Goal: Browse casually: Explore the website without a specific task or goal

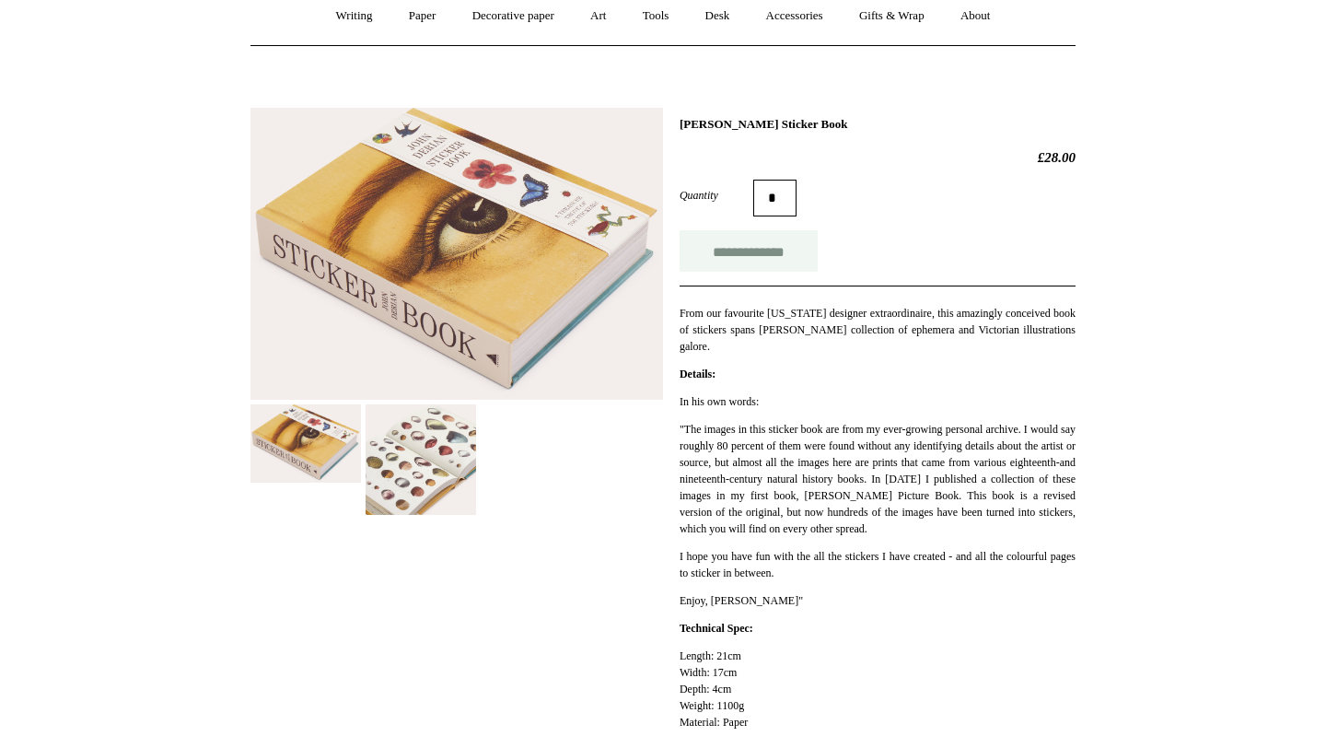
scroll to position [201, 0]
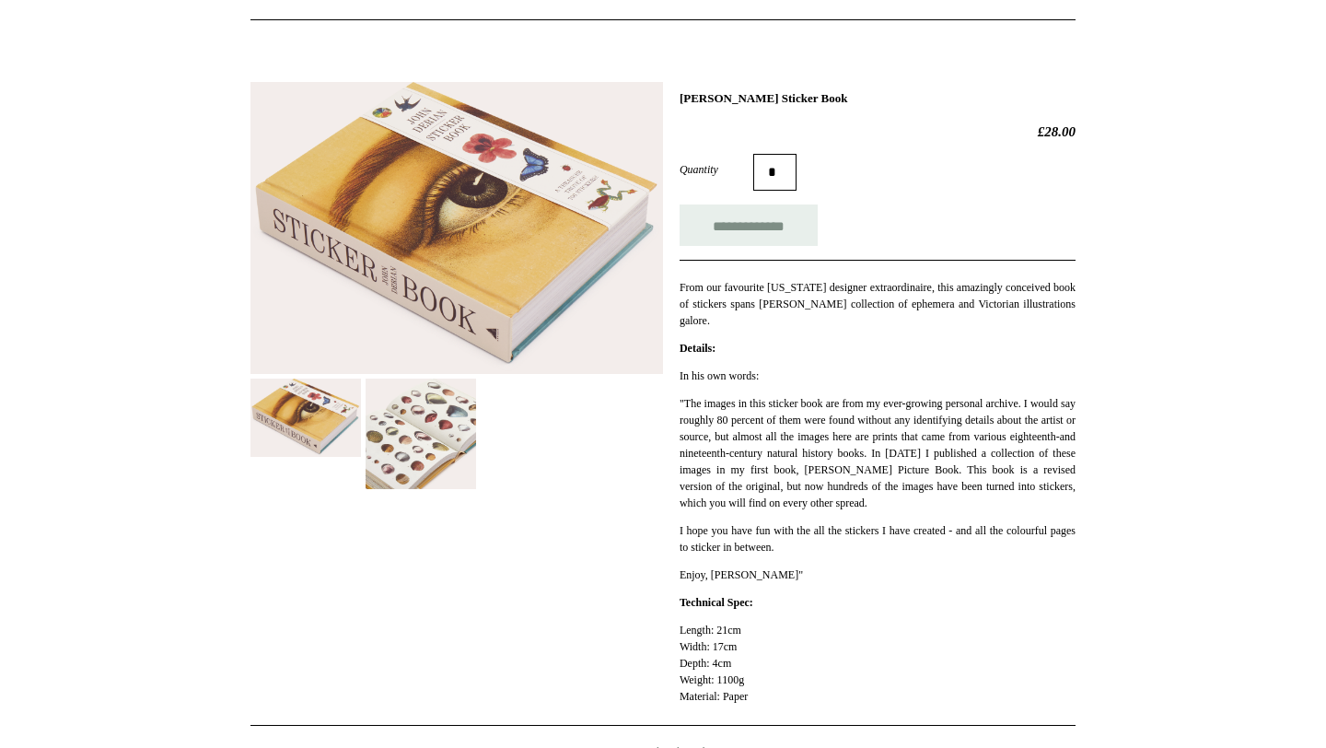
click at [444, 447] on img at bounding box center [420, 433] width 110 height 110
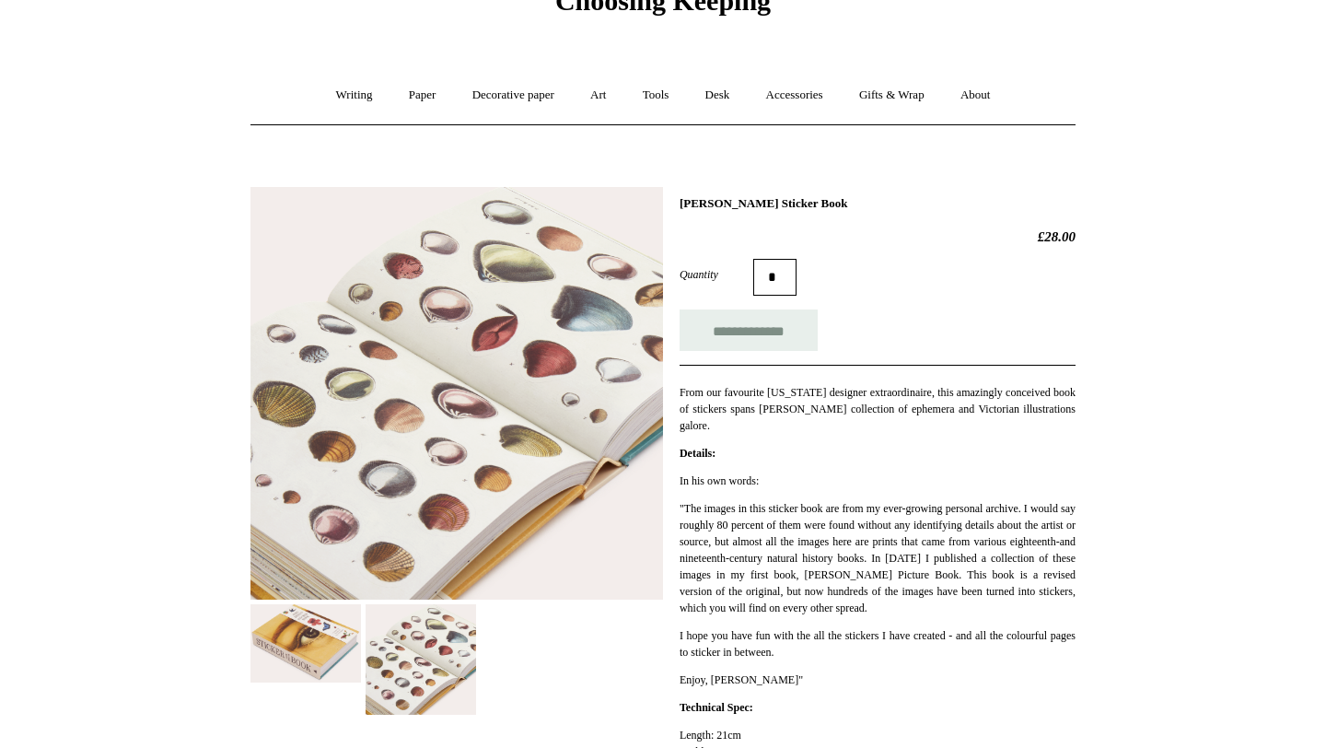
scroll to position [0, 0]
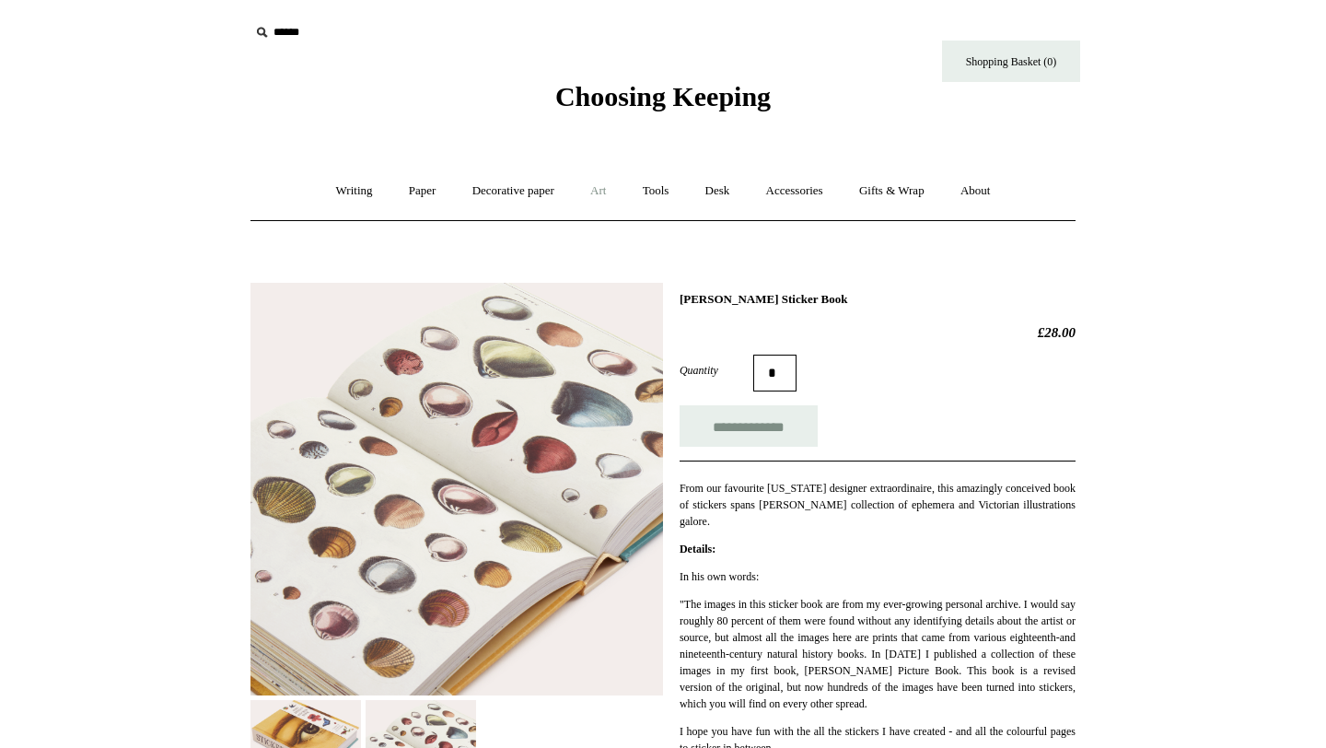
click at [606, 184] on link "Art +" at bounding box center [598, 191] width 49 height 49
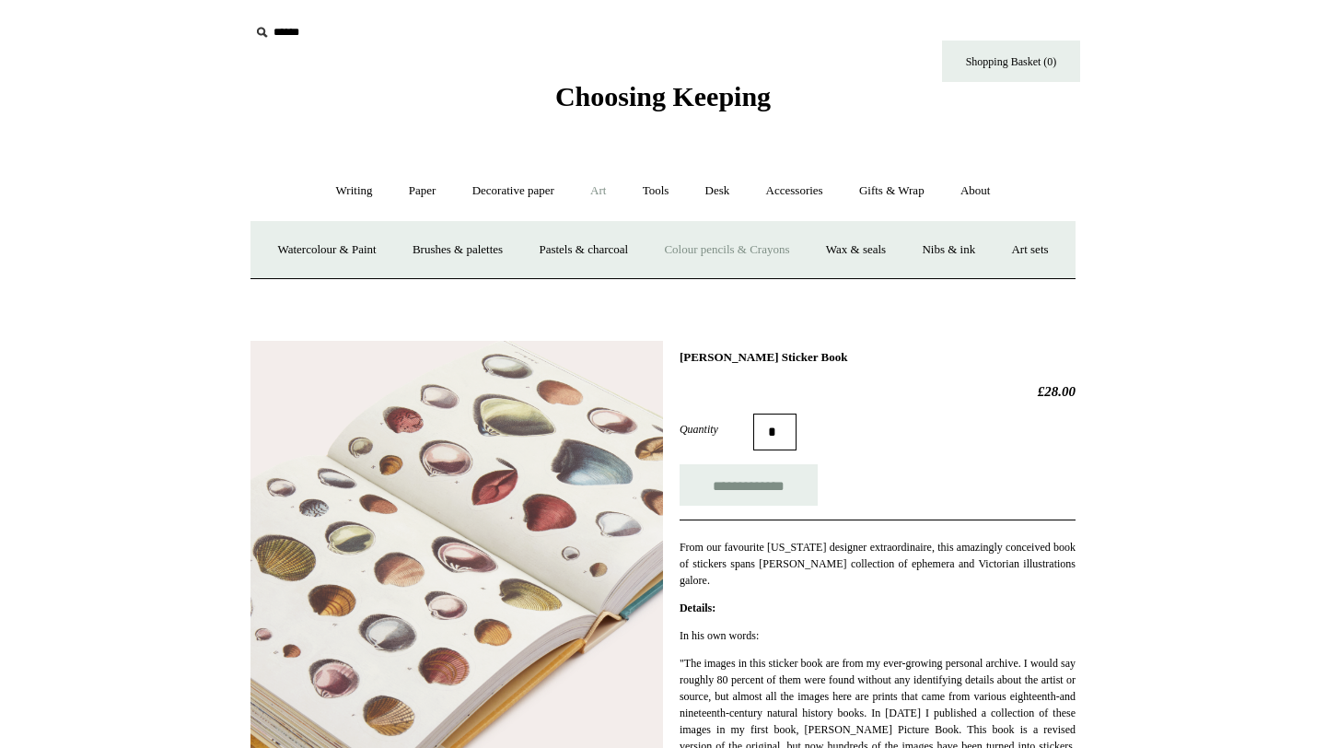
click at [770, 259] on link "Colour pencils & Crayons" at bounding box center [726, 250] width 158 height 49
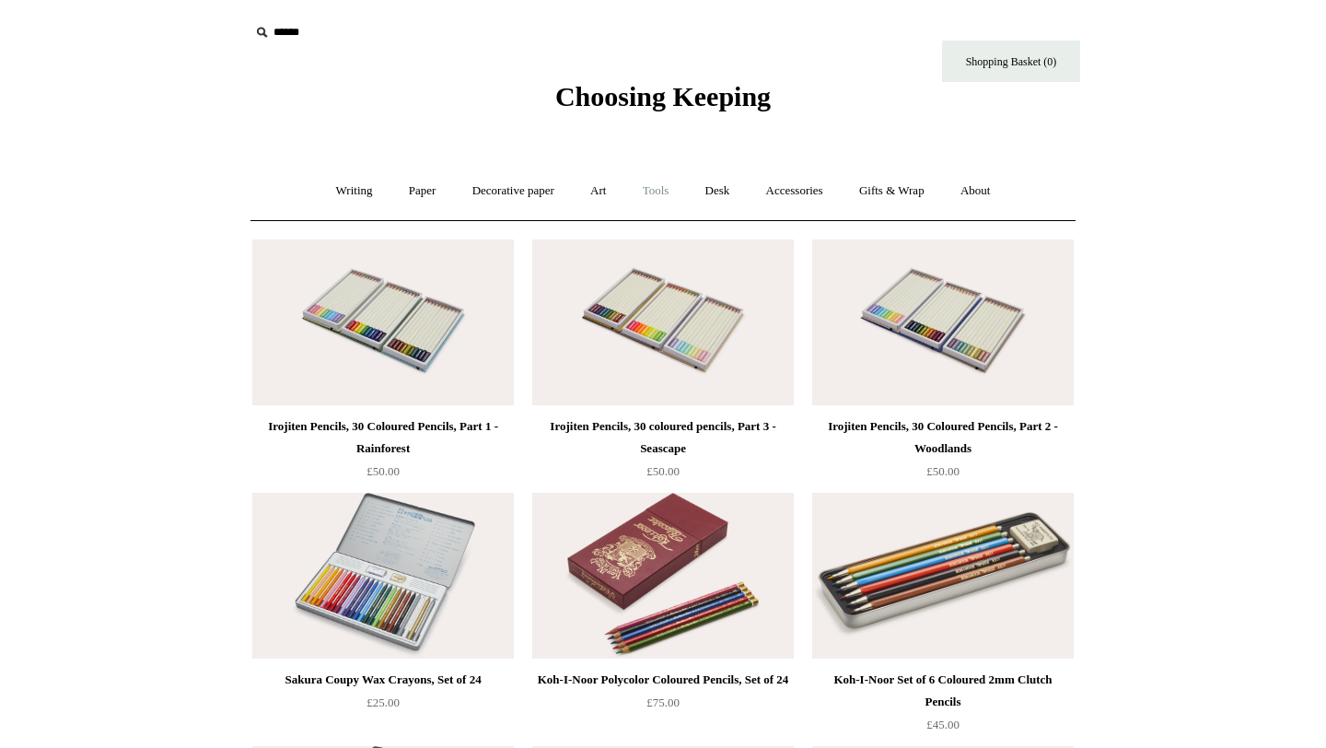
click at [661, 192] on link "Tools +" at bounding box center [656, 191] width 60 height 49
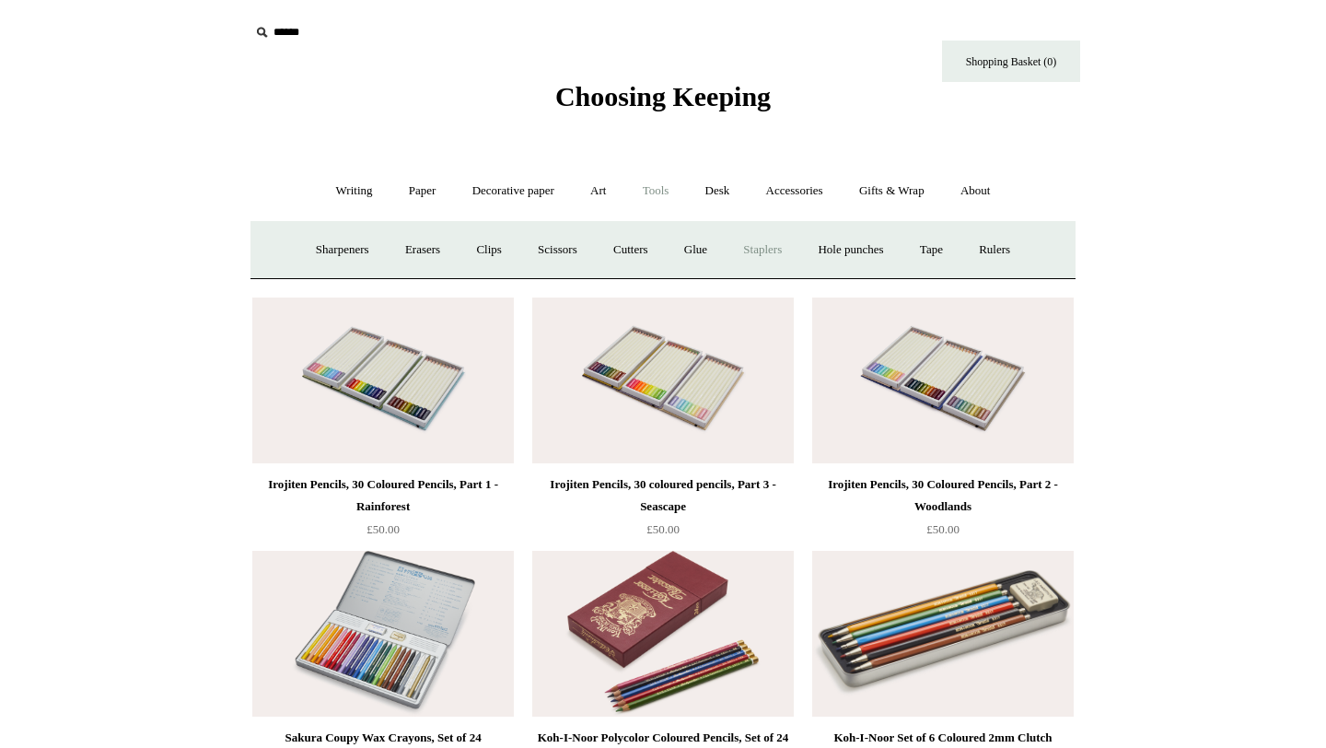
click at [782, 246] on link "Staplers +" at bounding box center [762, 250] width 72 height 49
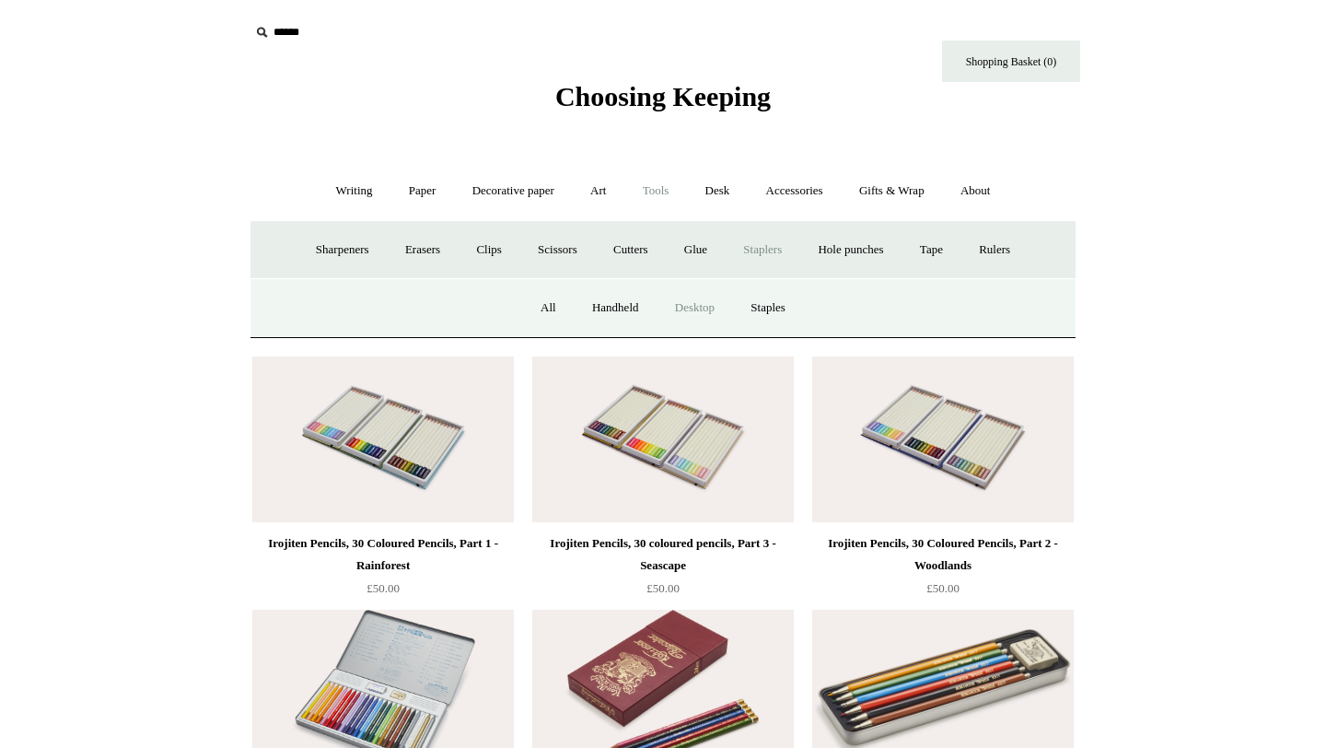
click at [720, 313] on link "Desktop" at bounding box center [694, 308] width 73 height 49
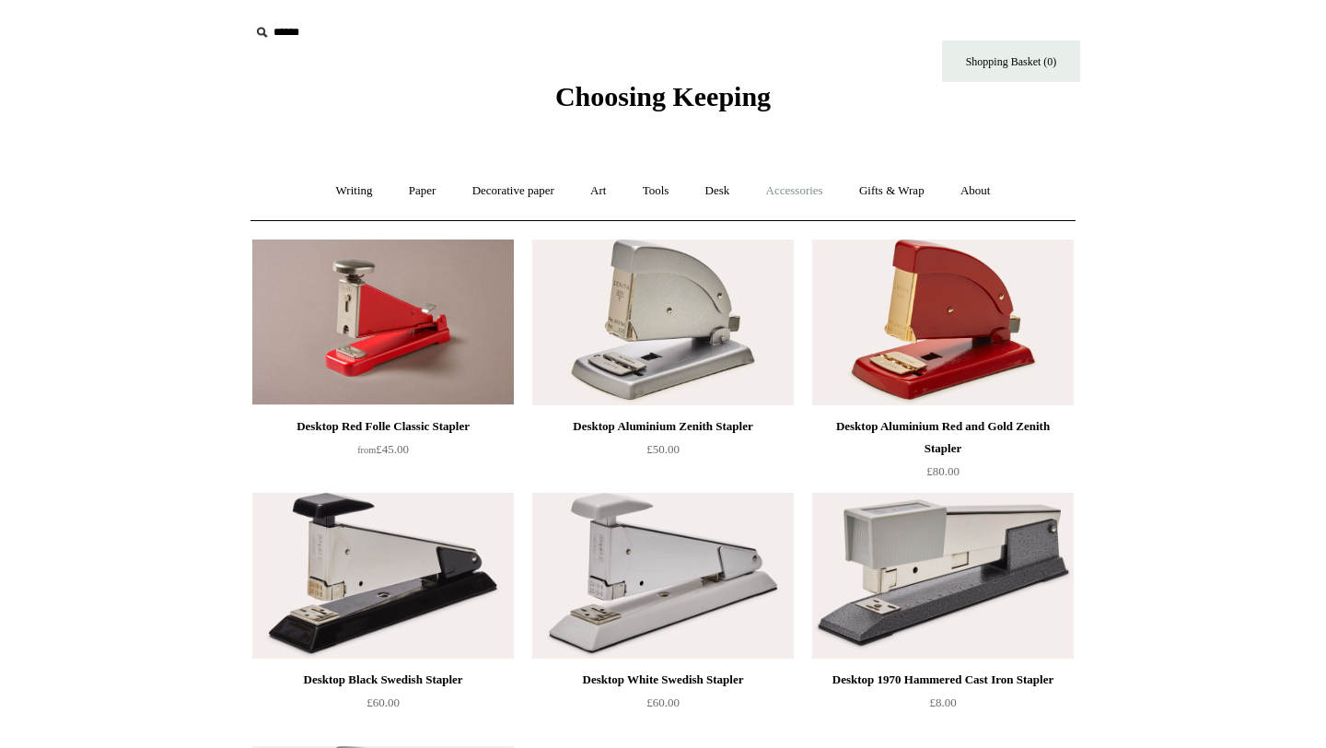
click at [775, 194] on link "Accessories +" at bounding box center [794, 191] width 90 height 49
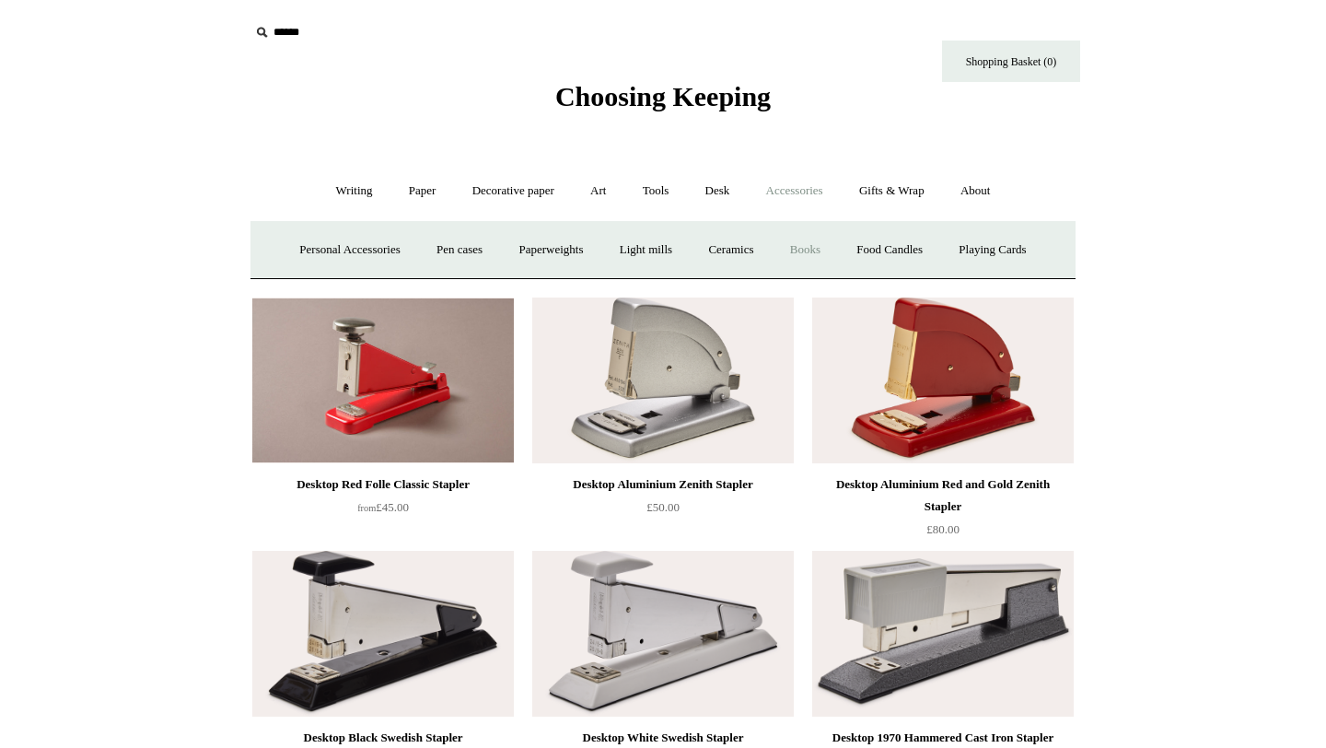
click at [806, 238] on link "Books" at bounding box center [805, 250] width 64 height 49
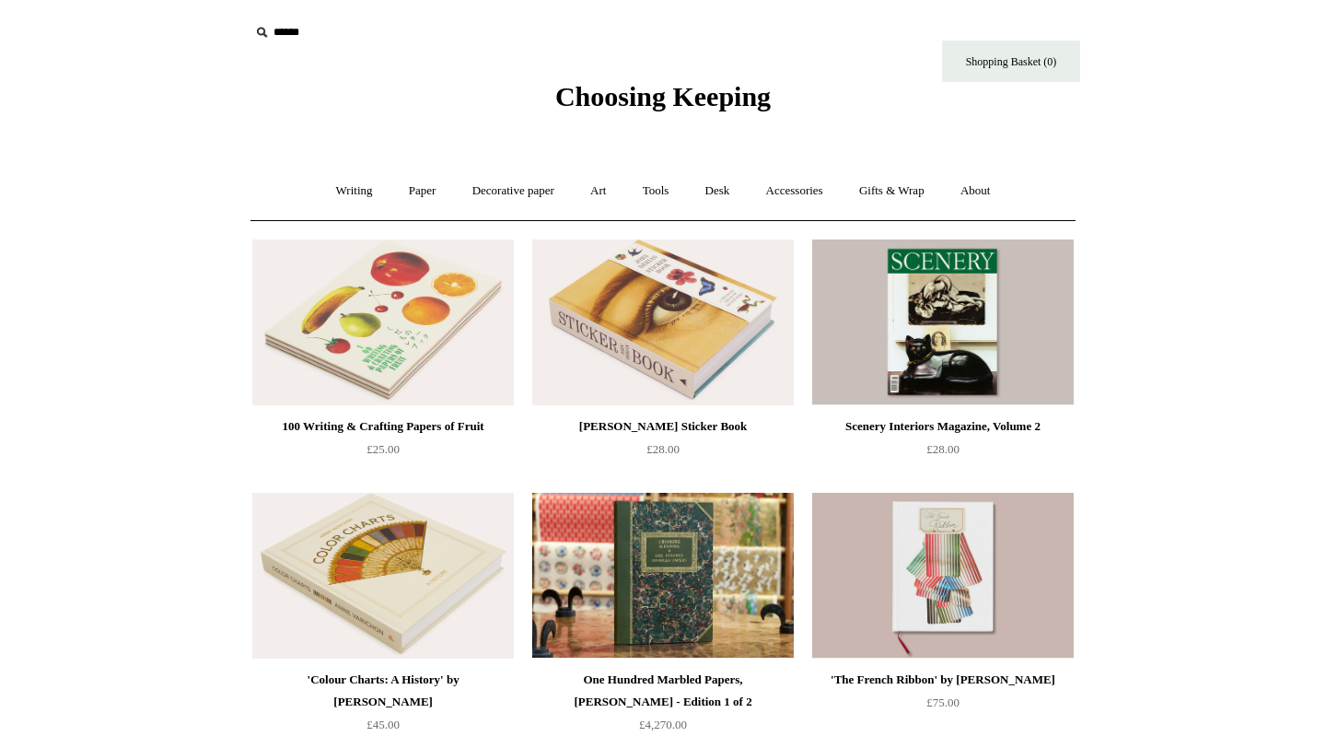
click at [360, 307] on img at bounding box center [382, 322] width 261 height 166
click at [974, 332] on img at bounding box center [942, 322] width 261 height 166
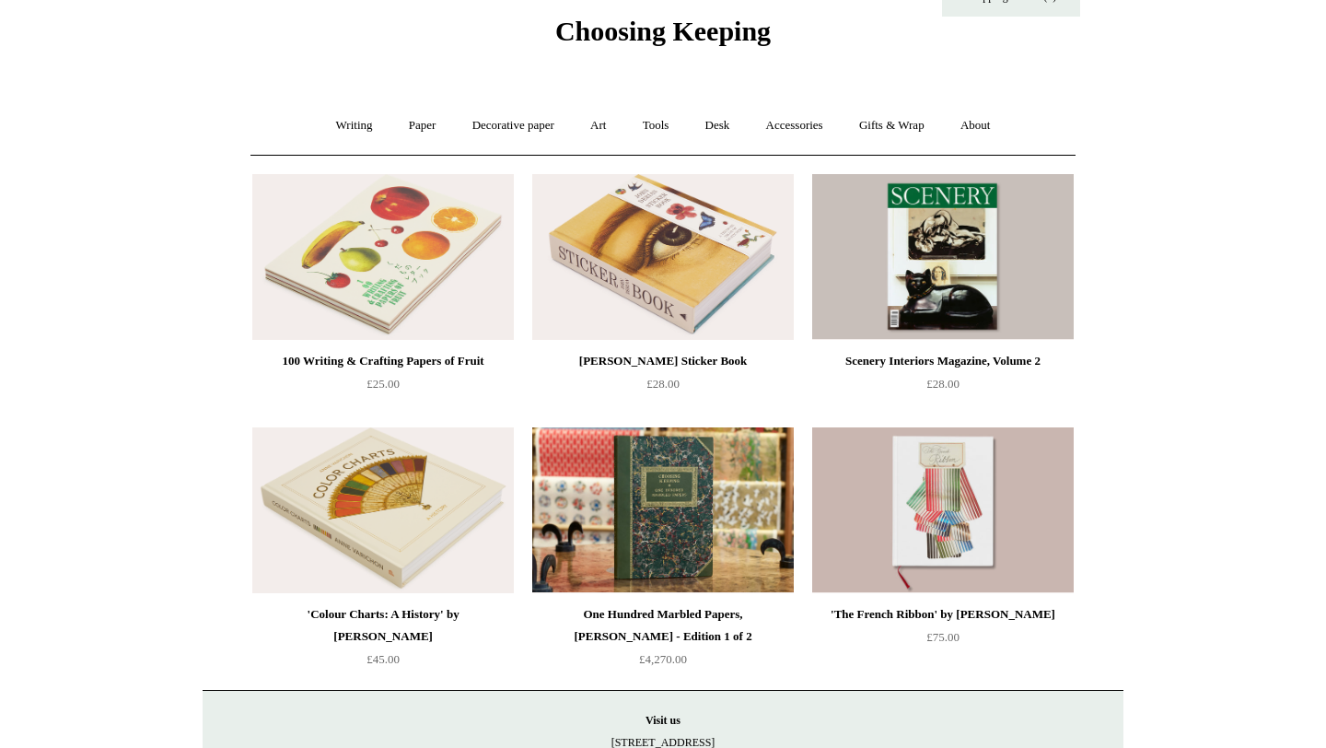
scroll to position [70, 0]
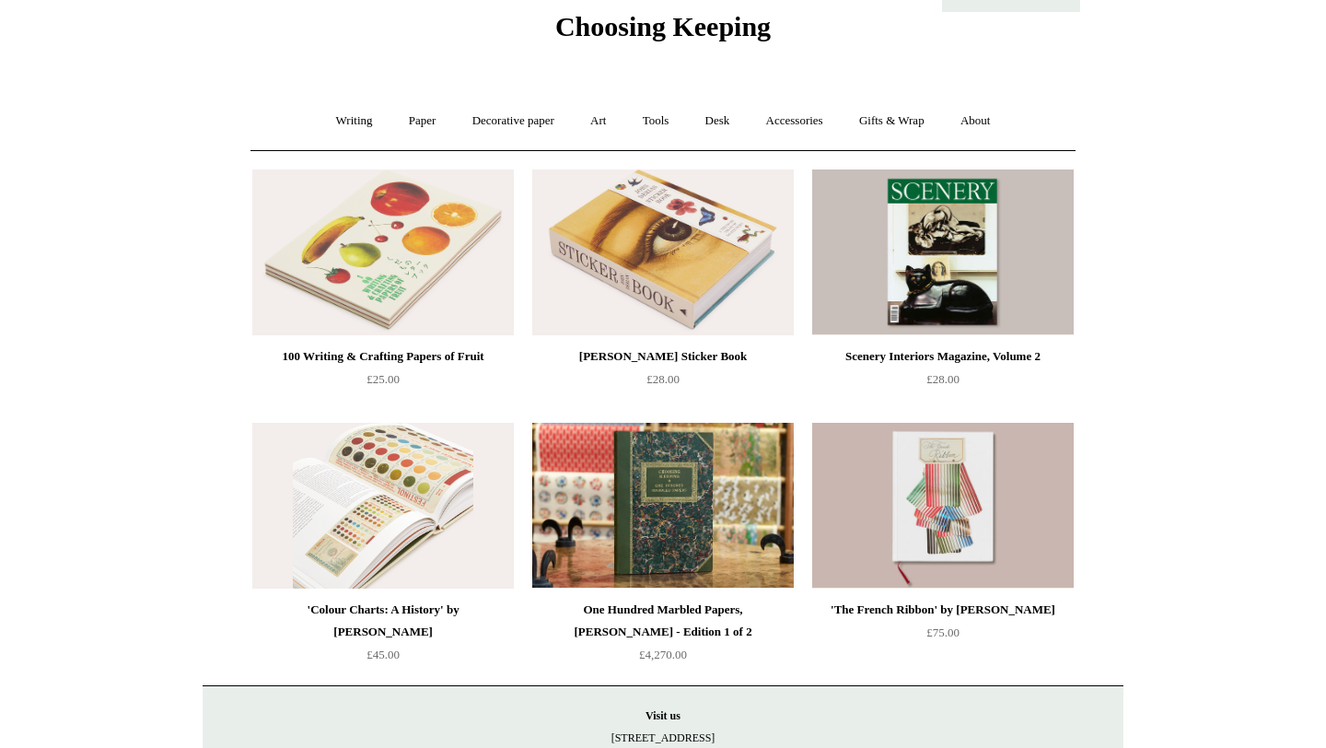
click at [430, 482] on img at bounding box center [382, 506] width 261 height 166
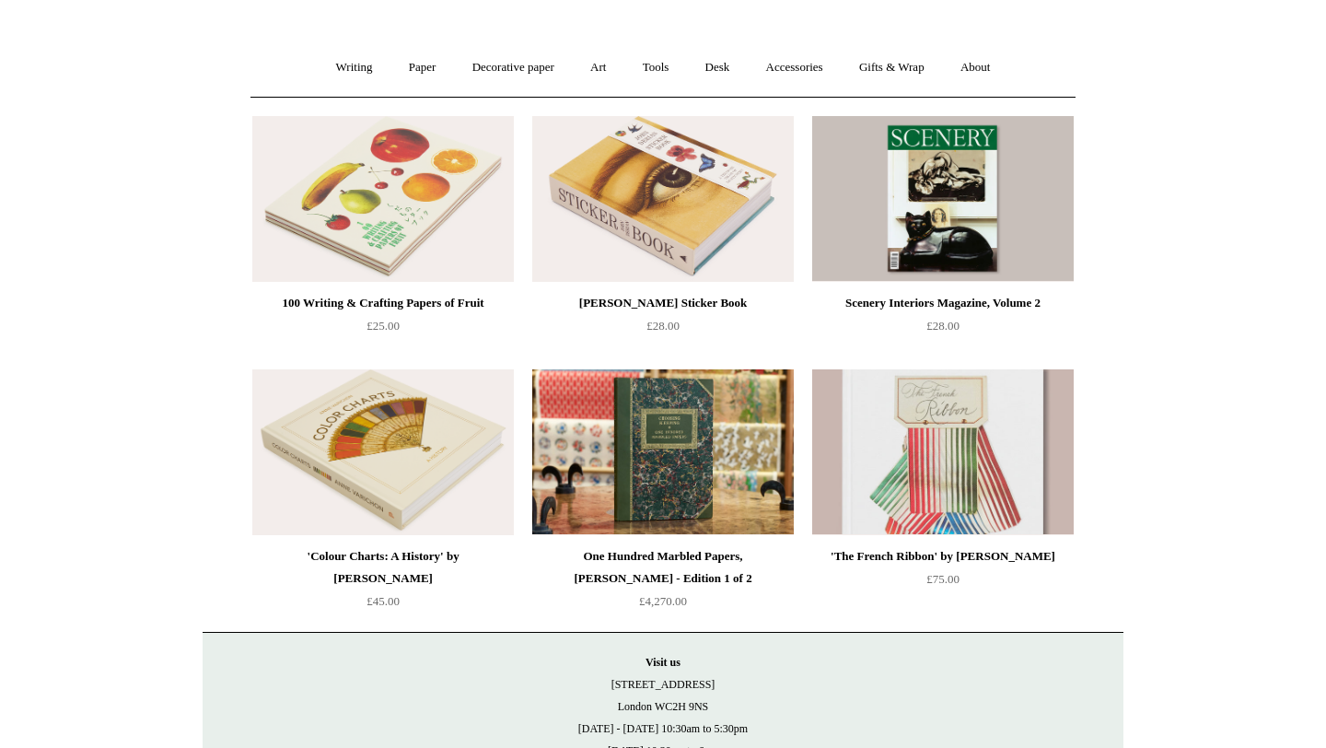
scroll to position [128, 0]
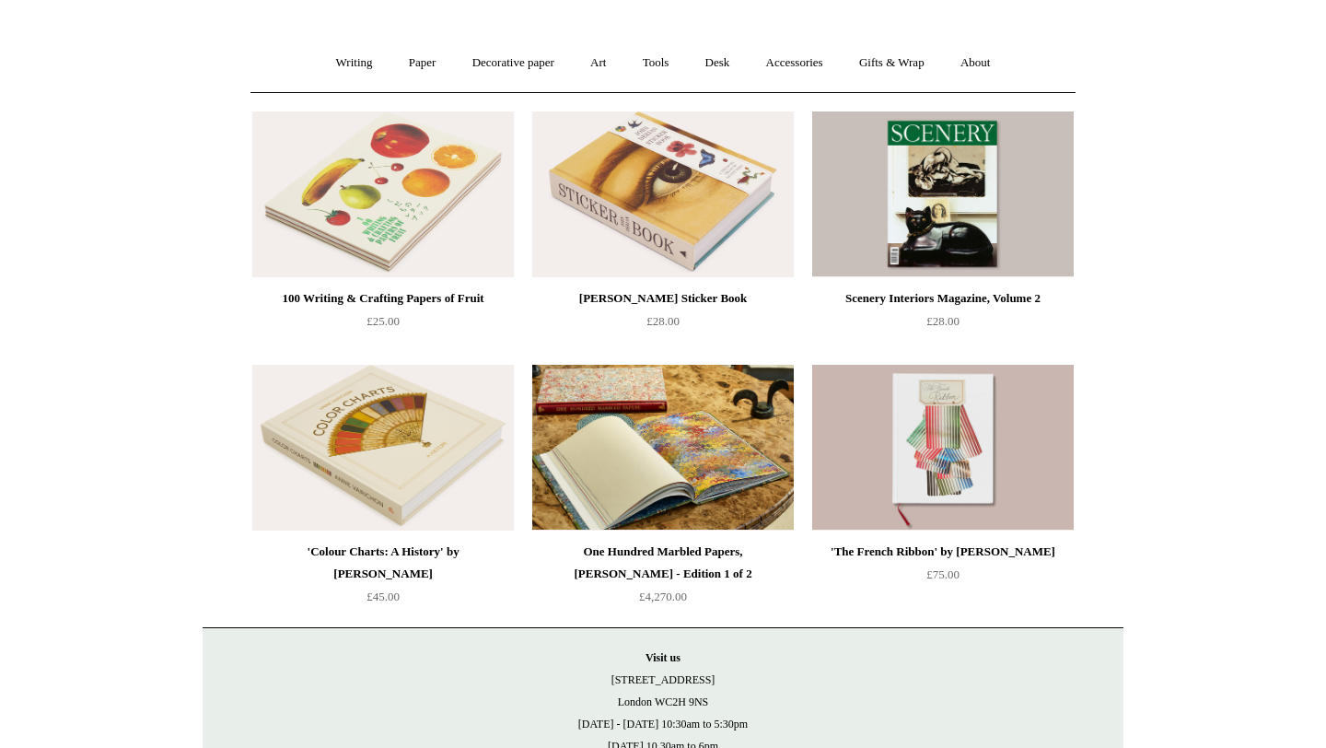
click at [686, 439] on img at bounding box center [662, 448] width 261 height 166
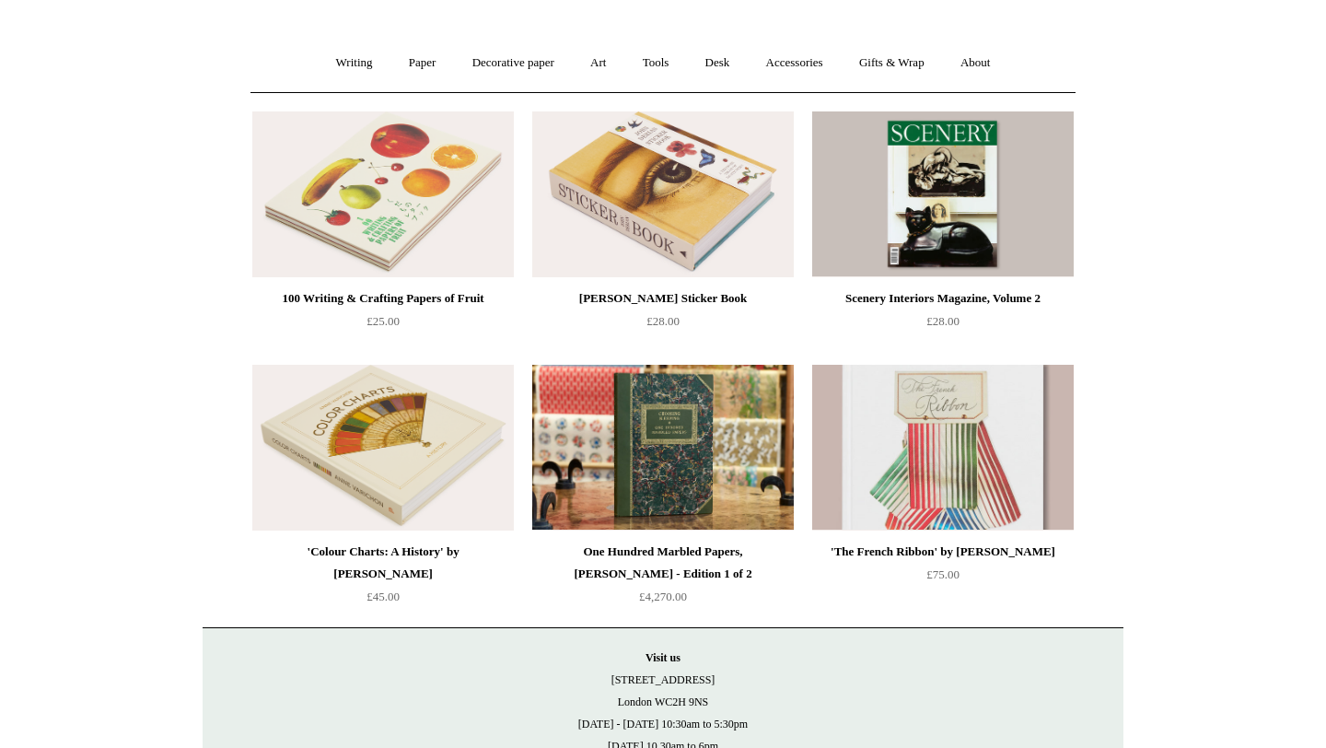
click at [965, 447] on img at bounding box center [942, 448] width 261 height 166
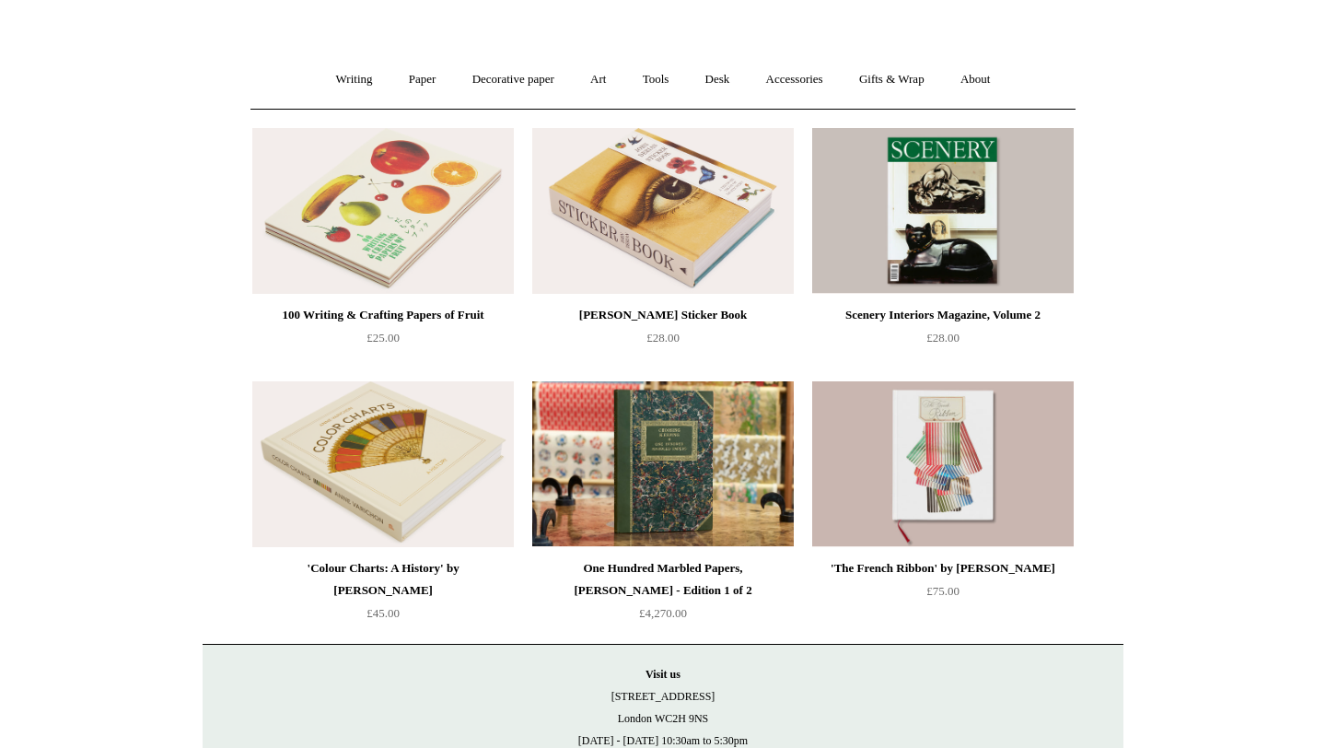
scroll to position [0, 0]
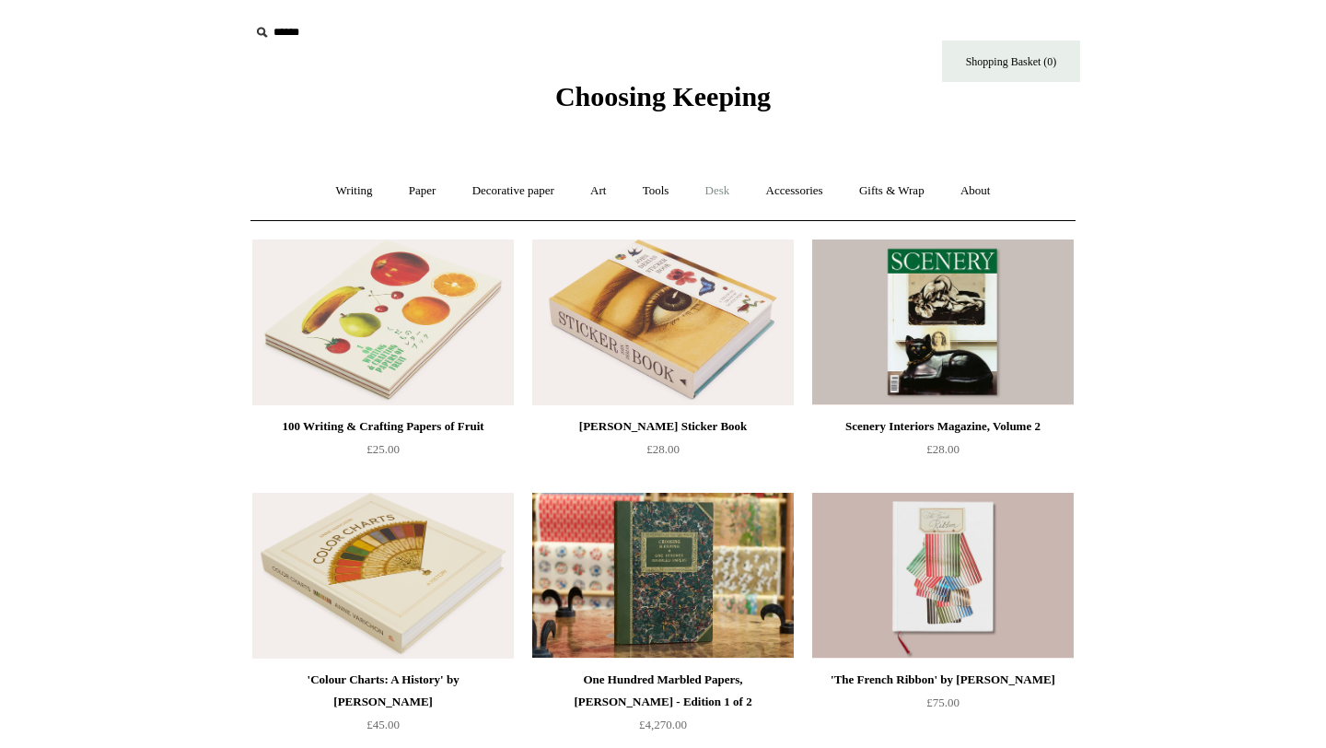
click at [733, 192] on link "Desk +" at bounding box center [718, 191] width 58 height 49
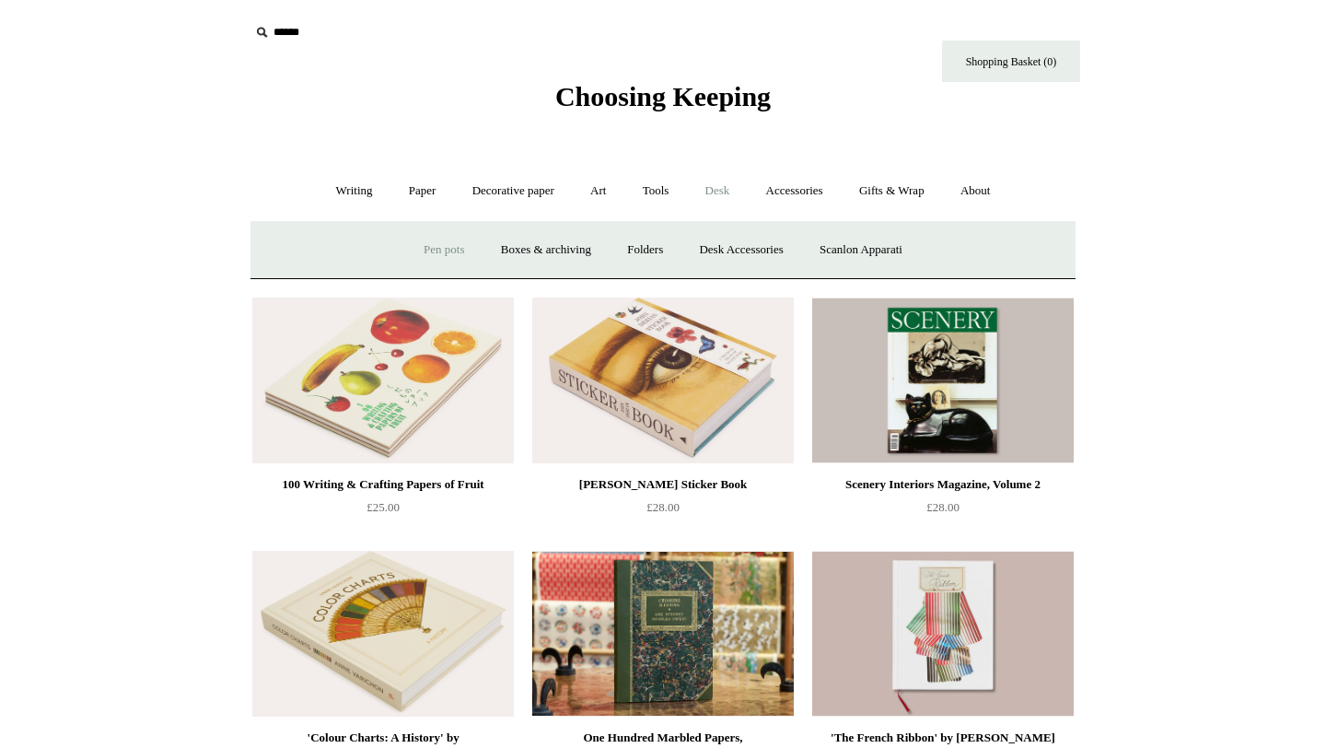
click at [450, 253] on link "Pen pots" at bounding box center [444, 250] width 74 height 49
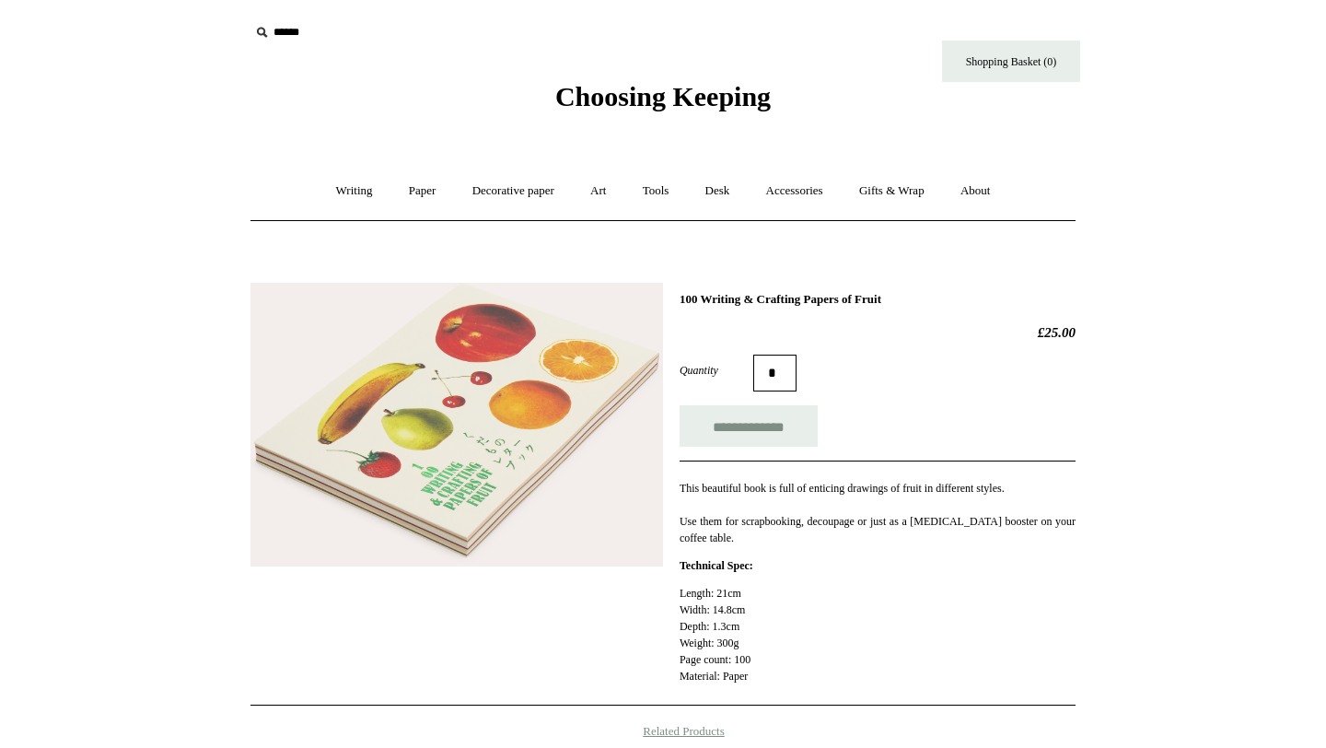
click at [543, 448] on img at bounding box center [456, 425] width 412 height 284
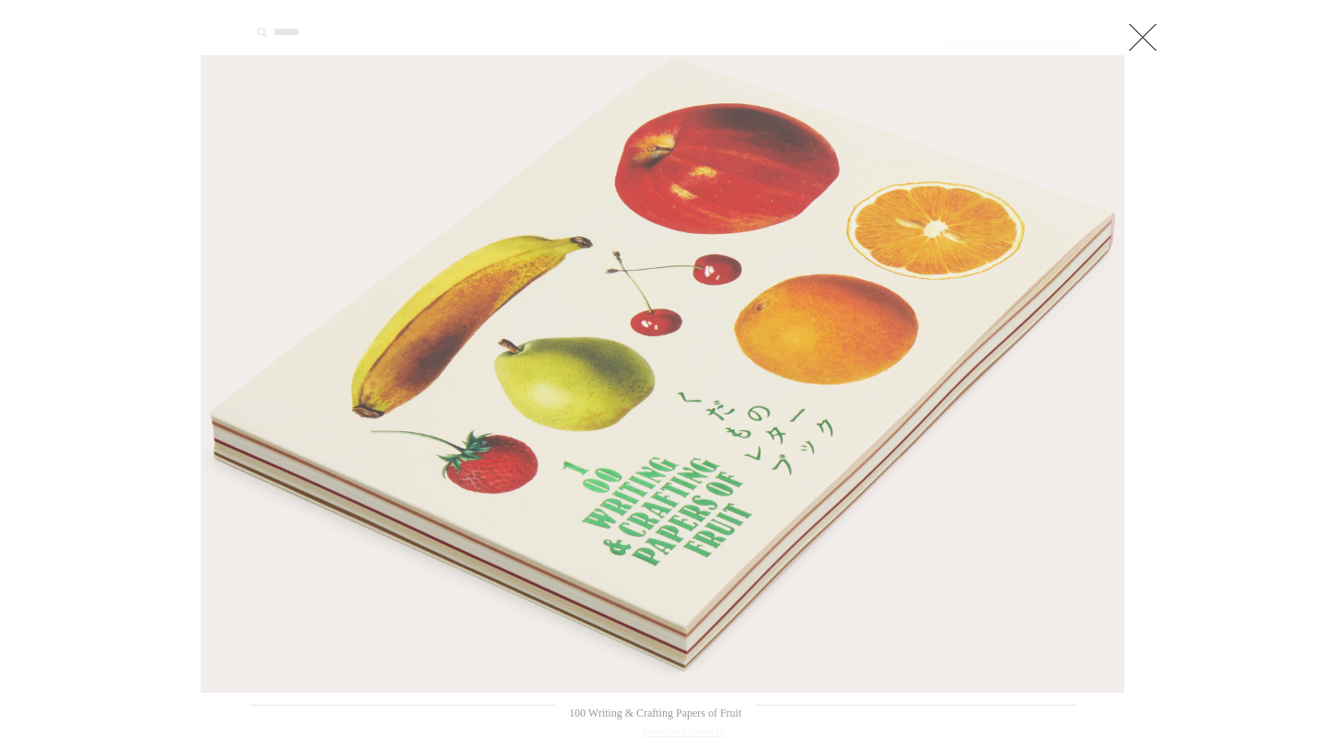
click at [1189, 423] on div at bounding box center [663, 647] width 1326 height 1294
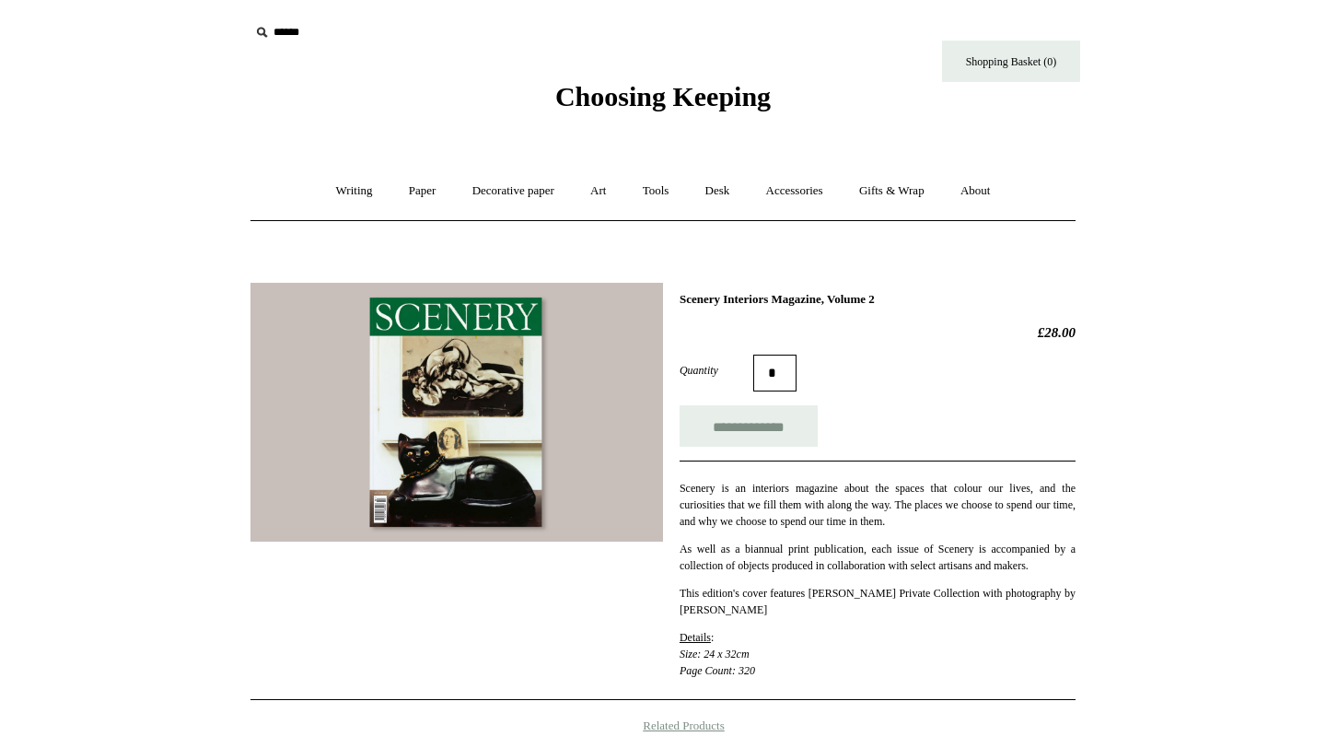
click at [490, 410] on img at bounding box center [456, 412] width 412 height 259
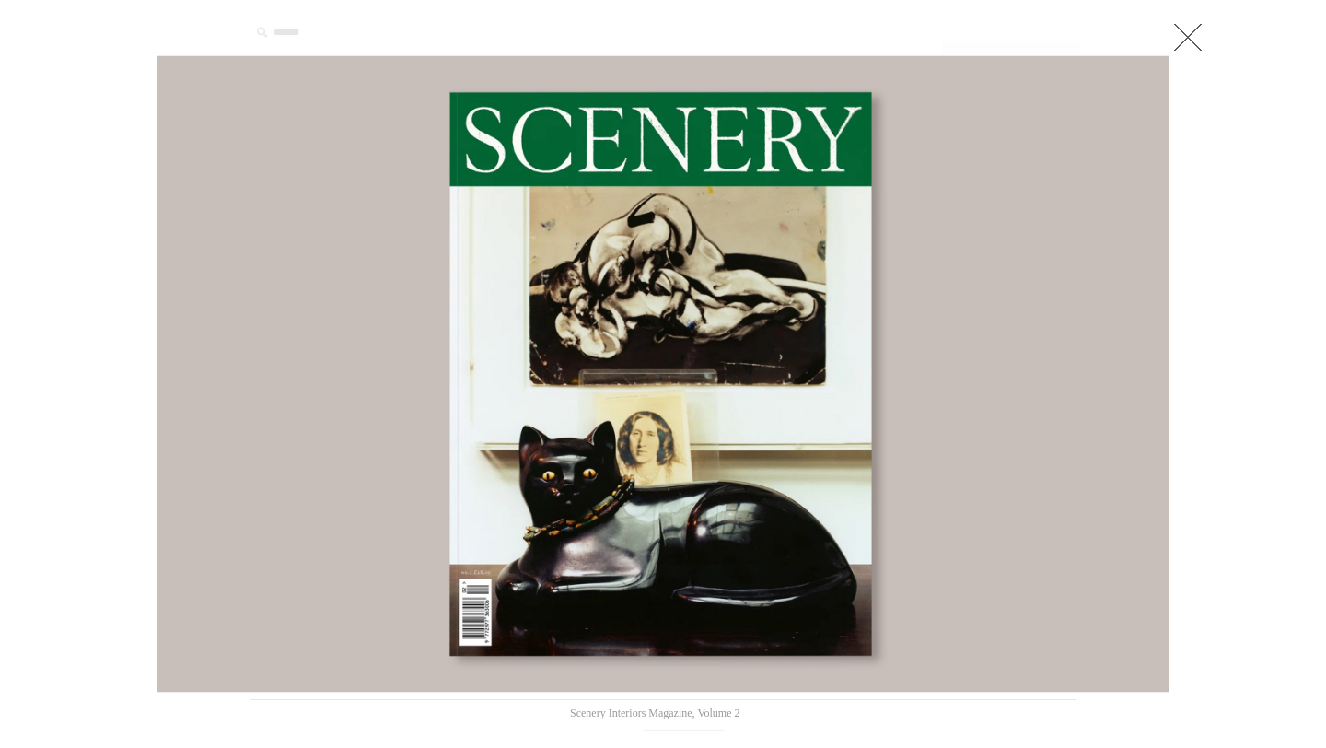
click at [1281, 275] on div at bounding box center [663, 644] width 1326 height 1288
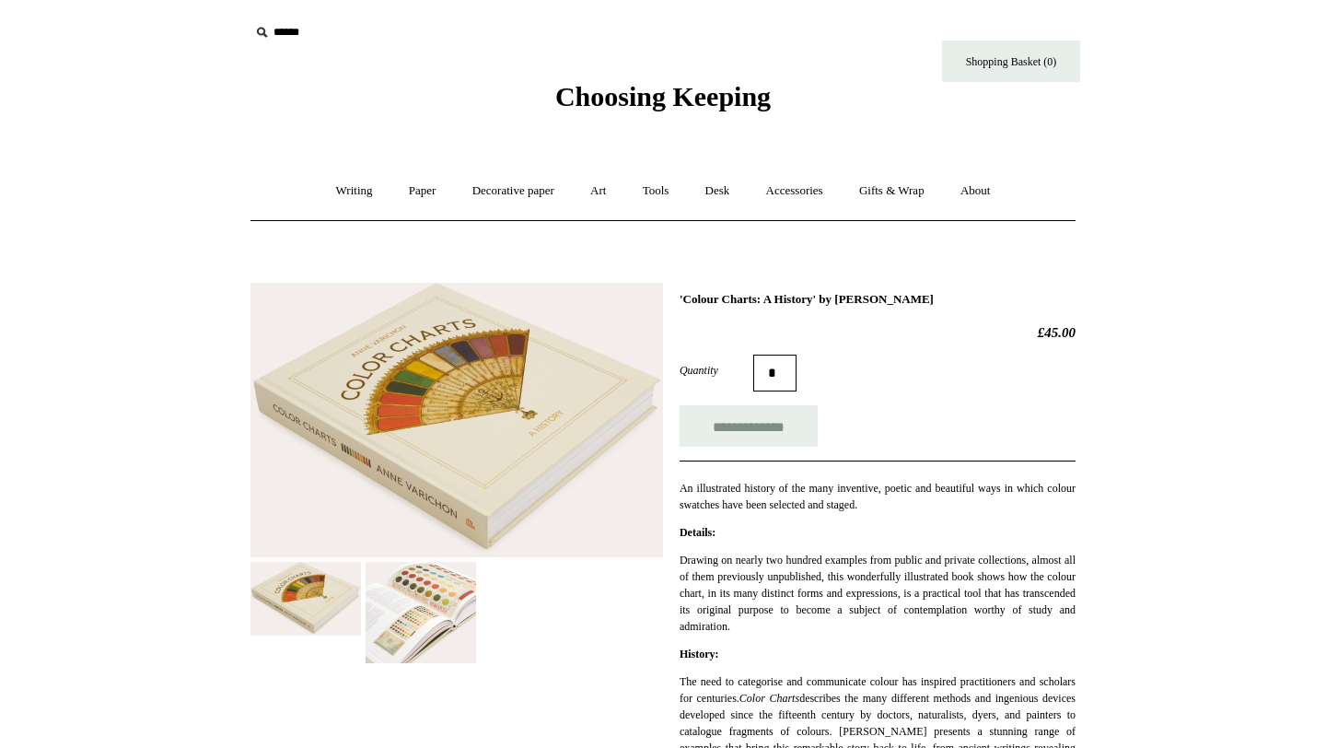
click at [410, 552] on img at bounding box center [456, 420] width 412 height 274
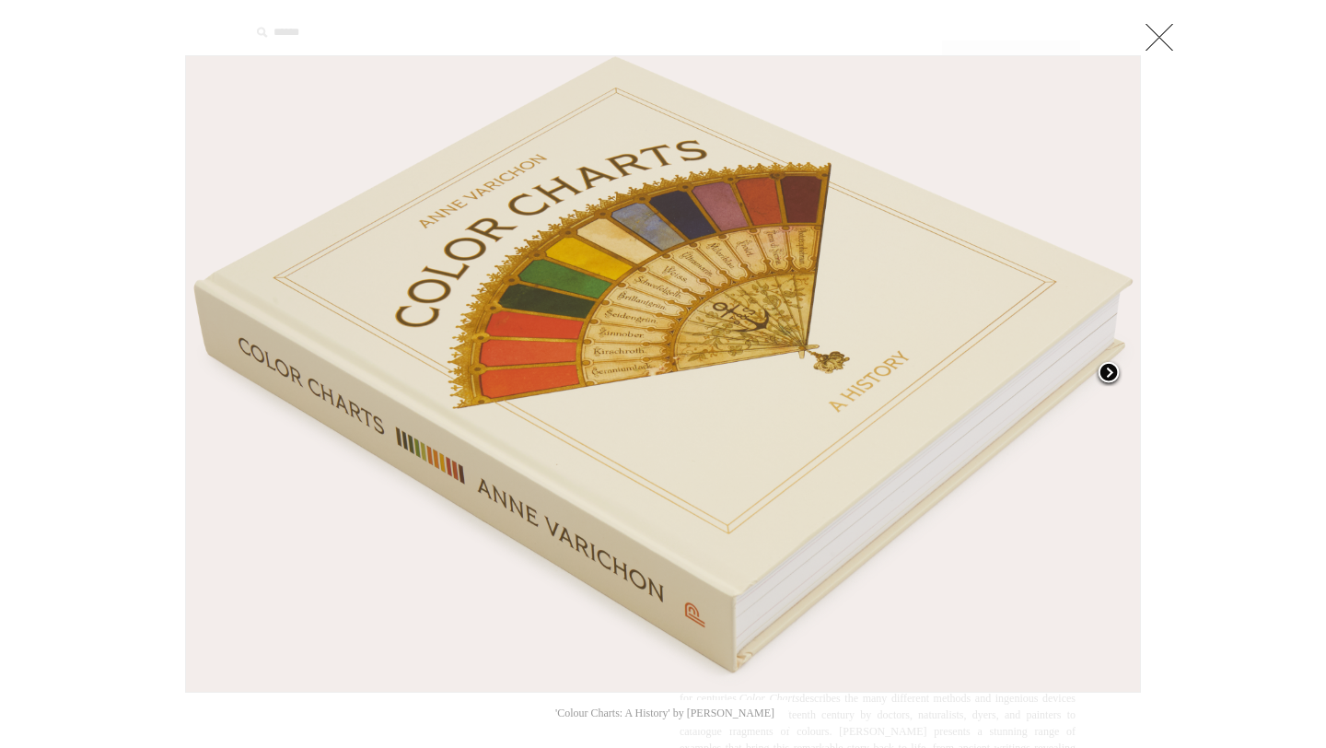
click at [1118, 373] on span at bounding box center [1109, 374] width 28 height 28
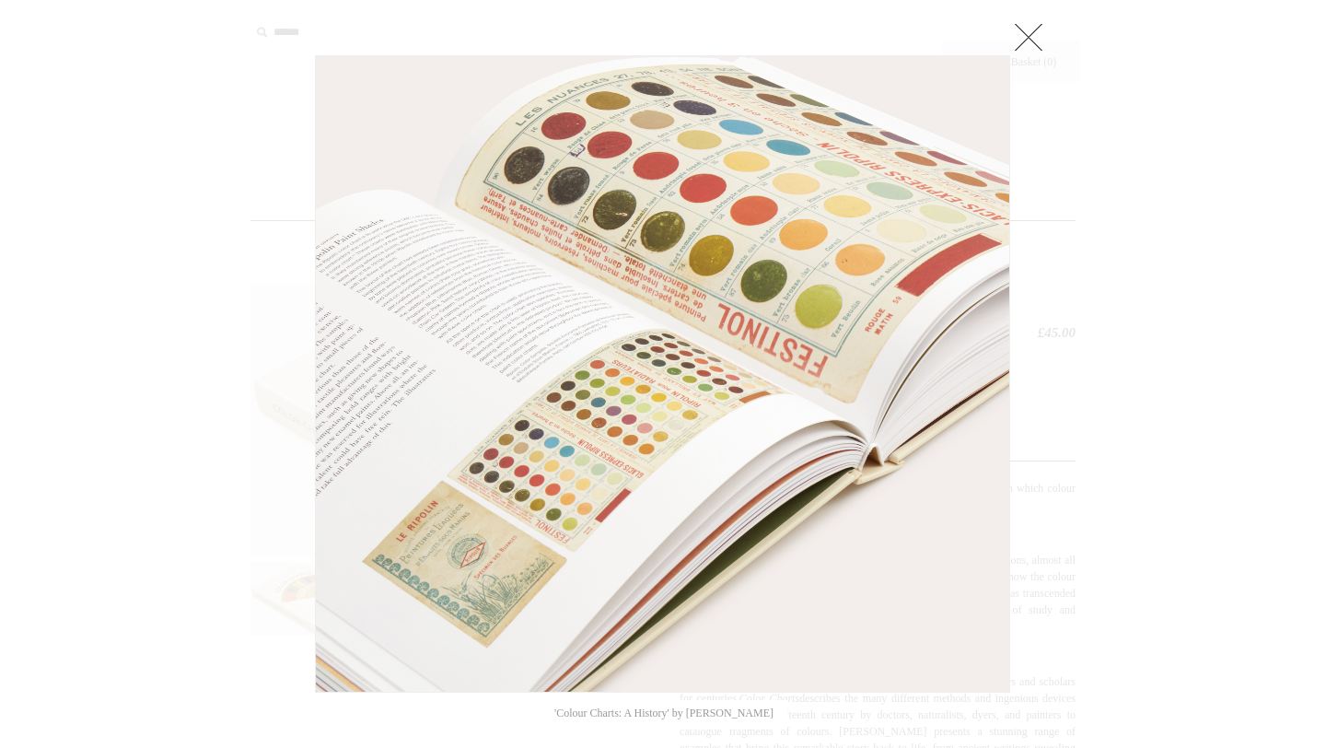
click at [1038, 34] on link at bounding box center [1028, 36] width 37 height 37
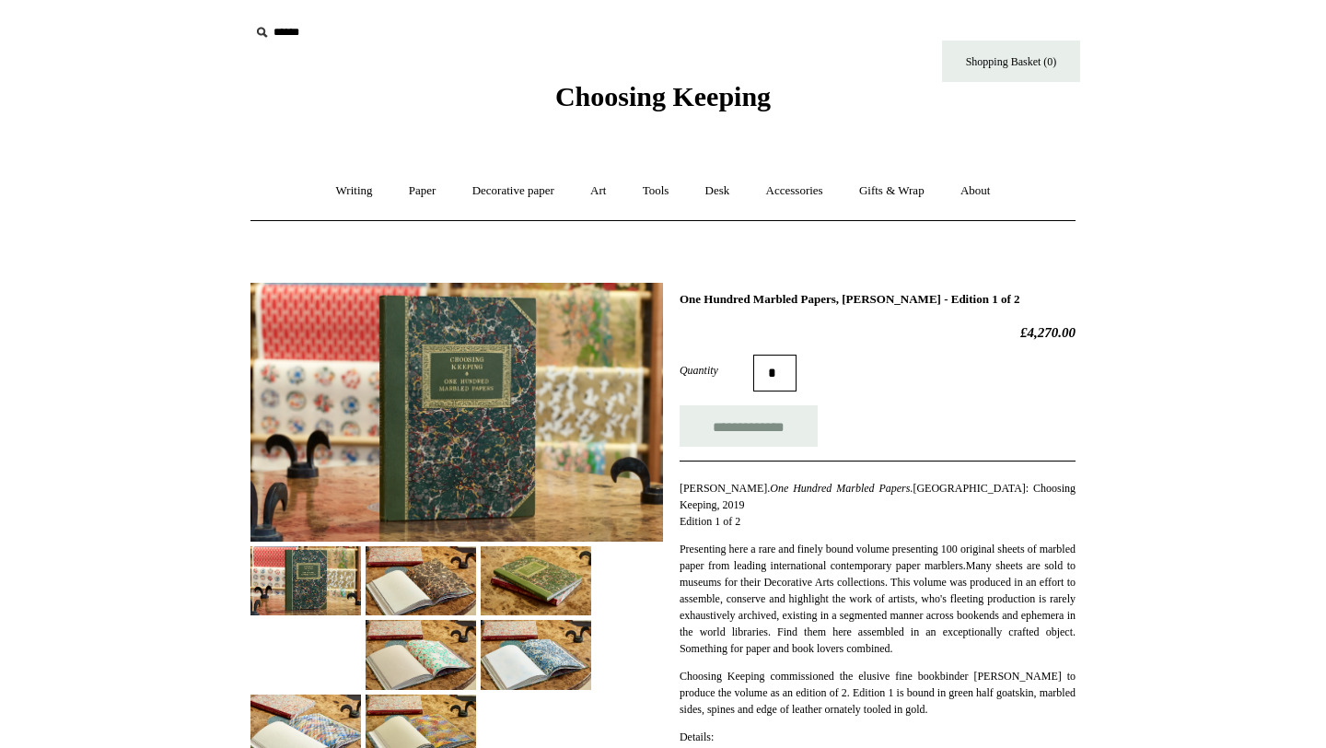
click at [454, 441] on img at bounding box center [456, 412] width 412 height 259
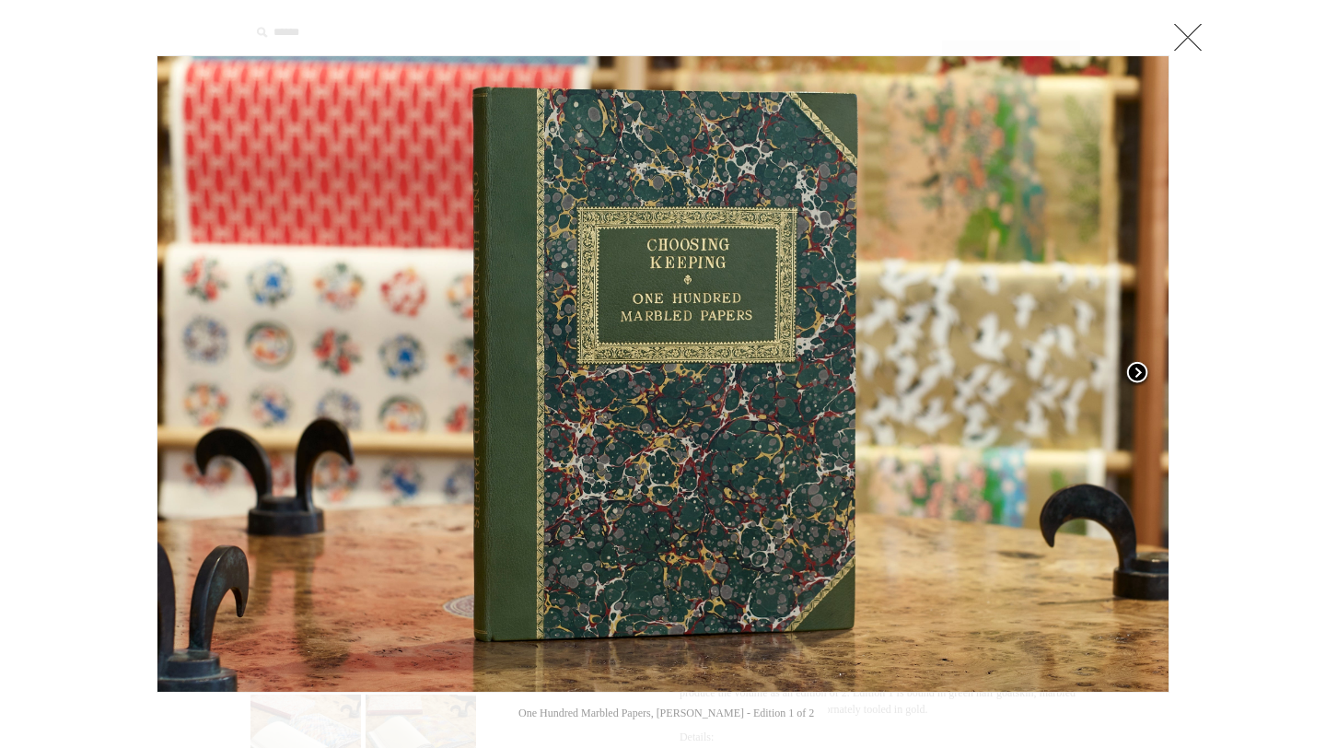
click at [1126, 374] on span at bounding box center [1137, 374] width 28 height 28
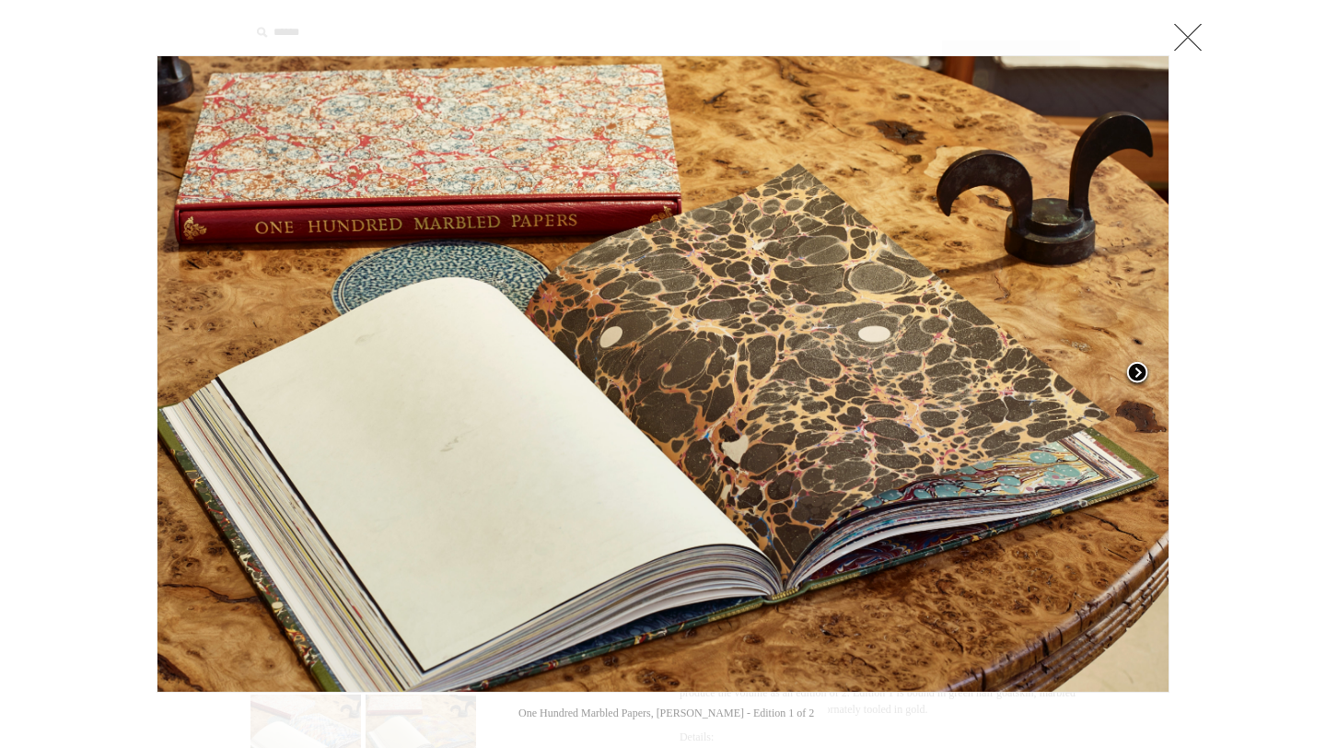
click at [1126, 374] on span at bounding box center [1137, 374] width 28 height 28
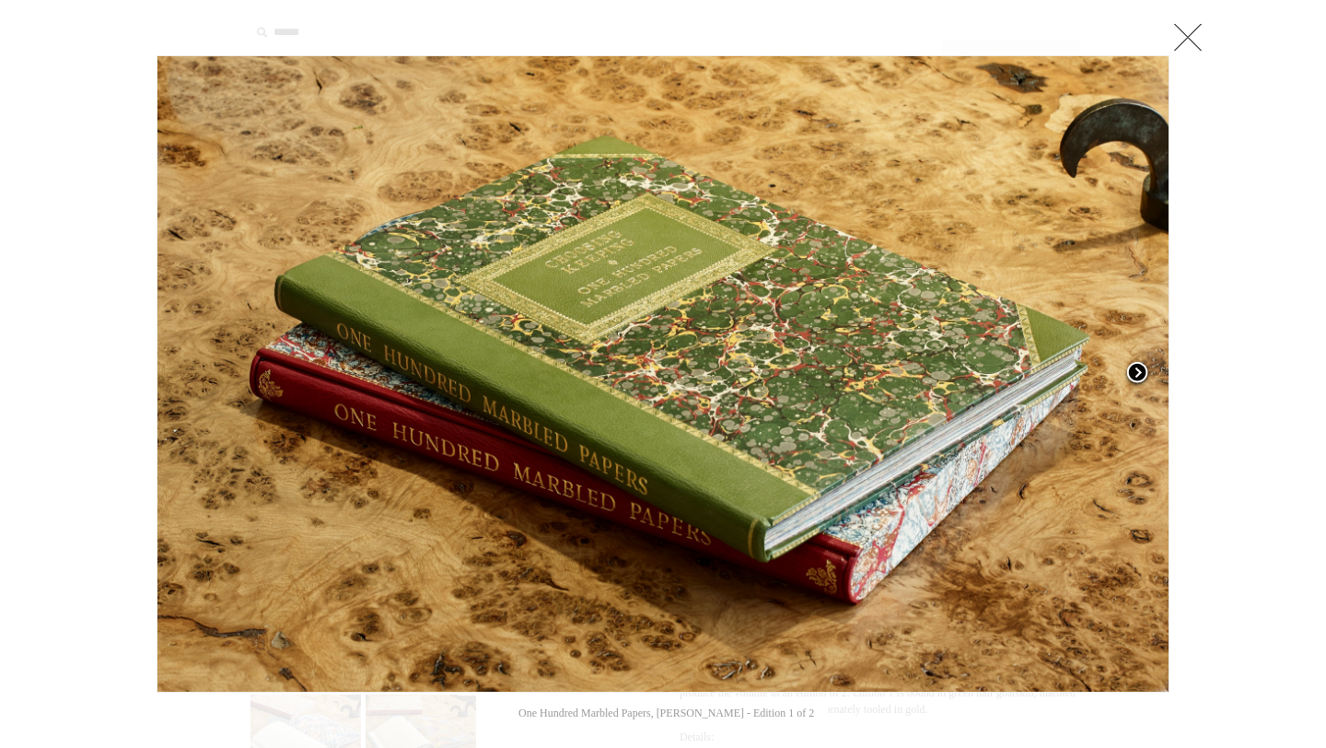
click at [1127, 374] on span at bounding box center [1137, 374] width 28 height 28
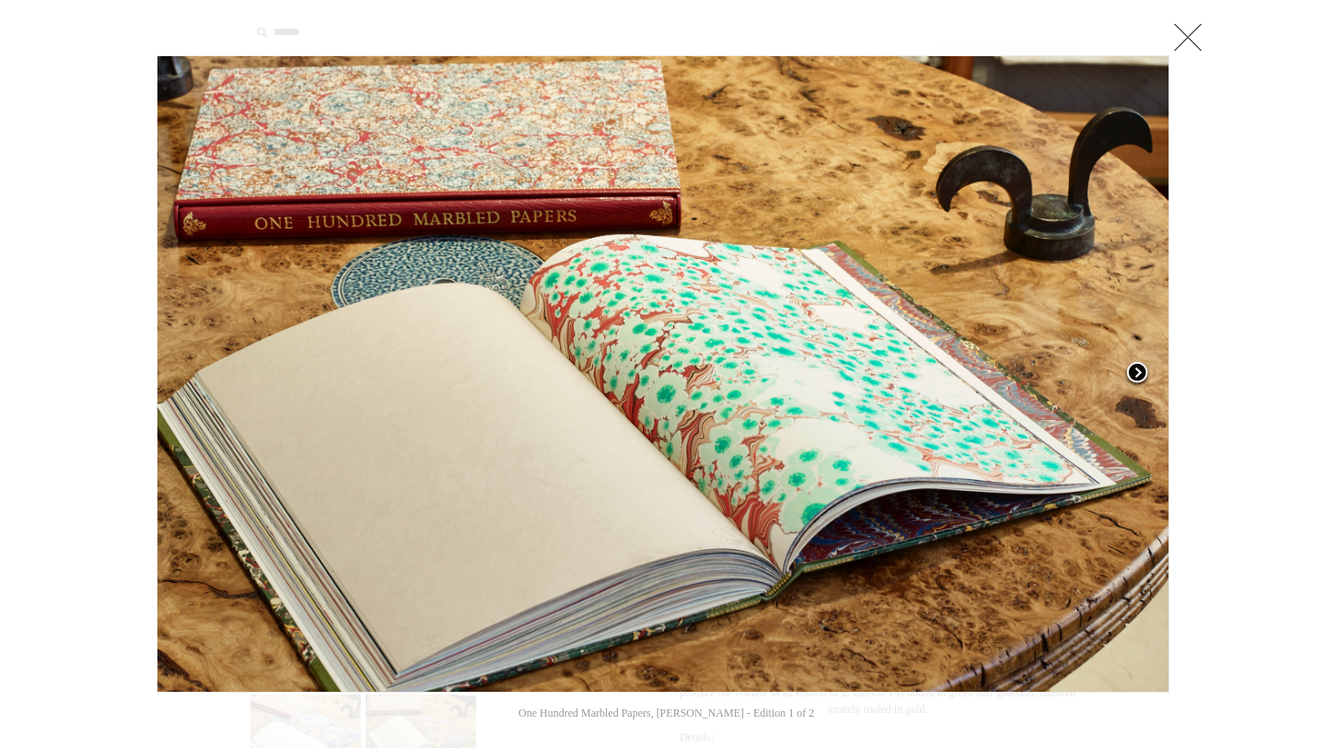
click at [1127, 374] on span at bounding box center [1137, 374] width 28 height 28
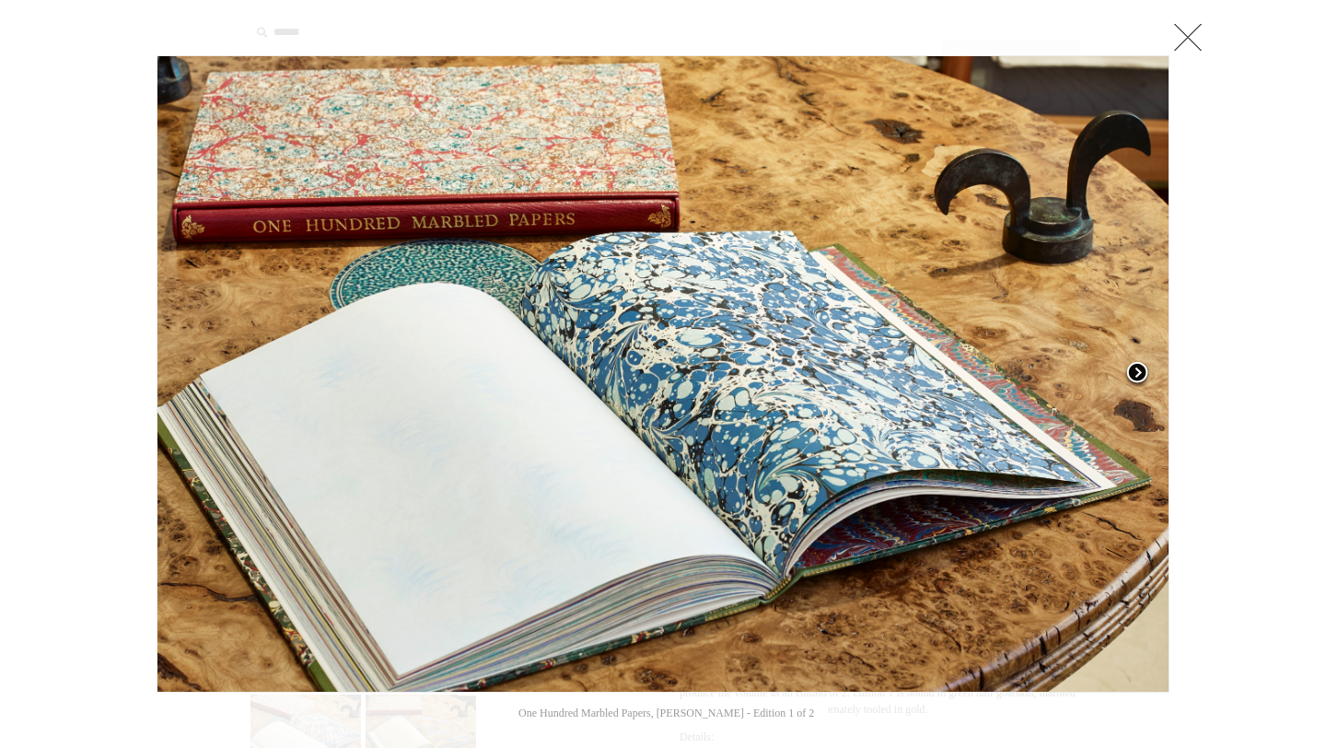
click at [1128, 373] on span at bounding box center [1137, 374] width 28 height 28
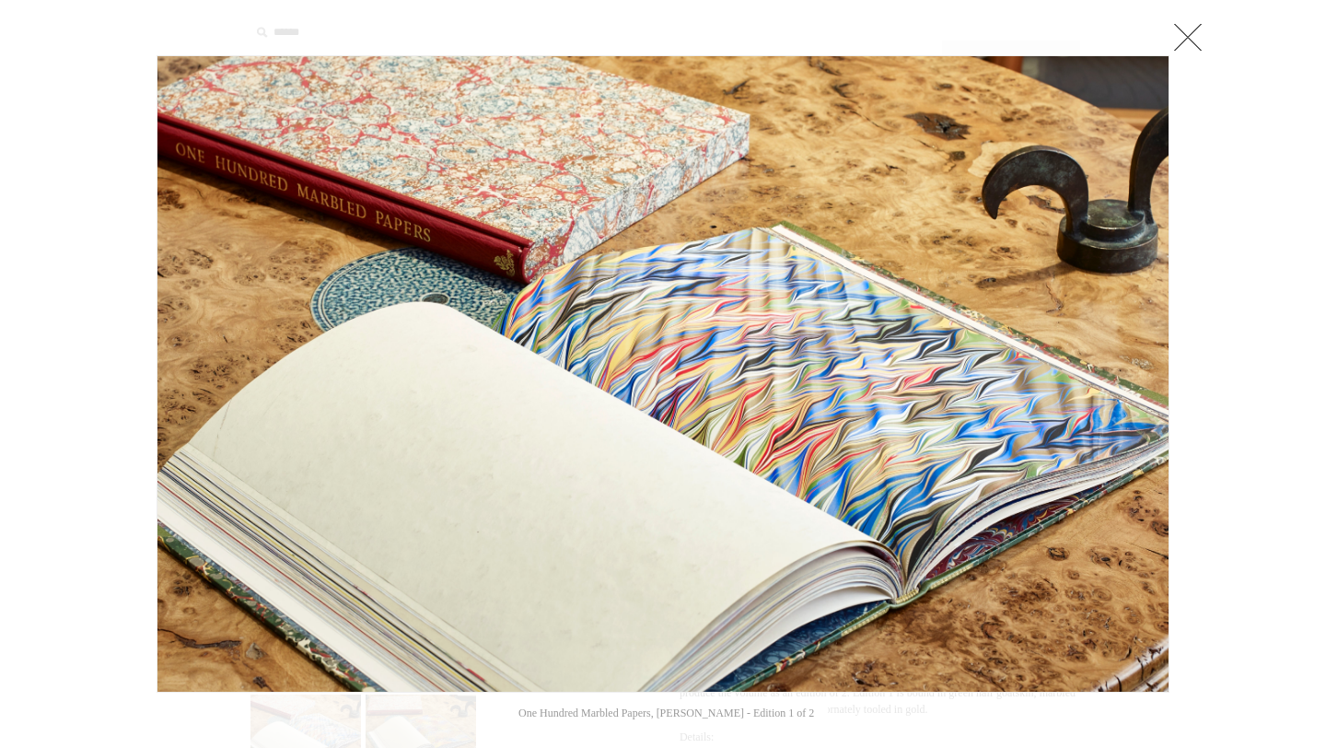
click at [1250, 167] on div at bounding box center [663, 710] width 1326 height 1421
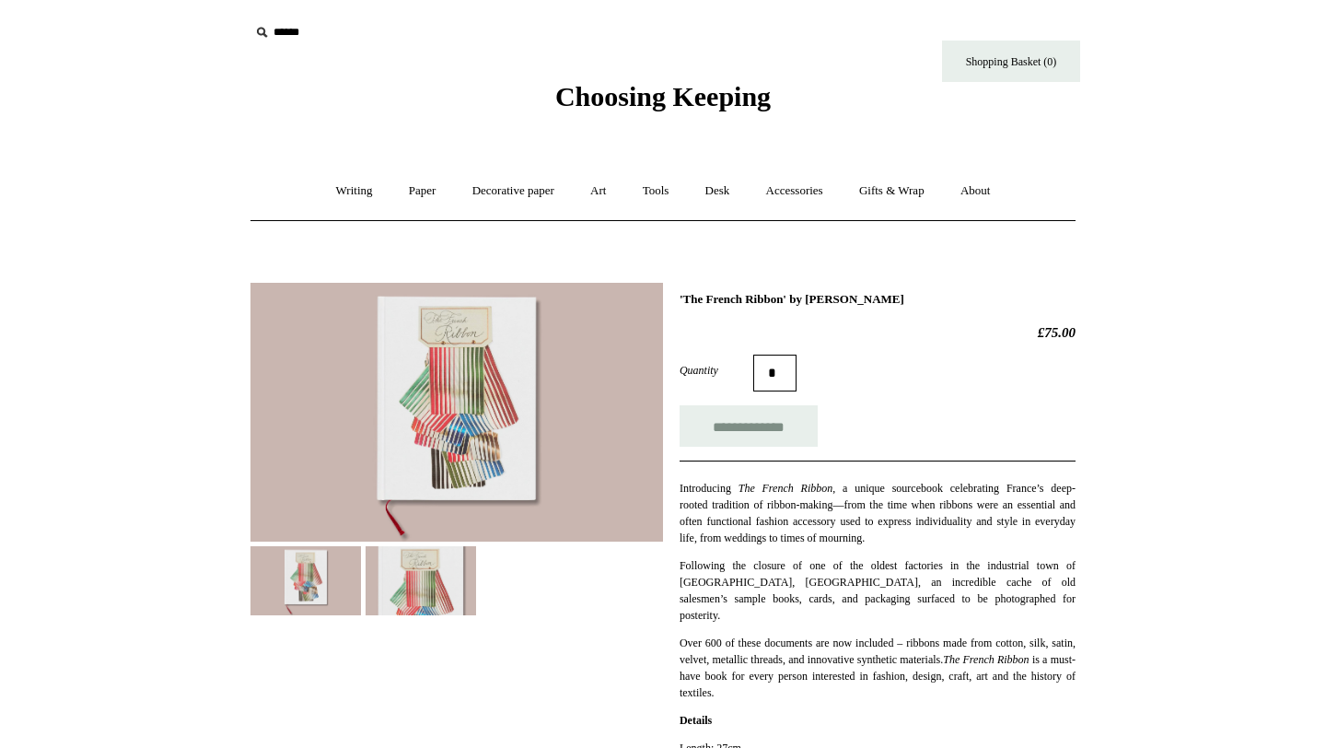
click at [480, 477] on img at bounding box center [456, 412] width 412 height 259
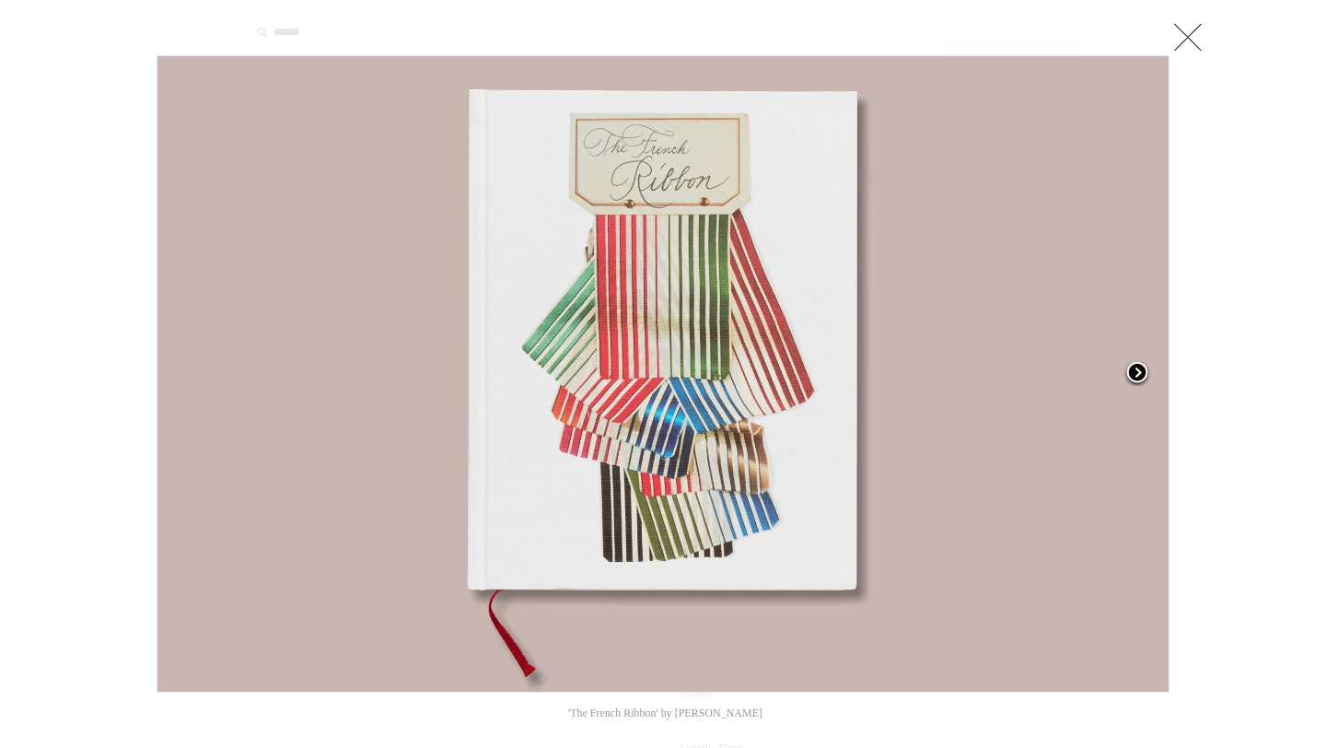
click at [1143, 374] on span at bounding box center [1137, 374] width 28 height 28
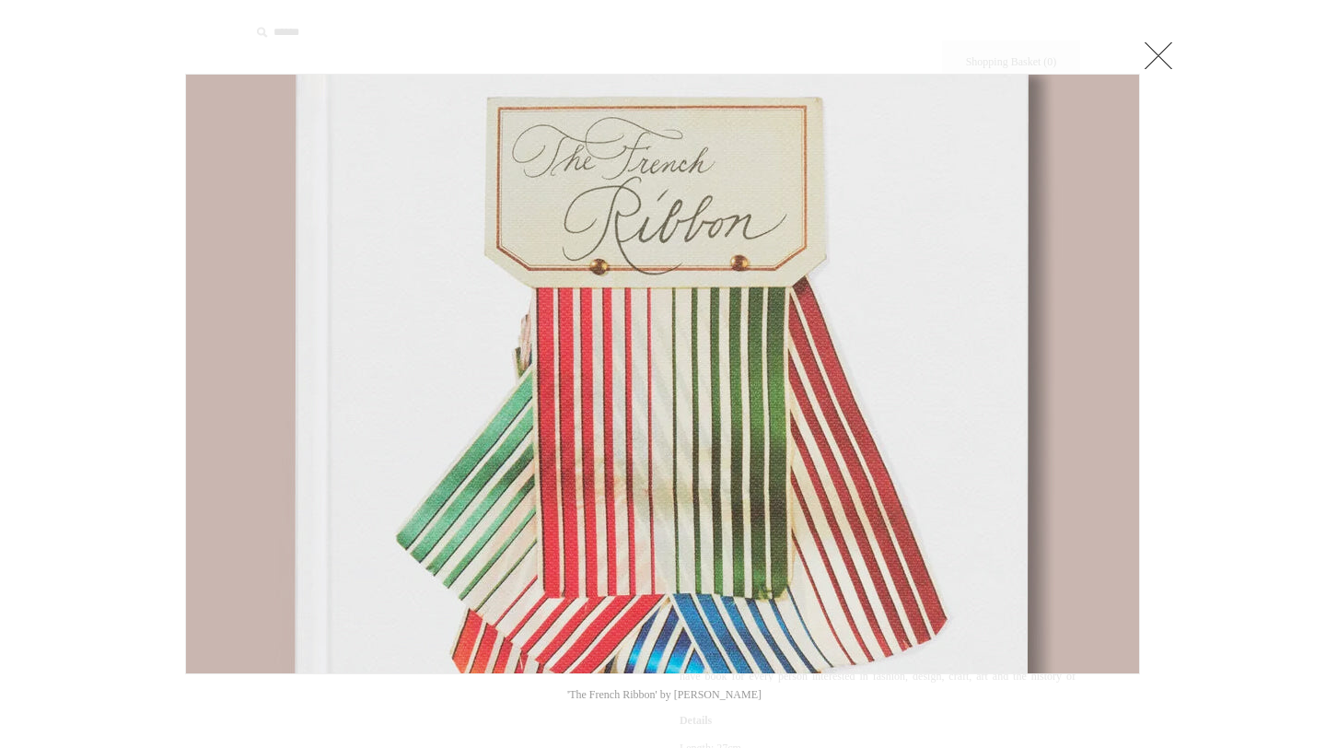
click at [1212, 343] on div at bounding box center [663, 707] width 1326 height 1415
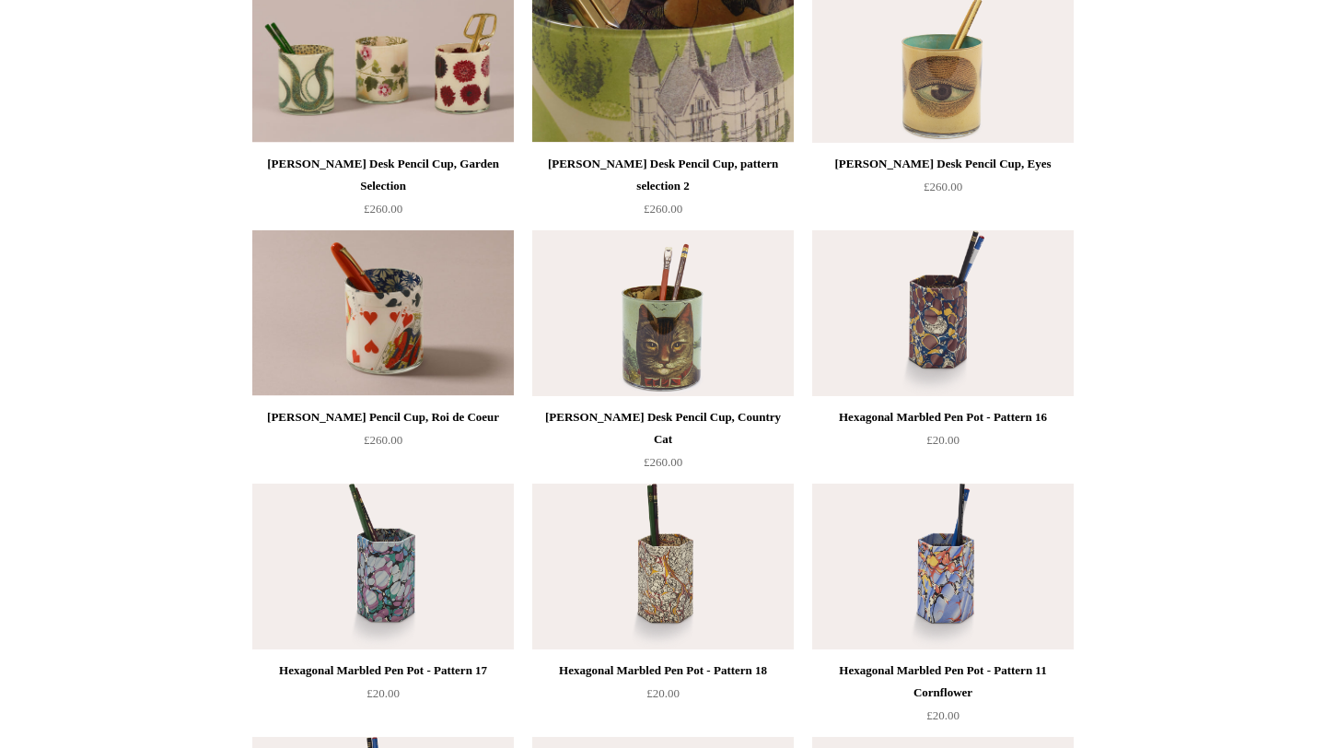
scroll to position [128, 0]
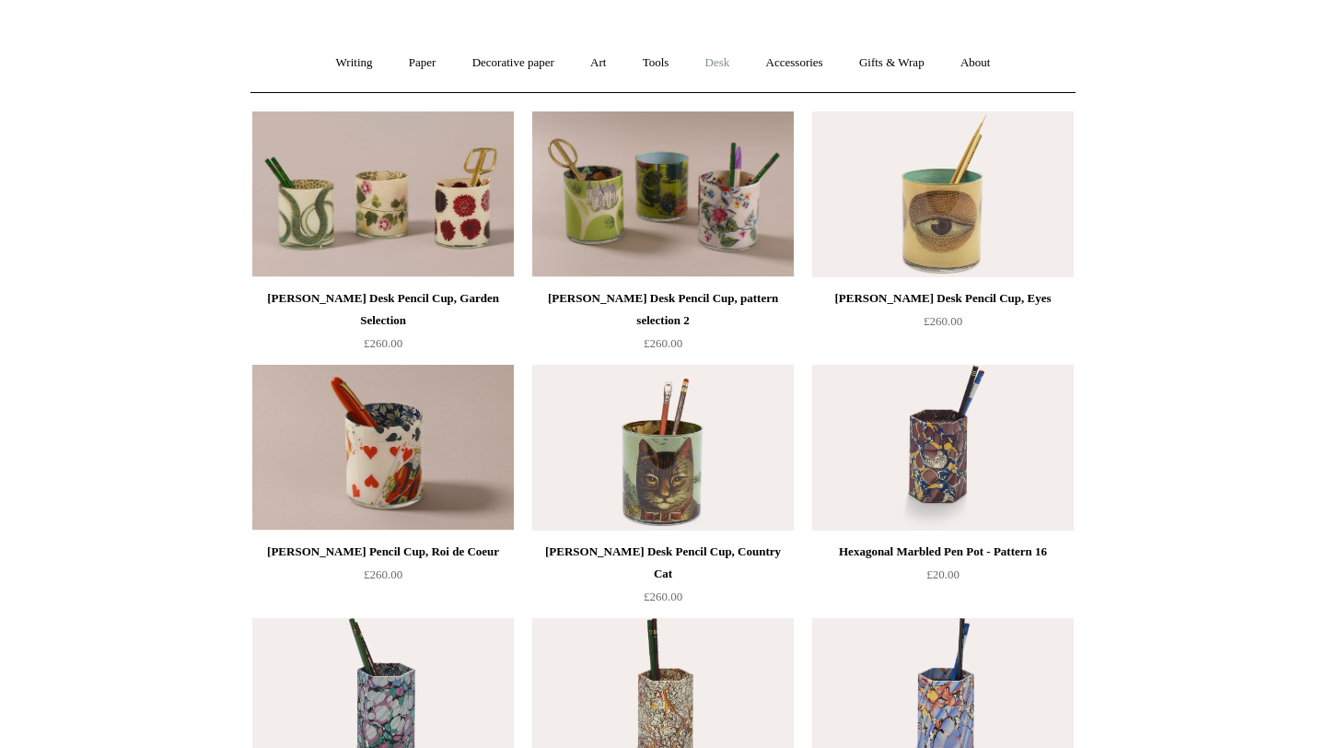
click at [735, 64] on link "Desk +" at bounding box center [718, 63] width 58 height 49
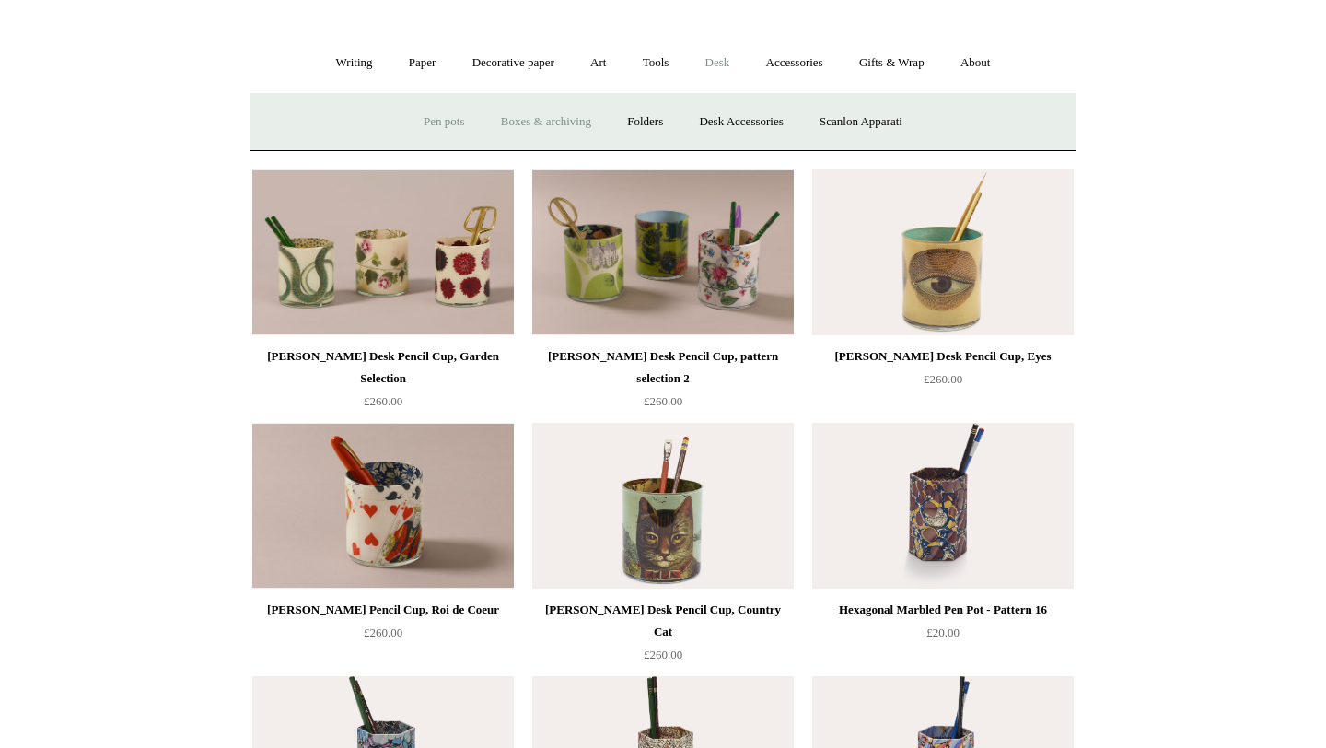
click at [531, 116] on link "Boxes & archiving" at bounding box center [545, 122] width 123 height 49
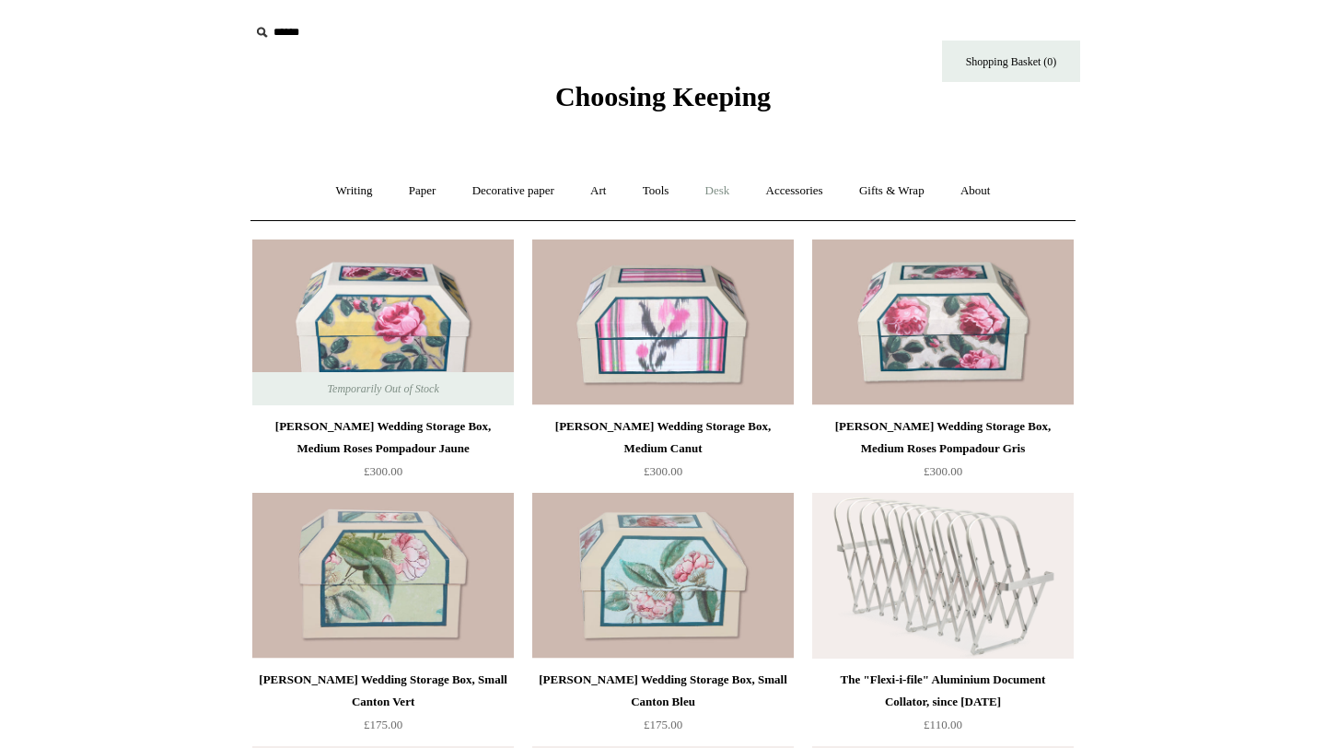
click at [729, 186] on link "Desk +" at bounding box center [718, 191] width 58 height 49
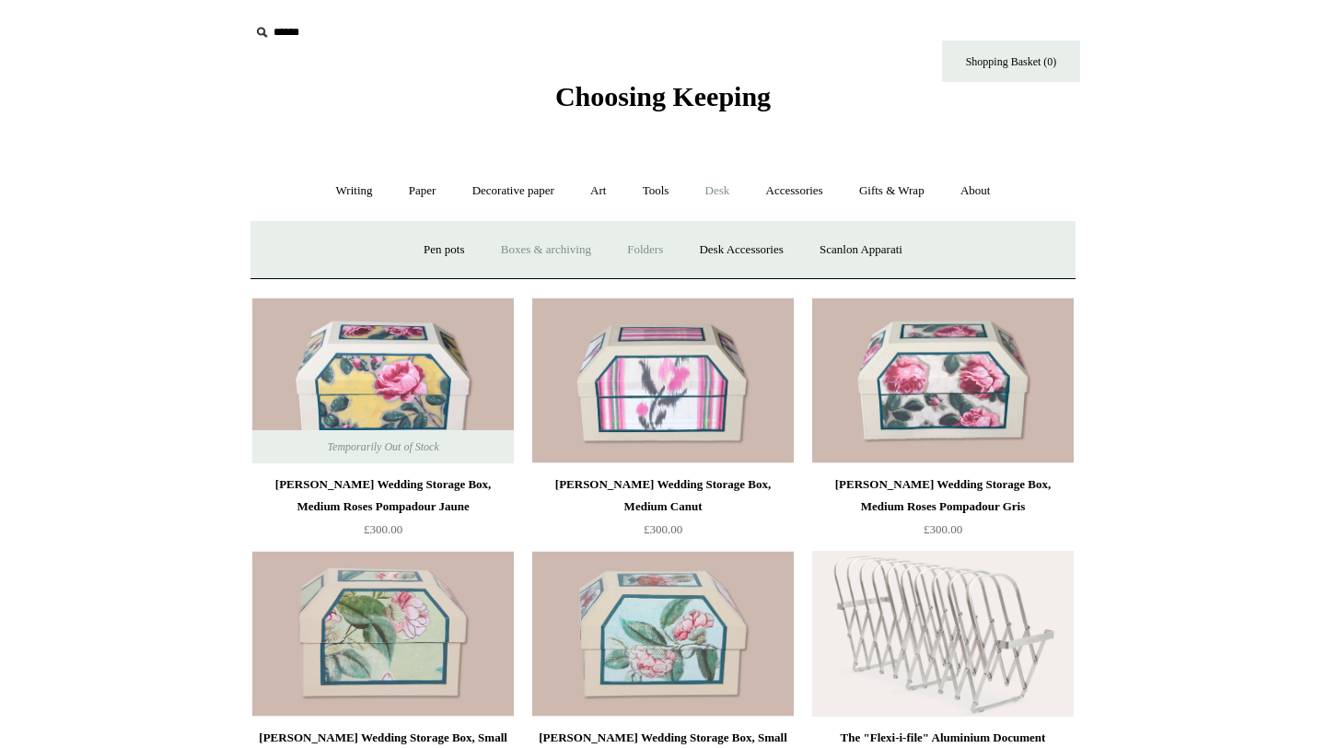
click at [632, 252] on link "Folders" at bounding box center [644, 250] width 69 height 49
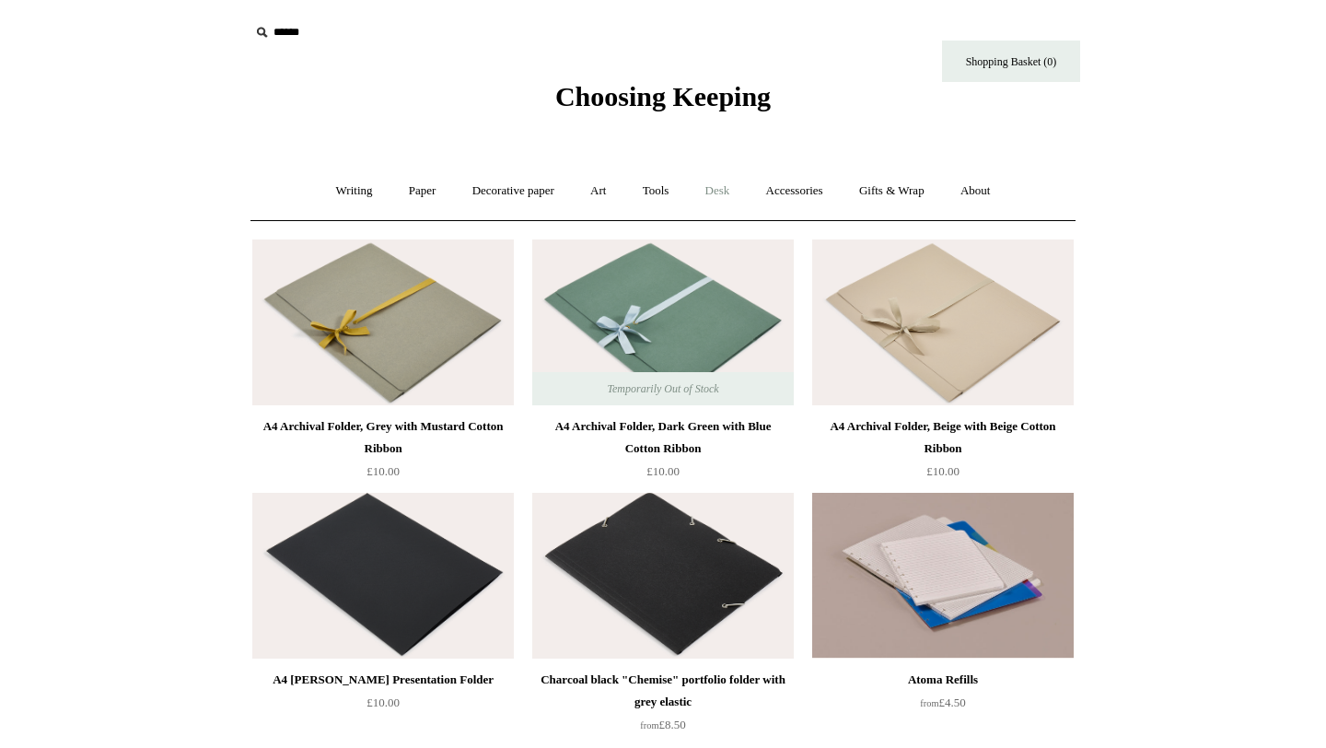
click at [739, 199] on link "Desk +" at bounding box center [718, 191] width 58 height 49
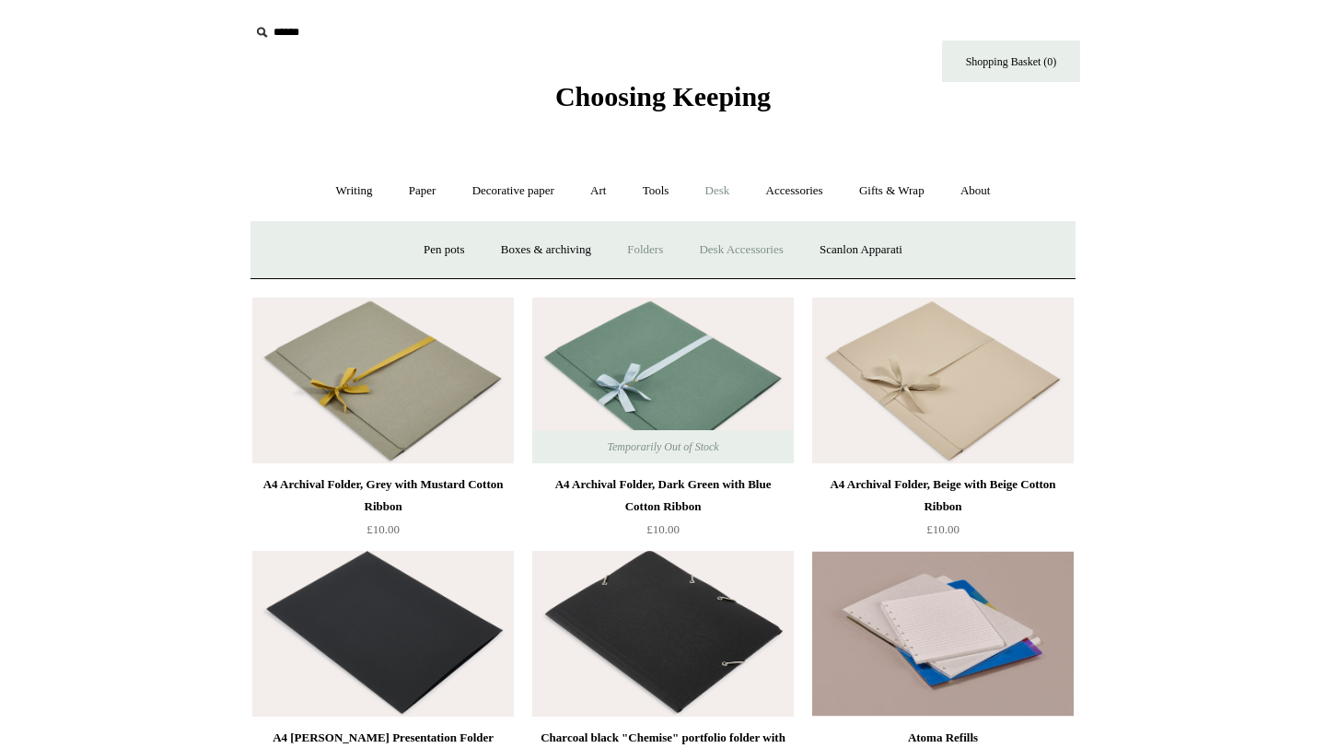
click at [754, 248] on link "Desk Accessories" at bounding box center [740, 250] width 117 height 49
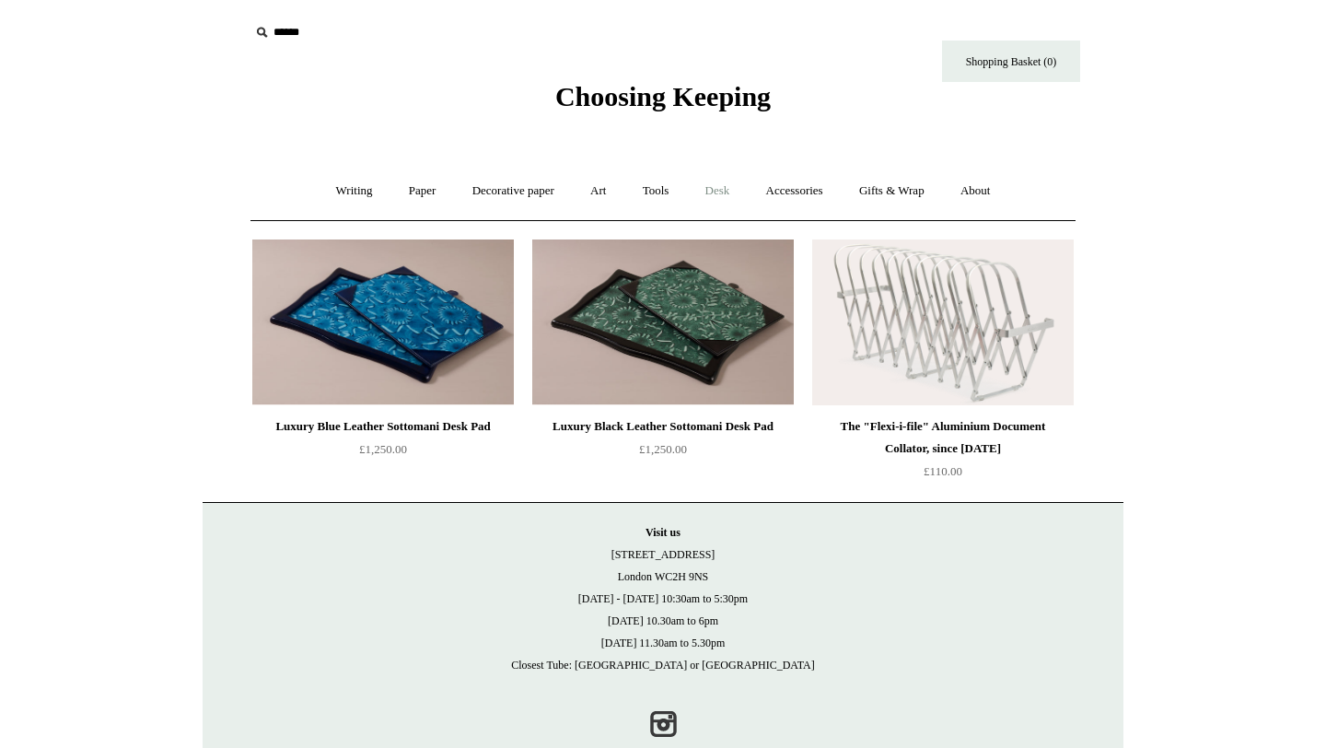
click at [742, 190] on link "Desk +" at bounding box center [718, 191] width 58 height 49
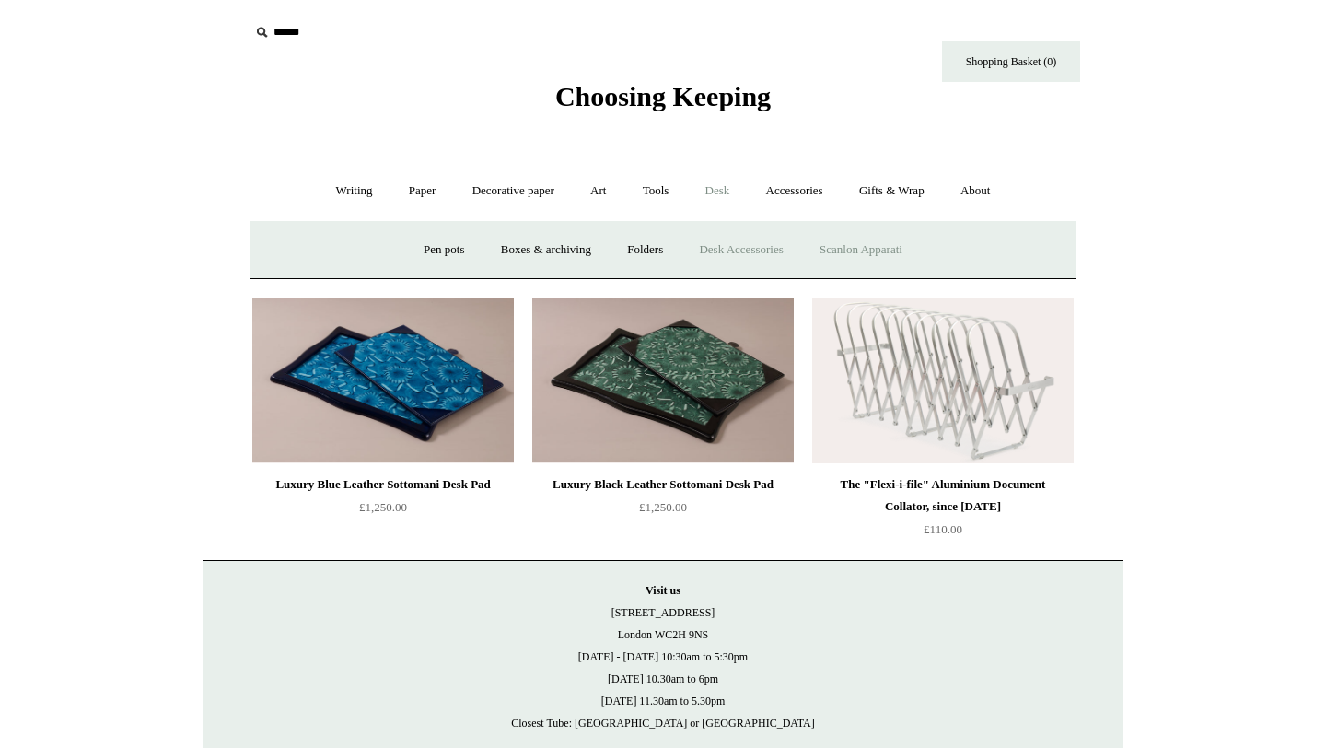
click at [839, 238] on link "Scanlon Apparati" at bounding box center [861, 250] width 116 height 49
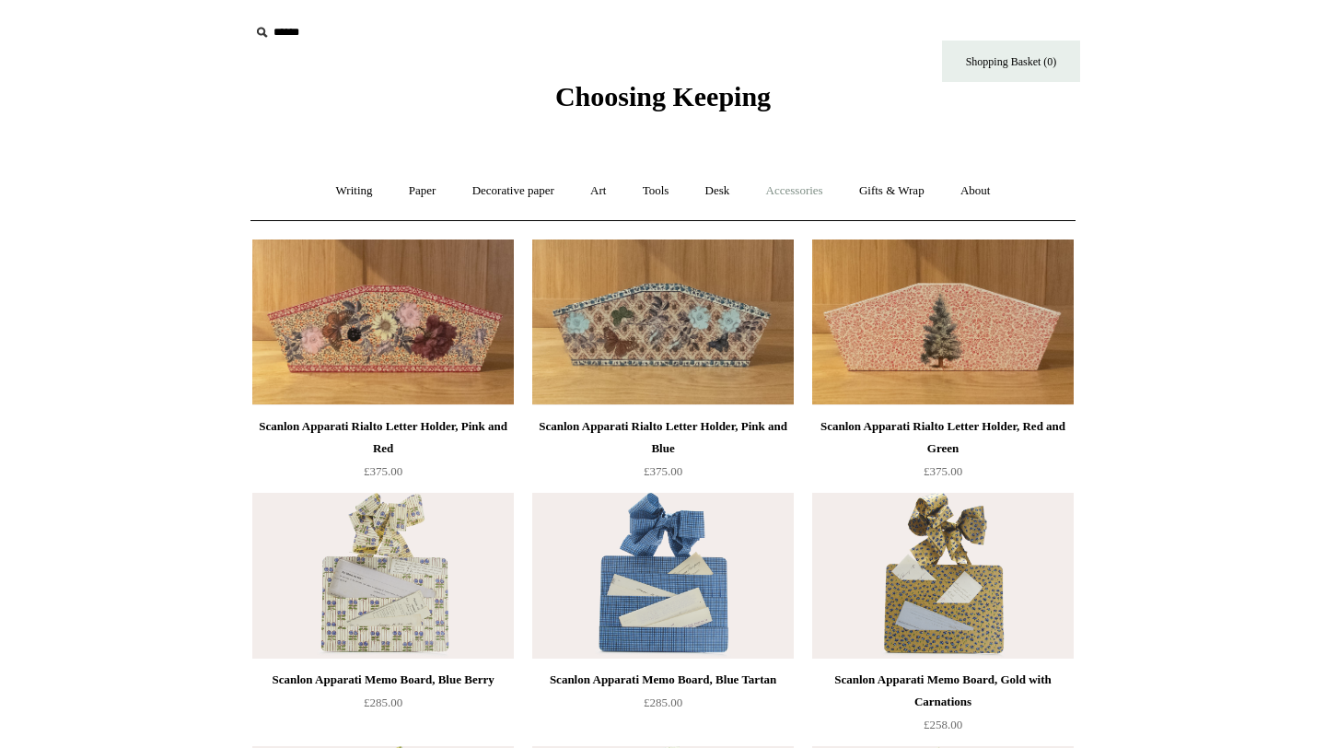
click at [827, 195] on link "Accessories +" at bounding box center [794, 191] width 90 height 49
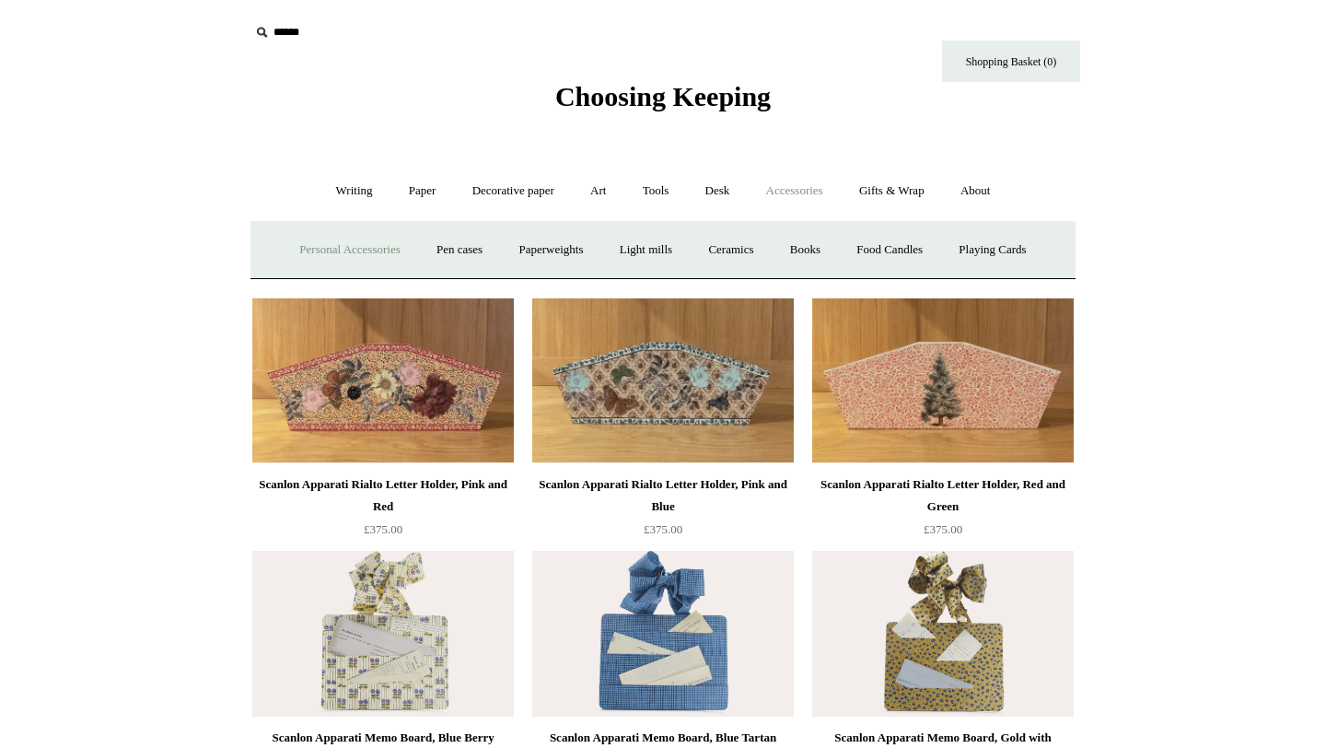
click at [366, 239] on link "Personal Accessories +" at bounding box center [349, 250] width 133 height 49
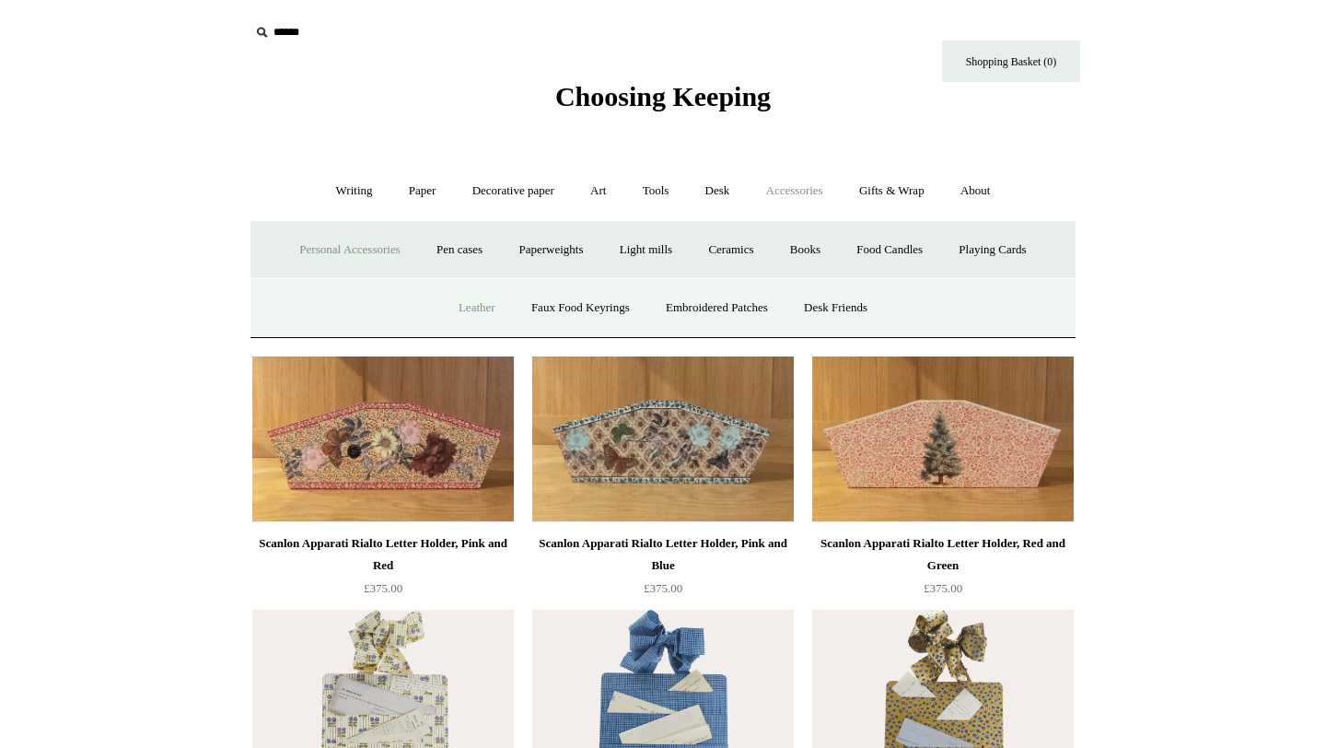
click at [466, 300] on link "Leather" at bounding box center [477, 308] width 70 height 49
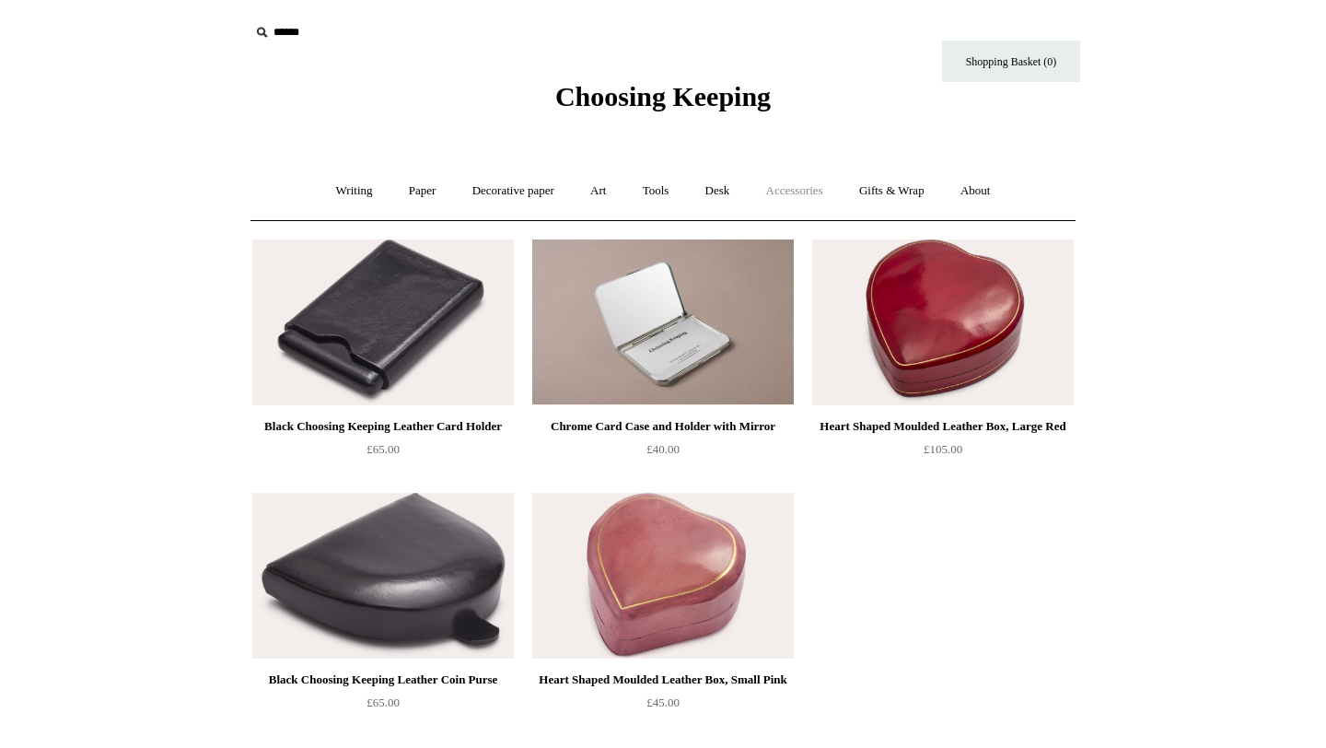
click at [796, 191] on link "Accessories +" at bounding box center [794, 191] width 90 height 49
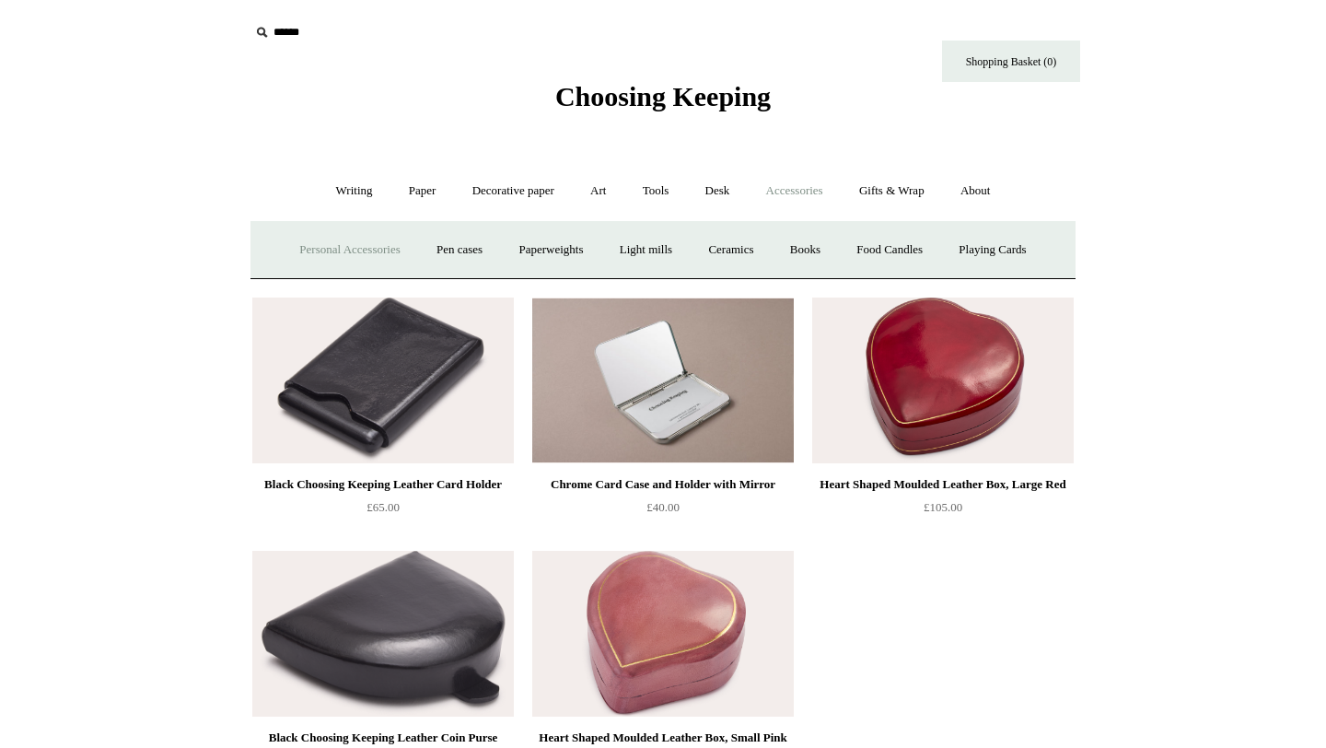
click at [375, 244] on link "Personal Accessories +" at bounding box center [349, 250] width 133 height 49
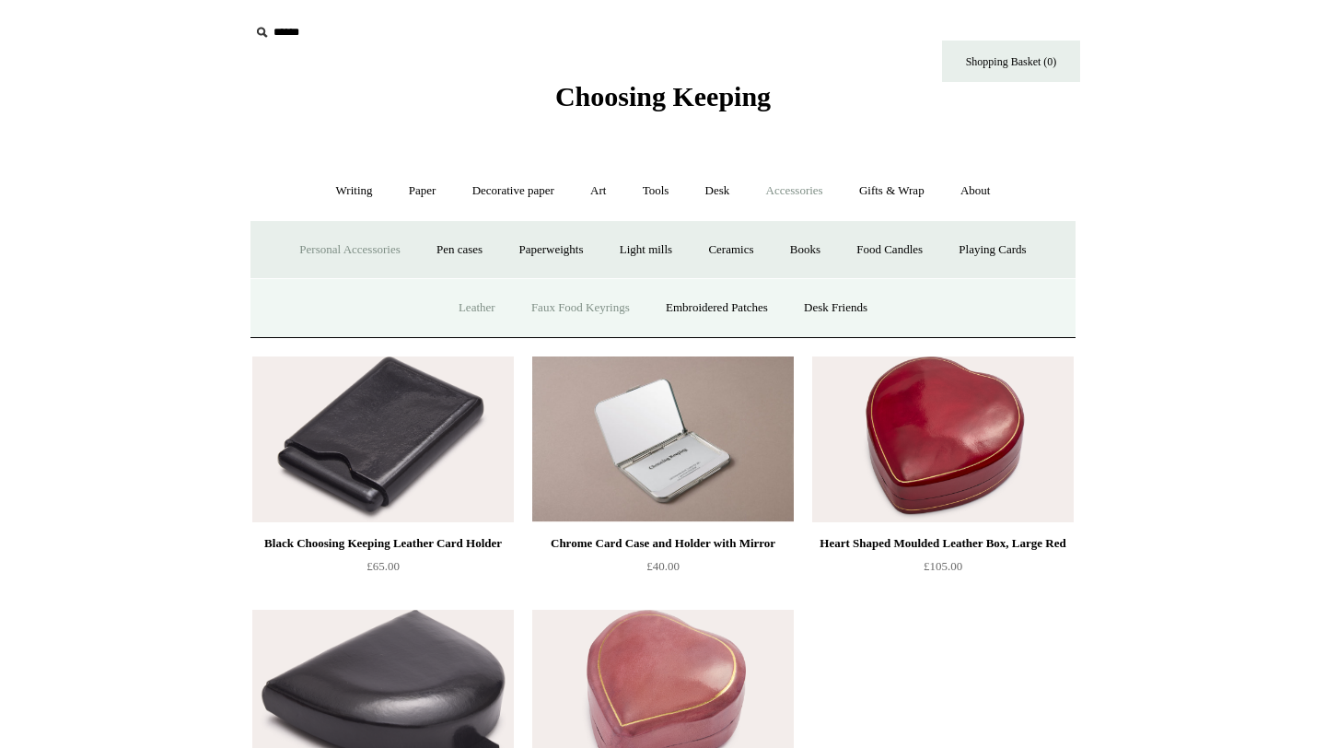
click at [556, 307] on link "Faux Food Keyrings" at bounding box center [581, 308] width 132 height 49
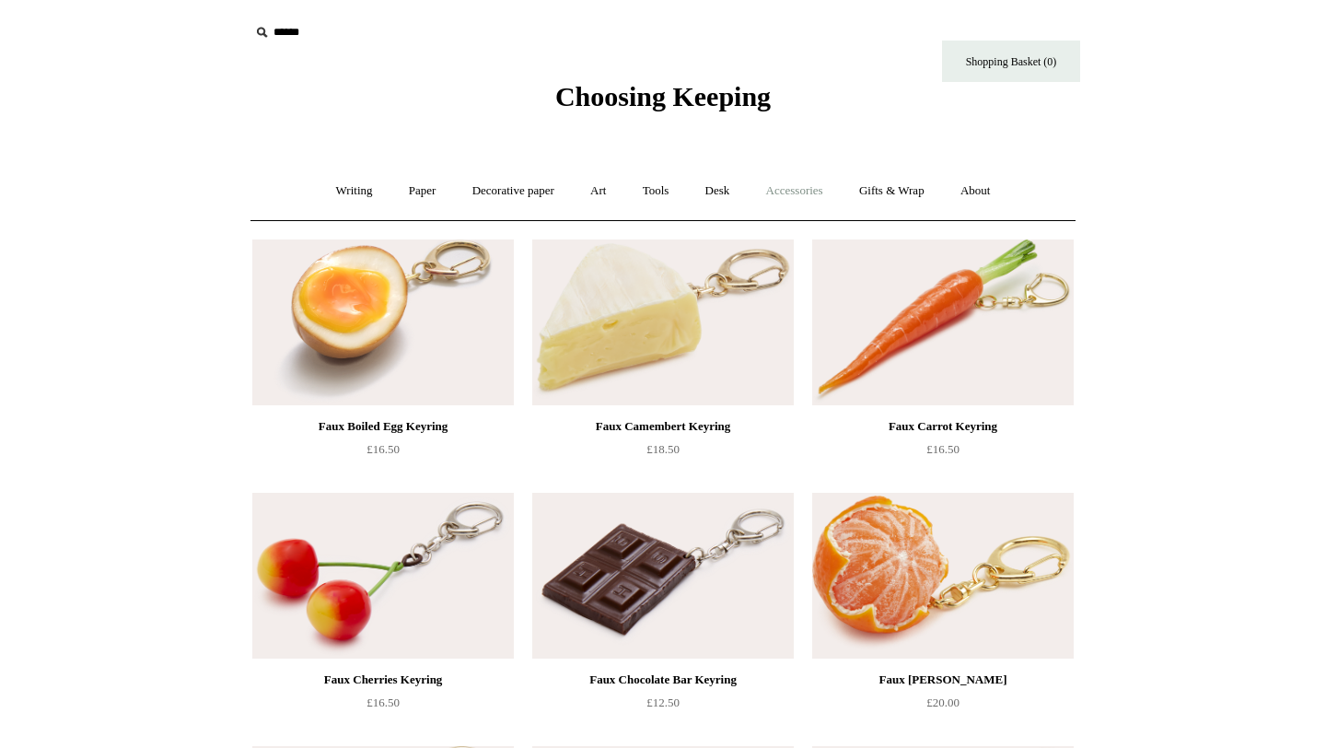
click at [760, 188] on link "Accessories +" at bounding box center [794, 191] width 90 height 49
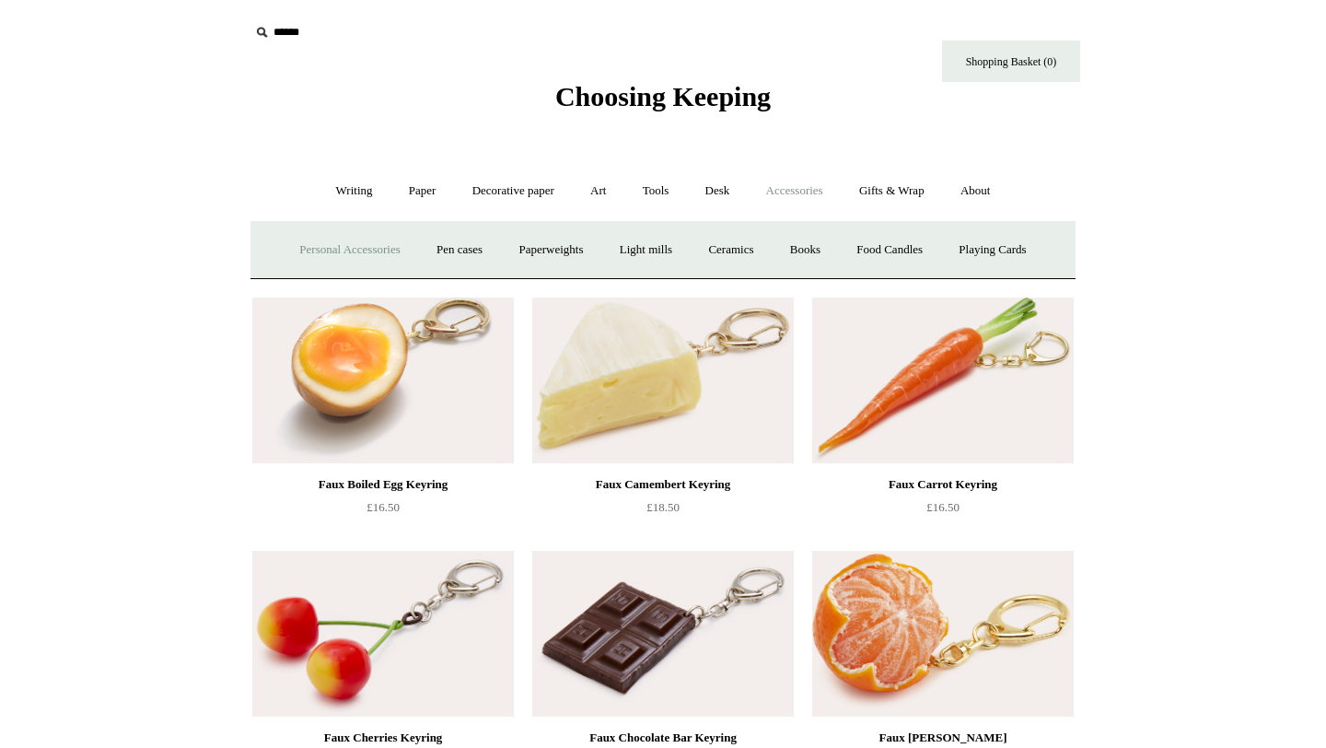
click at [344, 255] on link "Personal Accessories +" at bounding box center [349, 250] width 133 height 49
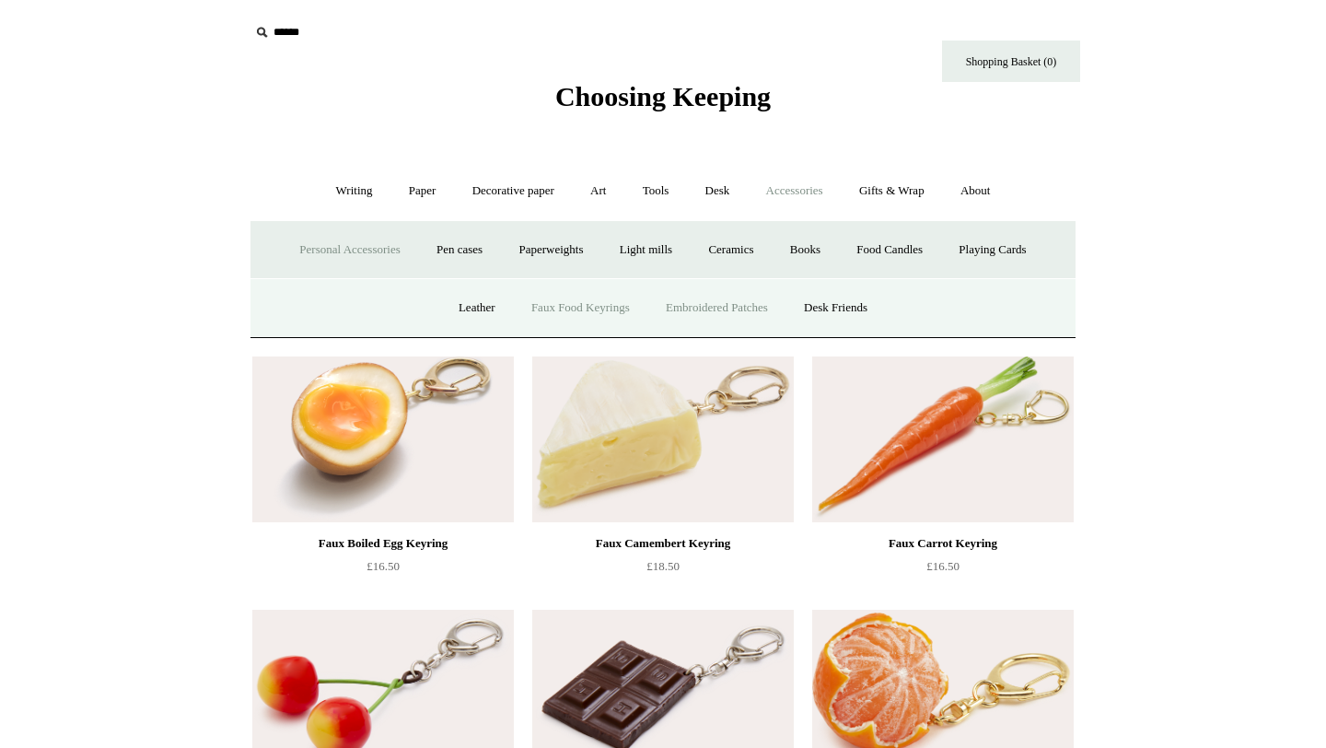
click at [708, 307] on link "Embroidered Patches" at bounding box center [716, 308] width 135 height 49
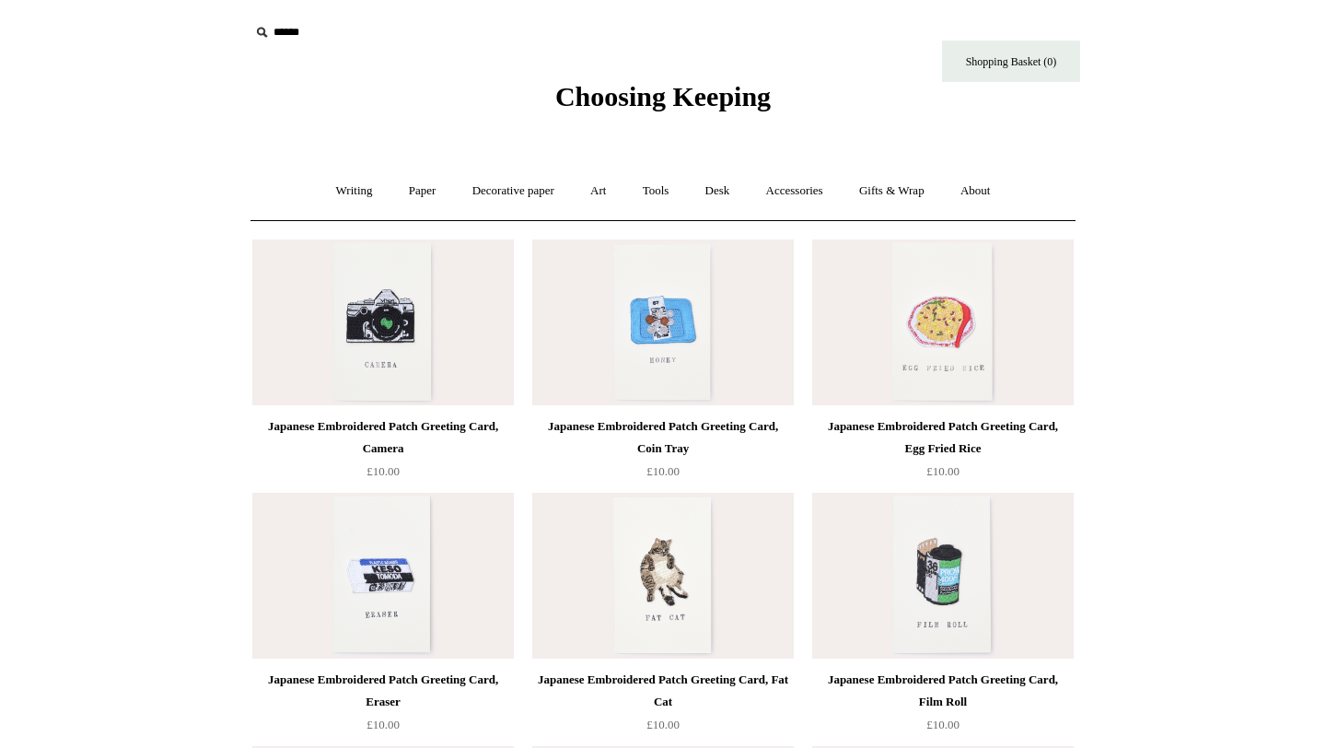
scroll to position [25, 0]
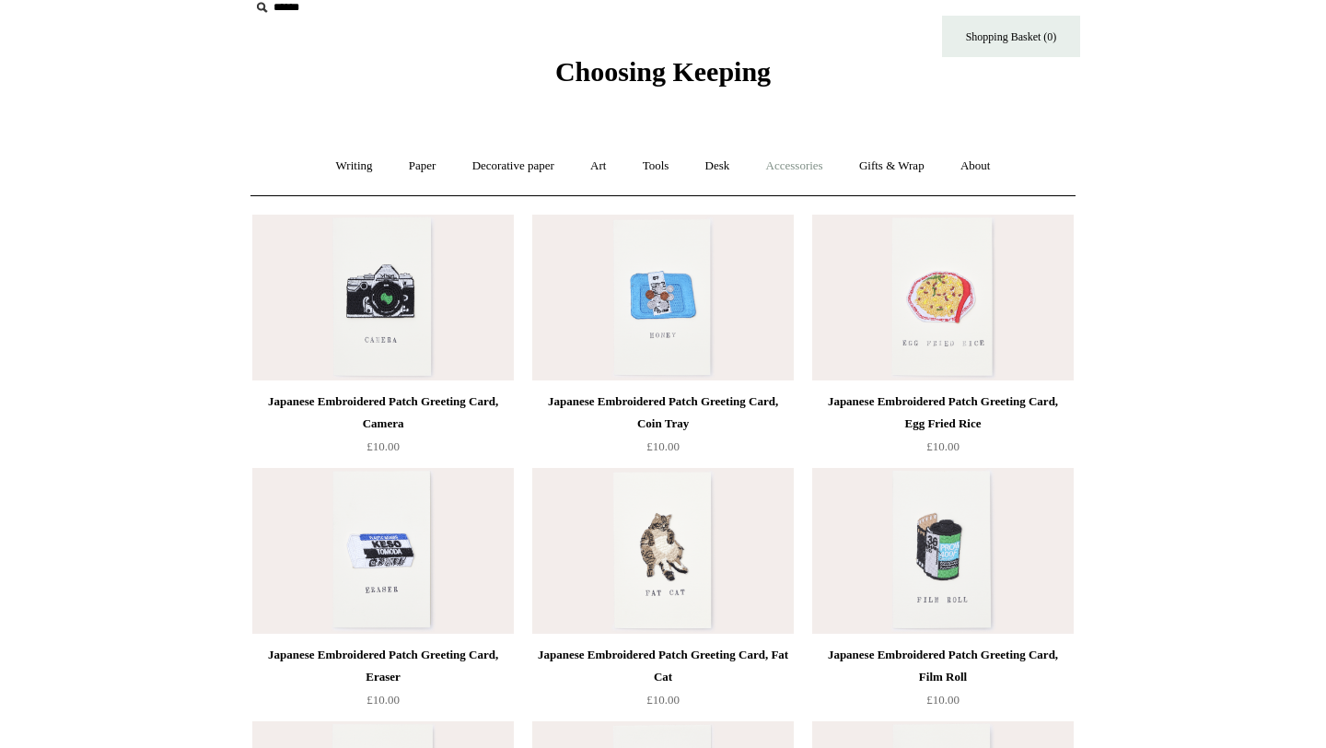
click at [782, 163] on link "Accessories +" at bounding box center [794, 166] width 90 height 49
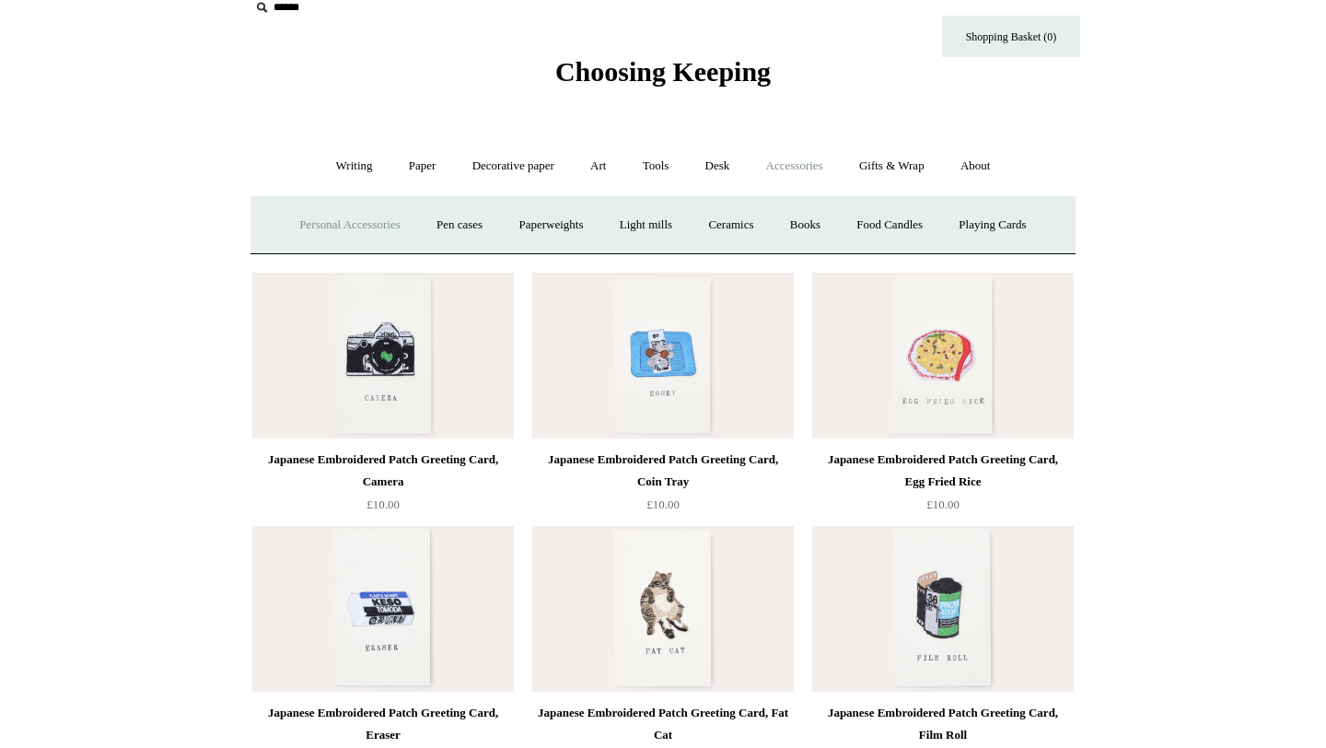
click at [338, 234] on link "Personal Accessories +" at bounding box center [349, 225] width 133 height 49
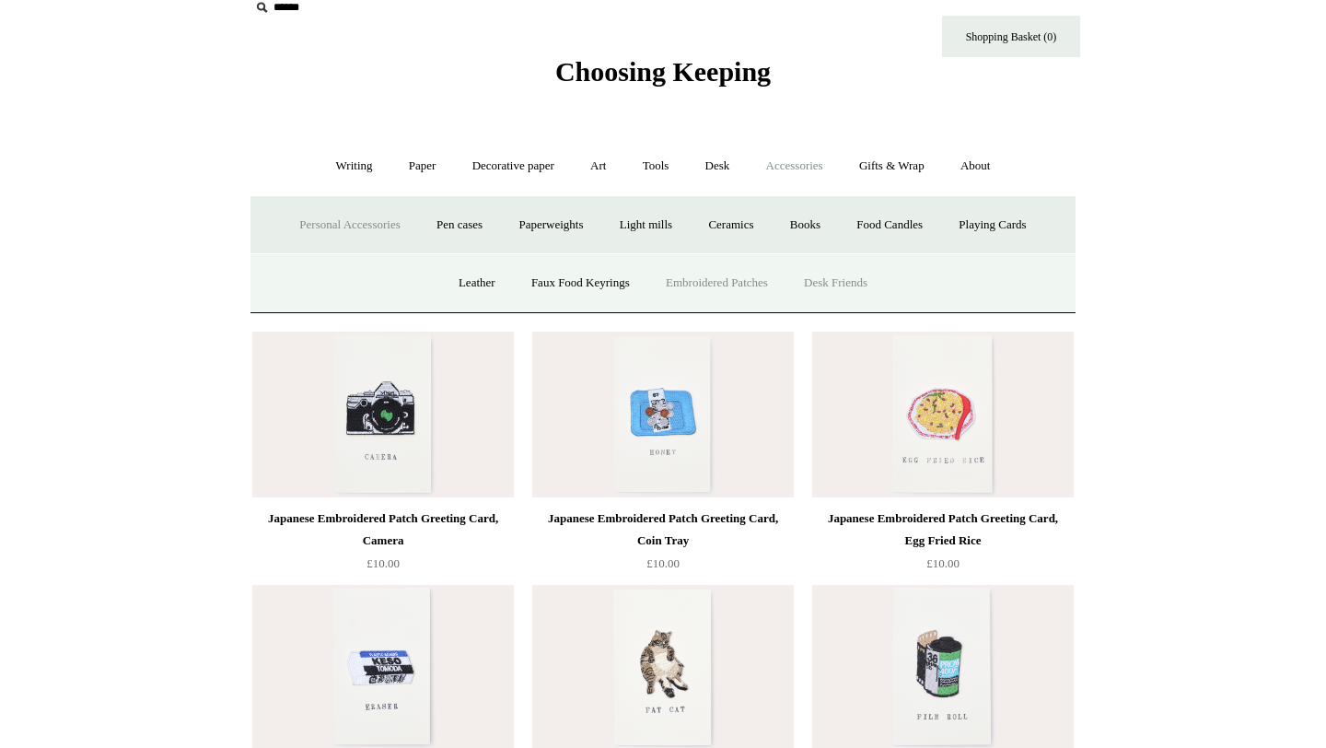
click at [821, 285] on link "Desk Friends" at bounding box center [835, 283] width 97 height 49
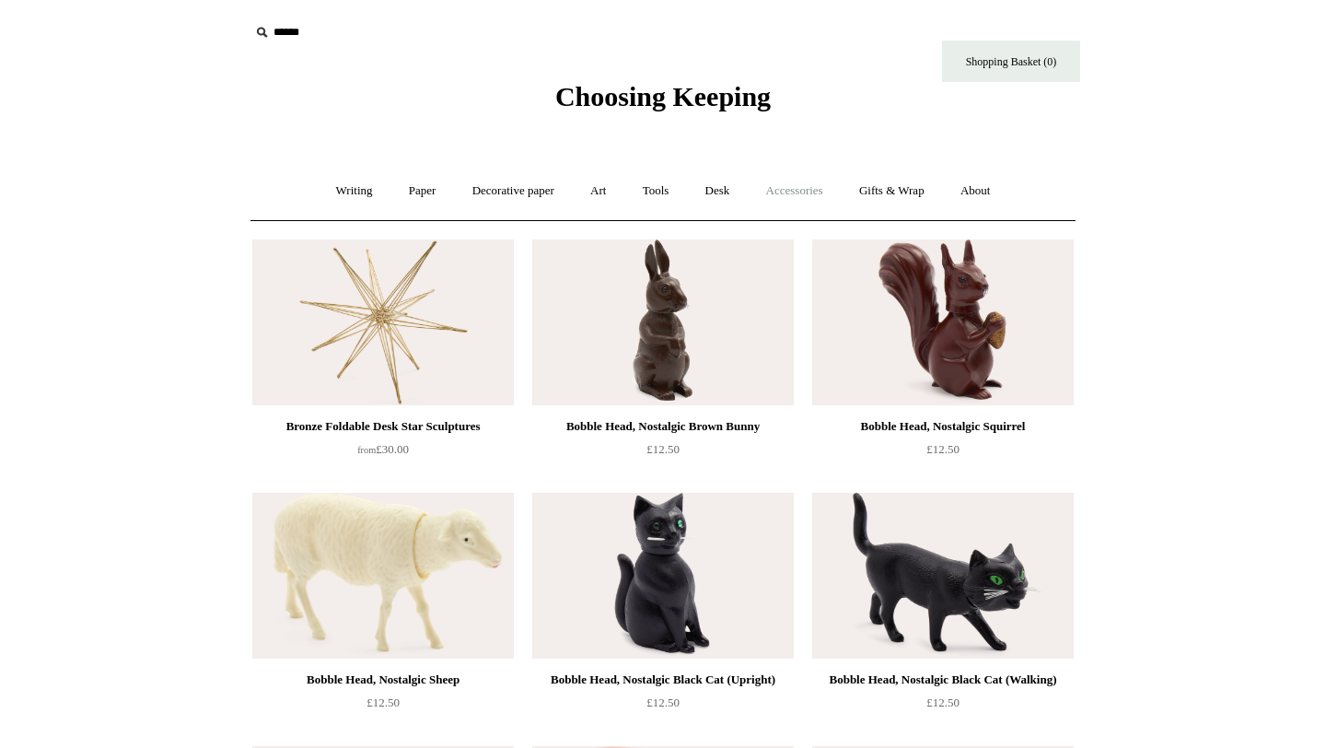
click at [809, 189] on link "Accessories +" at bounding box center [794, 191] width 90 height 49
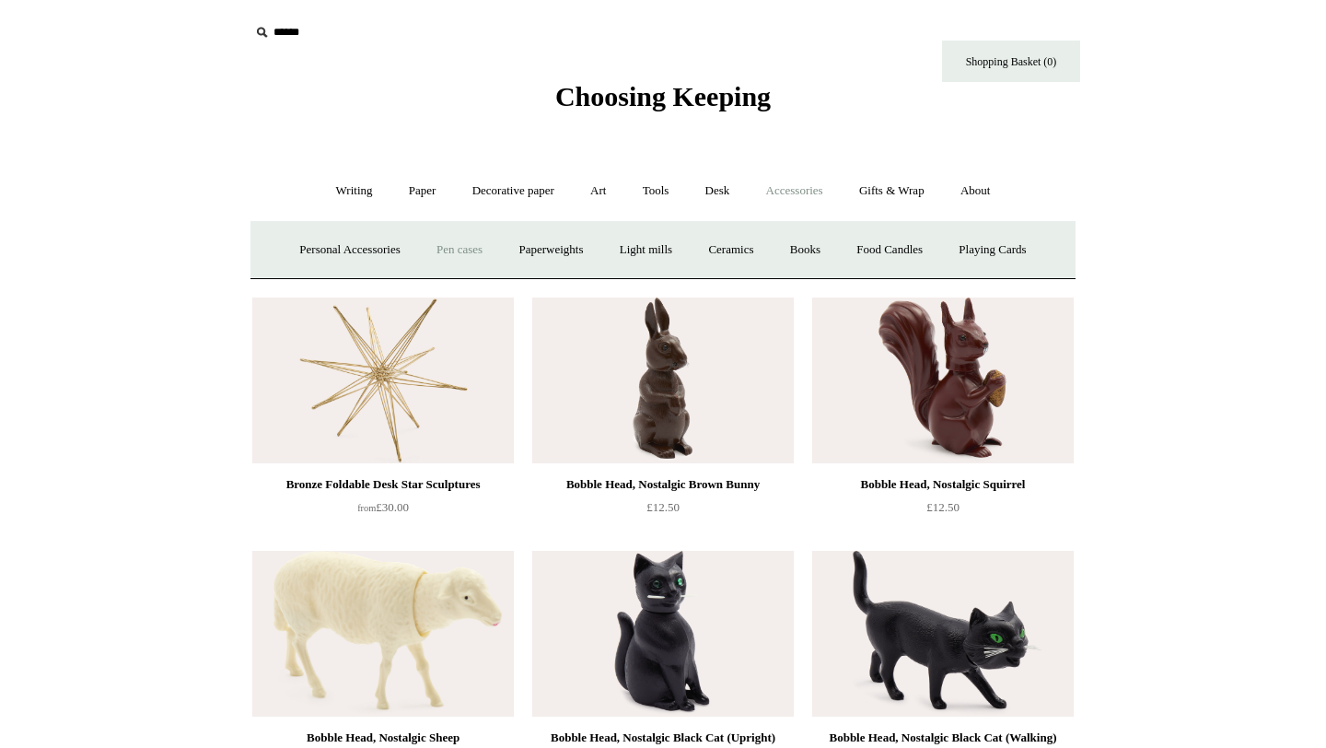
click at [457, 246] on link "Pen cases" at bounding box center [459, 250] width 79 height 49
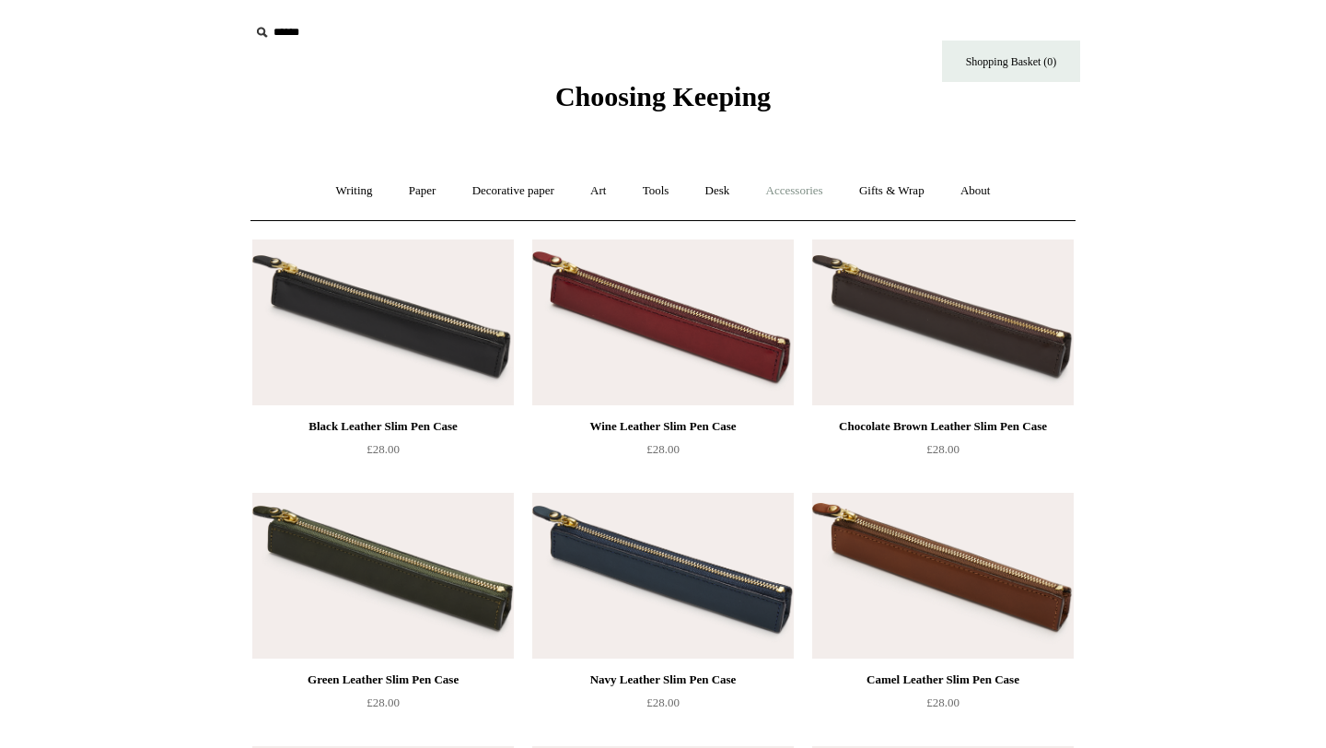
click at [808, 193] on link "Accessories +" at bounding box center [794, 191] width 90 height 49
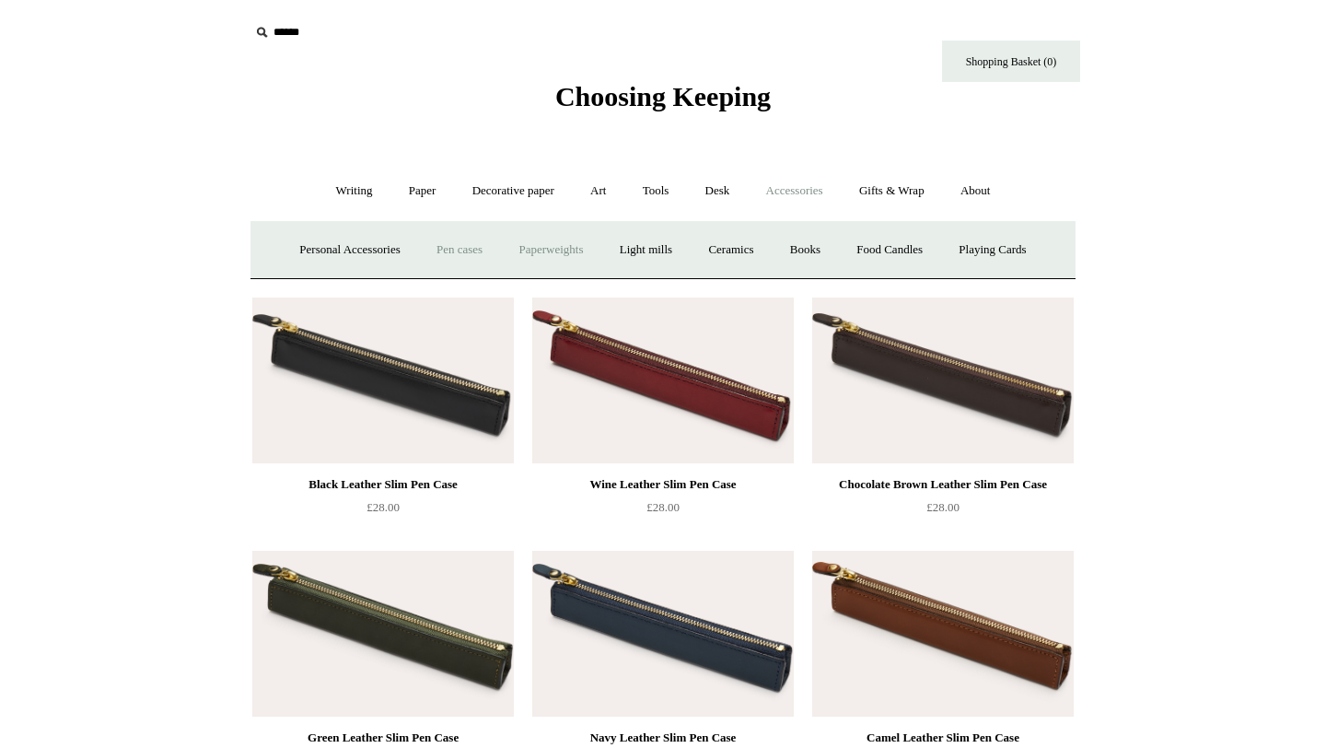
click at [523, 242] on link "Paperweights +" at bounding box center [551, 250] width 98 height 49
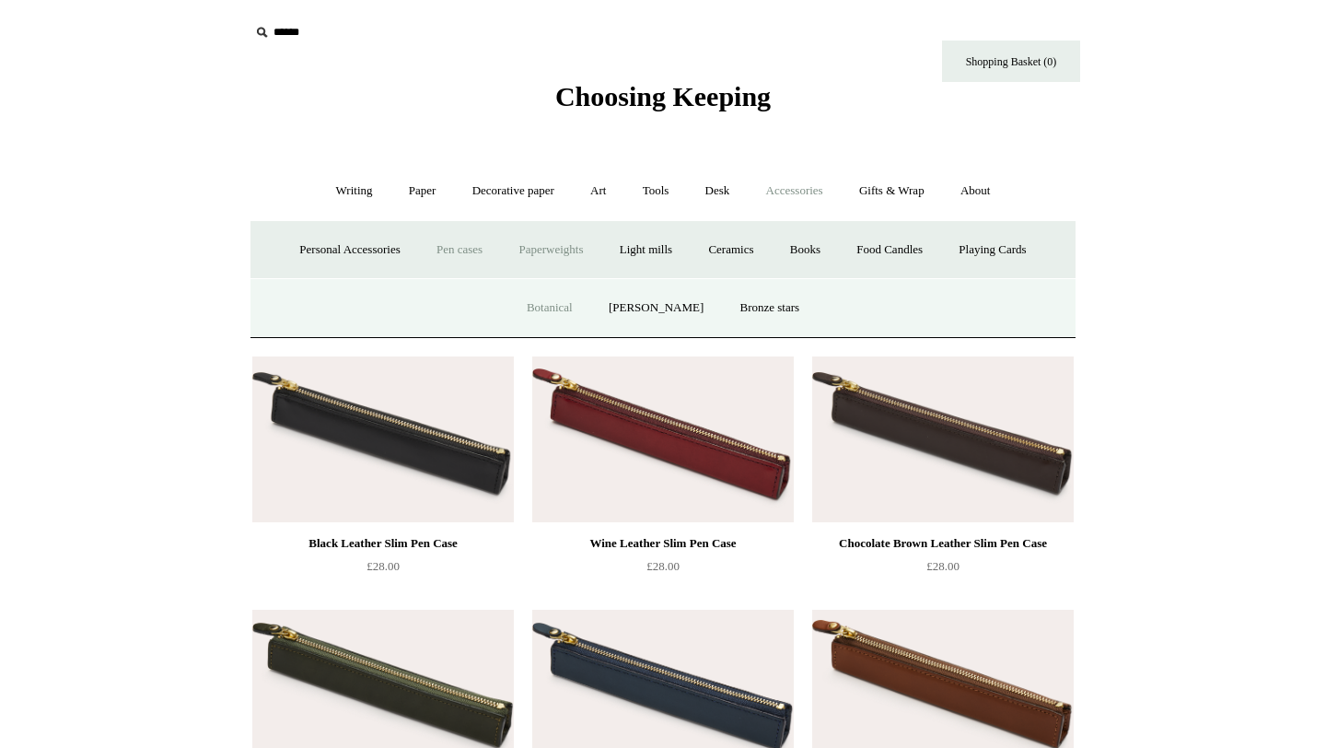
click at [566, 302] on link "Botanical" at bounding box center [549, 308] width 79 height 49
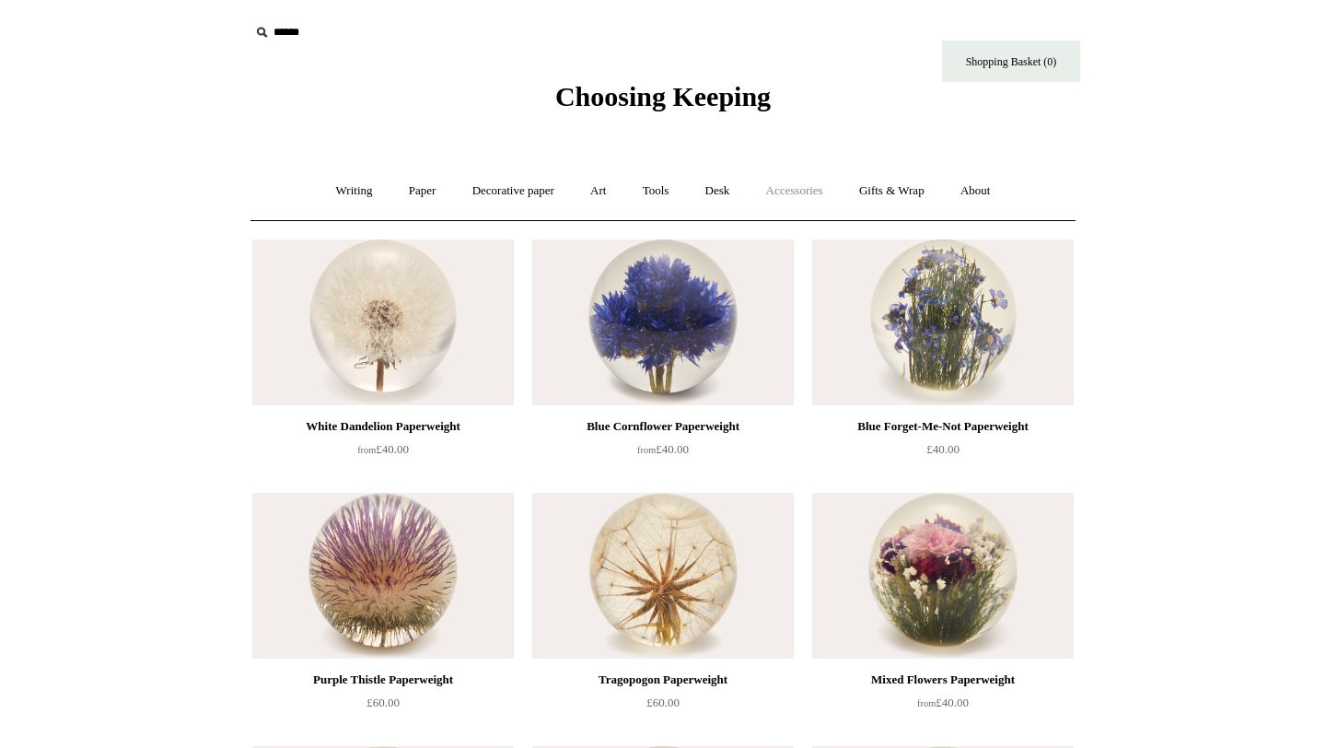
click at [779, 195] on link "Accessories +" at bounding box center [794, 191] width 90 height 49
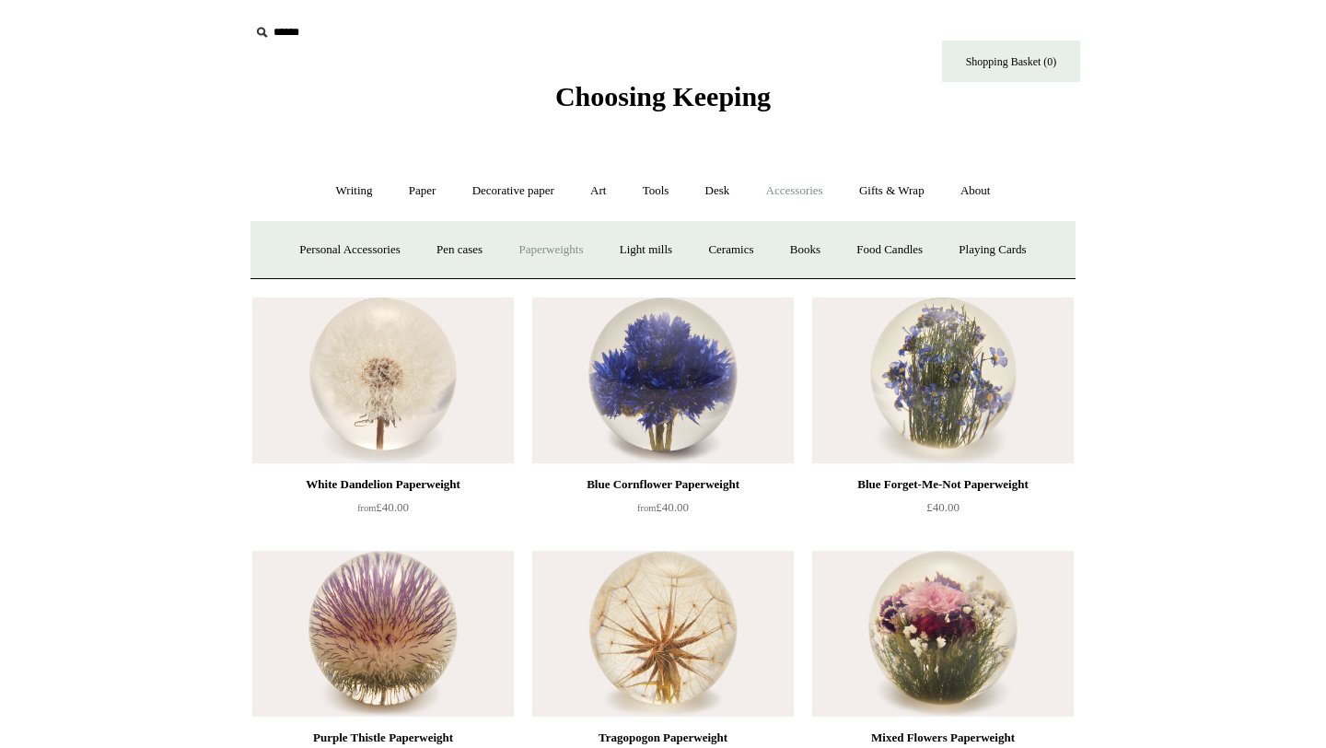
click at [567, 255] on link "Paperweights +" at bounding box center [551, 250] width 98 height 49
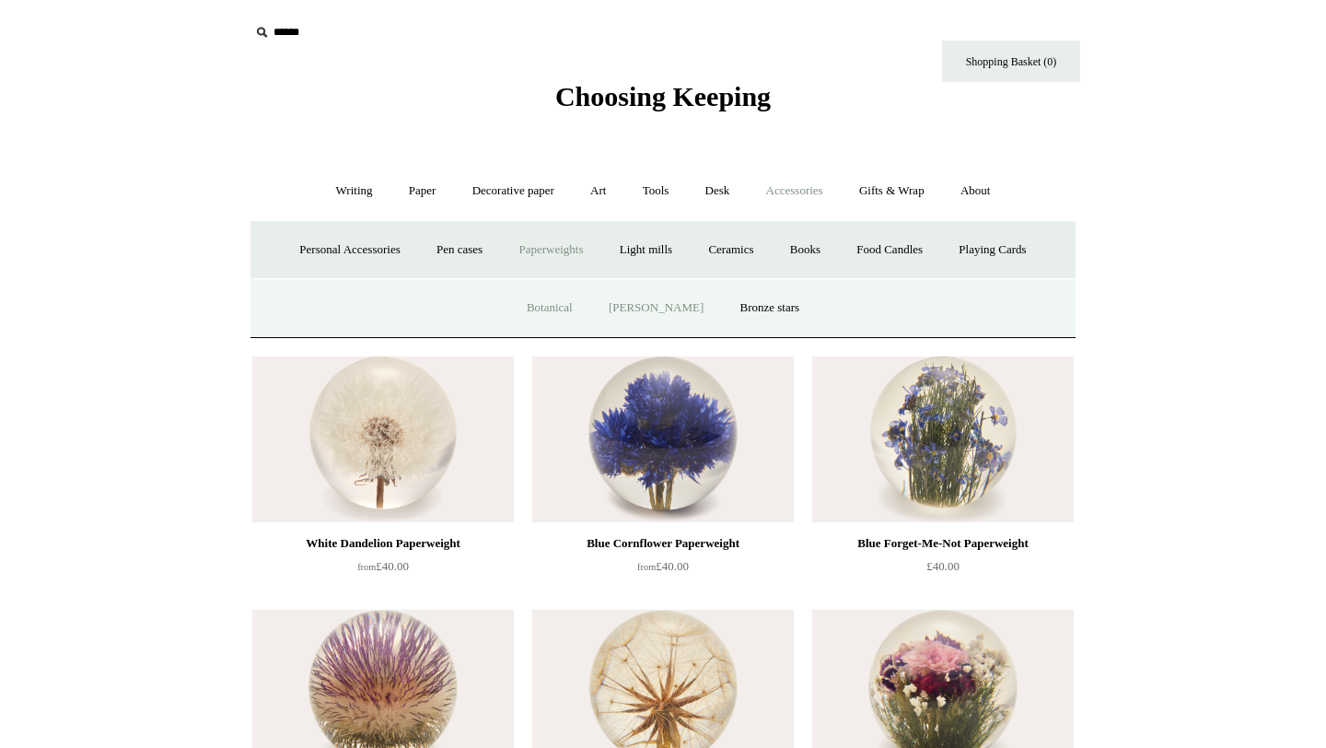
click at [643, 293] on link "[PERSON_NAME]" at bounding box center [656, 308] width 128 height 49
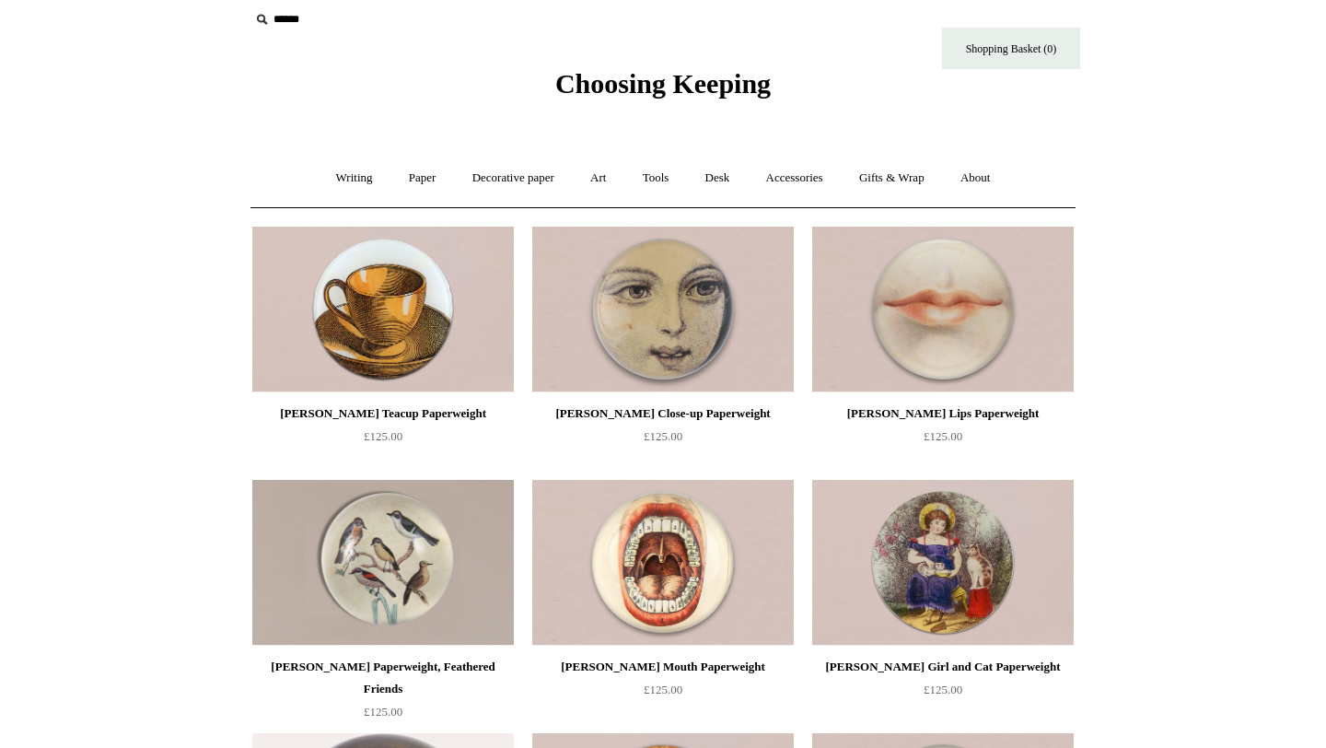
scroll to position [15, 0]
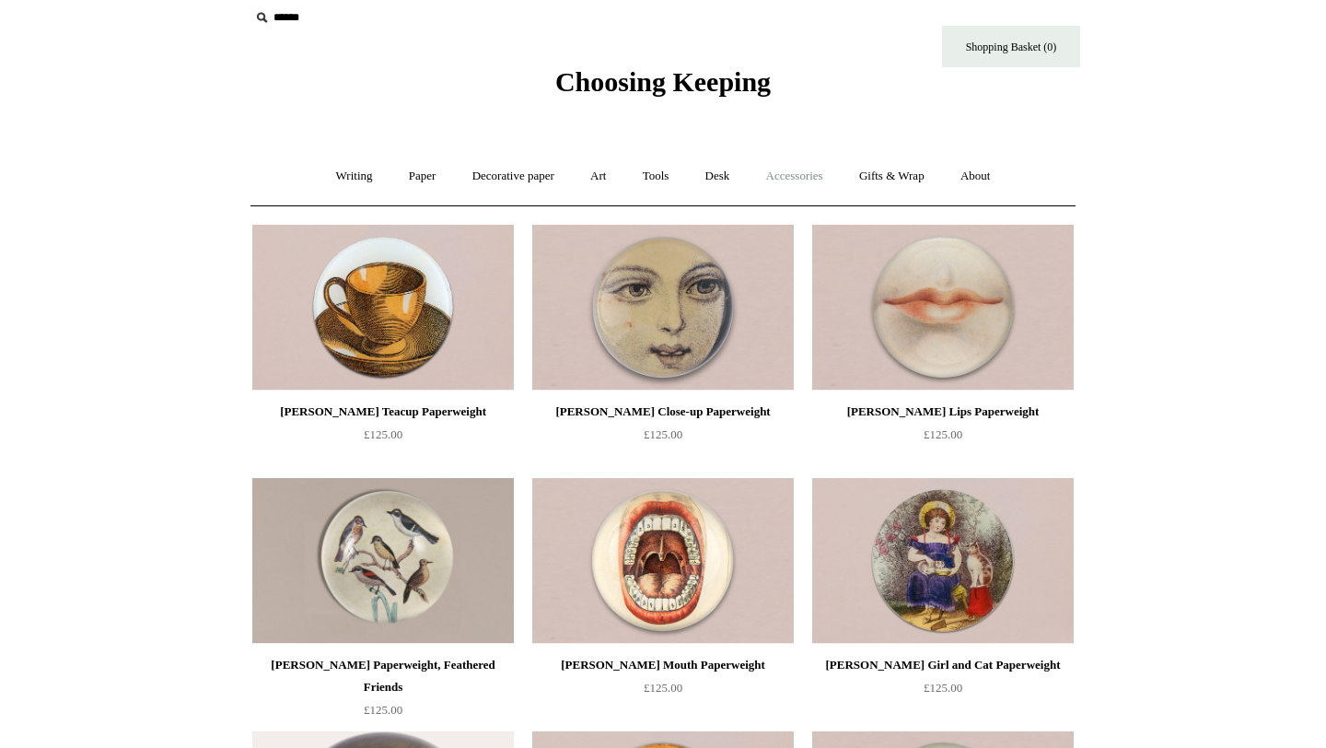
click at [786, 179] on link "Accessories +" at bounding box center [794, 176] width 90 height 49
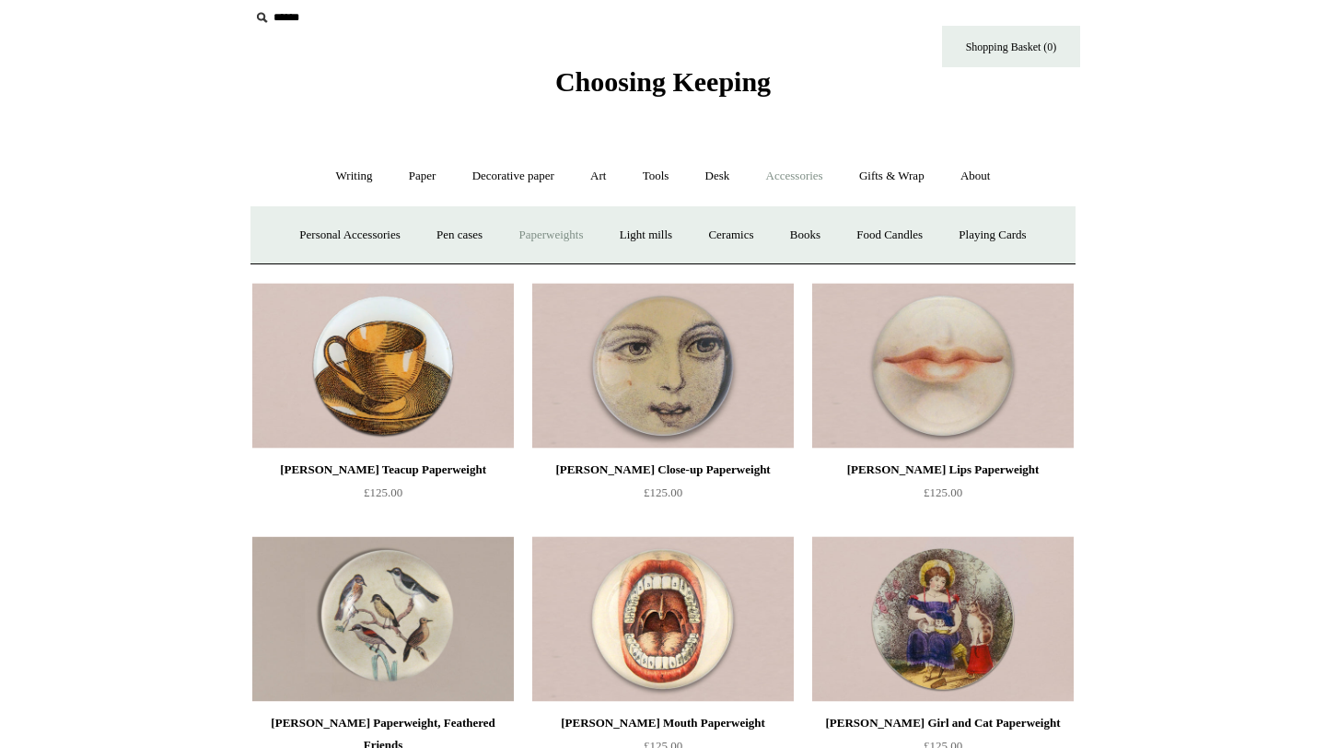
click at [561, 245] on link "Paperweights +" at bounding box center [551, 235] width 98 height 49
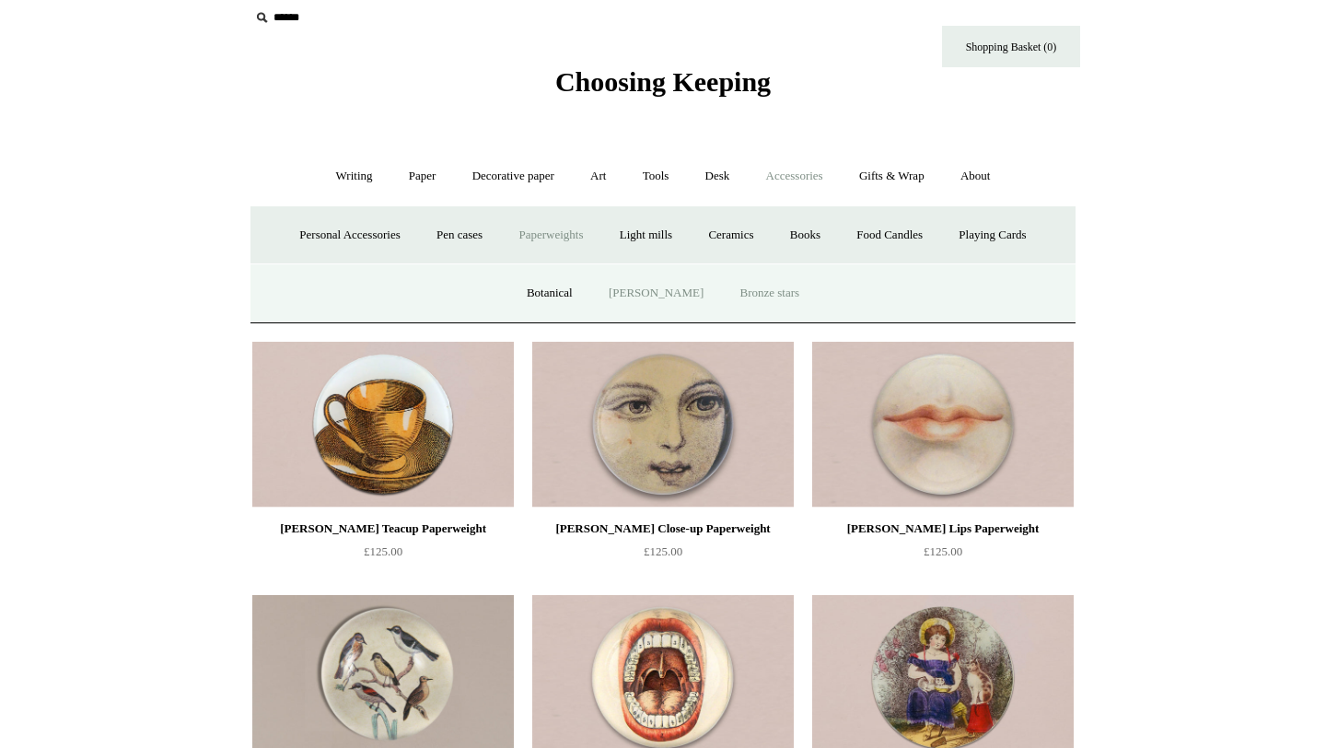
click at [776, 290] on link "Bronze stars" at bounding box center [770, 293] width 93 height 49
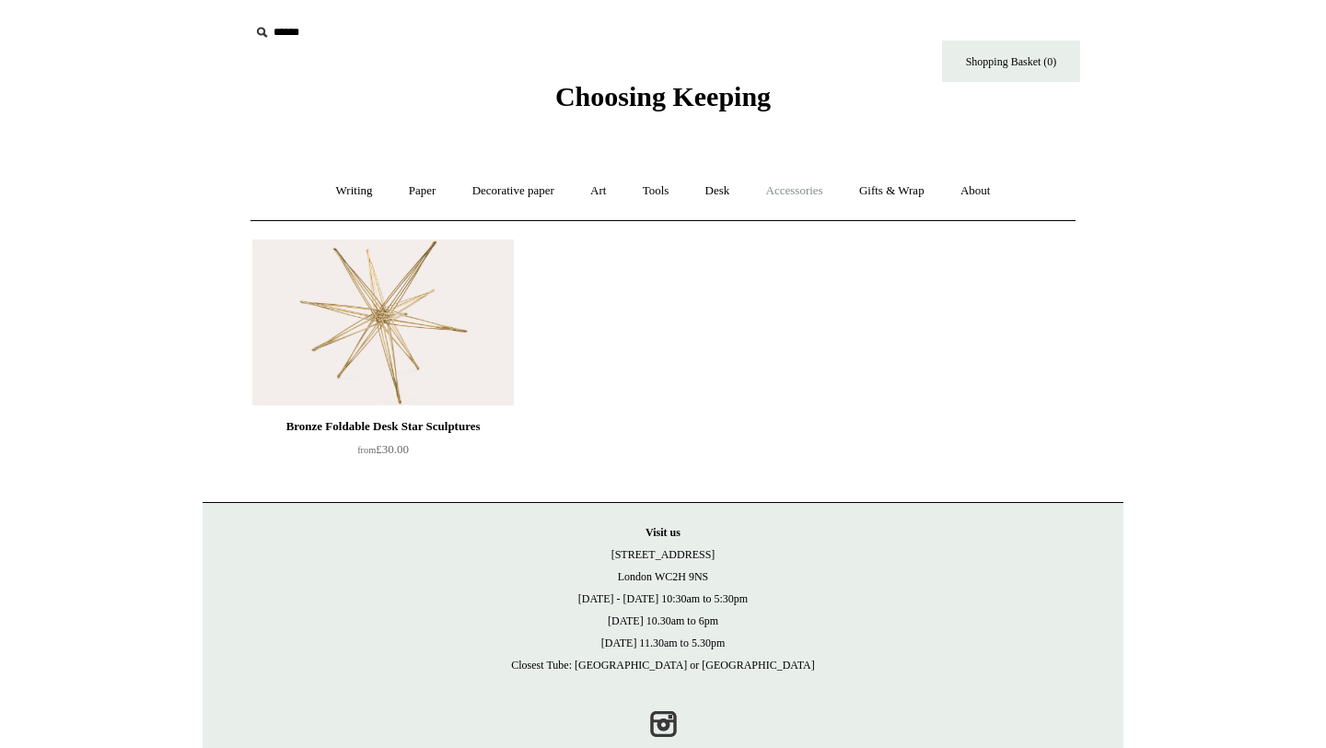
click at [794, 195] on link "Accessories +" at bounding box center [794, 191] width 90 height 49
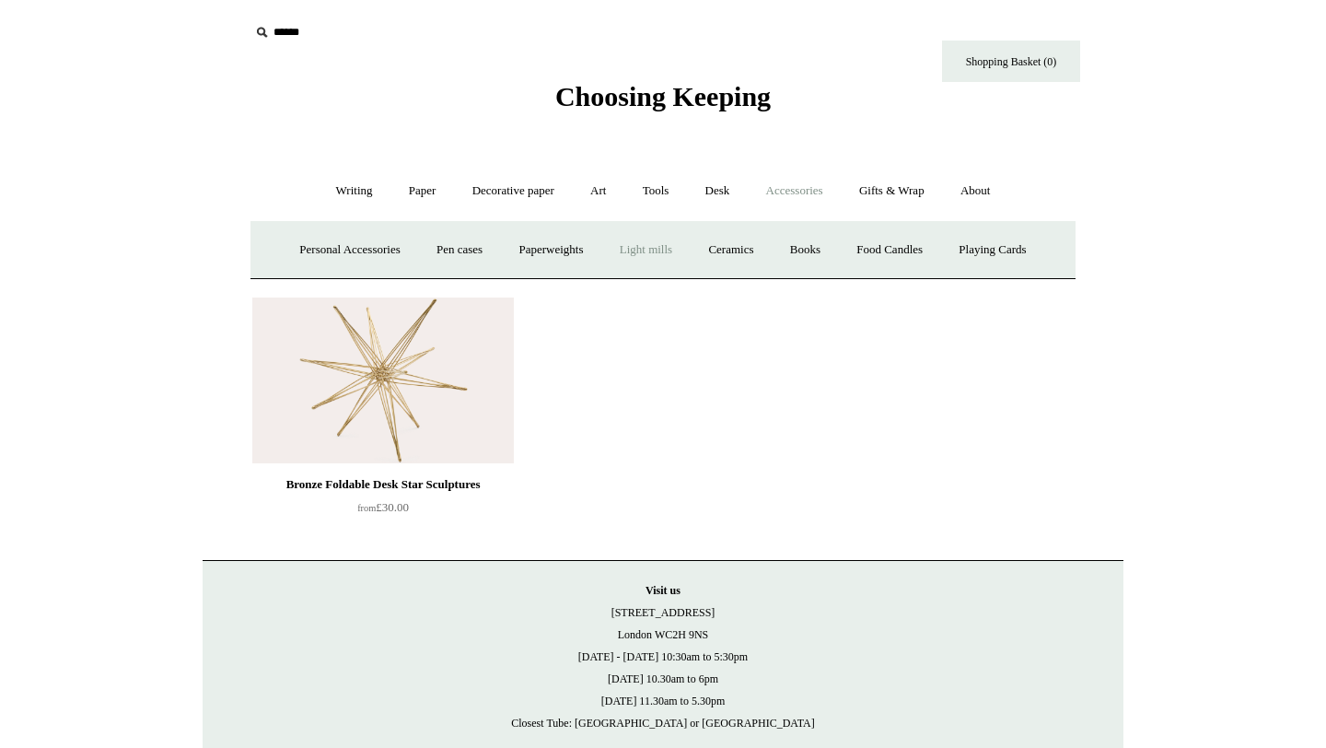
click at [663, 247] on link "Light mills" at bounding box center [646, 250] width 86 height 49
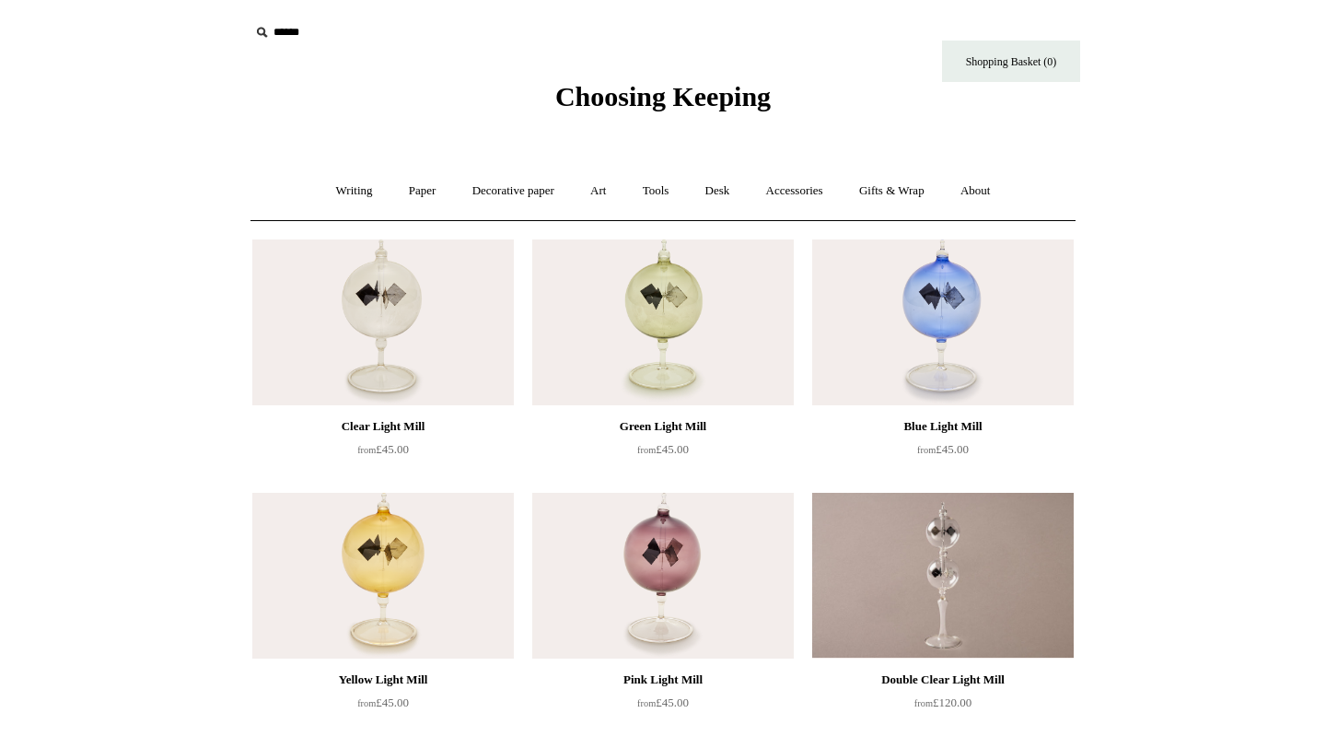
click at [696, 313] on img at bounding box center [662, 322] width 261 height 166
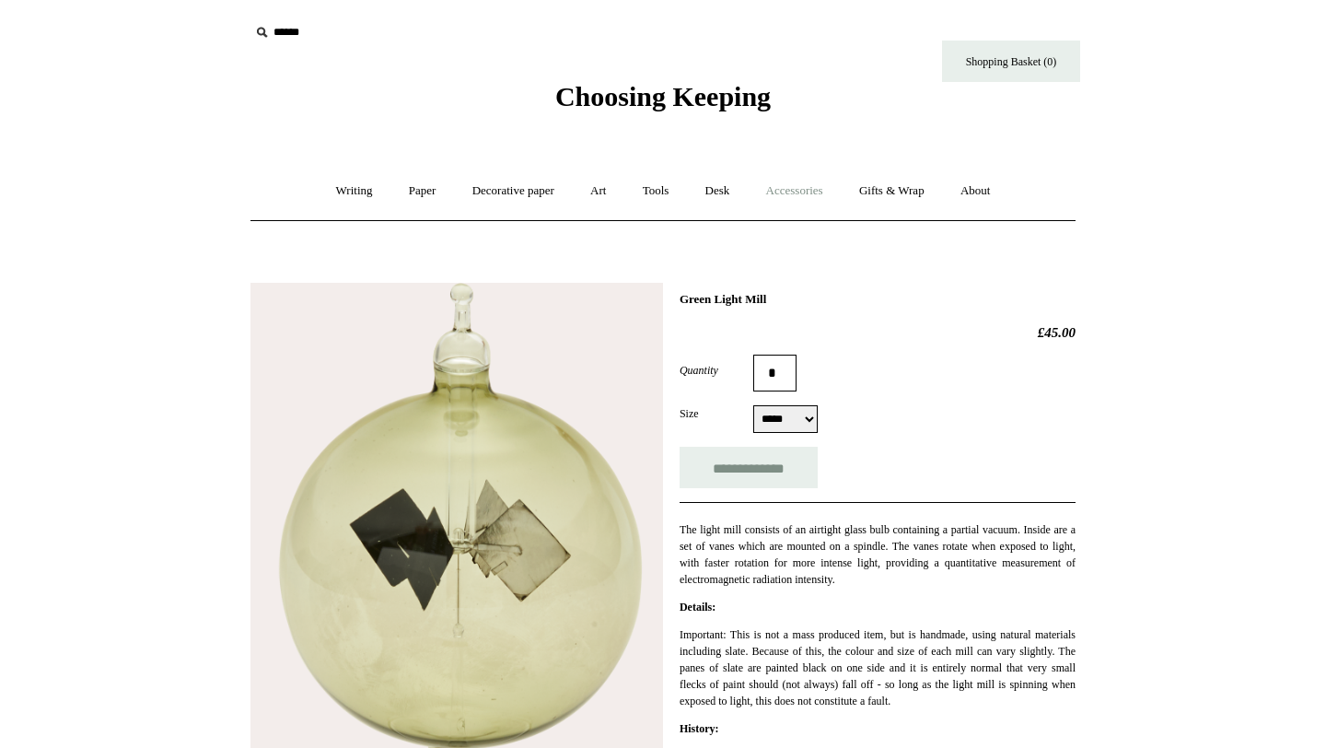
click at [815, 186] on link "Accessories +" at bounding box center [794, 191] width 90 height 49
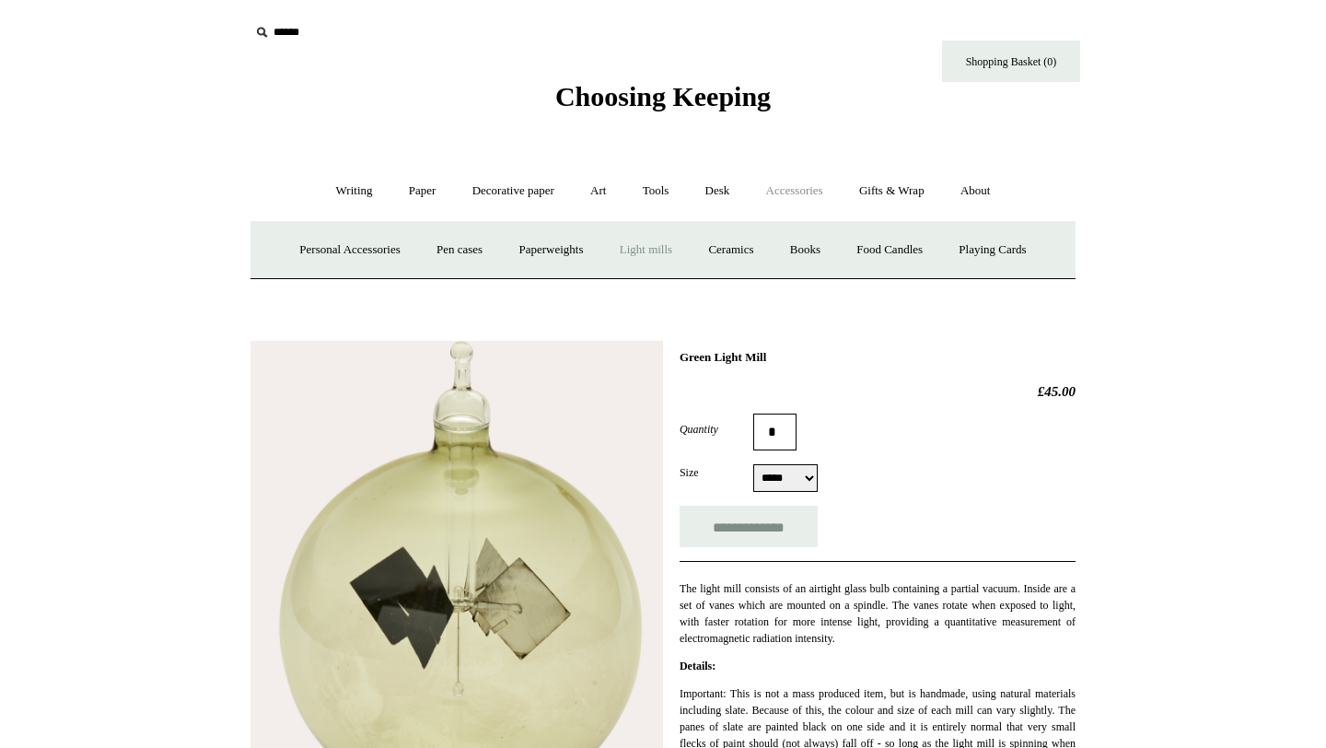
click at [656, 246] on link "Light mills" at bounding box center [646, 250] width 86 height 49
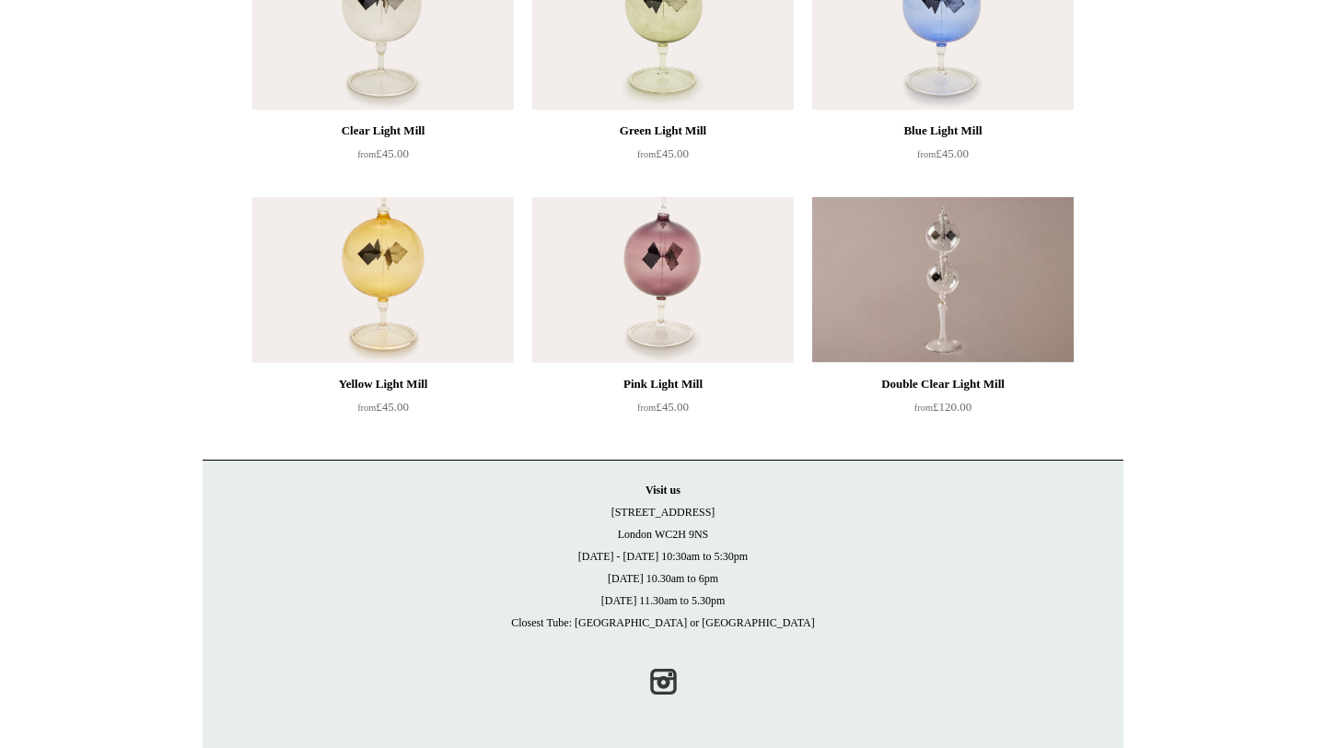
scroll to position [133, 0]
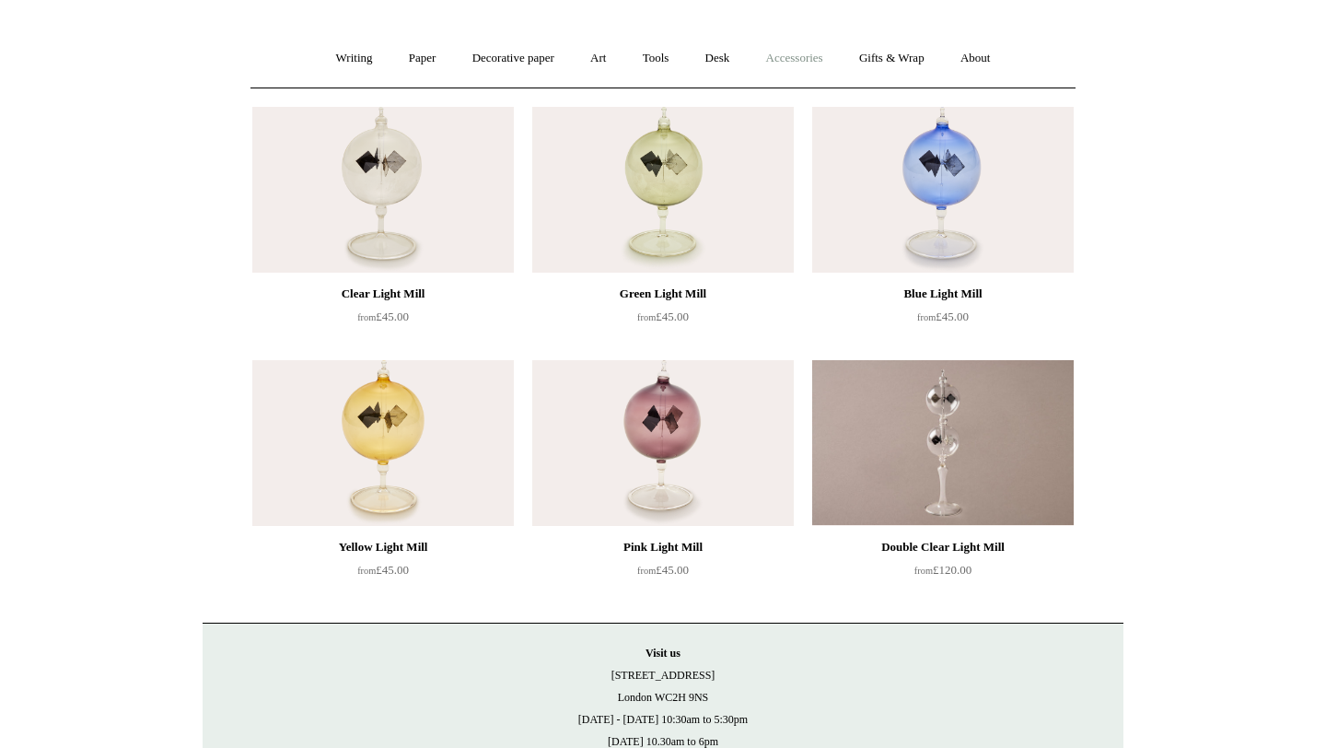
click at [787, 62] on link "Accessories +" at bounding box center [794, 58] width 90 height 49
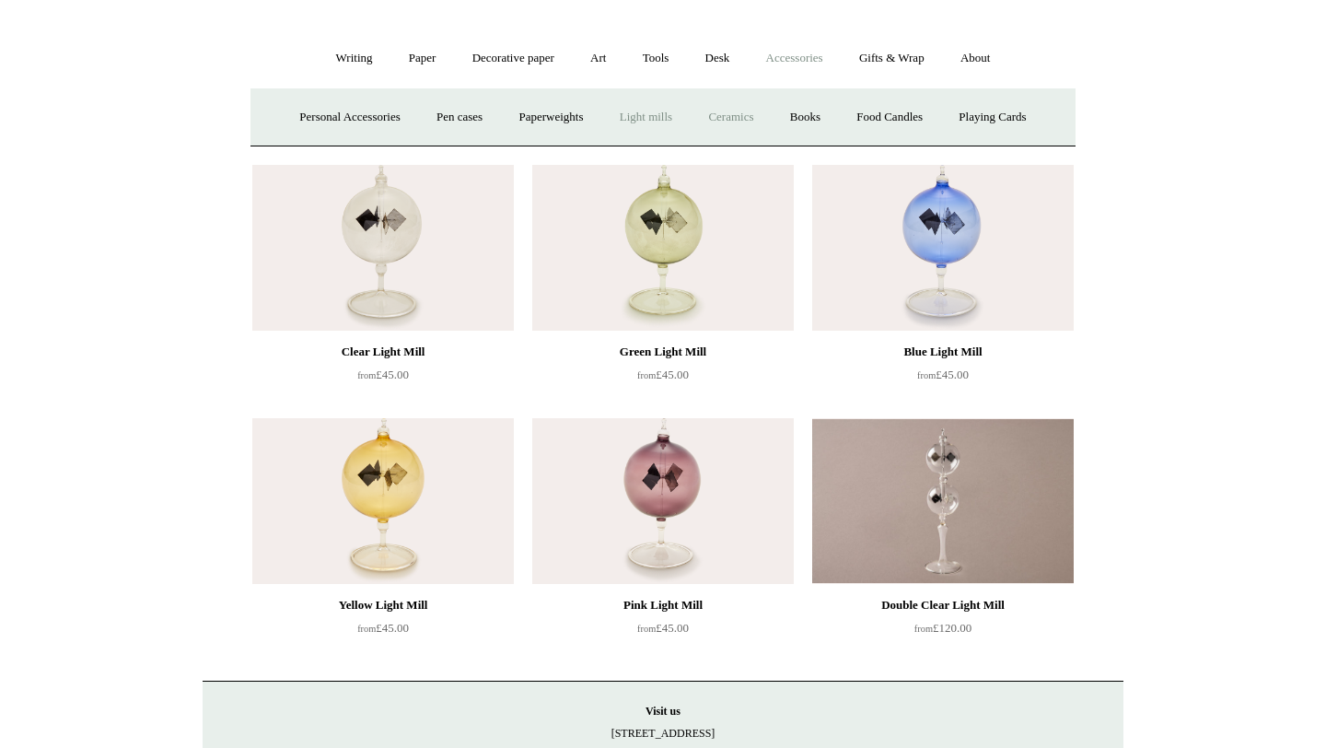
click at [729, 120] on link "Ceramics +" at bounding box center [730, 117] width 78 height 49
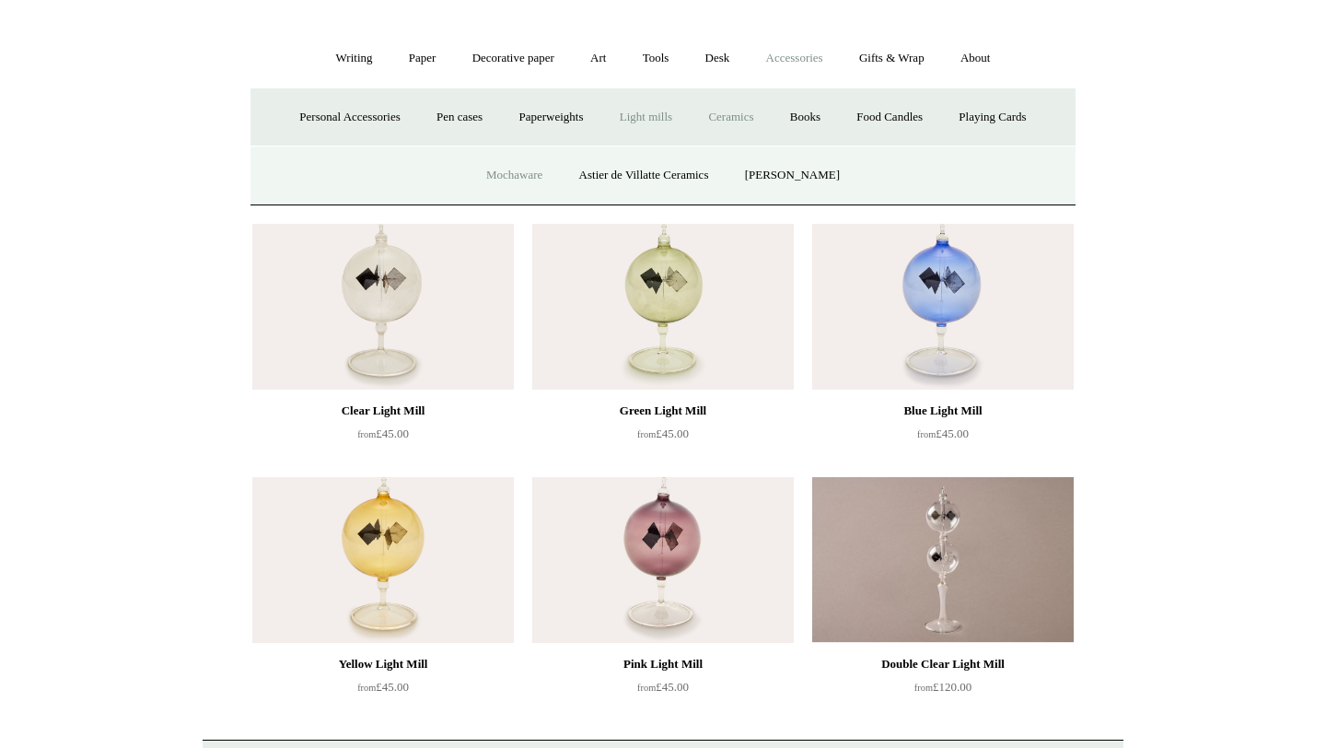
click at [543, 181] on link "Mochaware" at bounding box center [514, 175] width 89 height 49
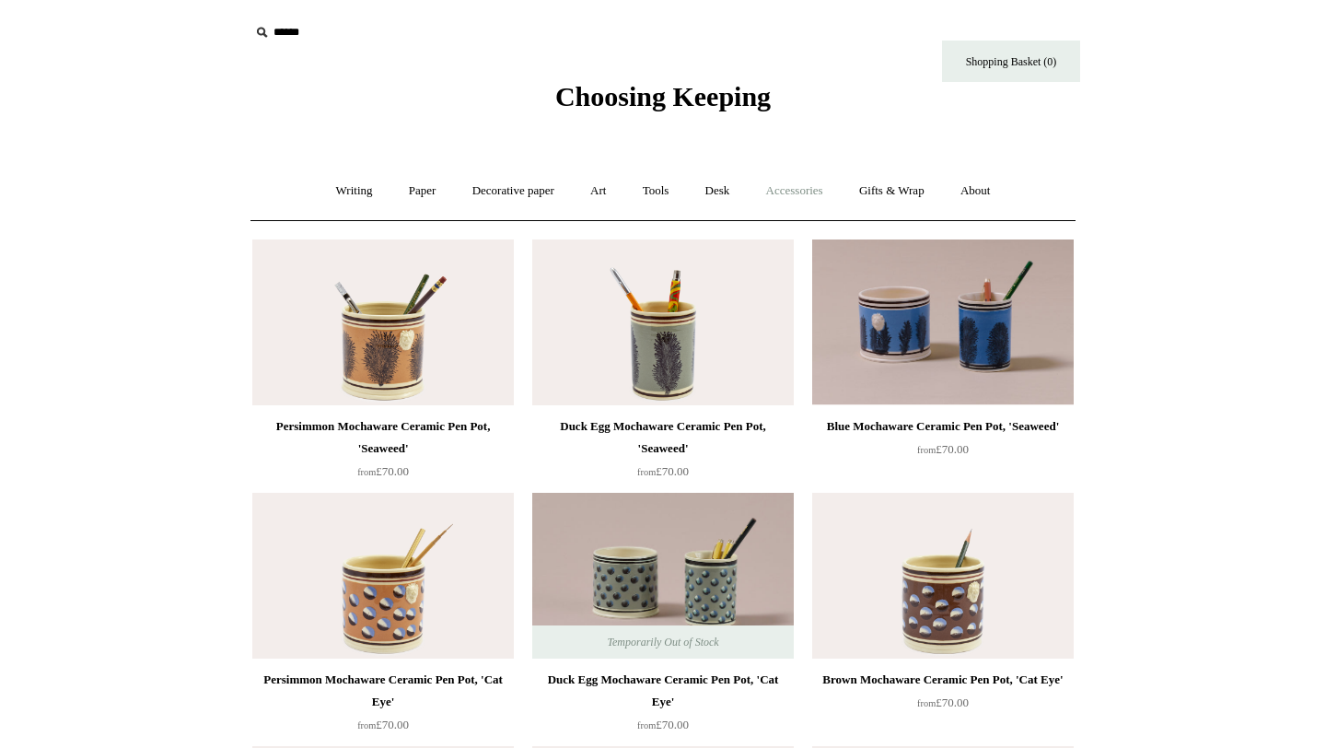
click at [803, 185] on link "Accessories +" at bounding box center [794, 191] width 90 height 49
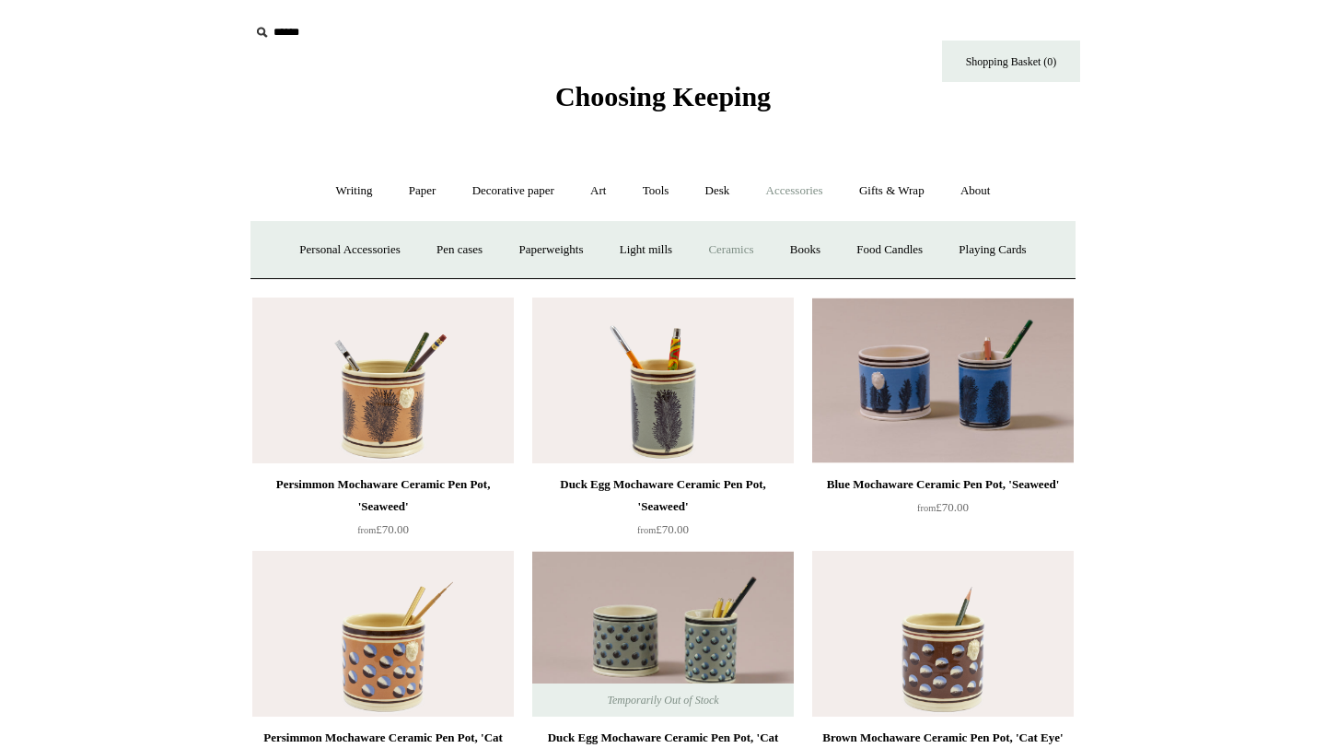
click at [738, 250] on link "Ceramics +" at bounding box center [730, 250] width 78 height 49
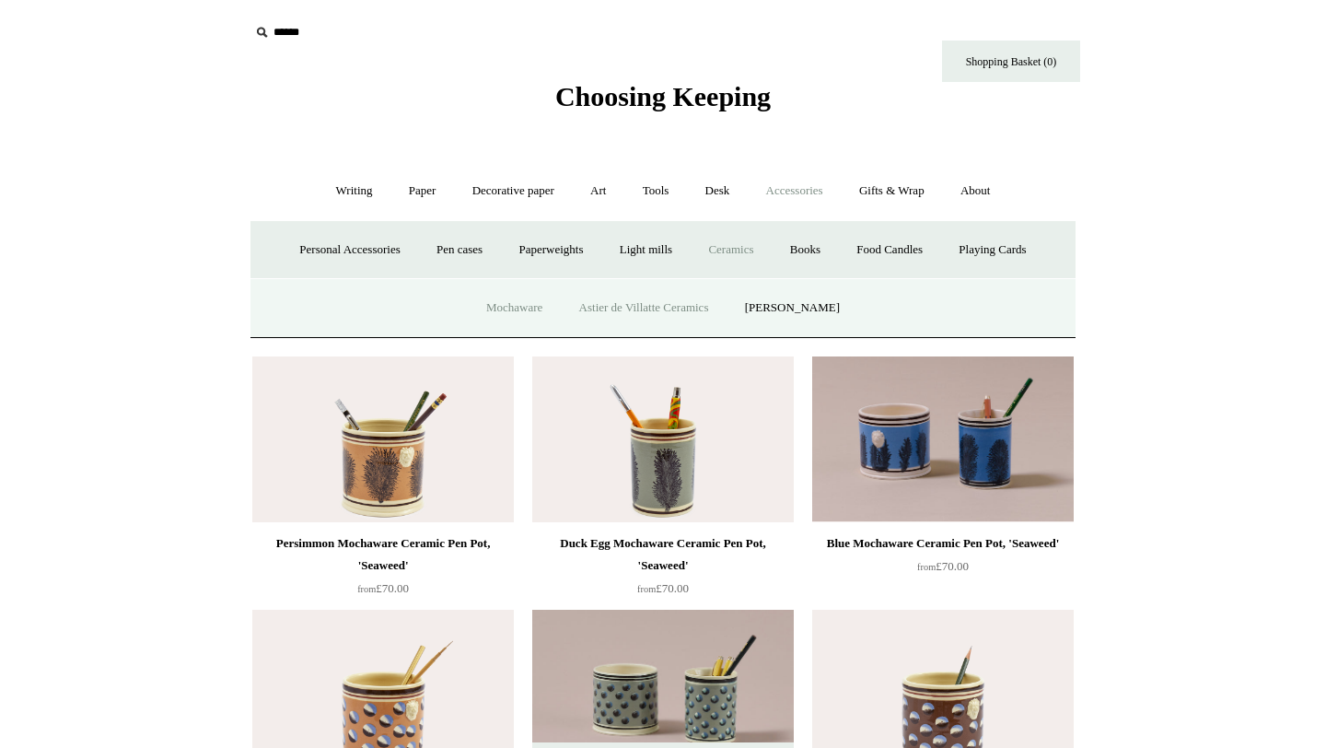
click at [656, 296] on link "Astier de Villatte Ceramics" at bounding box center [644, 308] width 163 height 49
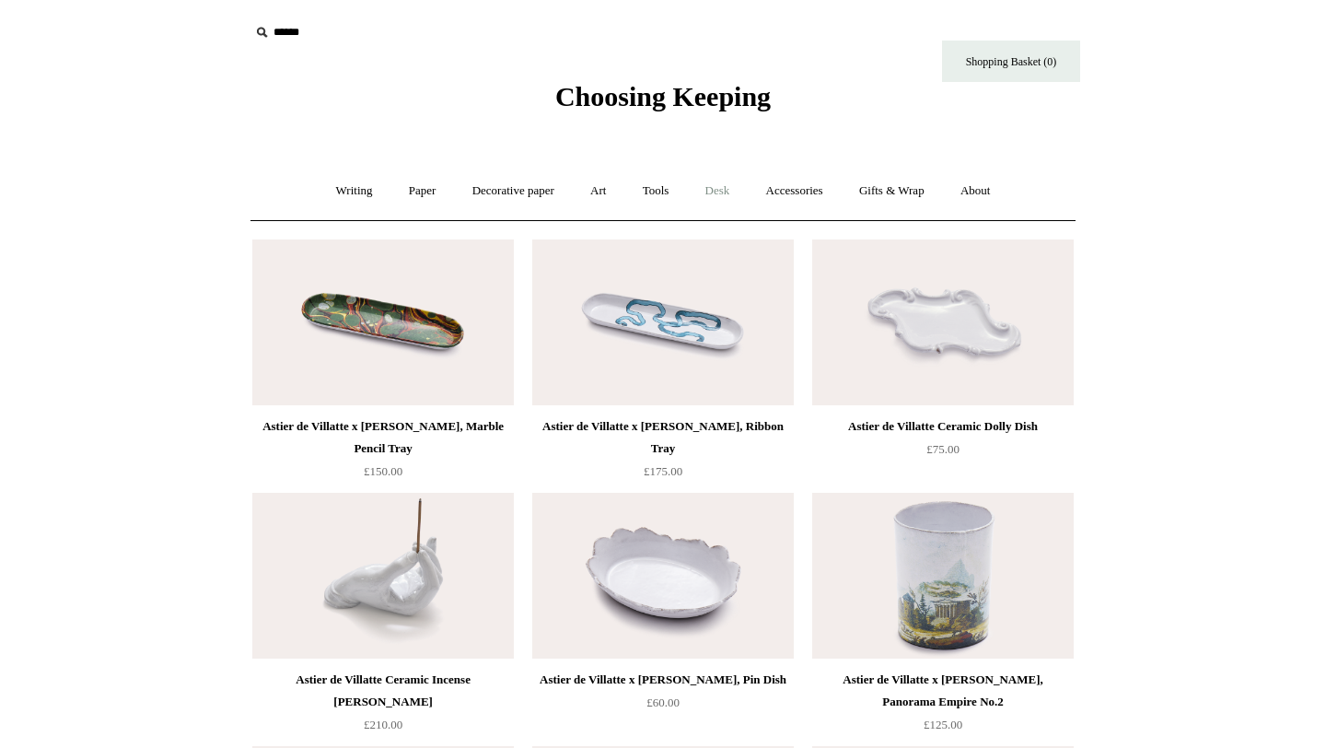
click at [727, 182] on link "Desk +" at bounding box center [718, 191] width 58 height 49
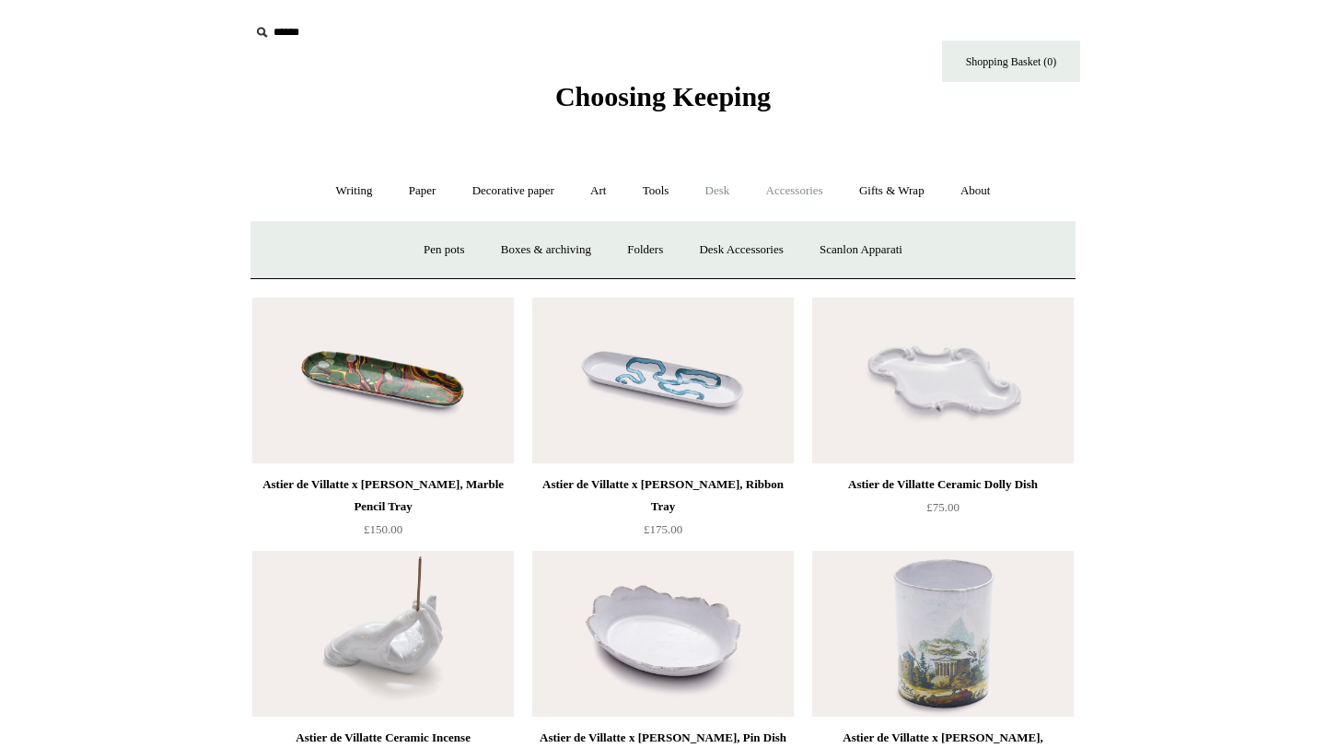
click at [777, 188] on link "Accessories +" at bounding box center [794, 191] width 90 height 49
click at [734, 246] on link "Ceramics +" at bounding box center [730, 250] width 78 height 49
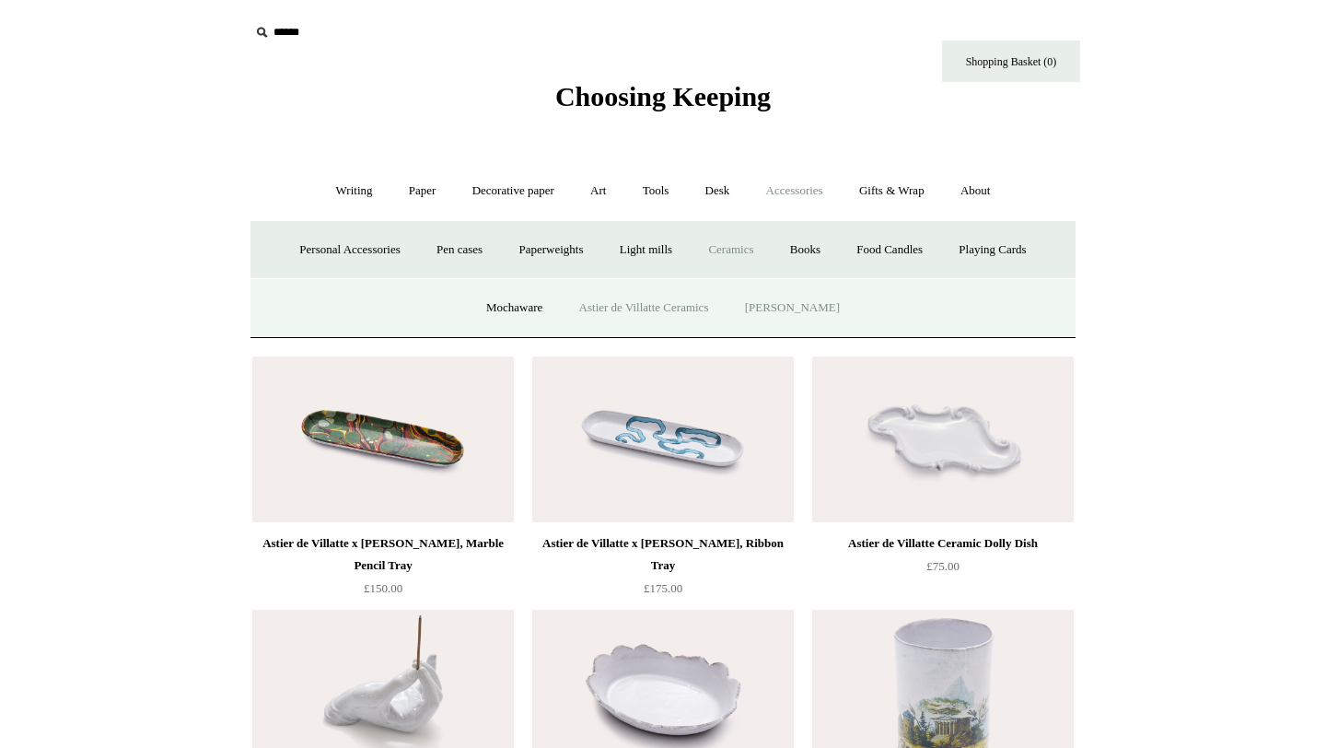
click at [806, 320] on link "[PERSON_NAME]" at bounding box center [792, 308] width 128 height 49
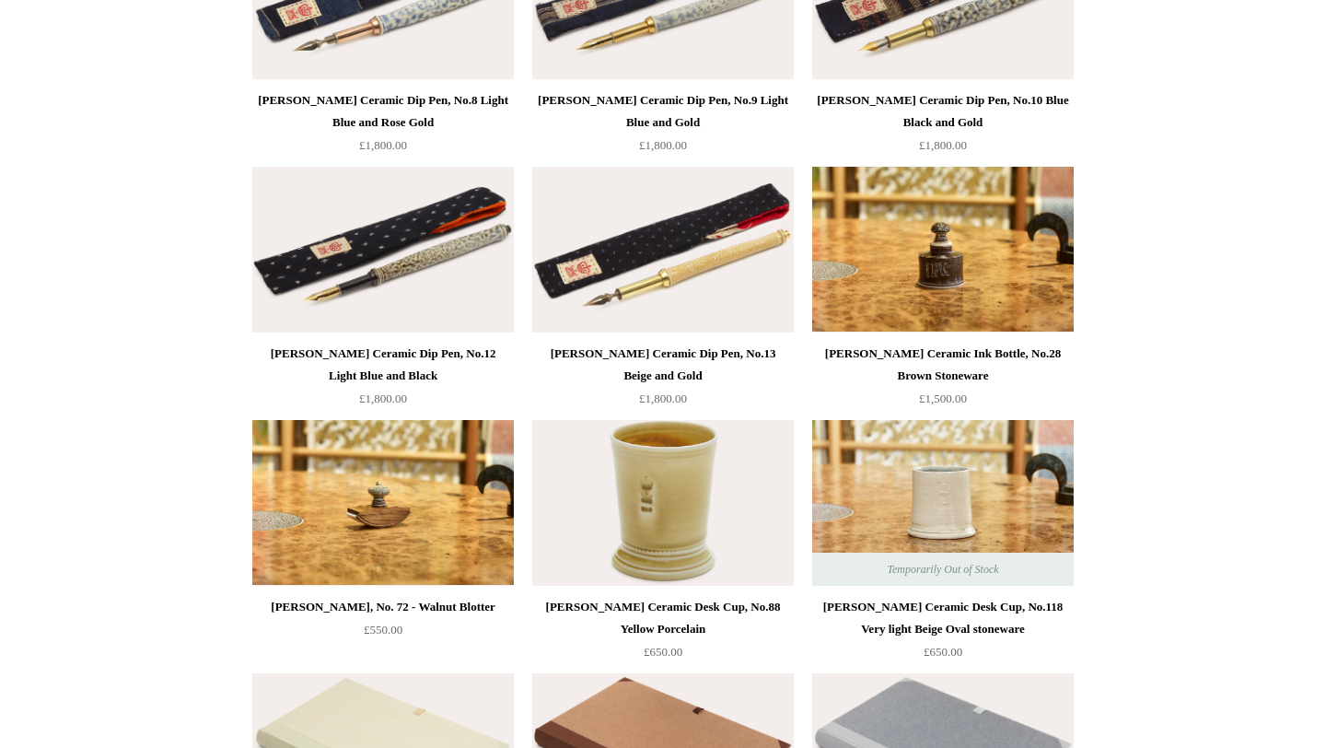
scroll to position [576, 0]
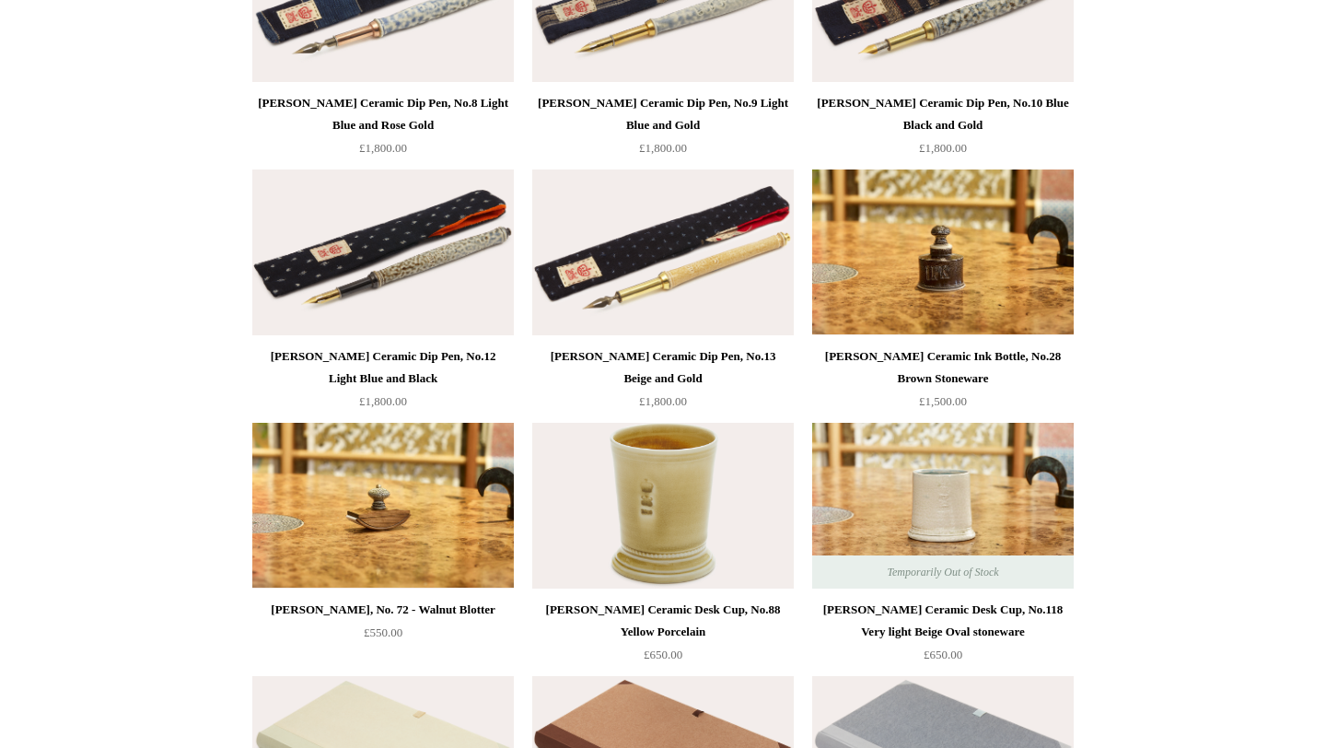
click at [654, 283] on img at bounding box center [662, 252] width 261 height 166
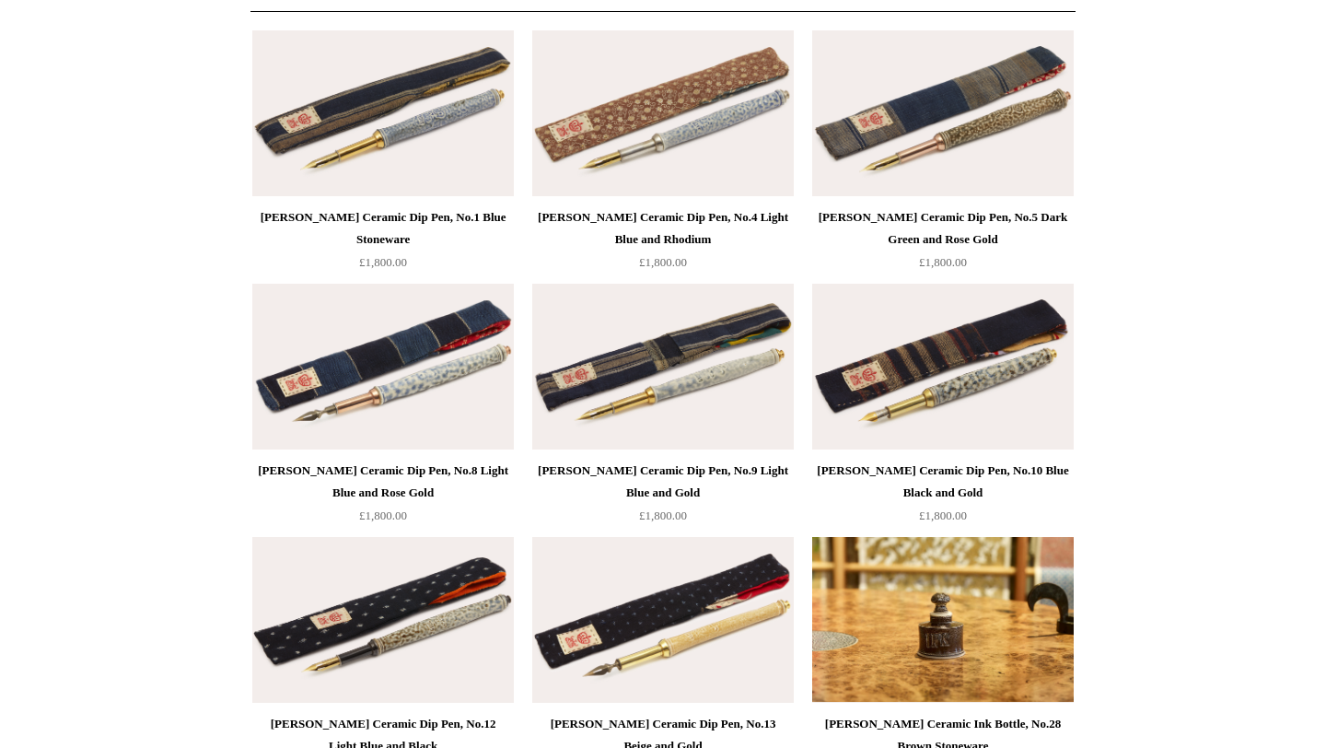
scroll to position [0, 0]
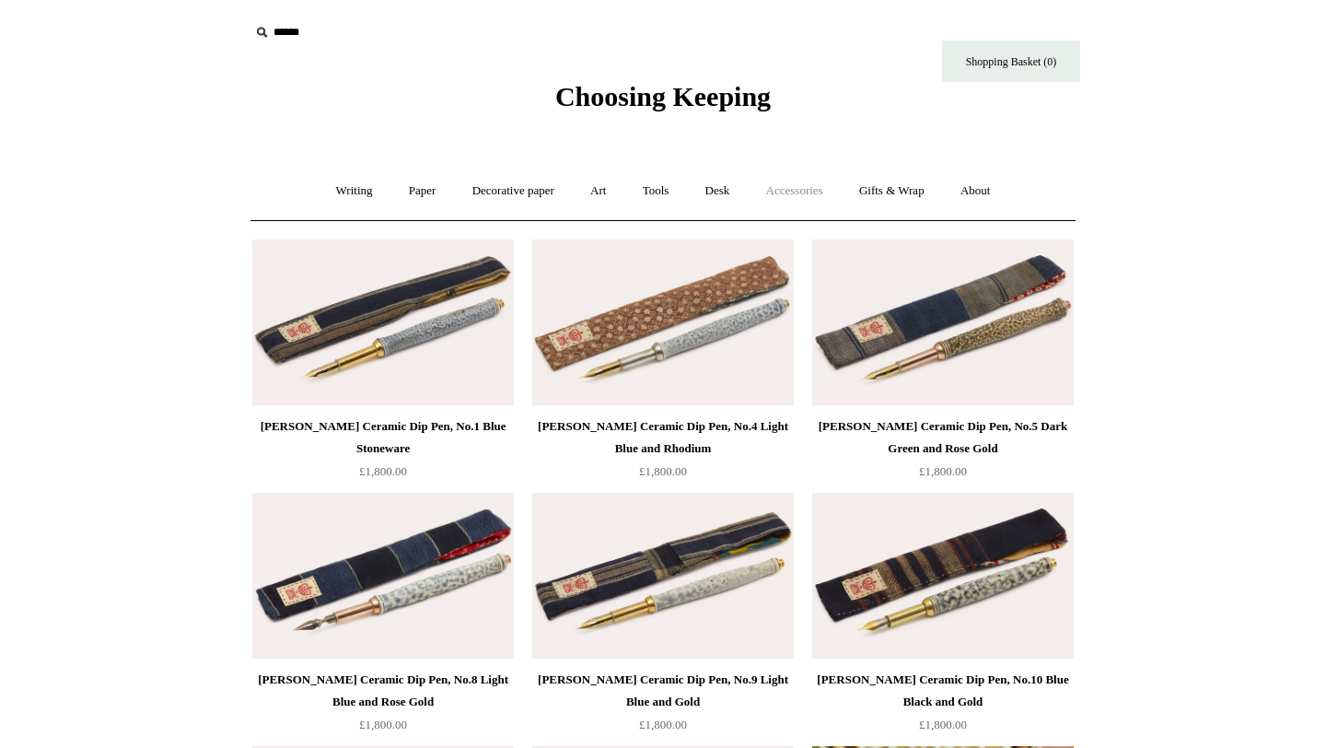
click at [793, 188] on link "Accessories +" at bounding box center [794, 191] width 90 height 49
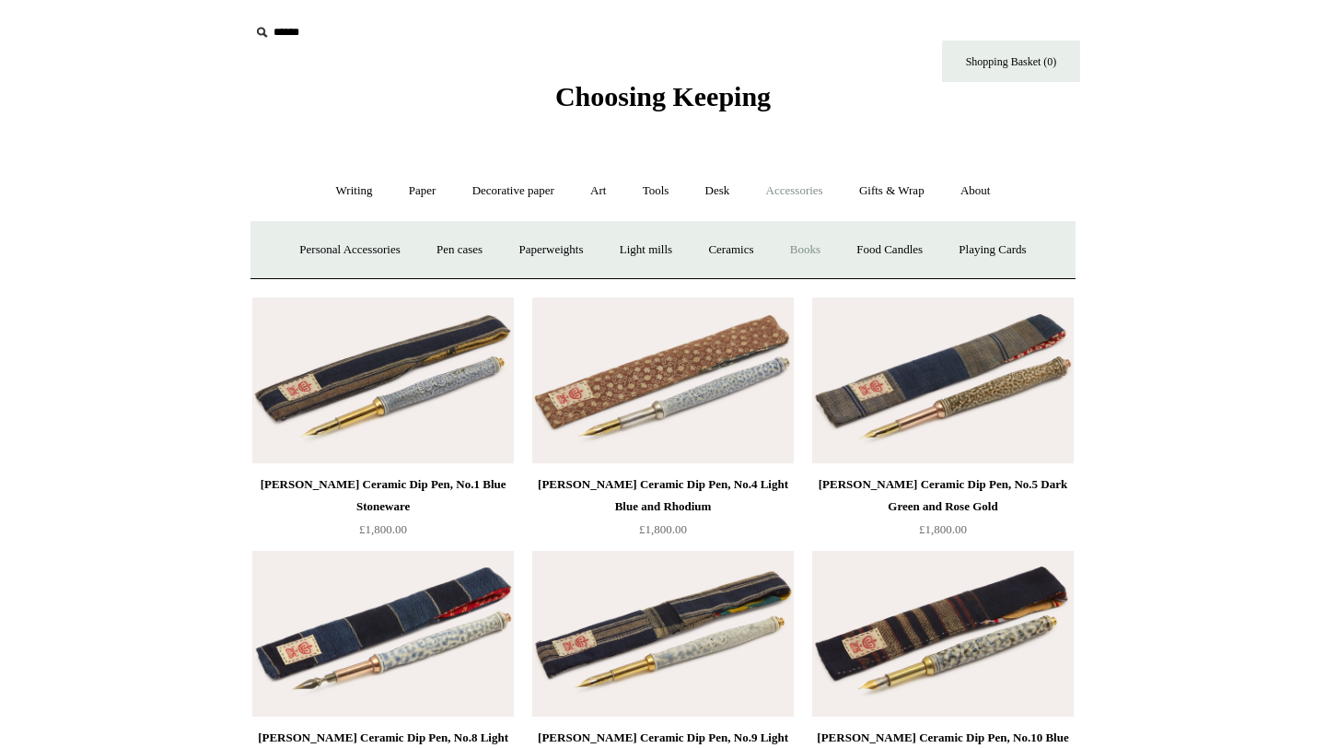
click at [804, 249] on link "Books" at bounding box center [805, 250] width 64 height 49
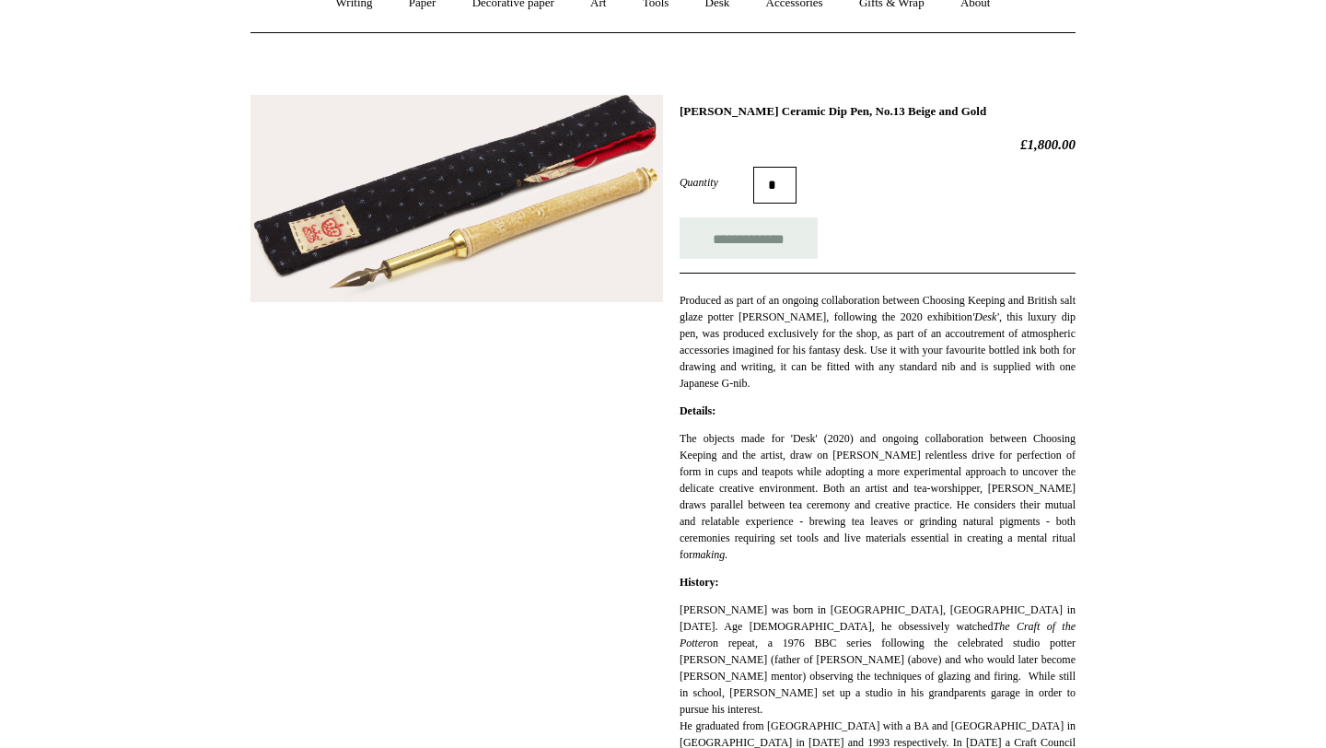
scroll to position [226, 0]
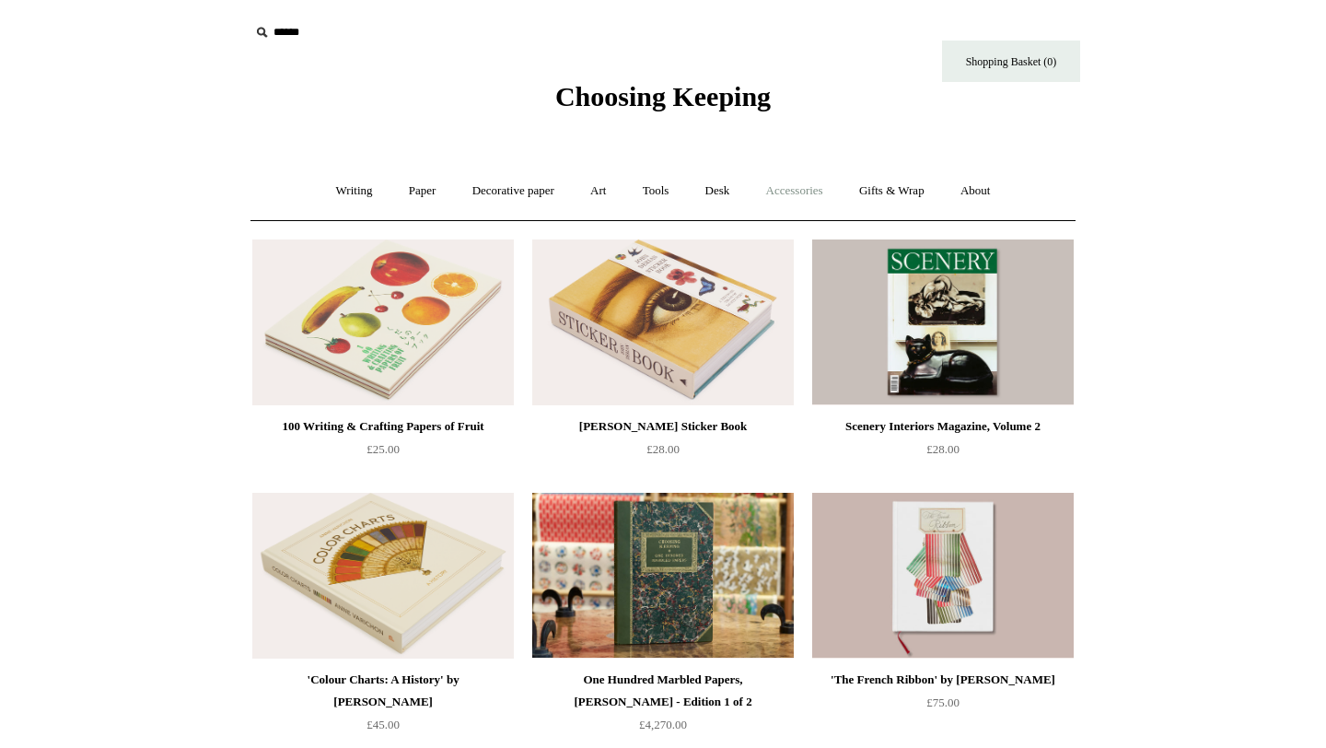
click at [799, 184] on link "Accessories +" at bounding box center [794, 191] width 90 height 49
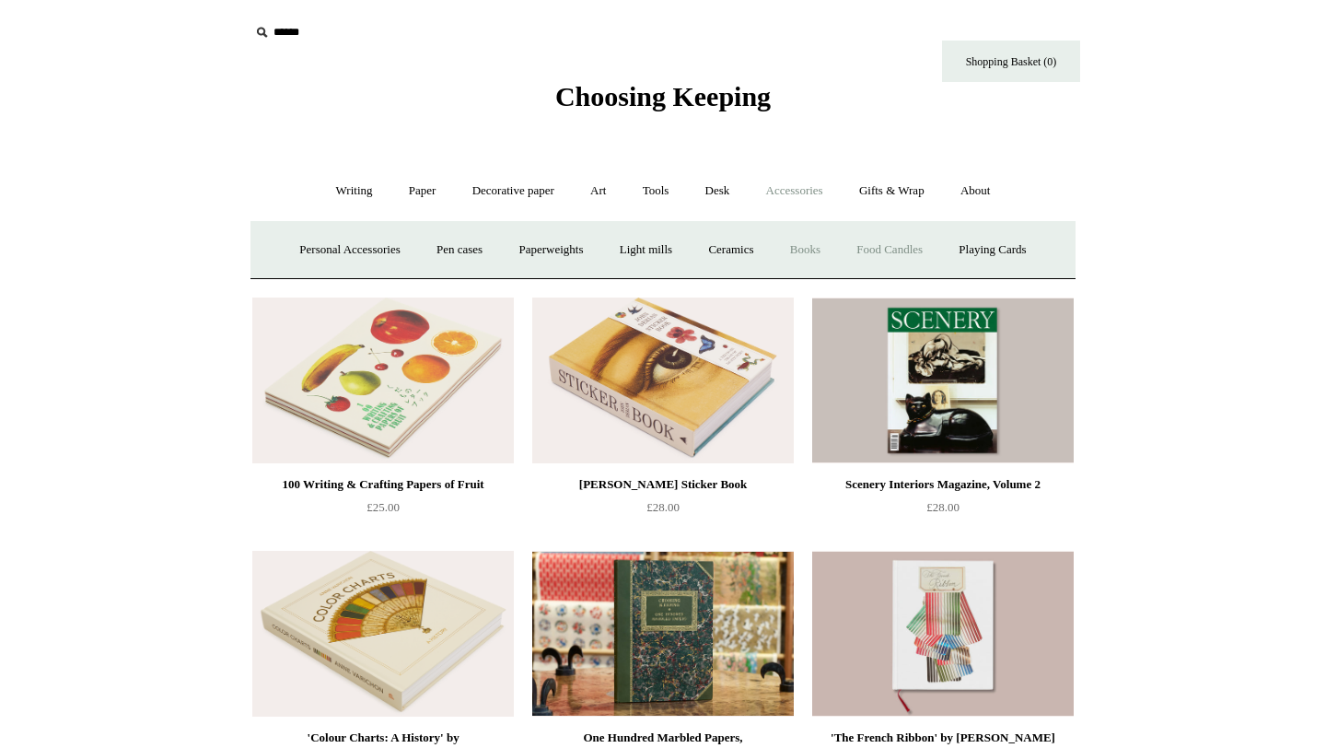
click at [876, 244] on link "Food Candles" at bounding box center [889, 250] width 99 height 49
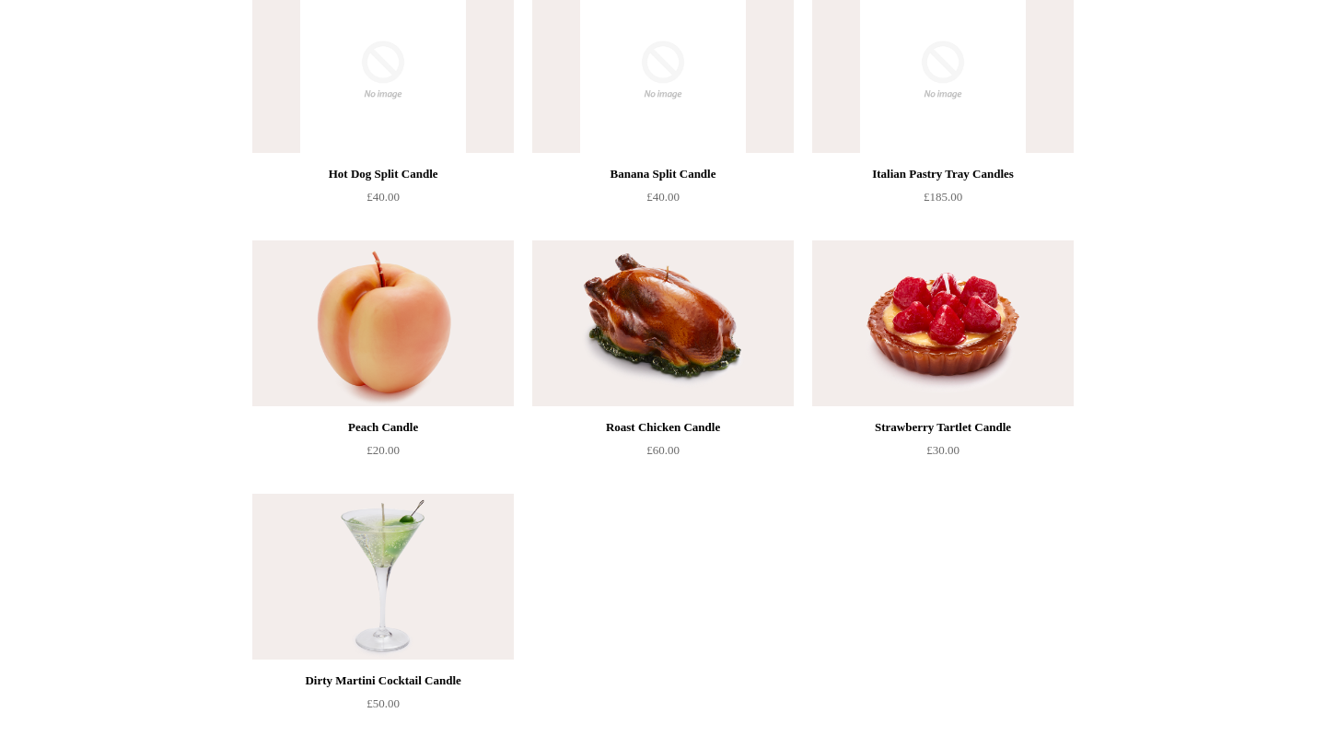
scroll to position [507, 0]
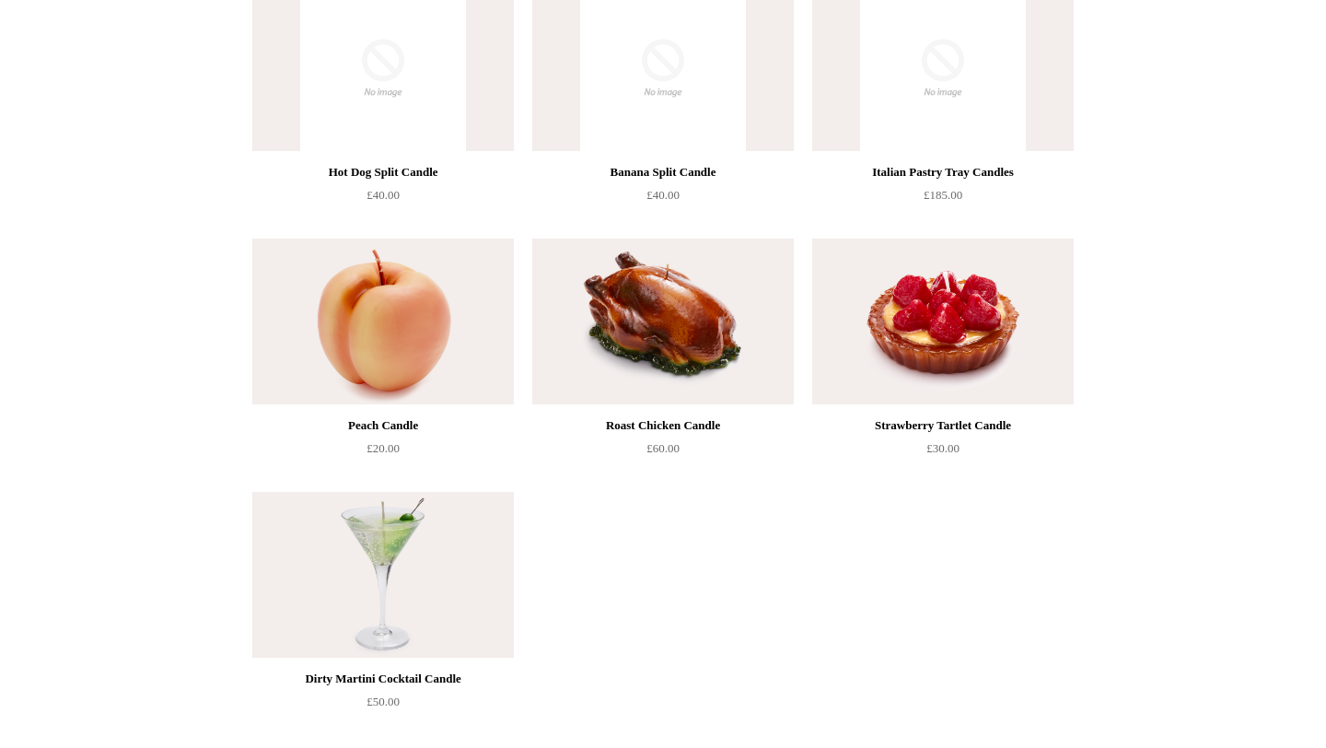
click at [676, 325] on img at bounding box center [662, 321] width 261 height 166
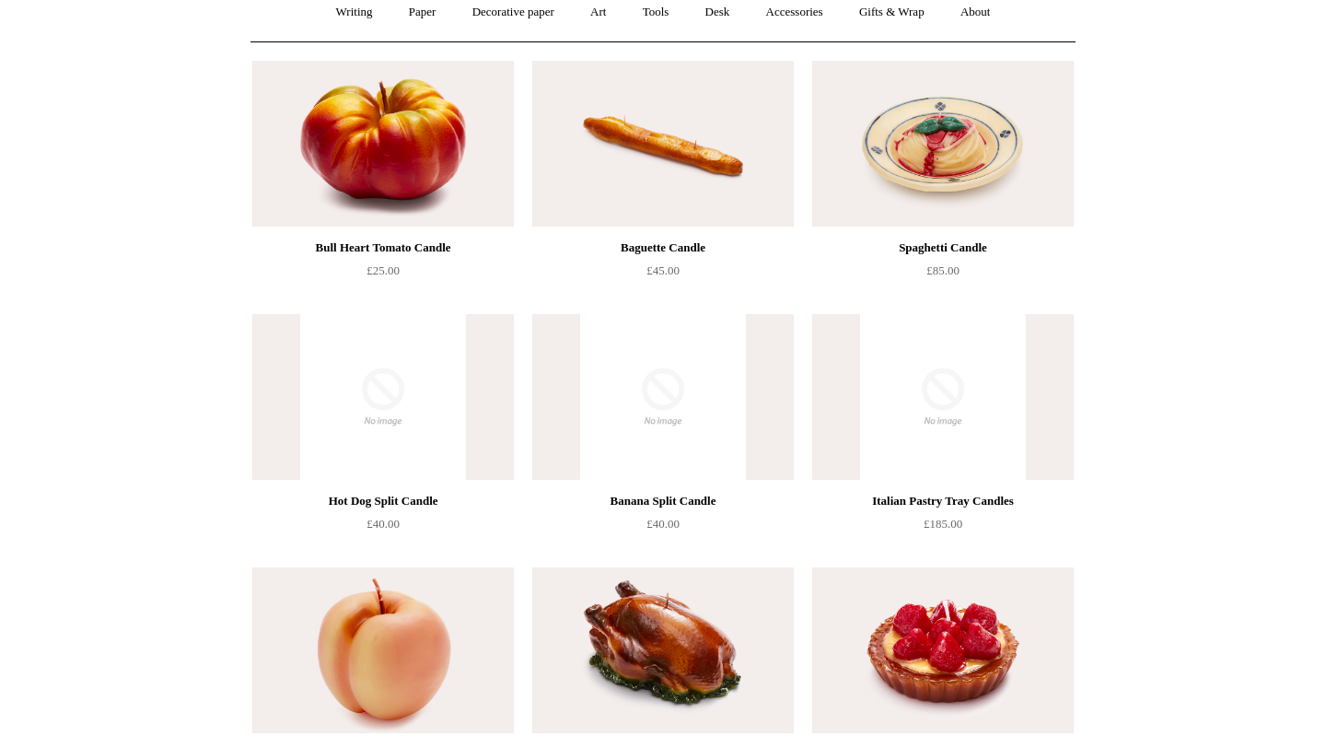
scroll to position [0, 0]
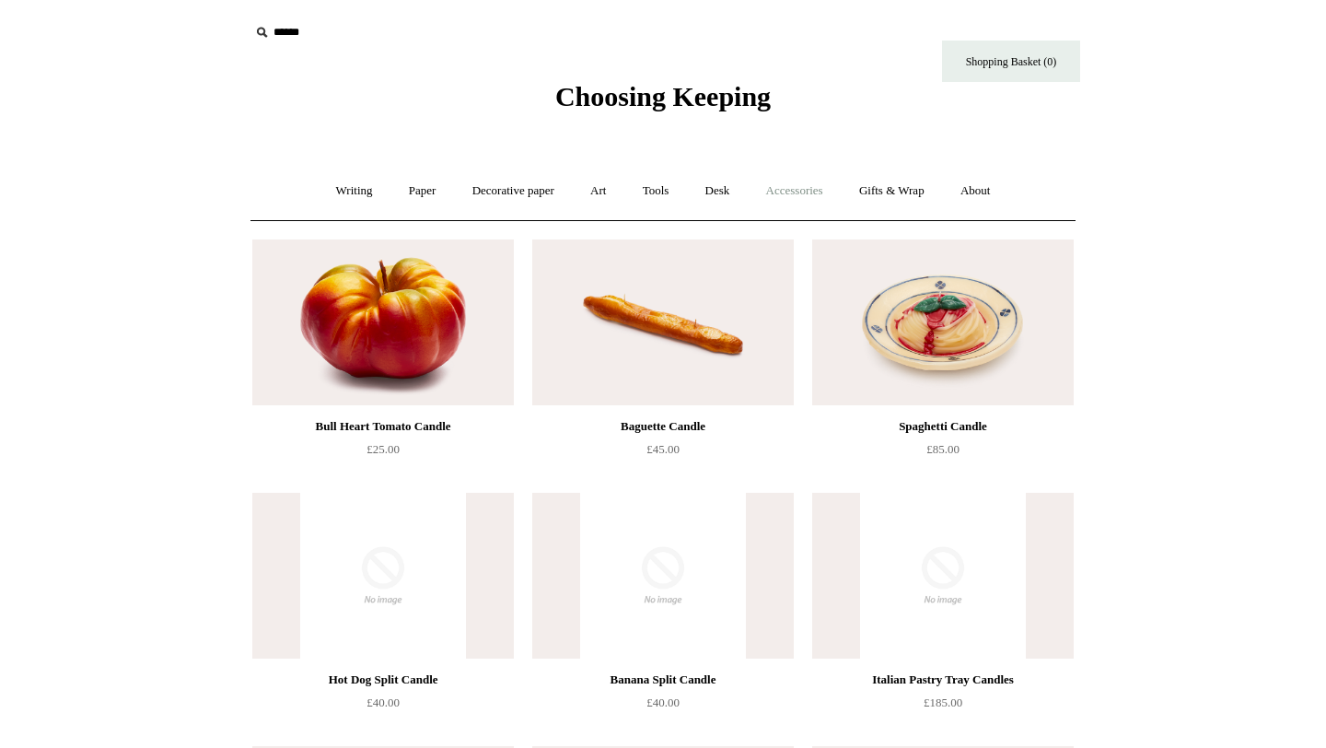
click at [808, 183] on link "Accessories +" at bounding box center [794, 191] width 90 height 49
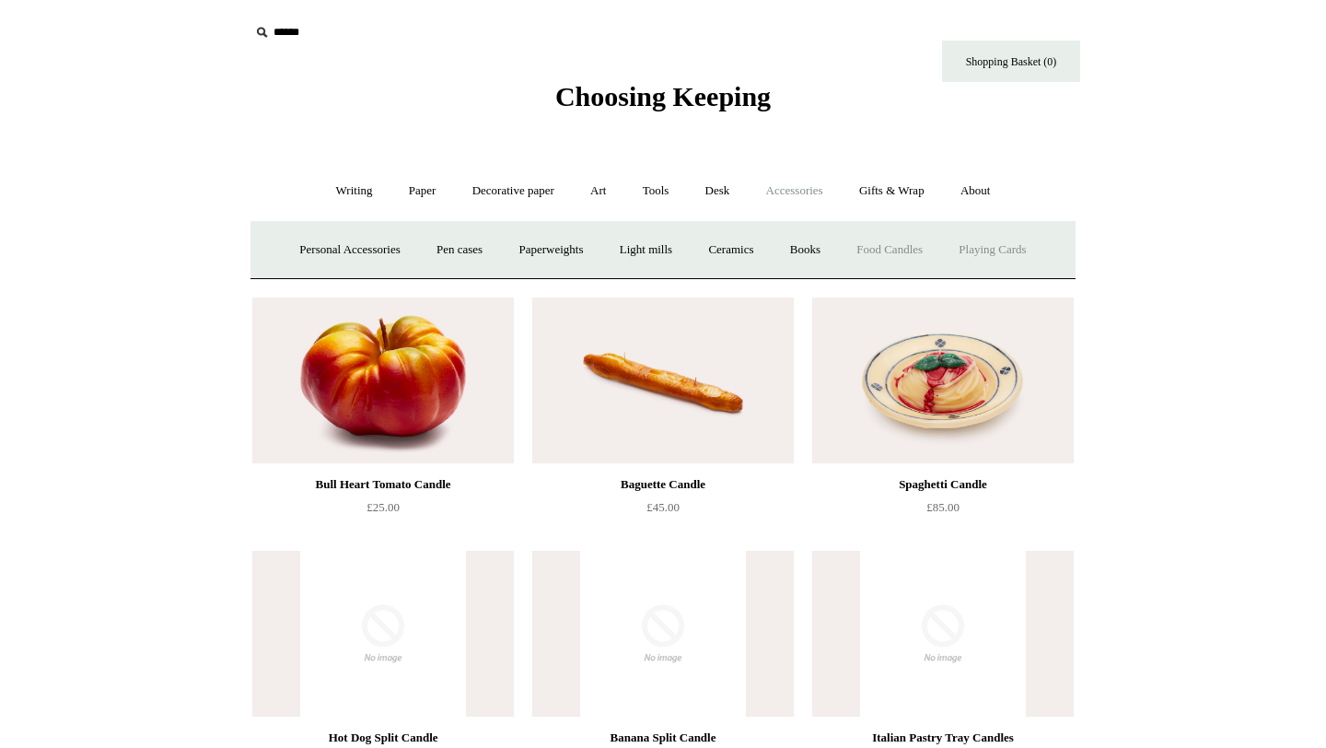
click at [988, 252] on link "Playing Cards" at bounding box center [992, 250] width 100 height 49
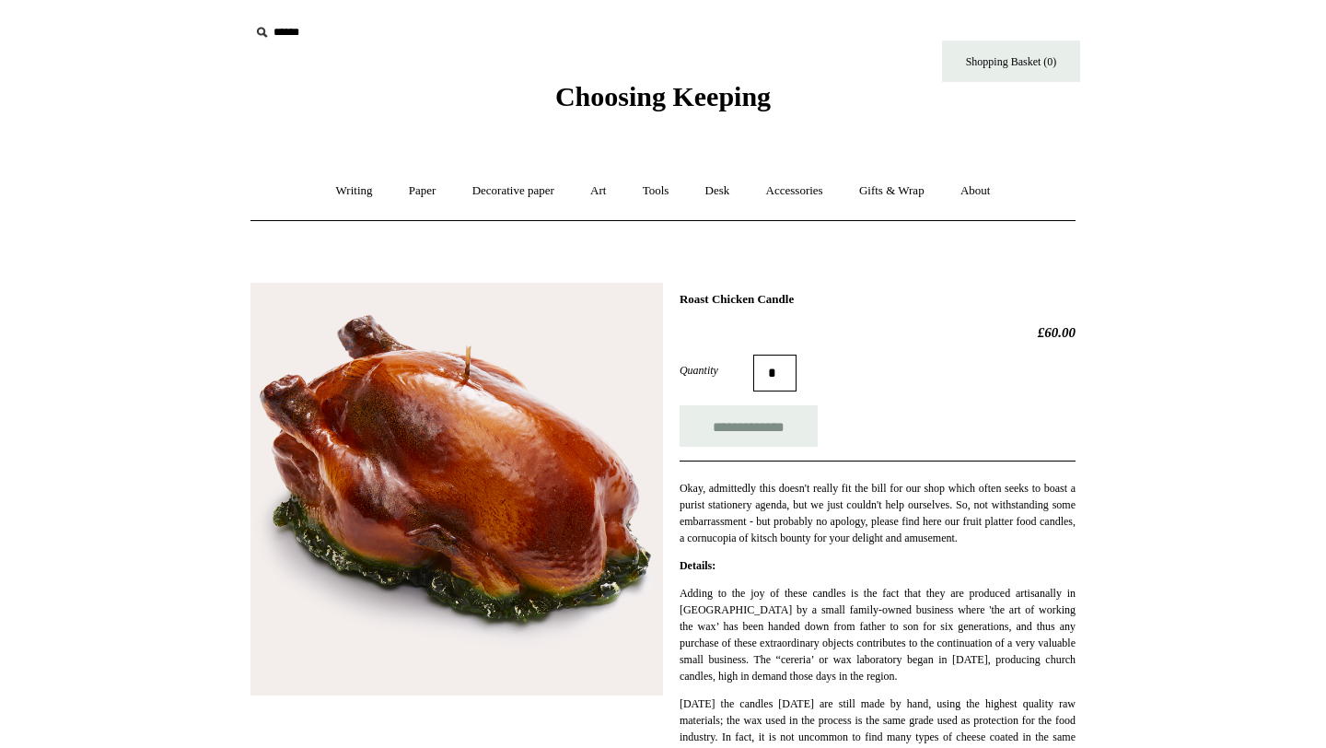
click at [526, 393] on img at bounding box center [456, 489] width 412 height 412
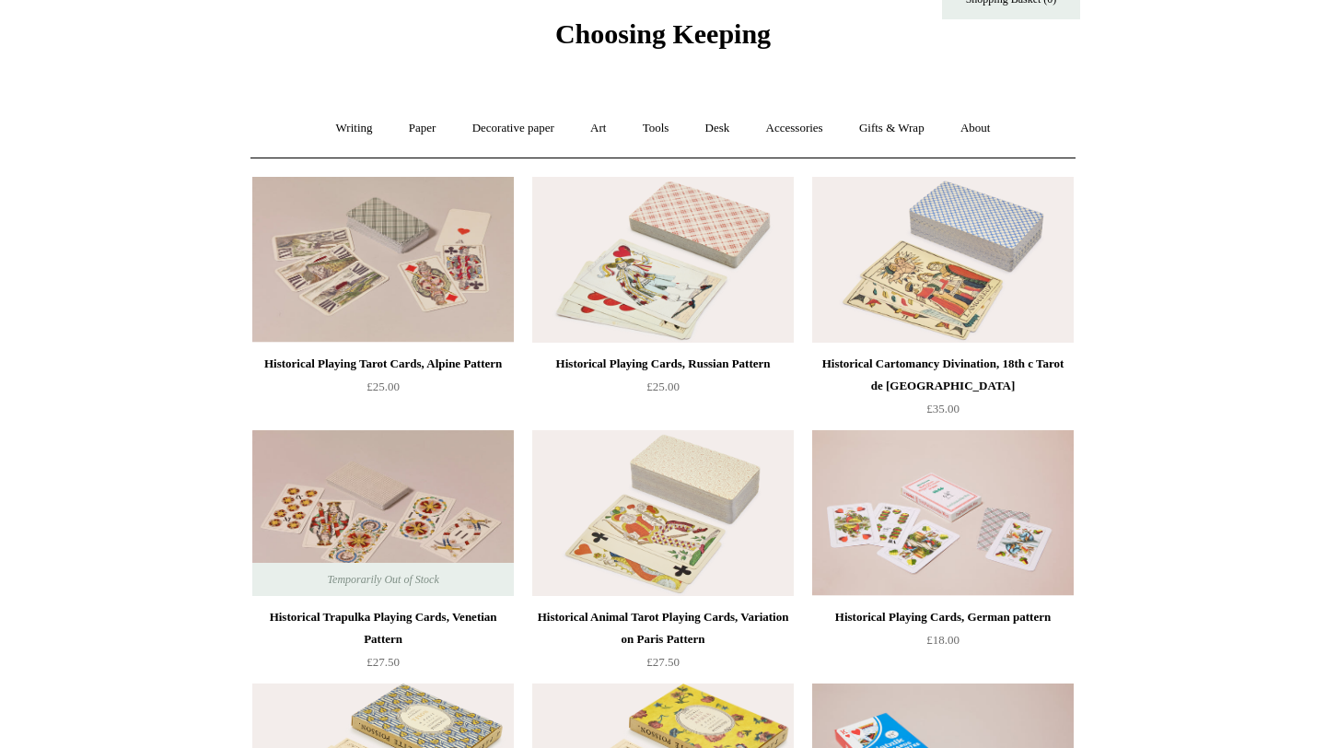
scroll to position [64, 0]
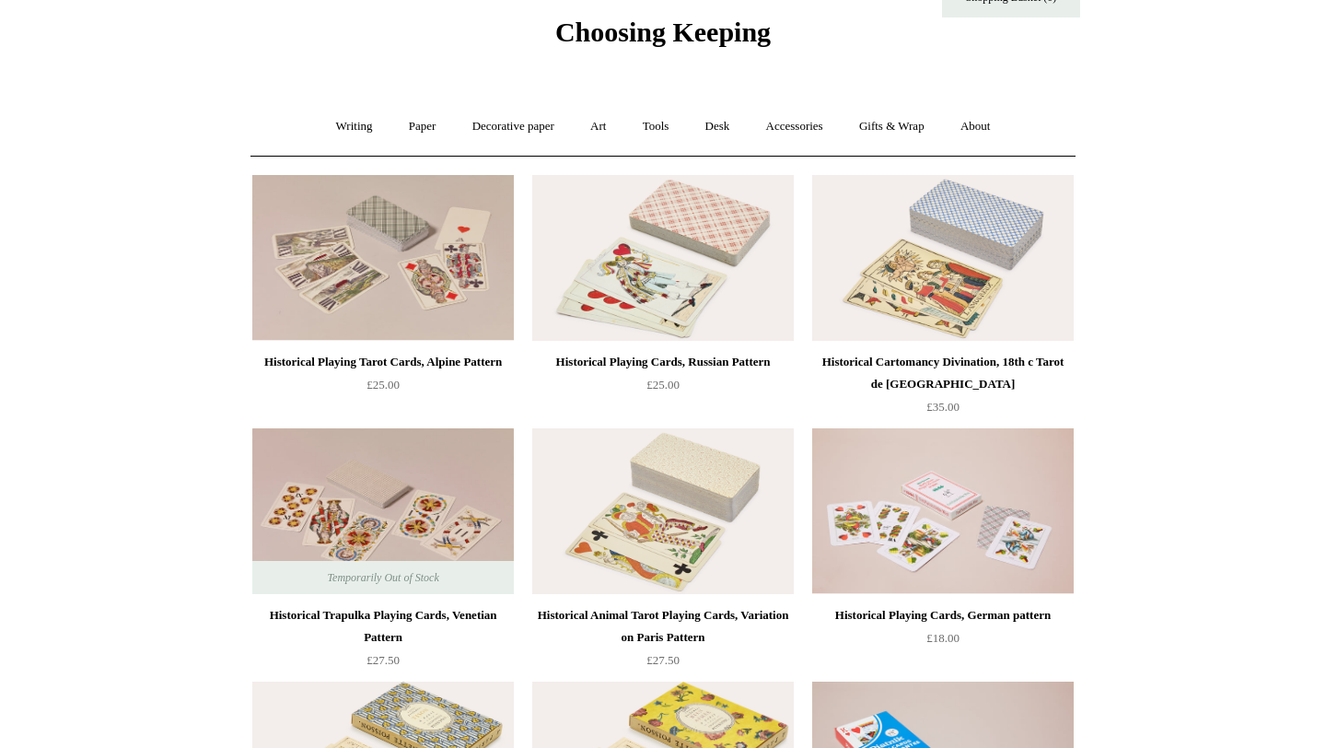
click at [920, 270] on img at bounding box center [942, 258] width 261 height 166
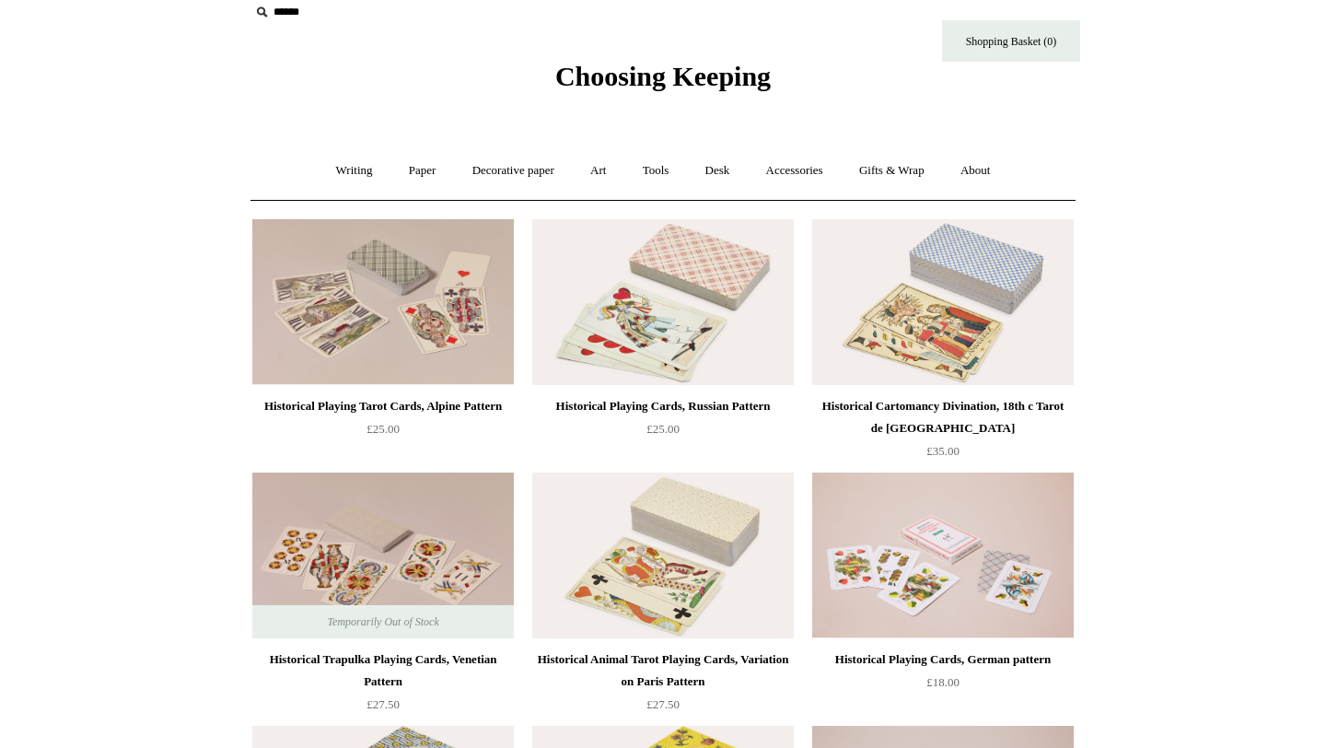
scroll to position [0, 0]
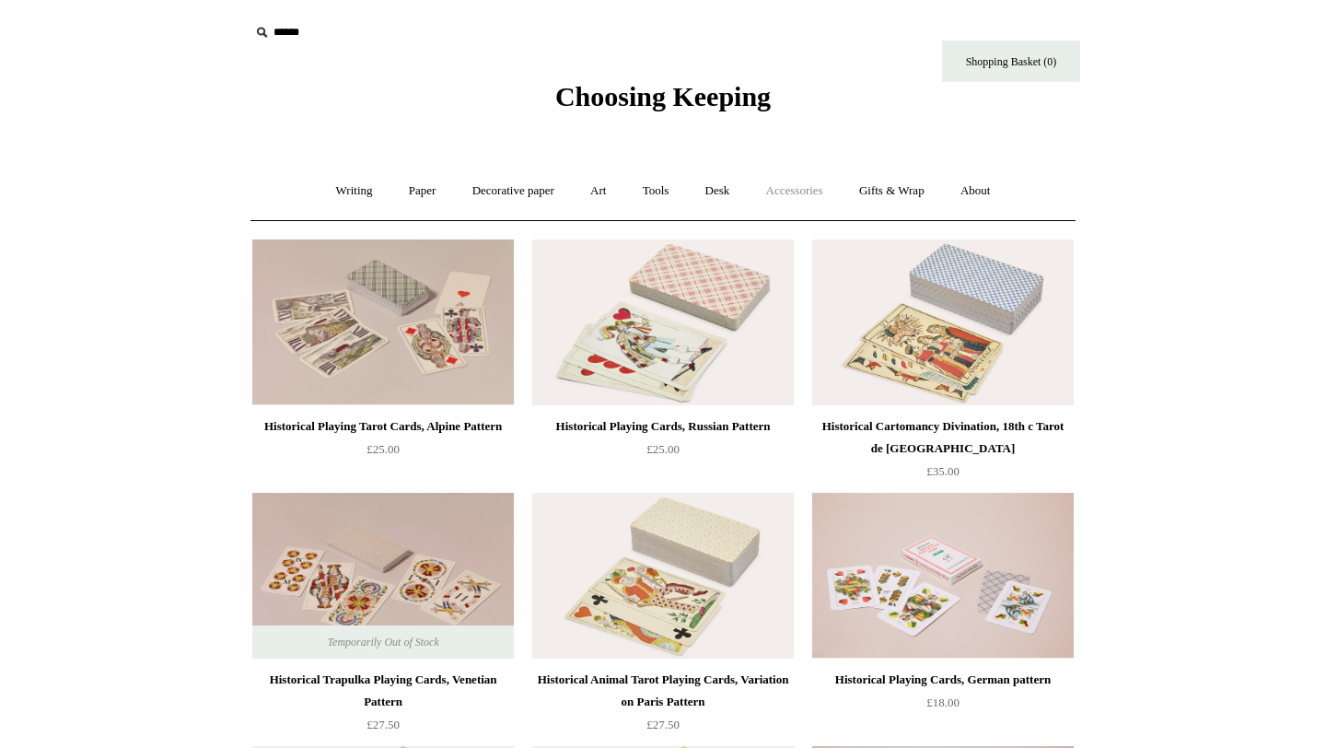
click at [811, 192] on link "Accessories +" at bounding box center [794, 191] width 90 height 49
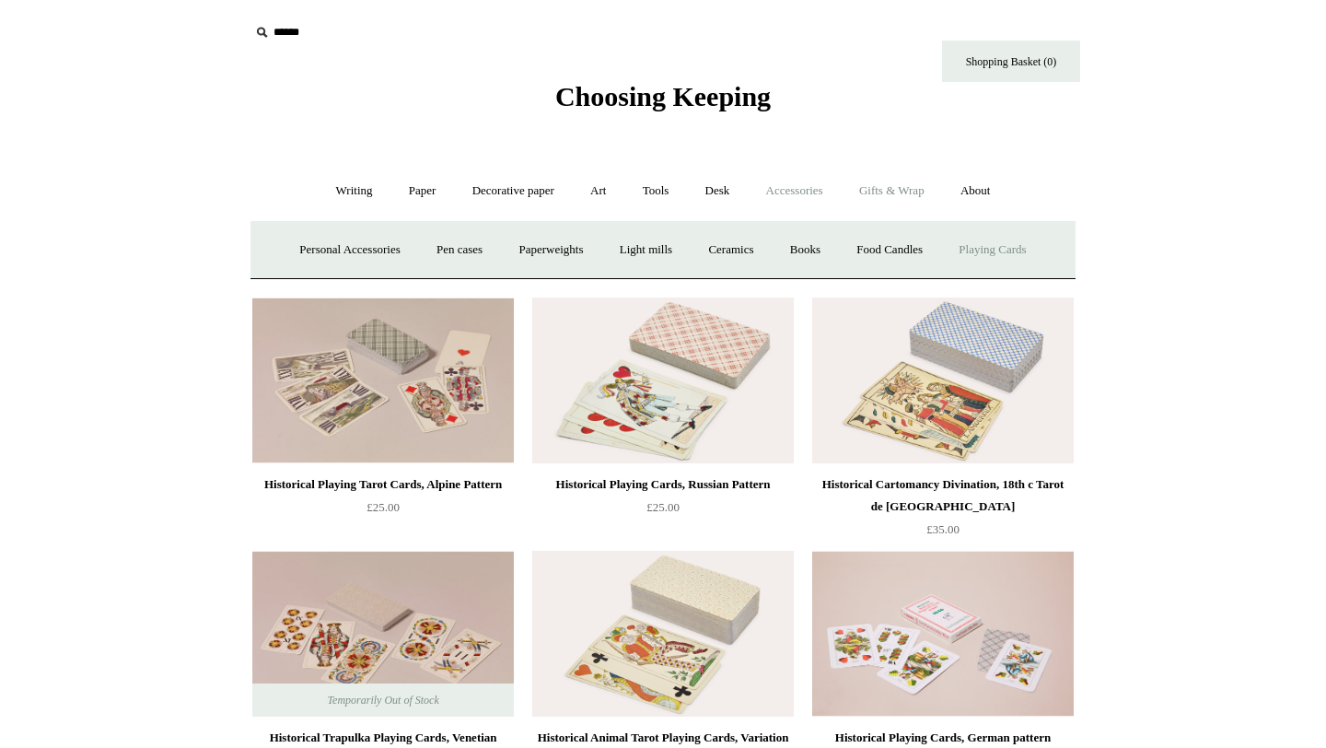
click at [899, 190] on link "Gifts & Wrap +" at bounding box center [891, 191] width 99 height 49
click at [593, 249] on link "Ribbon 🎀" at bounding box center [612, 250] width 87 height 49
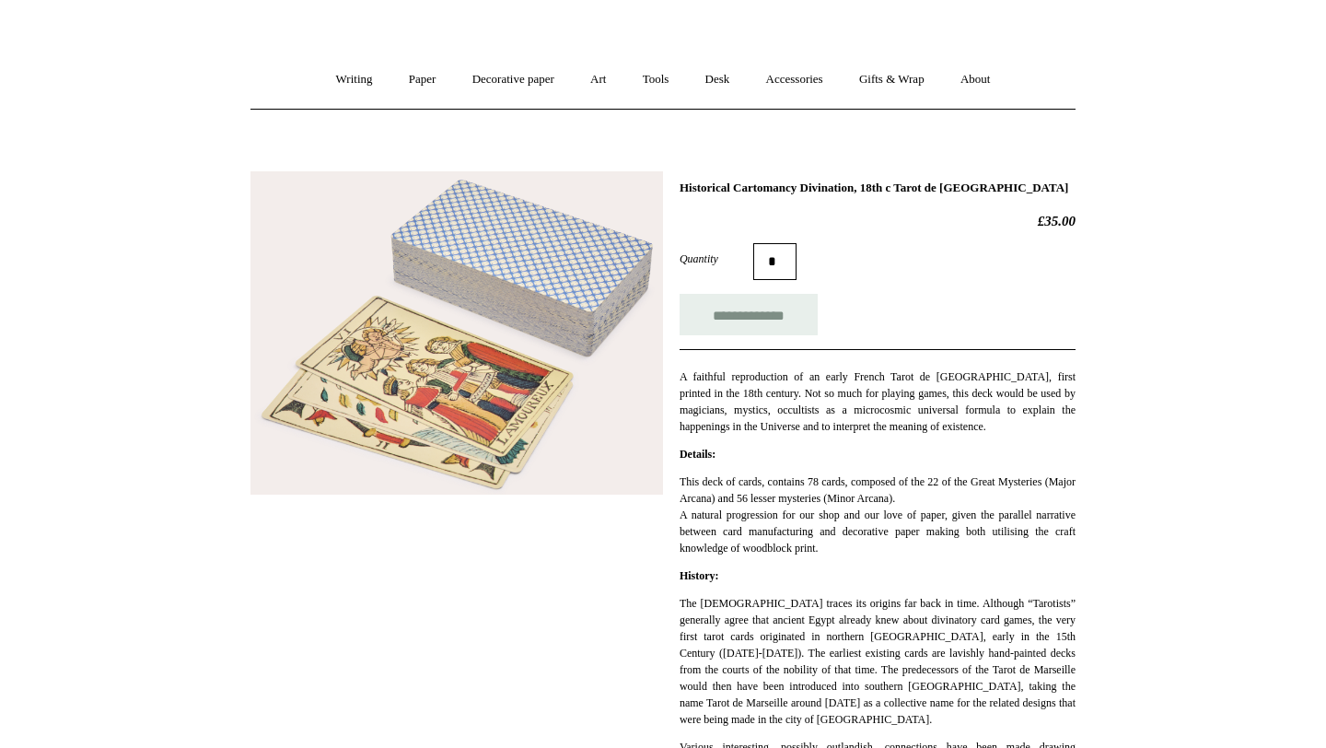
scroll to position [120, 0]
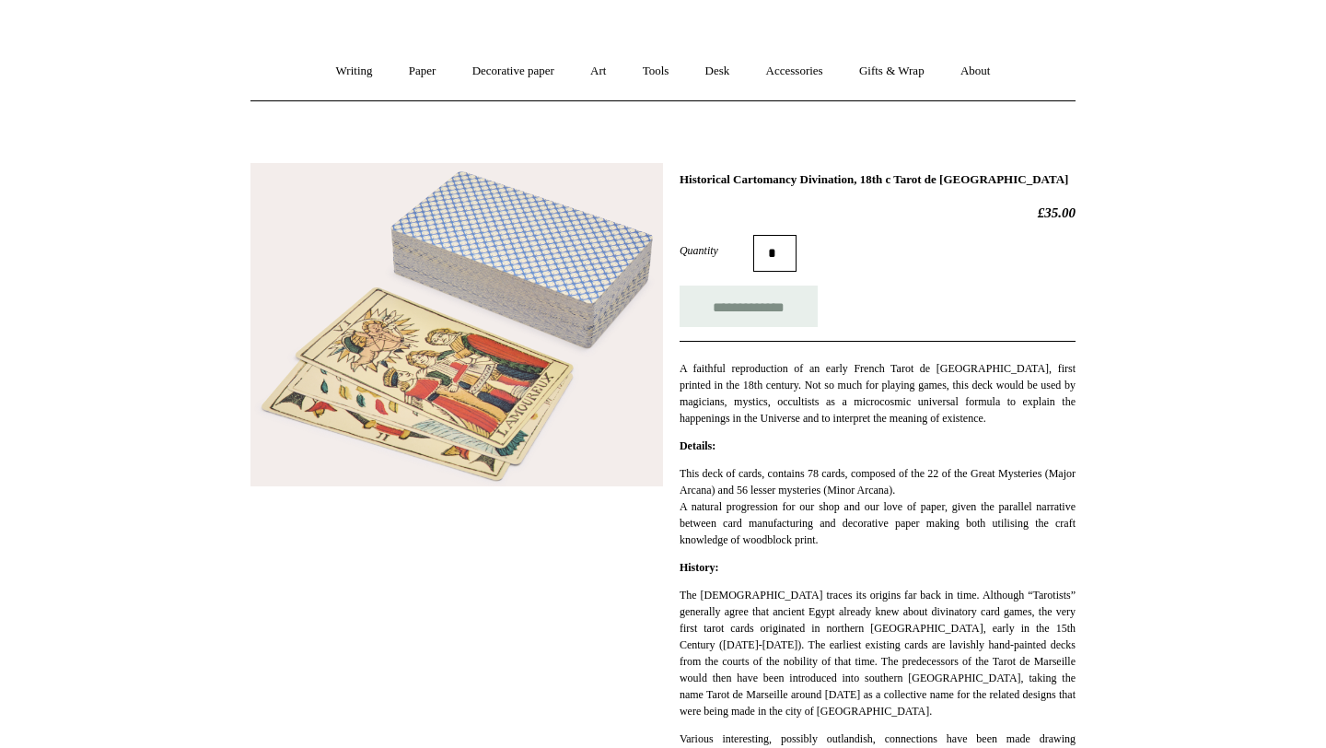
click at [515, 368] on img at bounding box center [456, 324] width 412 height 323
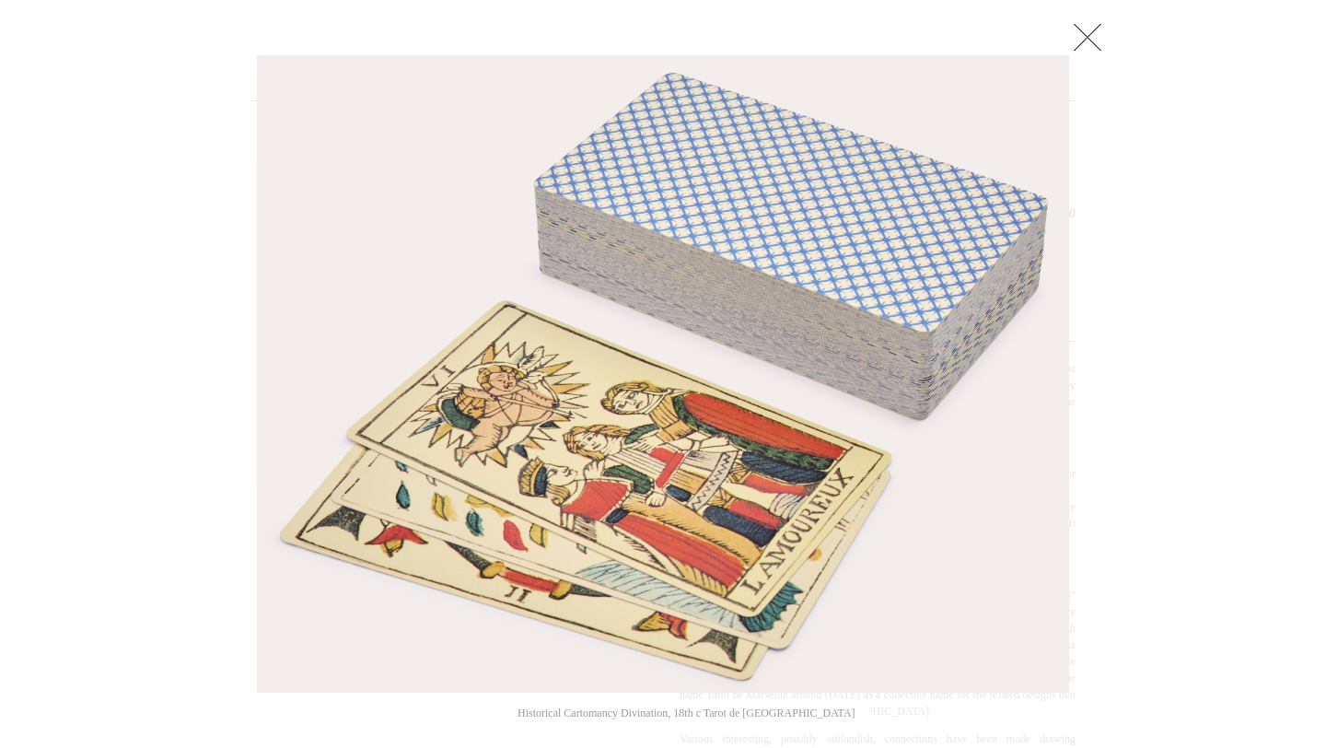
click at [1121, 336] on div at bounding box center [663, 742] width 1326 height 1724
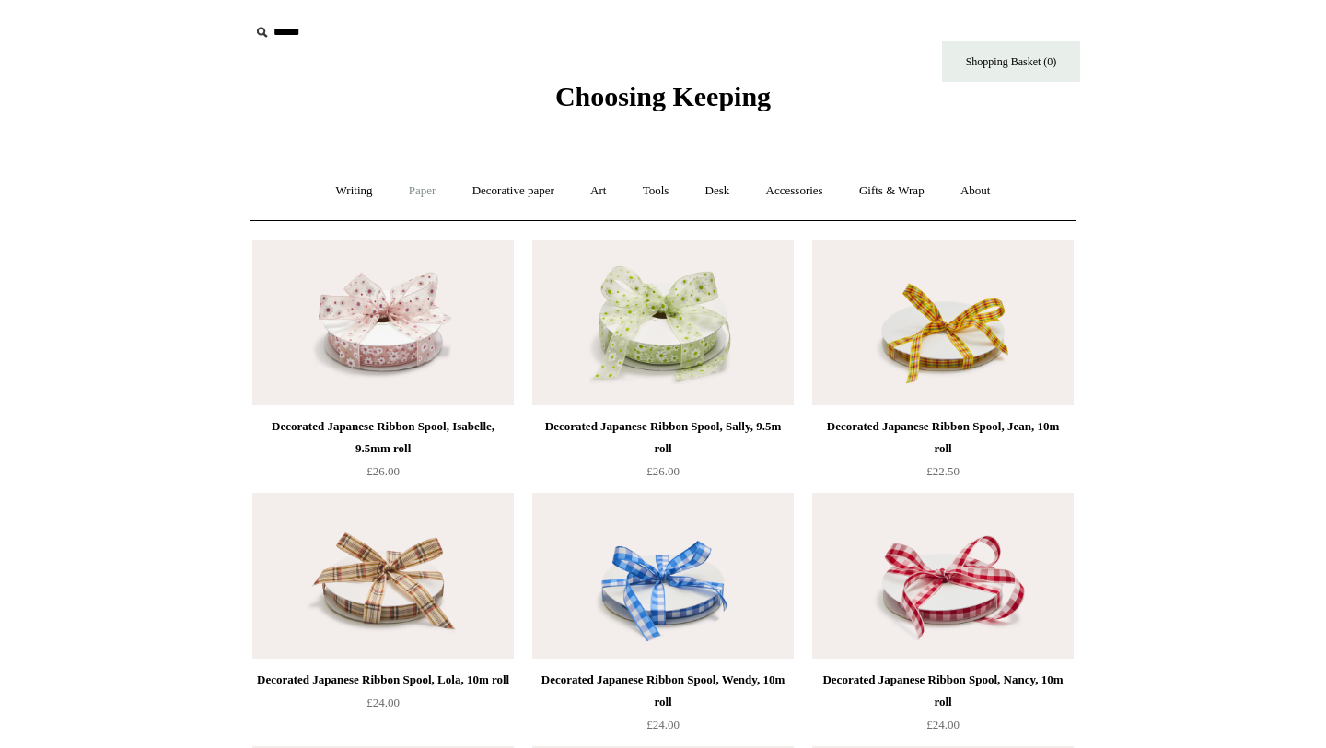
click at [430, 182] on link "Paper +" at bounding box center [422, 191] width 61 height 49
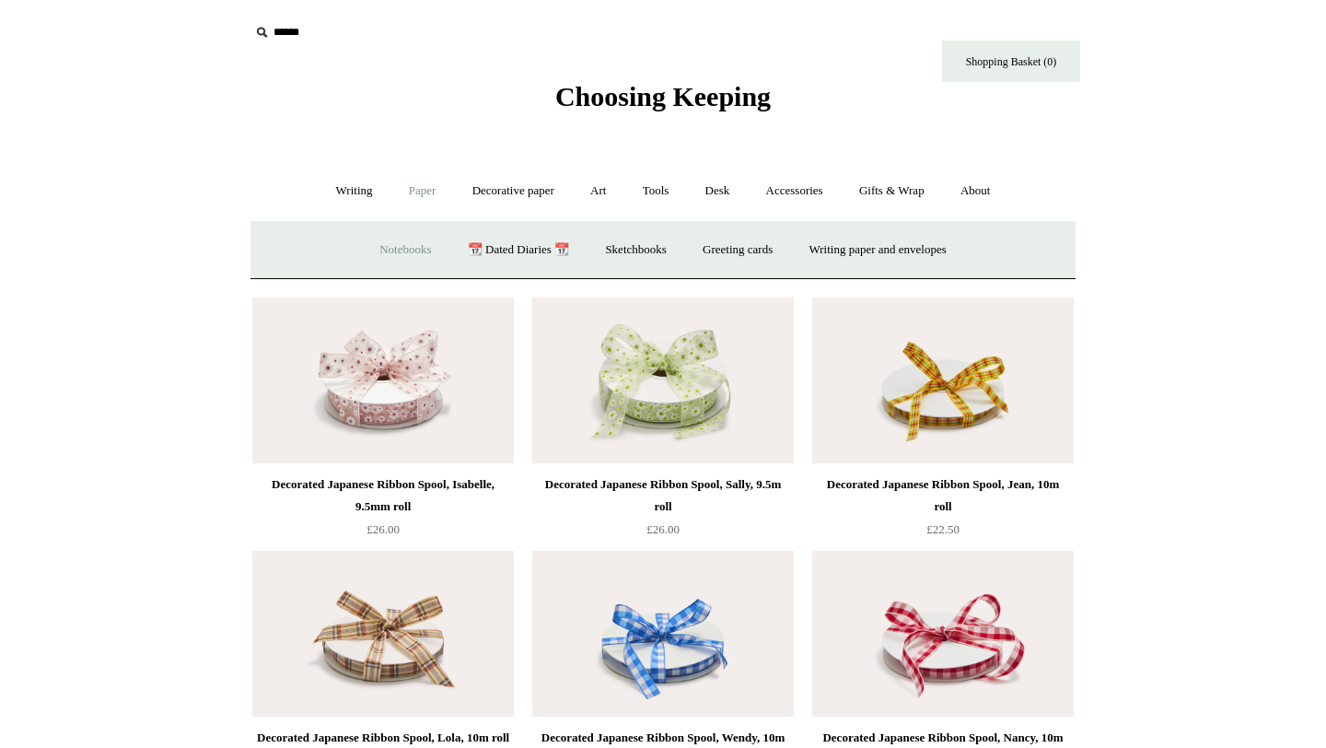
click at [412, 249] on link "Notebooks +" at bounding box center [405, 250] width 85 height 49
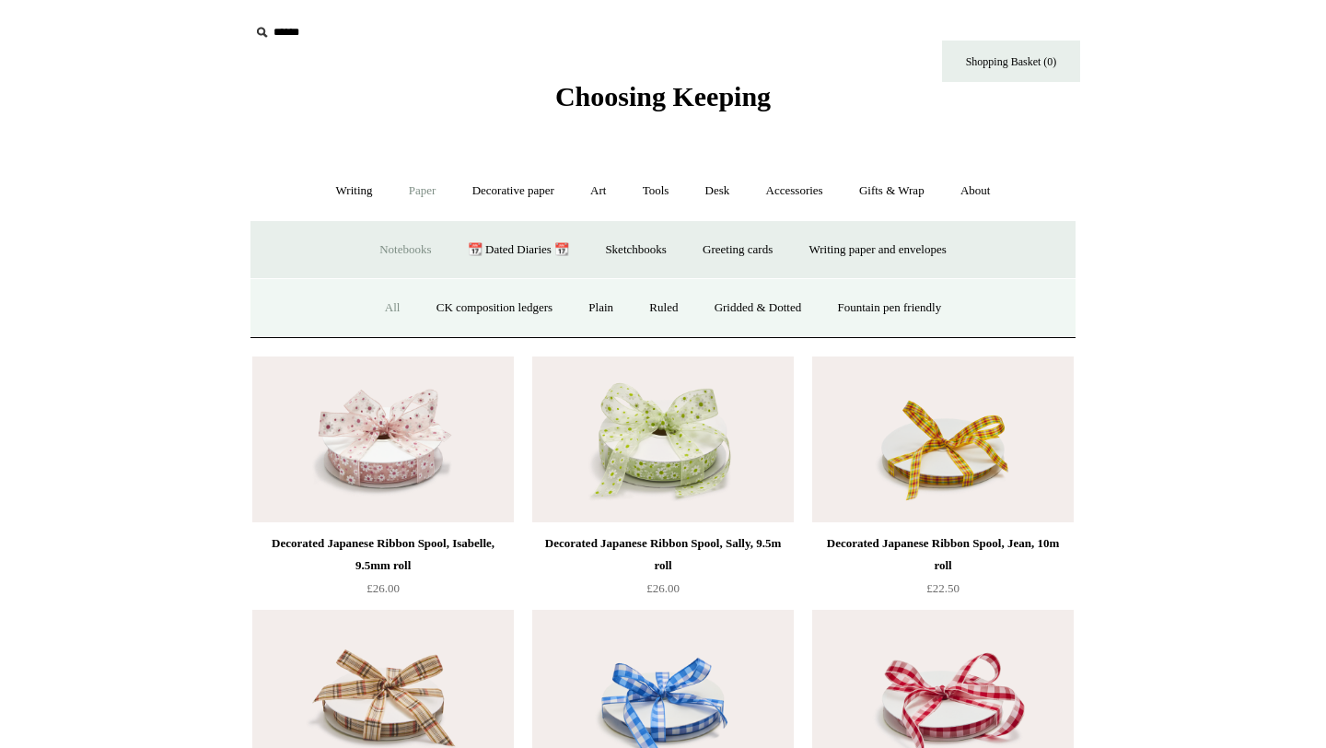
click at [377, 300] on link "All" at bounding box center [392, 308] width 49 height 49
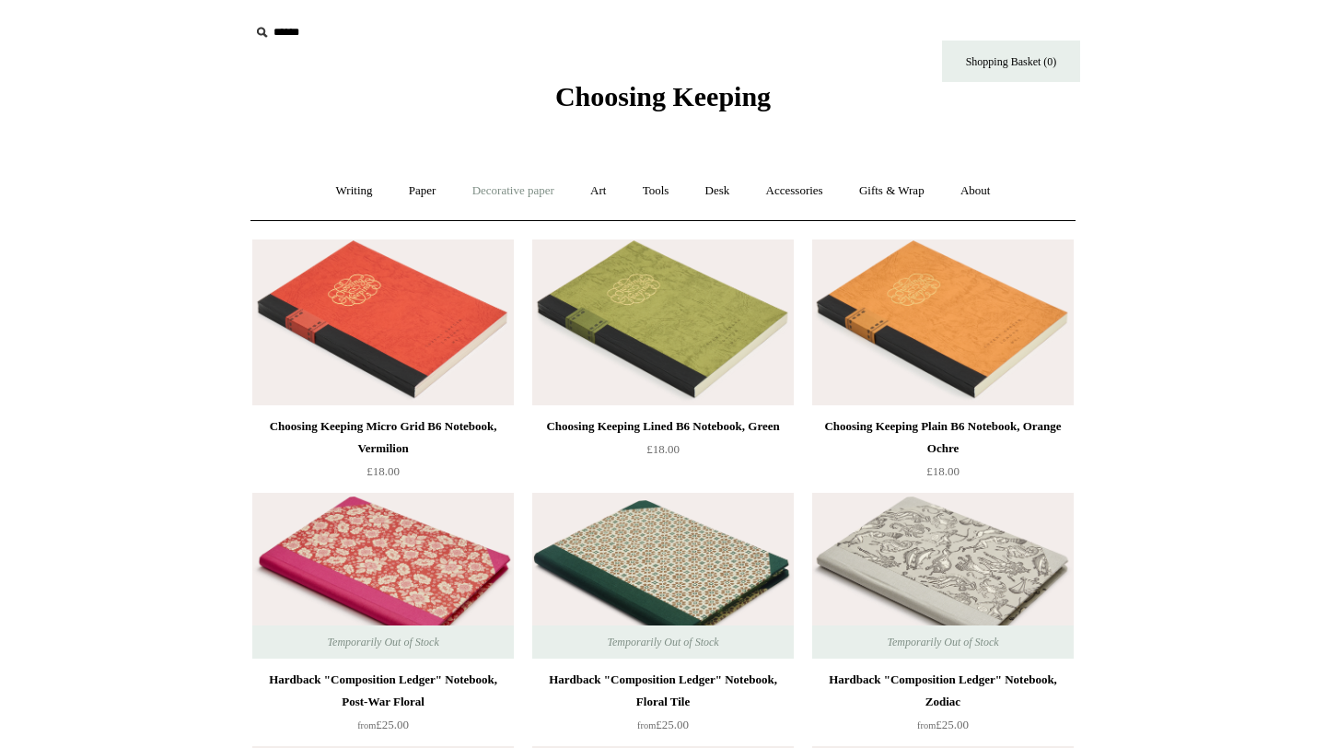
click at [530, 195] on link "Decorative paper +" at bounding box center [513, 191] width 115 height 49
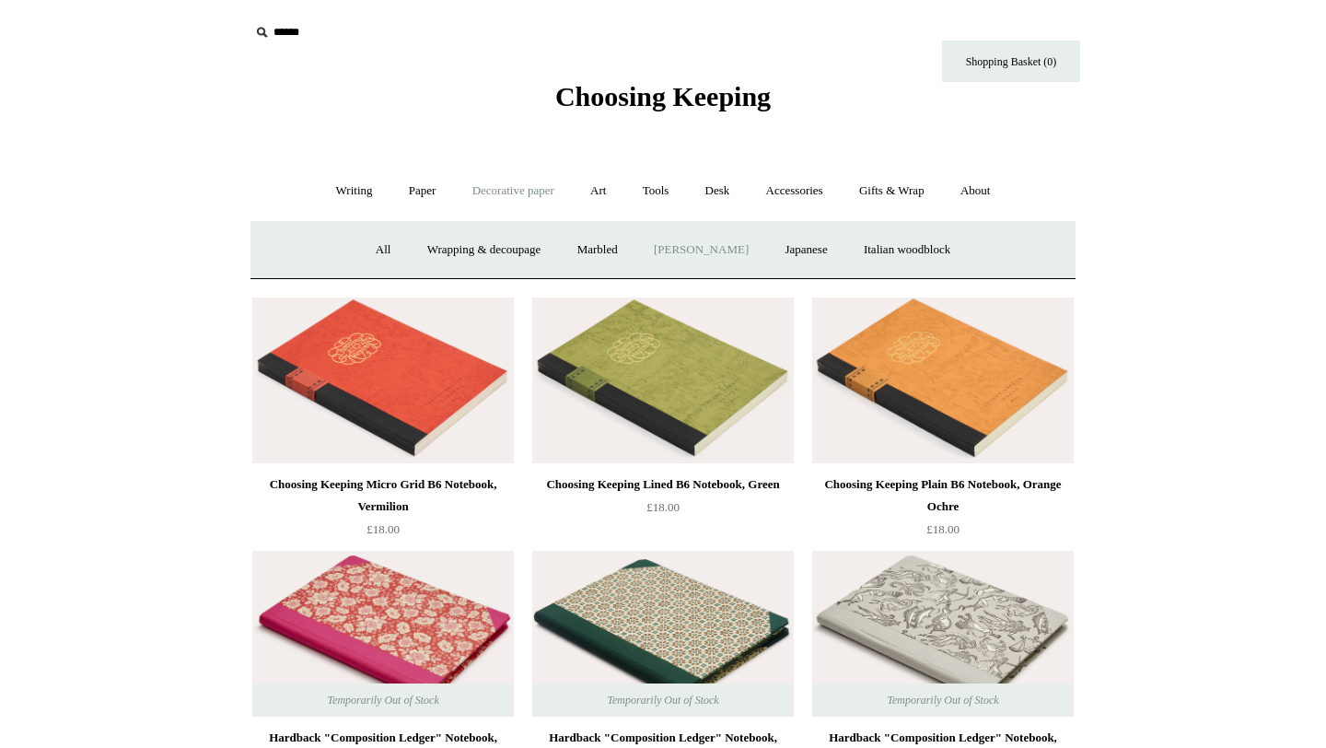
click at [692, 252] on link "[PERSON_NAME]" at bounding box center [701, 250] width 128 height 49
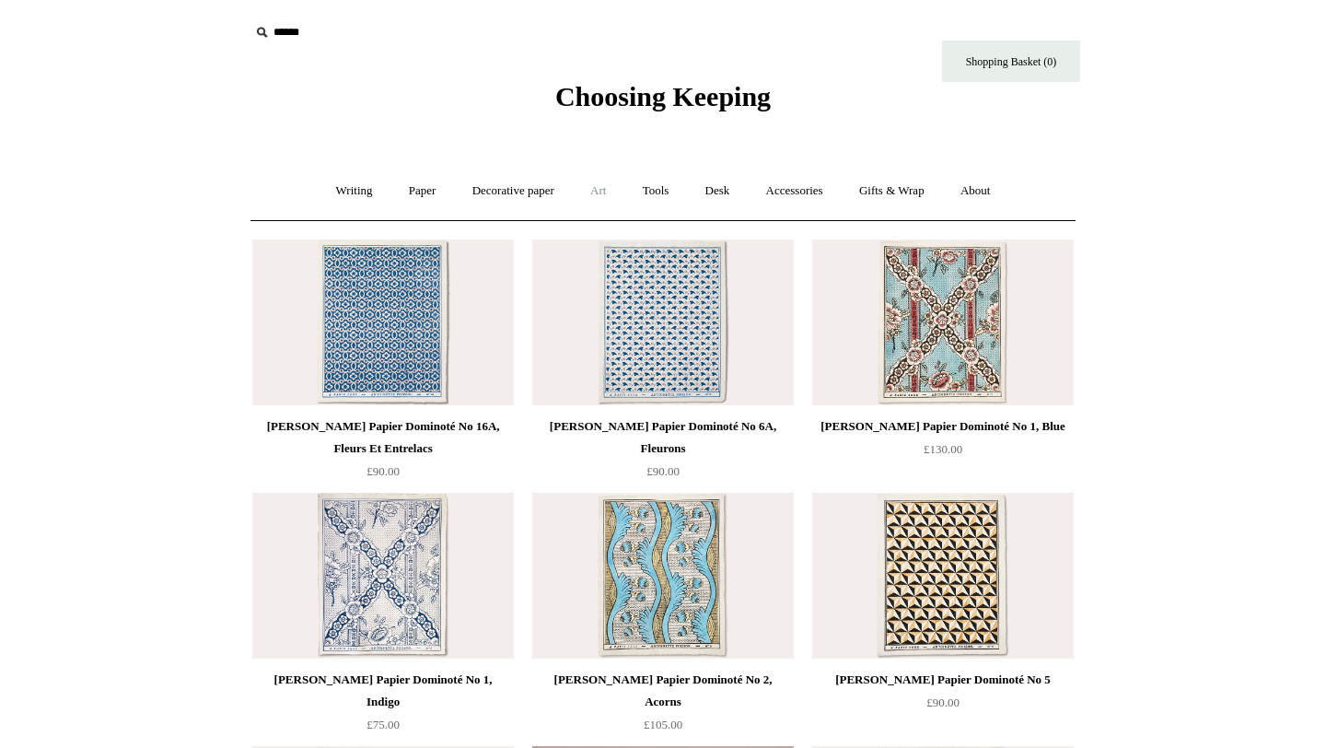
click at [601, 189] on link "Art +" at bounding box center [598, 191] width 49 height 49
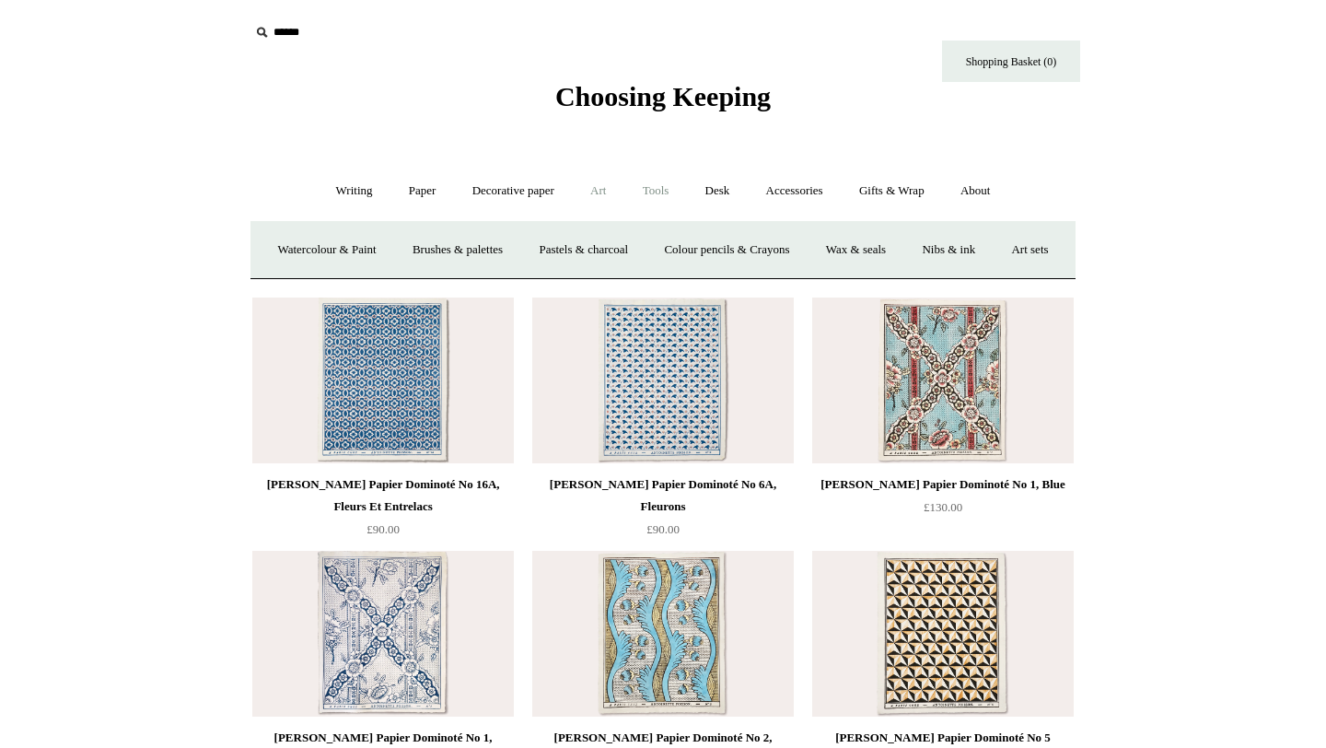
click at [651, 187] on link "Tools +" at bounding box center [656, 191] width 60 height 49
click at [559, 254] on link "Scissors" at bounding box center [557, 250] width 73 height 49
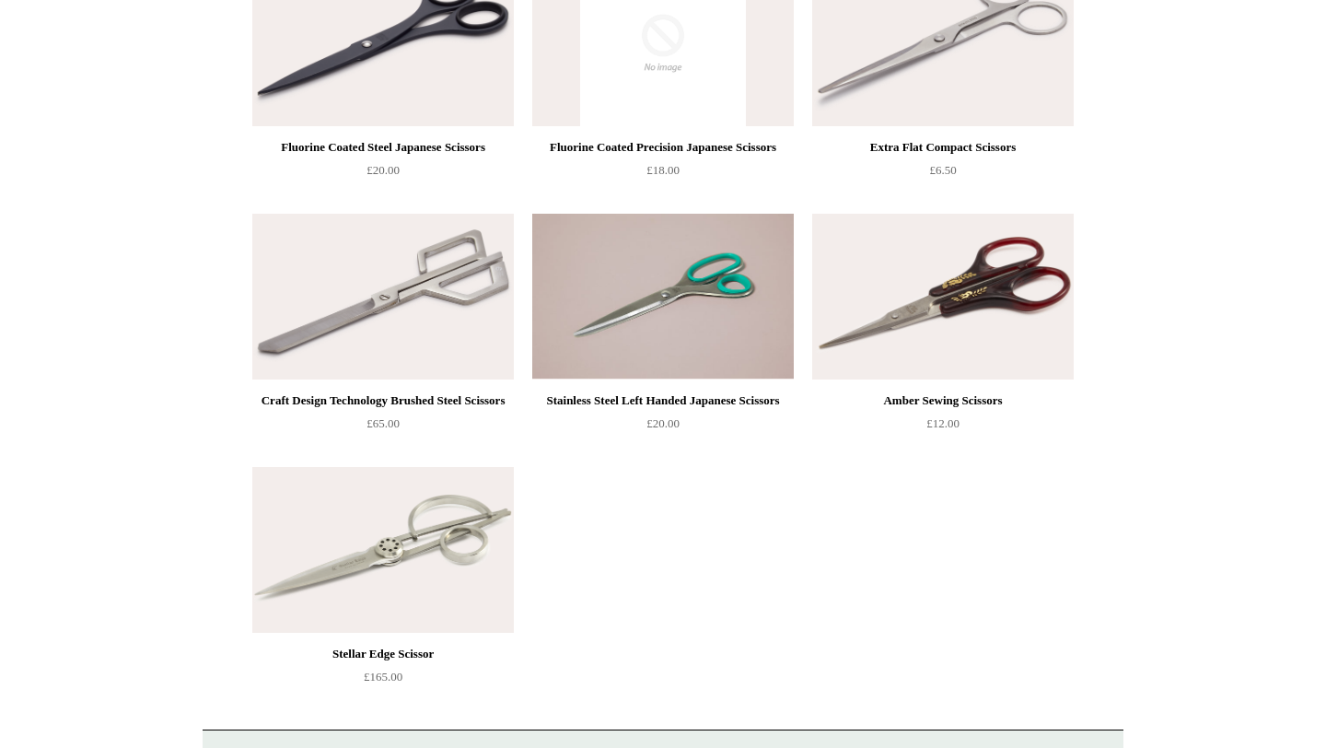
scroll to position [1040, 0]
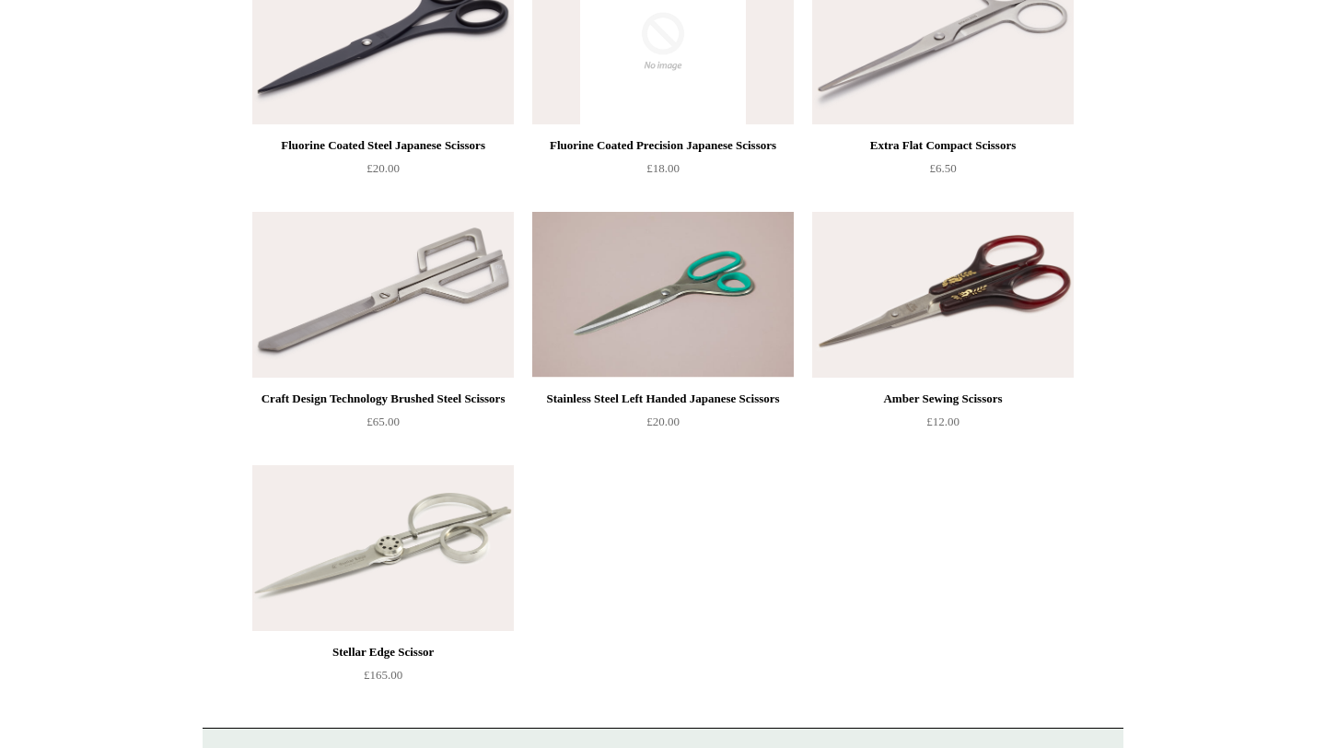
click at [416, 532] on img at bounding box center [382, 548] width 261 height 166
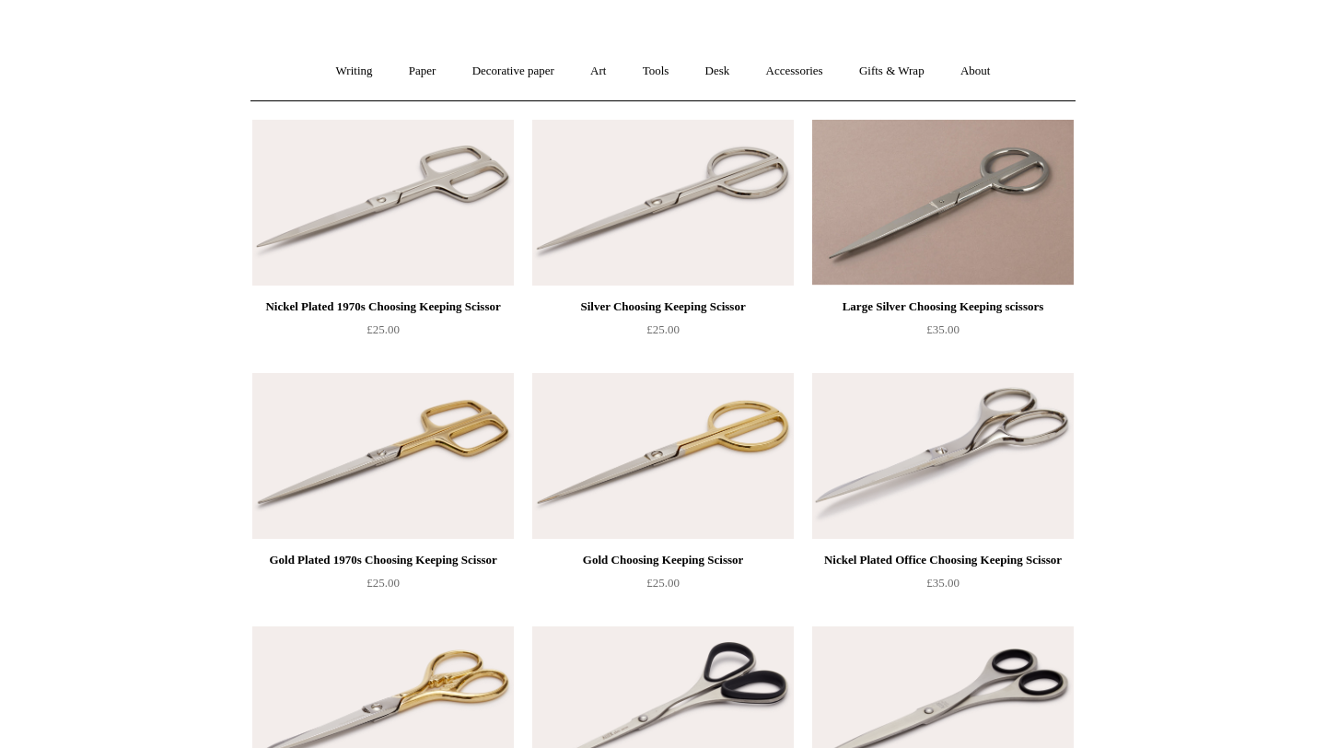
scroll to position [0, 0]
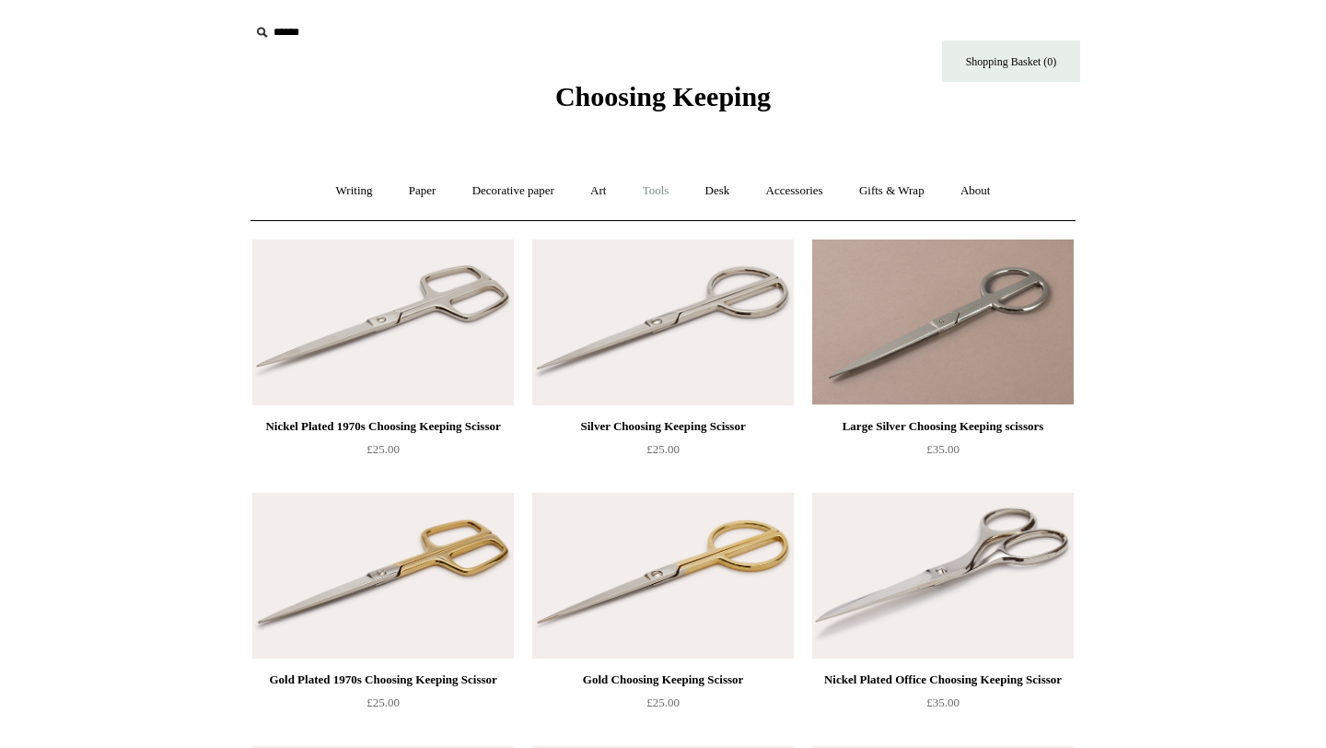
click at [647, 187] on link "Tools +" at bounding box center [656, 191] width 60 height 49
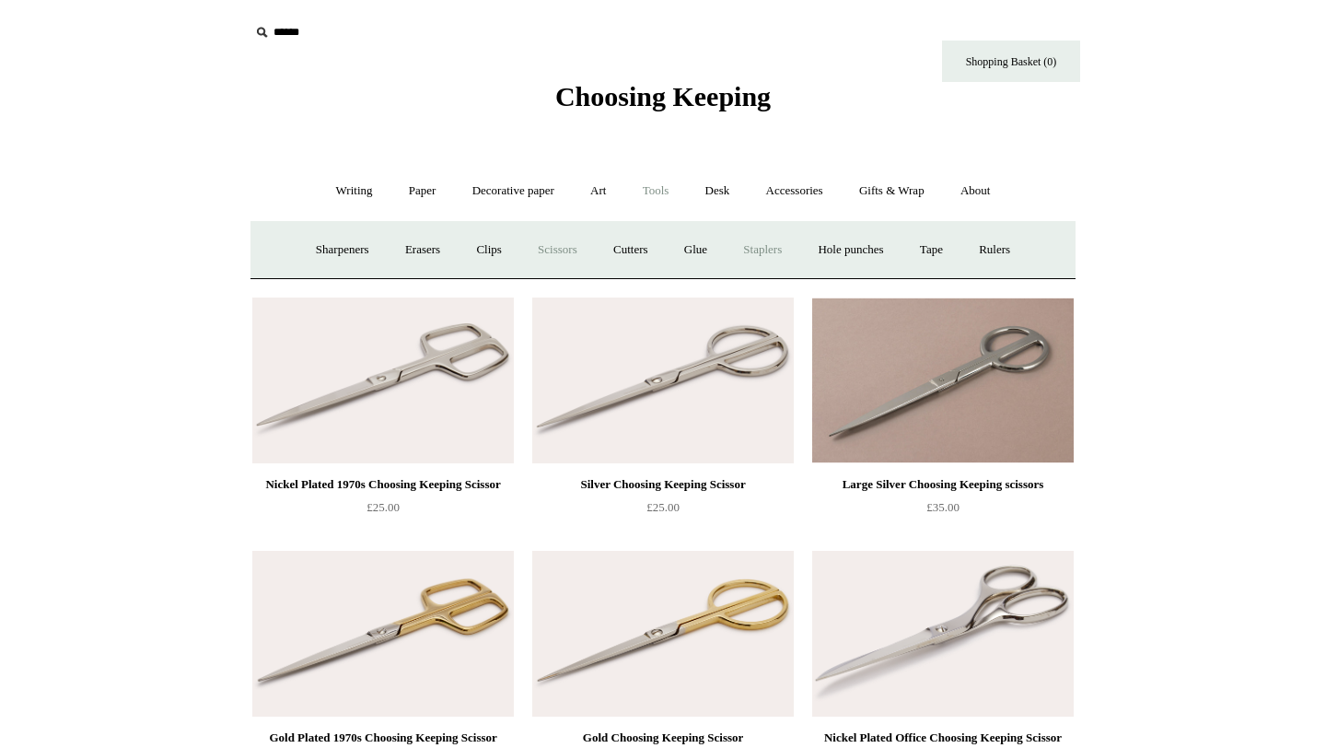
click at [751, 255] on link "Staplers +" at bounding box center [762, 250] width 72 height 49
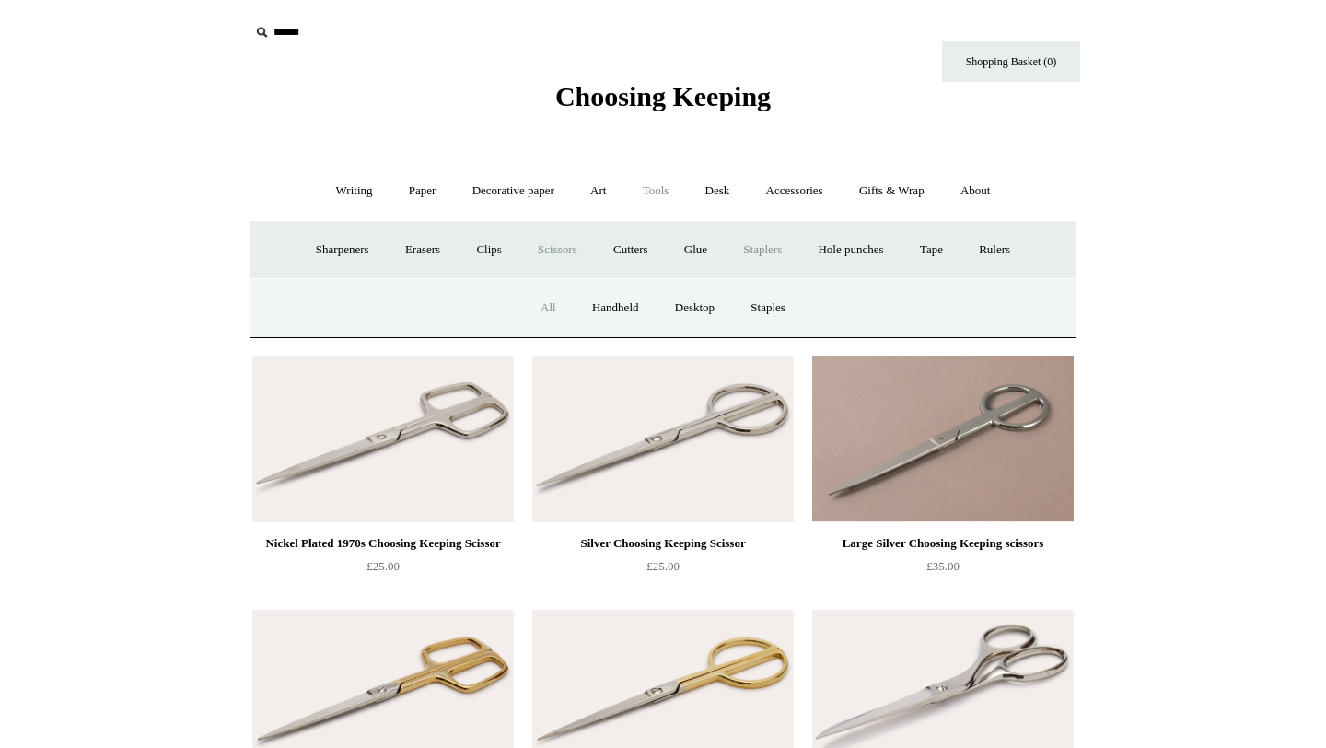
click at [543, 312] on link "All" at bounding box center [548, 308] width 49 height 49
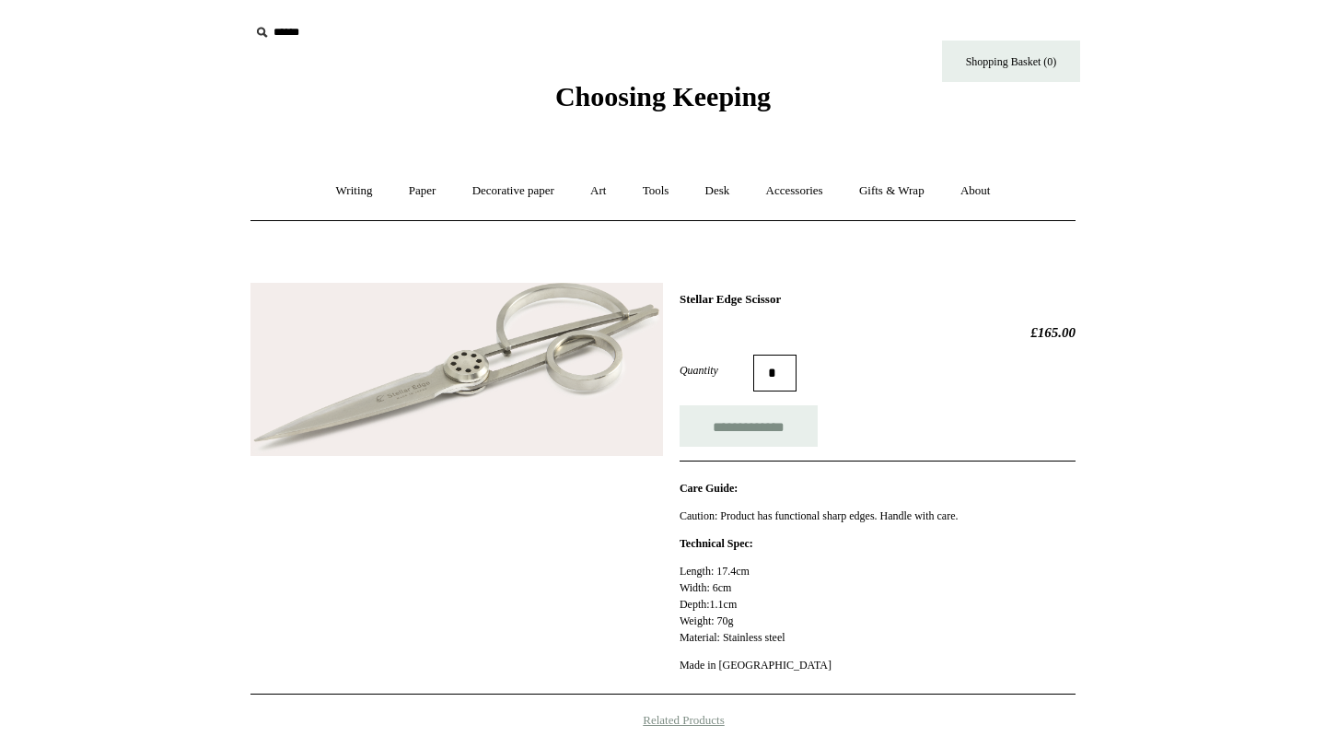
click at [455, 395] on img at bounding box center [456, 370] width 412 height 174
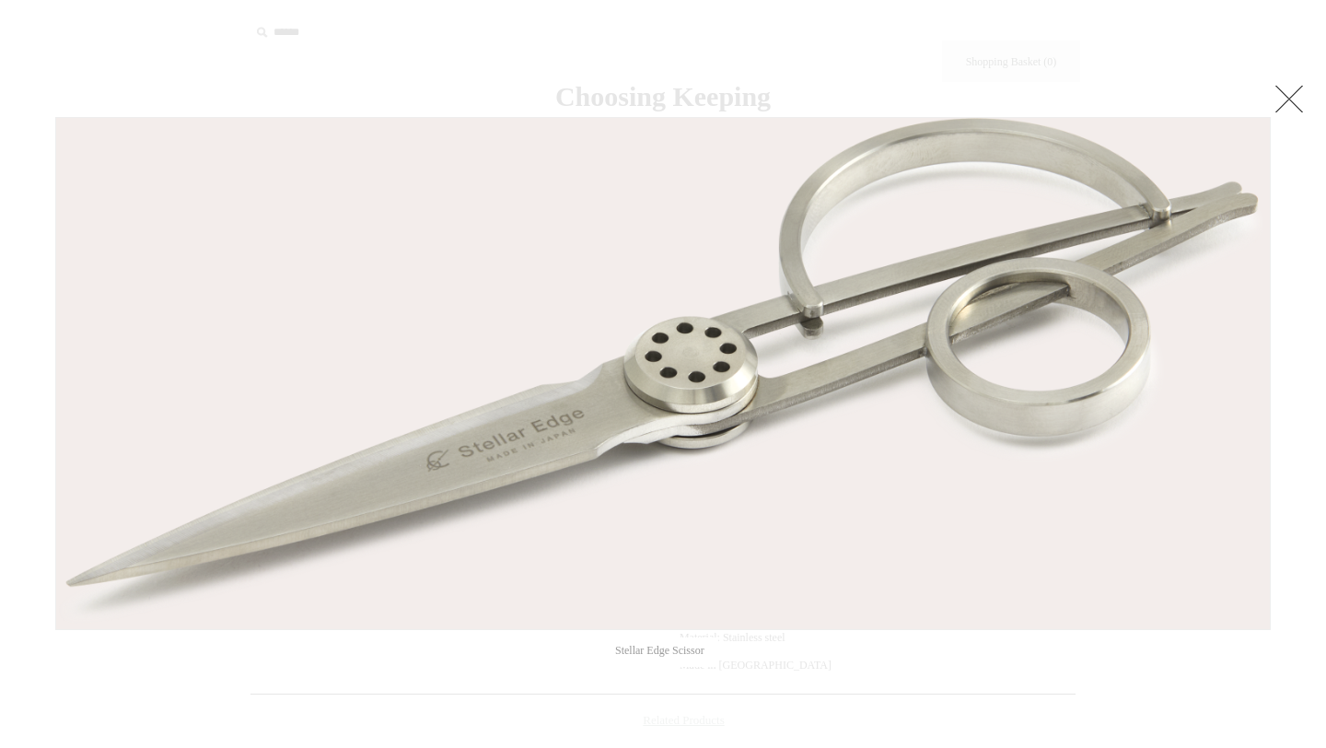
click at [1285, 107] on link at bounding box center [1288, 98] width 37 height 37
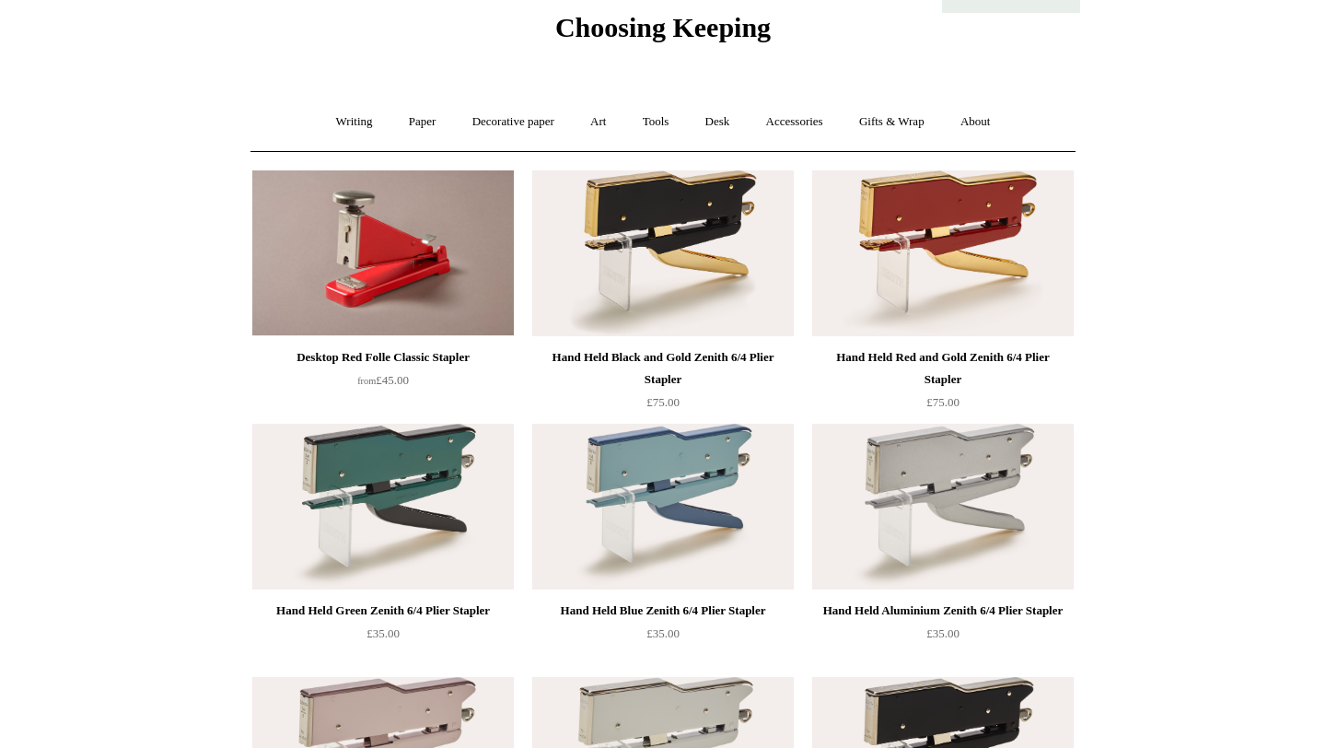
scroll to position [78, 0]
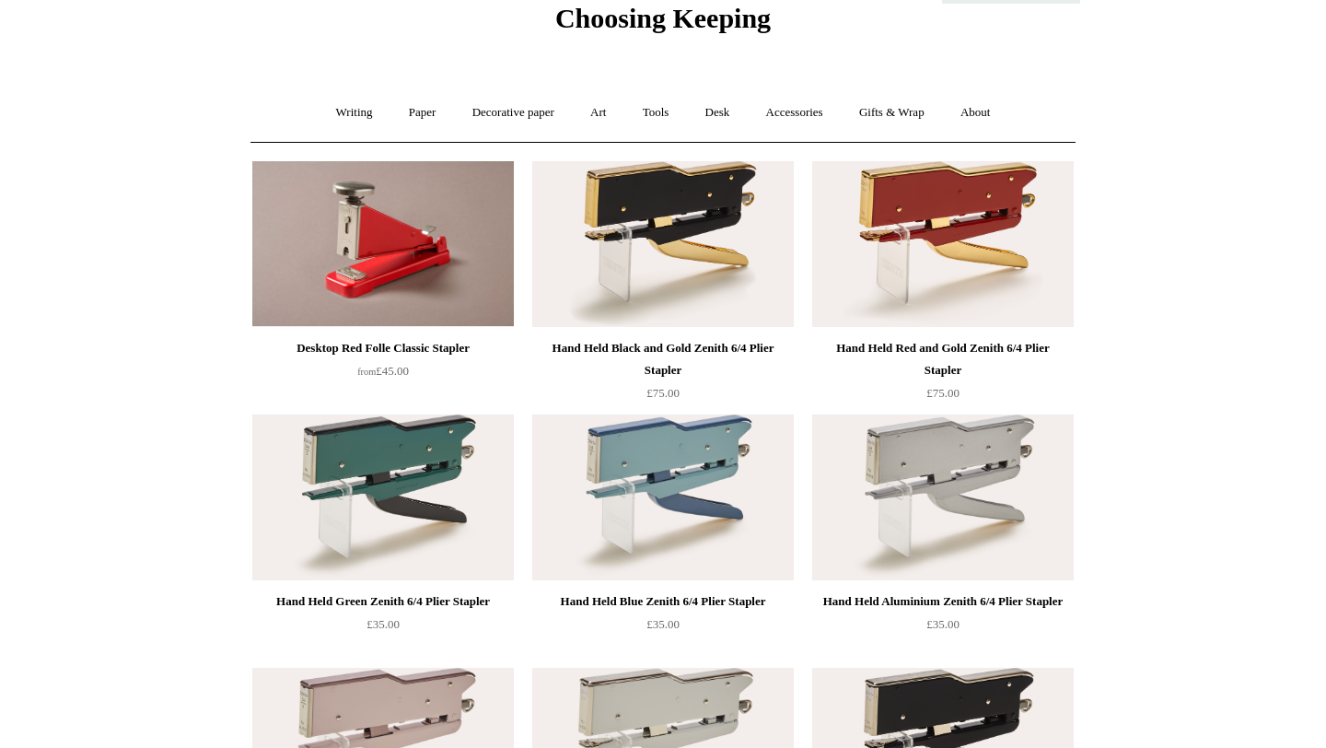
click at [404, 274] on img at bounding box center [382, 244] width 261 height 166
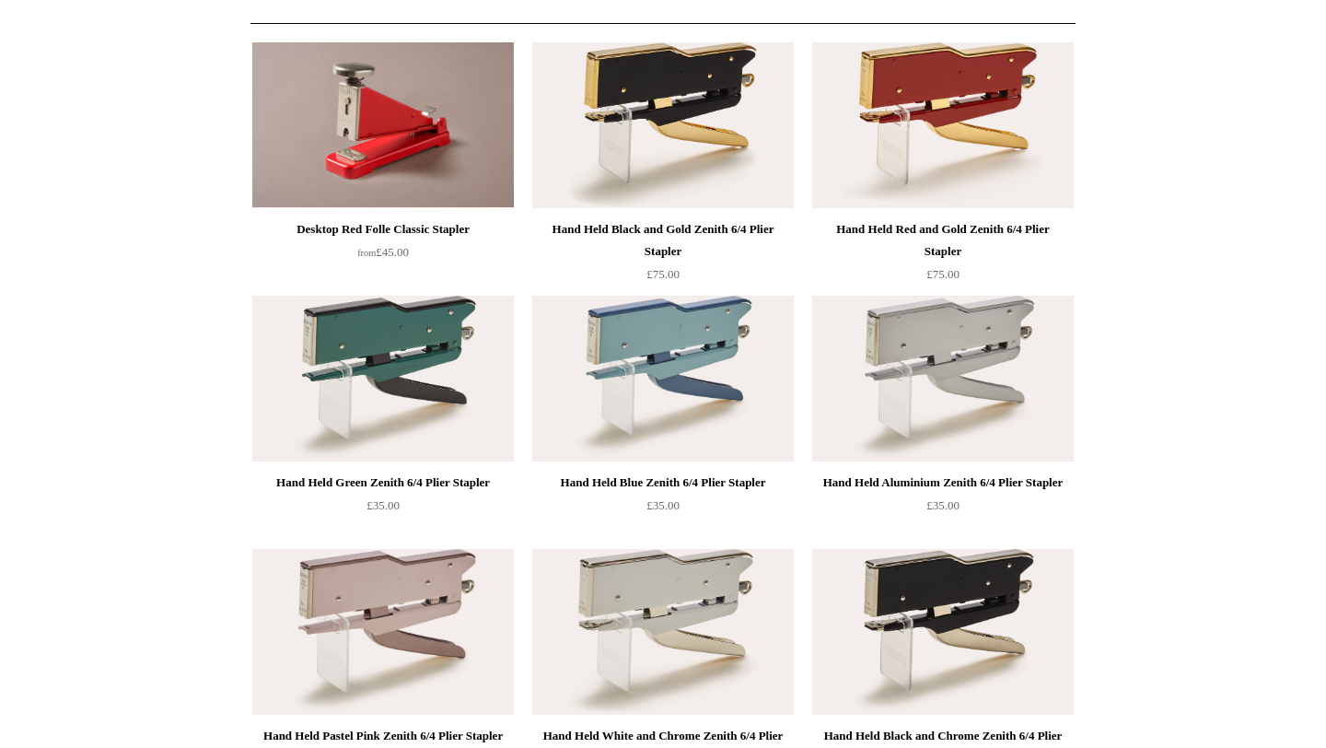
scroll to position [0, 0]
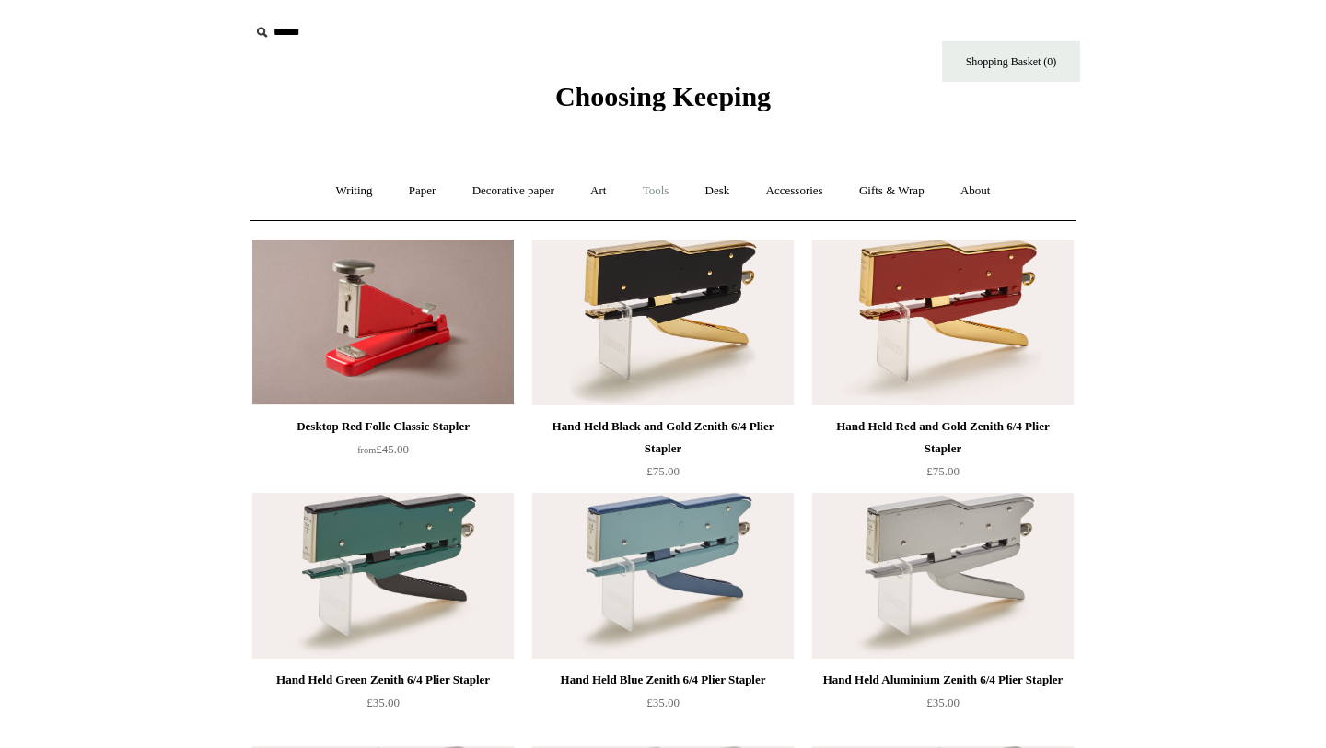
click at [666, 193] on link "Tools +" at bounding box center [656, 191] width 60 height 49
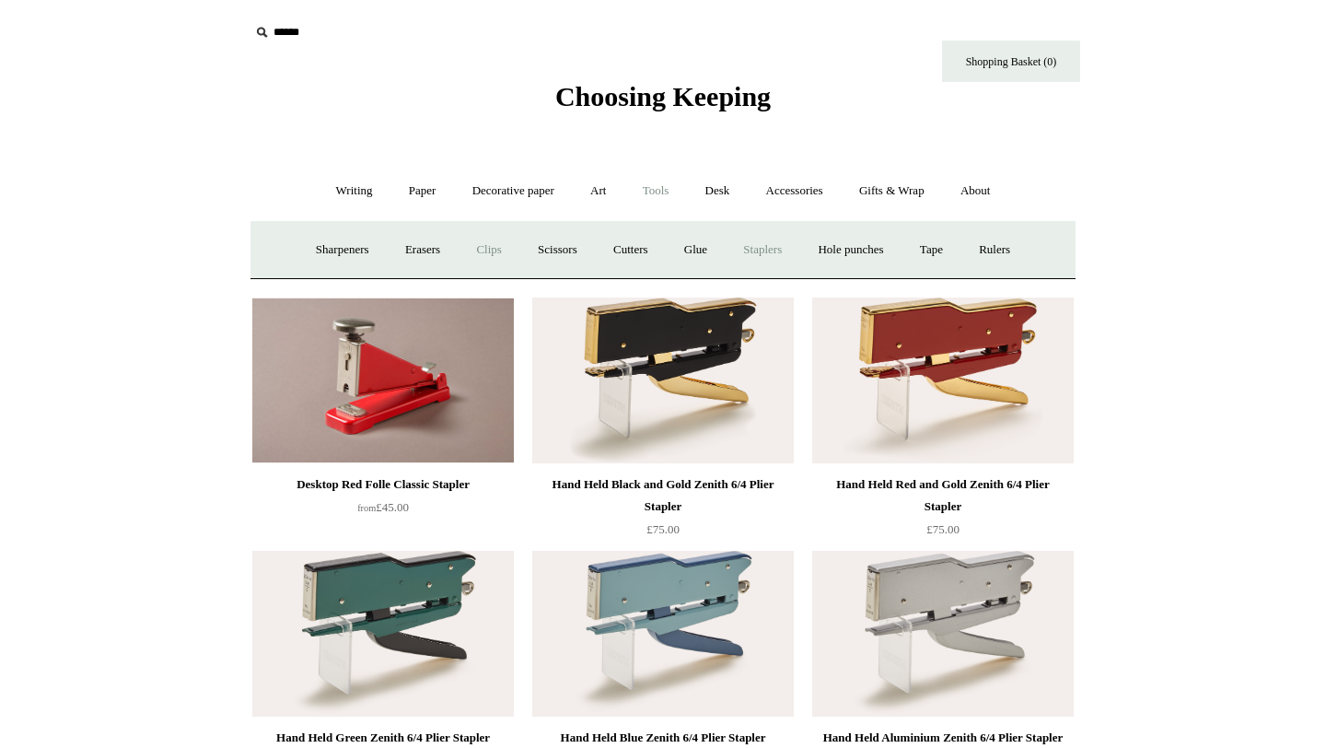
click at [486, 252] on link "Clips +" at bounding box center [488, 250] width 58 height 49
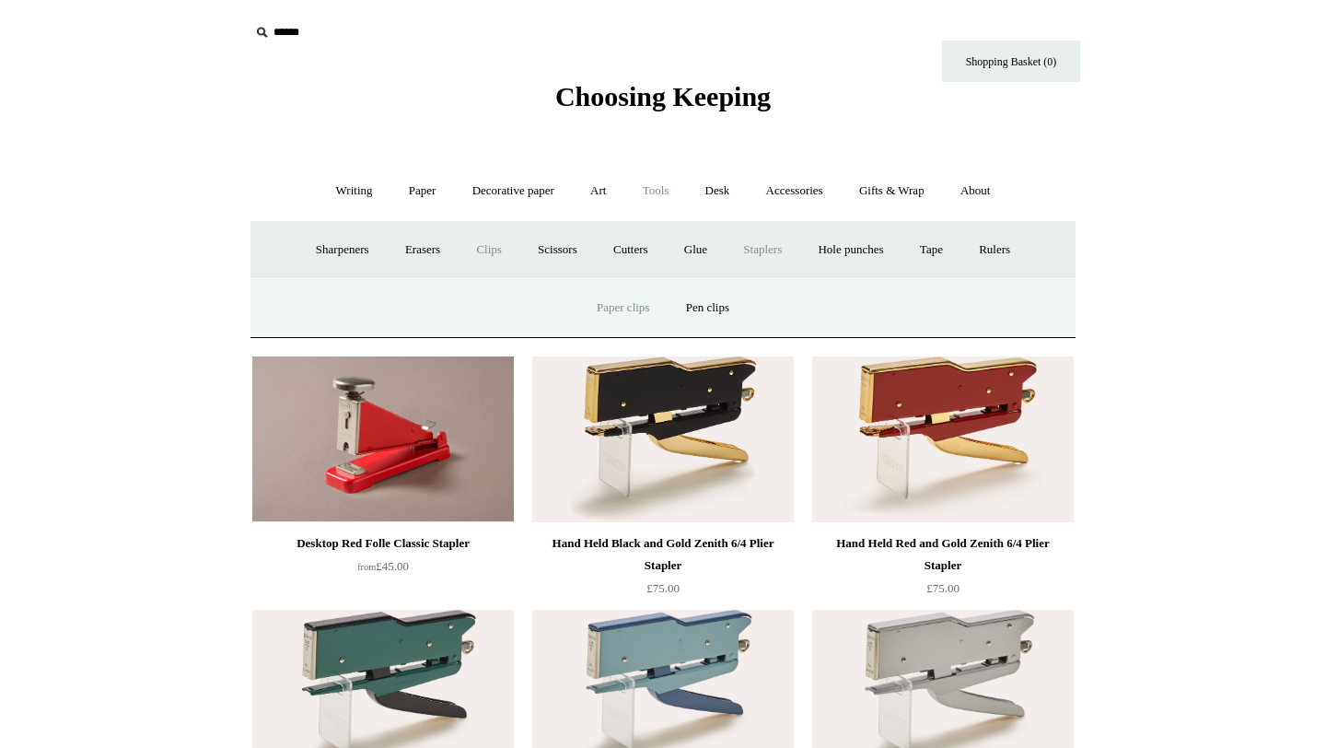
click at [622, 307] on link "Paper clips" at bounding box center [623, 308] width 86 height 49
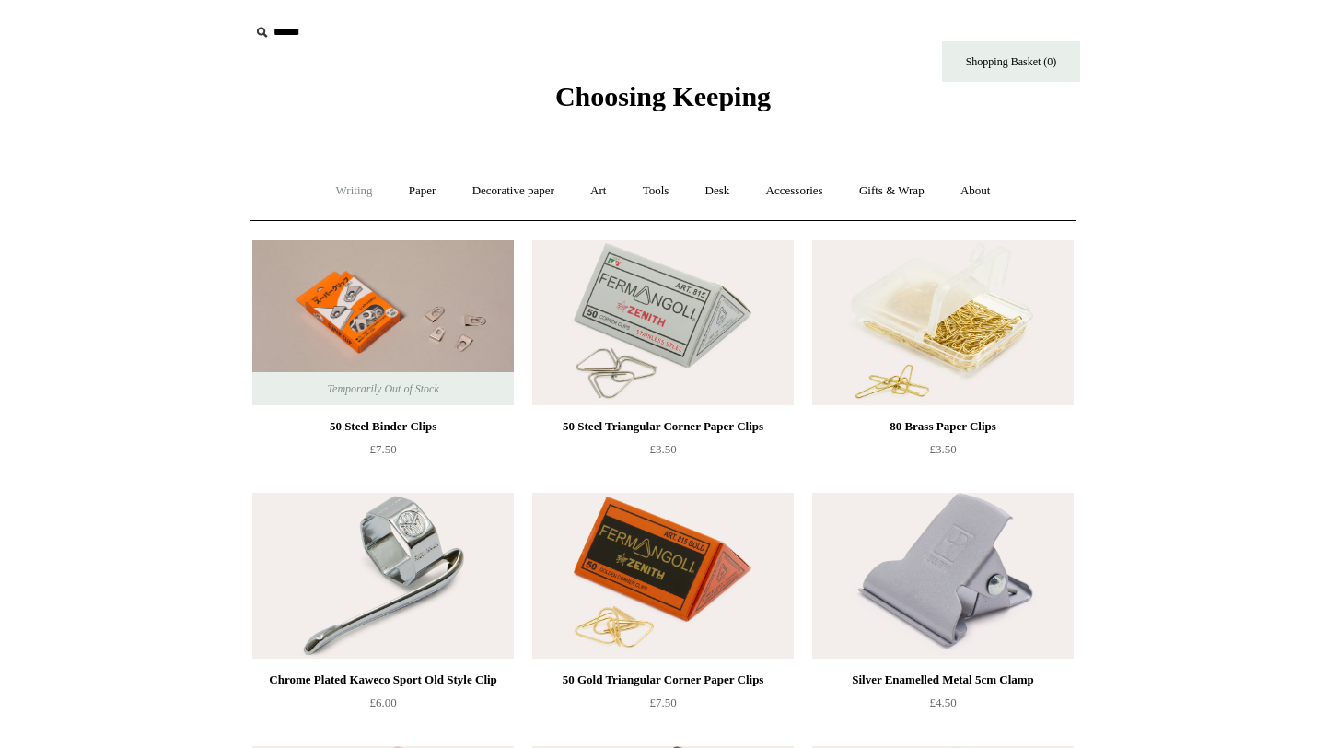
click at [340, 184] on link "Writing +" at bounding box center [354, 191] width 70 height 49
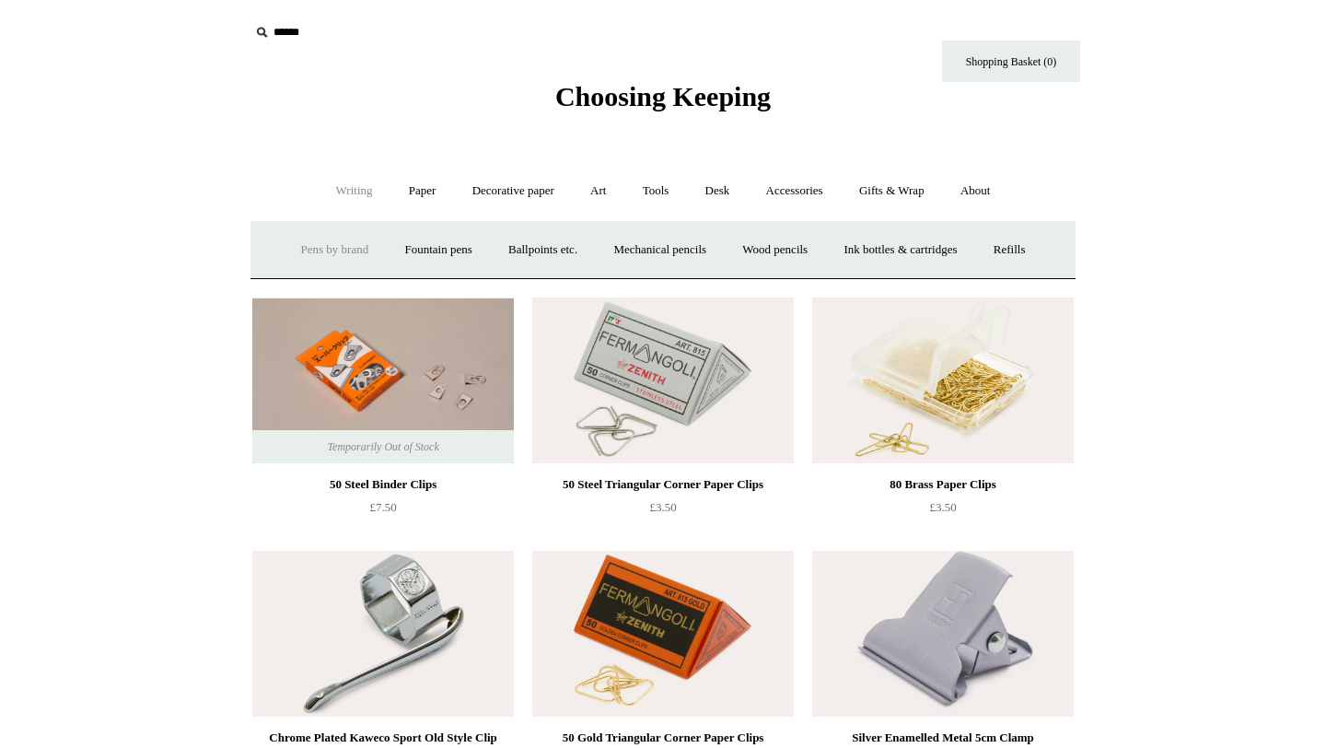
click at [329, 238] on link "Pens by brand +" at bounding box center [334, 250] width 101 height 49
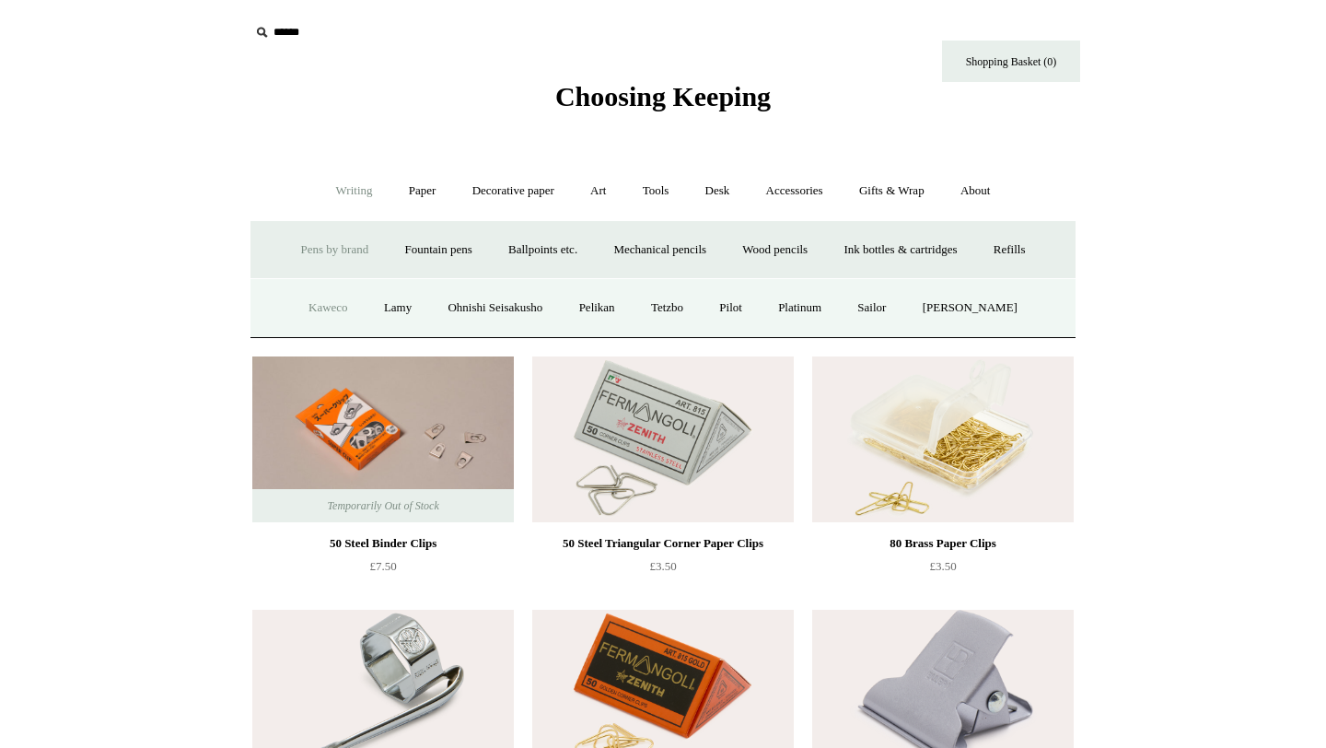
click at [331, 298] on link "Kaweco" at bounding box center [328, 308] width 73 height 49
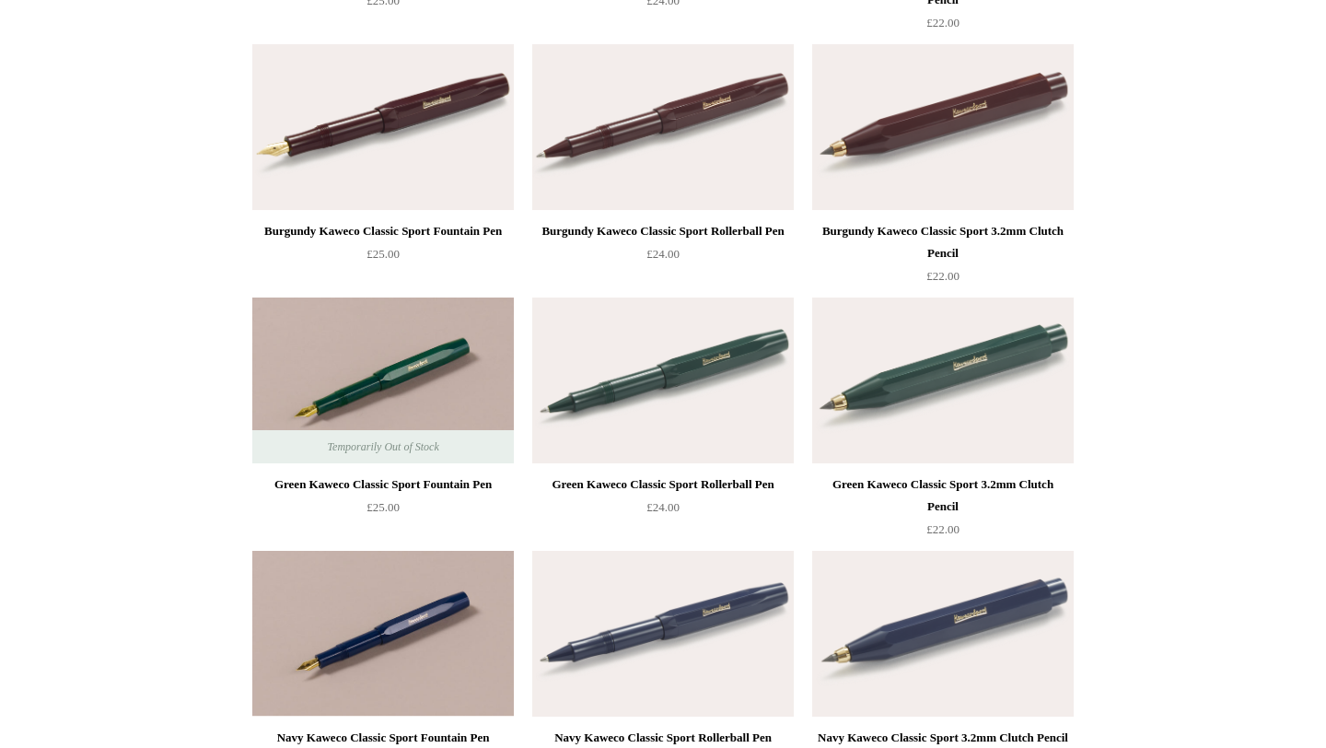
scroll to position [562, 0]
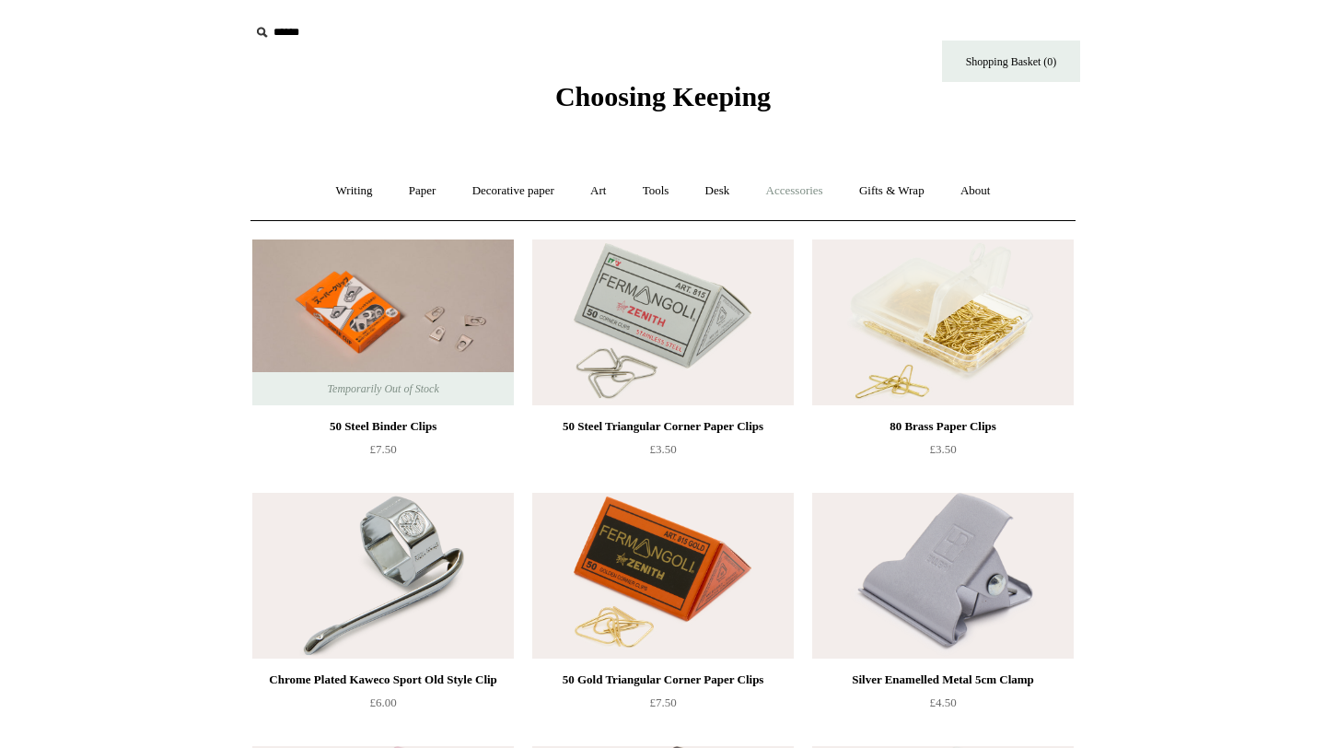
click at [808, 191] on link "Accessories +" at bounding box center [794, 191] width 90 height 49
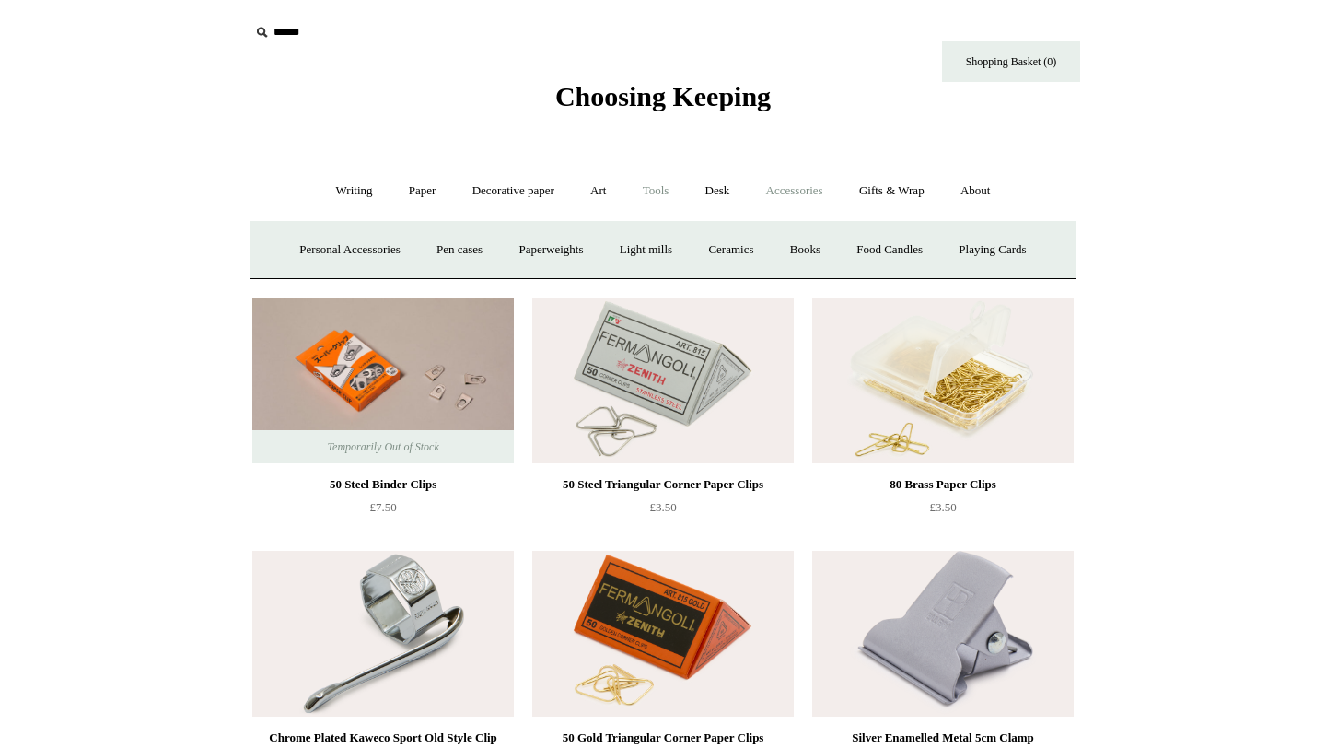
click at [660, 200] on link "Tools +" at bounding box center [656, 191] width 60 height 49
click at [320, 234] on link "Sharpeners" at bounding box center [342, 250] width 87 height 49
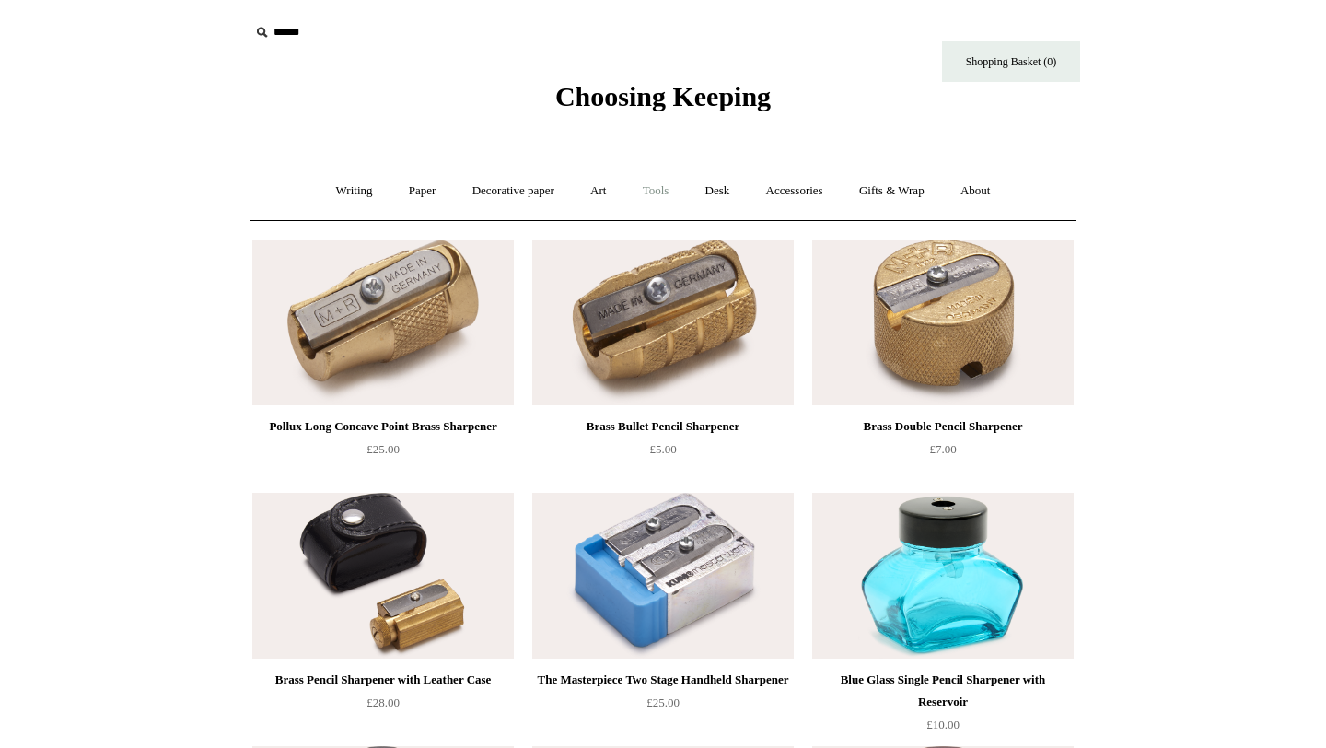
click at [667, 197] on link "Tools +" at bounding box center [656, 191] width 60 height 49
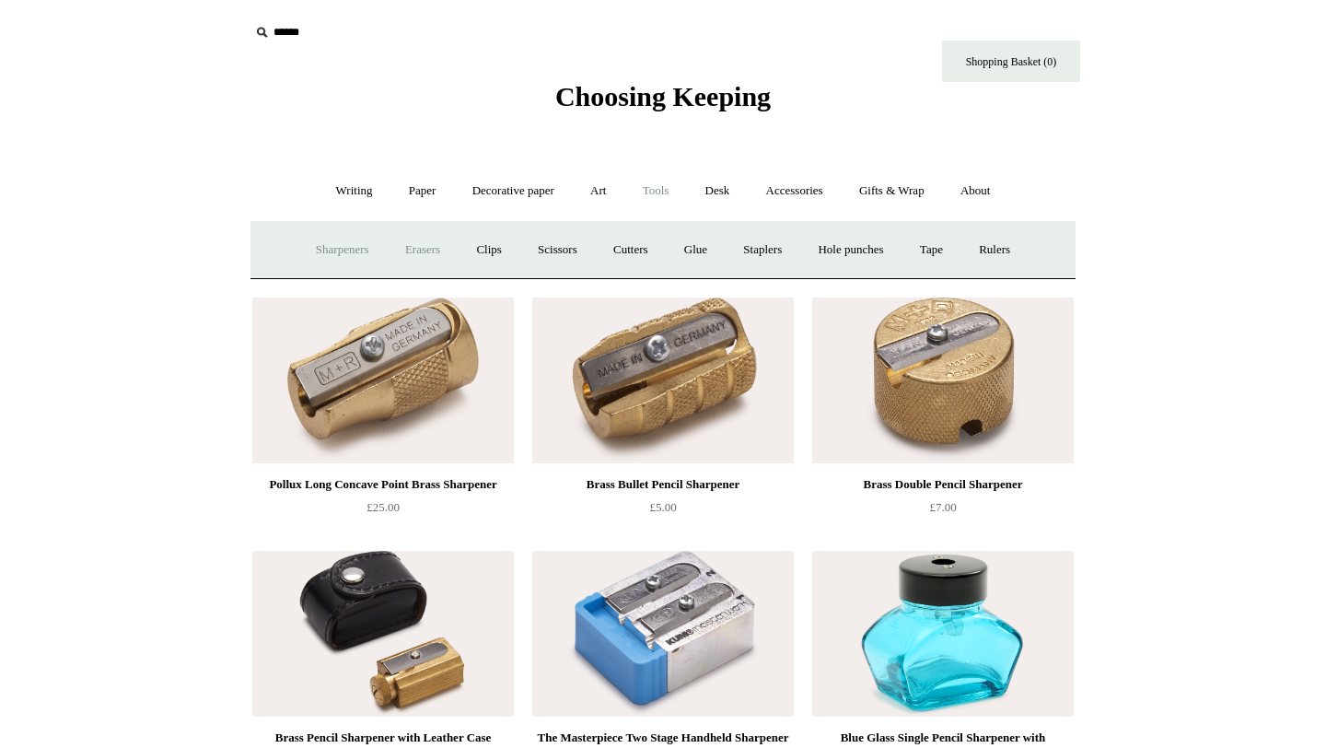
click at [420, 244] on link "Erasers" at bounding box center [423, 250] width 68 height 49
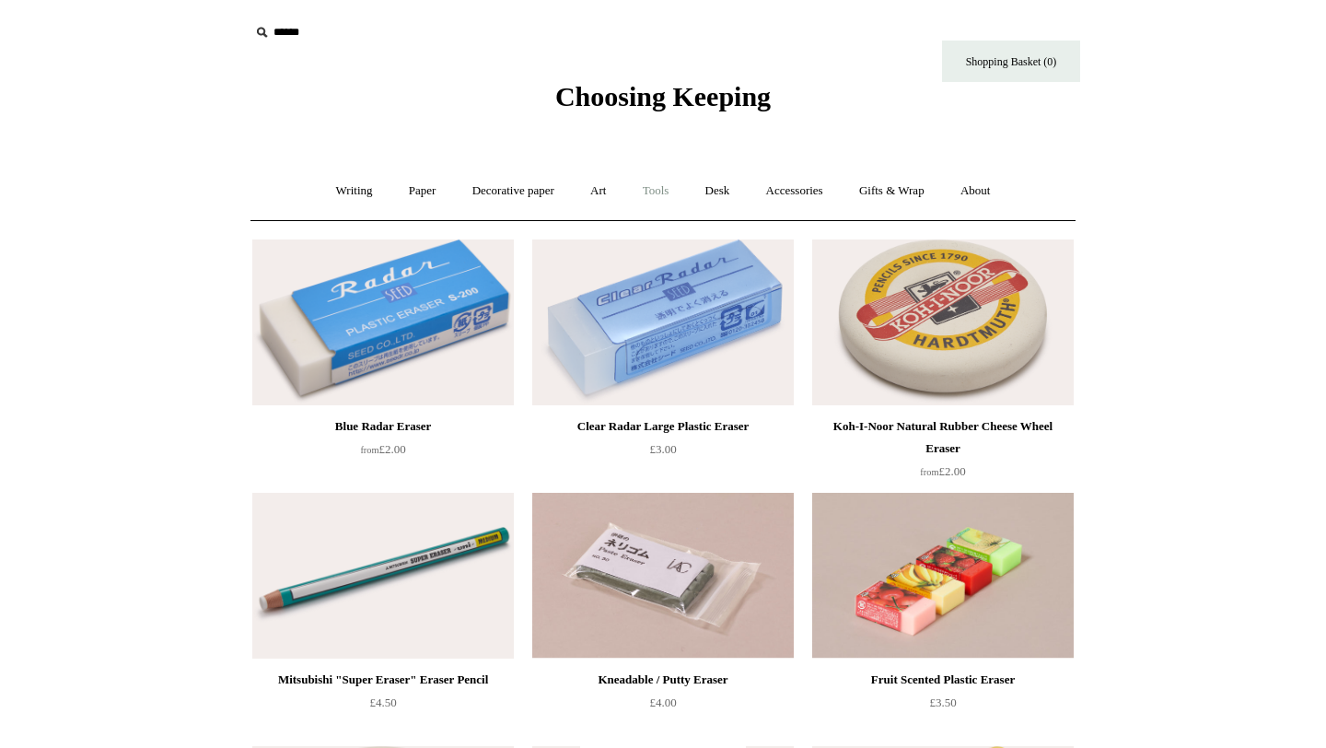
click at [660, 185] on link "Tools +" at bounding box center [656, 191] width 60 height 49
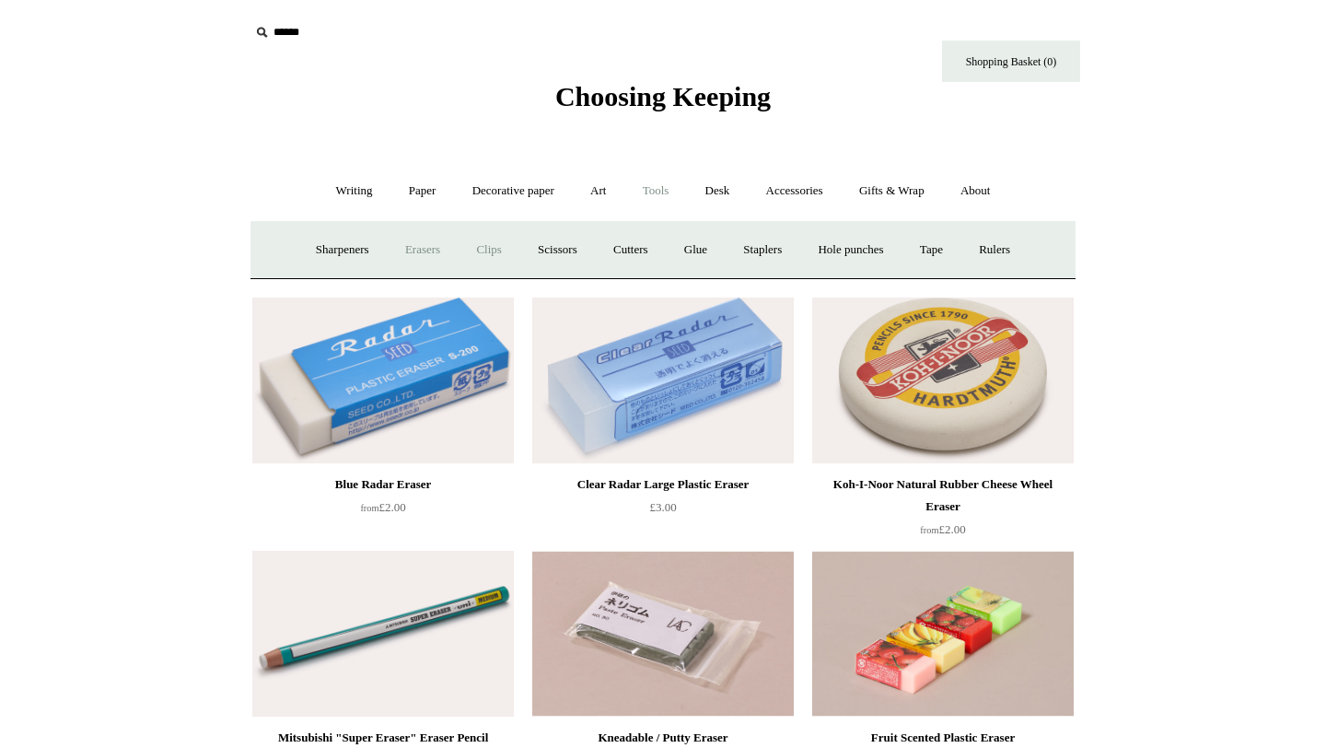
click at [467, 247] on link "Clips +" at bounding box center [488, 250] width 58 height 49
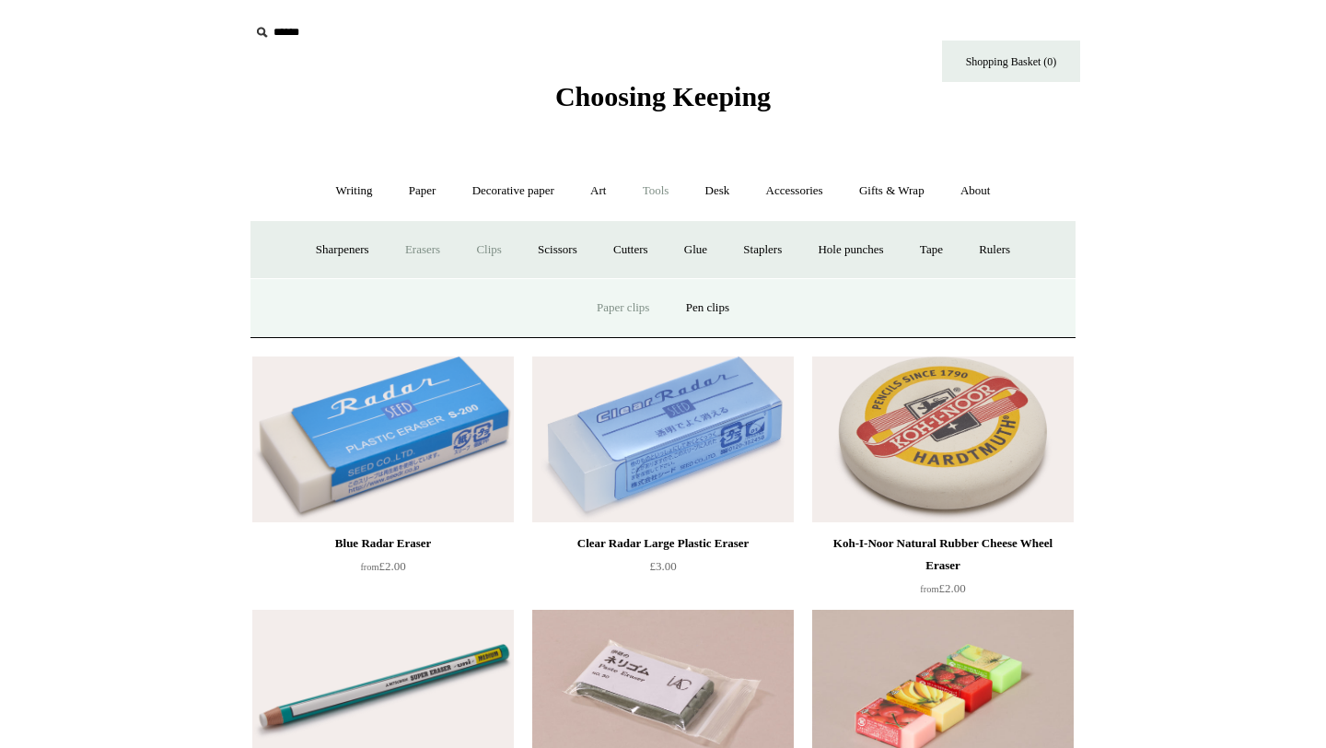
click at [615, 310] on link "Paper clips" at bounding box center [623, 308] width 86 height 49
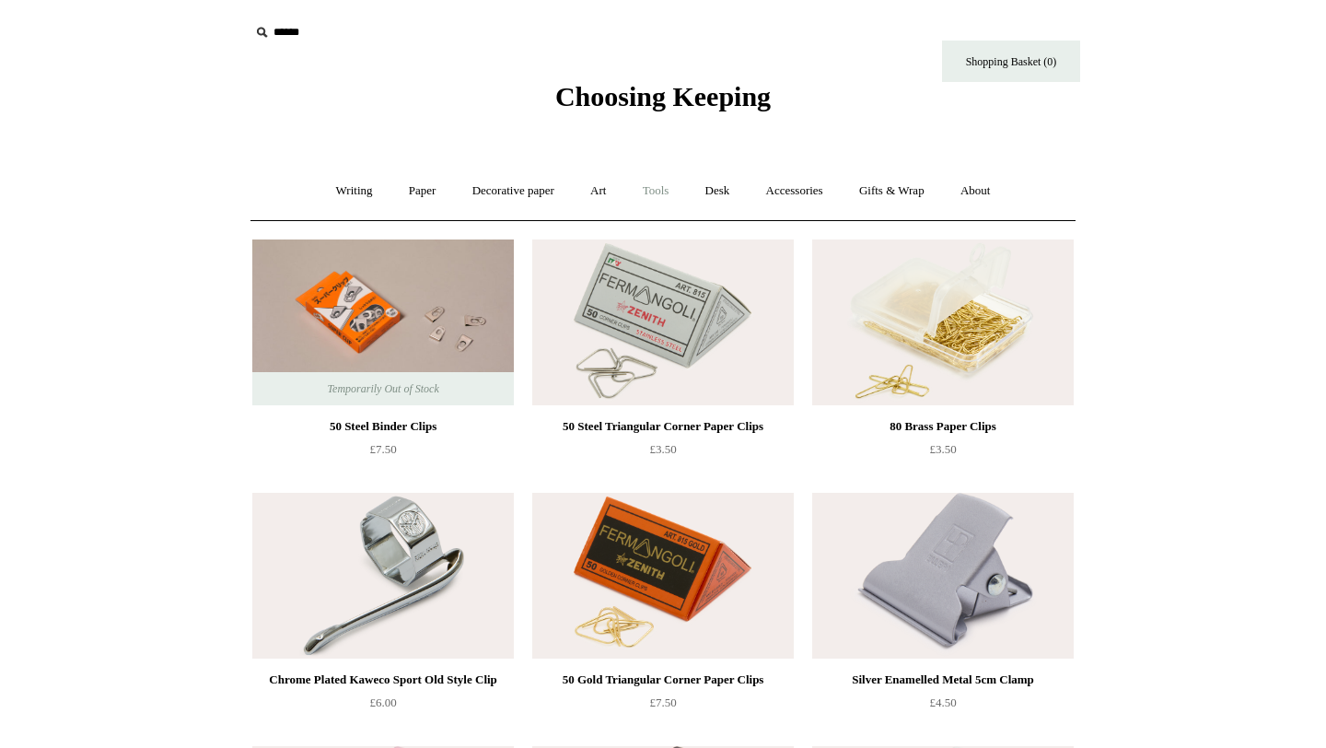
click at [679, 190] on link "Tools +" at bounding box center [656, 191] width 60 height 49
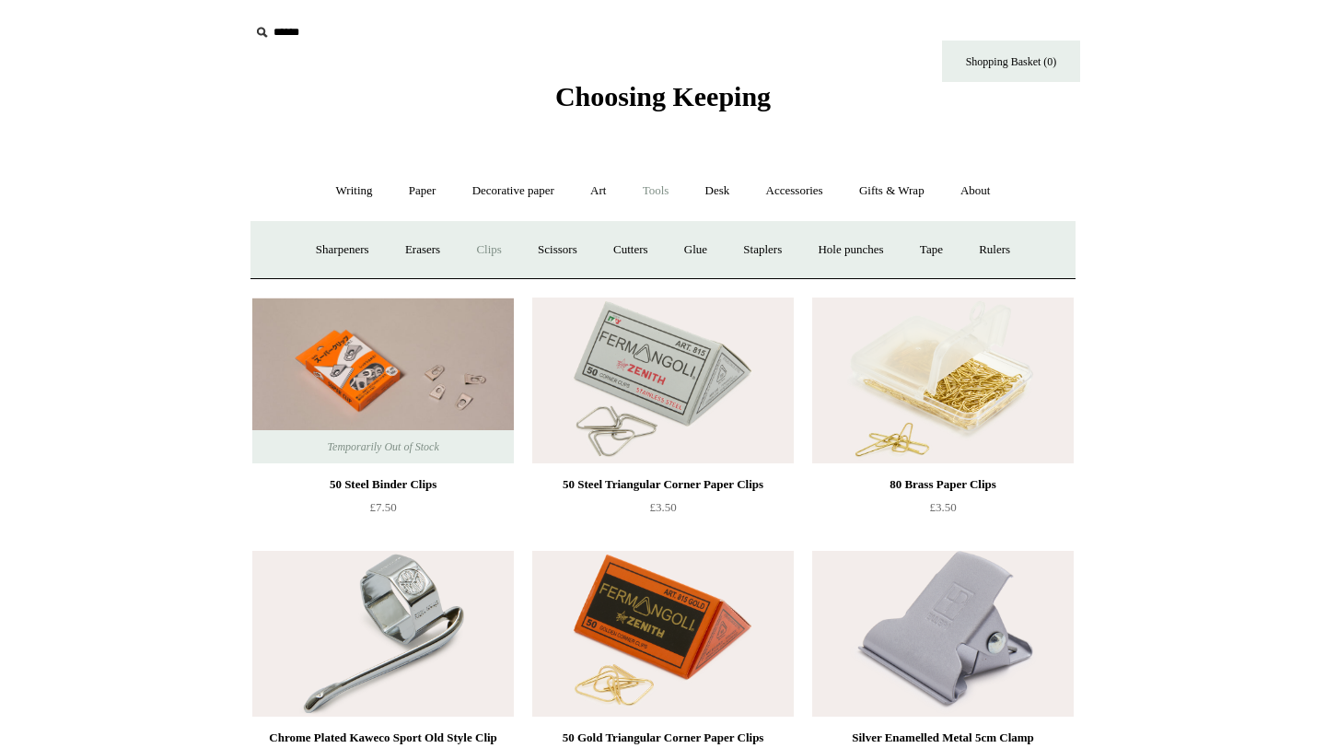
click at [468, 250] on link "Clips +" at bounding box center [488, 250] width 58 height 49
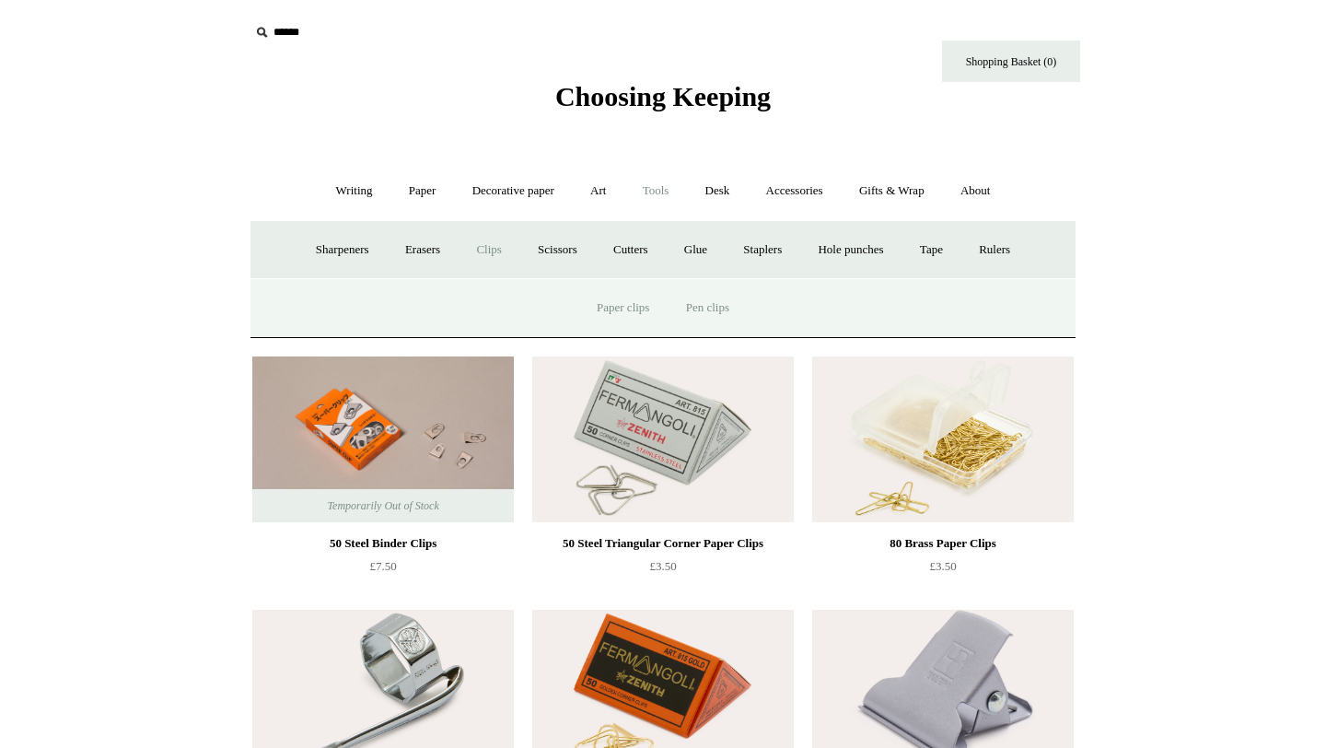
click at [690, 308] on link "Pen clips" at bounding box center [707, 308] width 76 height 49
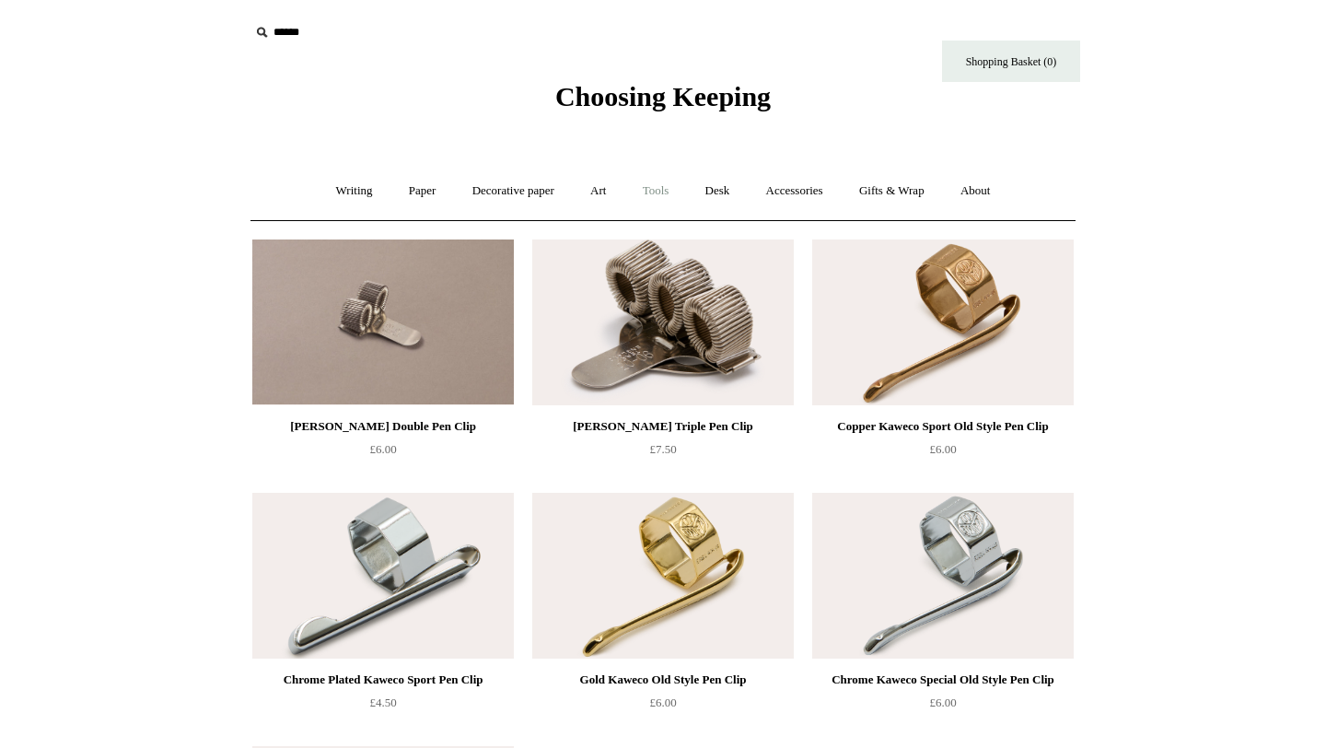
click at [651, 197] on link "Tools +" at bounding box center [656, 191] width 60 height 49
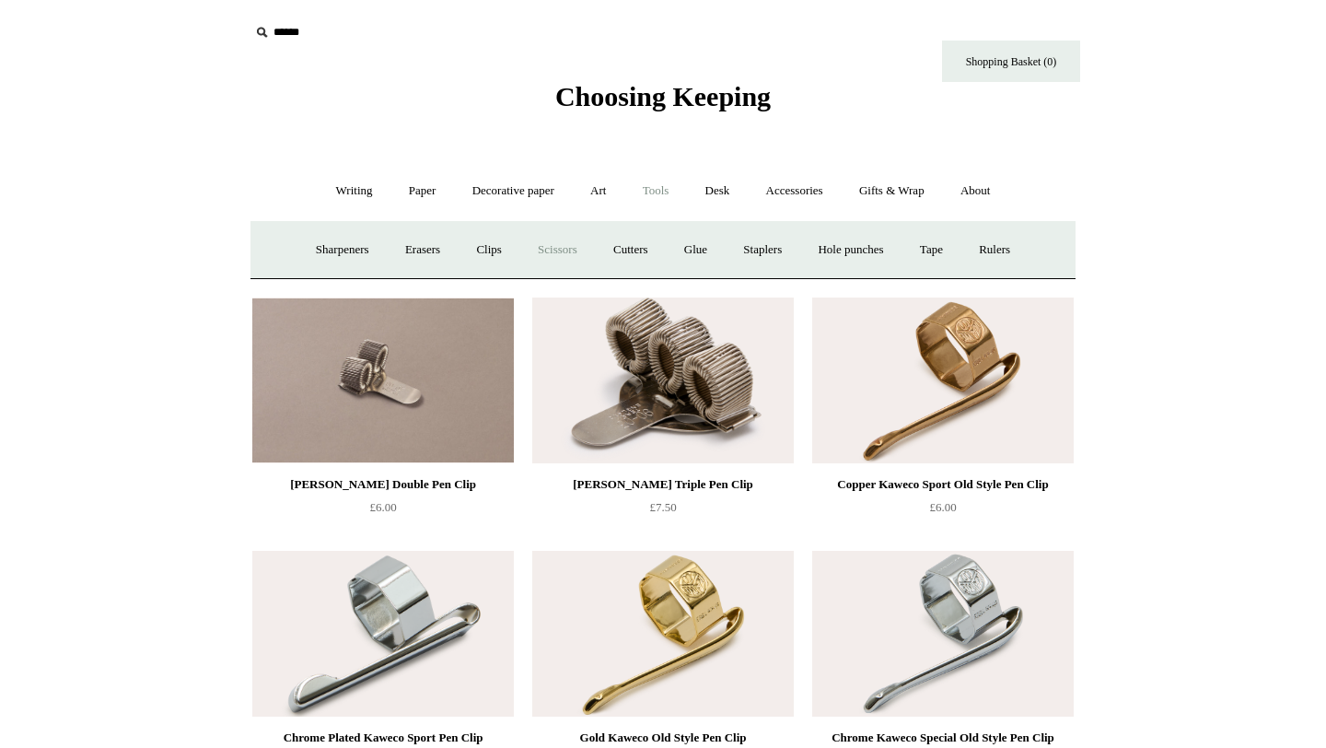
click at [570, 245] on link "Scissors" at bounding box center [557, 250] width 73 height 49
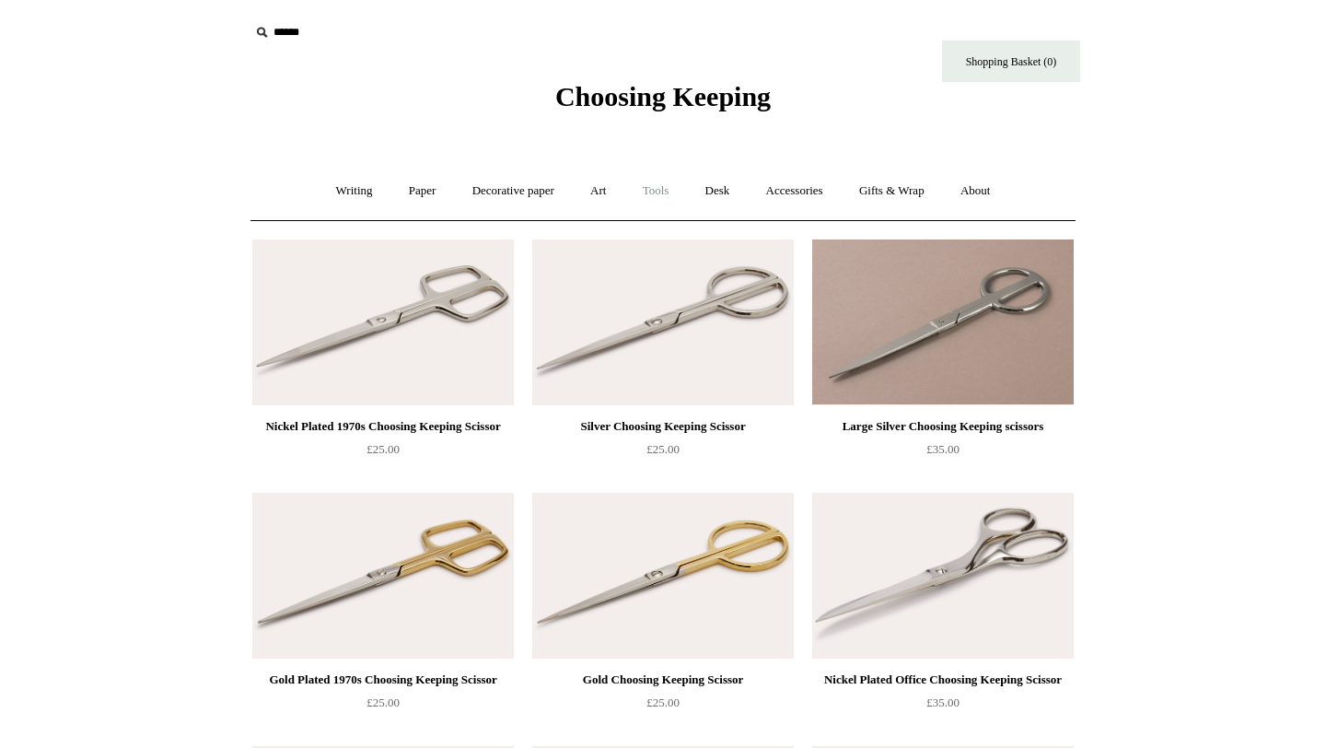
click at [653, 194] on link "Tools +" at bounding box center [656, 191] width 60 height 49
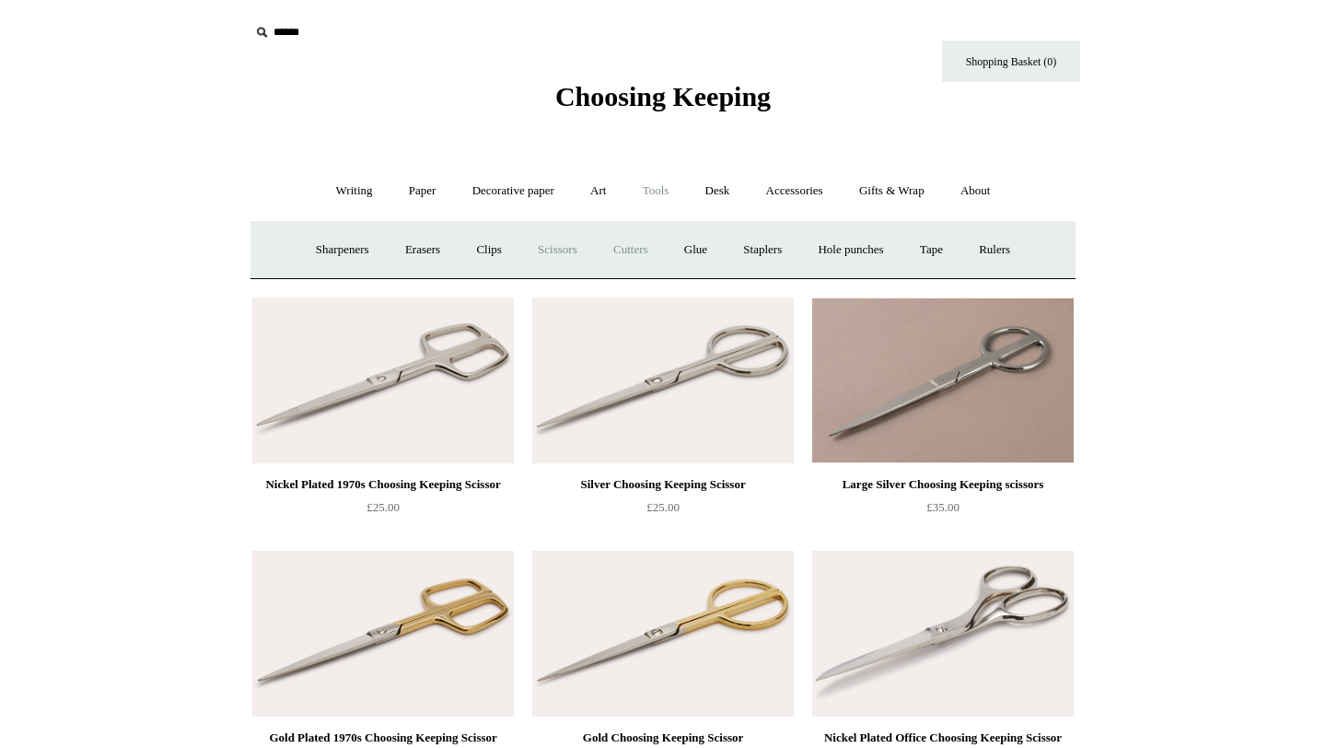
click at [620, 249] on link "Cutters" at bounding box center [631, 250] width 68 height 49
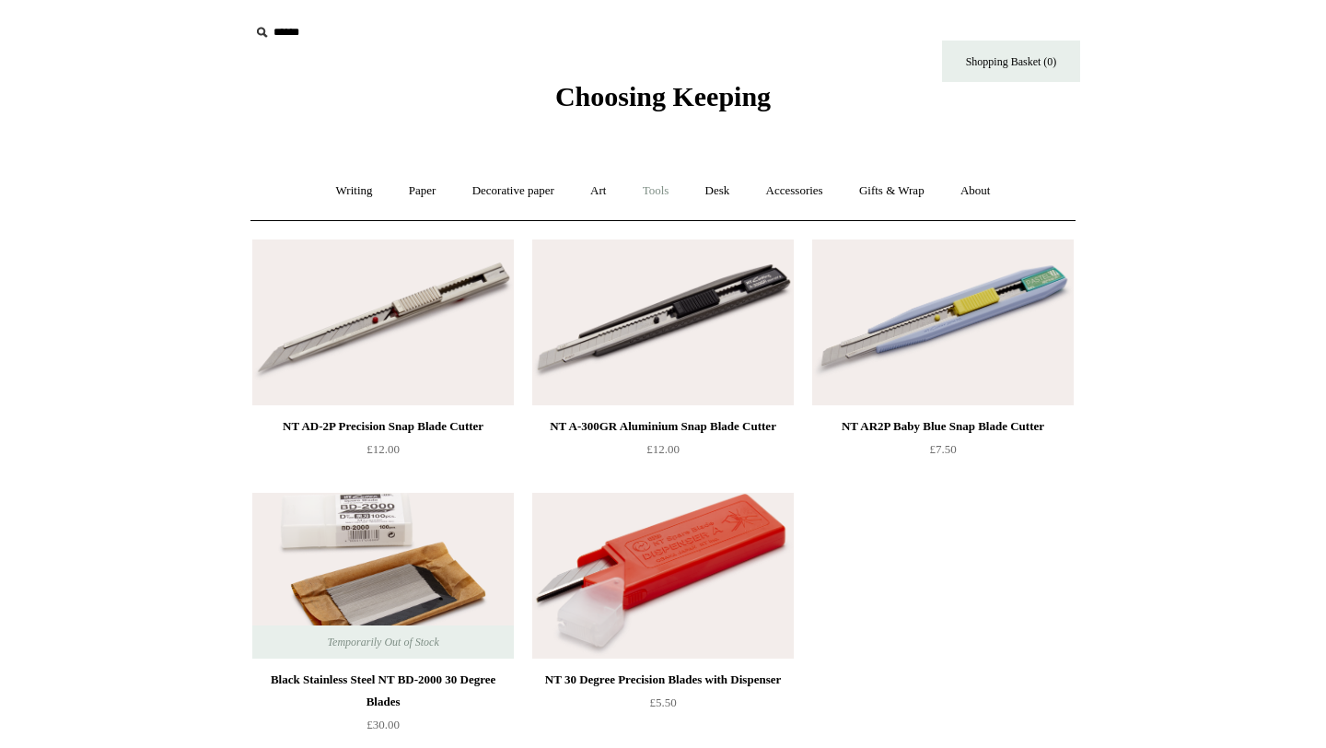
click at [660, 188] on link "Tools +" at bounding box center [656, 191] width 60 height 49
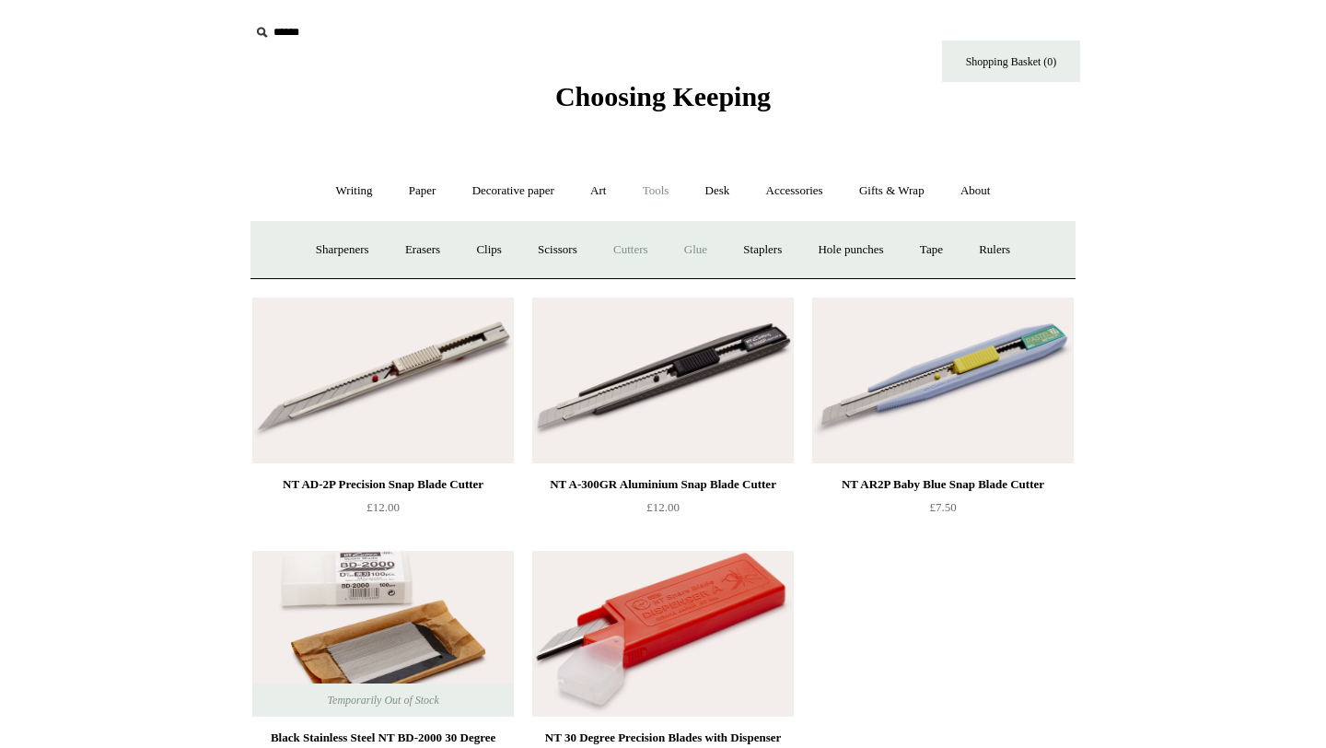
click at [697, 250] on link "Glue" at bounding box center [695, 250] width 56 height 49
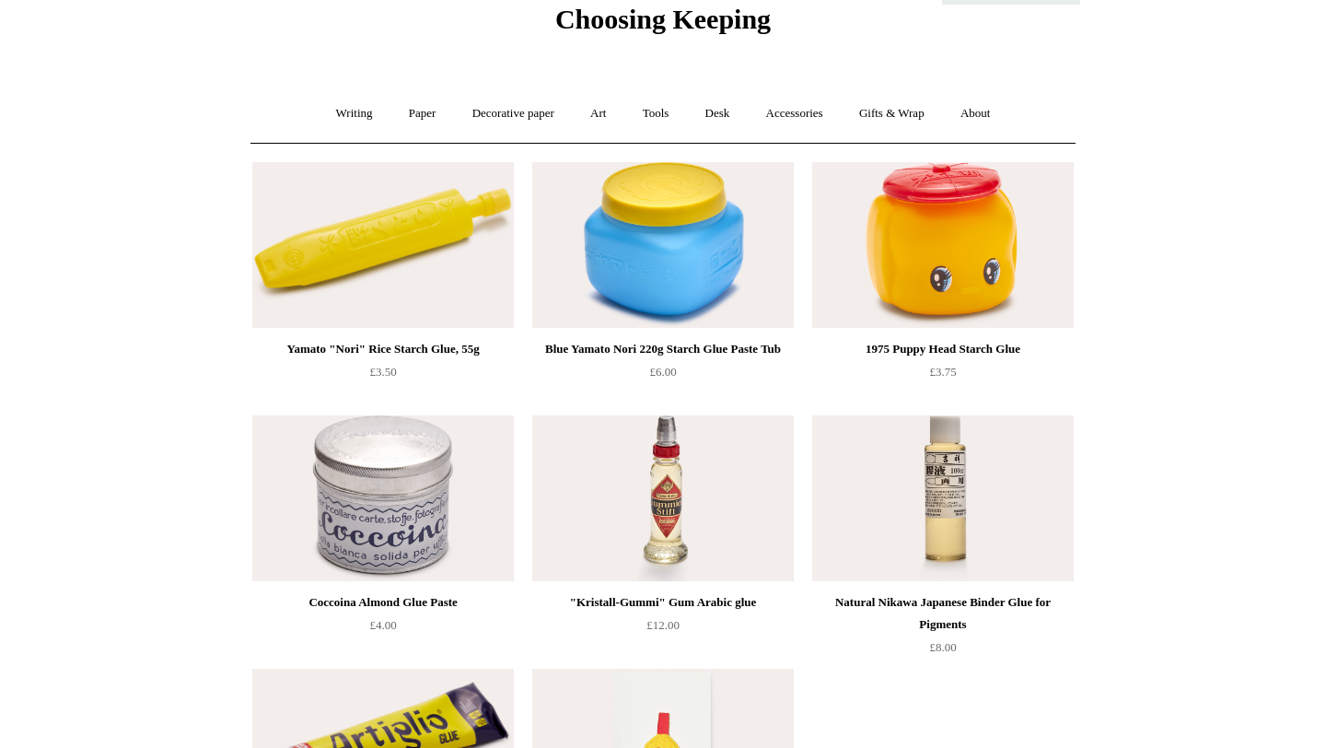
scroll to position [39, 0]
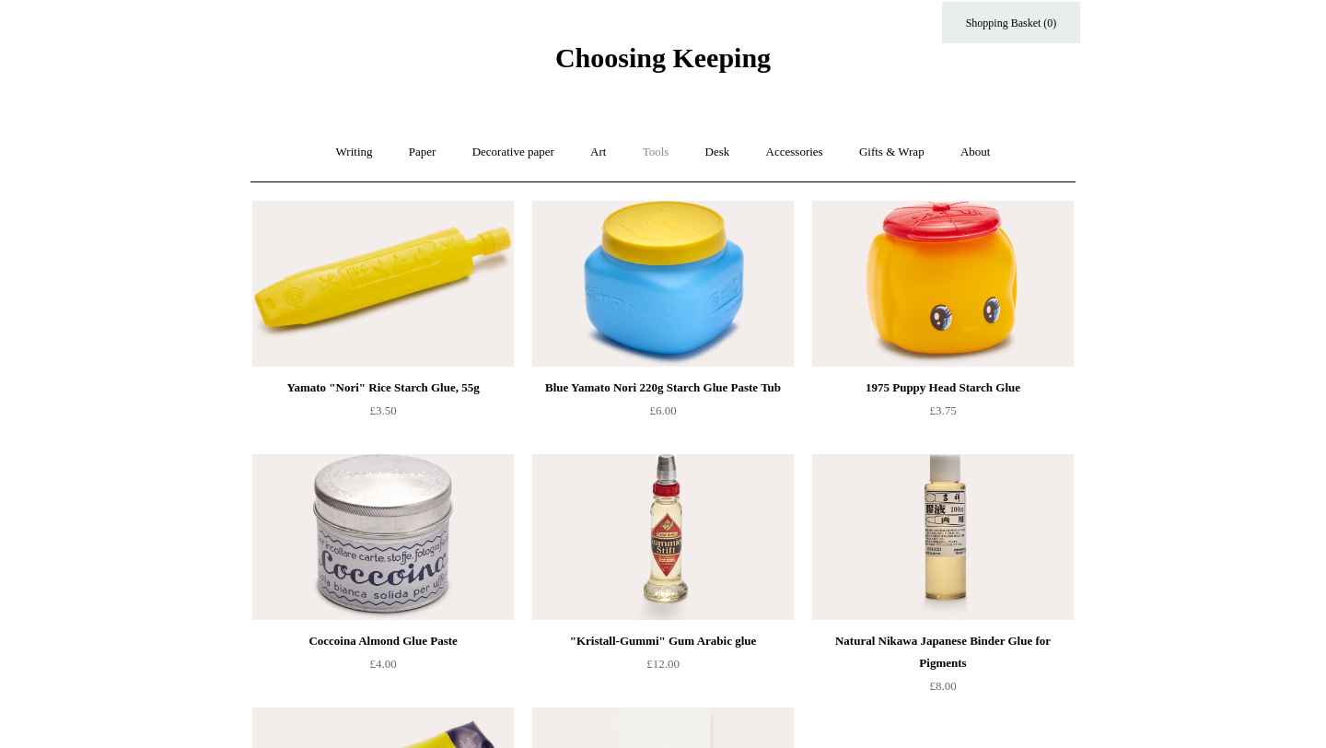
click at [667, 148] on link "Tools +" at bounding box center [656, 152] width 60 height 49
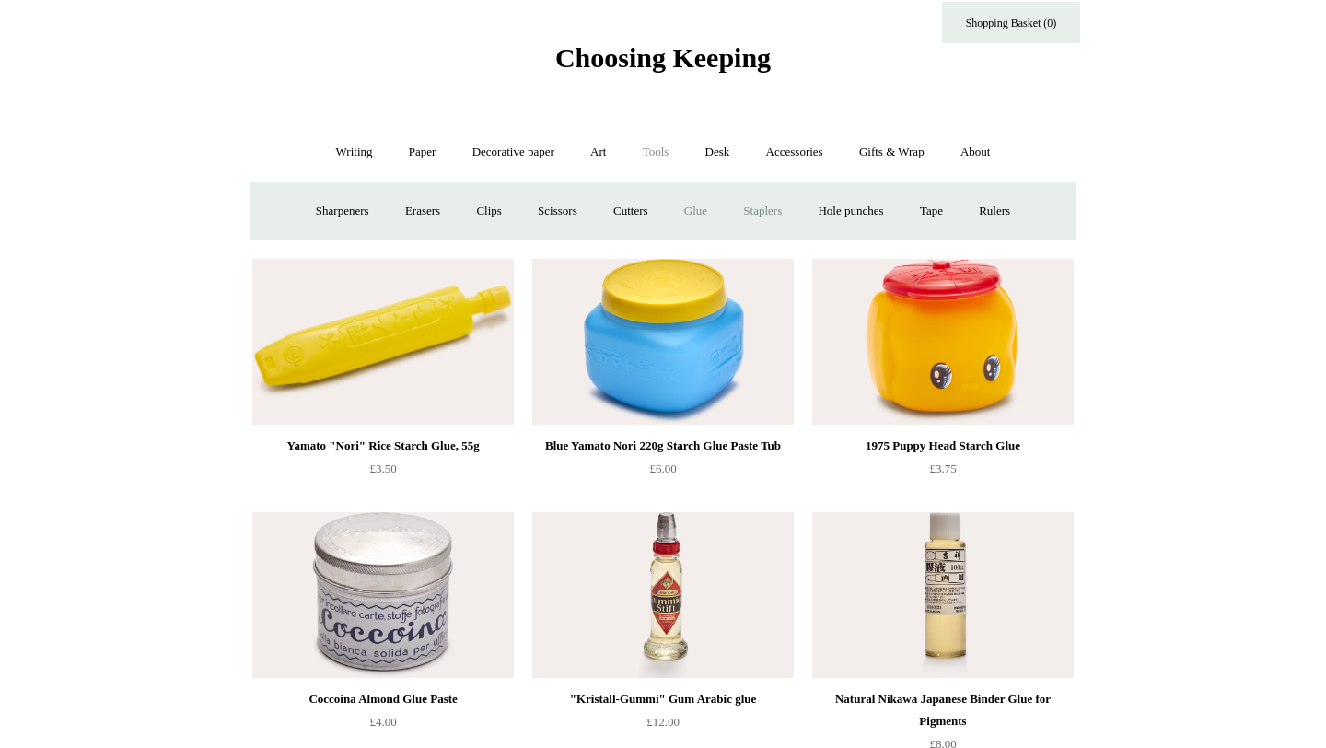
click at [762, 214] on link "Staplers +" at bounding box center [762, 211] width 72 height 49
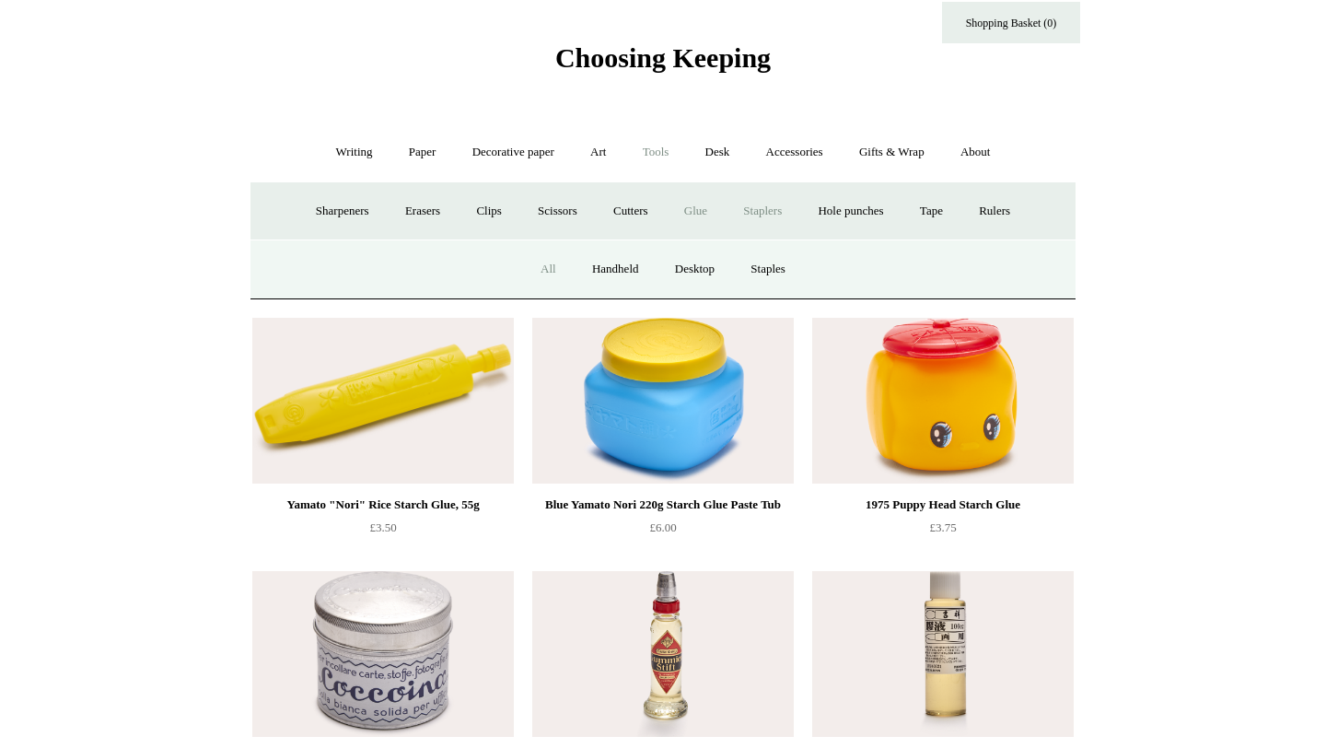
click at [545, 270] on link "All" at bounding box center [548, 269] width 49 height 49
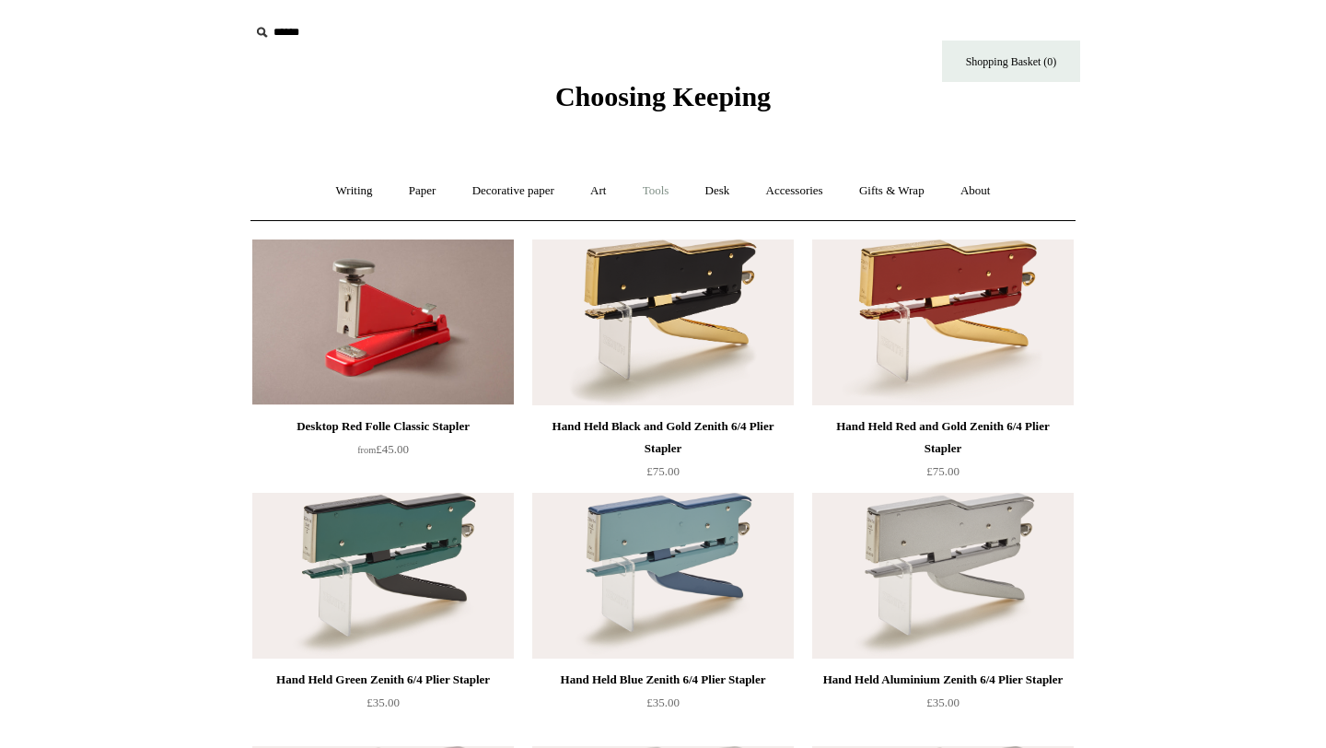
click at [677, 184] on link "Tools +" at bounding box center [656, 191] width 60 height 49
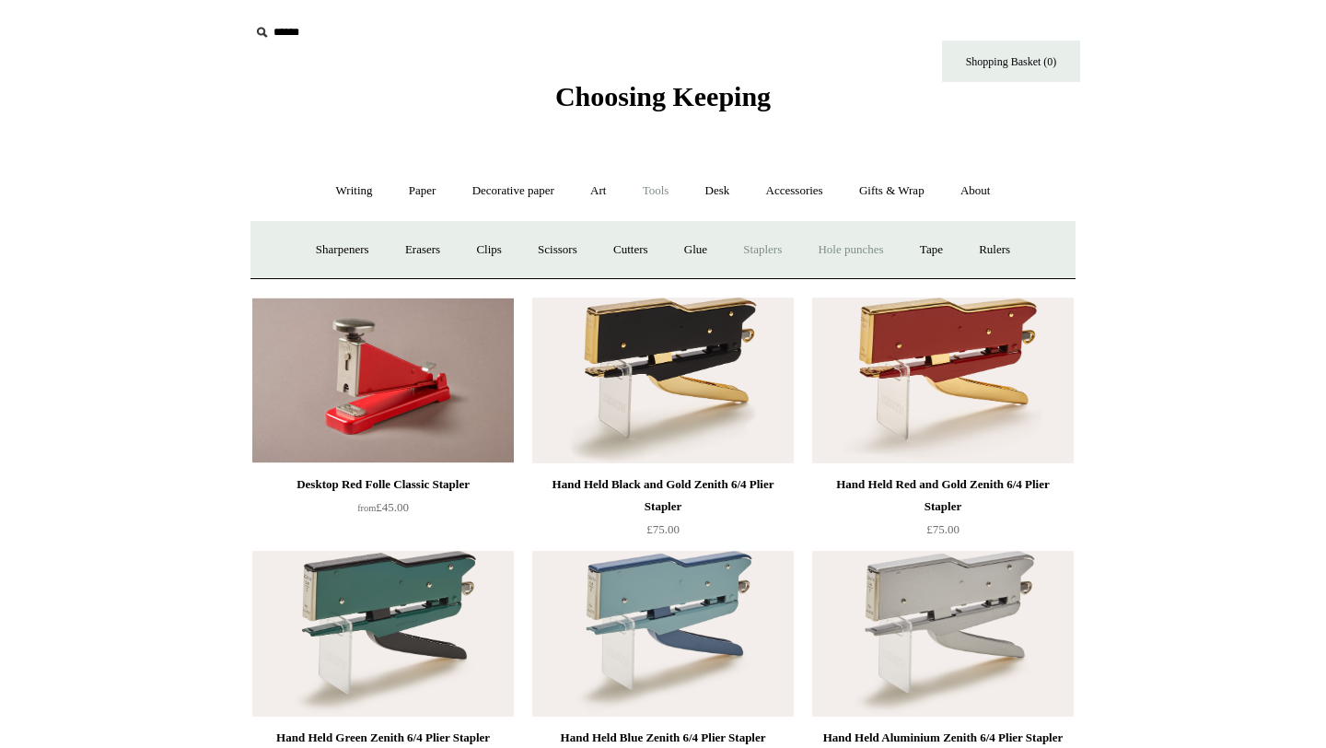
click at [852, 246] on link "Hole punches" at bounding box center [850, 250] width 99 height 49
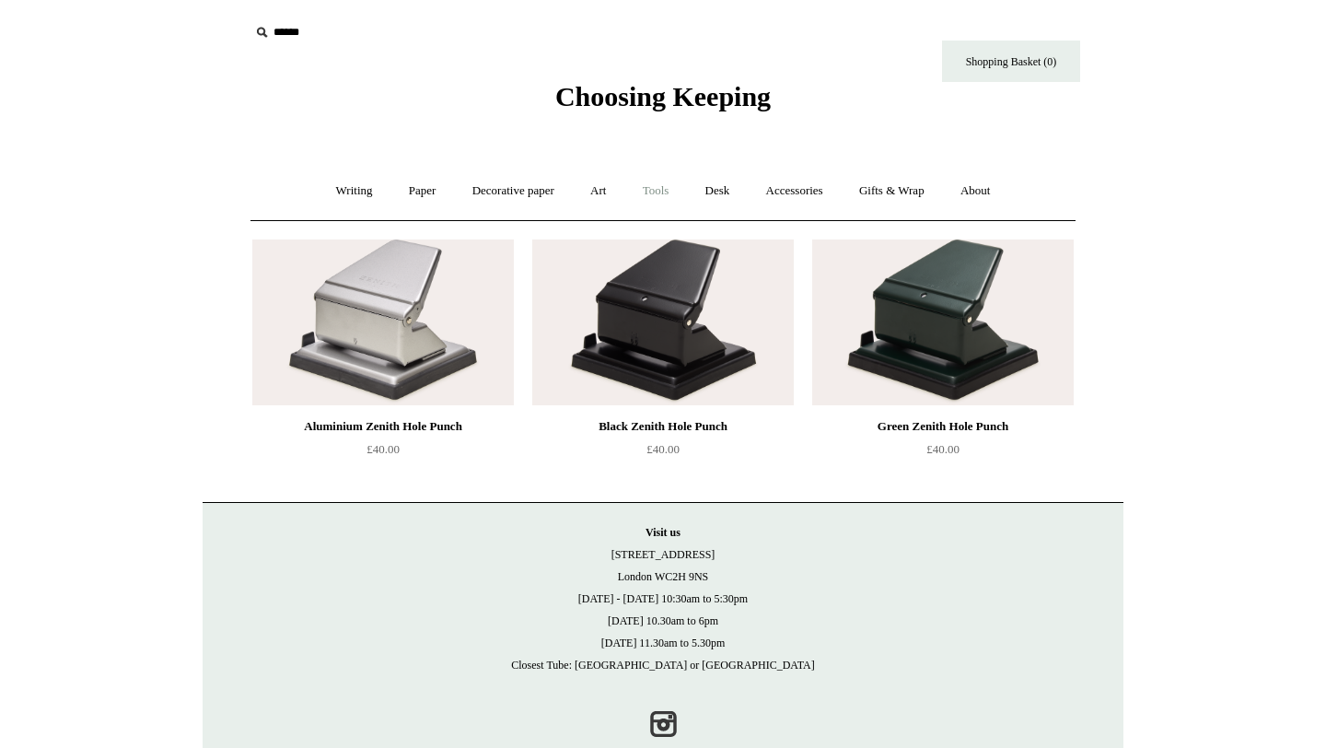
click at [664, 193] on link "Tools +" at bounding box center [656, 191] width 60 height 49
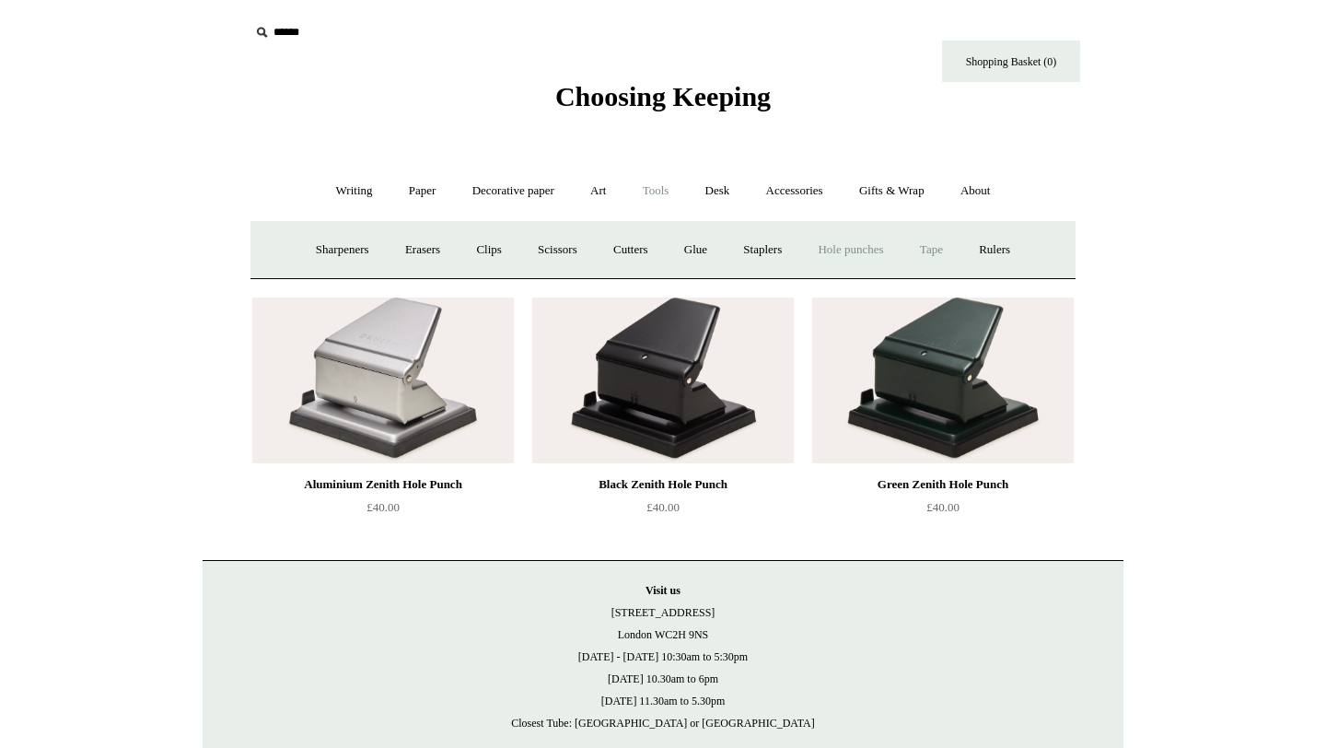
click at [948, 249] on link "Tape +" at bounding box center [931, 250] width 56 height 49
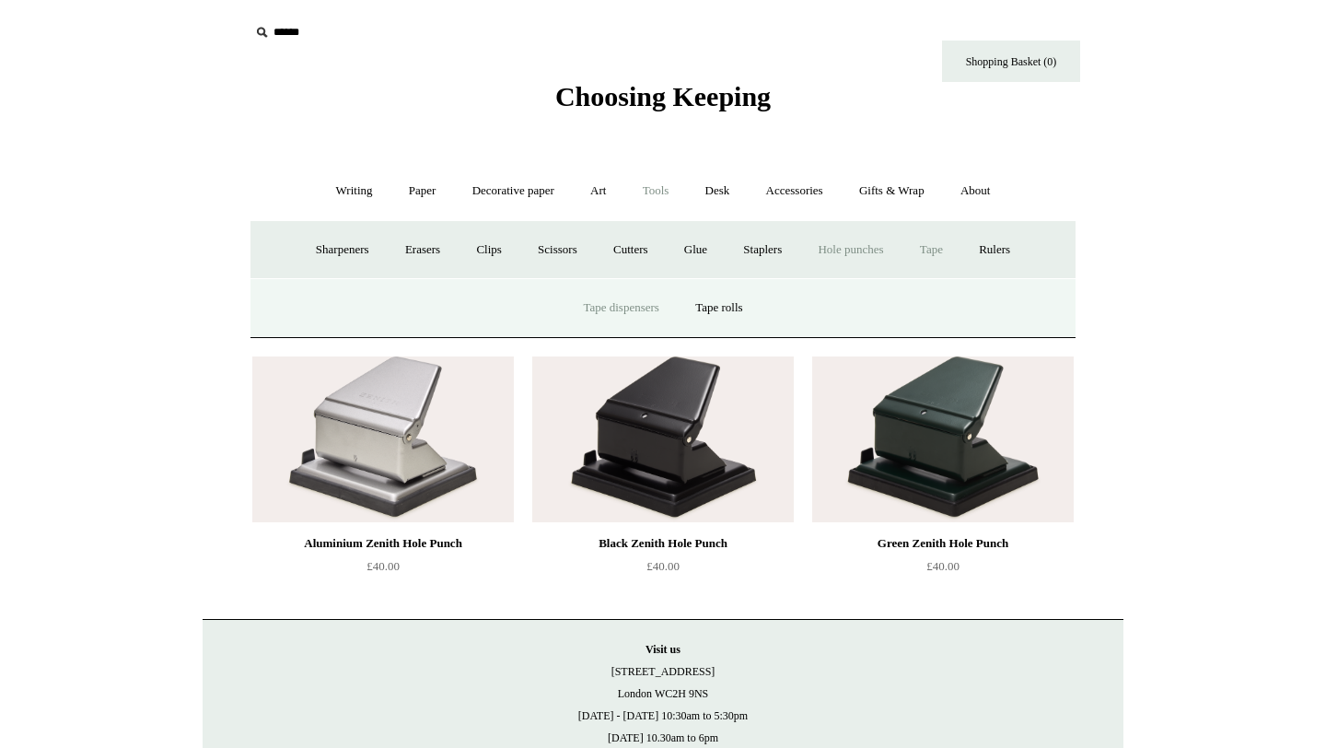
click at [632, 288] on link "Tape dispensers" at bounding box center [620, 308] width 109 height 49
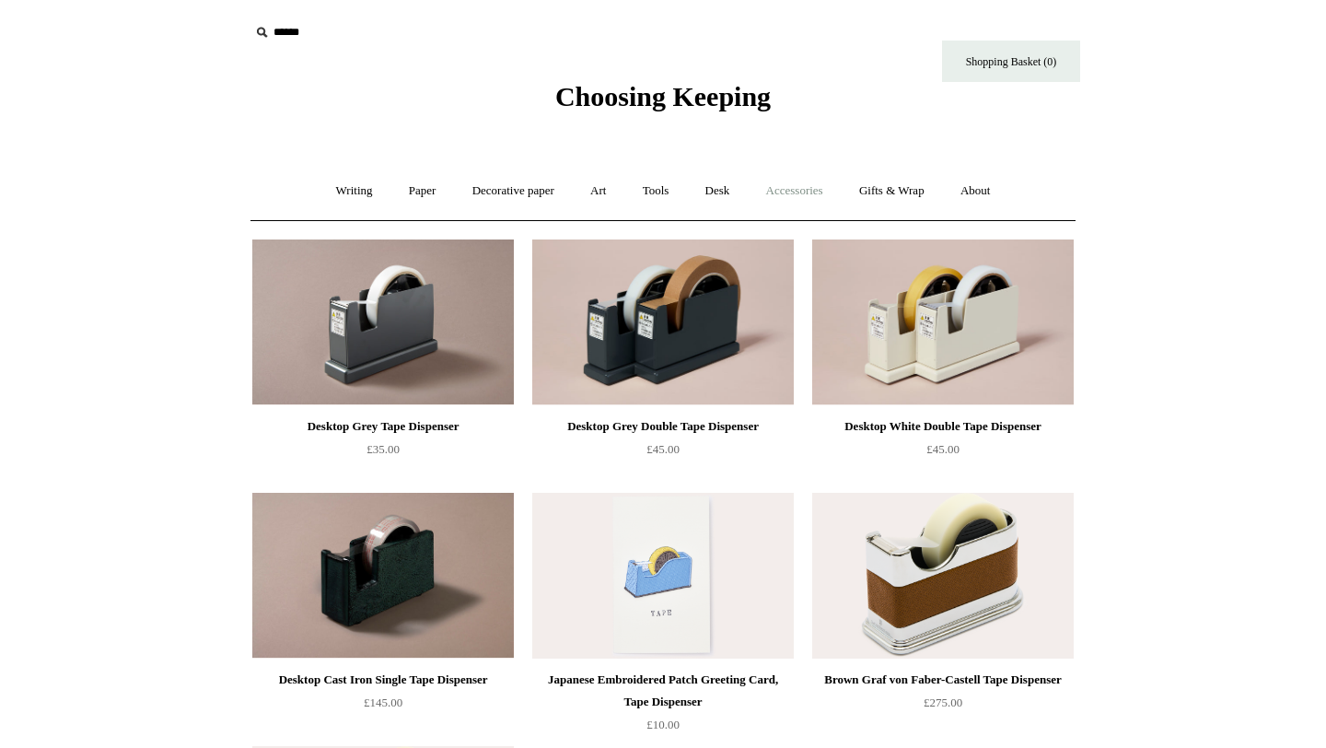
click at [788, 187] on link "Accessories +" at bounding box center [794, 191] width 90 height 49
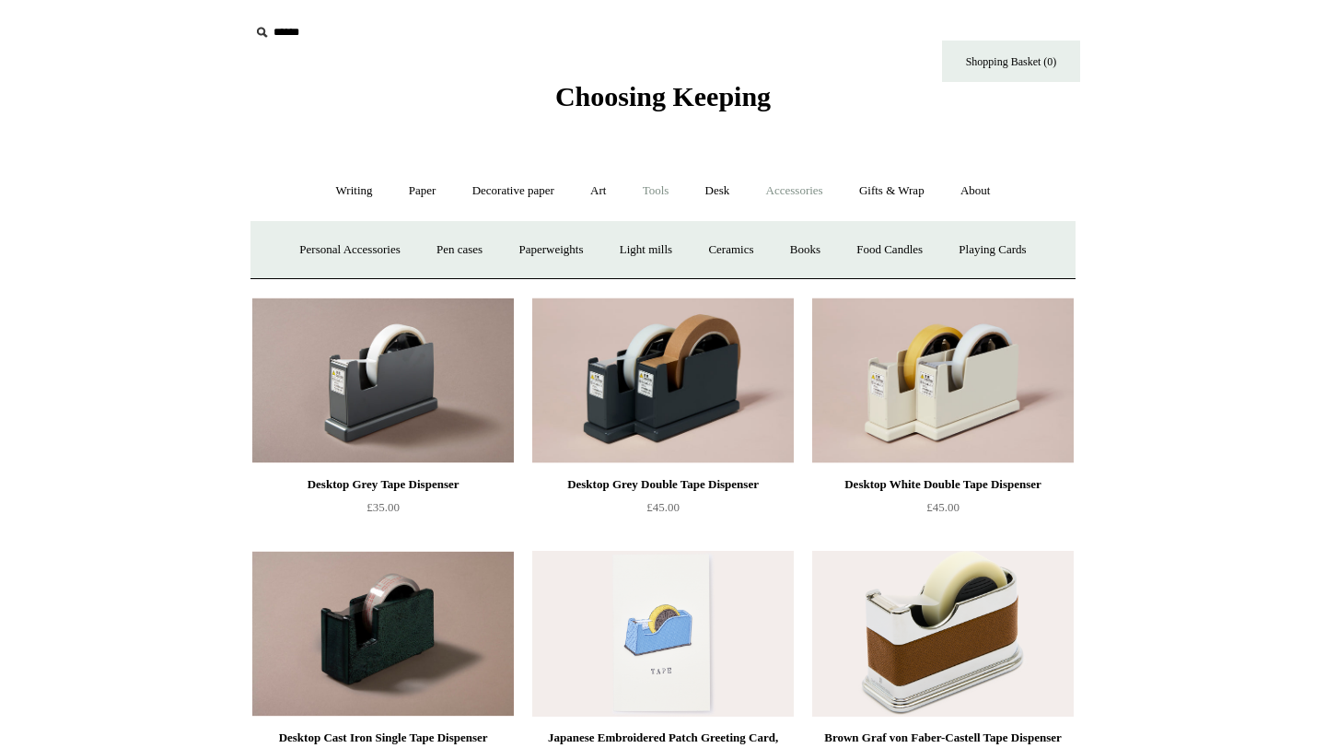
click at [666, 191] on link "Tools +" at bounding box center [656, 191] width 60 height 49
click at [942, 247] on link "Tape +" at bounding box center [931, 250] width 56 height 49
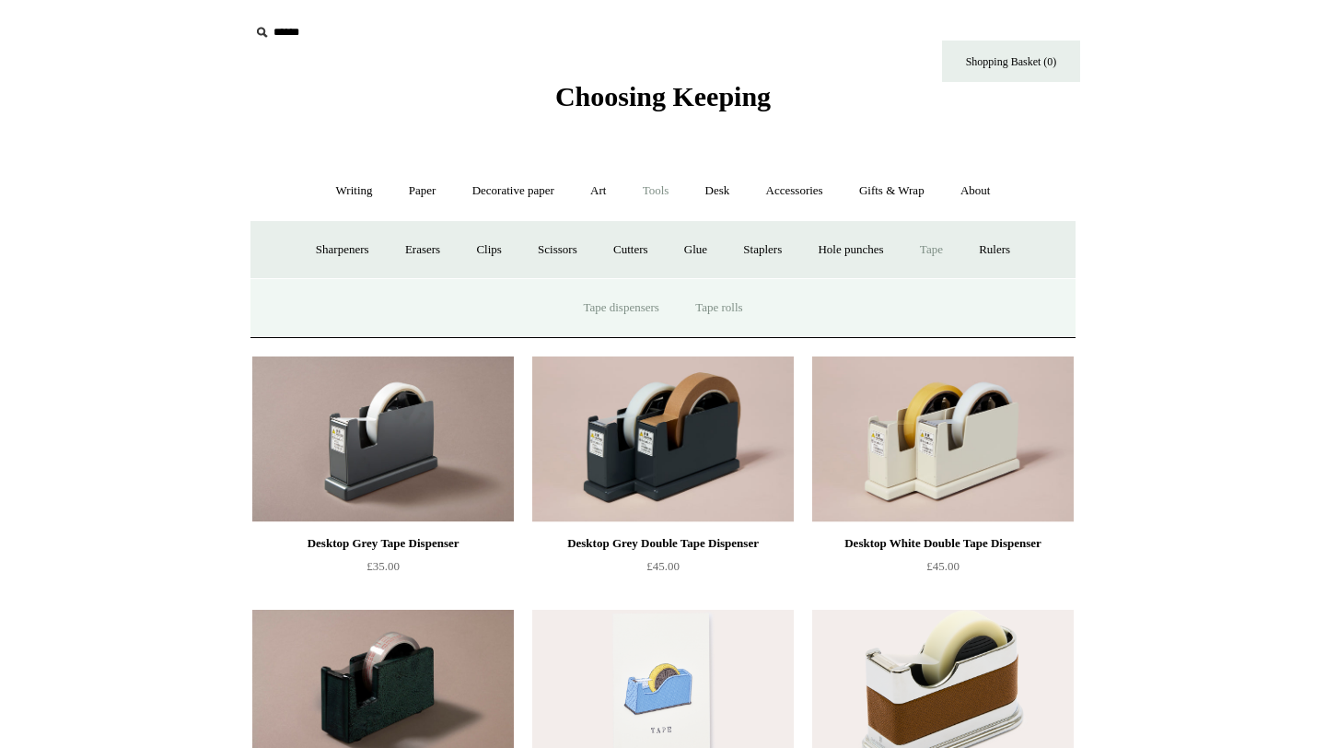
click at [706, 308] on link "Tape rolls" at bounding box center [719, 308] width 80 height 49
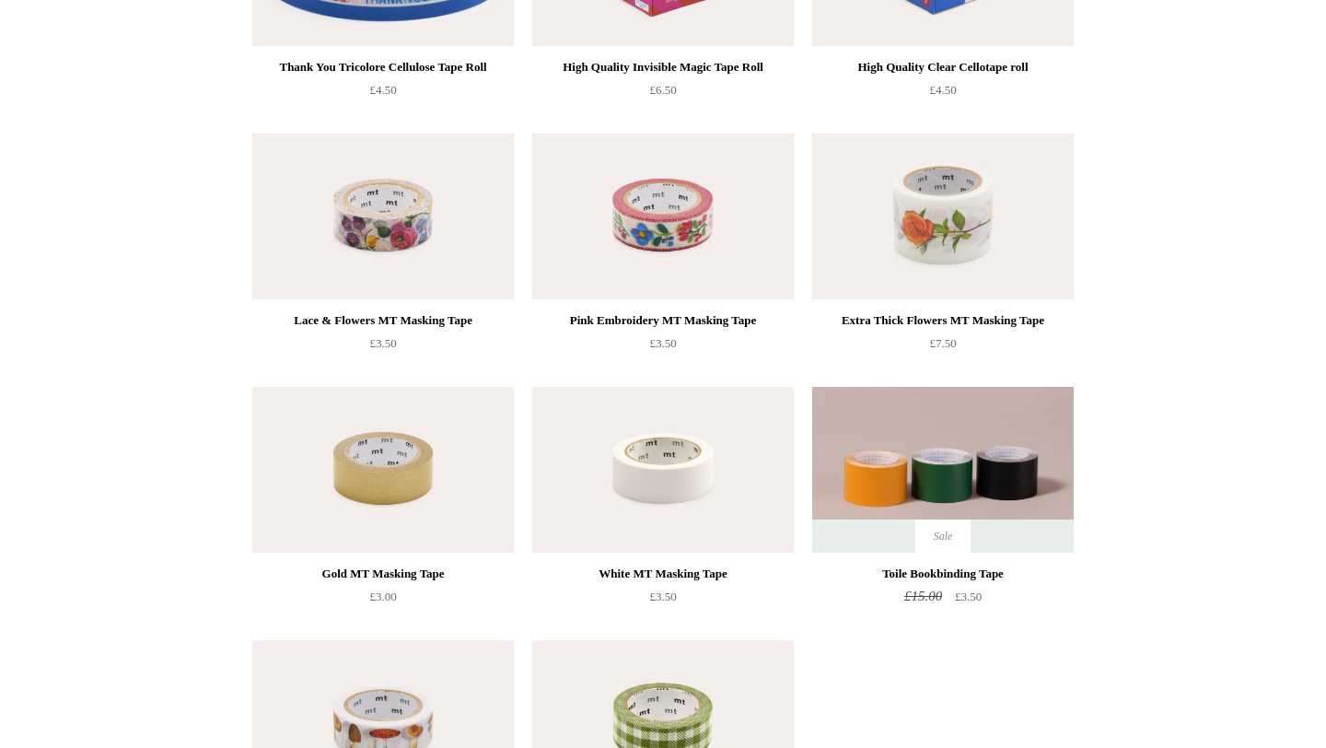
scroll to position [381, 0]
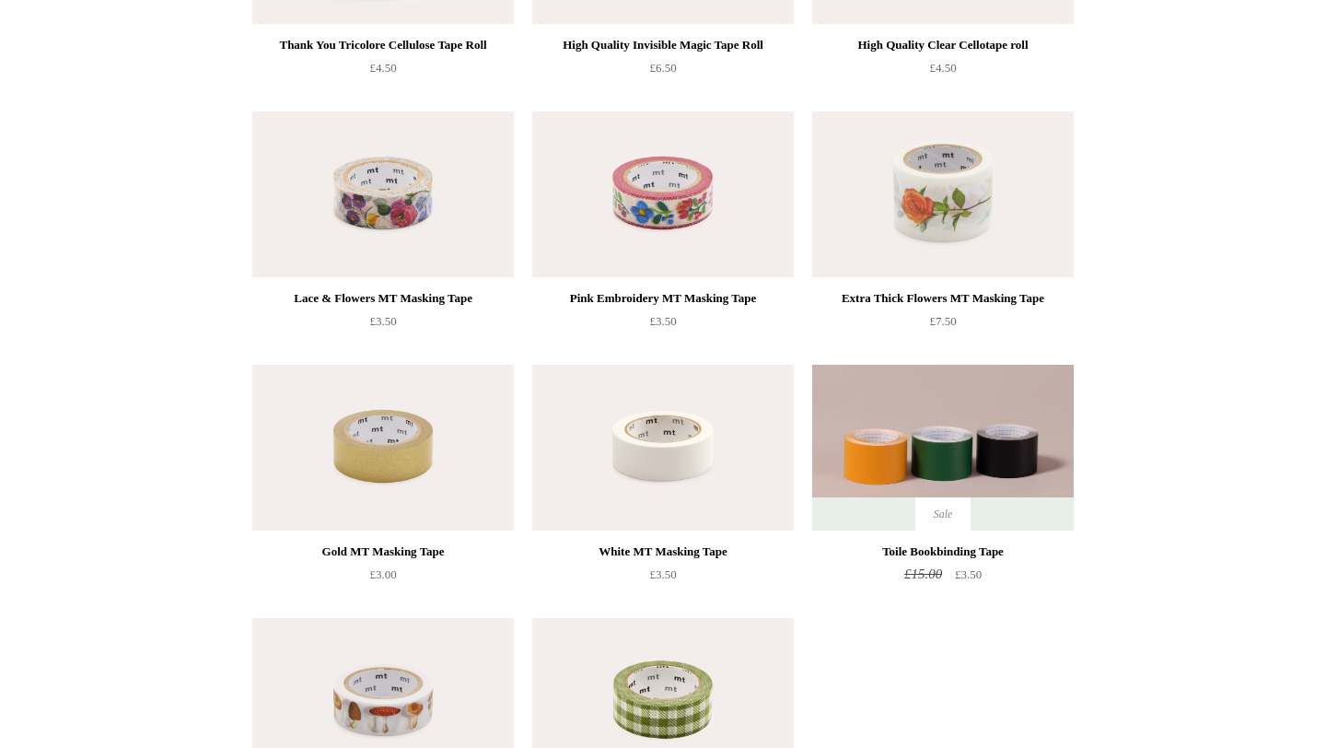
click at [697, 200] on img at bounding box center [662, 194] width 261 height 166
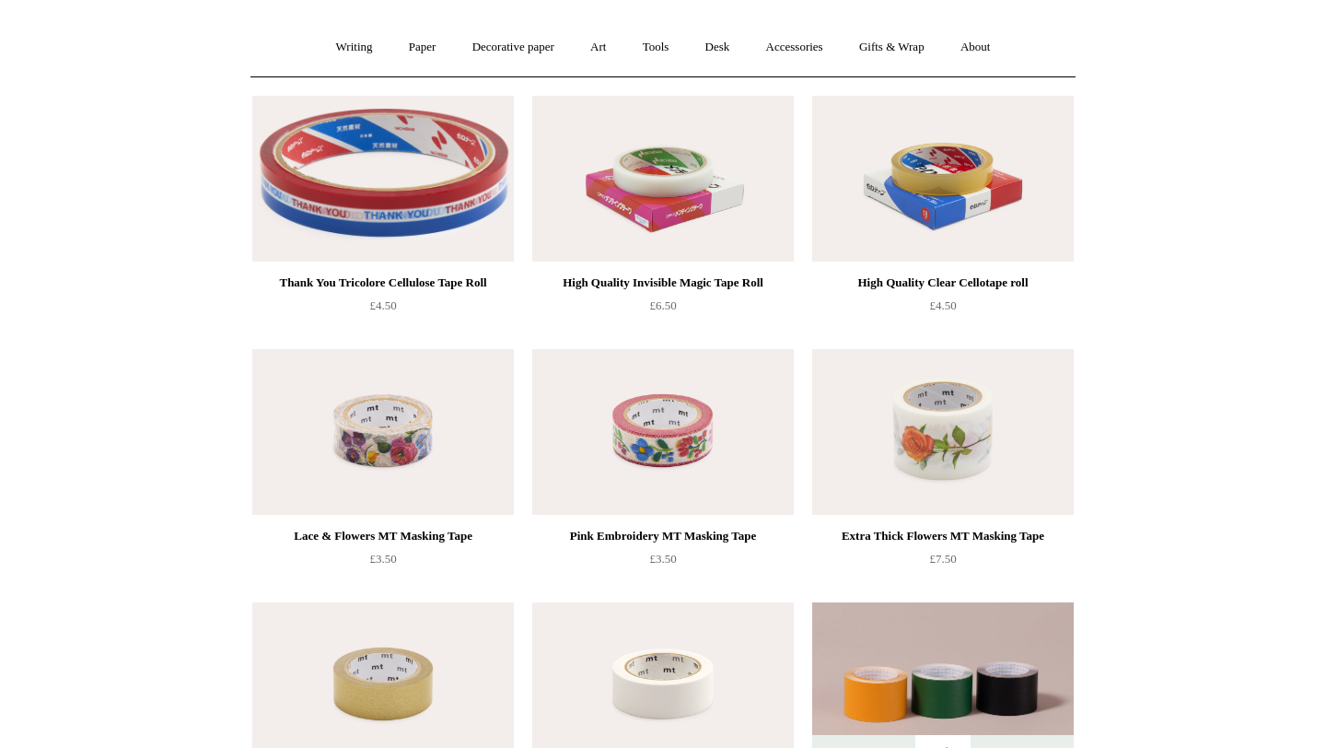
scroll to position [0, 0]
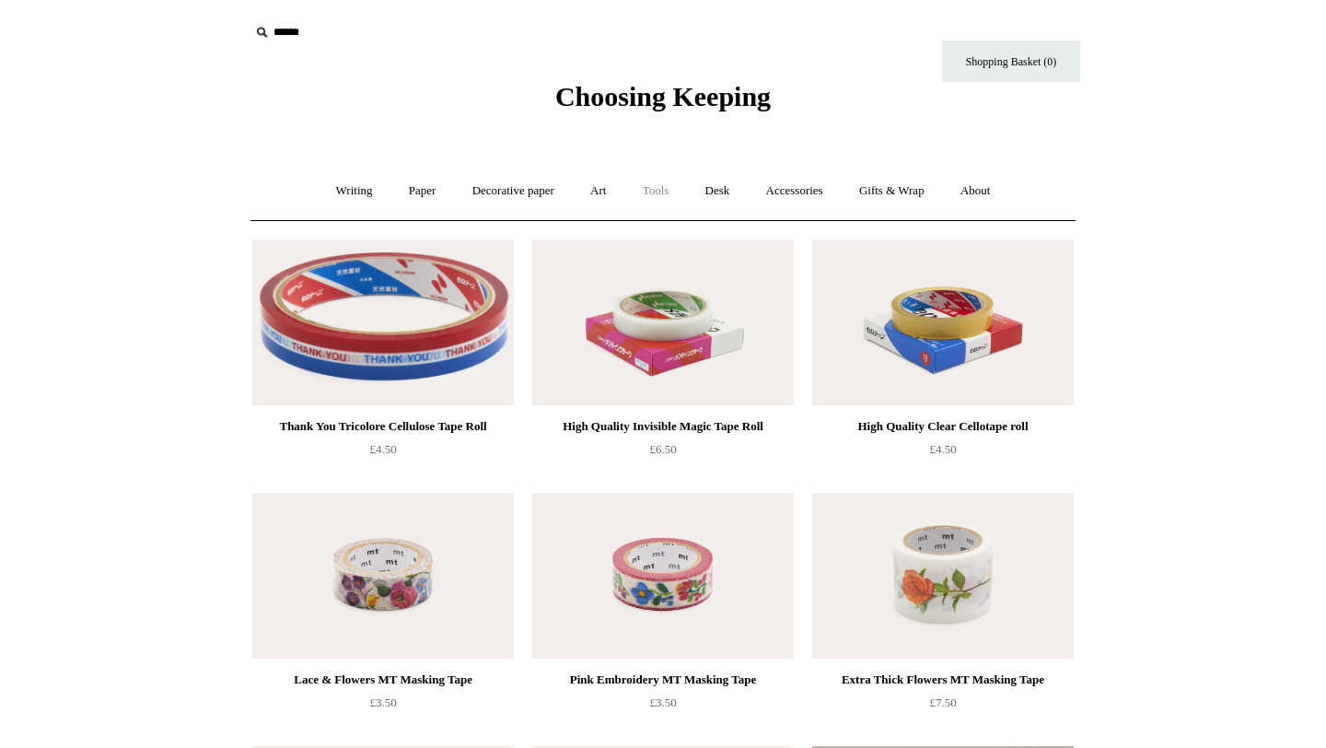
click at [668, 192] on link "Tools +" at bounding box center [656, 191] width 60 height 49
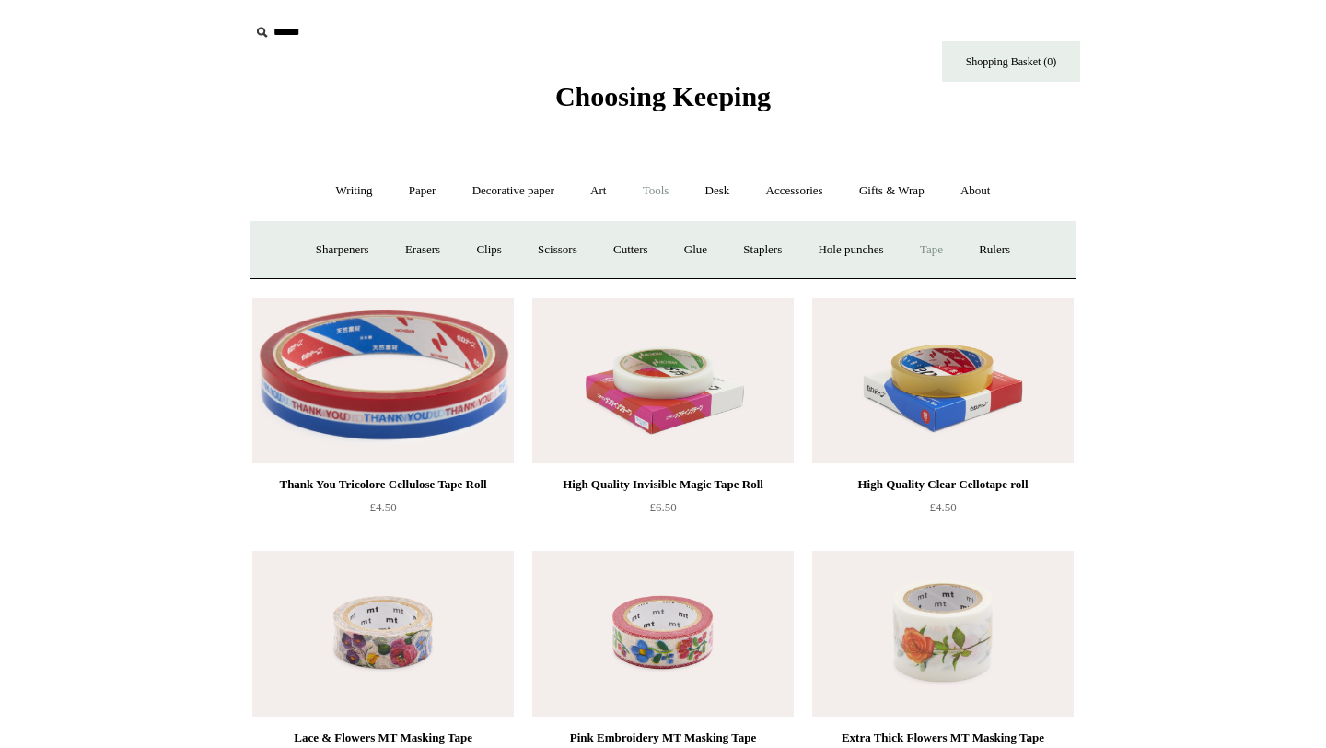
click at [937, 253] on link "Tape +" at bounding box center [931, 250] width 56 height 49
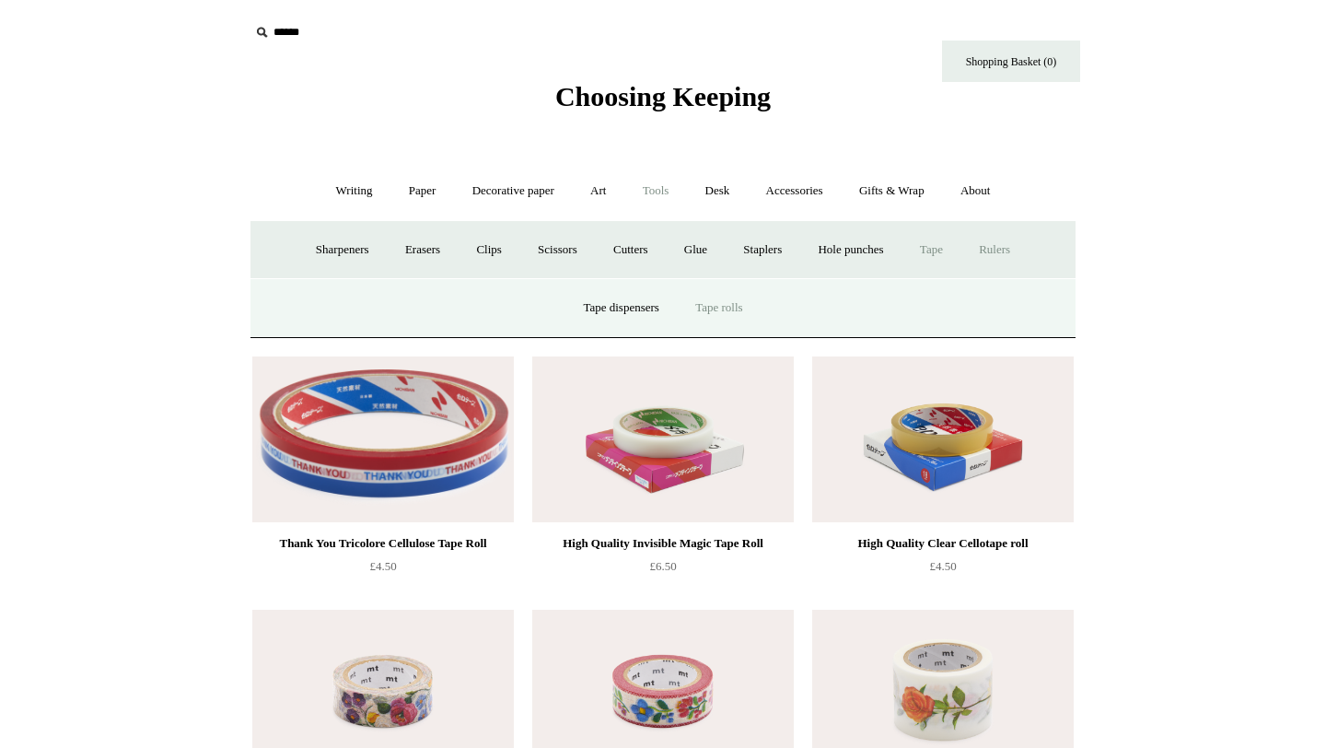
click at [999, 249] on link "Rulers" at bounding box center [994, 250] width 64 height 49
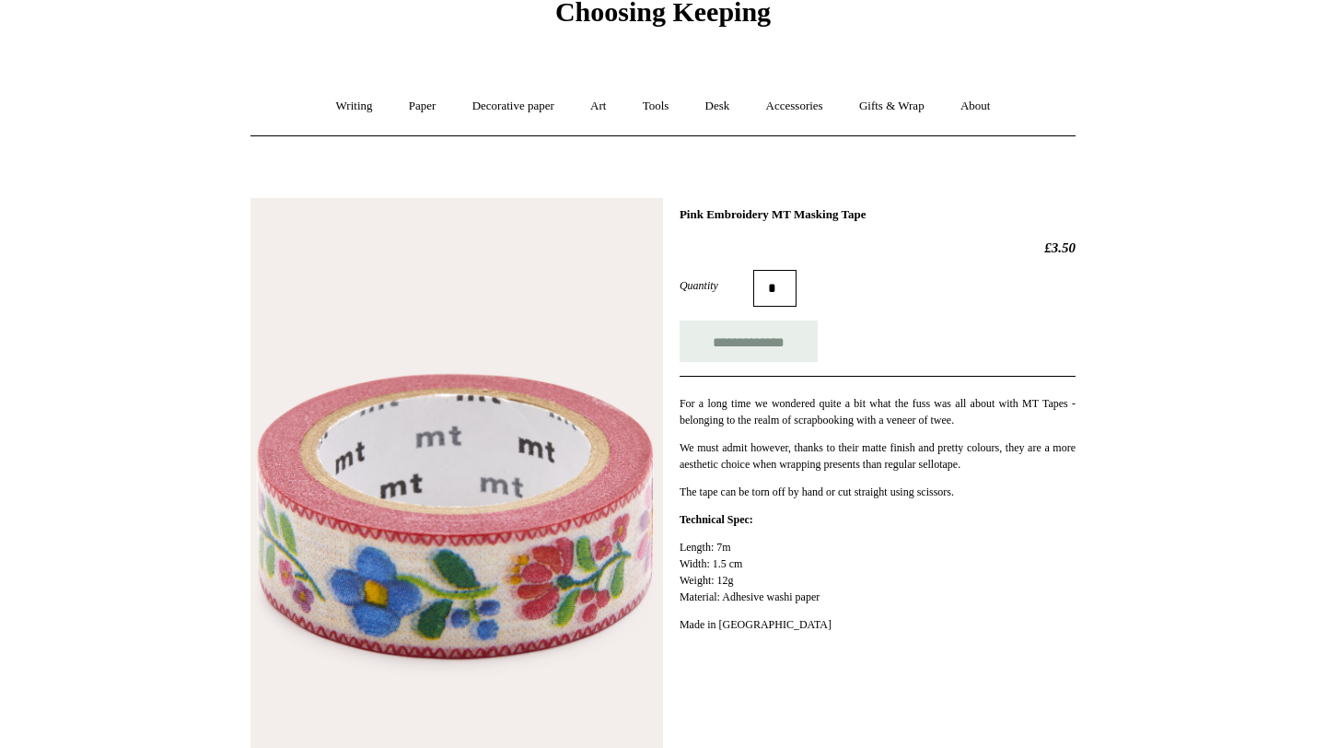
scroll to position [90, 0]
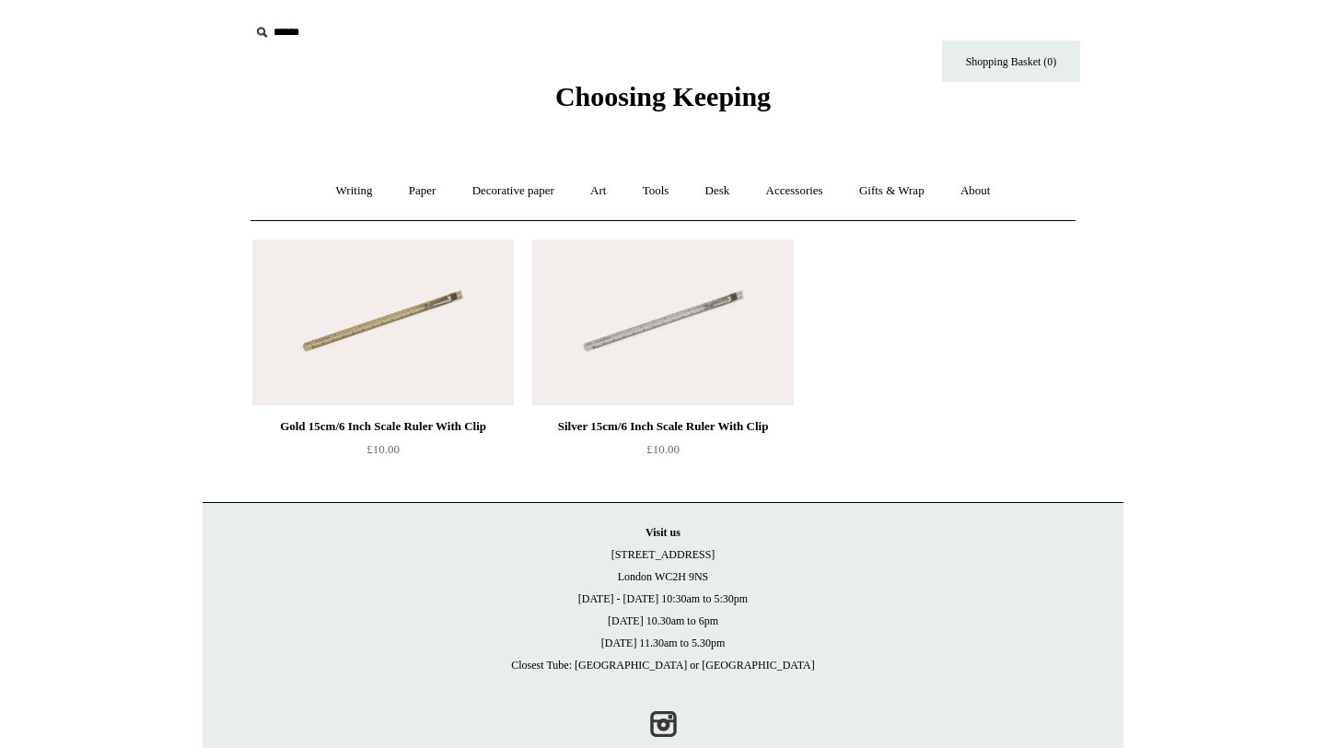
click at [546, 297] on img at bounding box center [662, 322] width 261 height 166
click at [708, 183] on link "Desk +" at bounding box center [718, 191] width 58 height 49
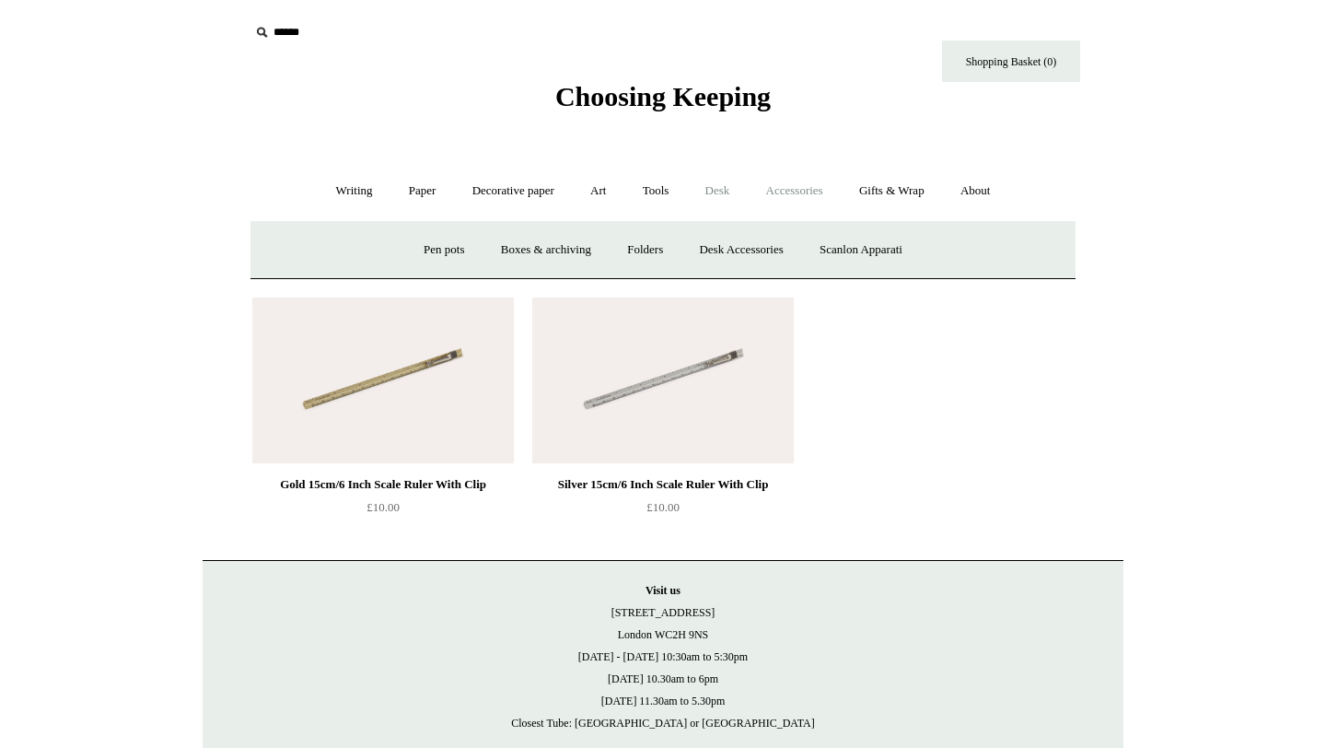
click at [793, 188] on link "Accessories +" at bounding box center [794, 191] width 90 height 49
click at [882, 184] on link "Gifts & Wrap +" at bounding box center [891, 191] width 99 height 49
click at [591, 199] on link "Art +" at bounding box center [598, 191] width 49 height 49
click at [381, 244] on link "Watercolour & Paint" at bounding box center [327, 250] width 132 height 49
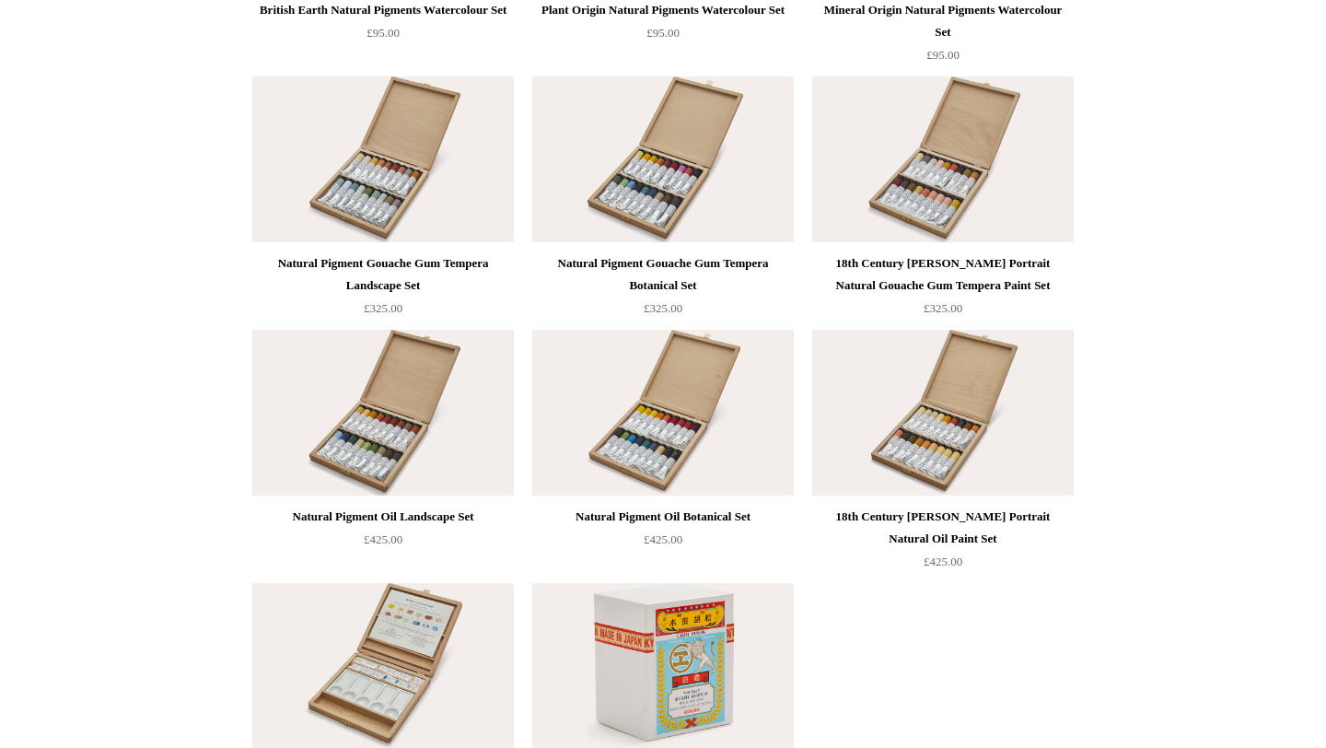
scroll to position [3712, 0]
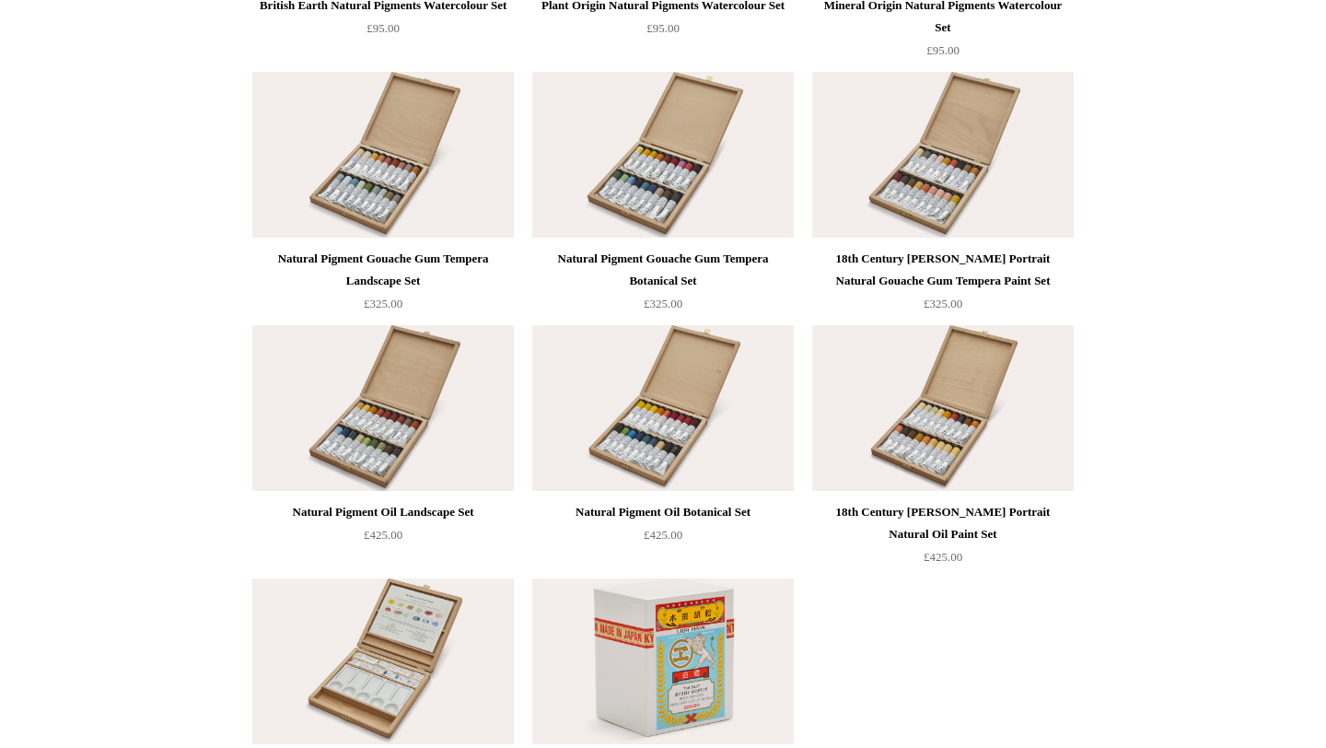
click at [605, 374] on img at bounding box center [662, 408] width 261 height 166
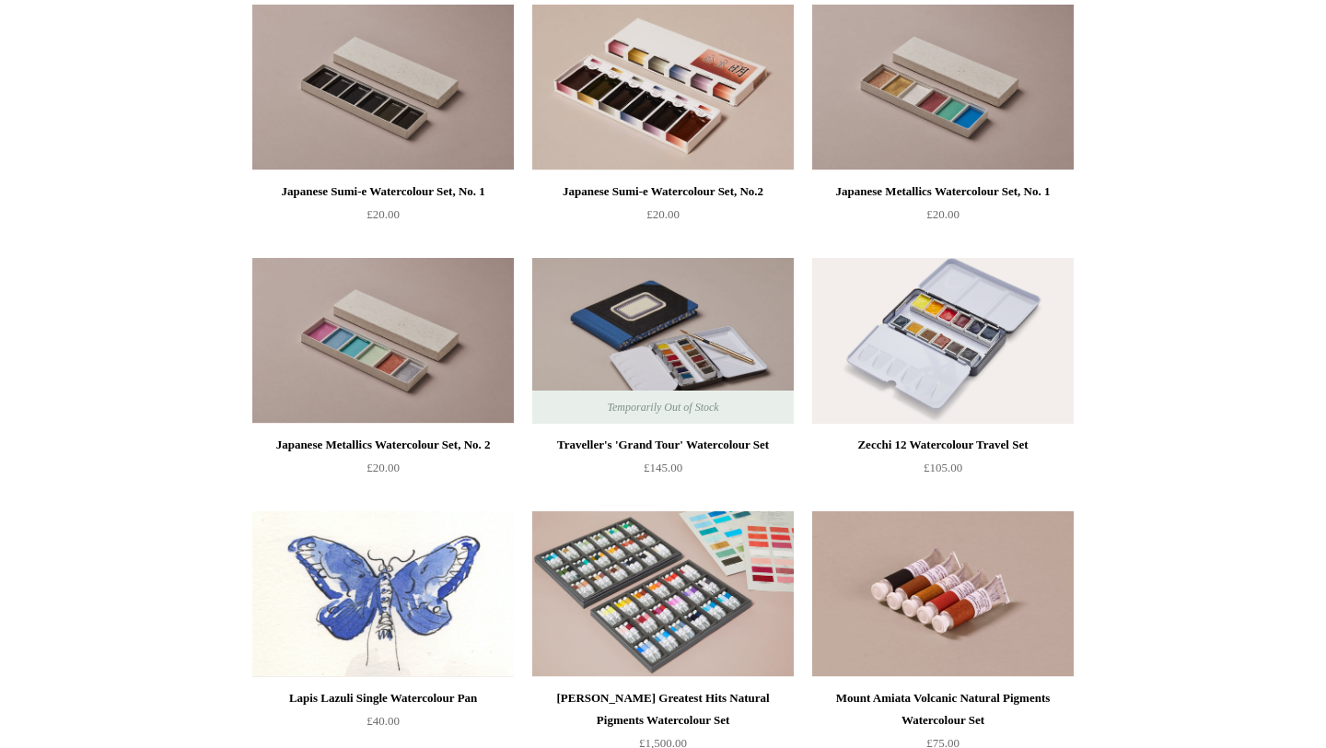
scroll to position [2769, 0]
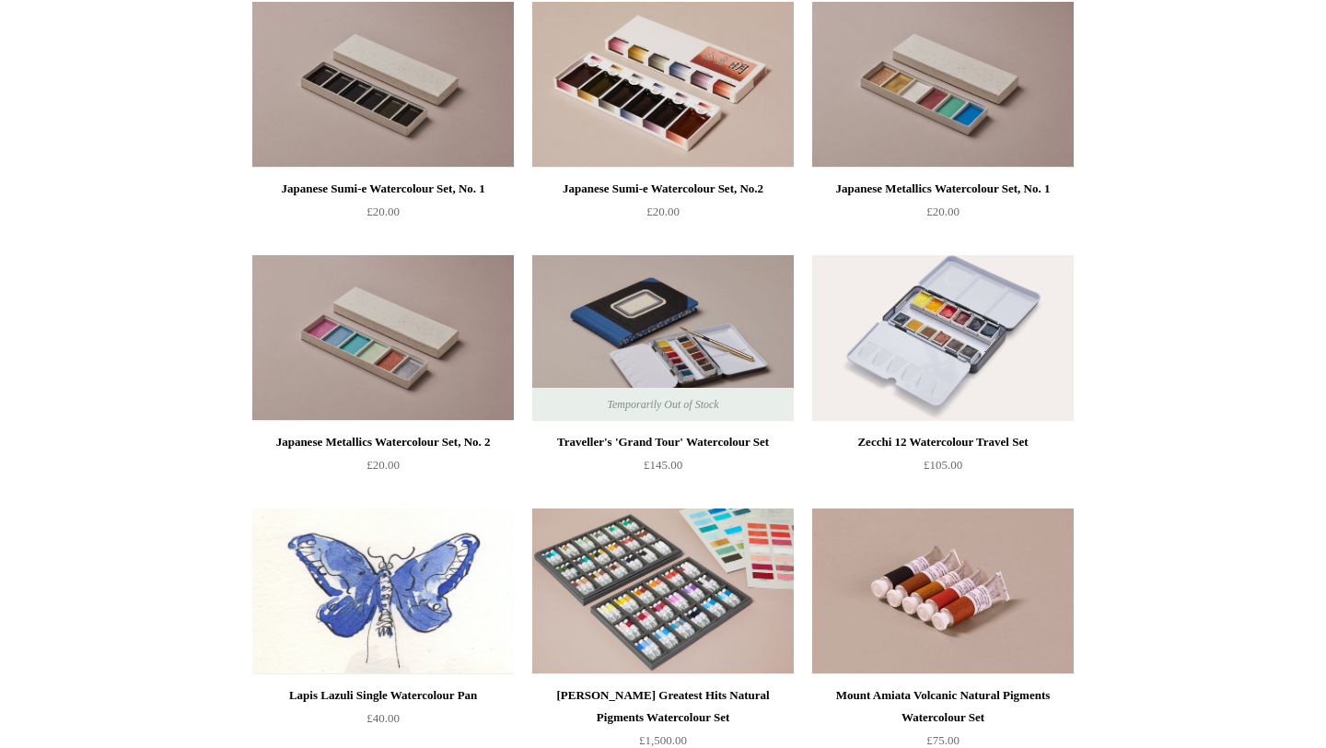
click at [420, 568] on img at bounding box center [382, 591] width 261 height 166
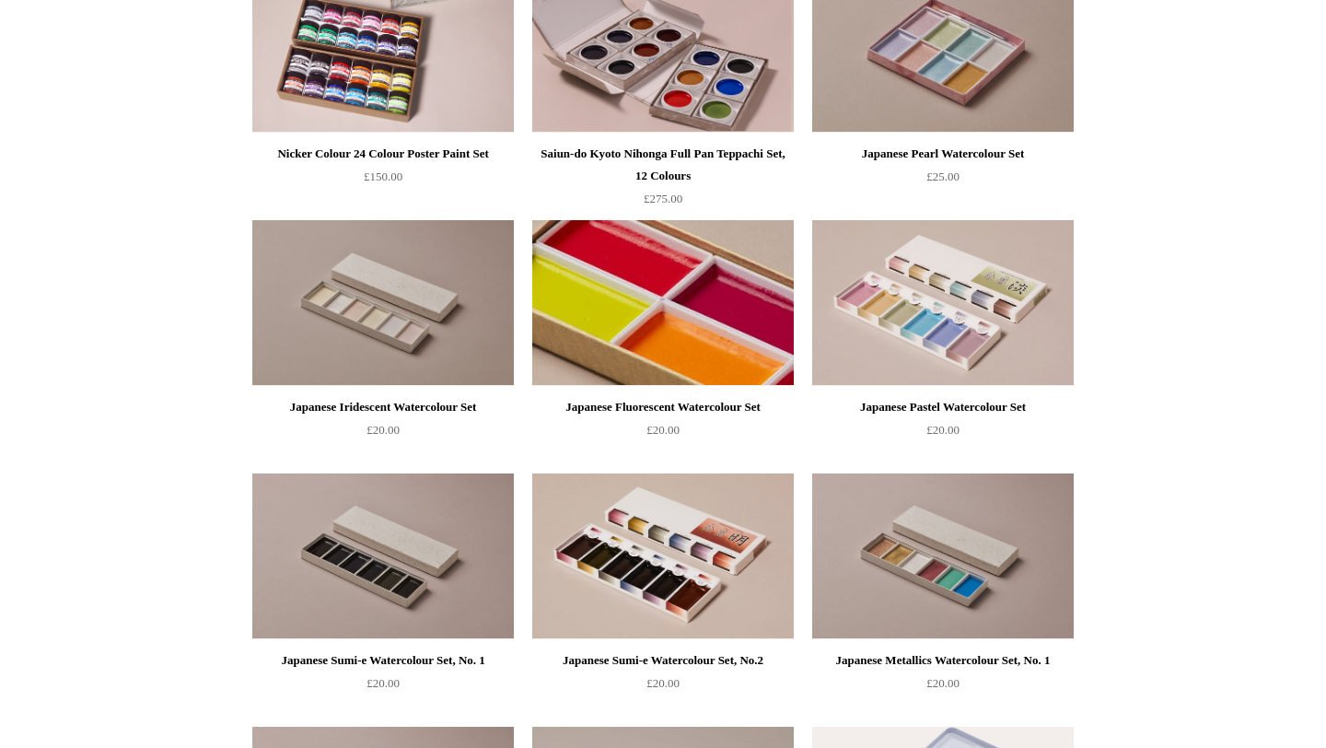
scroll to position [2309, 0]
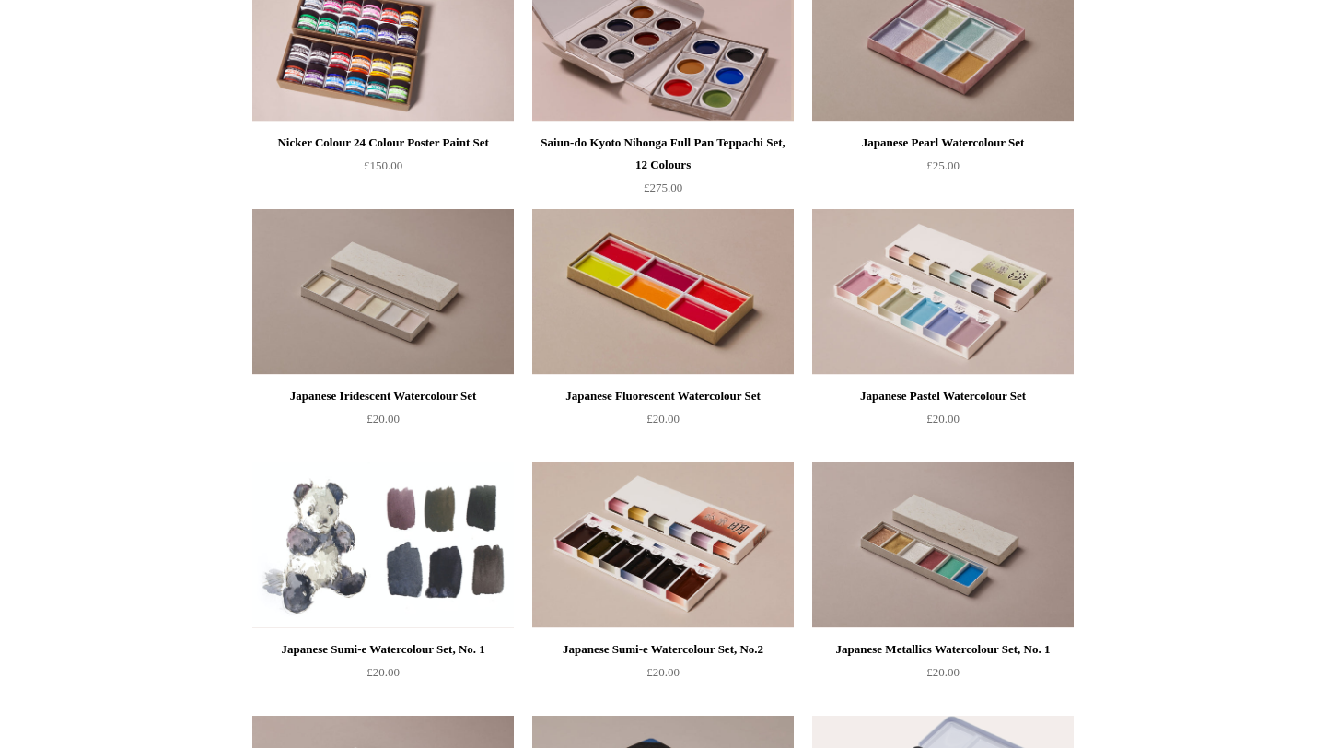
click at [342, 545] on img at bounding box center [382, 545] width 261 height 166
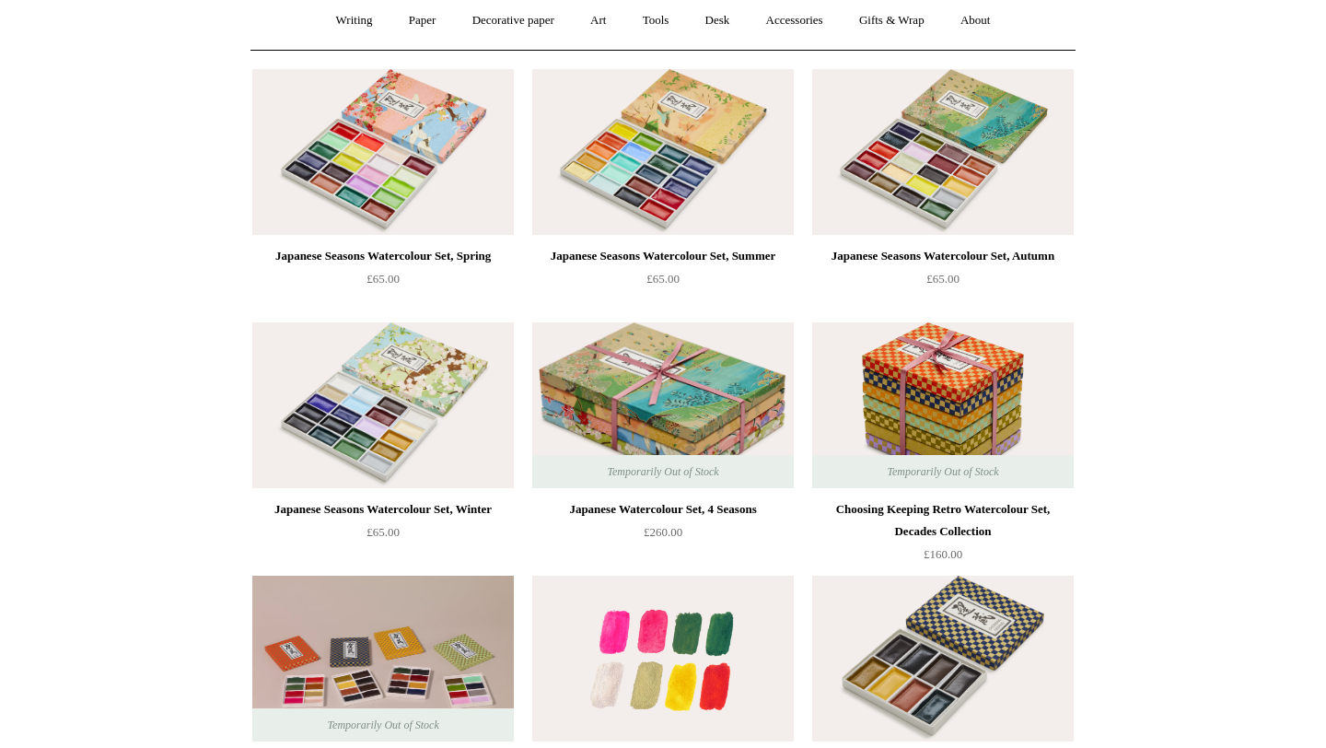
scroll to position [185, 0]
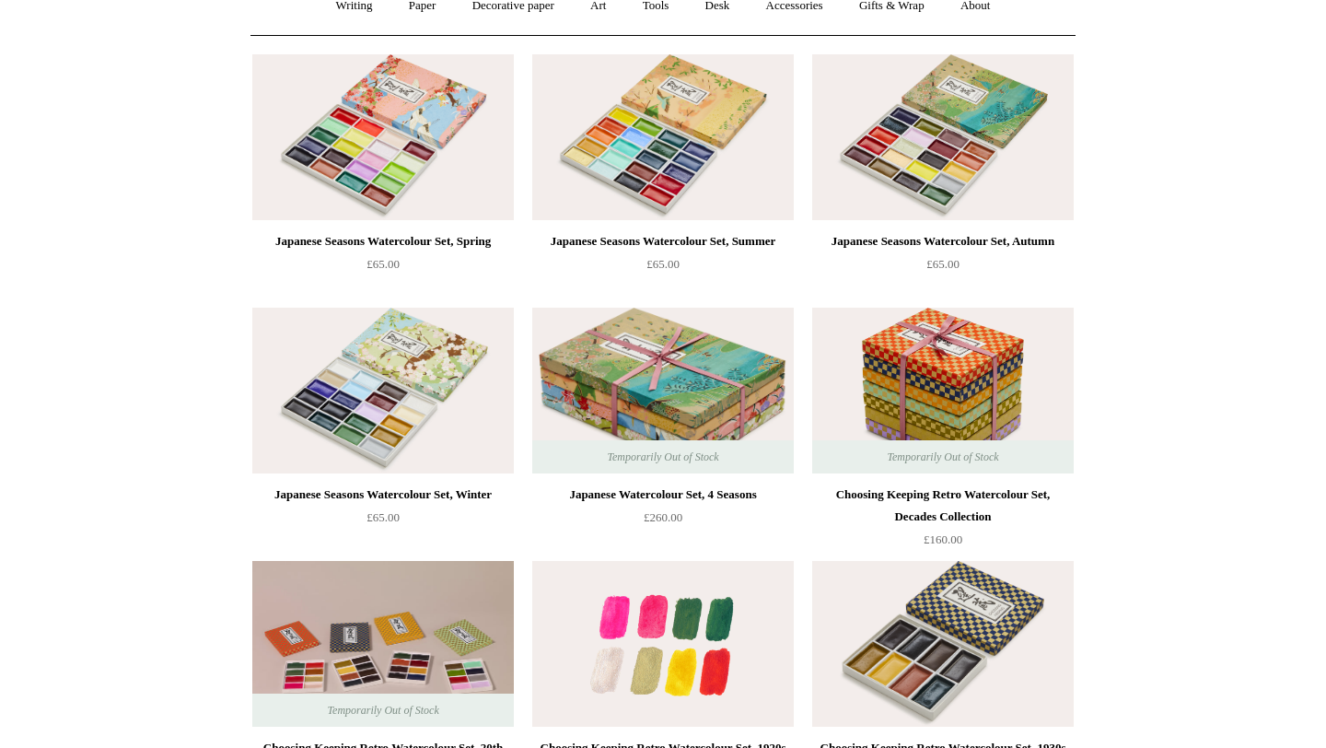
click at [672, 652] on img at bounding box center [662, 644] width 261 height 166
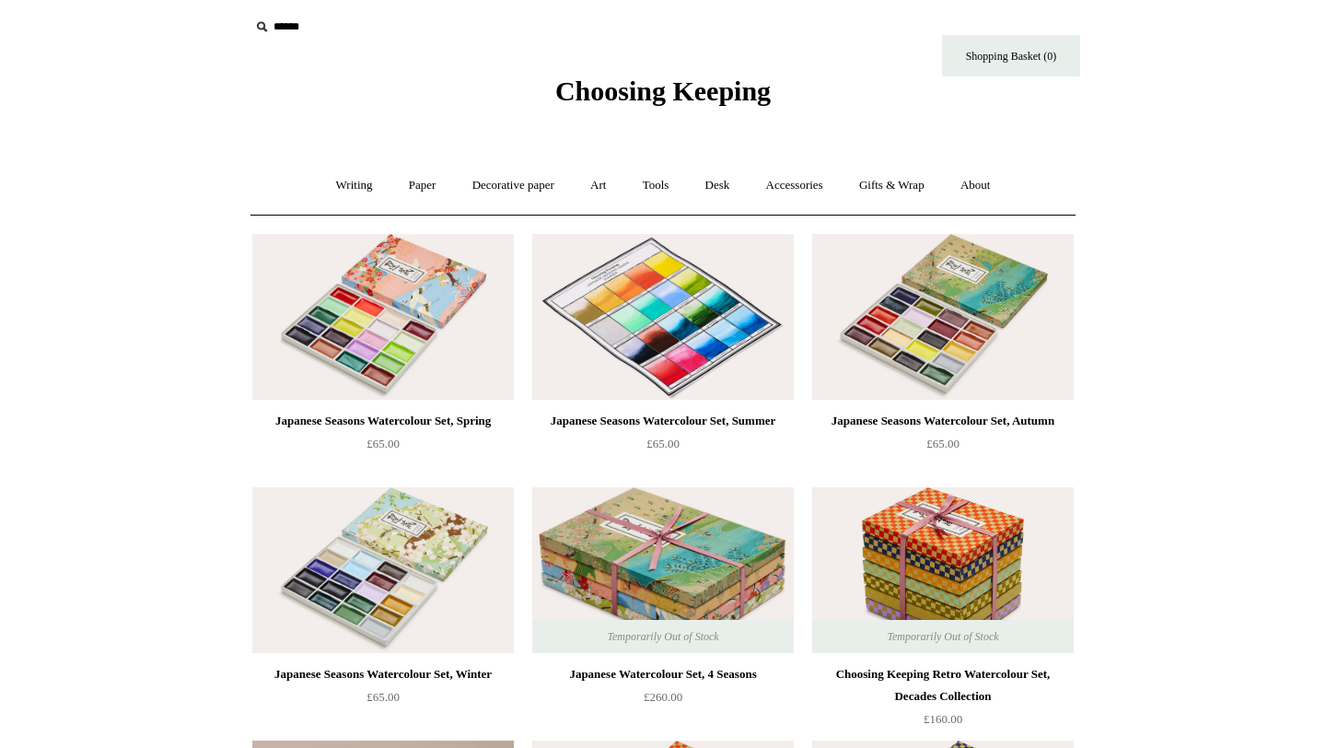
scroll to position [0, 0]
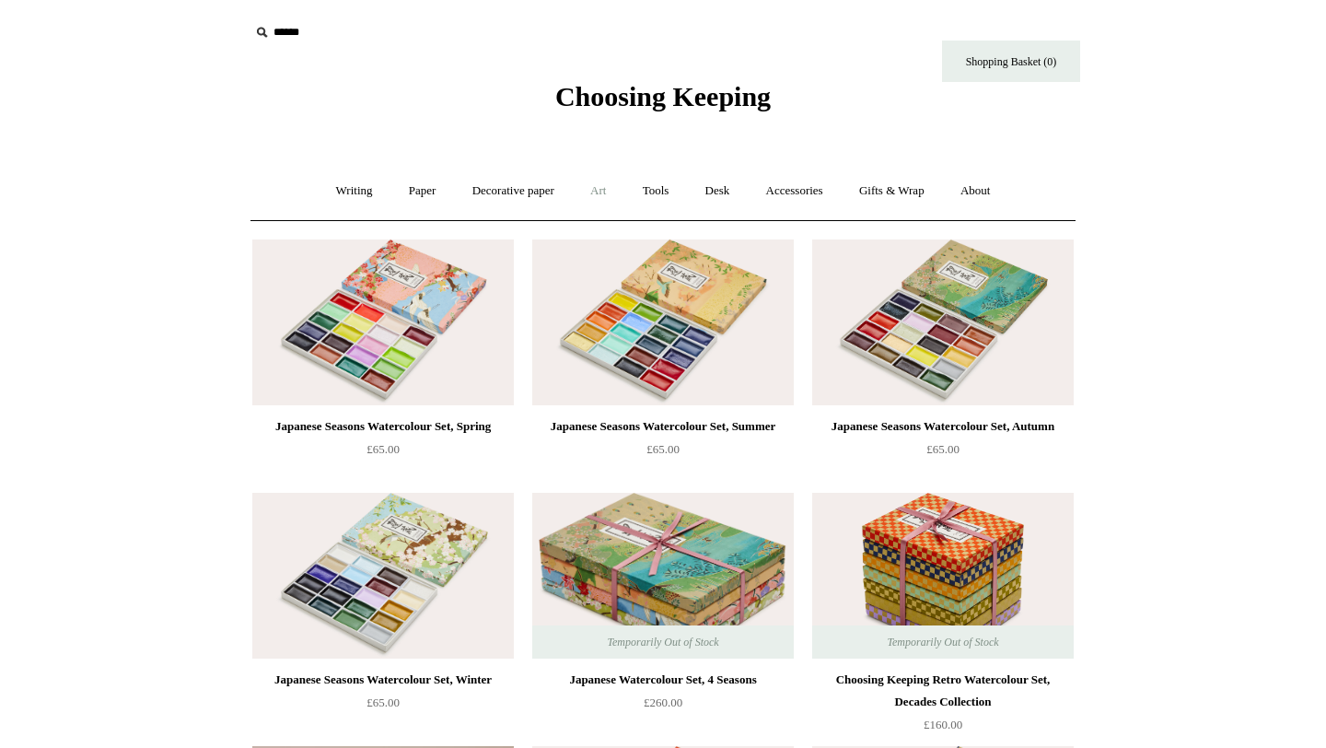
click at [588, 192] on link "Art +" at bounding box center [598, 191] width 49 height 49
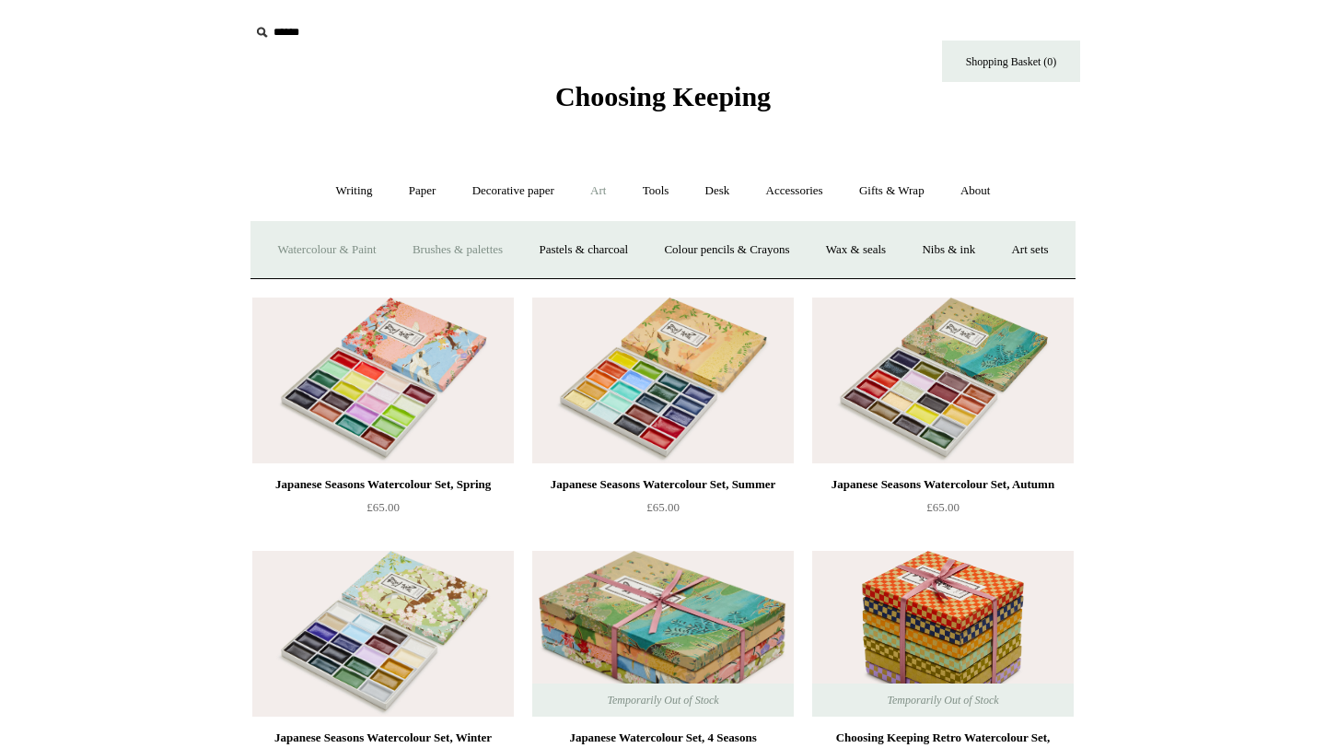
click at [496, 245] on link "Brushes & palettes" at bounding box center [457, 250] width 123 height 49
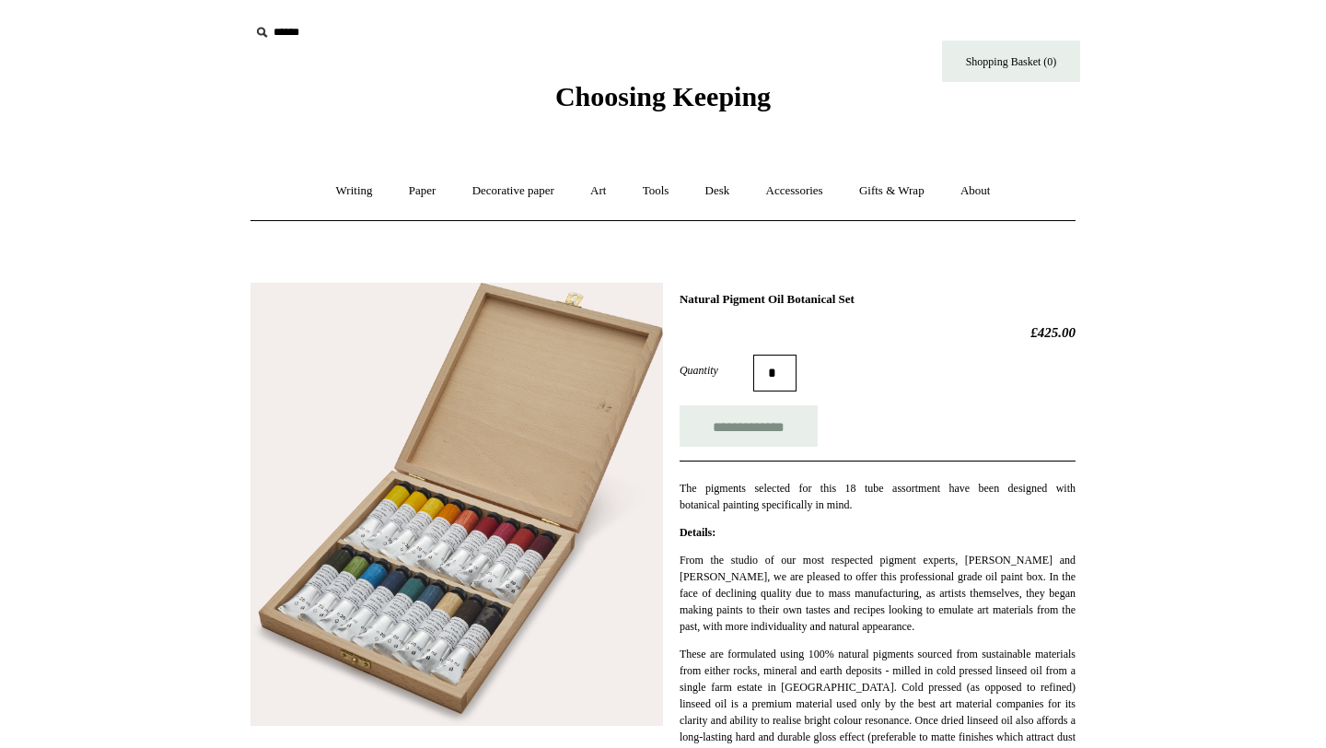
click at [371, 365] on img at bounding box center [456, 504] width 412 height 443
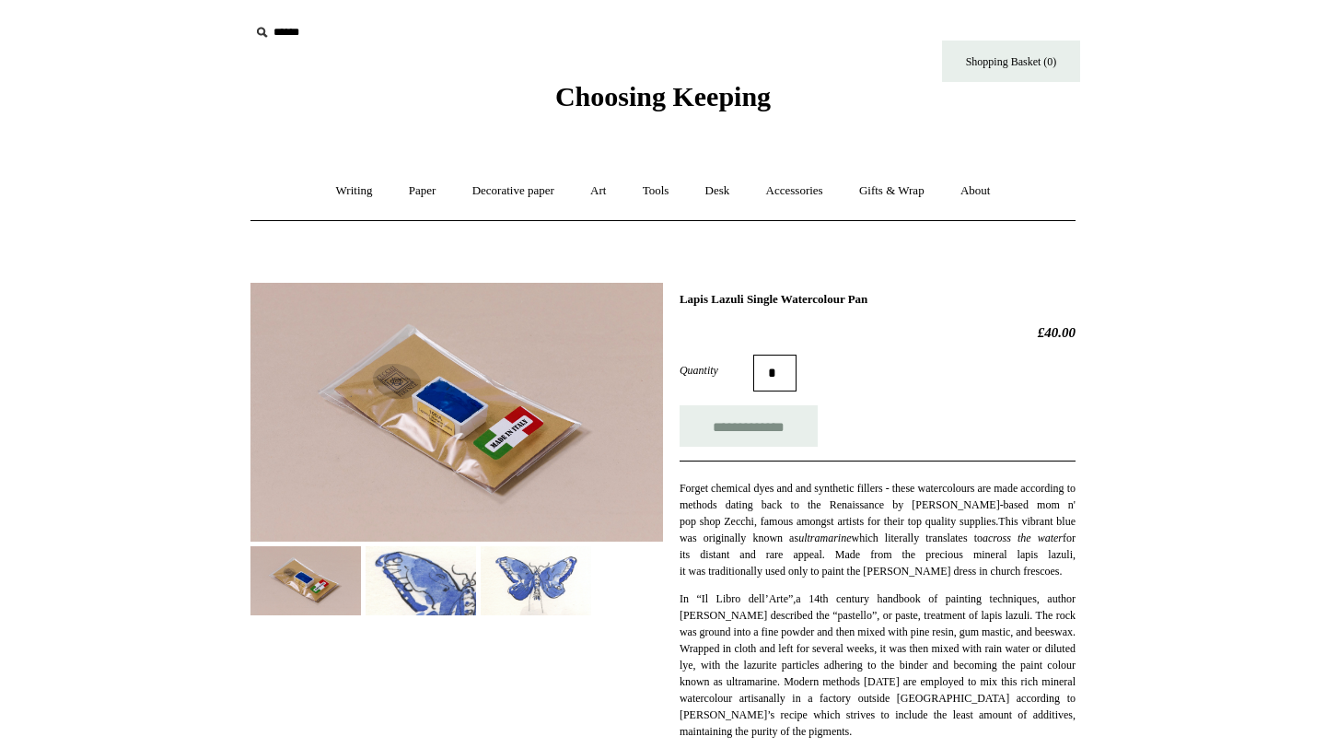
click at [443, 355] on img at bounding box center [456, 412] width 412 height 259
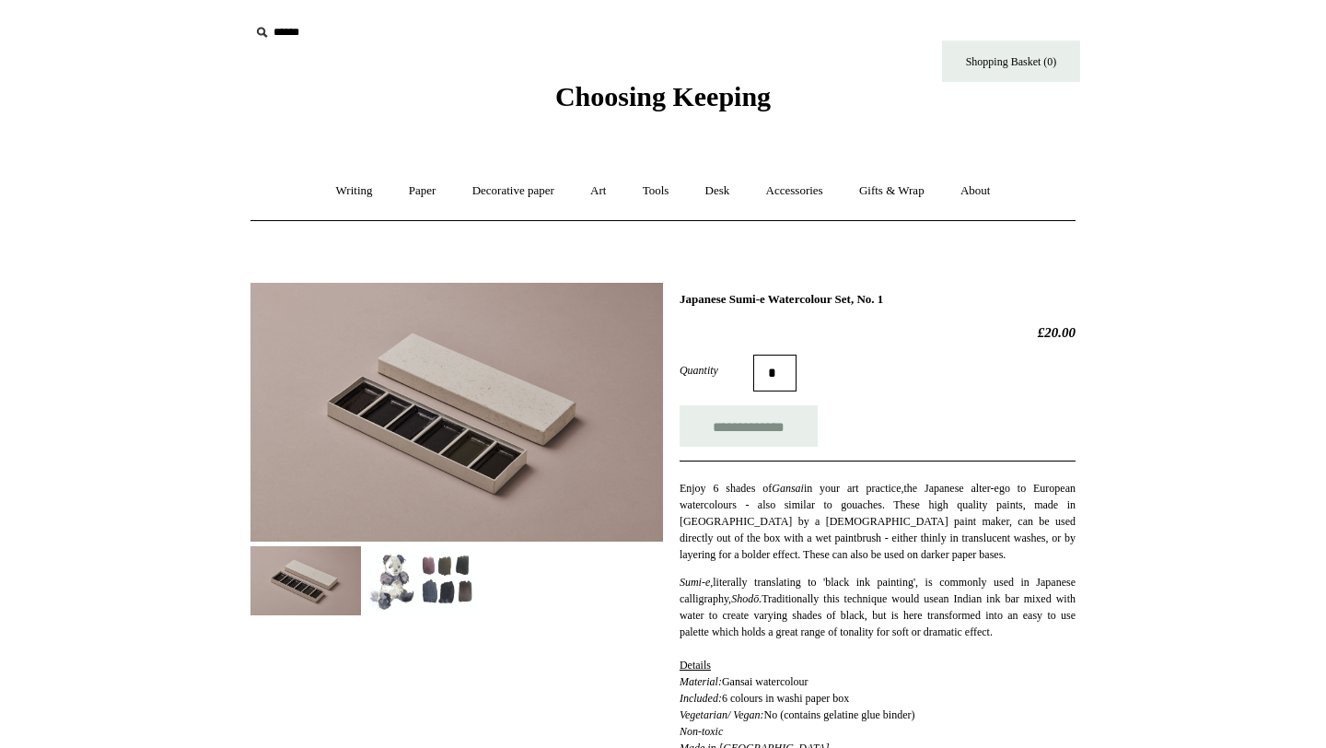
click at [410, 577] on img at bounding box center [420, 580] width 110 height 69
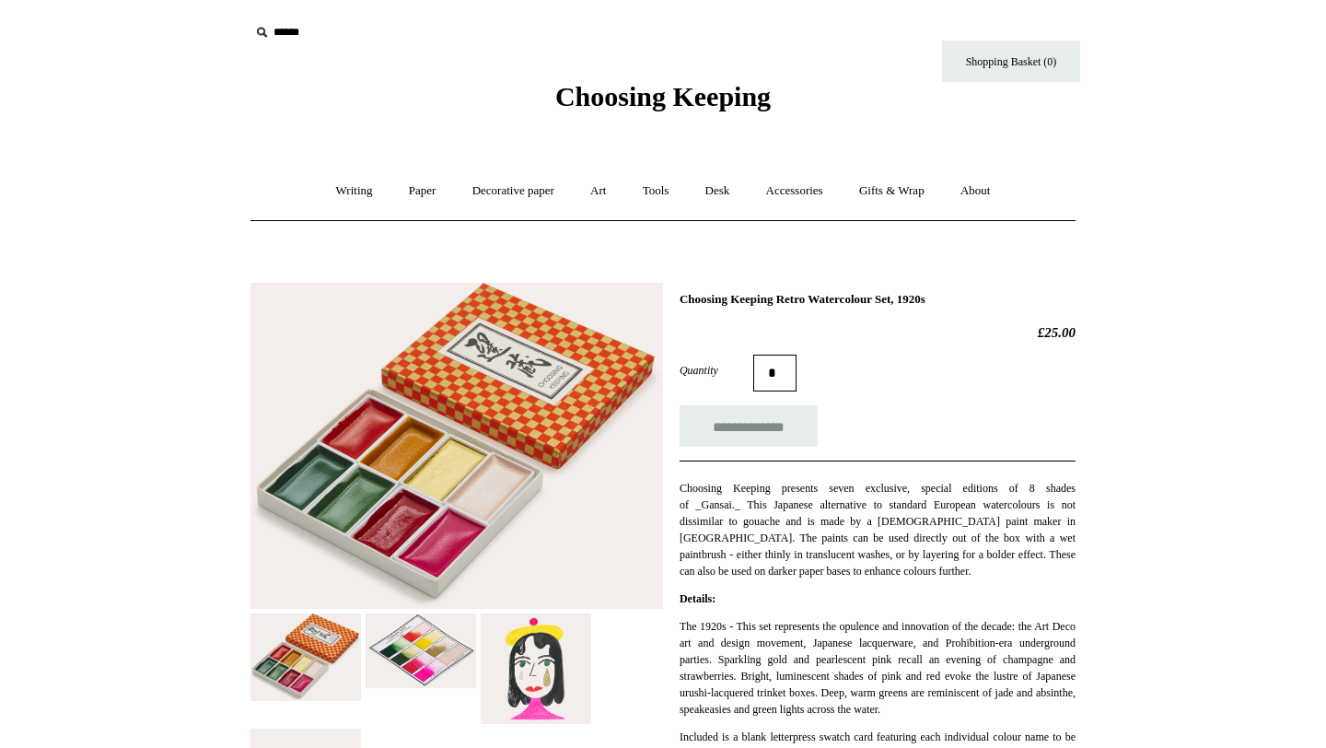
click at [481, 613] on img at bounding box center [536, 668] width 110 height 110
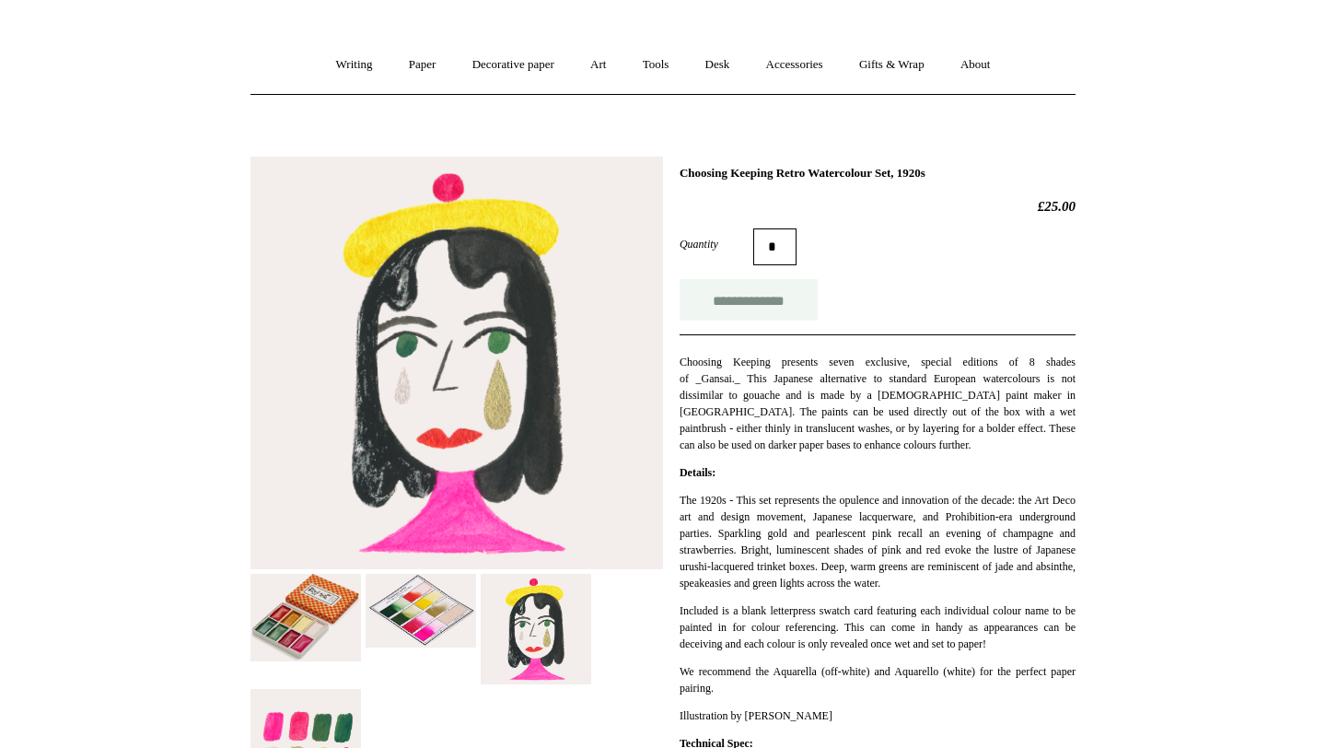
scroll to position [127, 0]
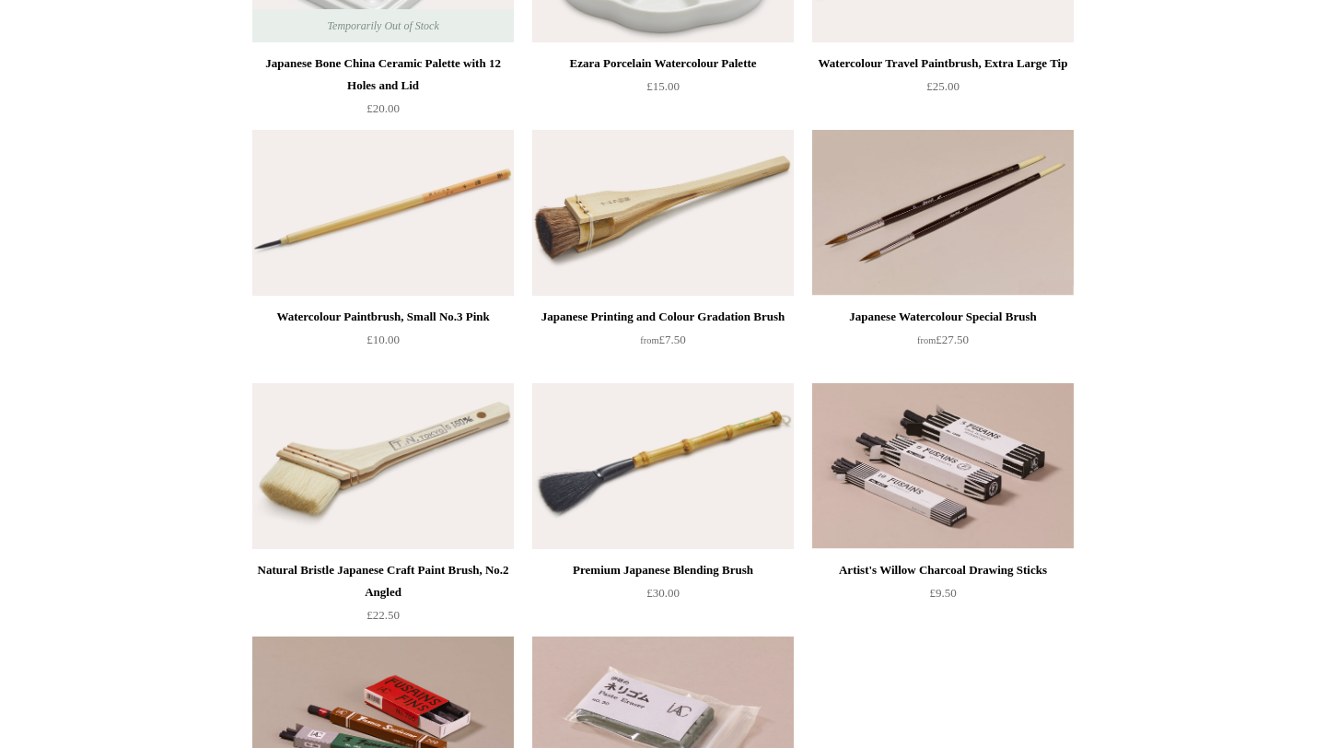
scroll to position [85, 0]
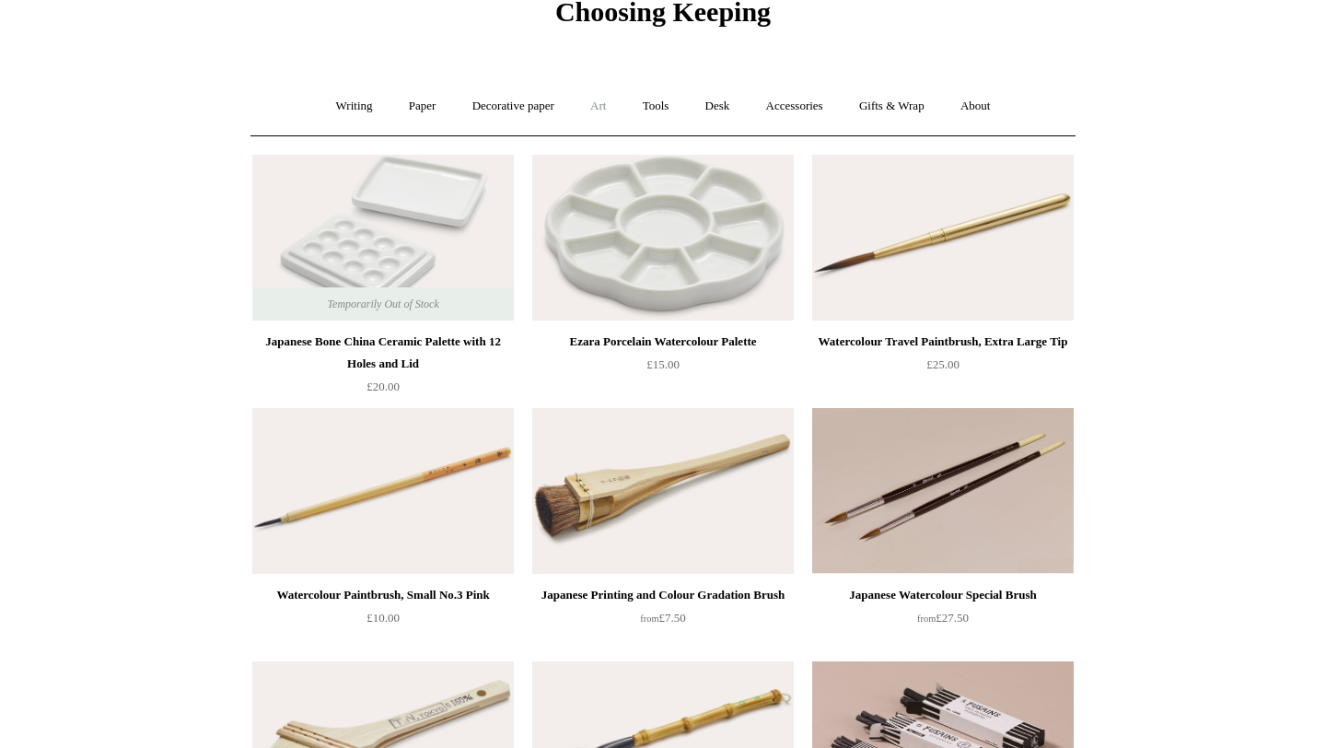
click at [613, 106] on link "Art +" at bounding box center [598, 106] width 49 height 49
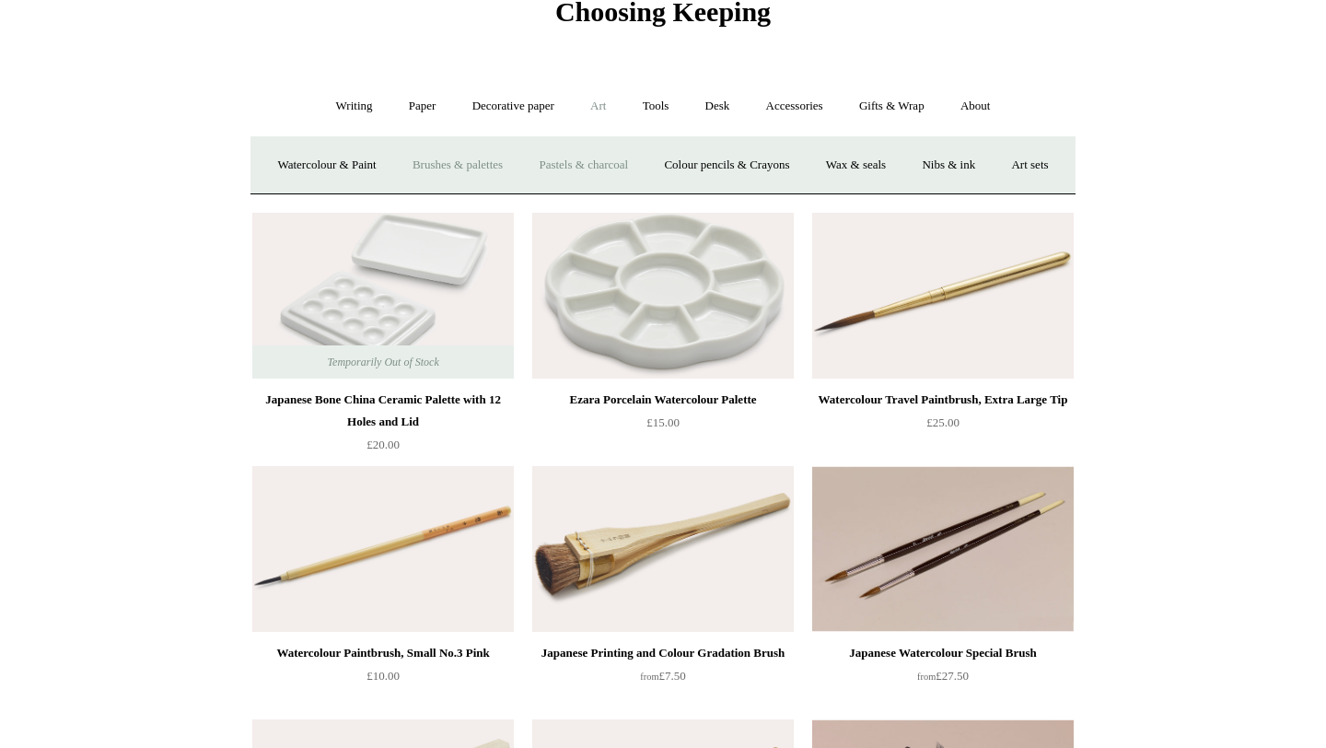
click at [609, 176] on link "Pastels & charcoal" at bounding box center [583, 165] width 122 height 49
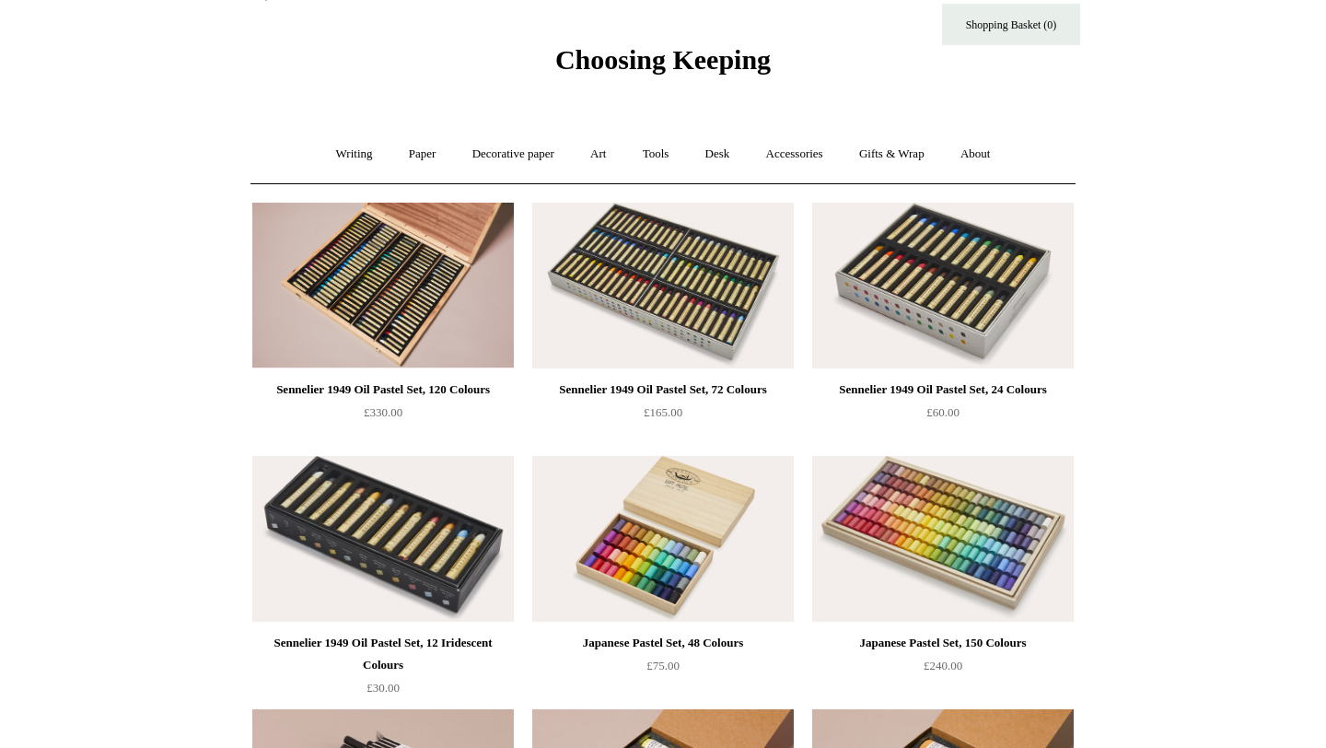
scroll to position [64, 0]
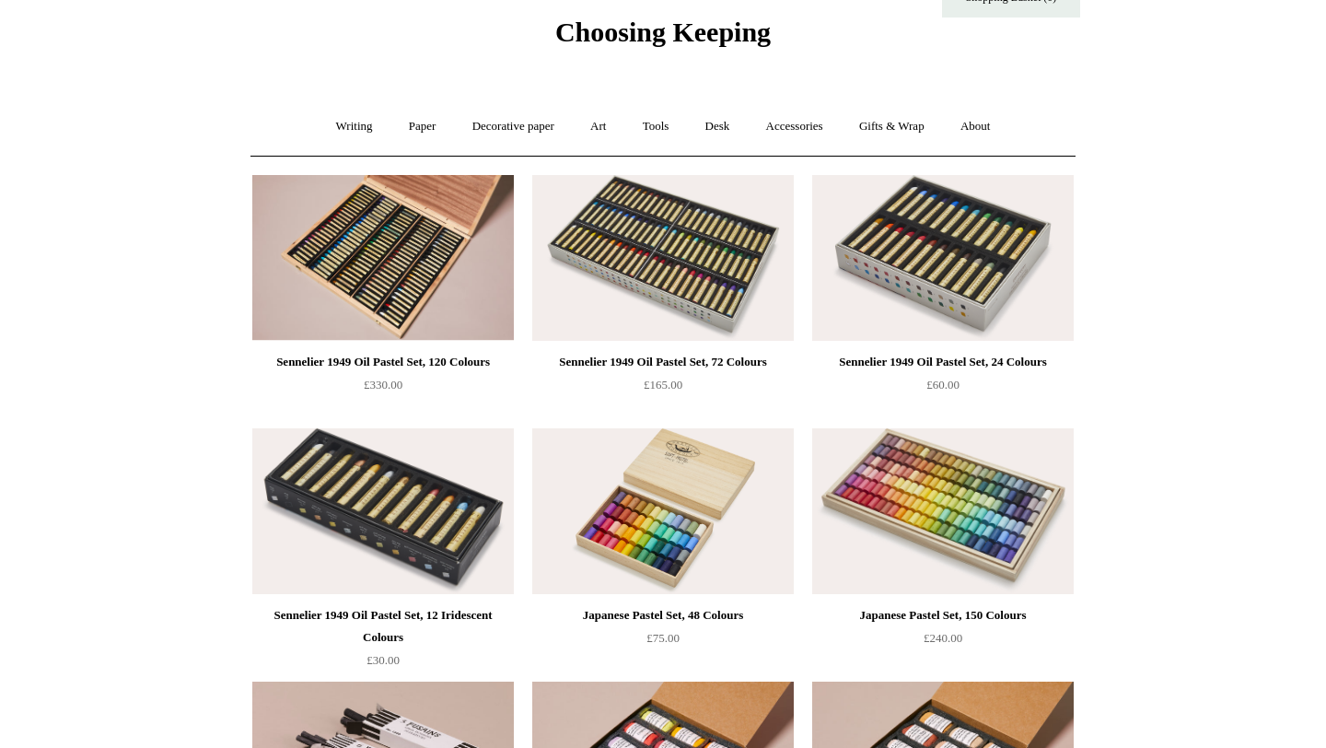
click at [606, 261] on img at bounding box center [662, 258] width 261 height 166
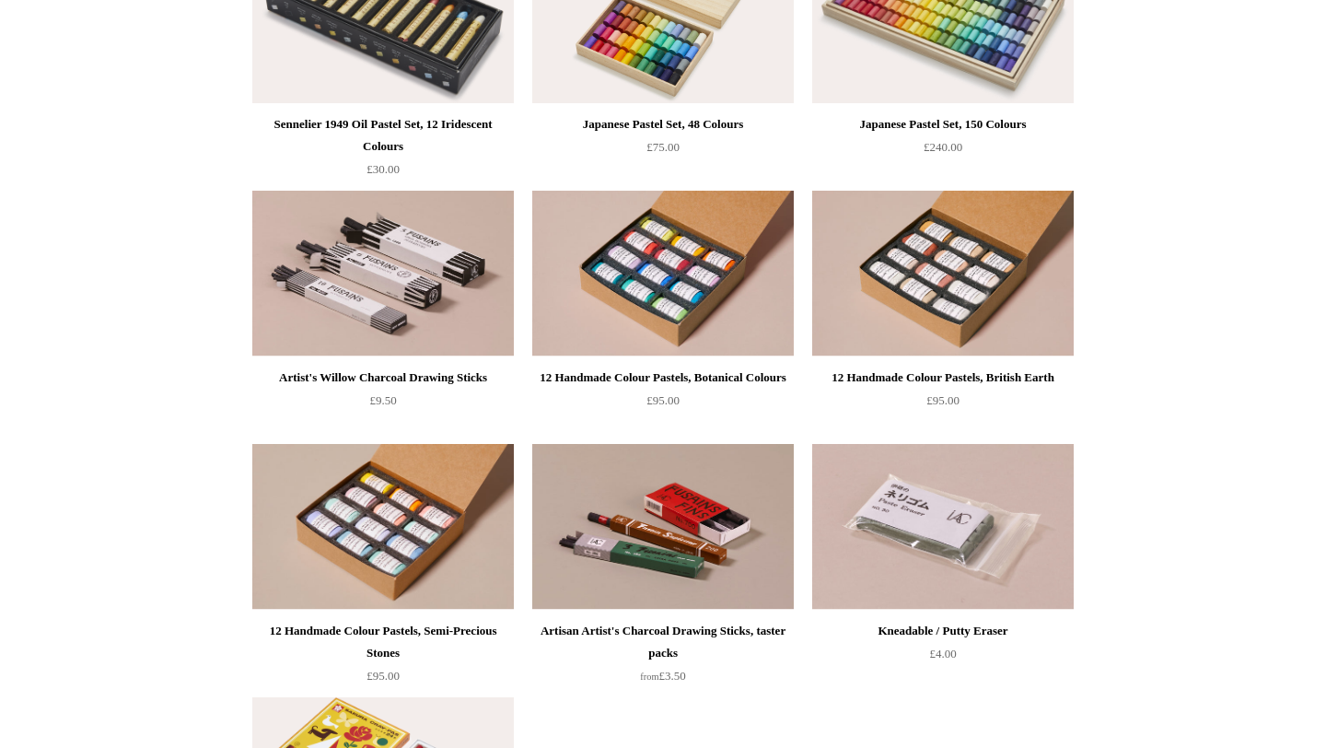
scroll to position [561, 0]
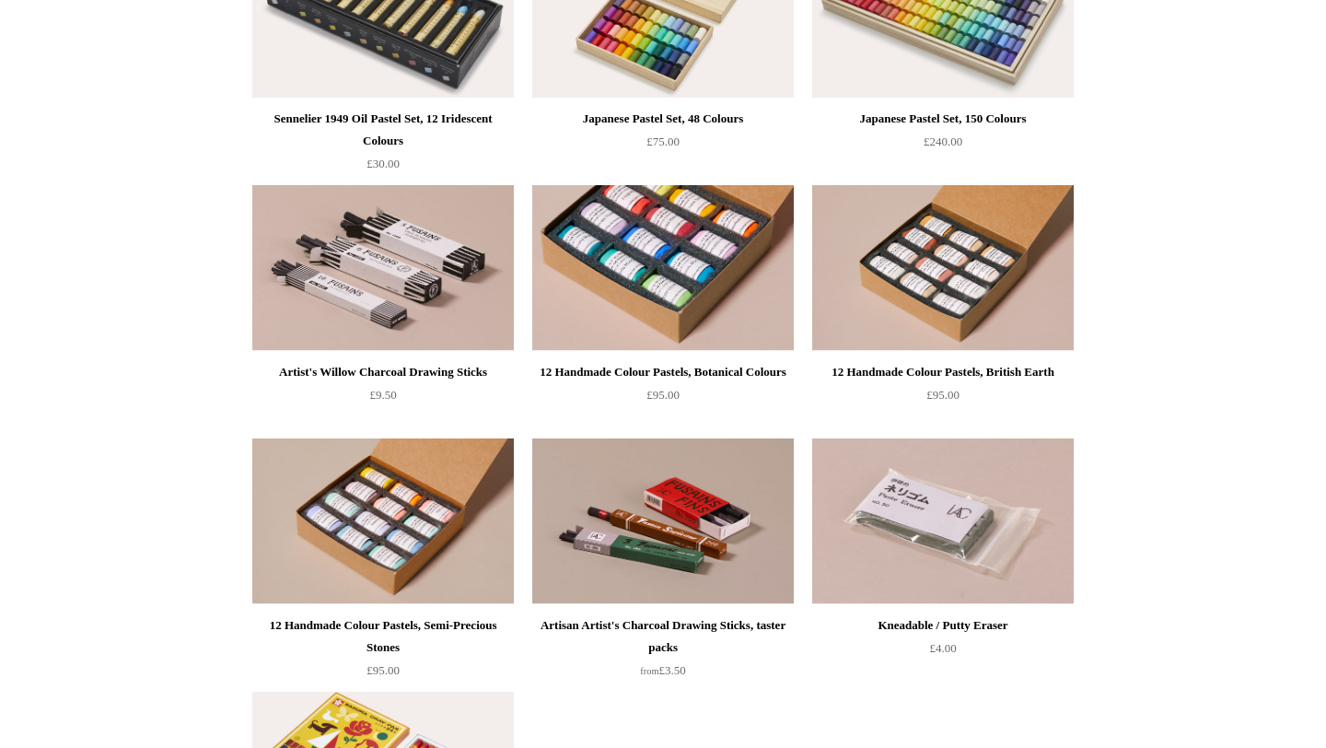
click at [689, 254] on img at bounding box center [662, 268] width 261 height 166
click at [642, 293] on img at bounding box center [662, 268] width 261 height 166
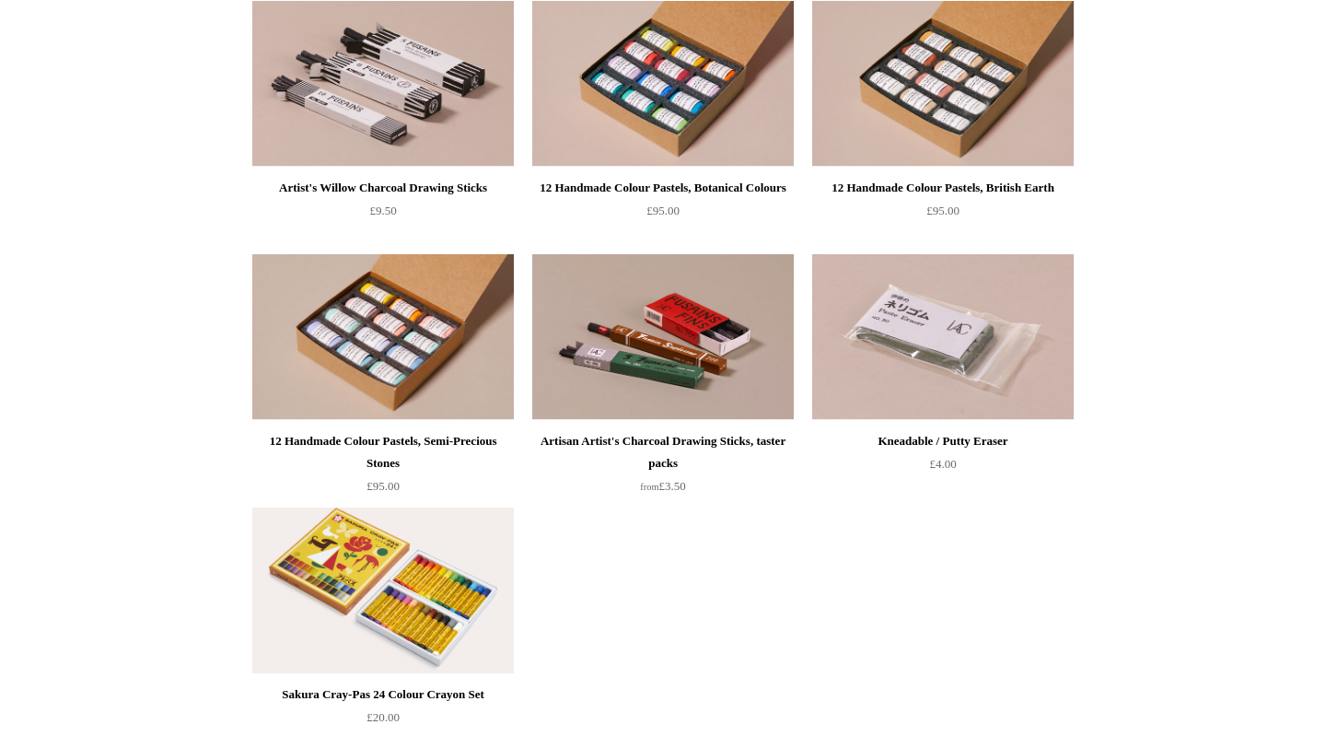
scroll to position [806, 0]
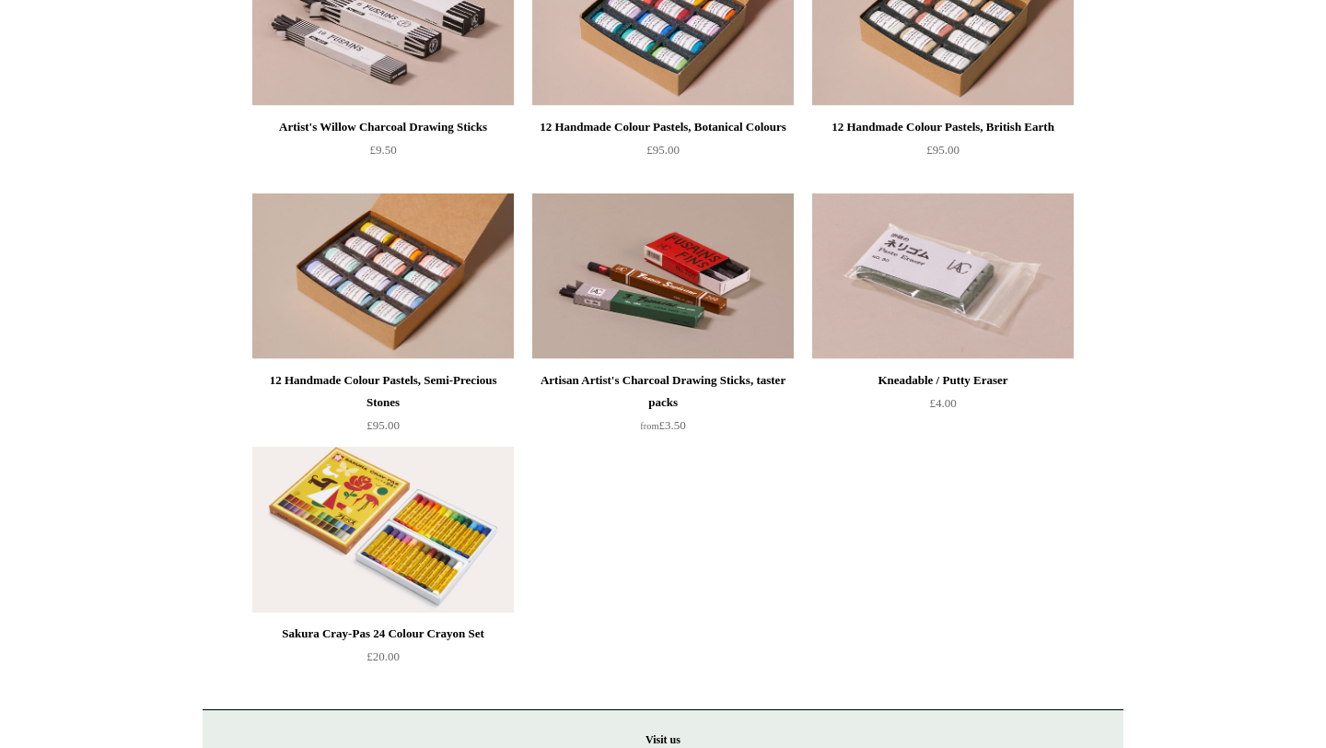
click at [449, 536] on img at bounding box center [382, 530] width 261 height 166
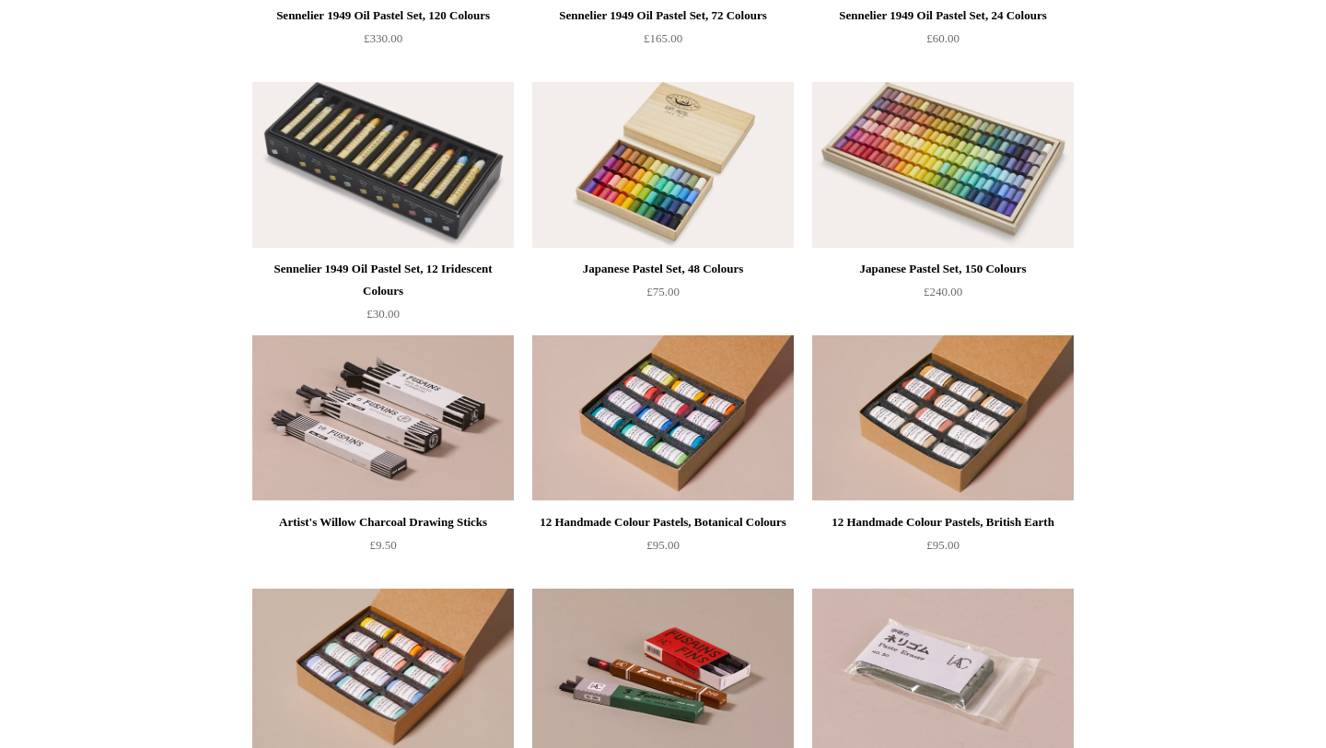
scroll to position [0, 0]
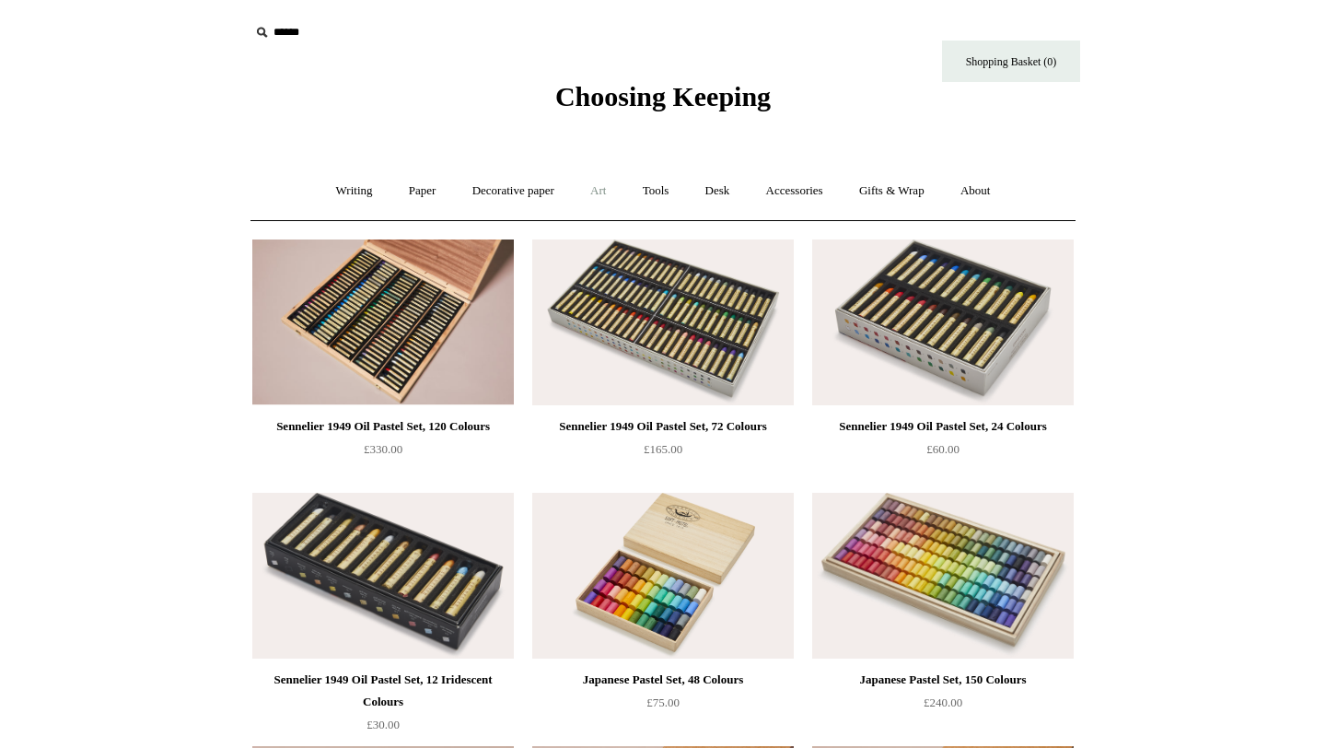
click at [582, 202] on link "Art +" at bounding box center [598, 191] width 49 height 49
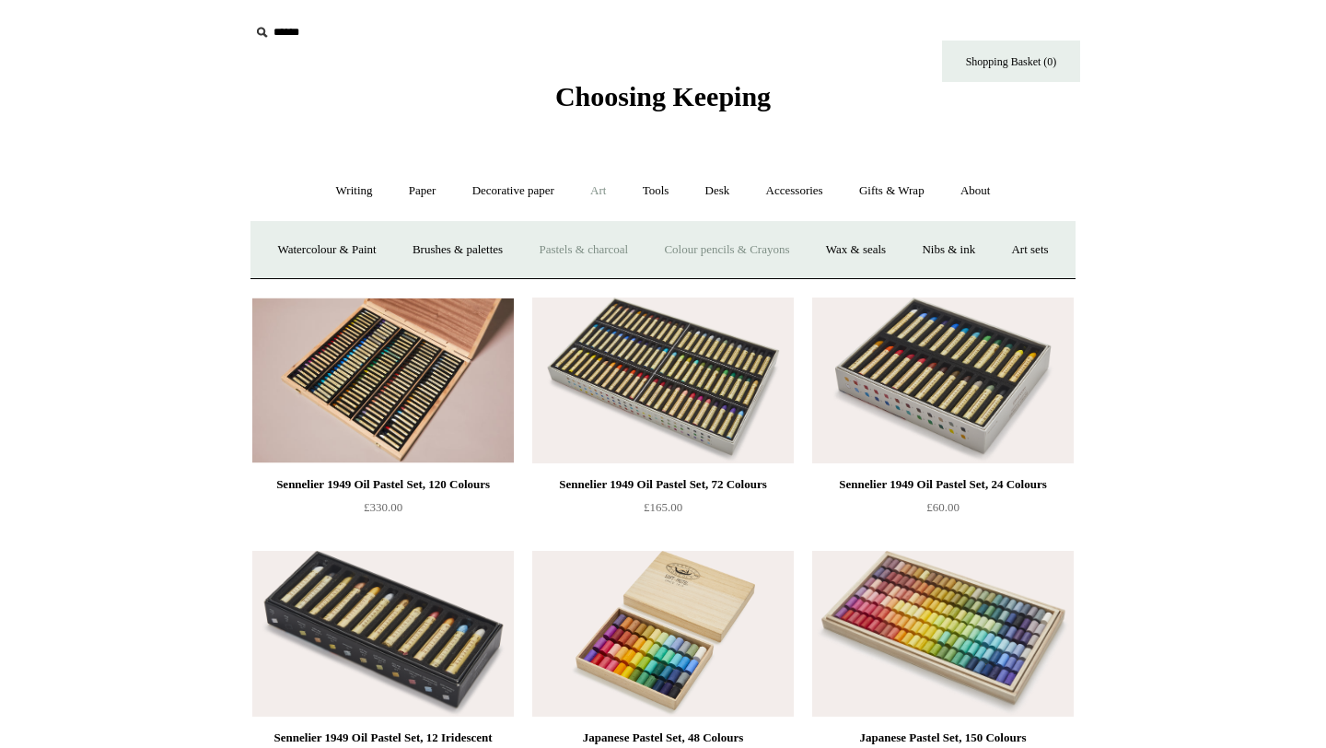
click at [806, 239] on link "Colour pencils & Crayons" at bounding box center [726, 250] width 158 height 49
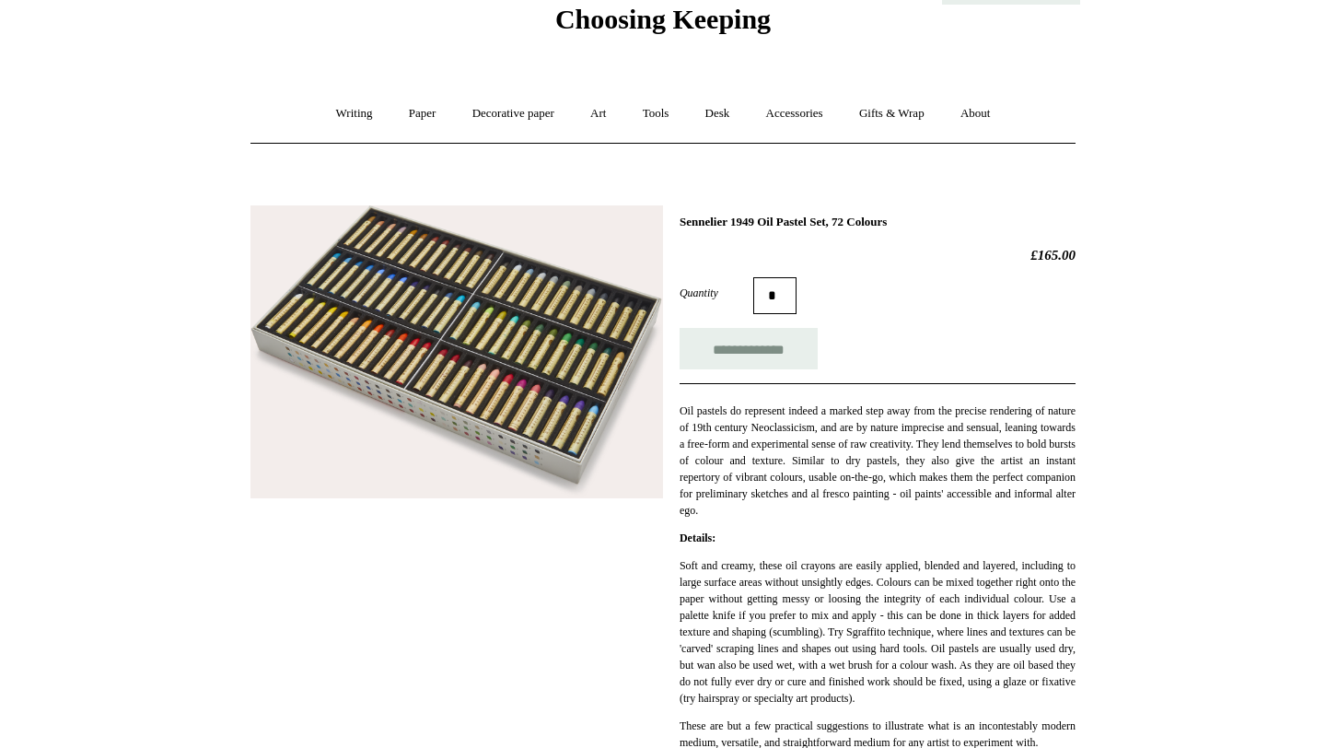
scroll to position [117, 0]
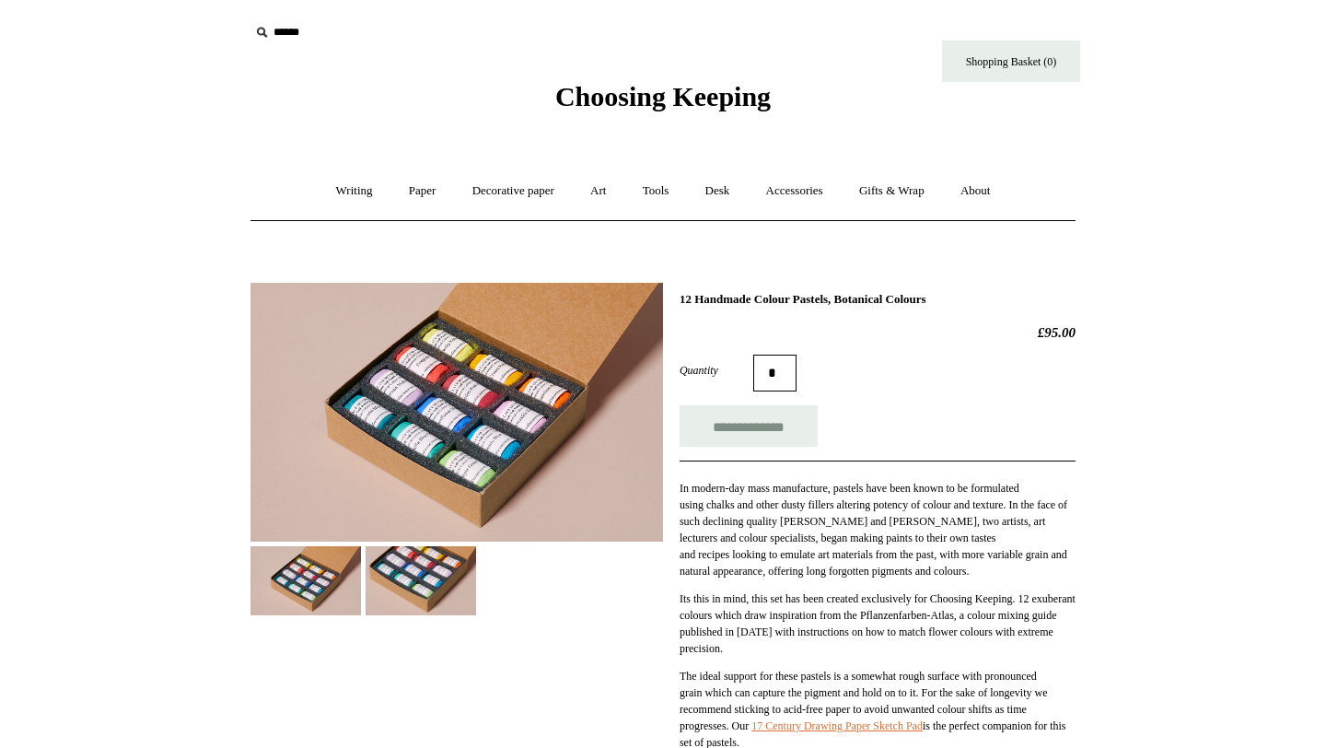
click at [501, 394] on img at bounding box center [456, 412] width 412 height 259
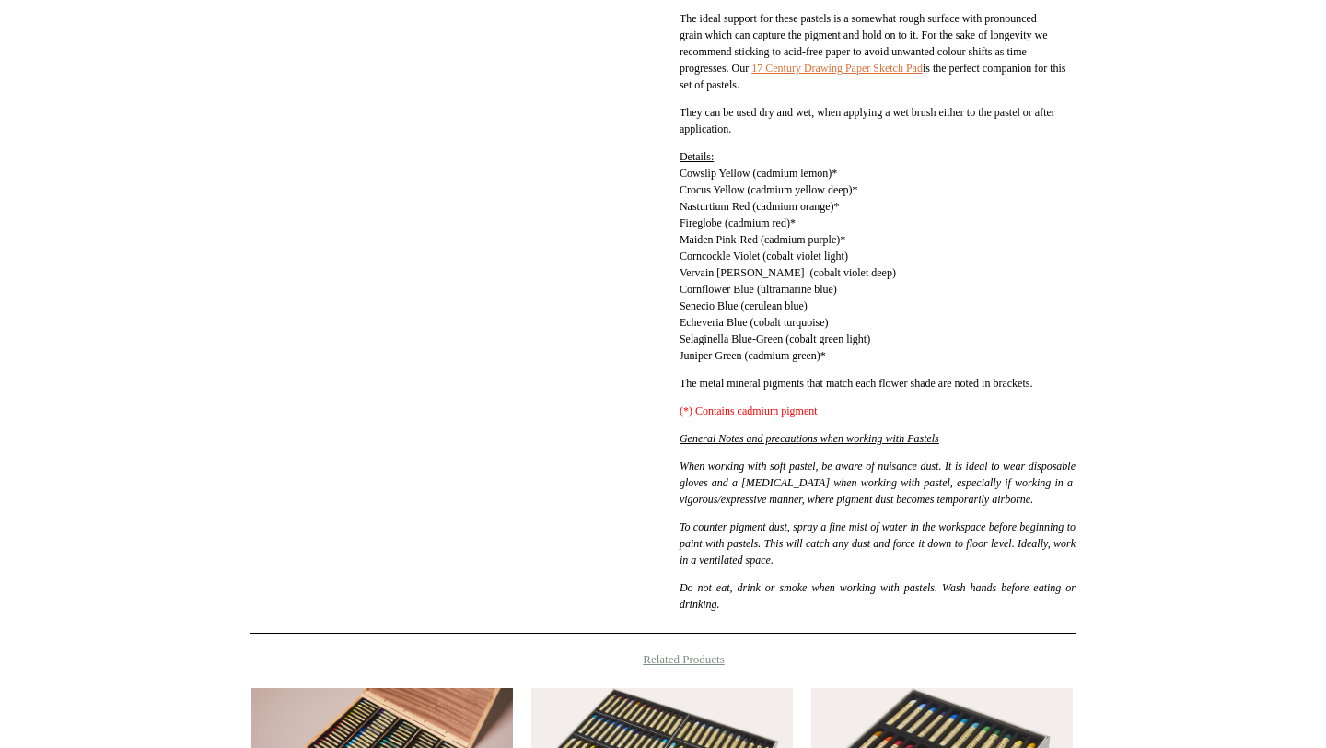
scroll to position [661, 0]
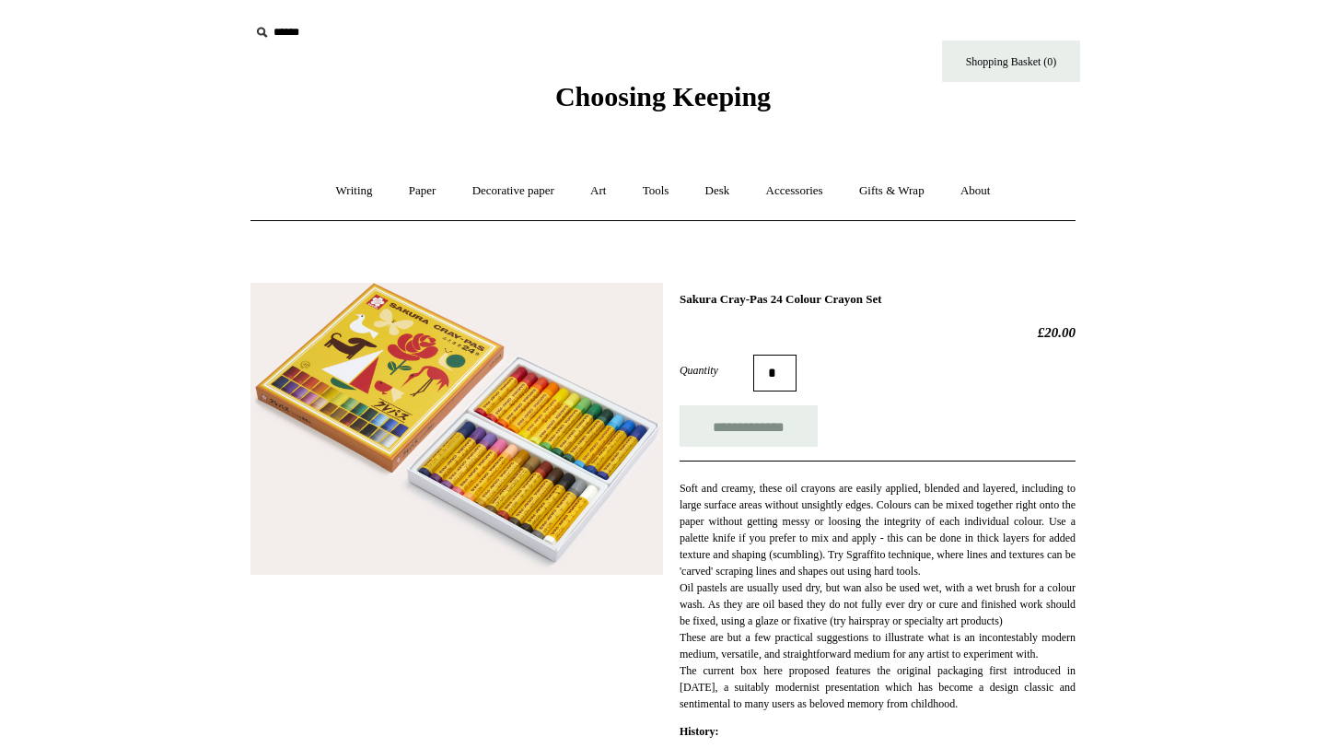
click at [451, 487] on img at bounding box center [456, 429] width 412 height 293
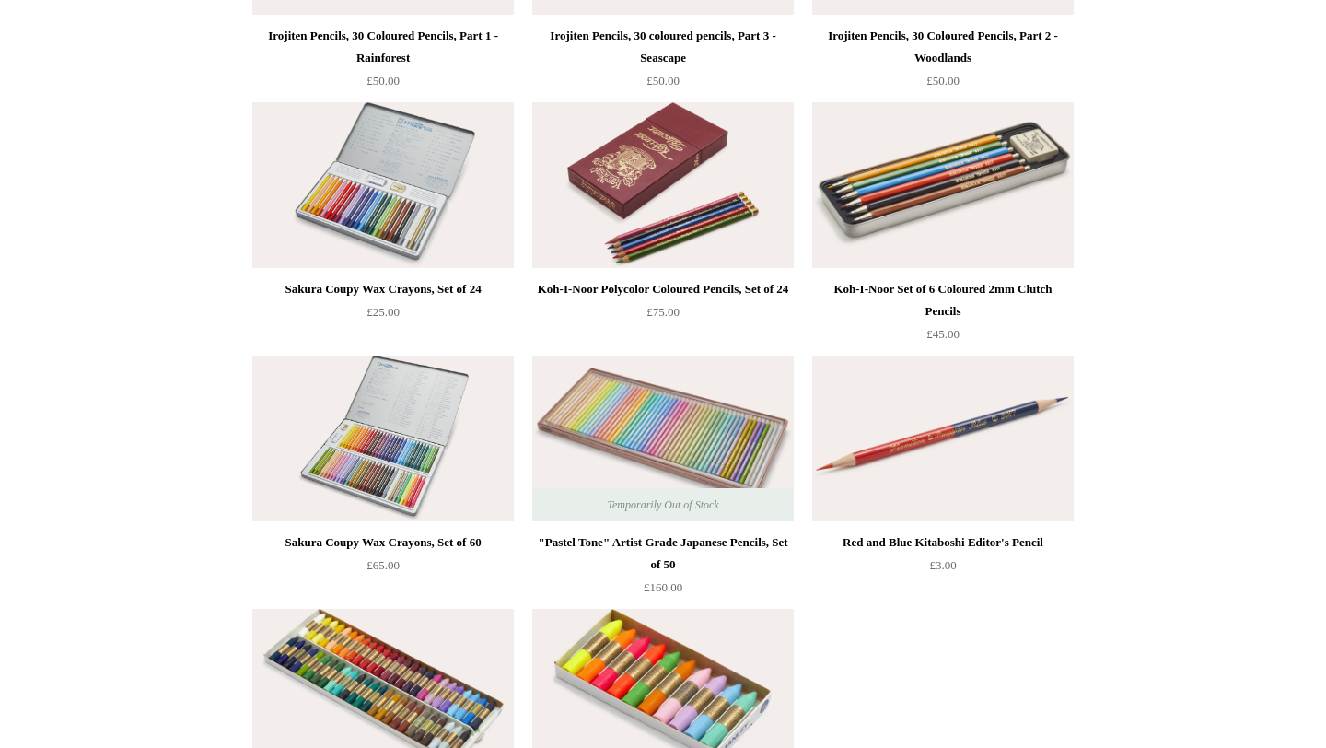
scroll to position [445, 0]
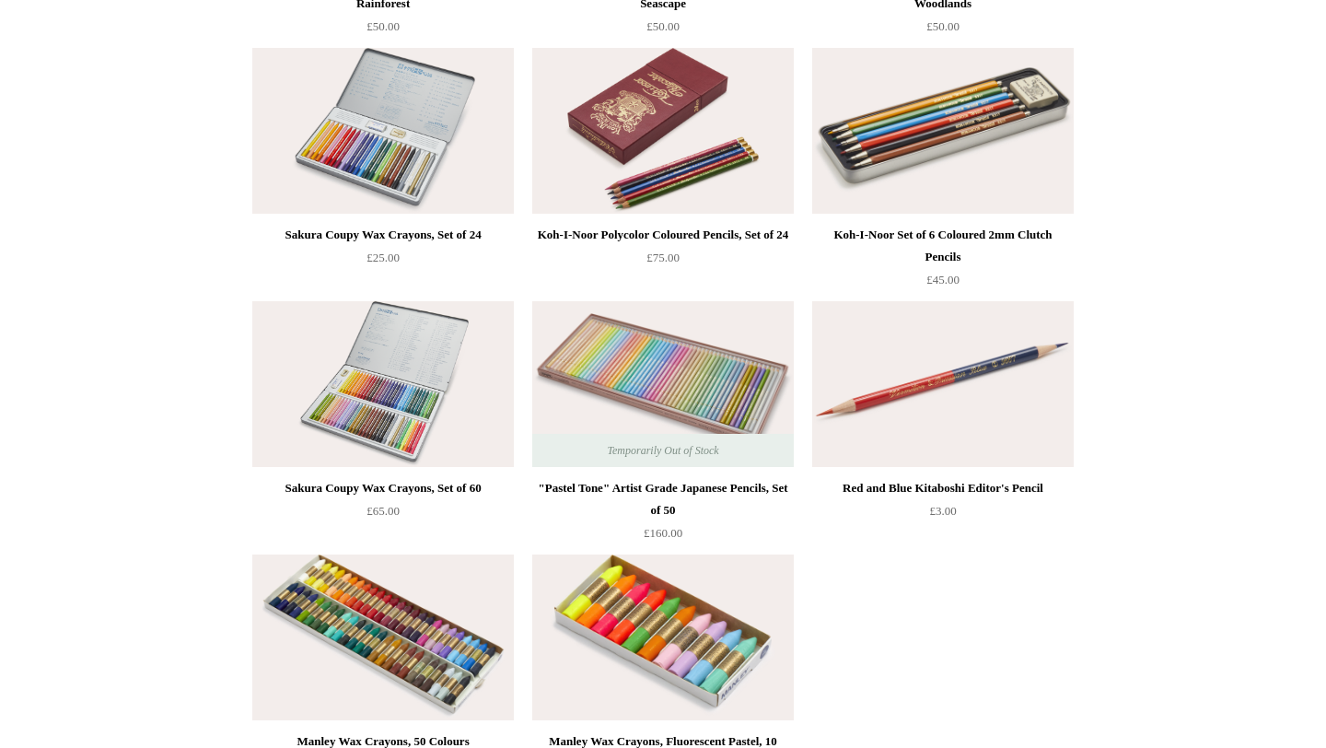
click at [922, 180] on img at bounding box center [942, 131] width 261 height 166
click at [944, 135] on img at bounding box center [942, 131] width 261 height 166
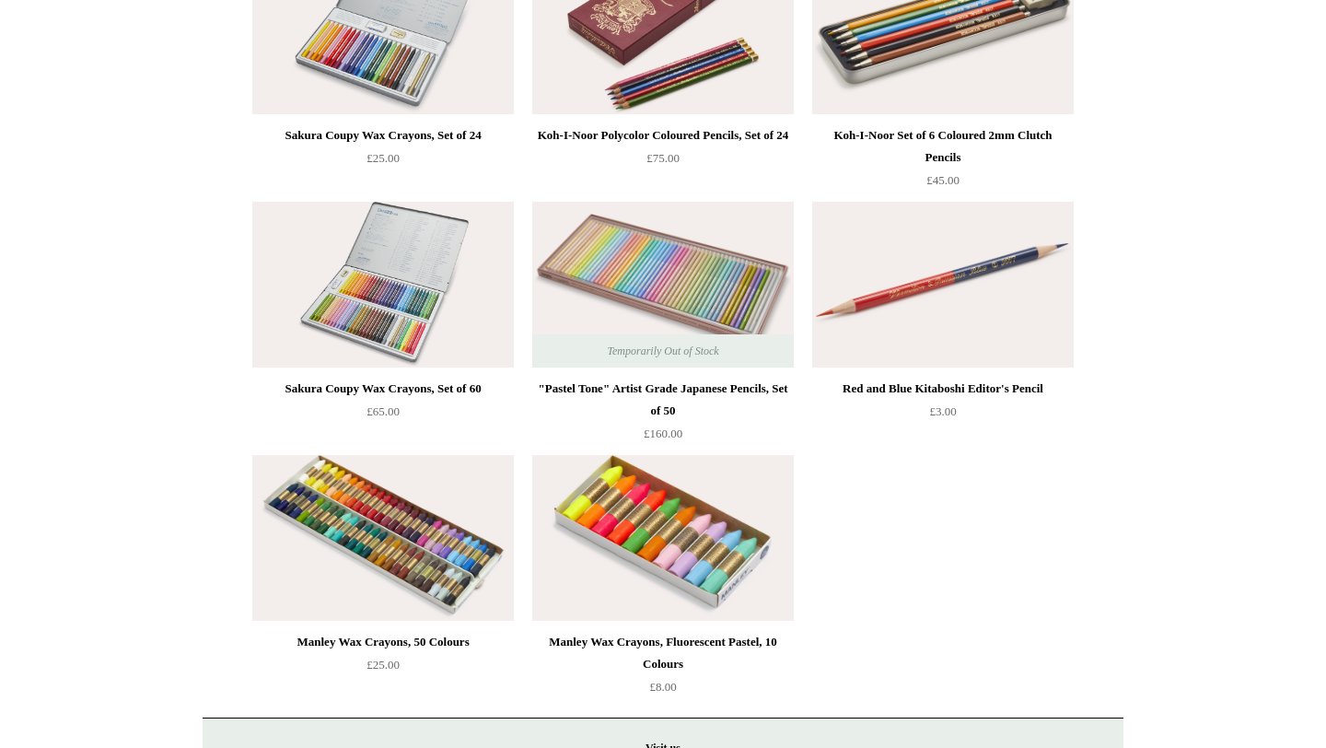
scroll to position [545, 0]
click at [683, 563] on img at bounding box center [662, 537] width 261 height 166
click at [389, 468] on img at bounding box center [382, 537] width 261 height 166
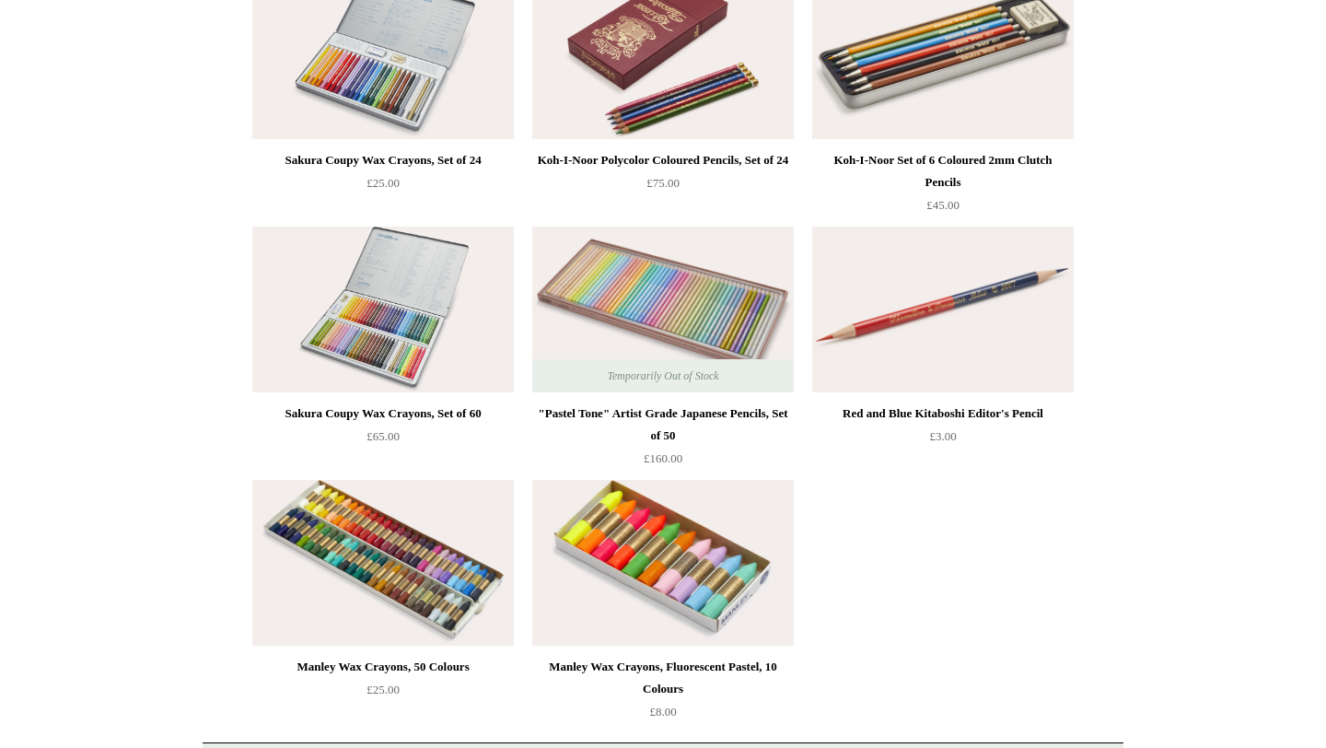
scroll to position [516, 0]
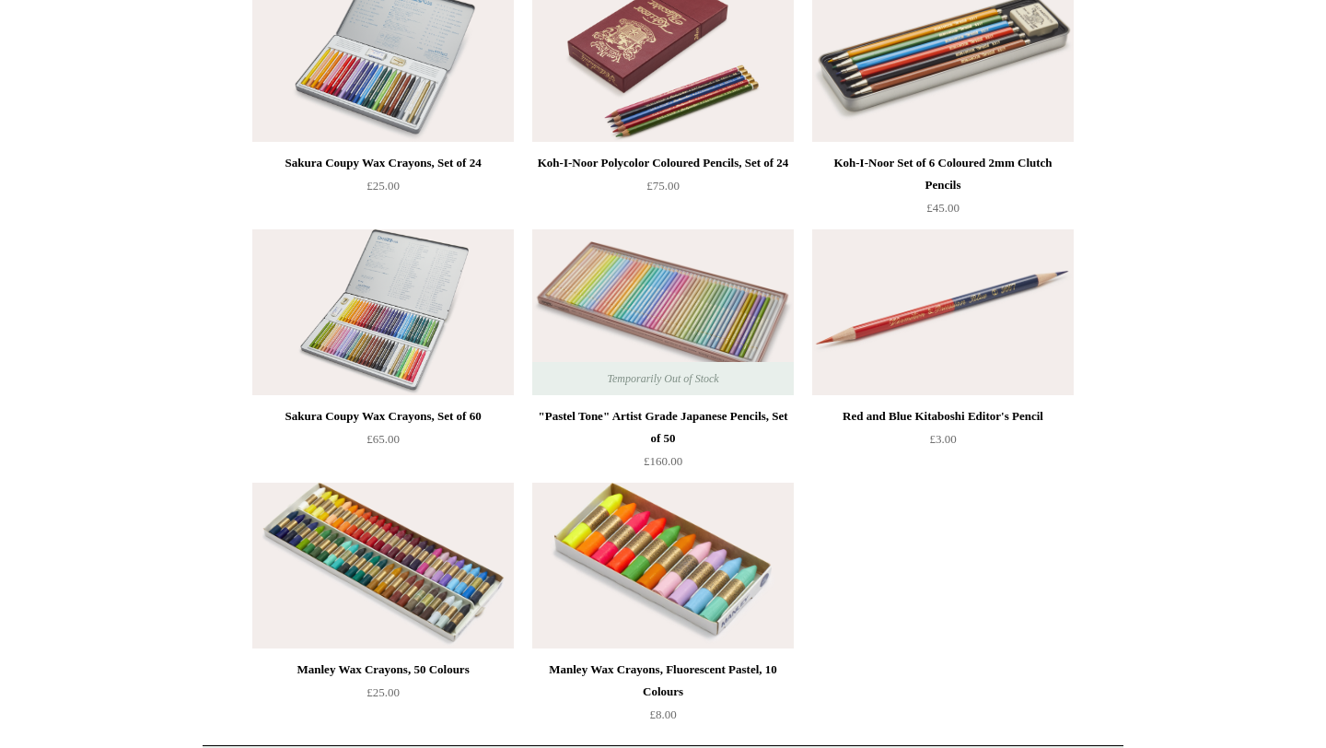
click at [596, 292] on img at bounding box center [662, 312] width 261 height 166
click at [407, 337] on img at bounding box center [382, 312] width 261 height 166
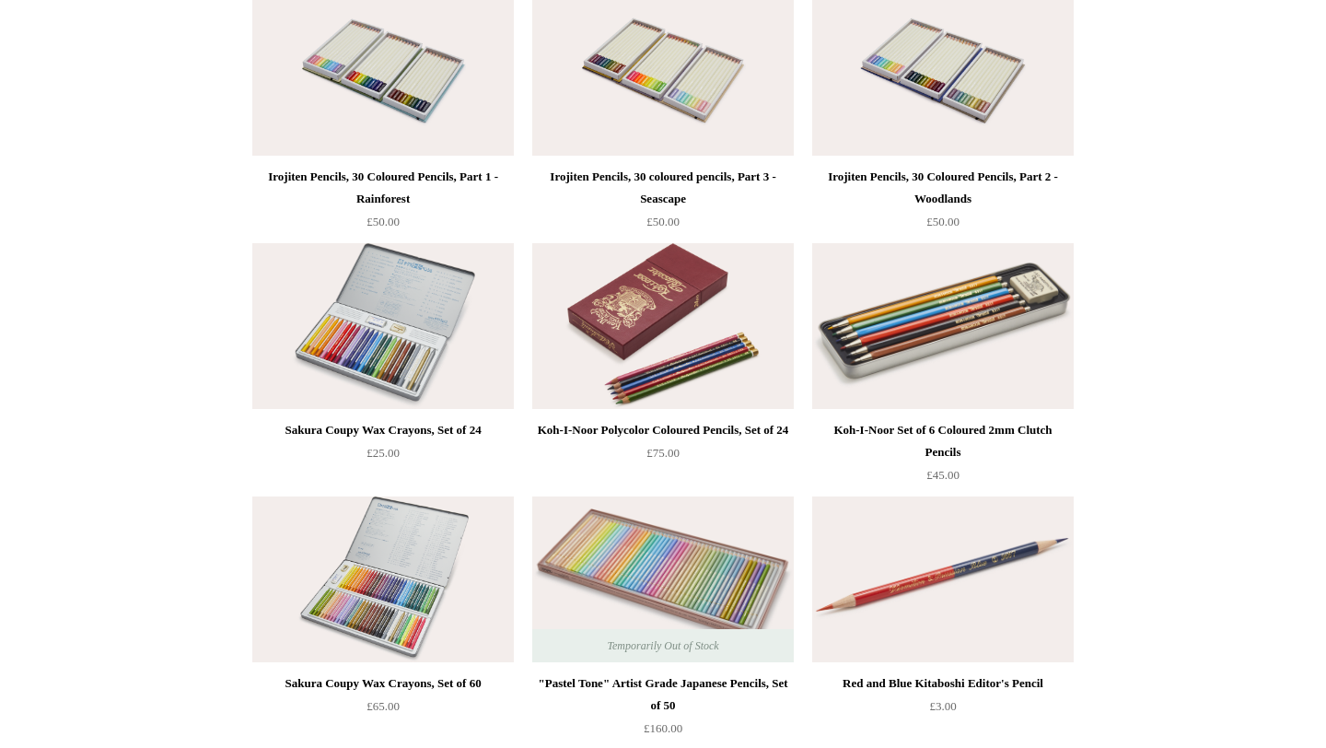
scroll to position [189, 0]
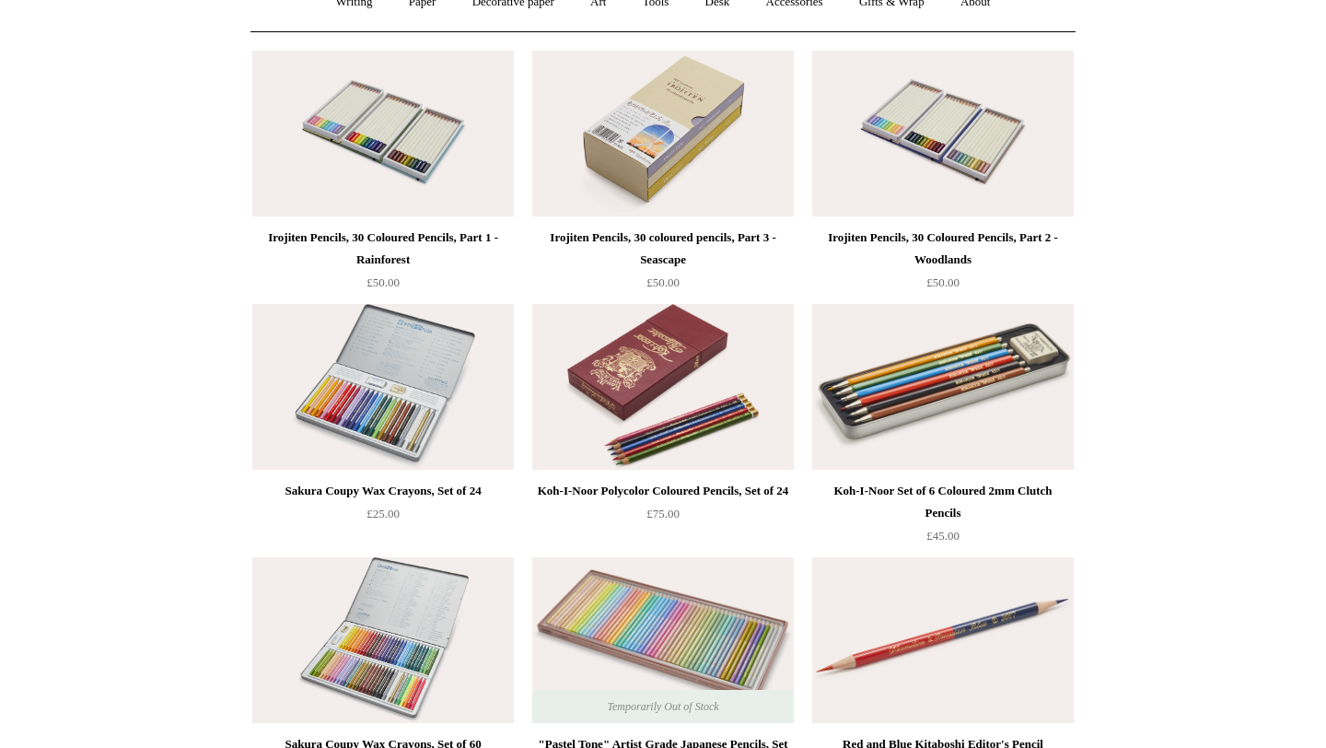
click at [618, 130] on img at bounding box center [662, 134] width 261 height 166
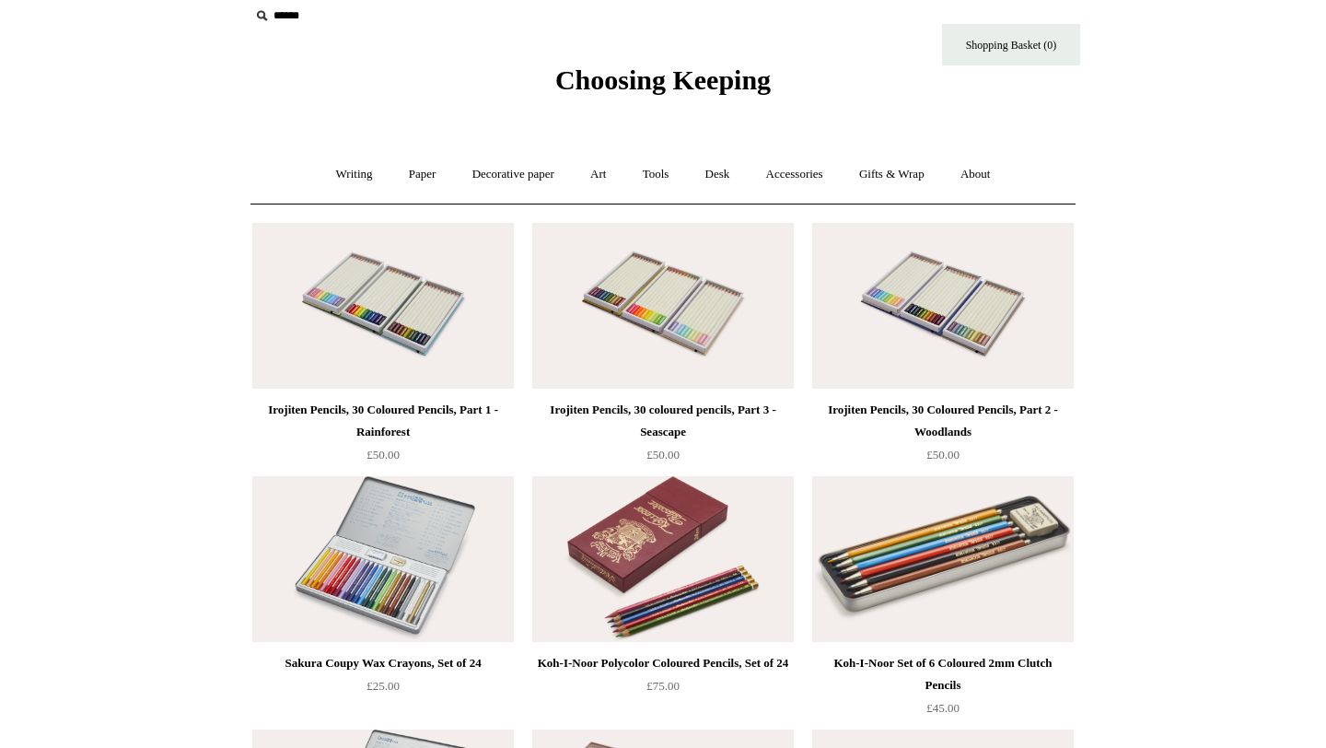
scroll to position [0, 0]
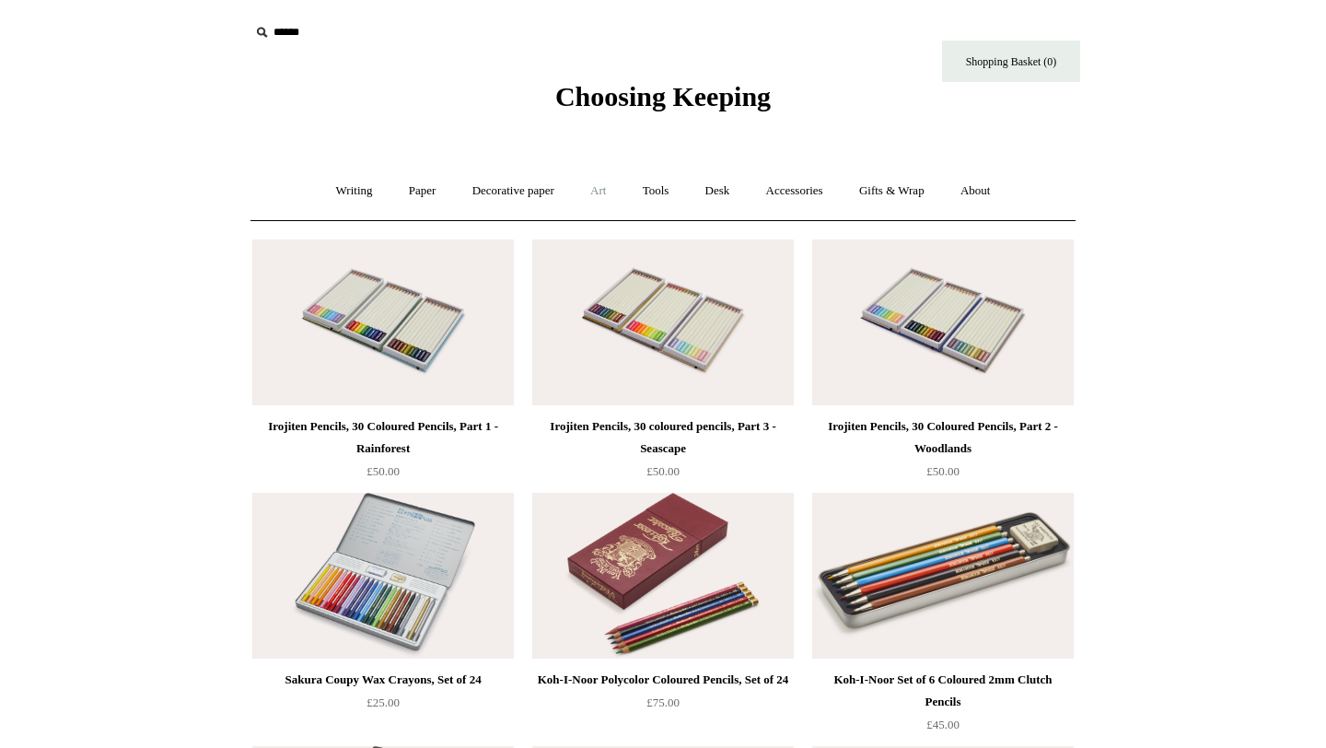
click at [589, 187] on link "Art +" at bounding box center [598, 191] width 49 height 49
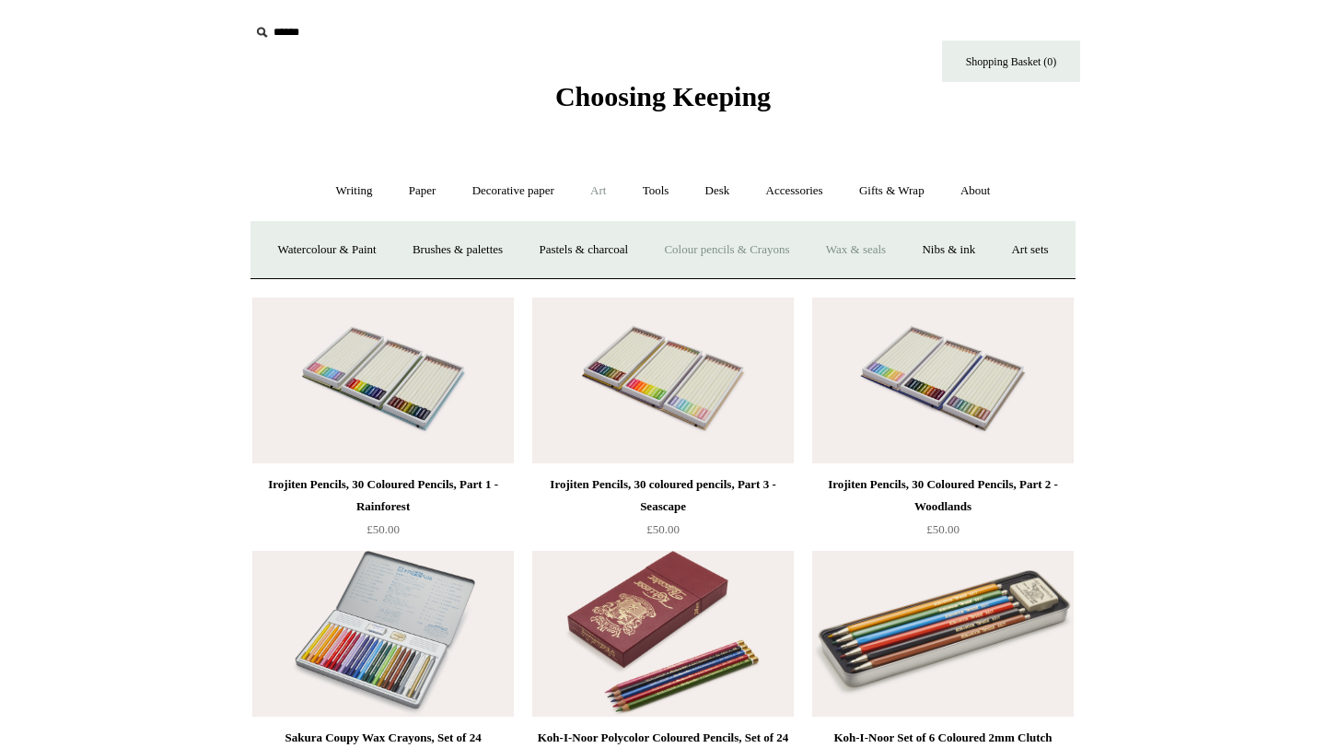
click at [902, 245] on link "Wax & seals" at bounding box center [855, 250] width 93 height 49
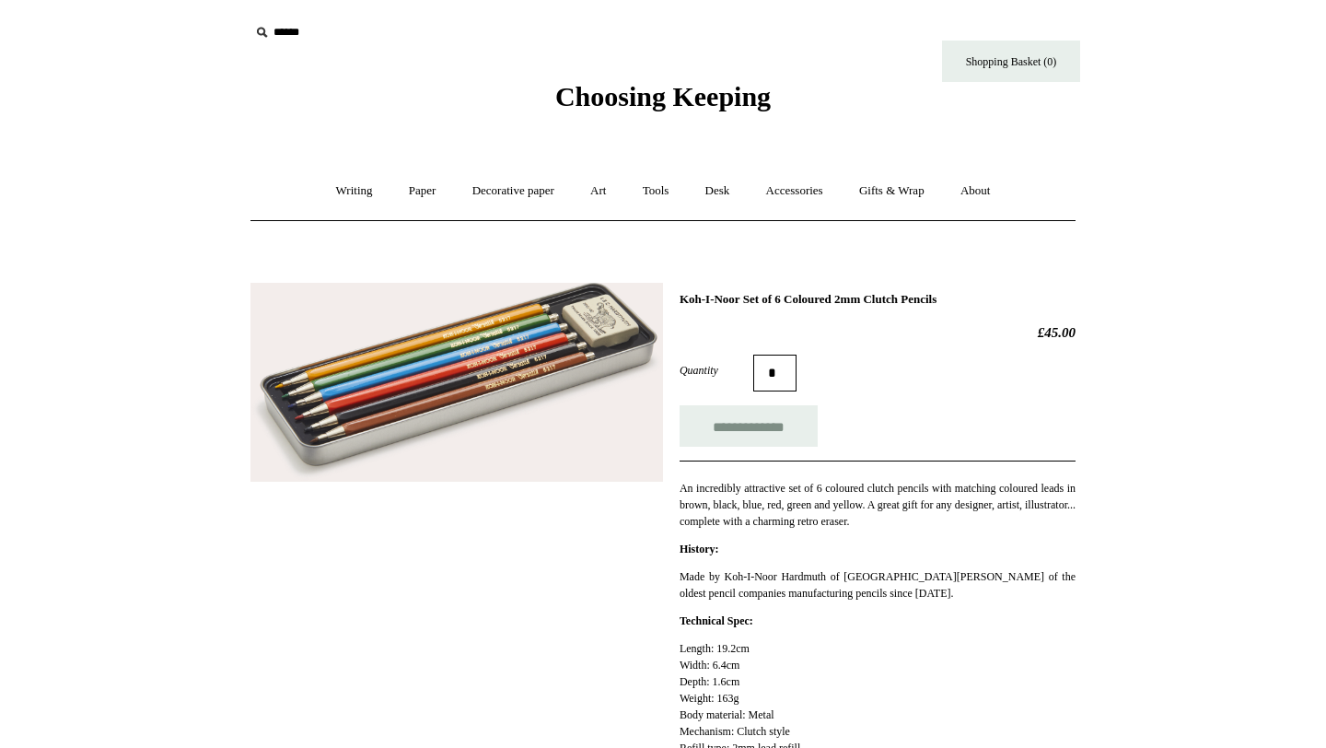
click at [495, 361] on img at bounding box center [456, 382] width 412 height 199
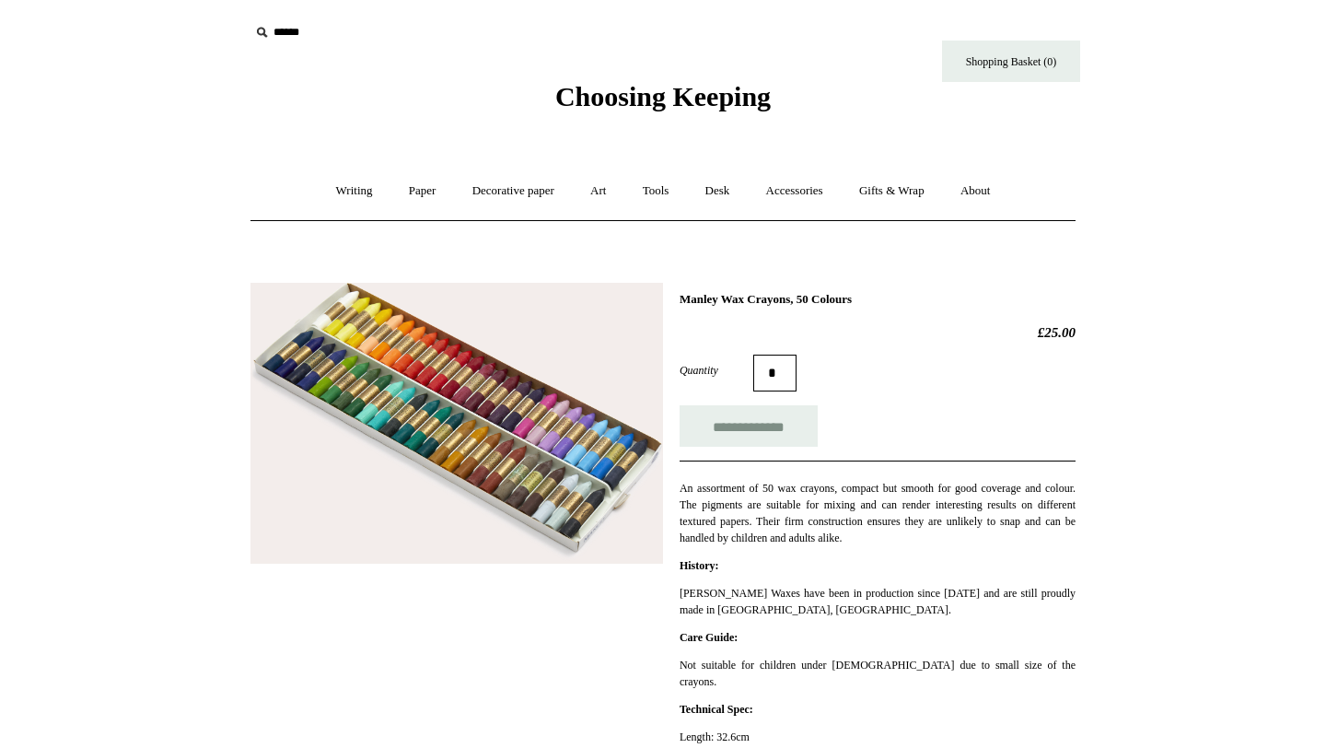
click at [389, 468] on img at bounding box center [456, 424] width 412 height 282
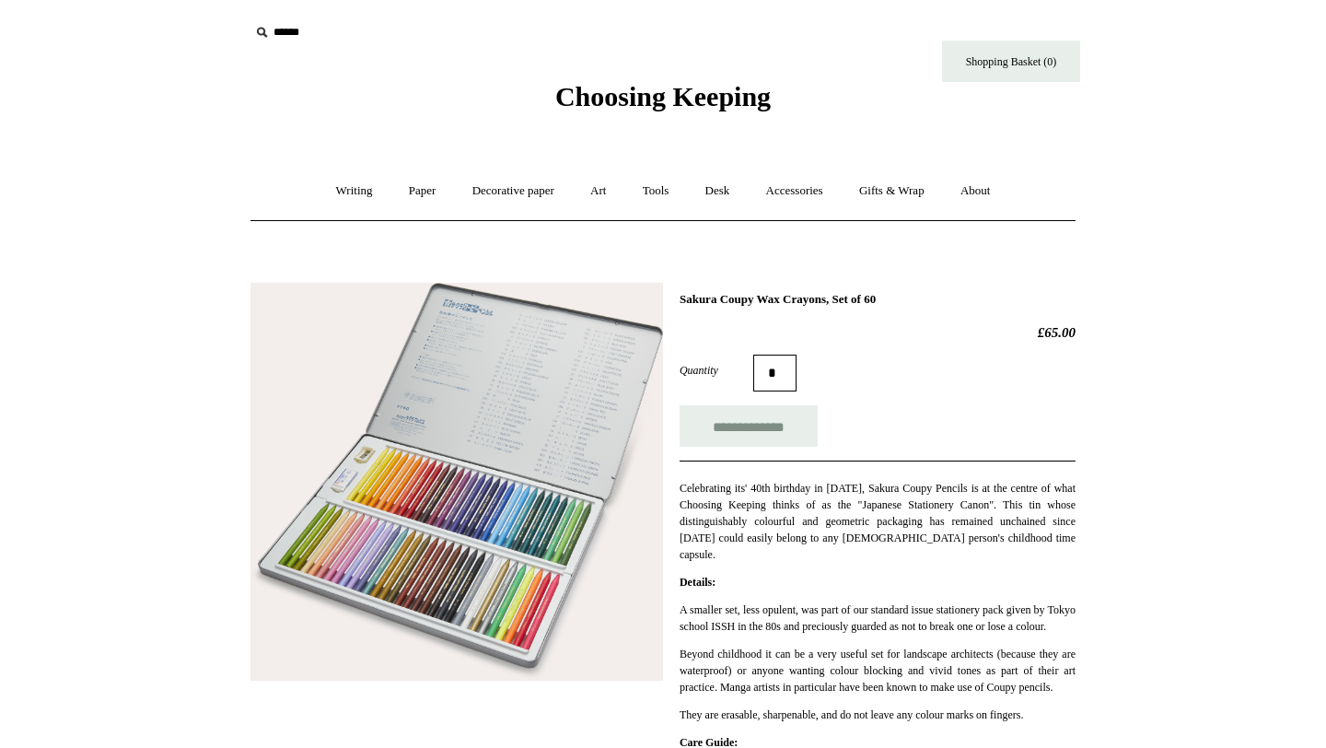
click at [473, 410] on img at bounding box center [456, 482] width 412 height 399
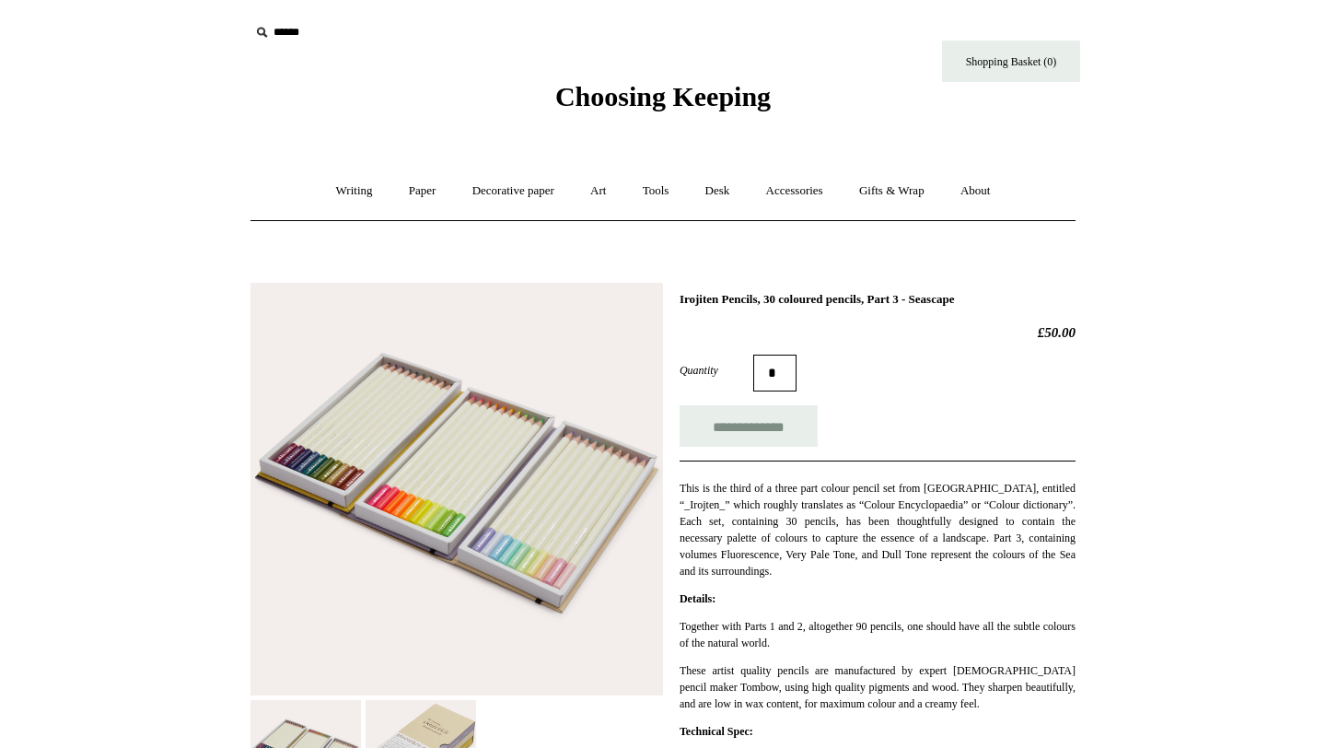
scroll to position [164, 0]
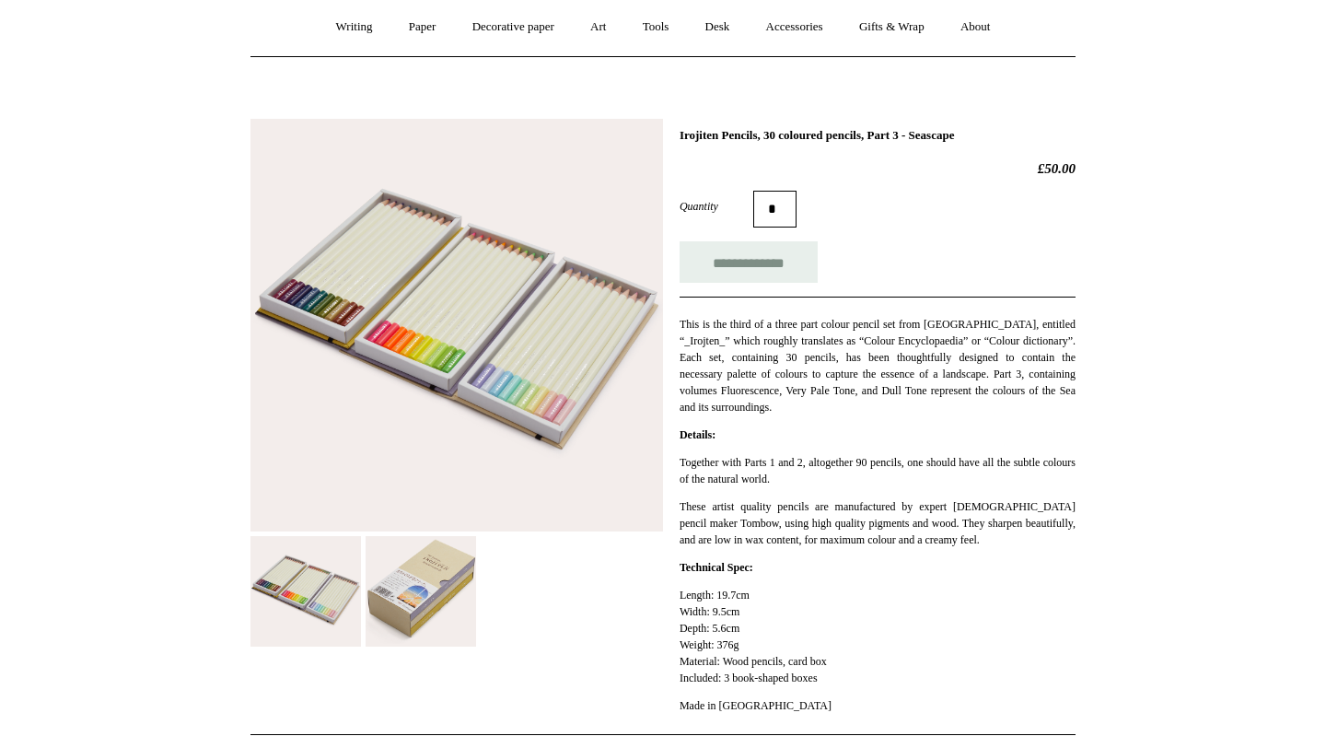
click at [476, 393] on img at bounding box center [456, 325] width 412 height 412
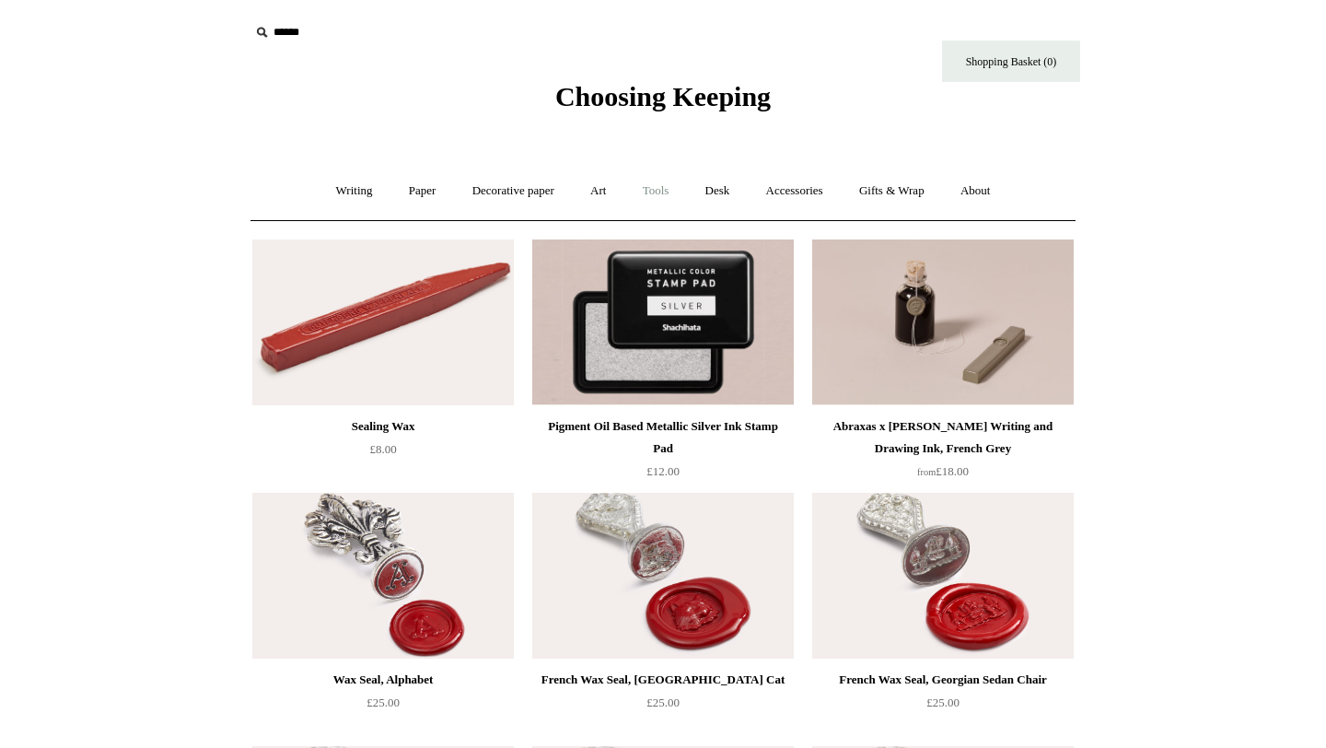
click at [665, 190] on link "Tools +" at bounding box center [656, 191] width 60 height 49
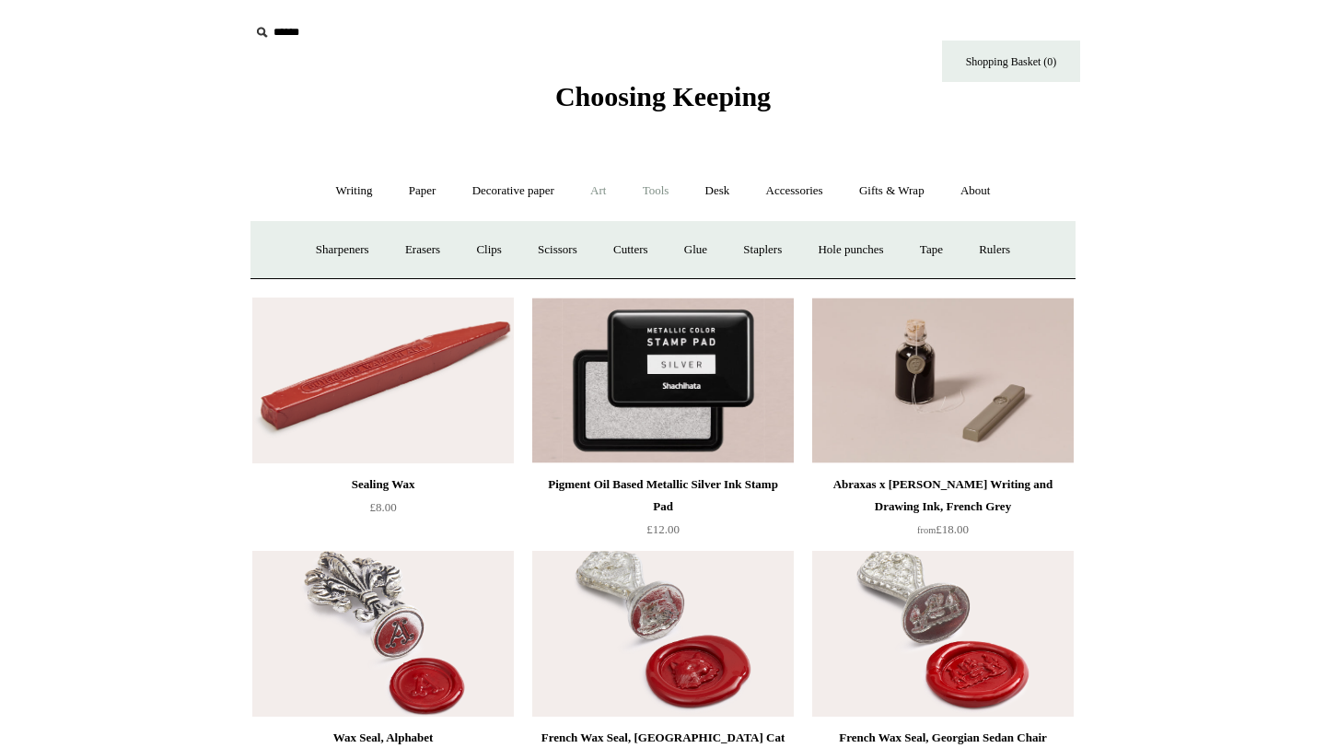
click at [595, 191] on link "Art +" at bounding box center [598, 191] width 49 height 49
click at [992, 249] on link "Nibs & ink" at bounding box center [948, 250] width 87 height 49
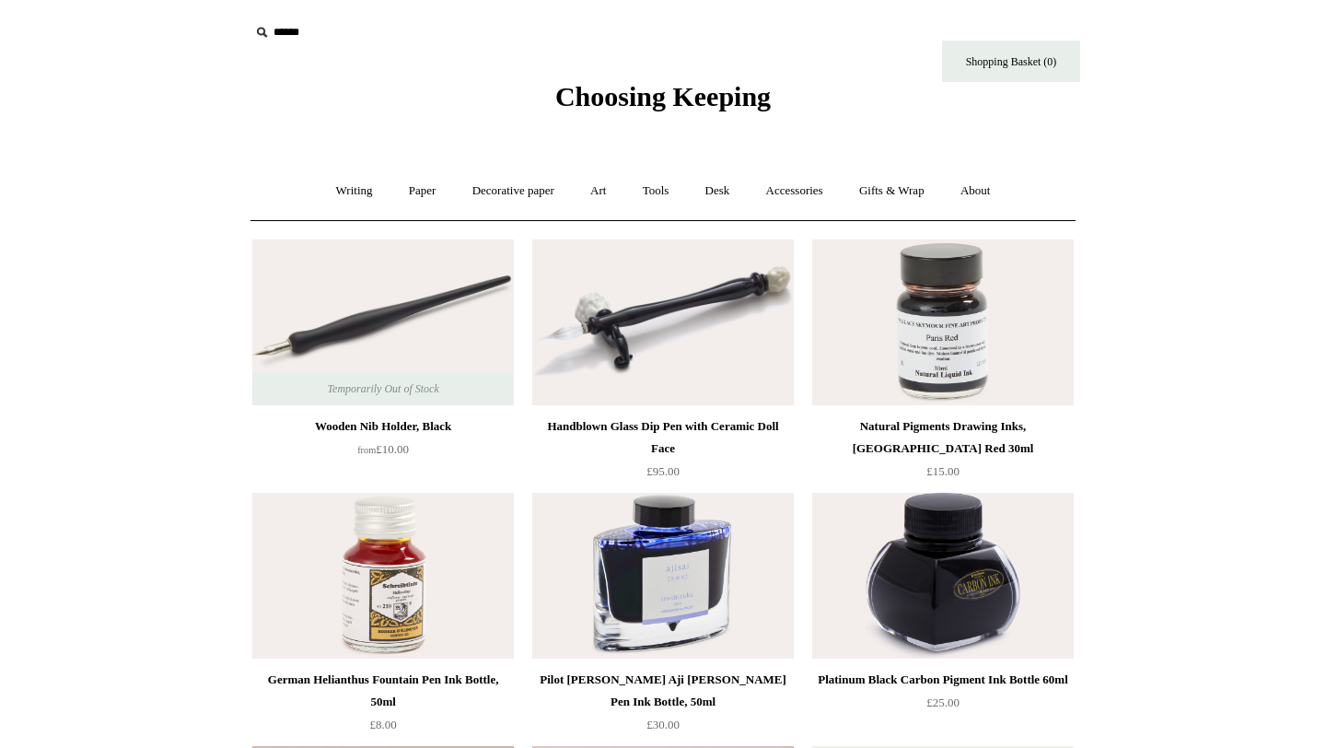
click at [697, 299] on img at bounding box center [662, 322] width 261 height 166
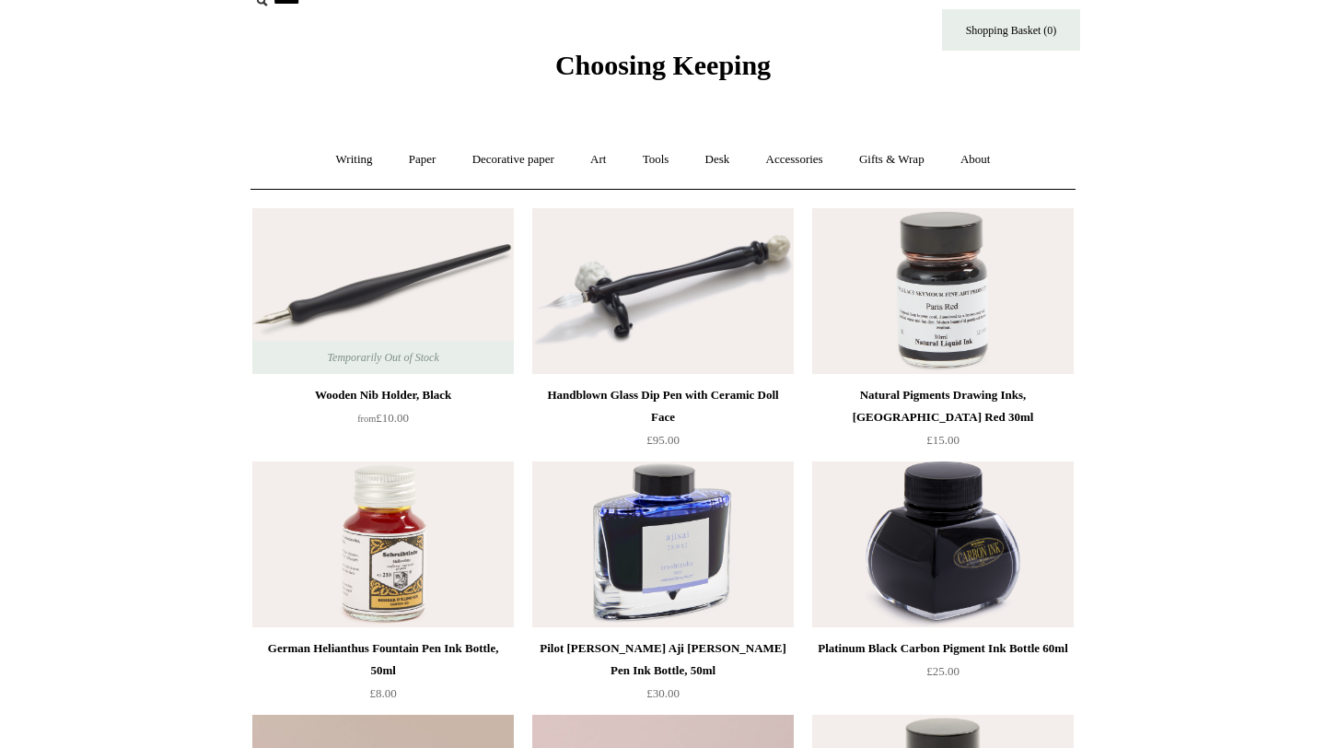
scroll to position [36, 0]
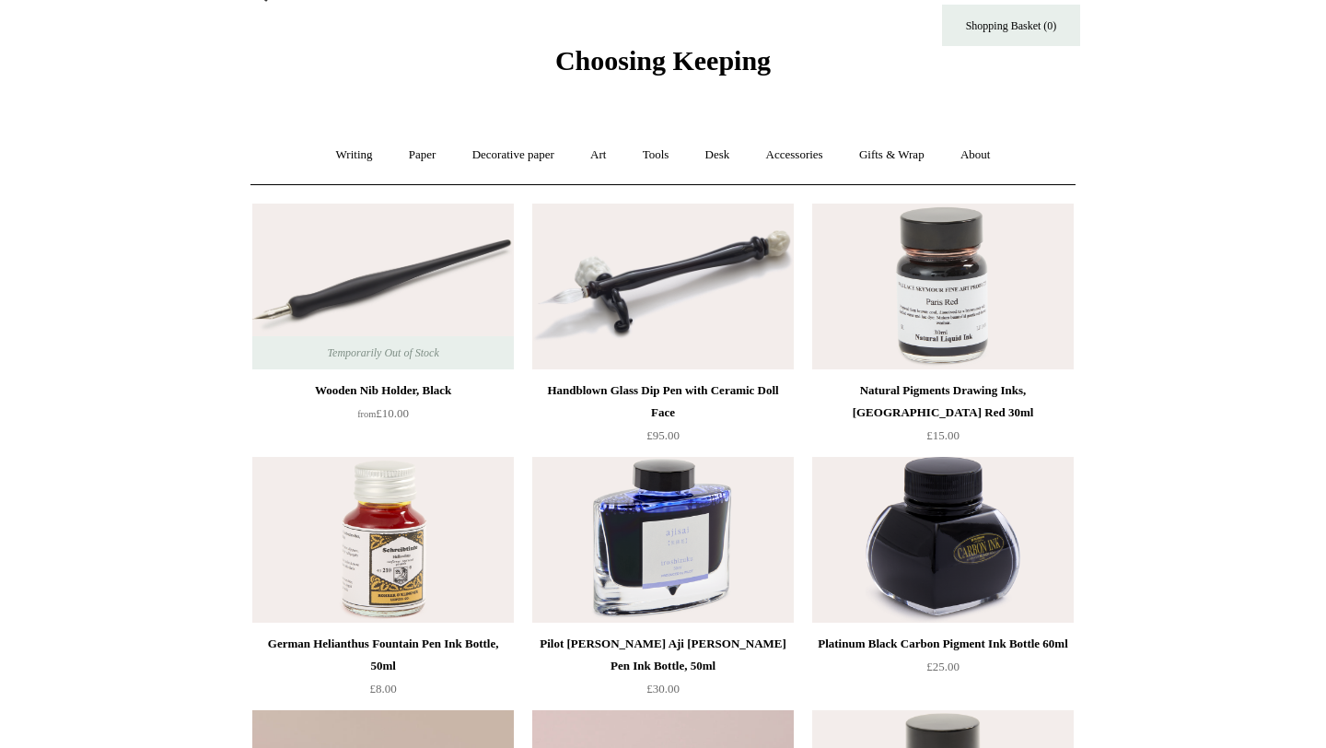
click at [409, 267] on img at bounding box center [382, 286] width 261 height 166
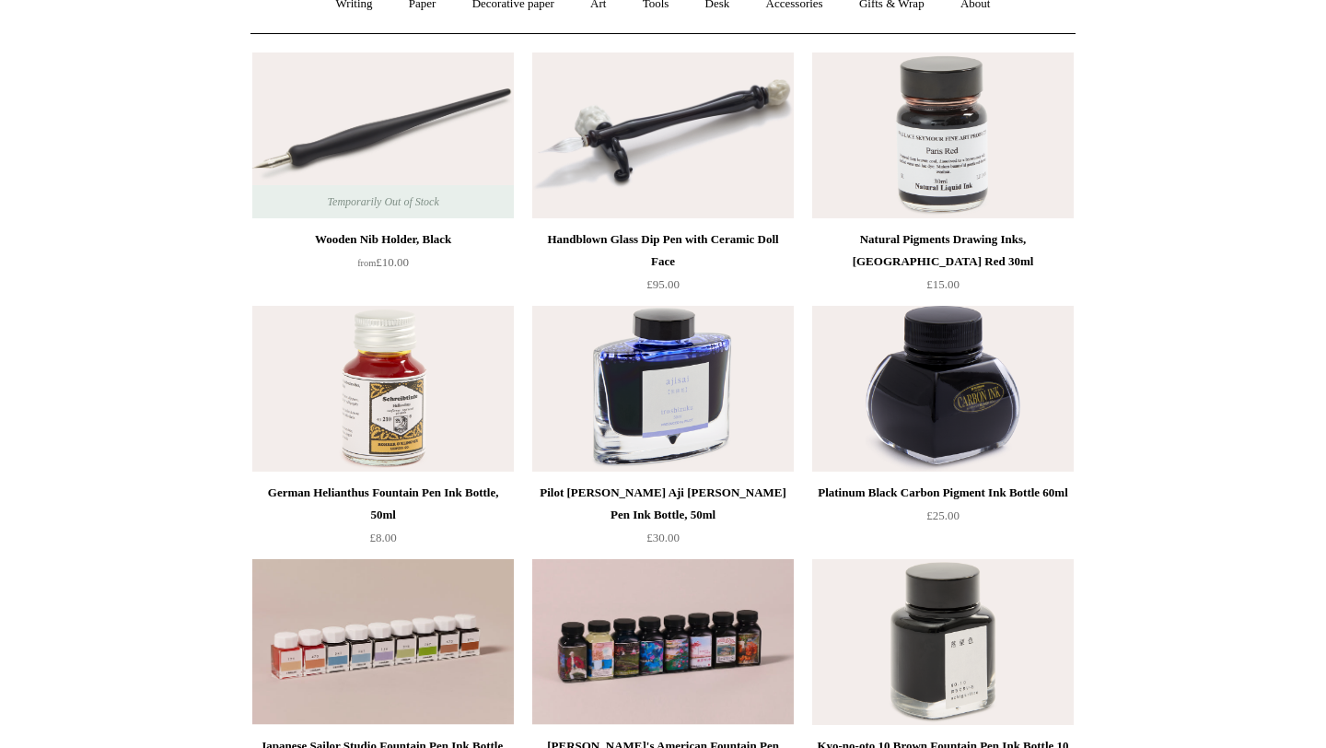
scroll to position [369, 0]
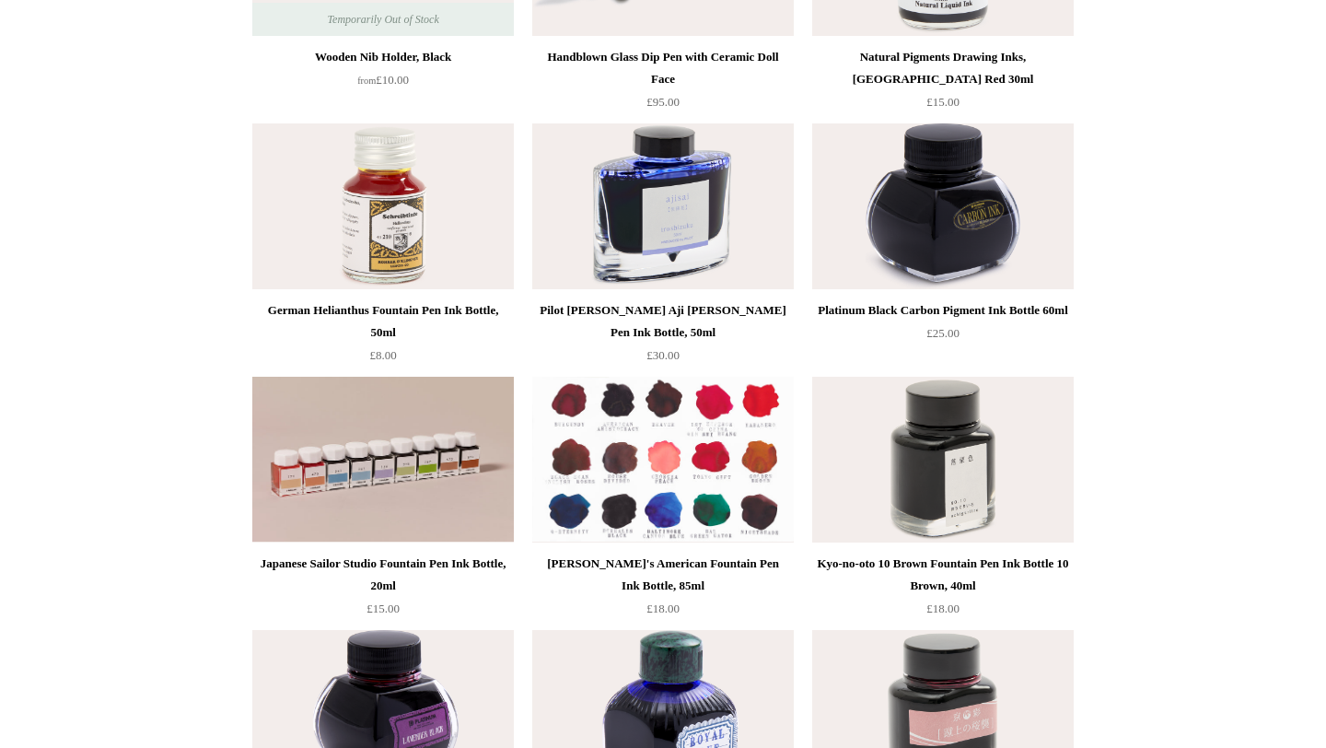
click at [669, 516] on img at bounding box center [662, 460] width 261 height 166
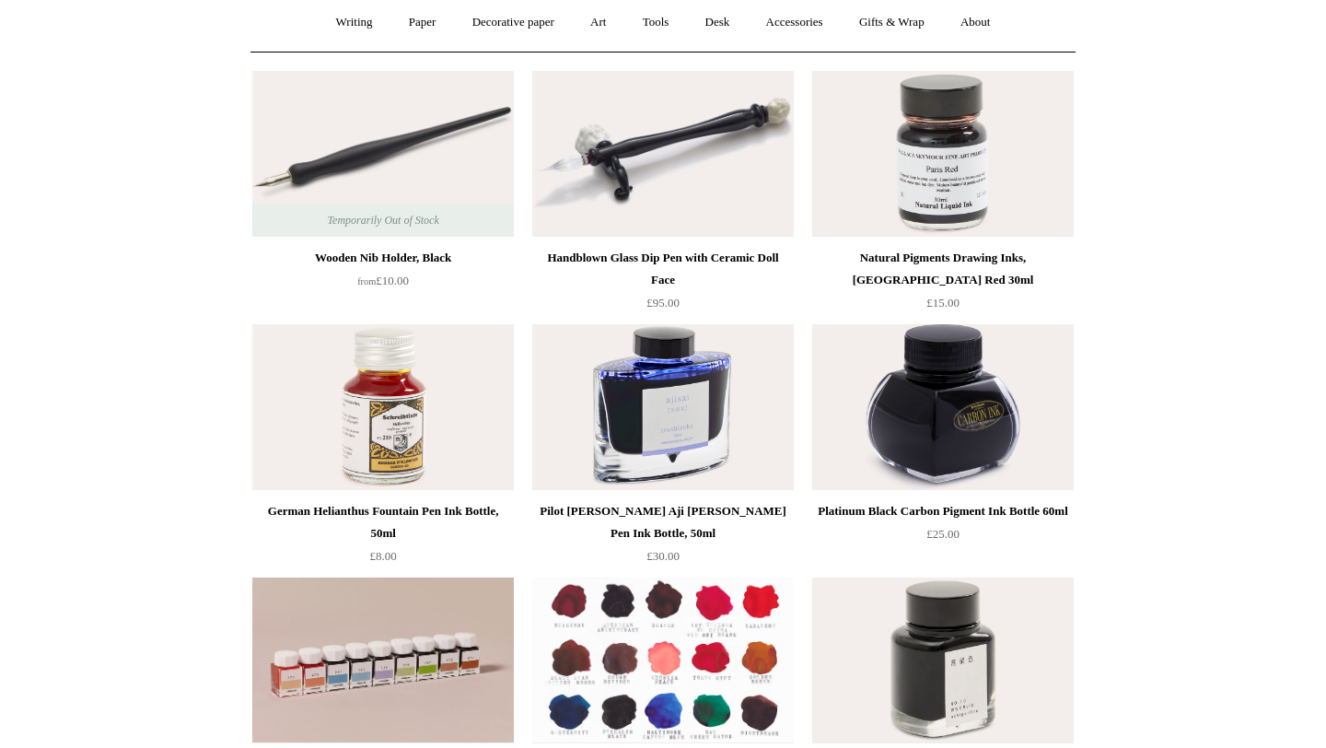
scroll to position [0, 0]
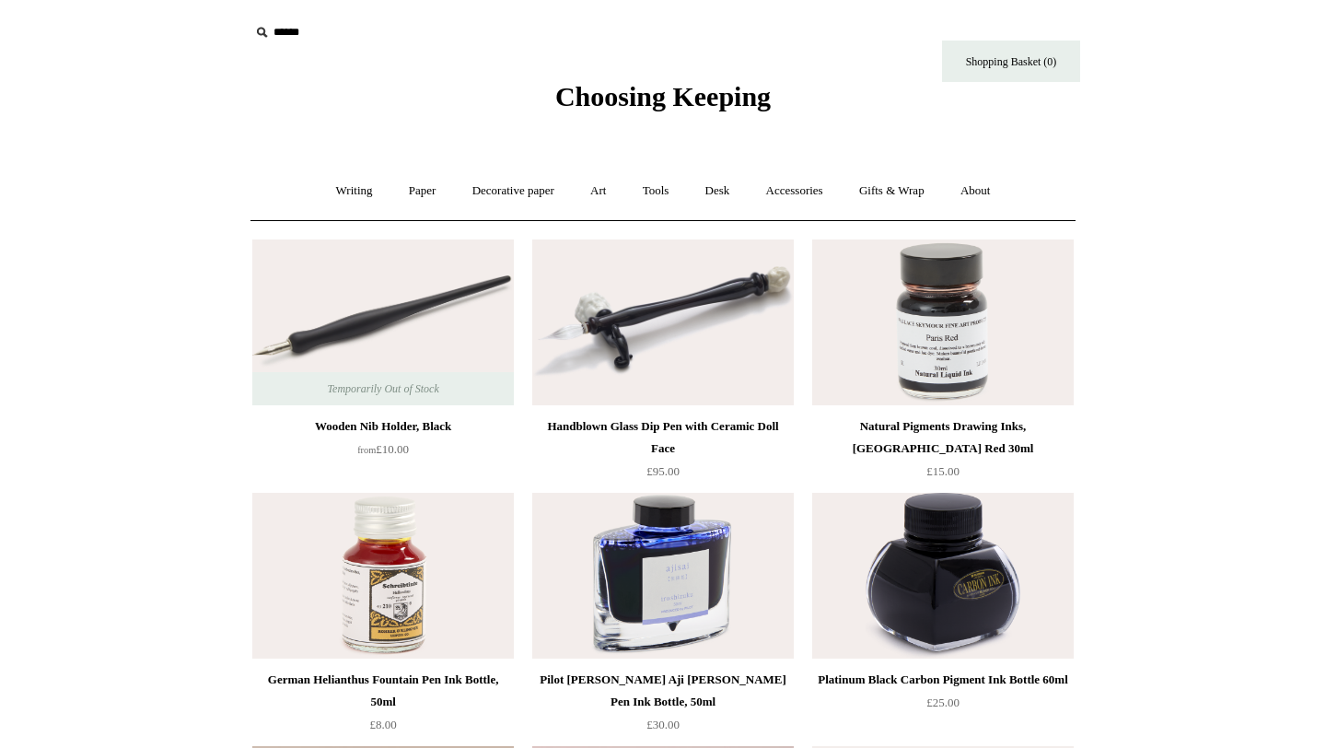
click at [625, 190] on ul "Writing + Pens by brand + Kaweco Lamy Ohnishi Seisakusho Pelikan Tetzbo Pilot P…" at bounding box center [663, 191] width 688 height 49
click at [604, 190] on link "Art +" at bounding box center [598, 191] width 49 height 49
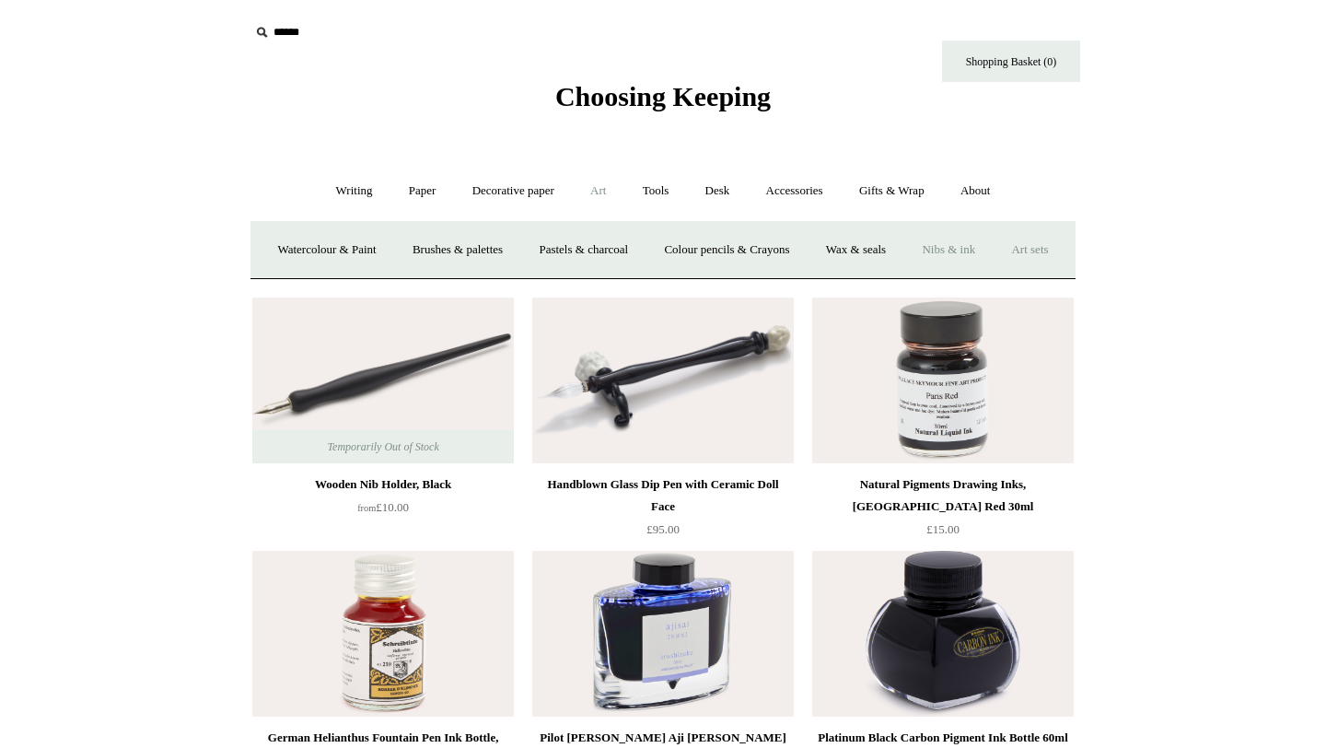
click at [994, 274] on link "Art sets" at bounding box center [1029, 250] width 70 height 49
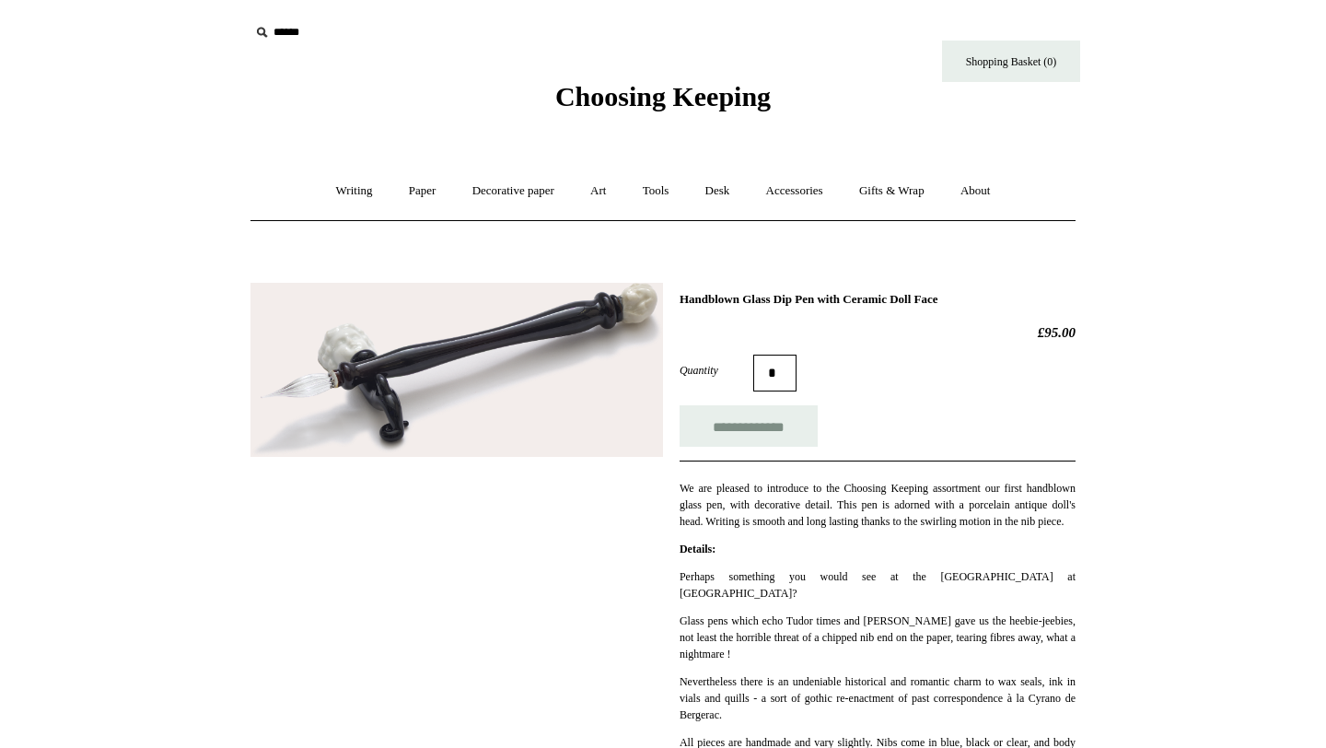
click at [561, 341] on img at bounding box center [456, 370] width 412 height 175
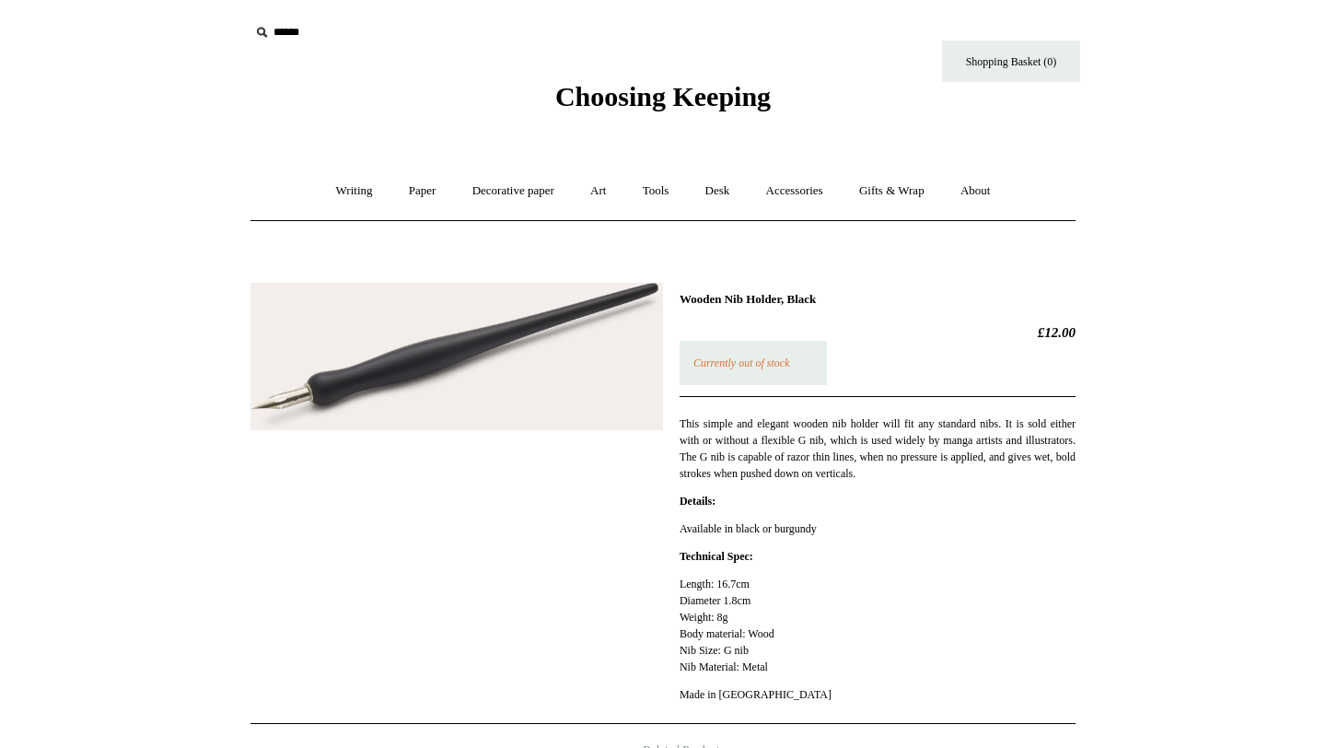
click at [418, 382] on img at bounding box center [456, 356] width 412 height 147
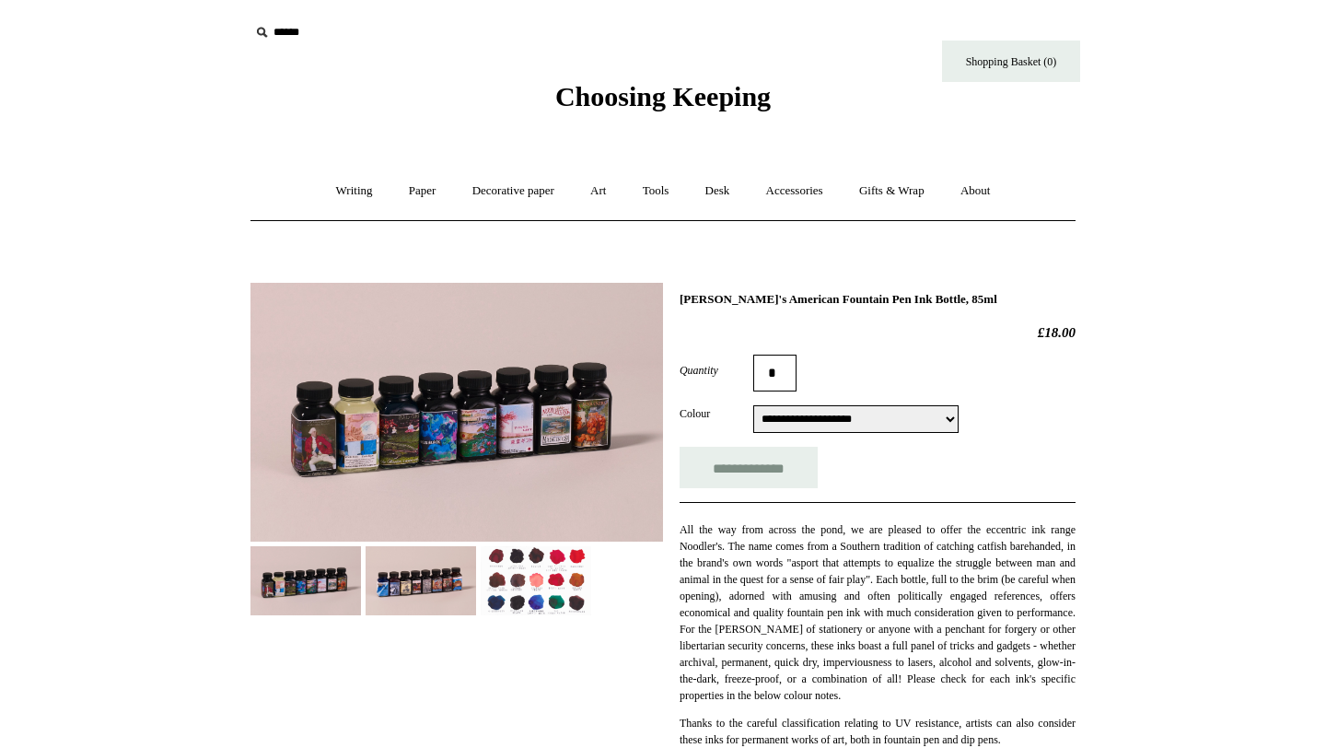
click at [422, 572] on img at bounding box center [420, 580] width 110 height 69
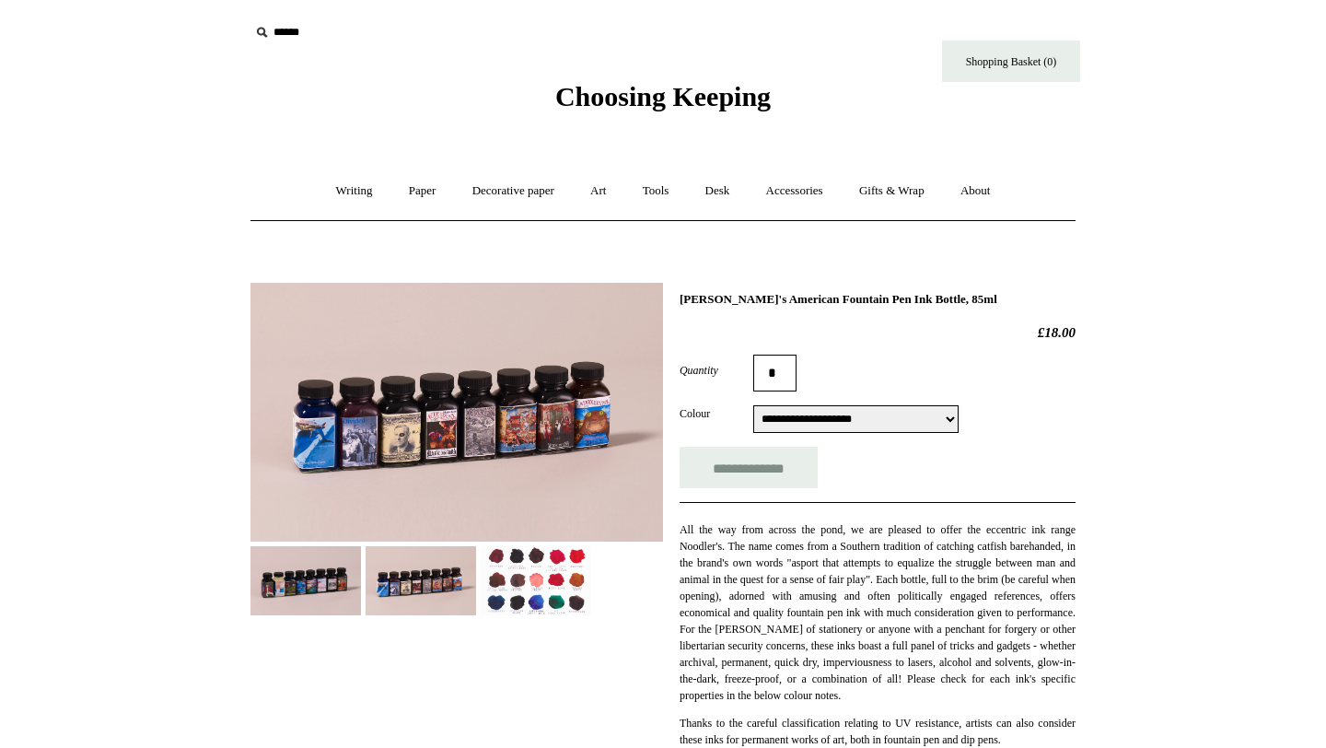
click at [494, 563] on img at bounding box center [536, 580] width 110 height 69
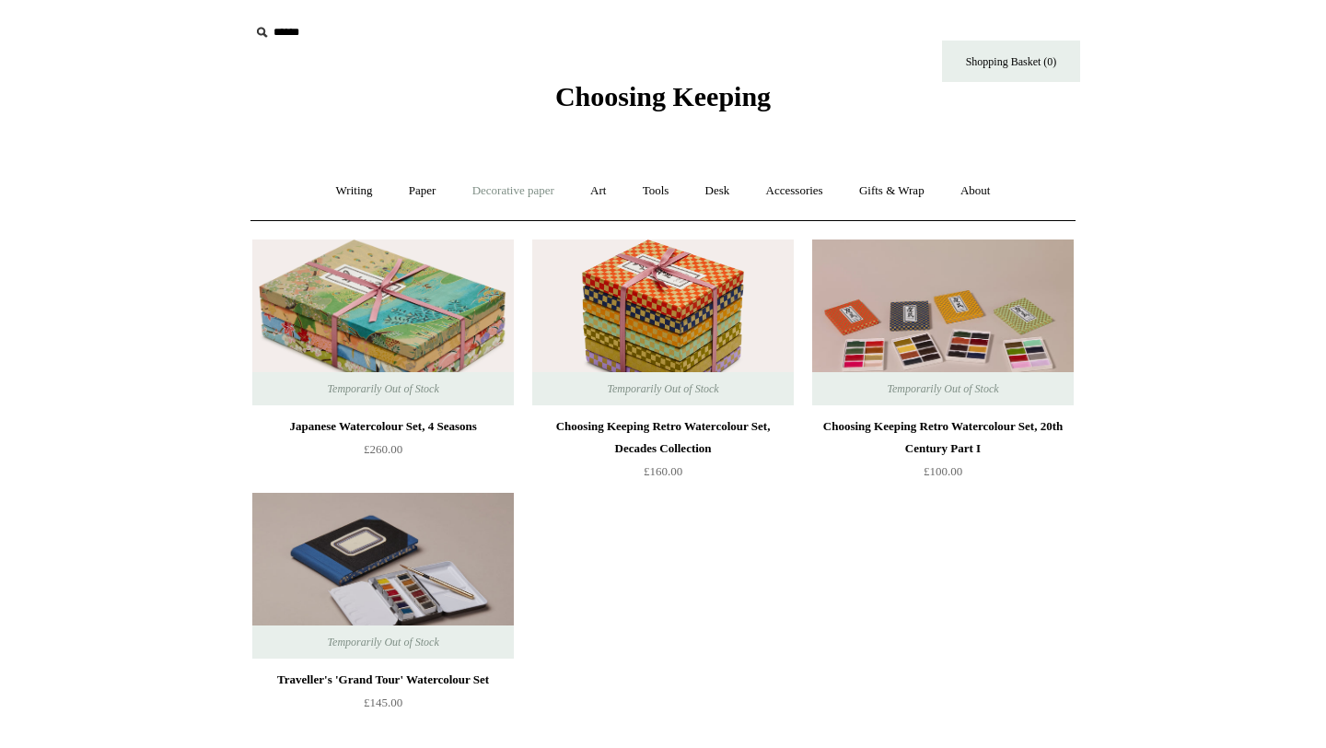
click at [492, 196] on link "Decorative paper +" at bounding box center [513, 191] width 115 height 49
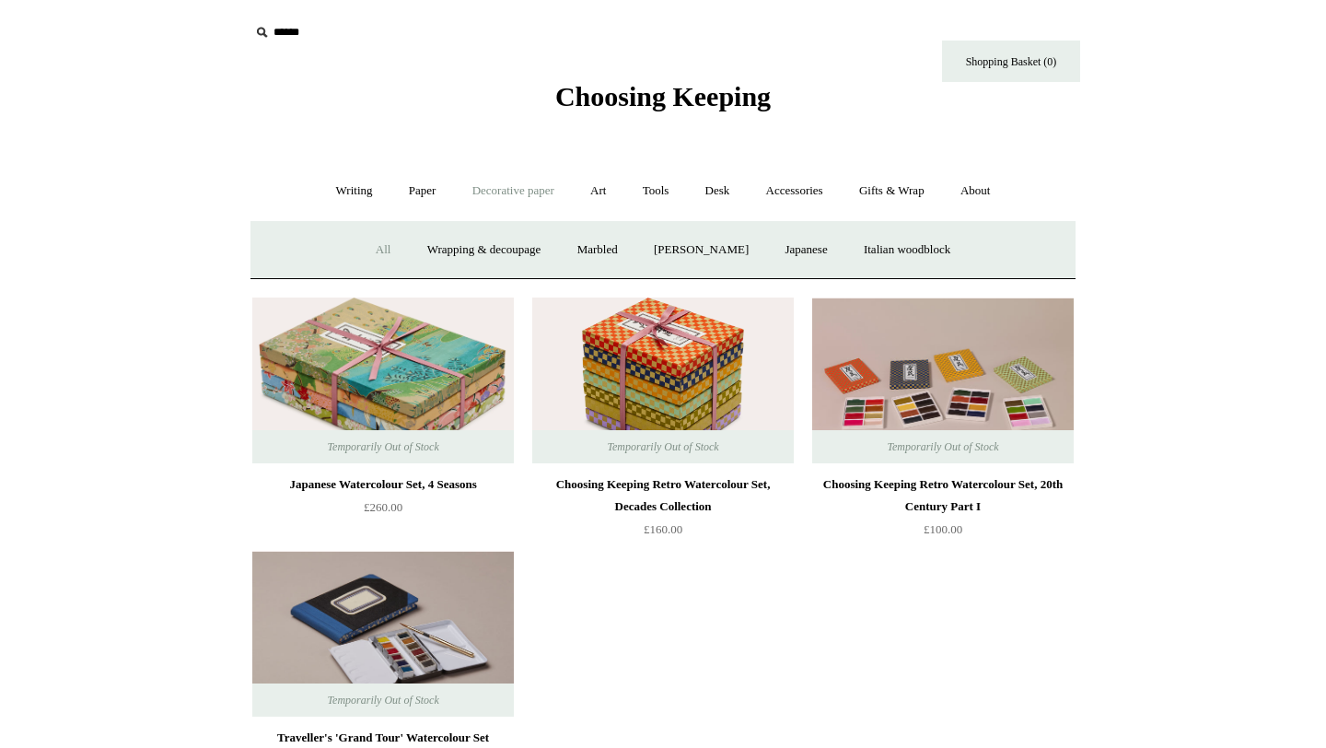
click at [377, 253] on link "All" at bounding box center [383, 250] width 49 height 49
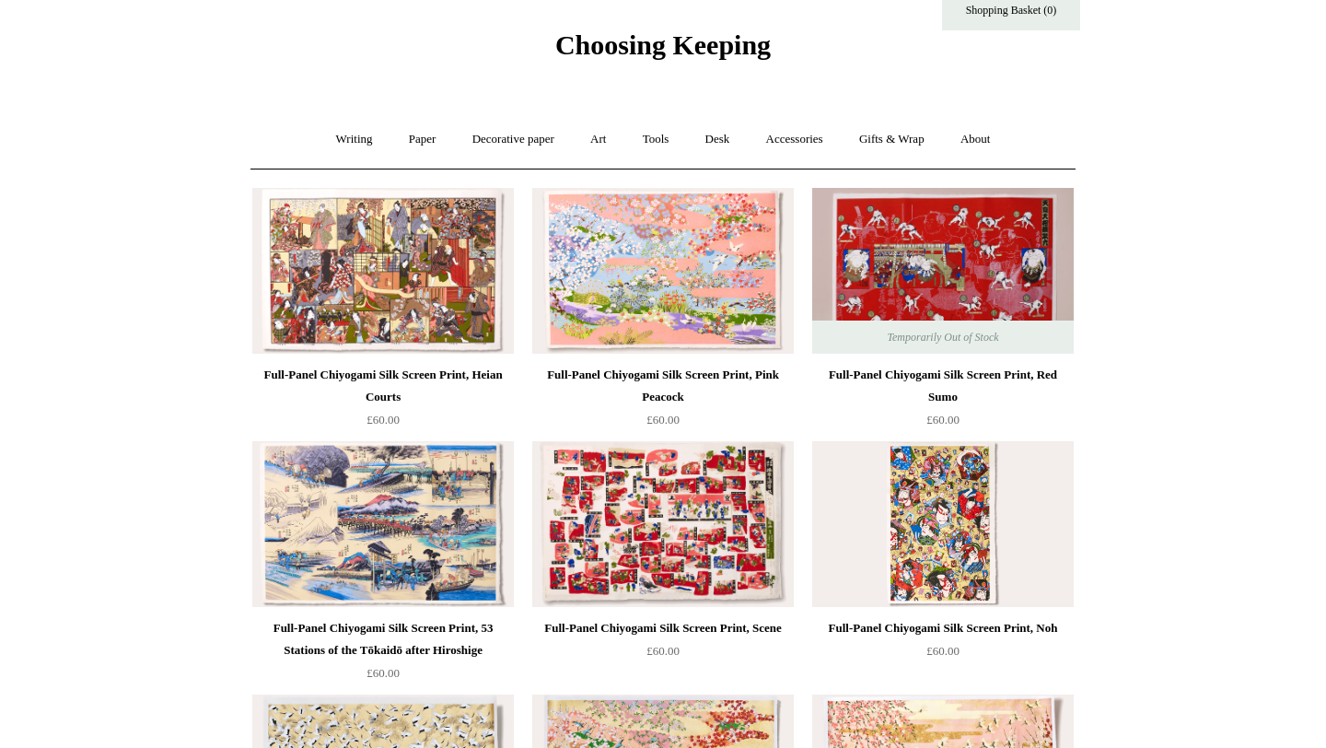
scroll to position [53, 0]
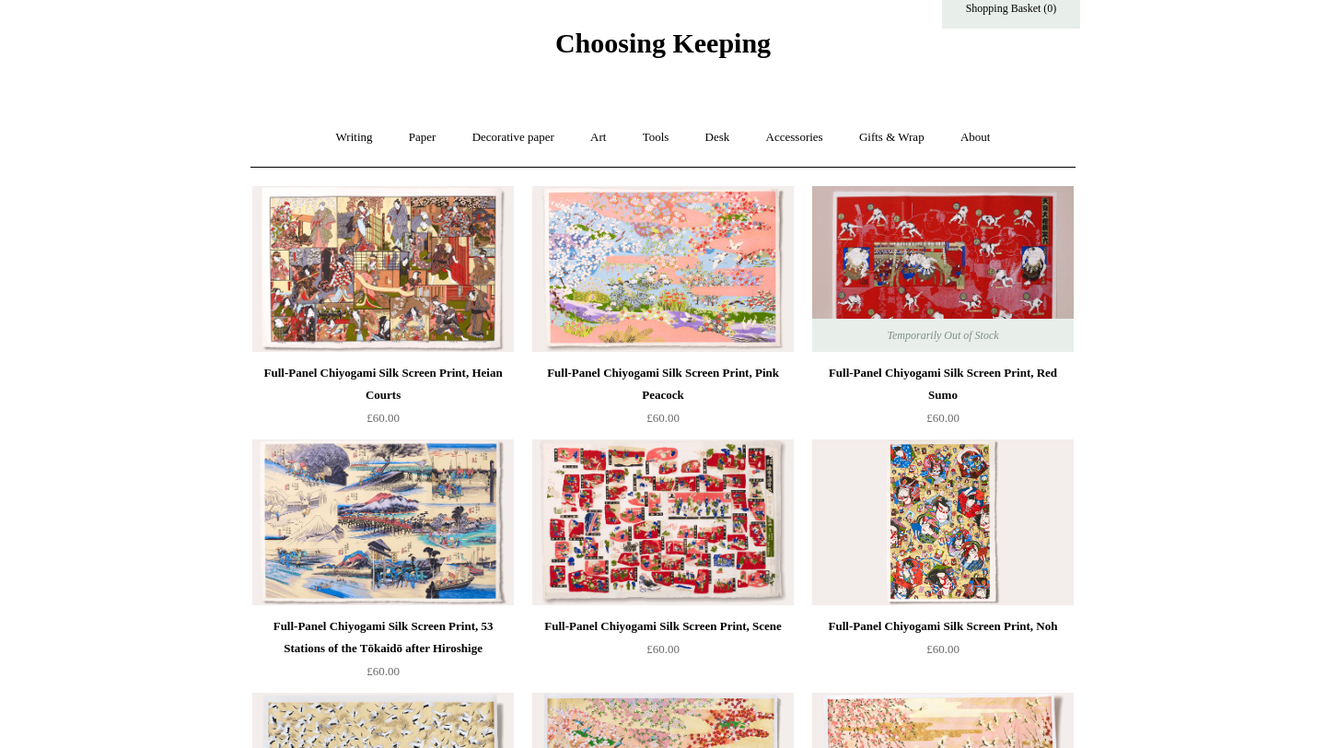
click at [614, 295] on img at bounding box center [662, 269] width 261 height 166
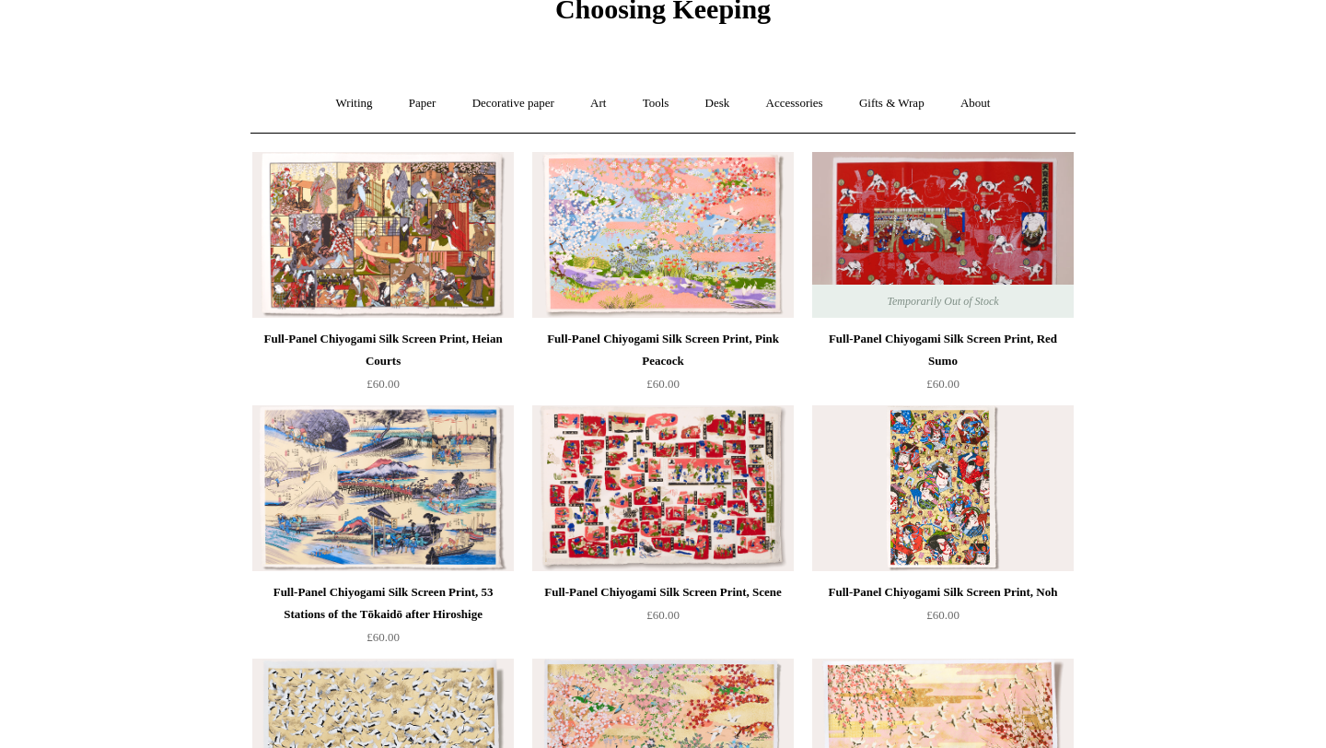
scroll to position [229, 0]
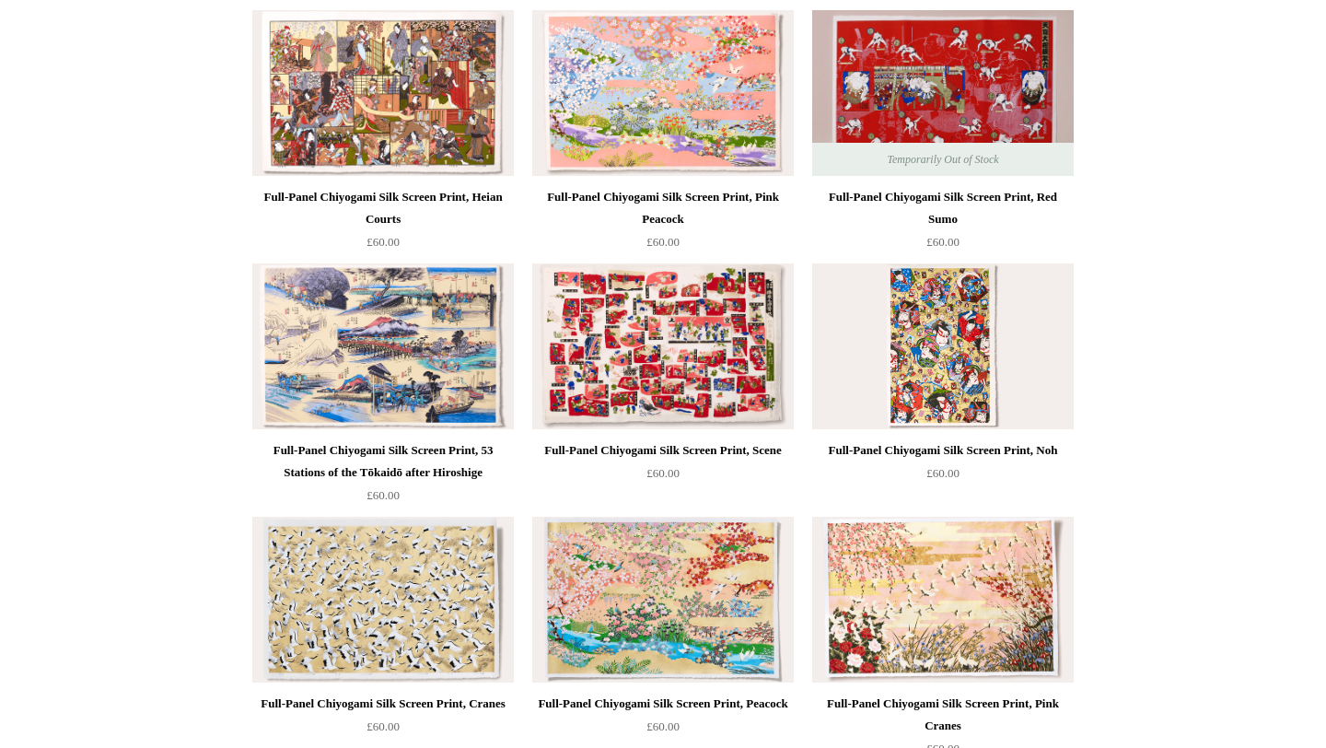
click at [992, 370] on img at bounding box center [942, 346] width 261 height 166
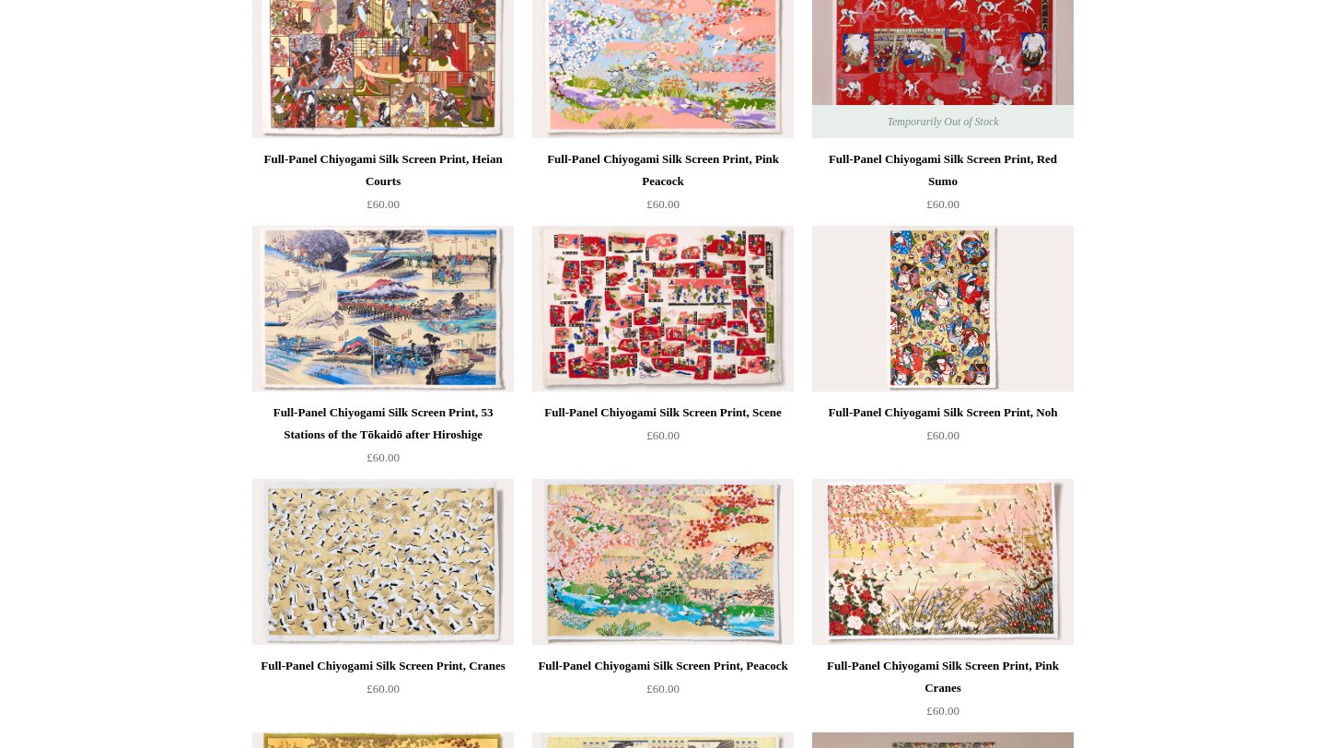
scroll to position [0, 0]
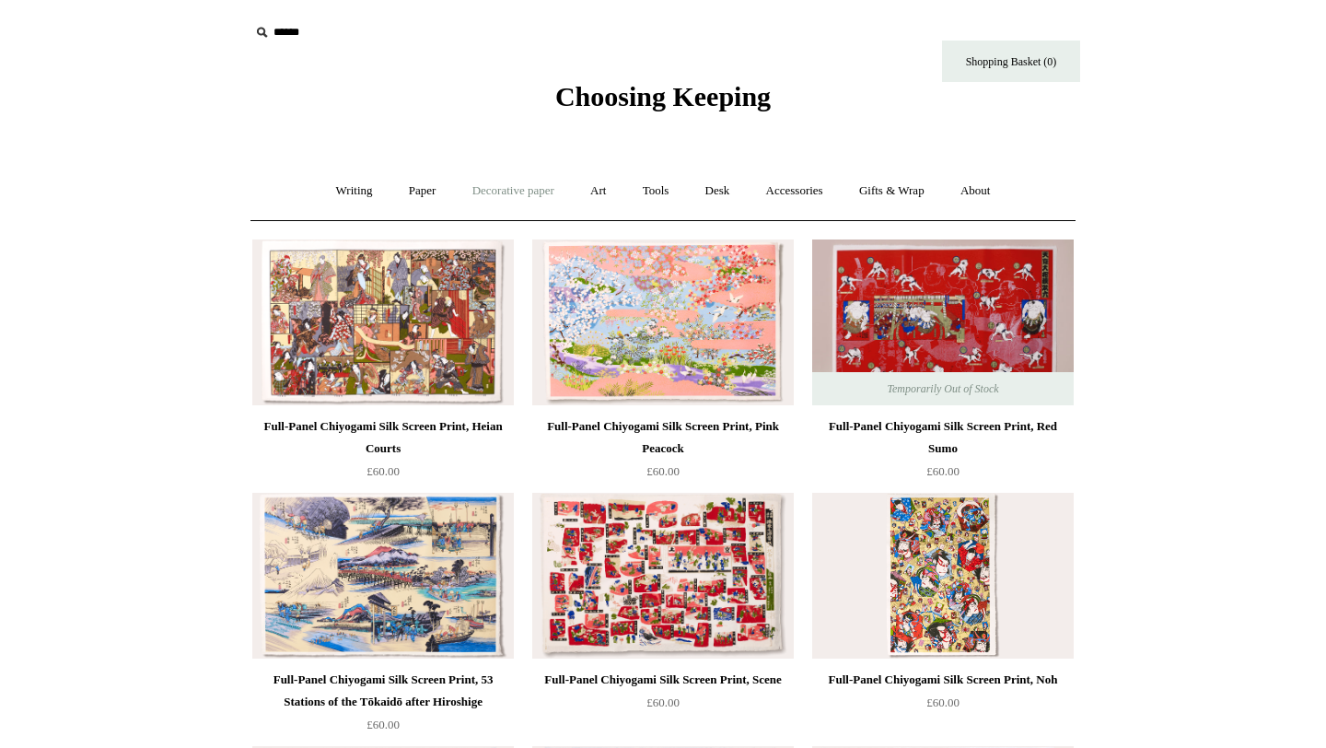
click at [501, 178] on link "Decorative paper +" at bounding box center [513, 191] width 115 height 49
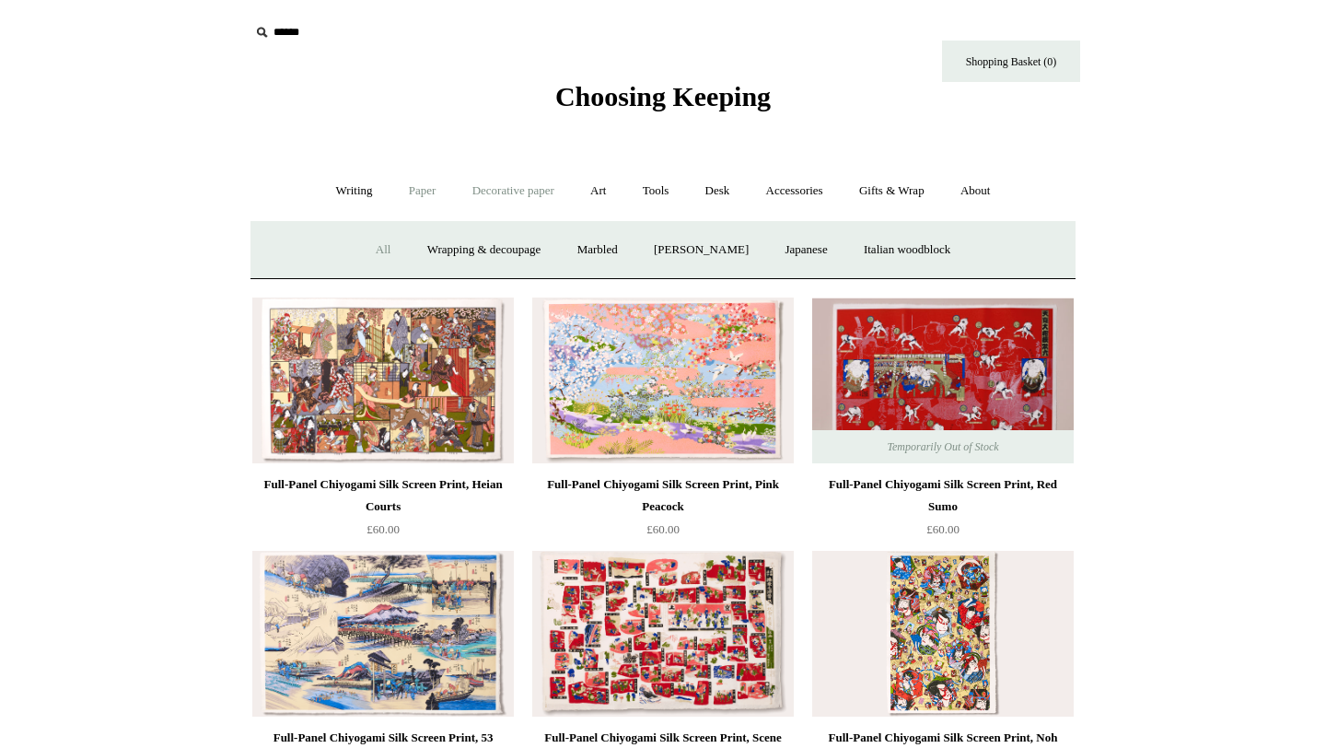
click at [408, 195] on link "Paper +" at bounding box center [422, 191] width 61 height 49
click at [394, 246] on link "Notebooks +" at bounding box center [405, 250] width 85 height 49
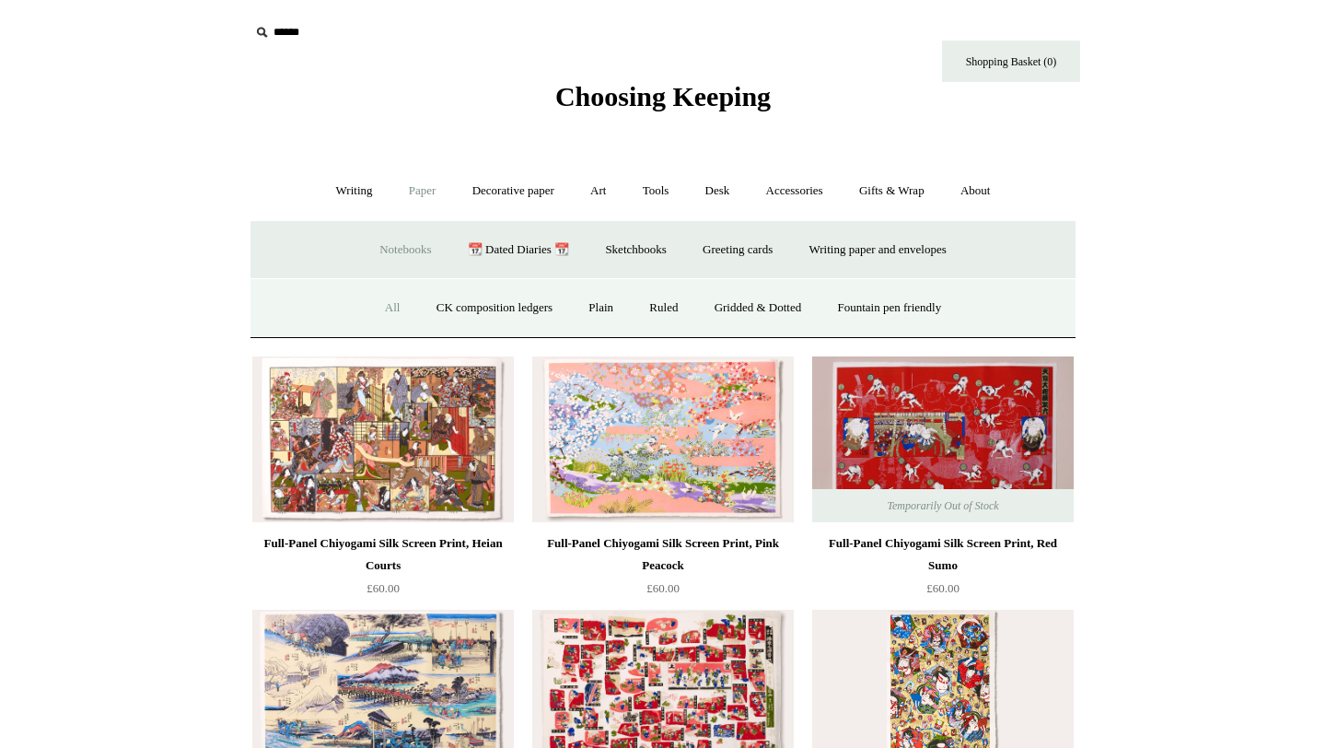
click at [381, 312] on link "All" at bounding box center [392, 308] width 49 height 49
click at [507, 257] on link "📆 Dated Diaries 📆" at bounding box center [518, 250] width 134 height 49
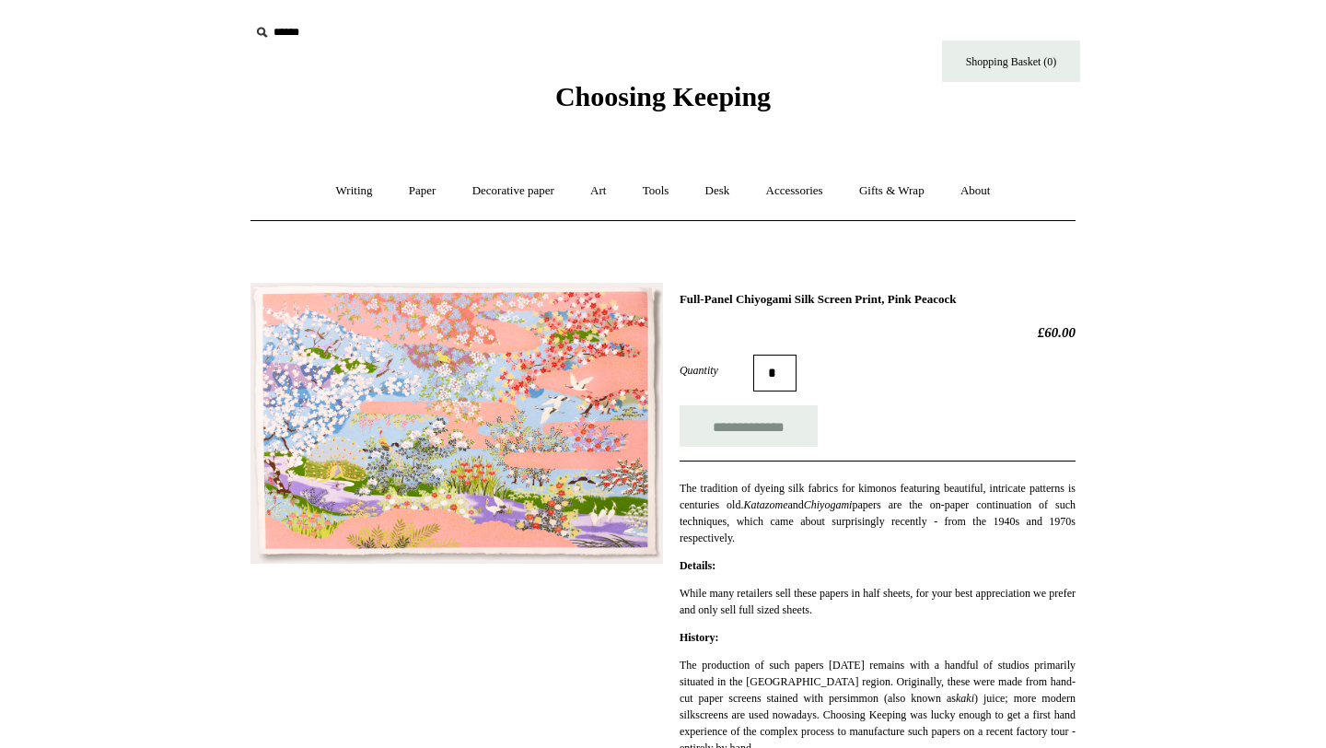
click at [524, 416] on img at bounding box center [456, 423] width 412 height 281
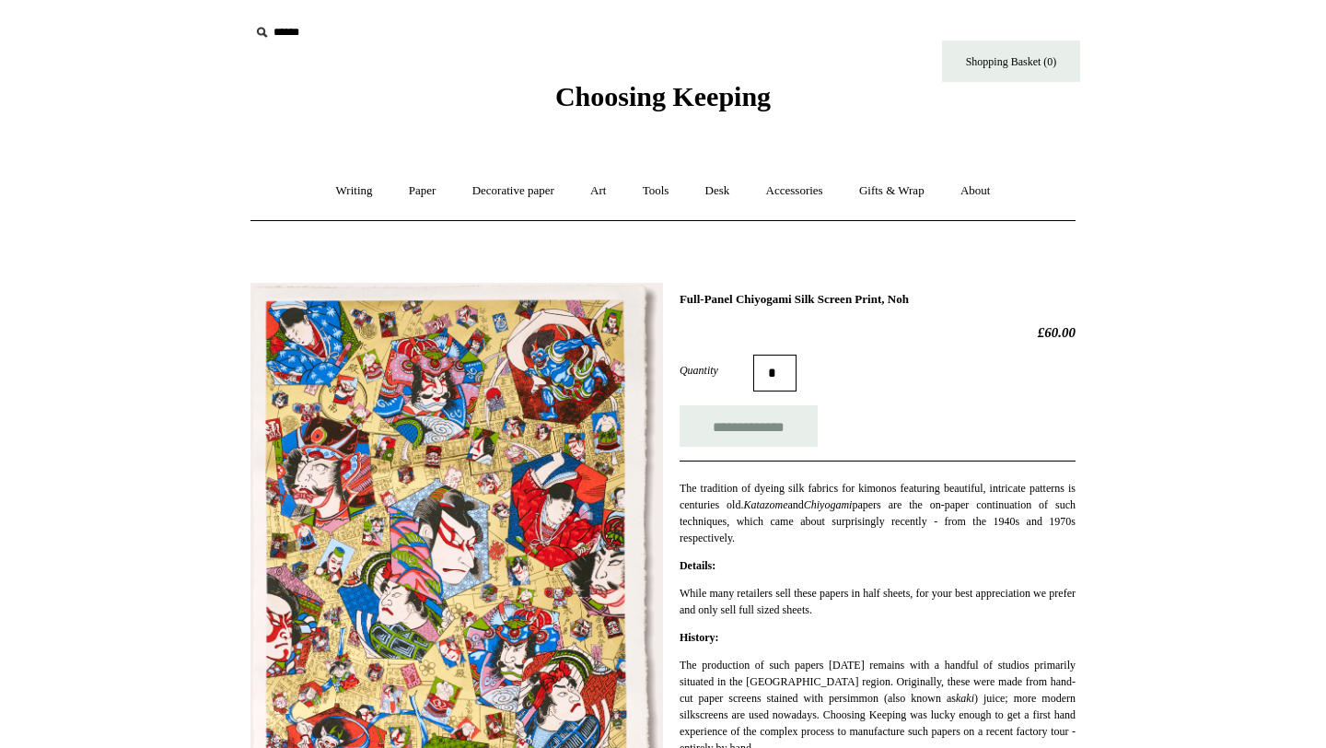
click at [514, 386] on div "**********" at bounding box center [662, 700] width 825 height 863
click at [595, 447] on img at bounding box center [456, 582] width 412 height 599
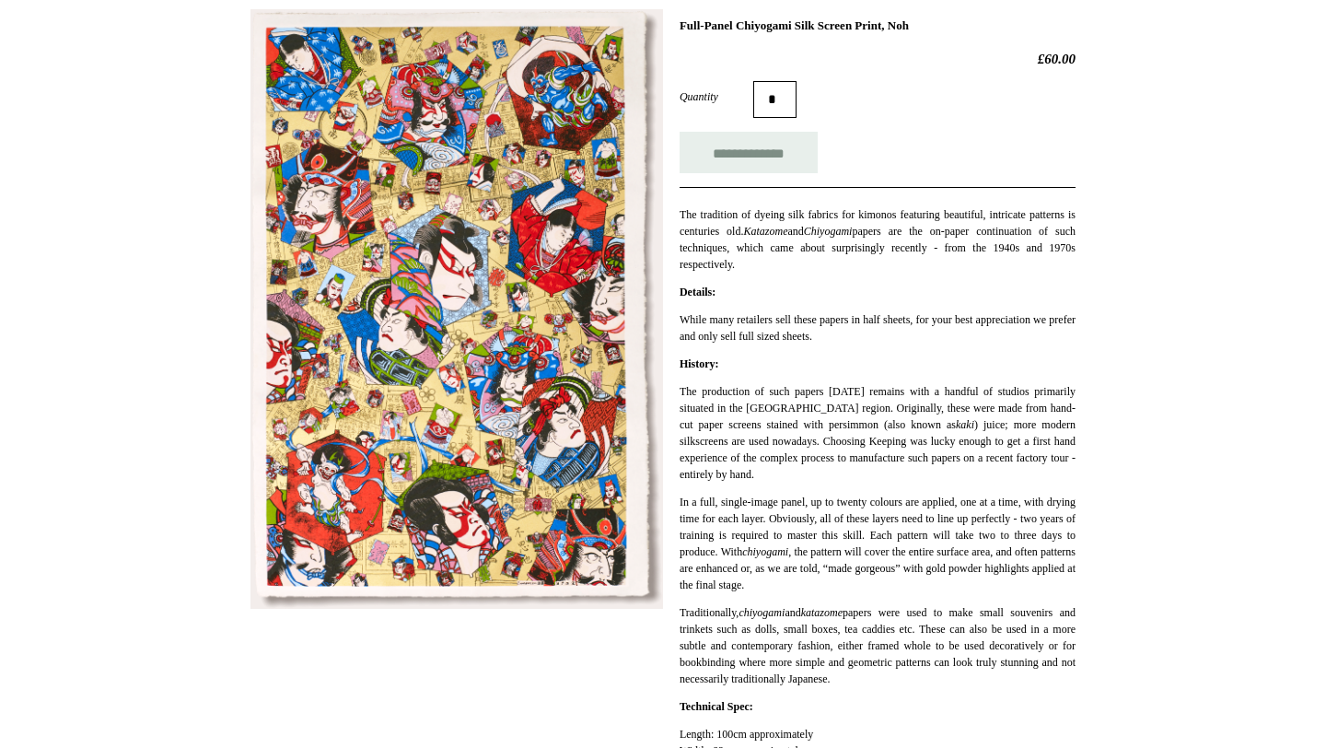
scroll to position [407, 0]
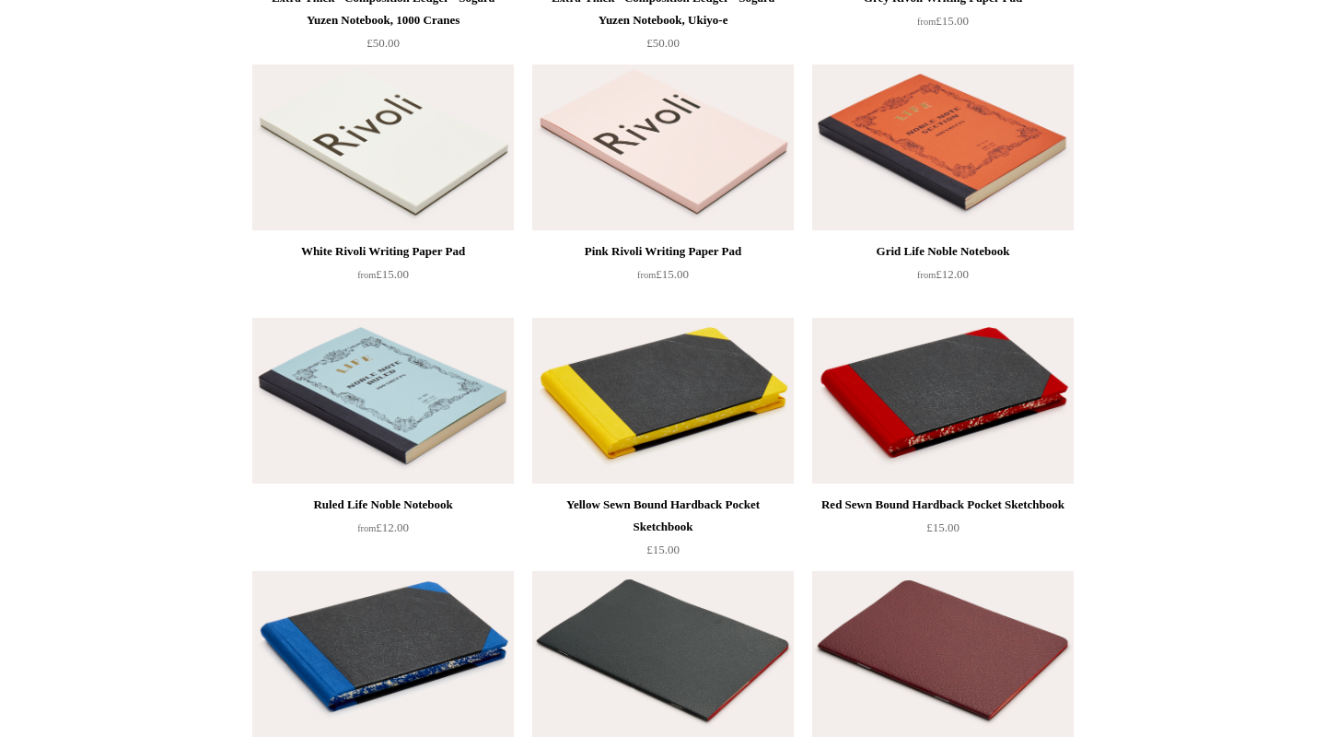
scroll to position [3232, 0]
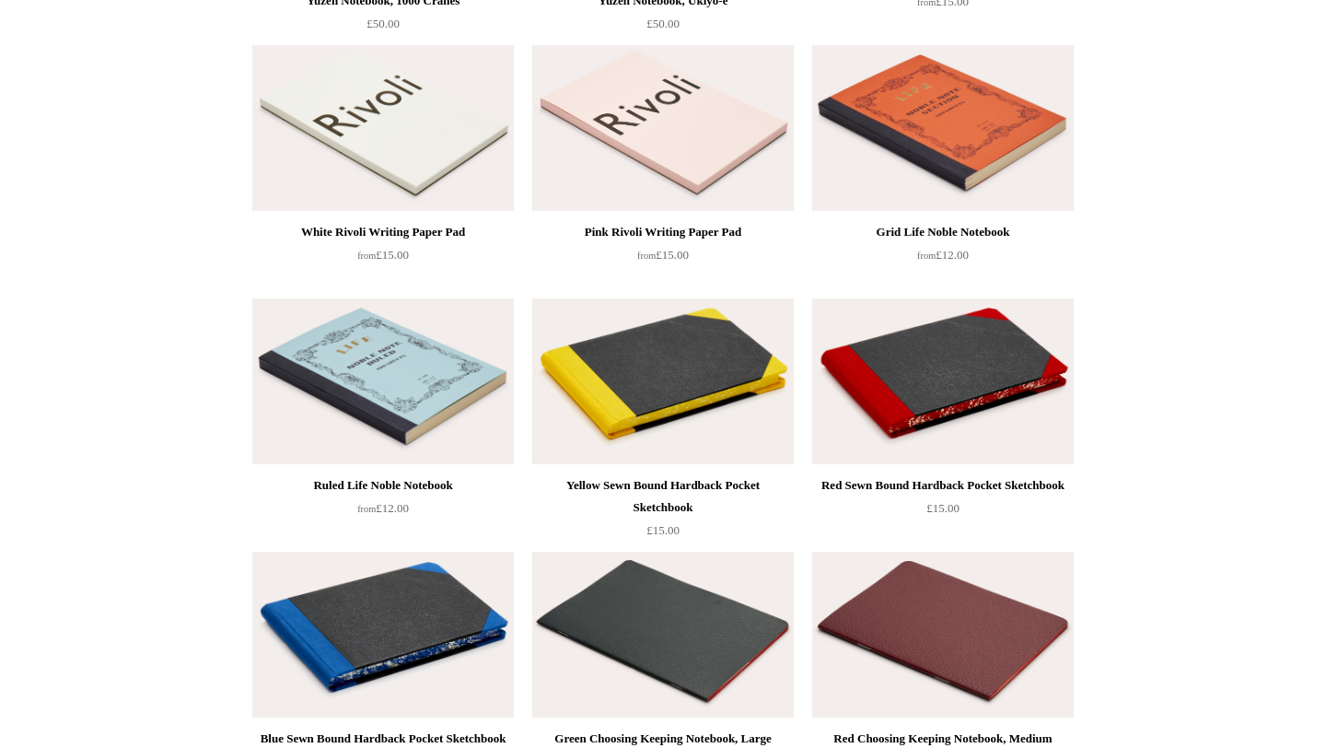
click at [653, 171] on img at bounding box center [662, 128] width 261 height 166
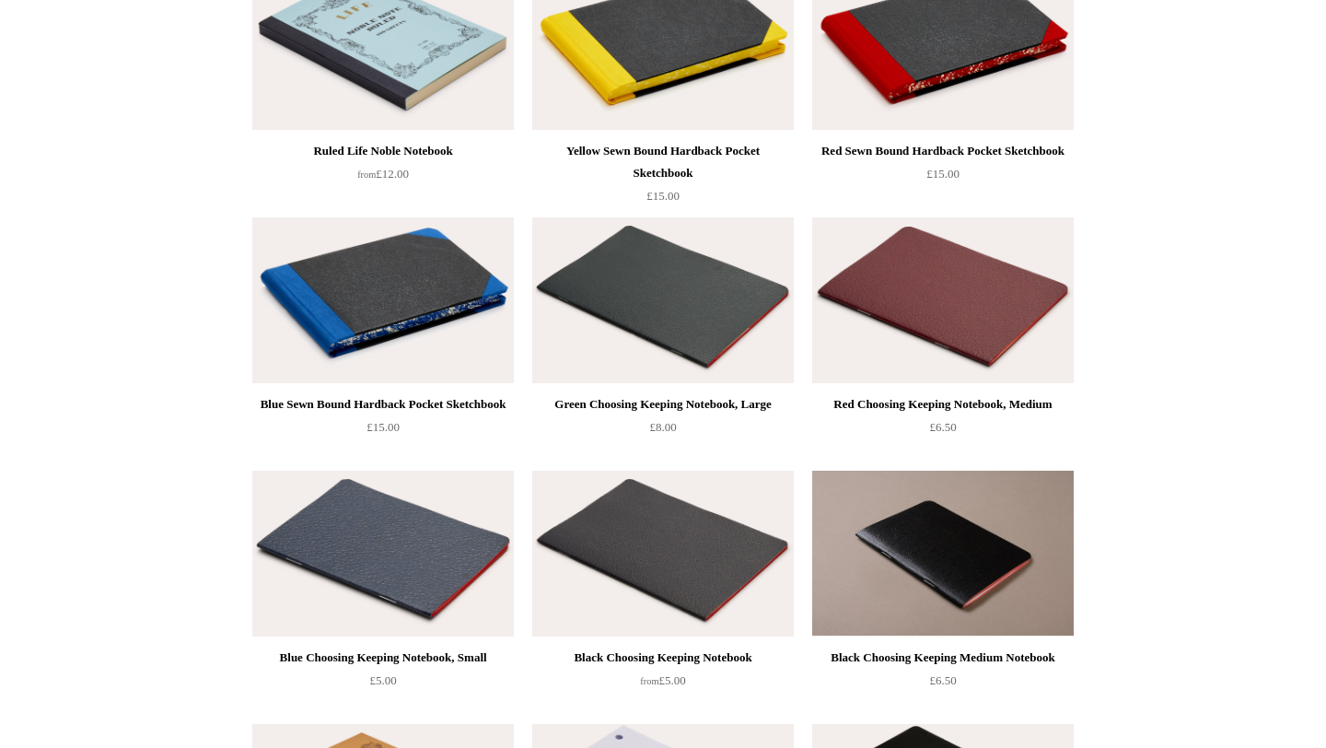
scroll to position [3345, 0]
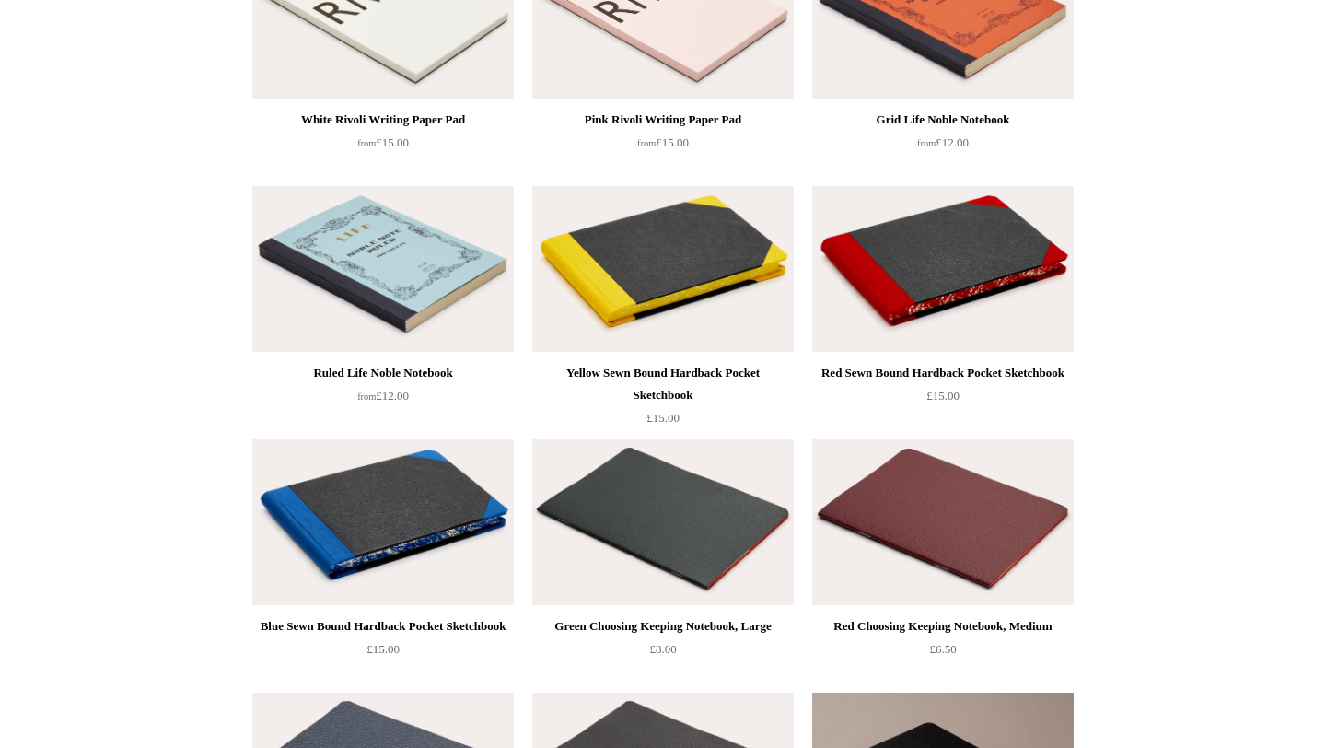
click at [419, 333] on img at bounding box center [382, 269] width 261 height 166
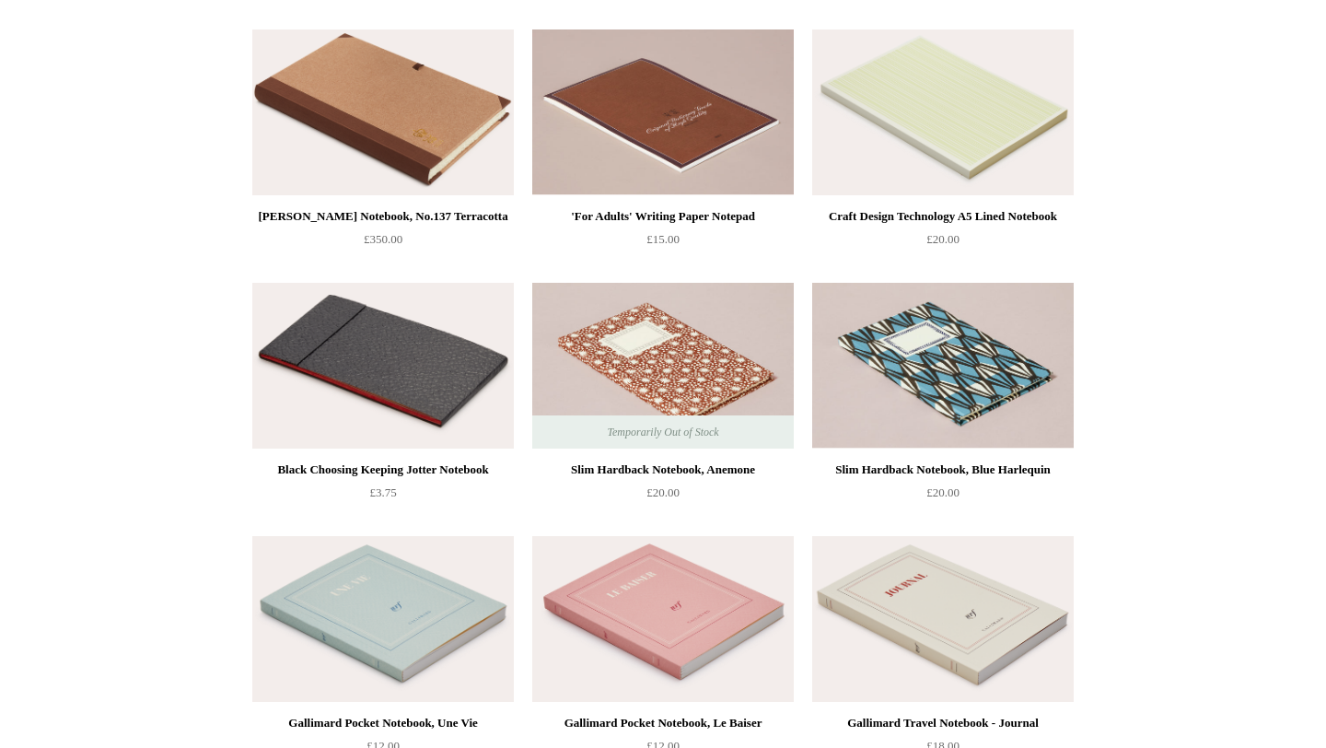
scroll to position [6529, 0]
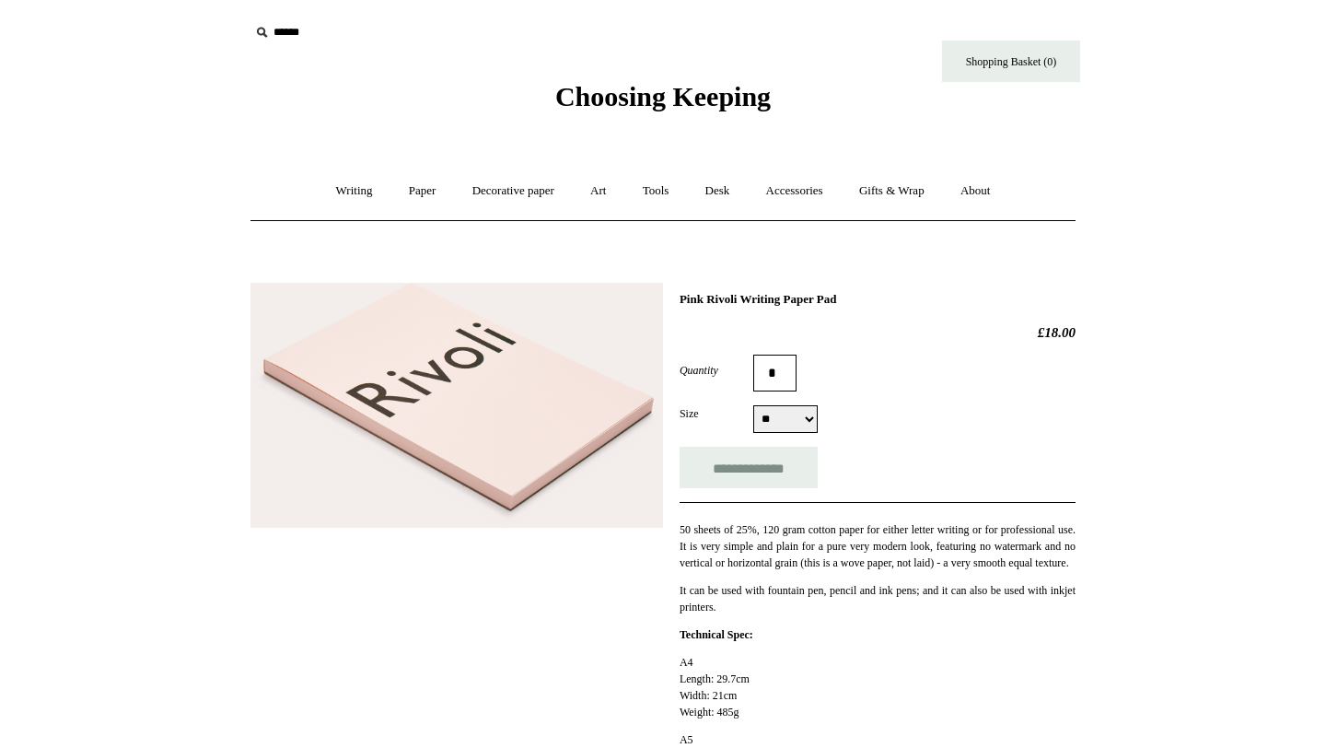
click at [584, 459] on img at bounding box center [456, 406] width 412 height 246
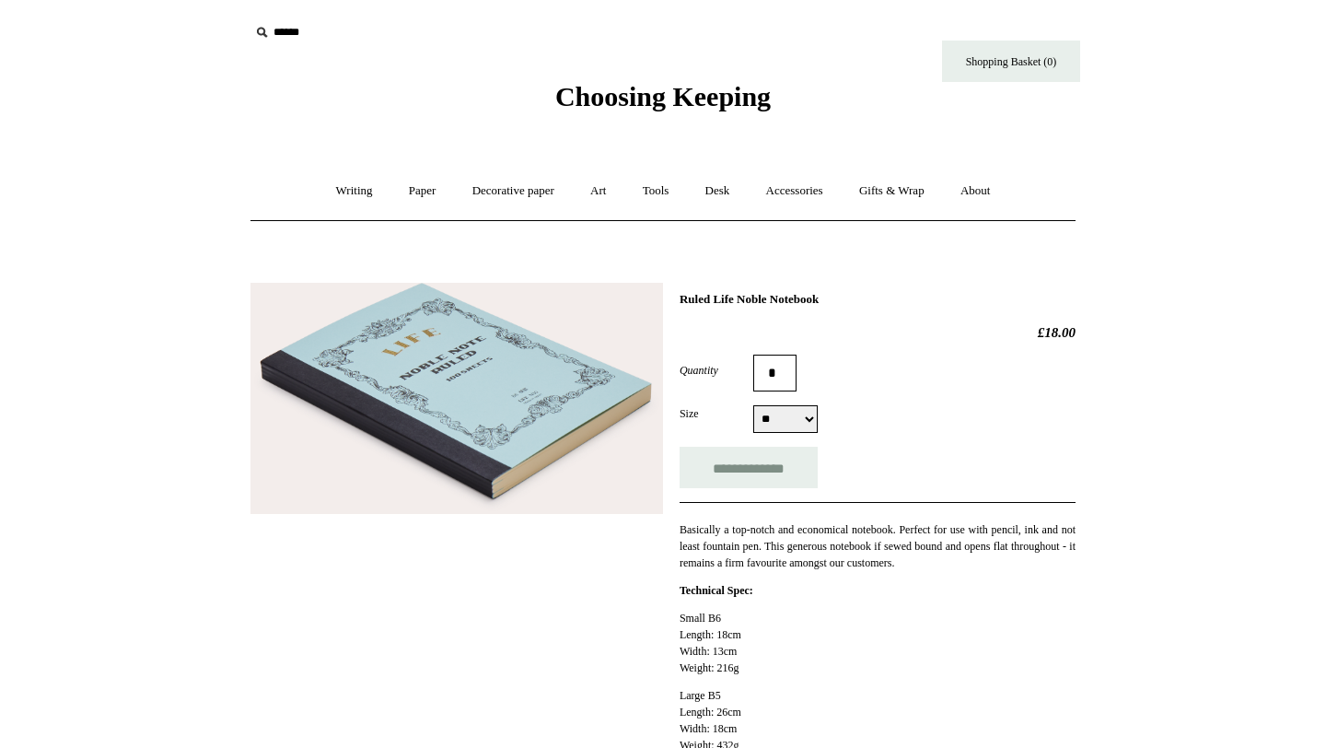
click at [490, 422] on img at bounding box center [456, 398] width 412 height 231
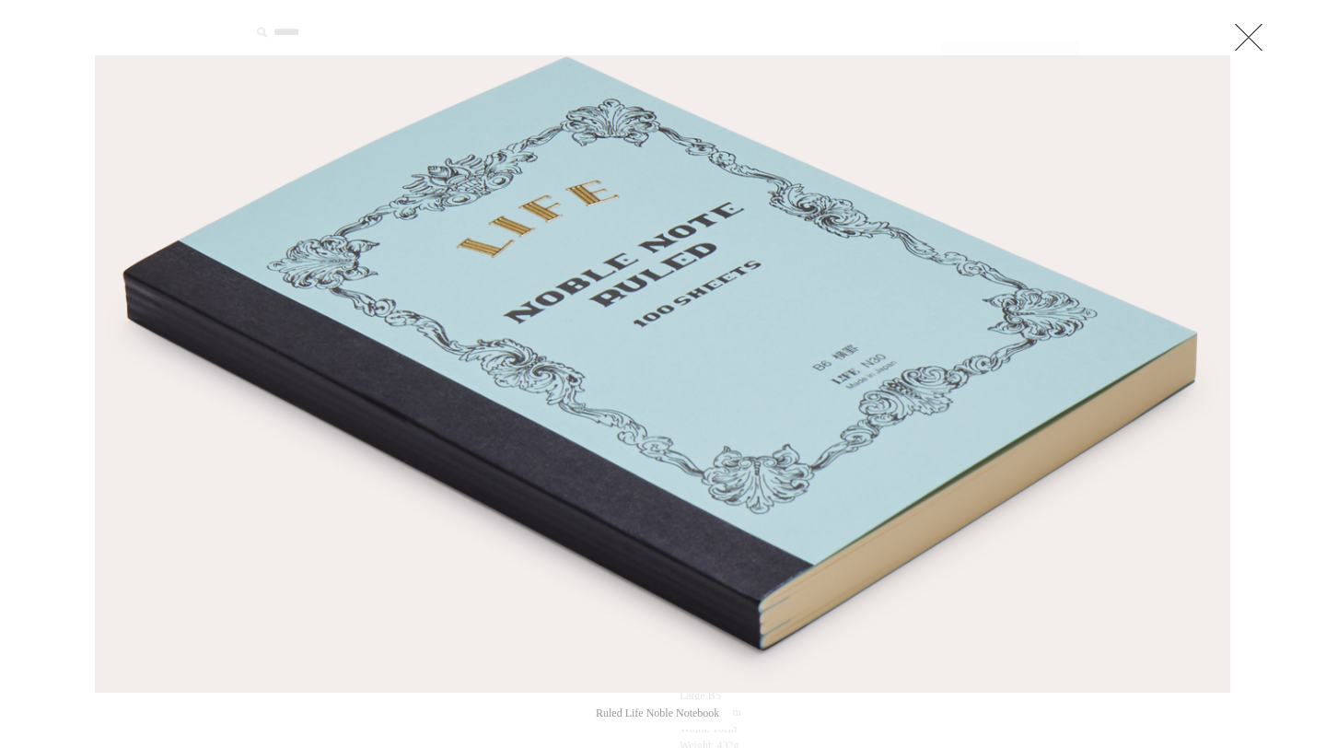
click at [432, 527] on img at bounding box center [662, 373] width 1133 height 635
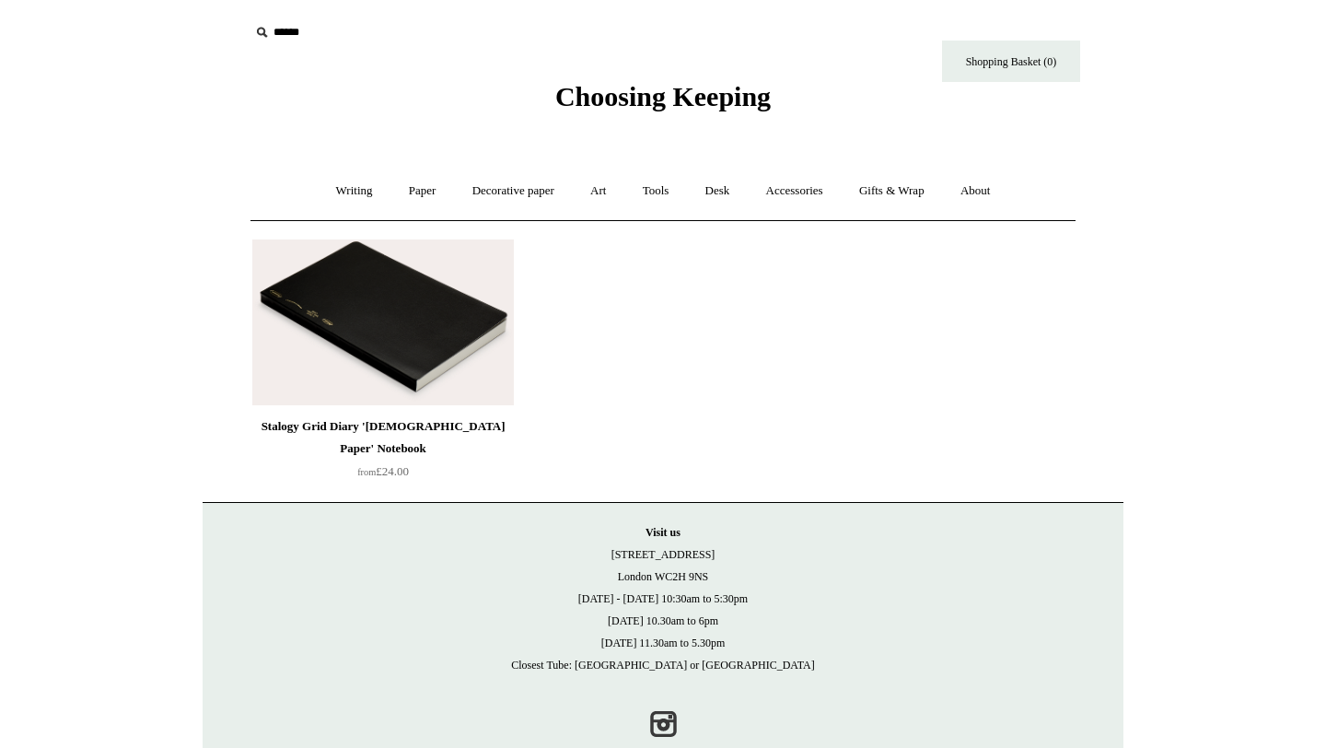
click at [415, 373] on img at bounding box center [382, 322] width 261 height 166
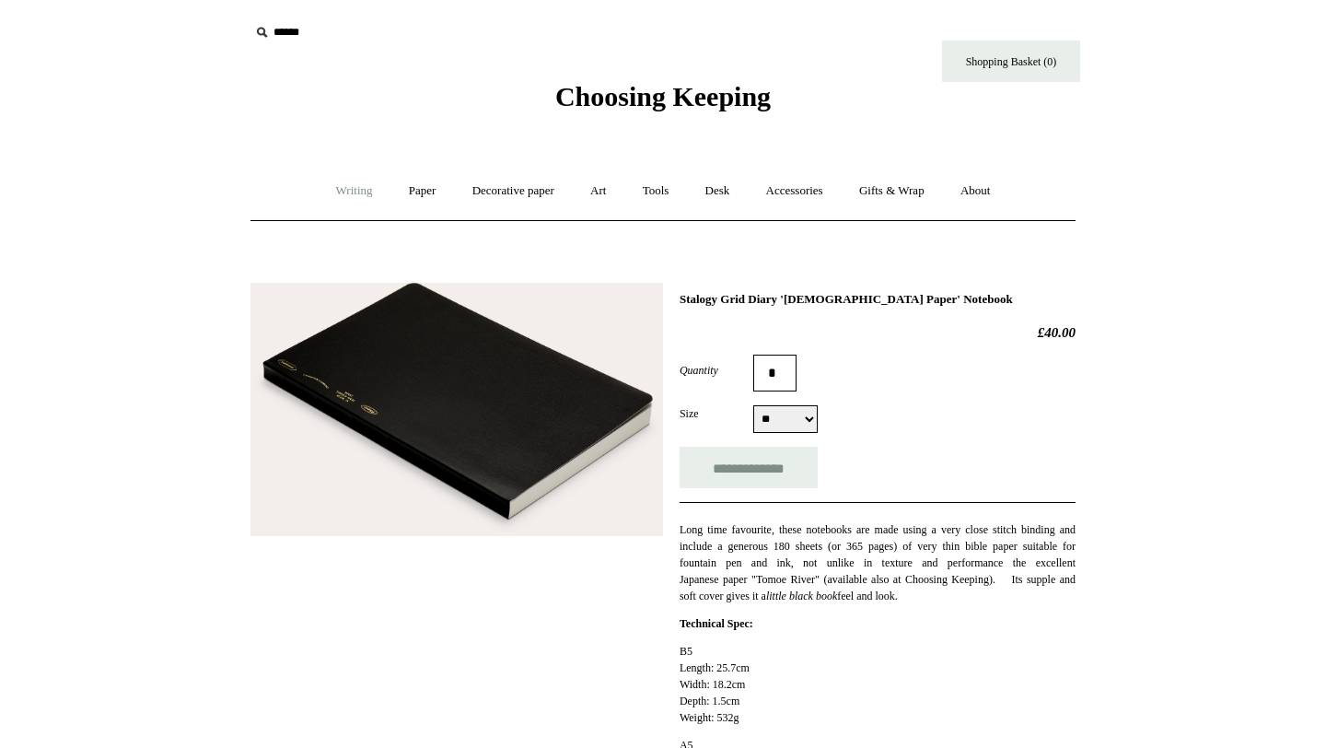
click at [361, 198] on link "Writing +" at bounding box center [354, 191] width 70 height 49
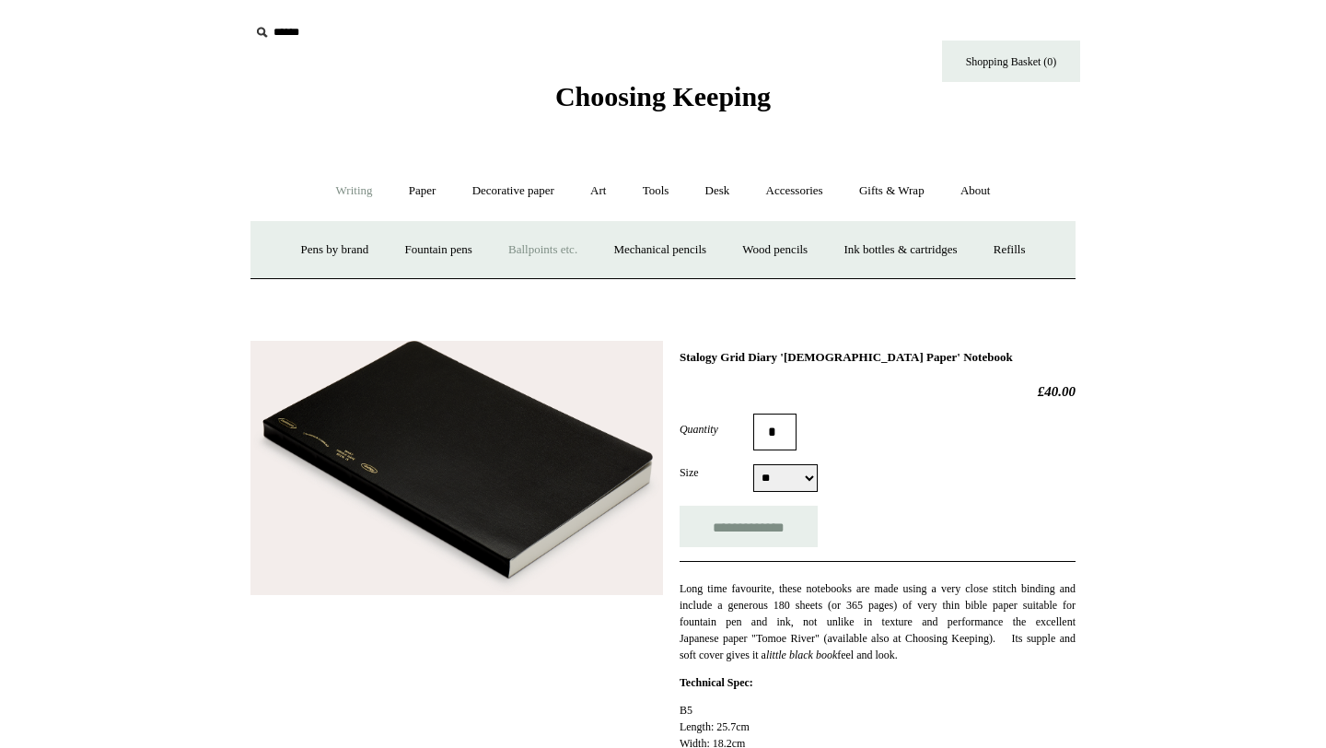
click at [542, 257] on link "Ballpoints etc. +" at bounding box center [543, 250] width 102 height 49
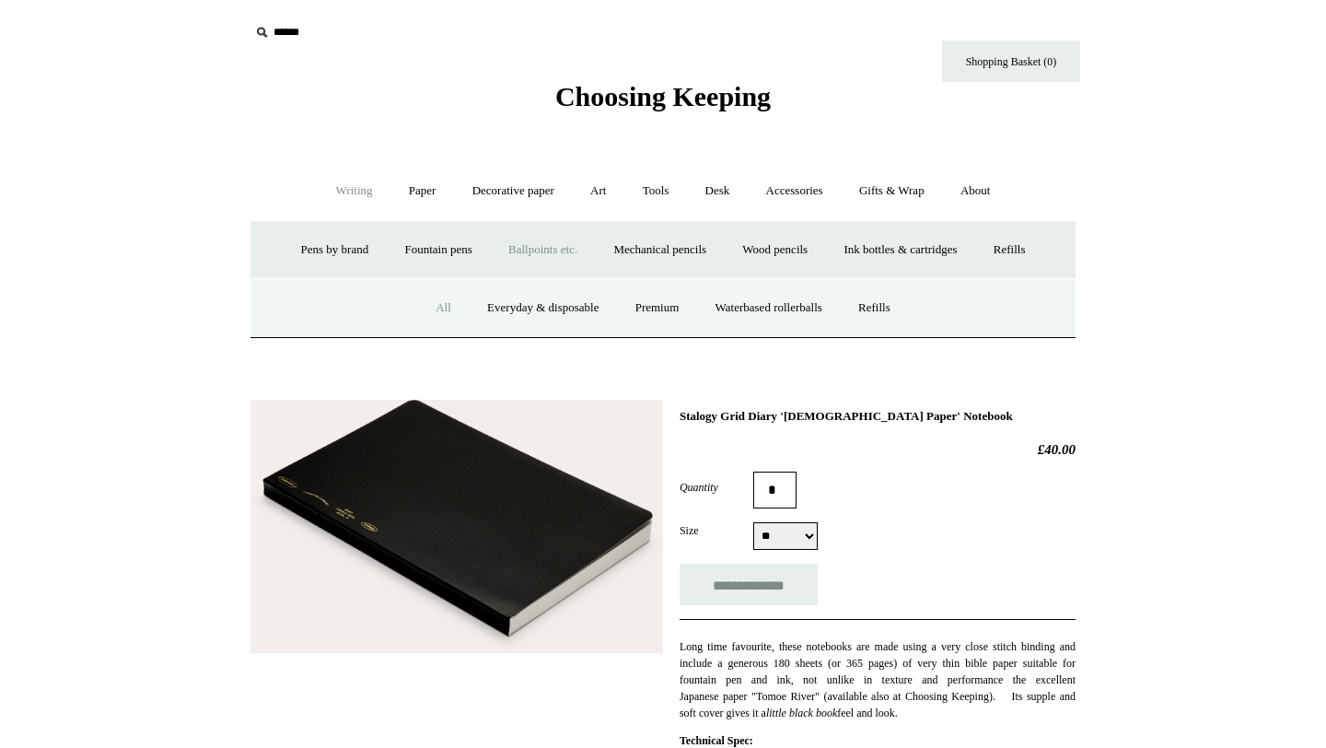
click at [427, 309] on link "All" at bounding box center [443, 308] width 49 height 49
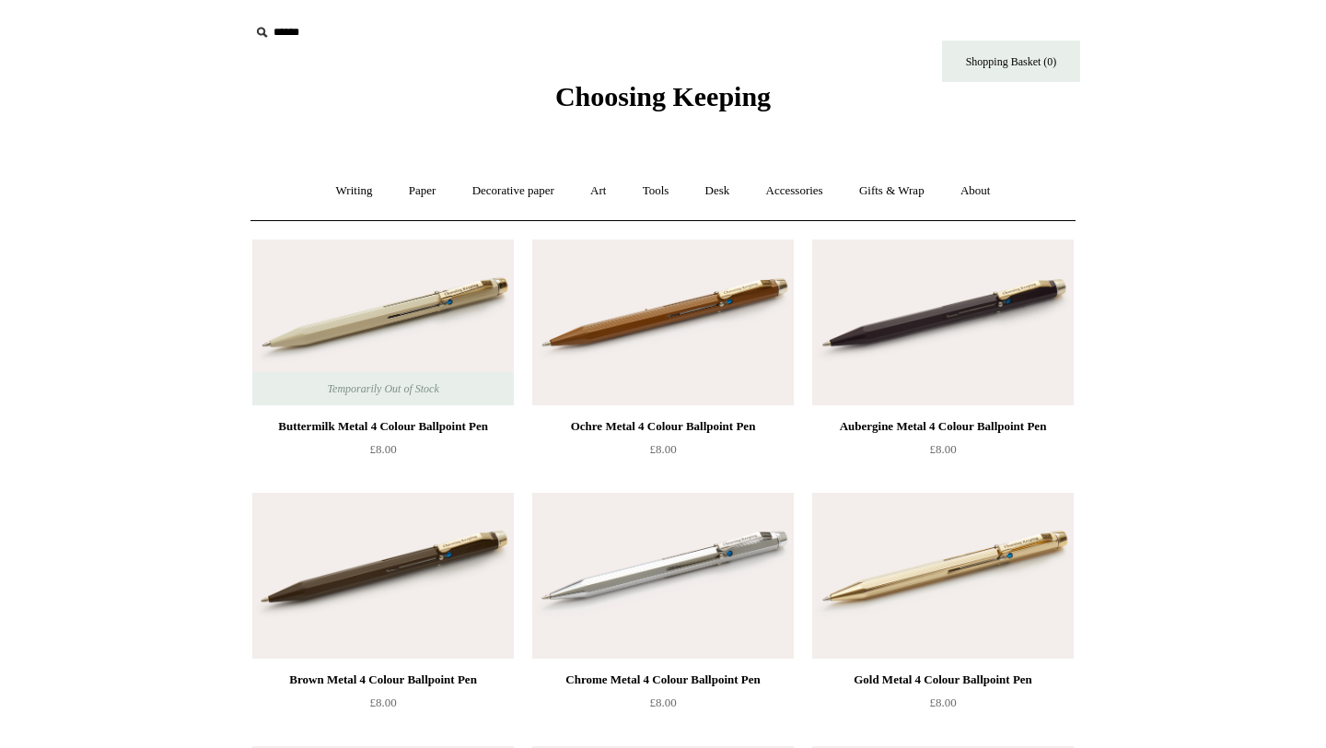
click at [614, 320] on img at bounding box center [662, 322] width 261 height 166
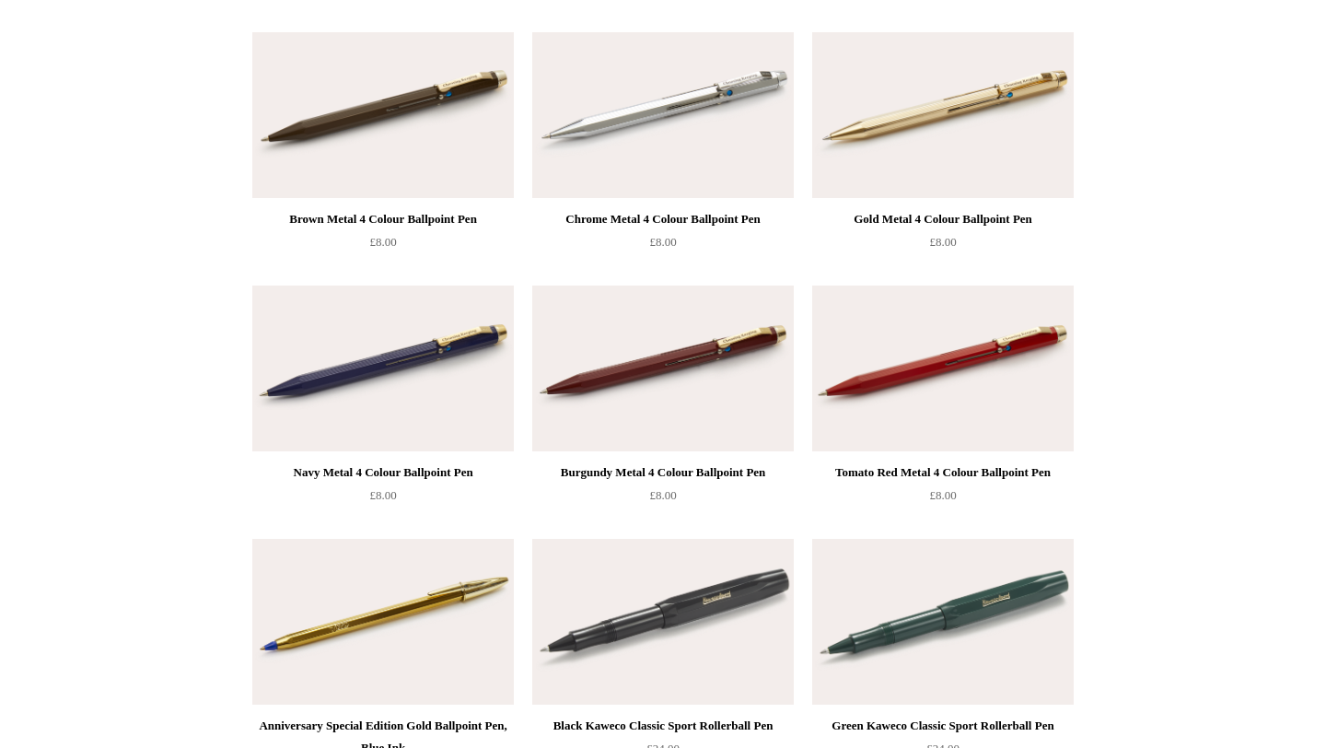
scroll to position [461, 0]
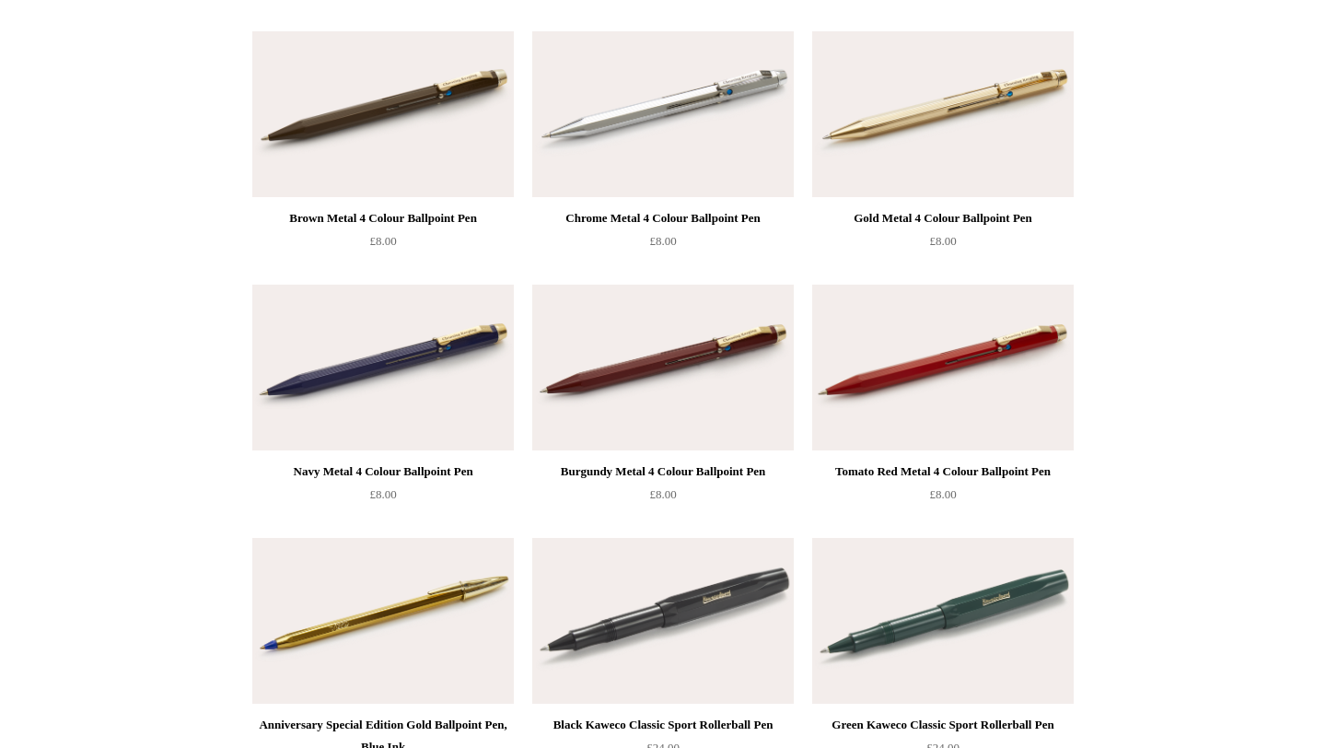
click at [679, 573] on img at bounding box center [662, 621] width 261 height 166
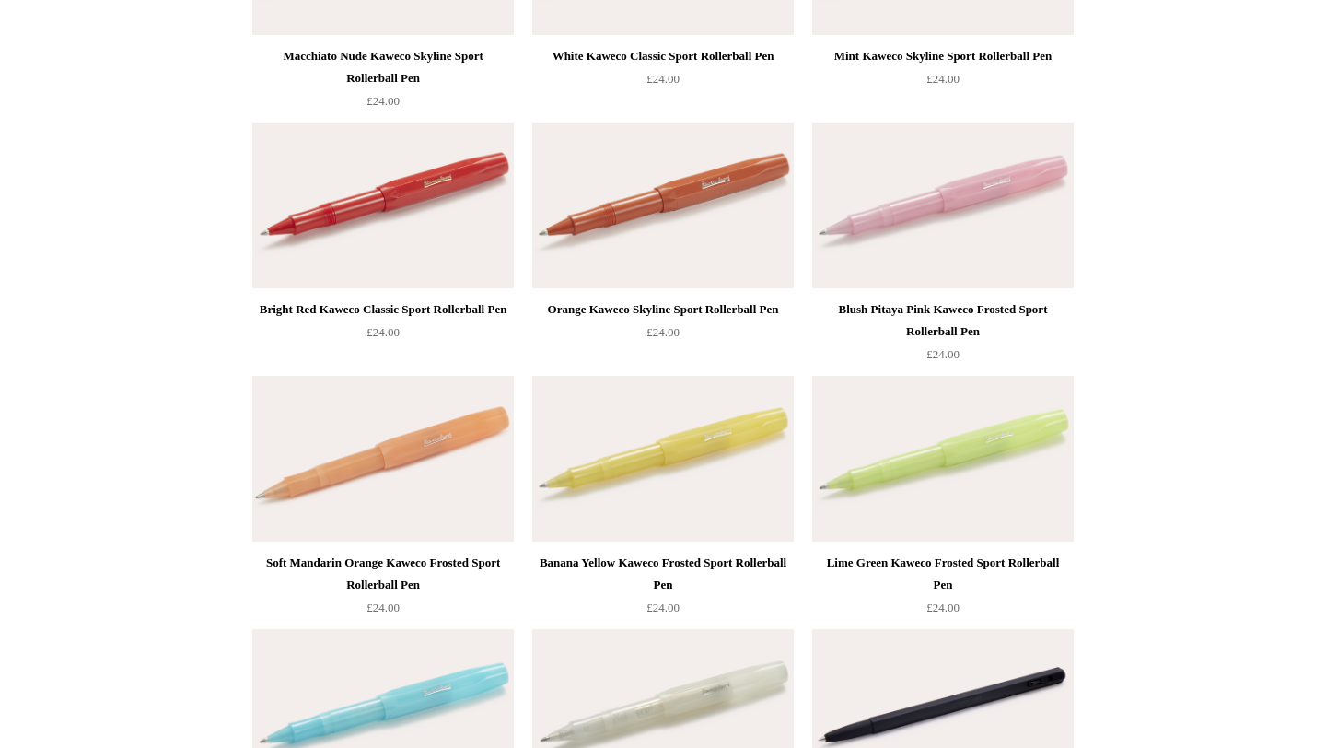
scroll to position [1992, 0]
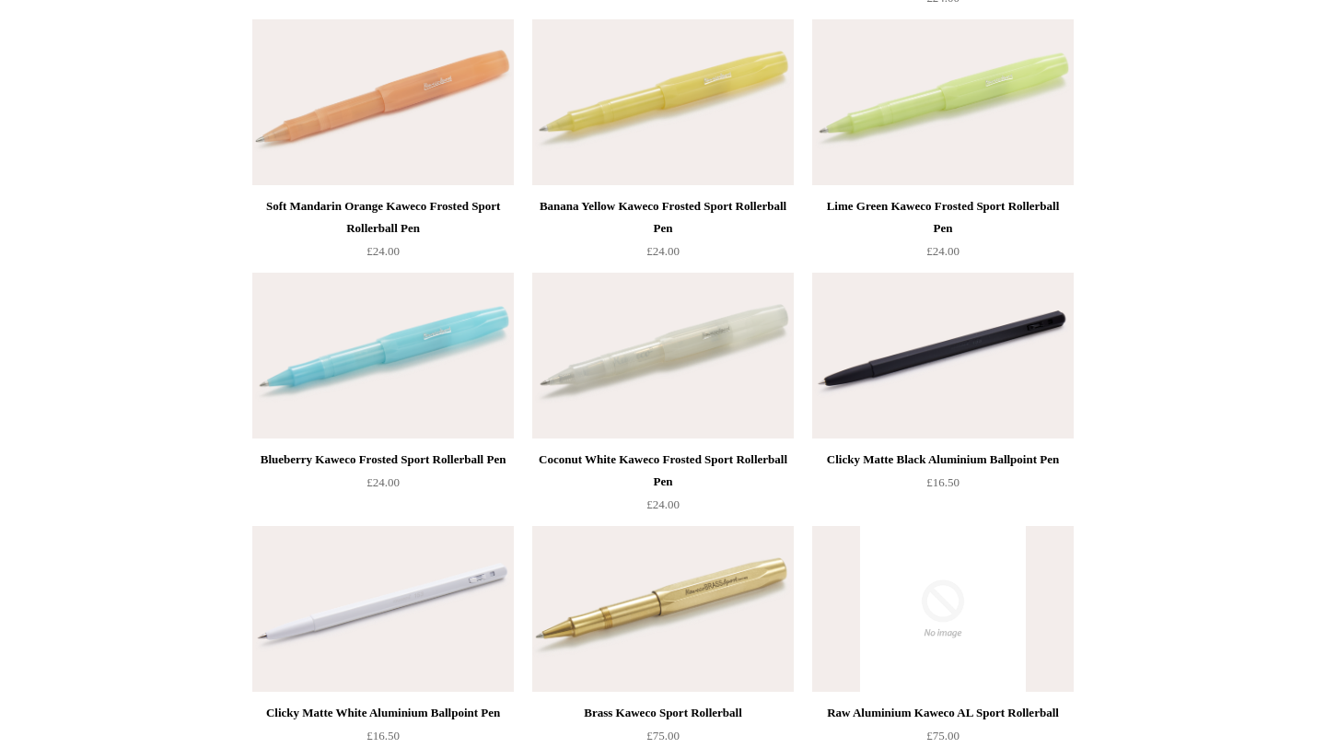
click at [941, 360] on img at bounding box center [942, 356] width 261 height 166
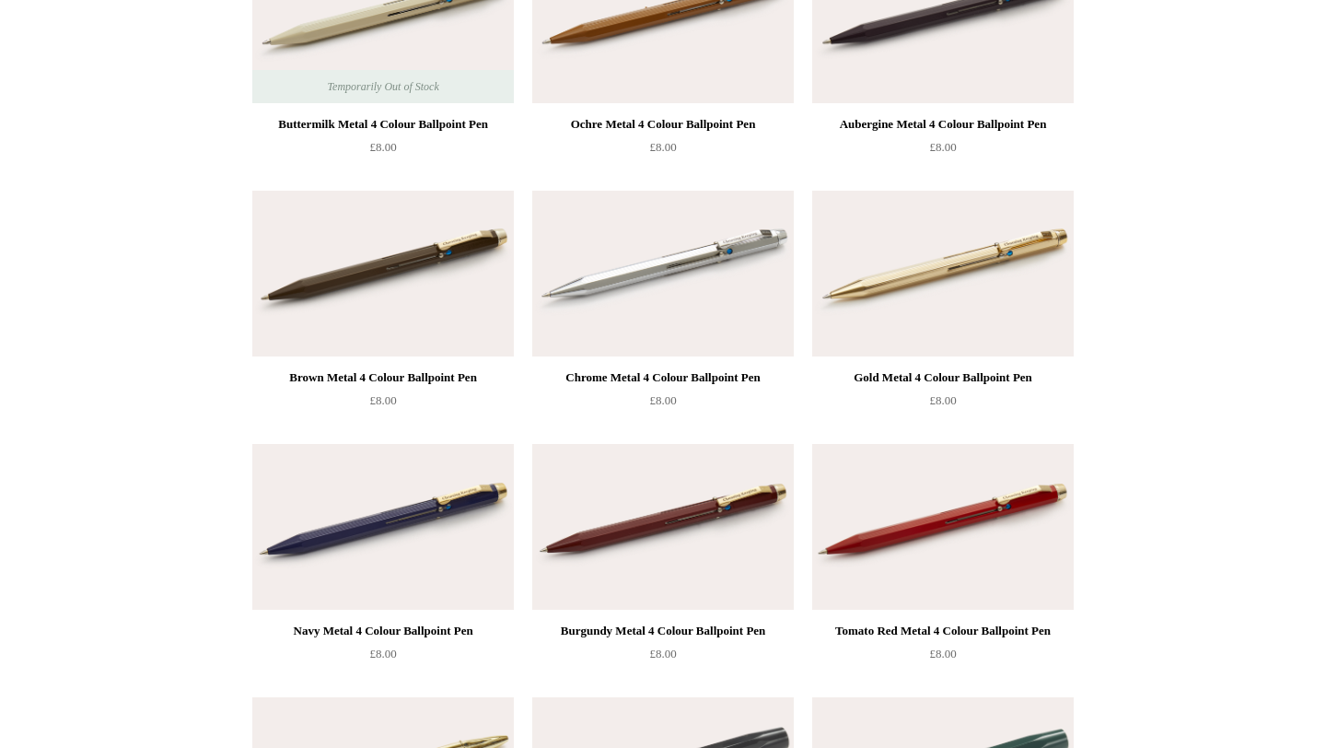
scroll to position [0, 0]
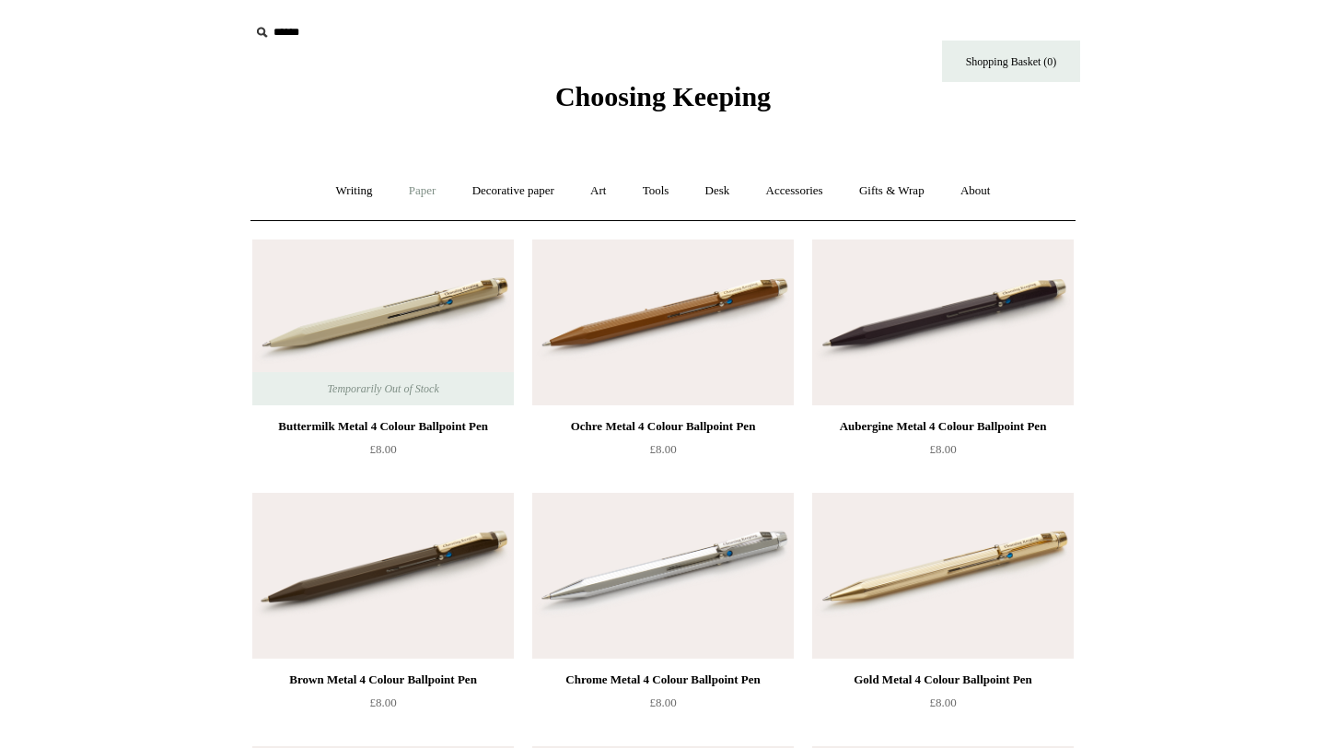
click at [399, 198] on link "Paper +" at bounding box center [422, 191] width 61 height 49
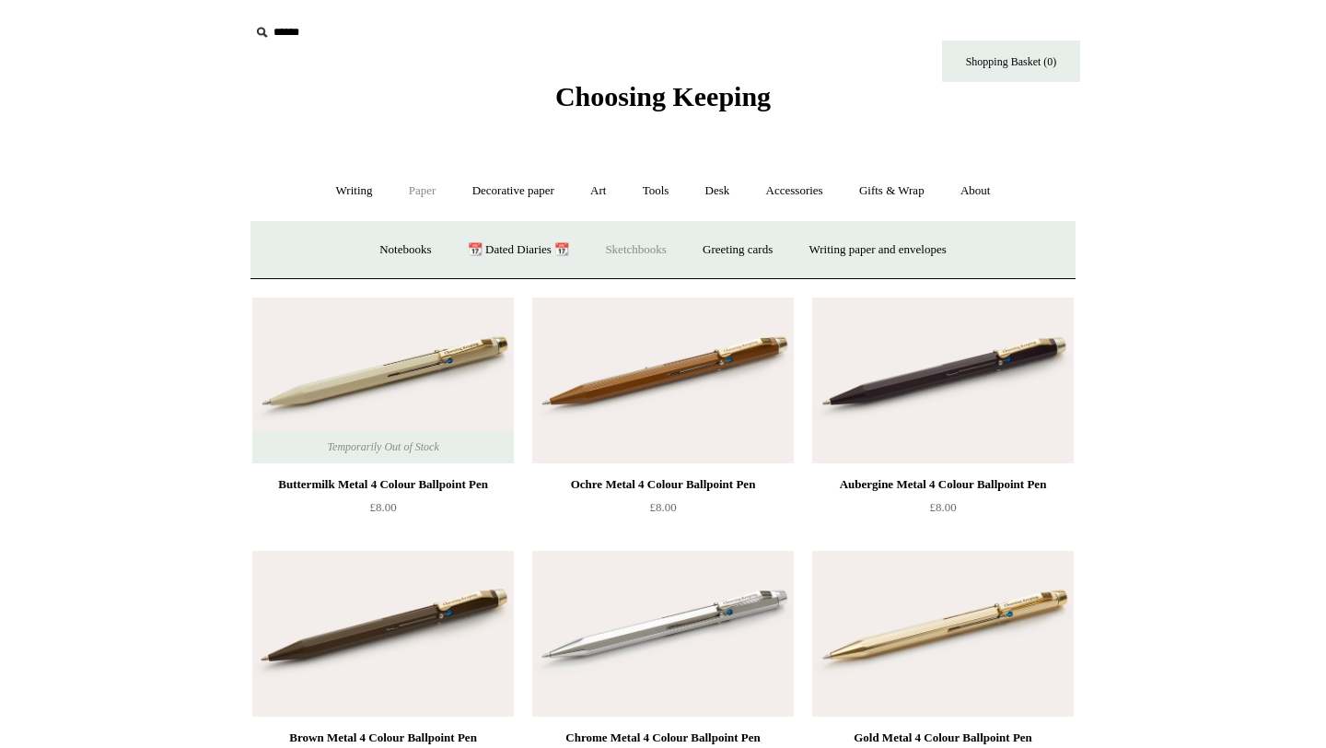
click at [619, 253] on link "Sketchbooks +" at bounding box center [635, 250] width 94 height 49
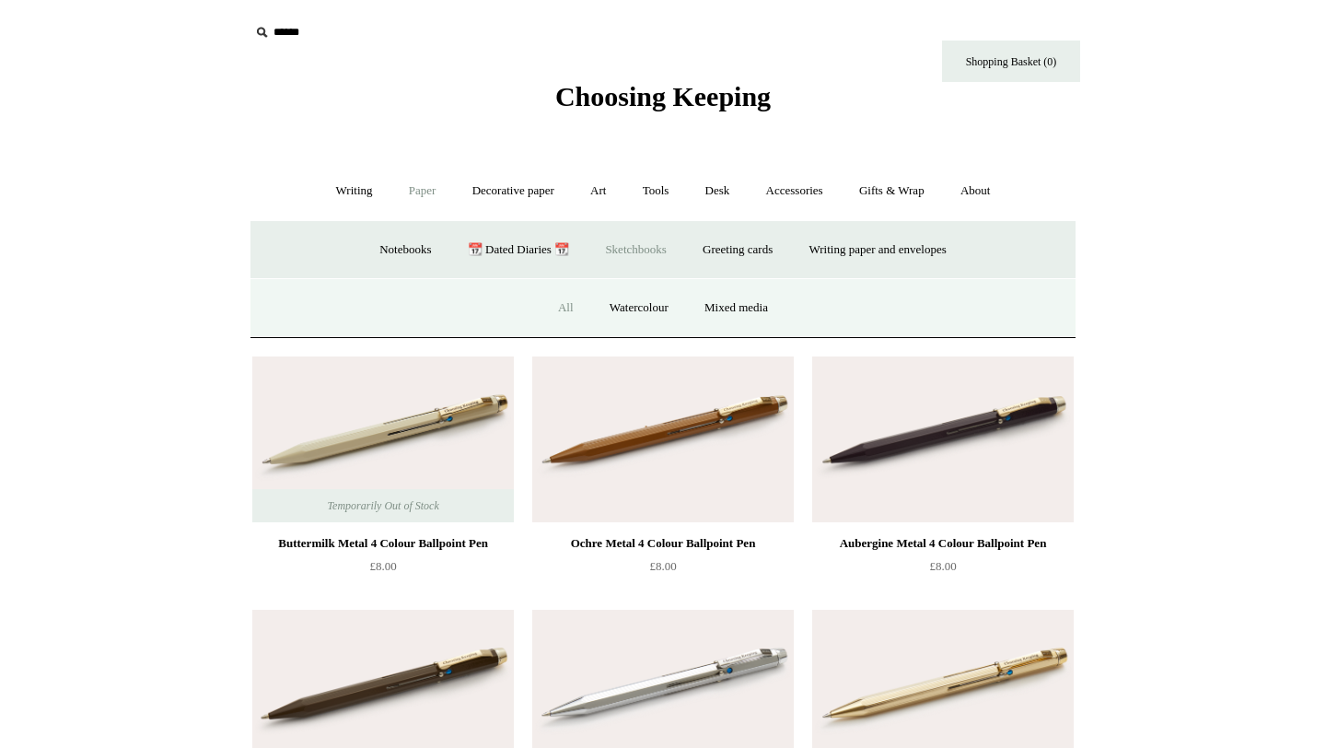
click at [551, 316] on link "All" at bounding box center [565, 308] width 49 height 49
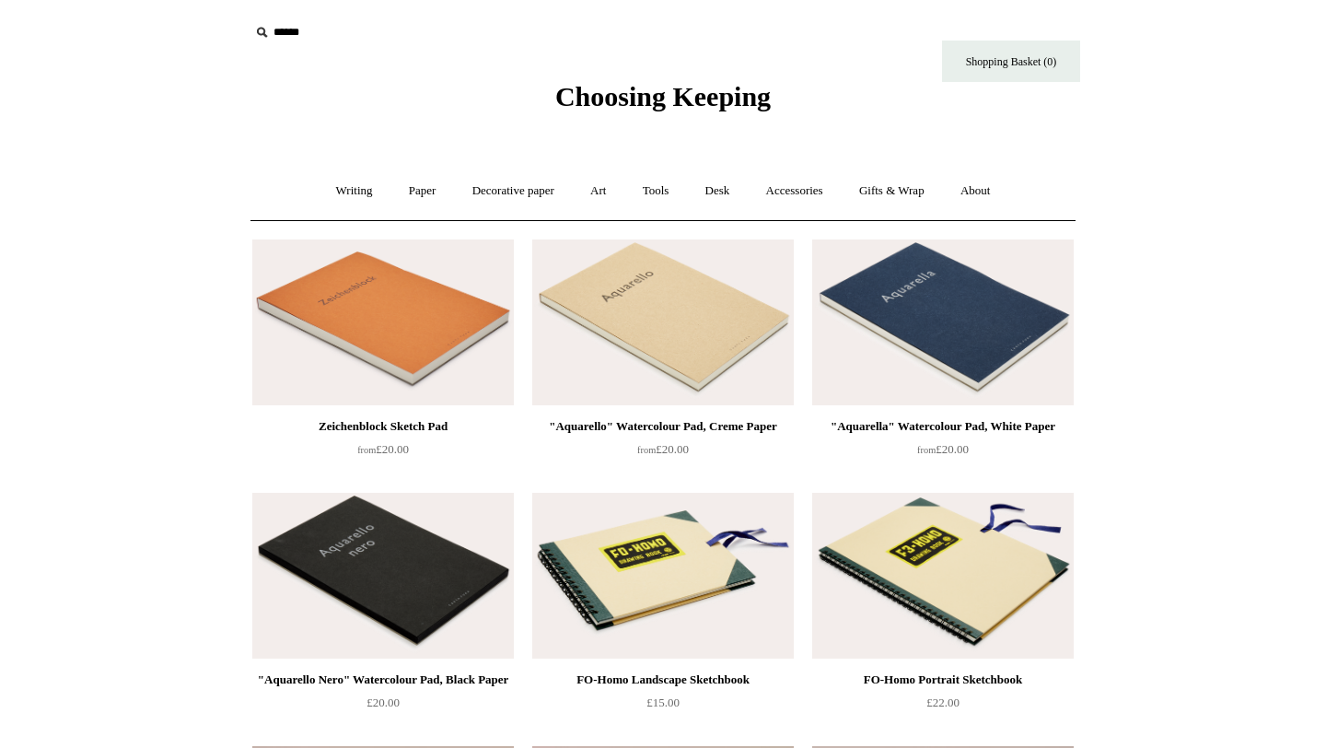
click at [679, 456] on span "from £20.00" at bounding box center [663, 449] width 52 height 14
click at [669, 542] on img at bounding box center [662, 576] width 261 height 166
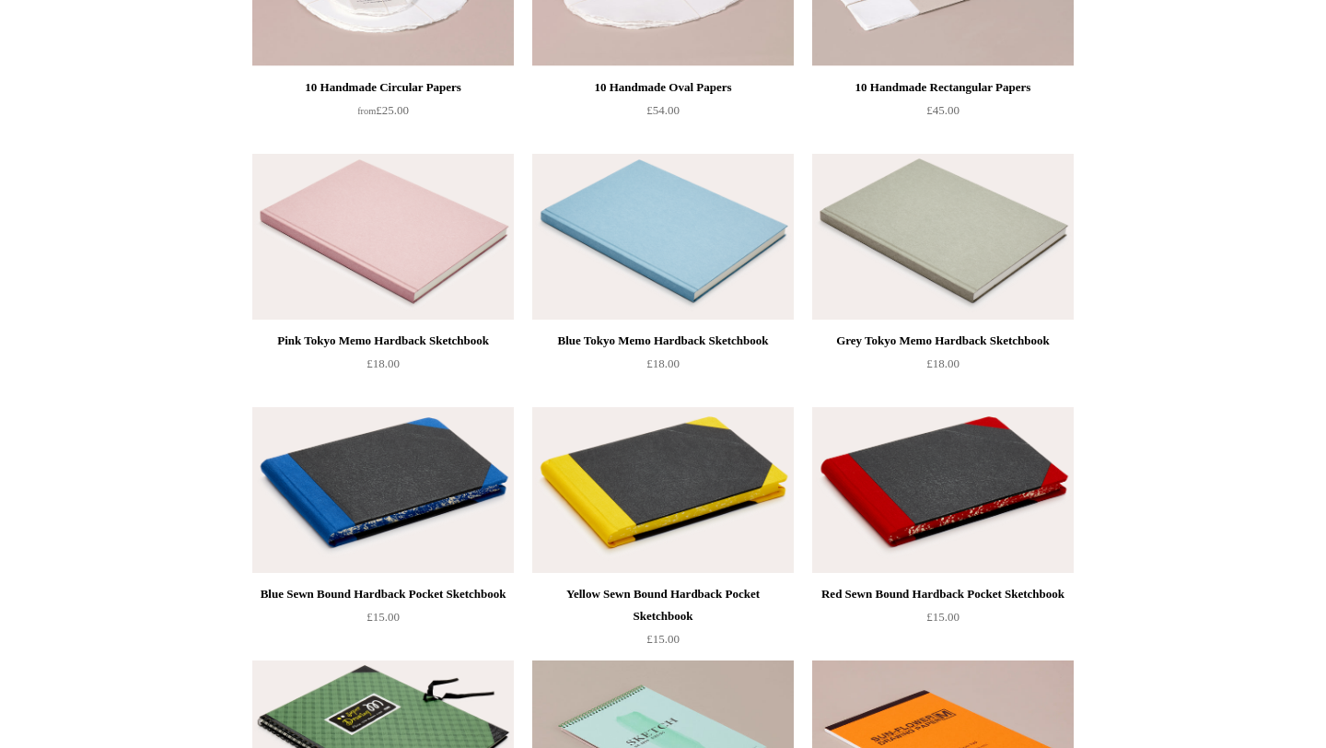
scroll to position [1035, 0]
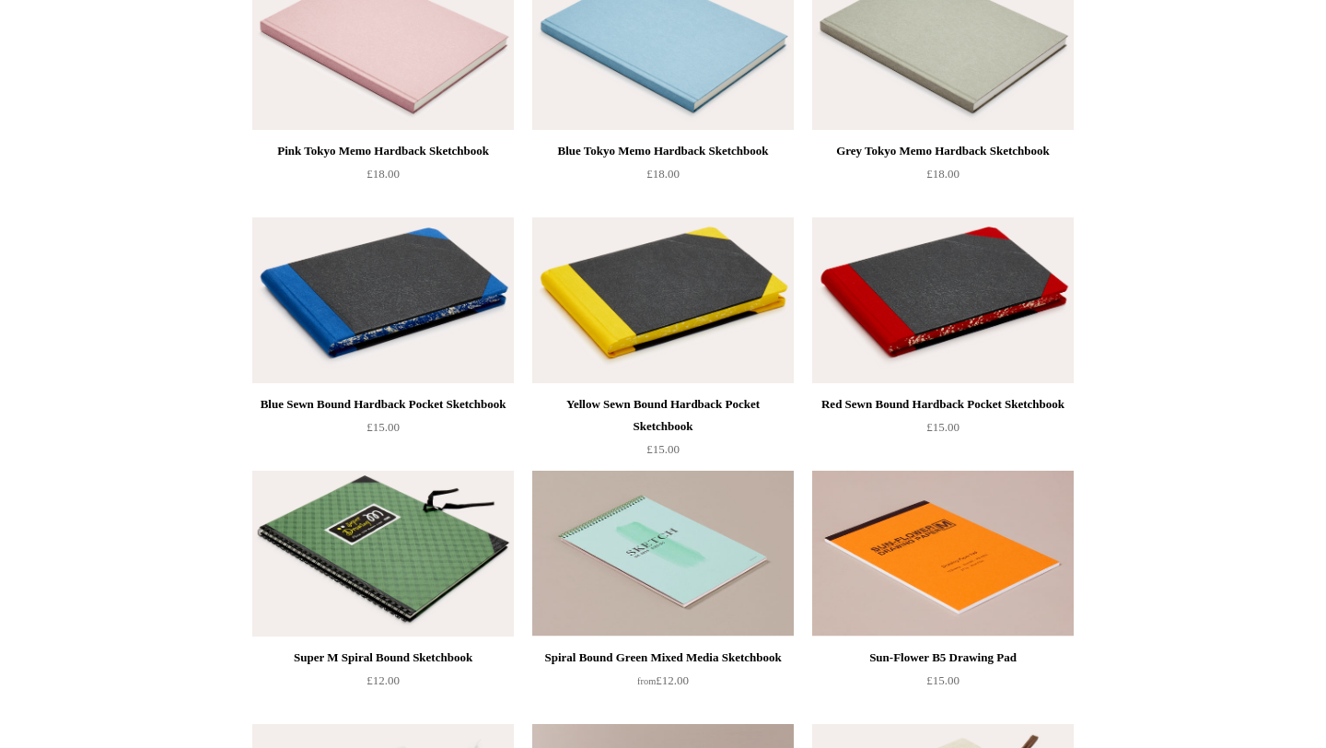
click at [730, 327] on img at bounding box center [662, 300] width 261 height 166
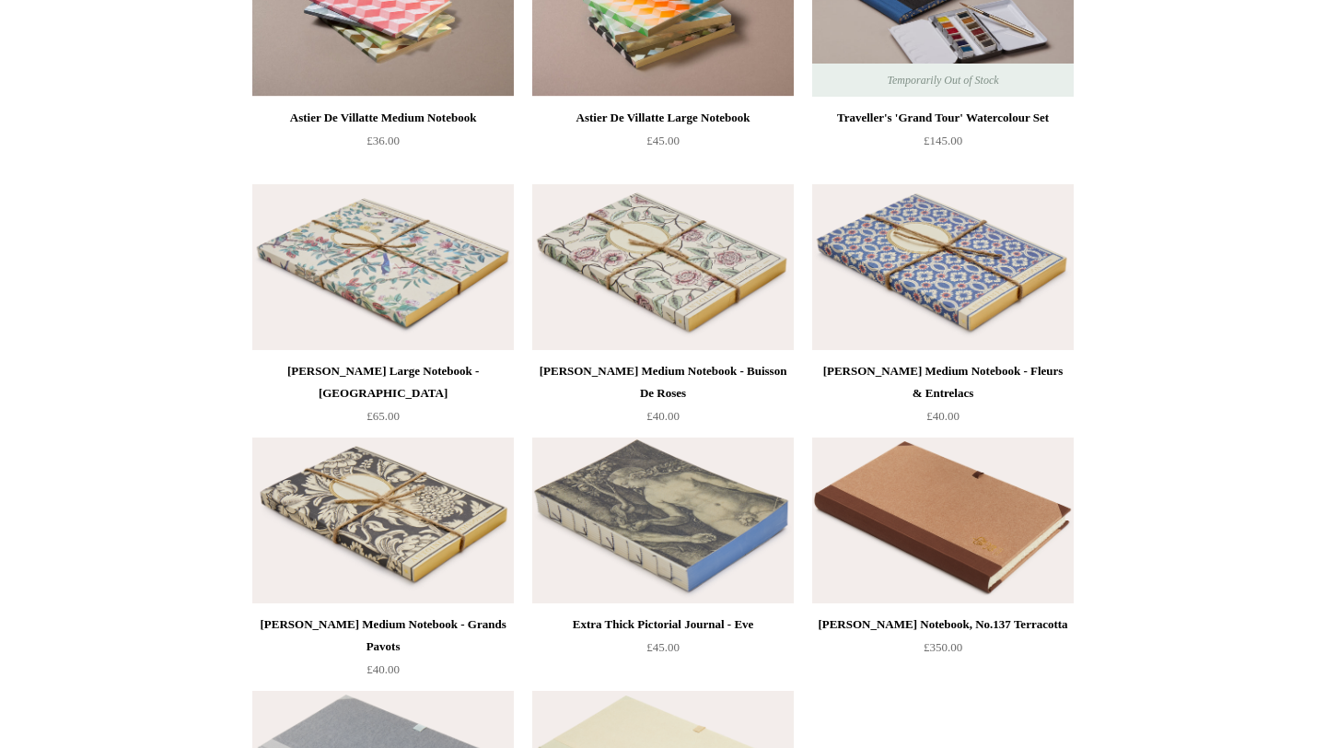
scroll to position [2755, 0]
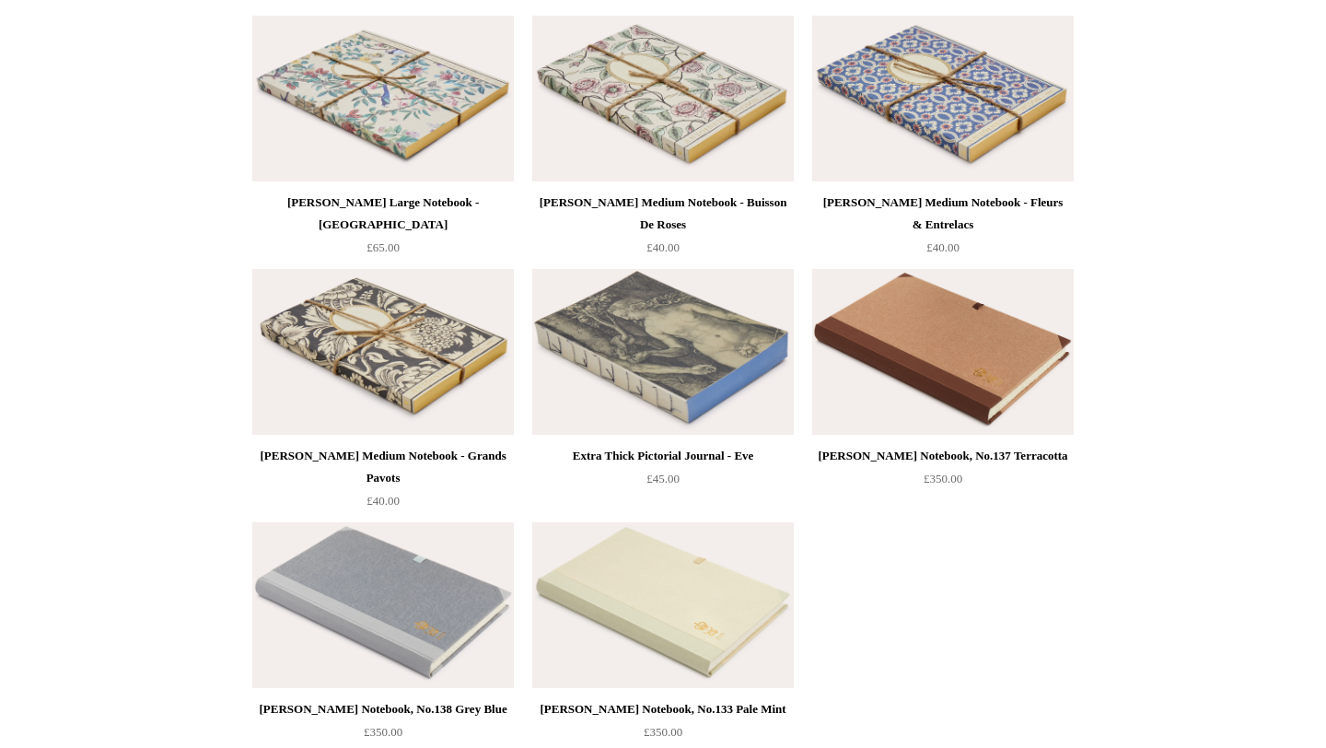
click at [652, 349] on img at bounding box center [662, 352] width 261 height 166
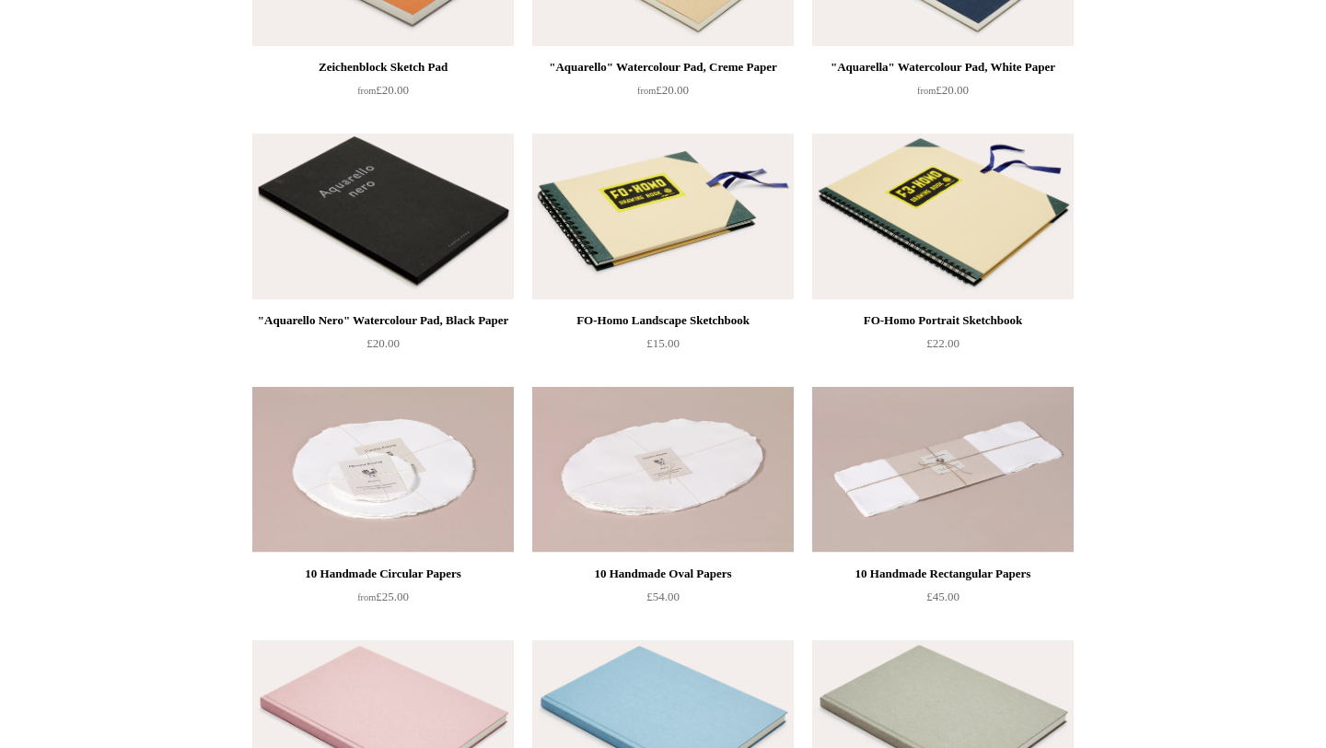
scroll to position [0, 0]
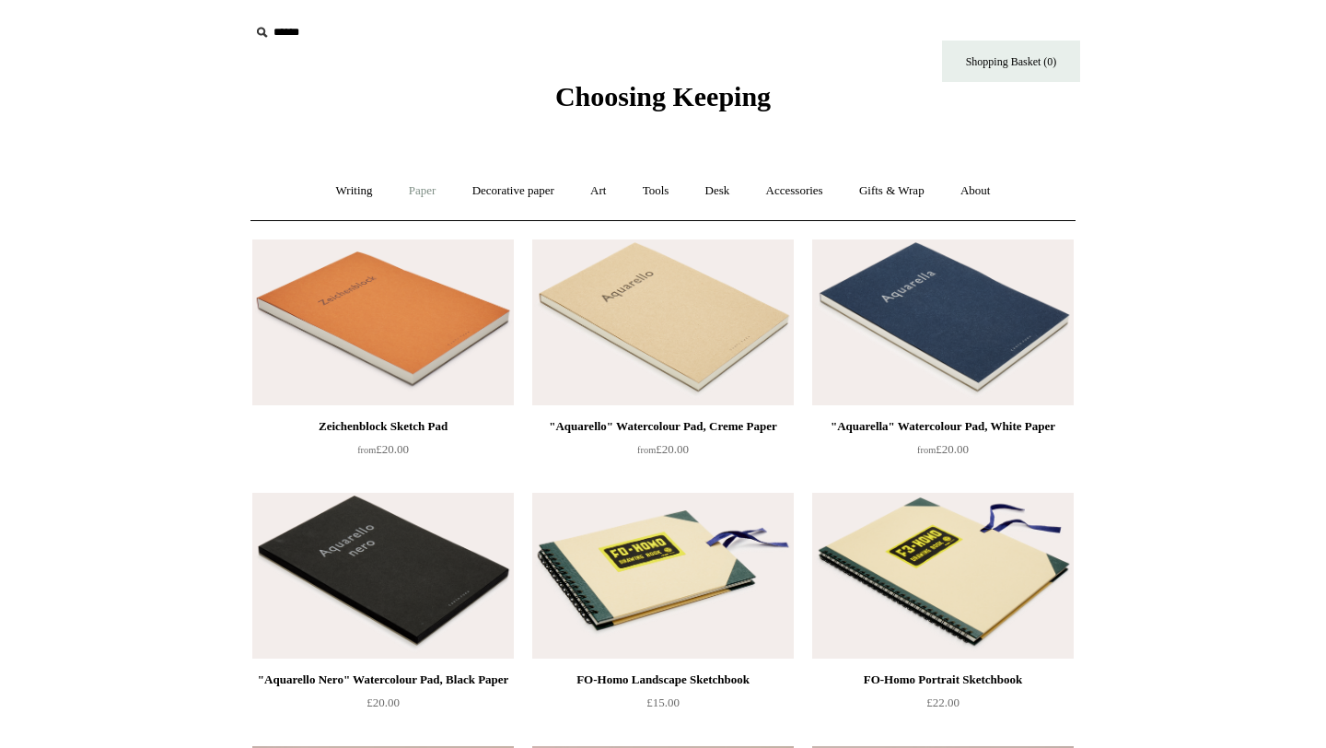
click at [408, 201] on link "Paper +" at bounding box center [422, 191] width 61 height 49
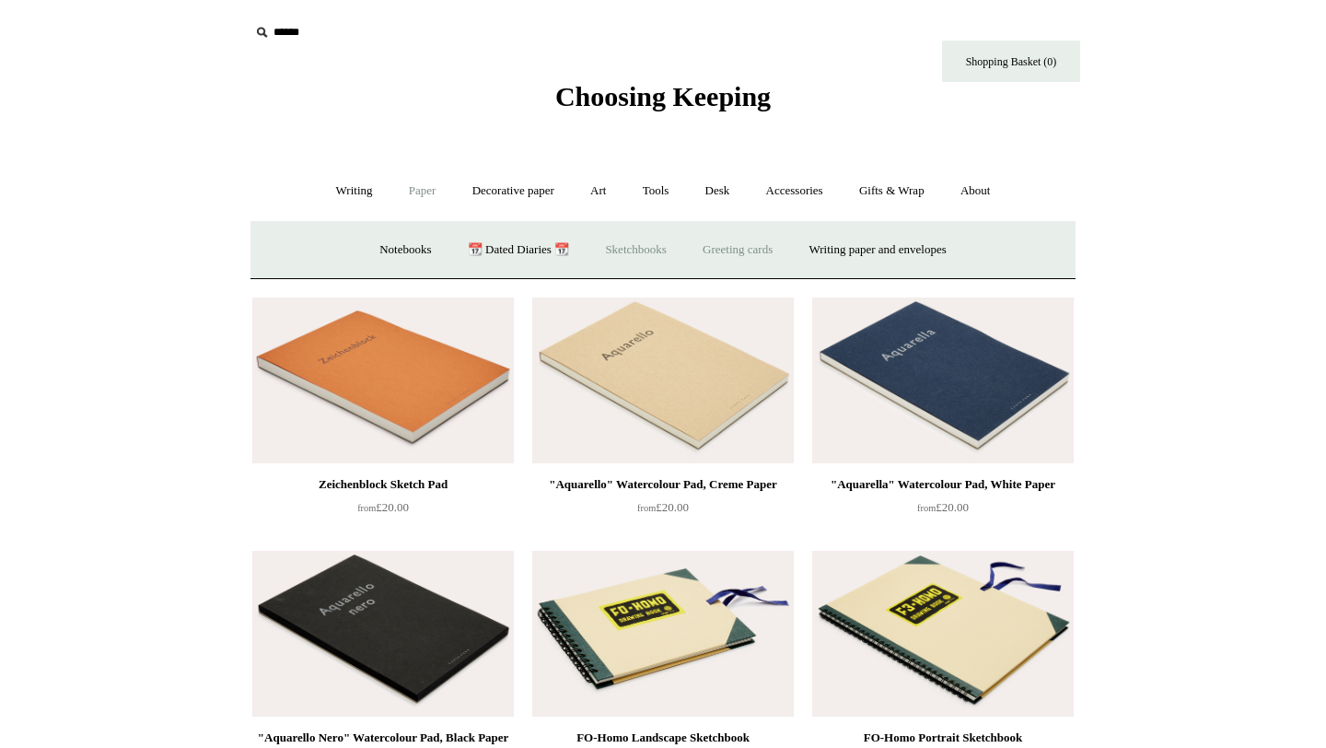
click at [717, 257] on link "Greeting cards +" at bounding box center [737, 250] width 103 height 49
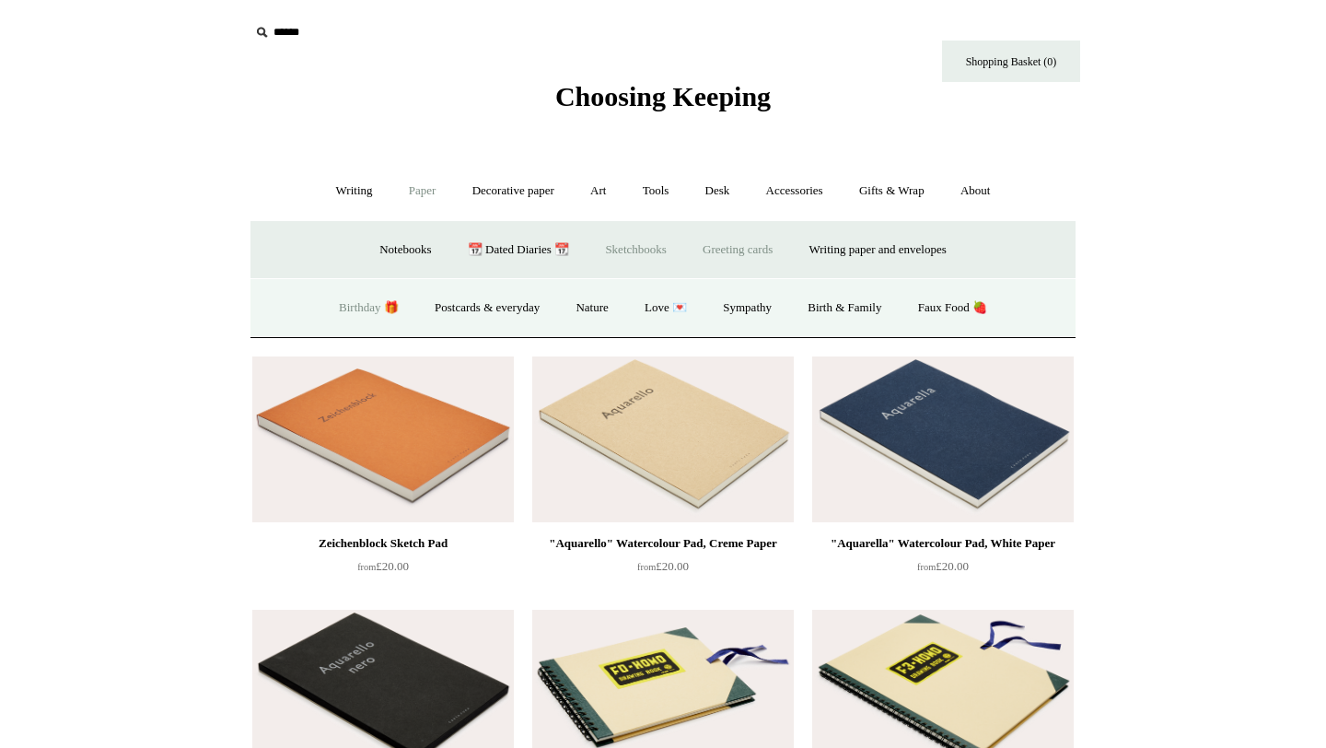
click at [383, 310] on link "Birthday 🎁" at bounding box center [368, 308] width 93 height 49
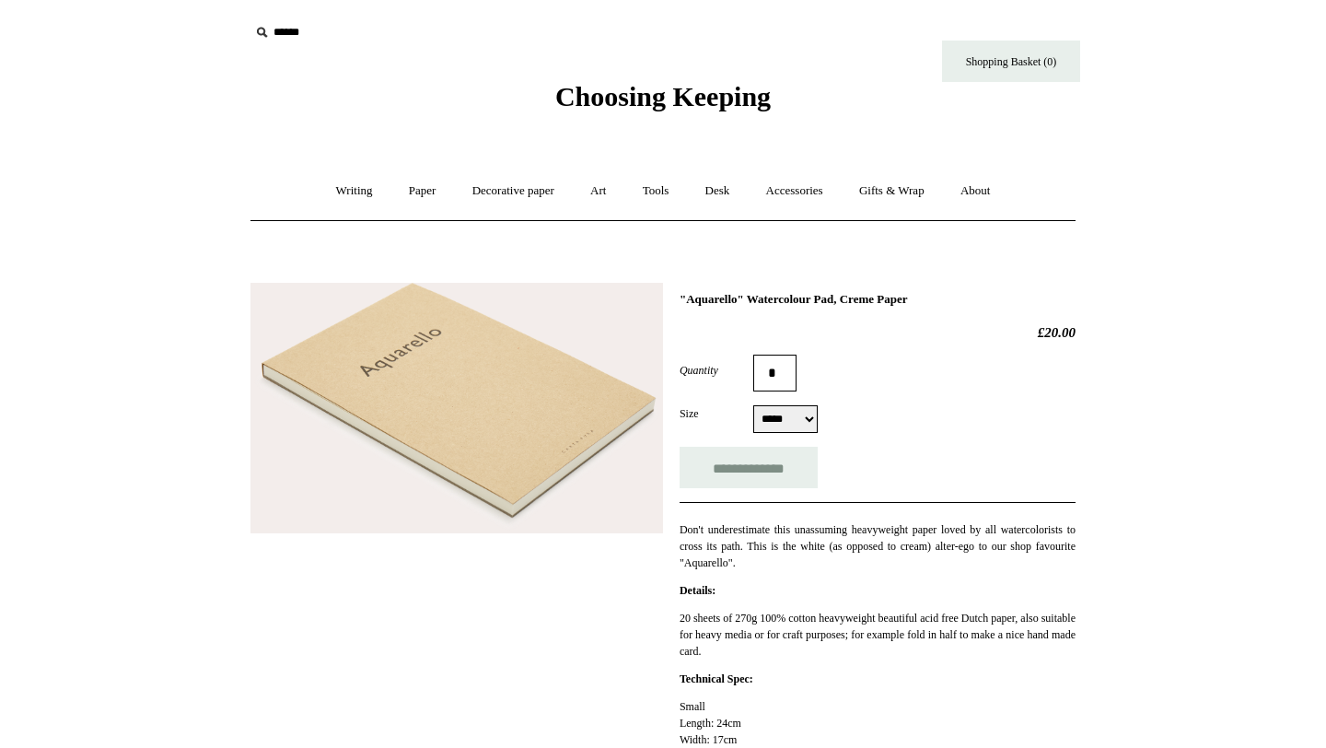
click at [555, 413] on img at bounding box center [456, 408] width 412 height 251
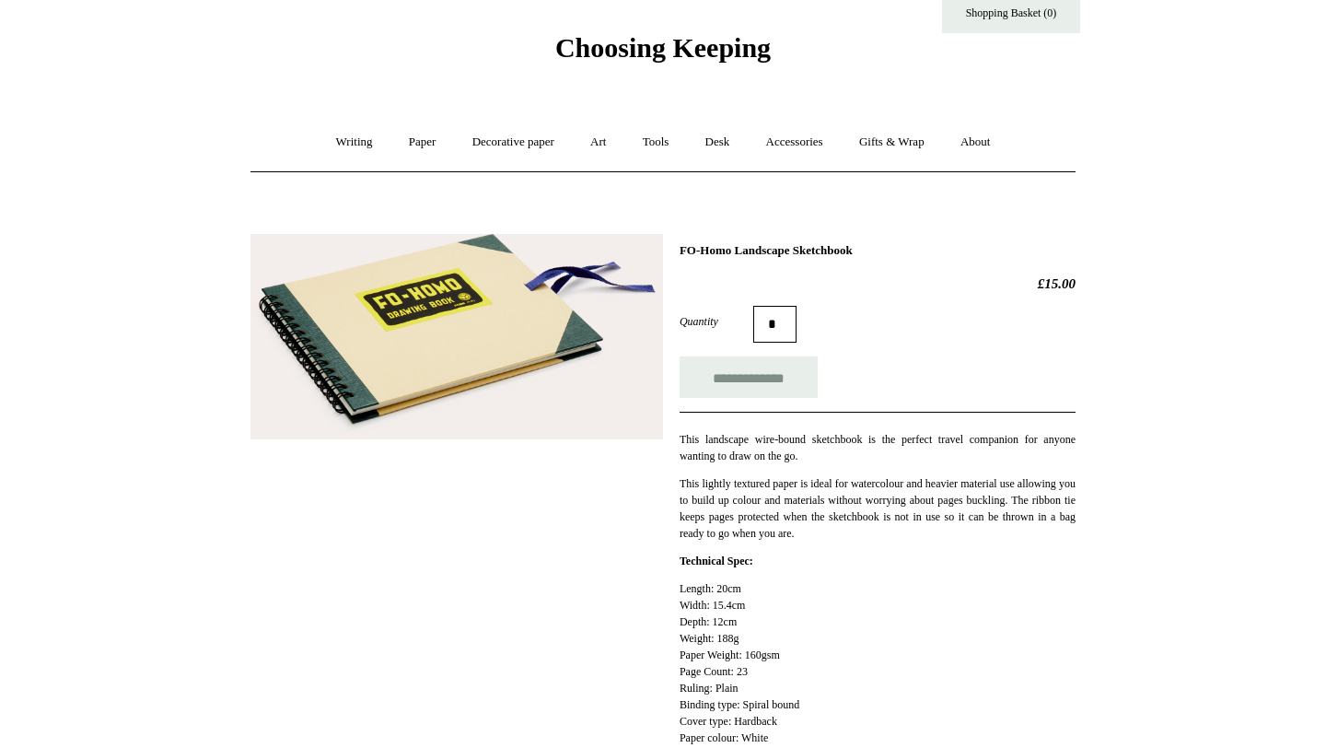
scroll to position [73, 0]
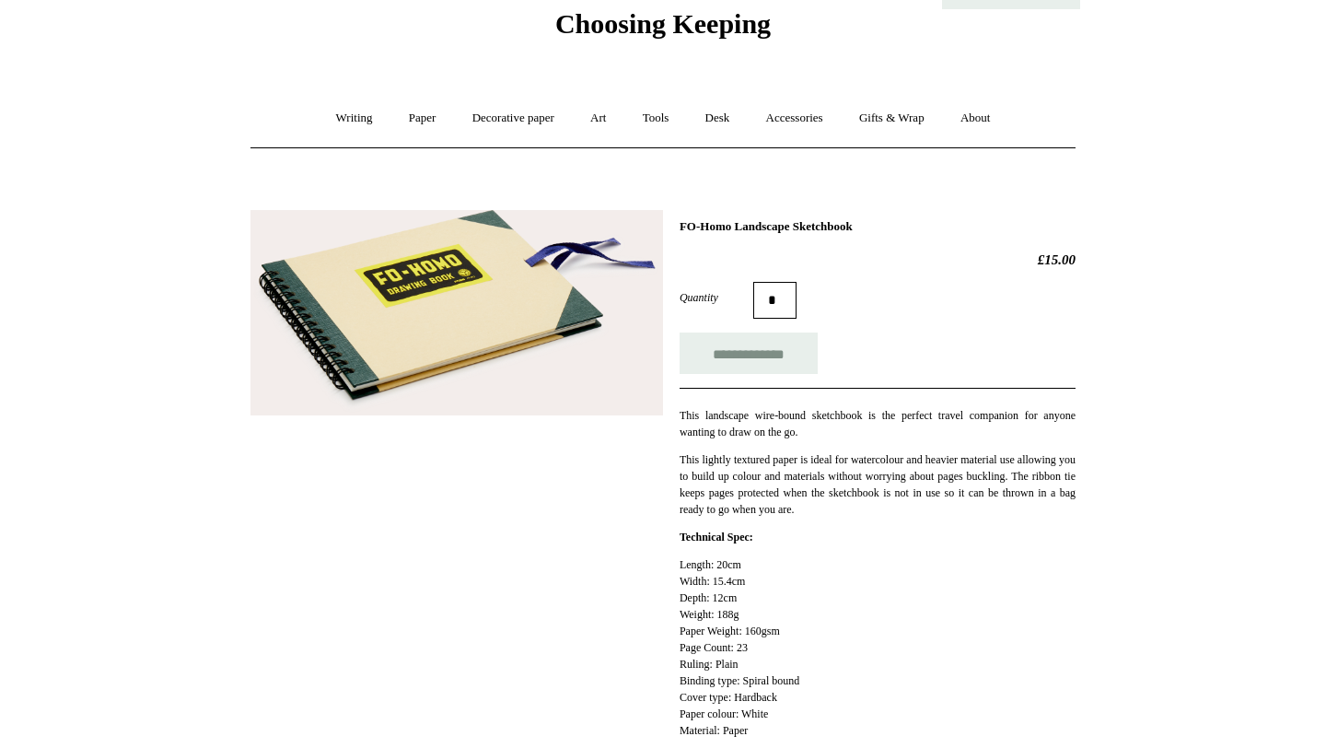
click at [551, 323] on img at bounding box center [456, 312] width 412 height 205
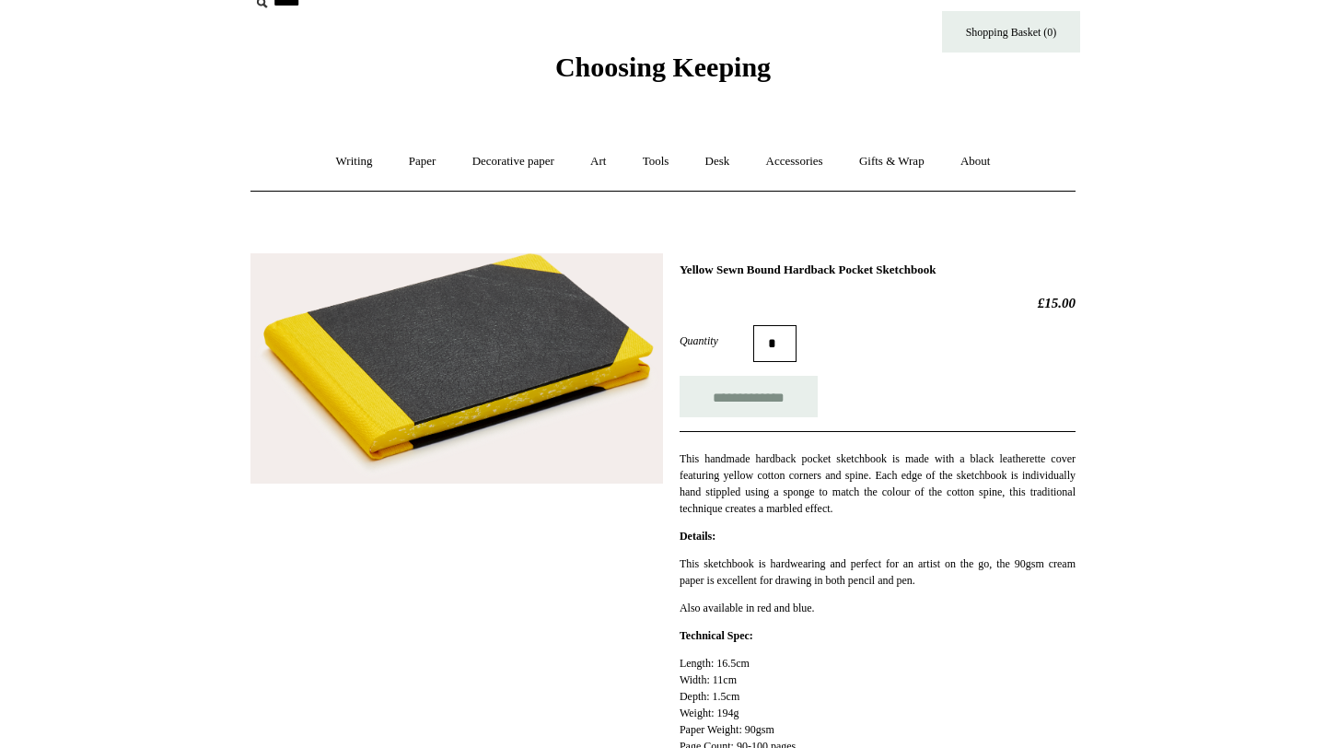
scroll to position [122, 0]
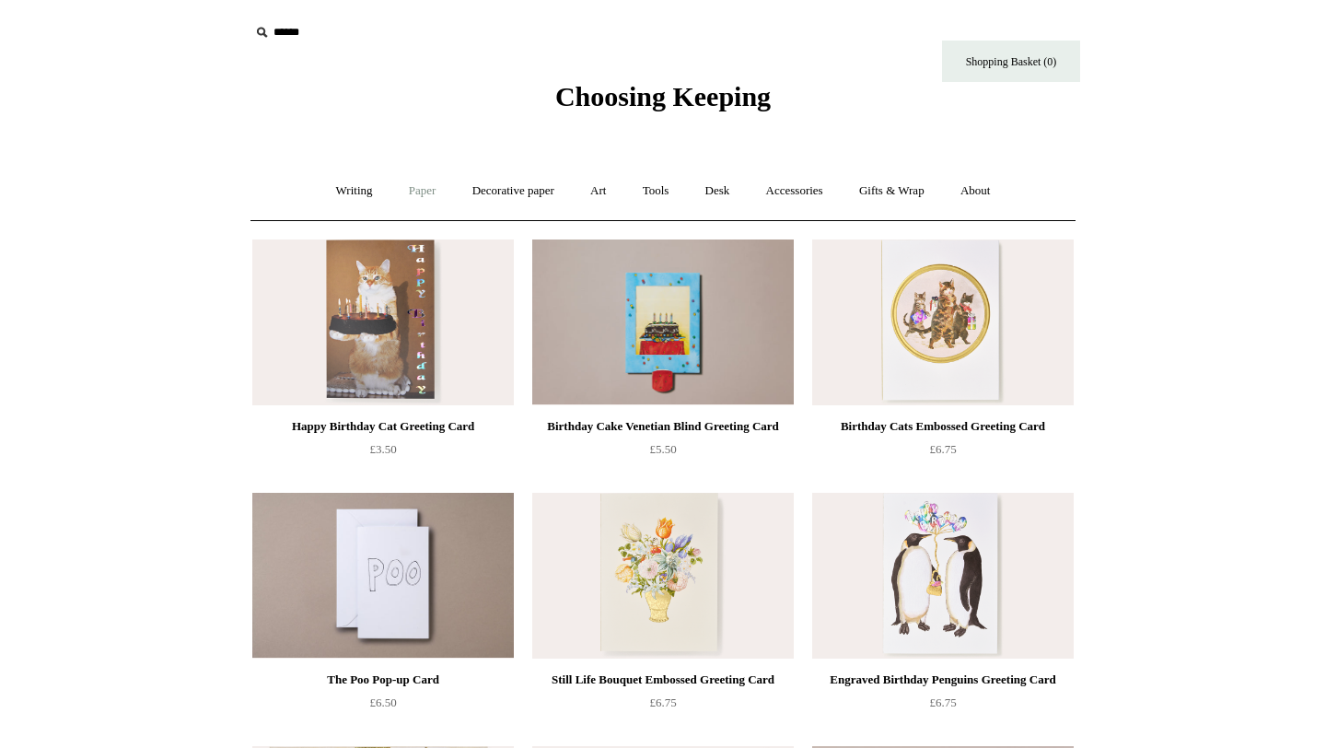
click at [429, 181] on link "Paper +" at bounding box center [422, 191] width 61 height 49
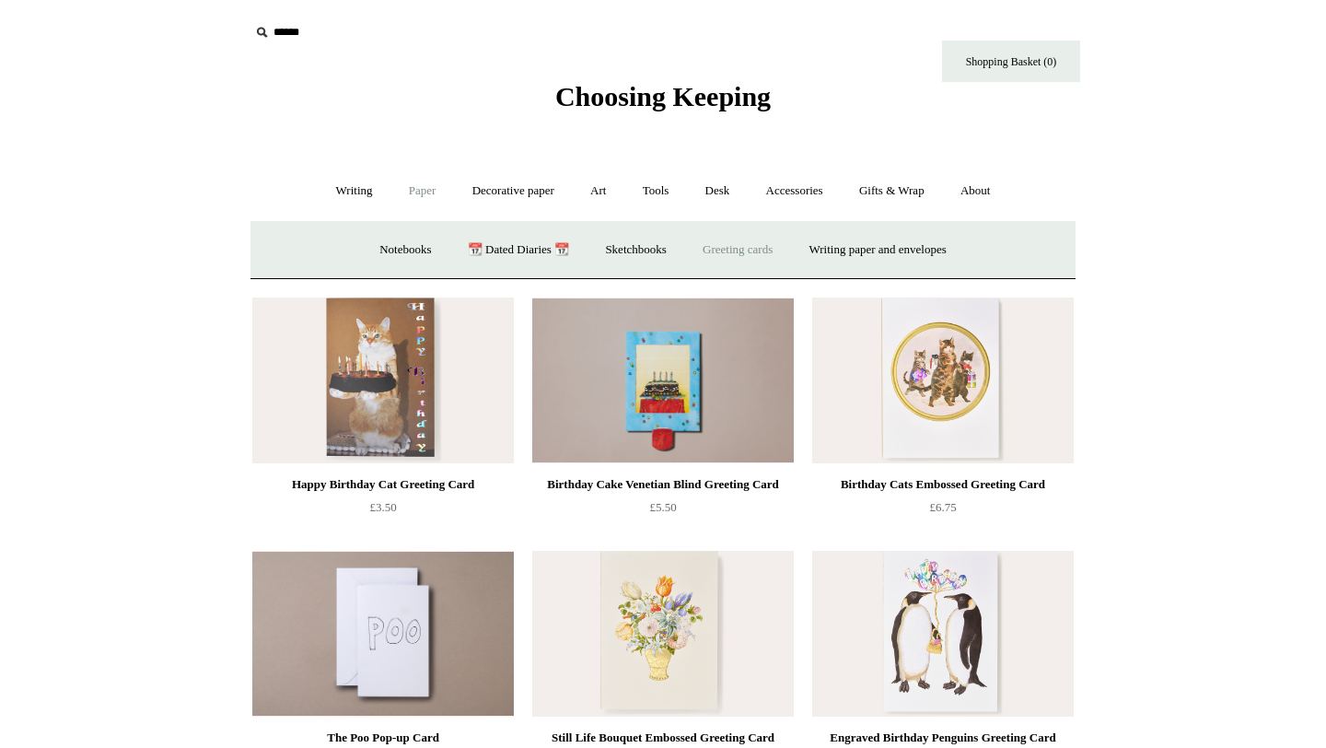
click at [725, 249] on link "Greeting cards +" at bounding box center [737, 250] width 103 height 49
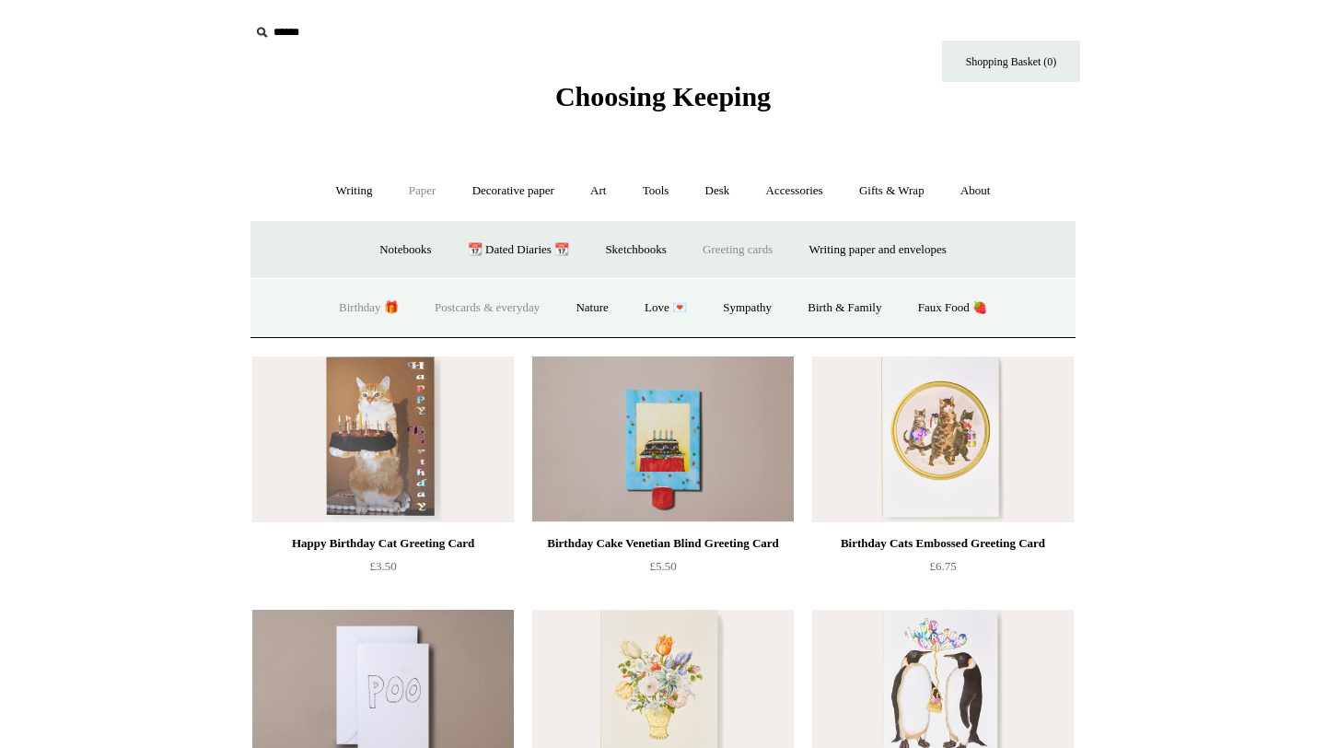
click at [508, 305] on link "Postcards & everyday" at bounding box center [487, 308] width 138 height 49
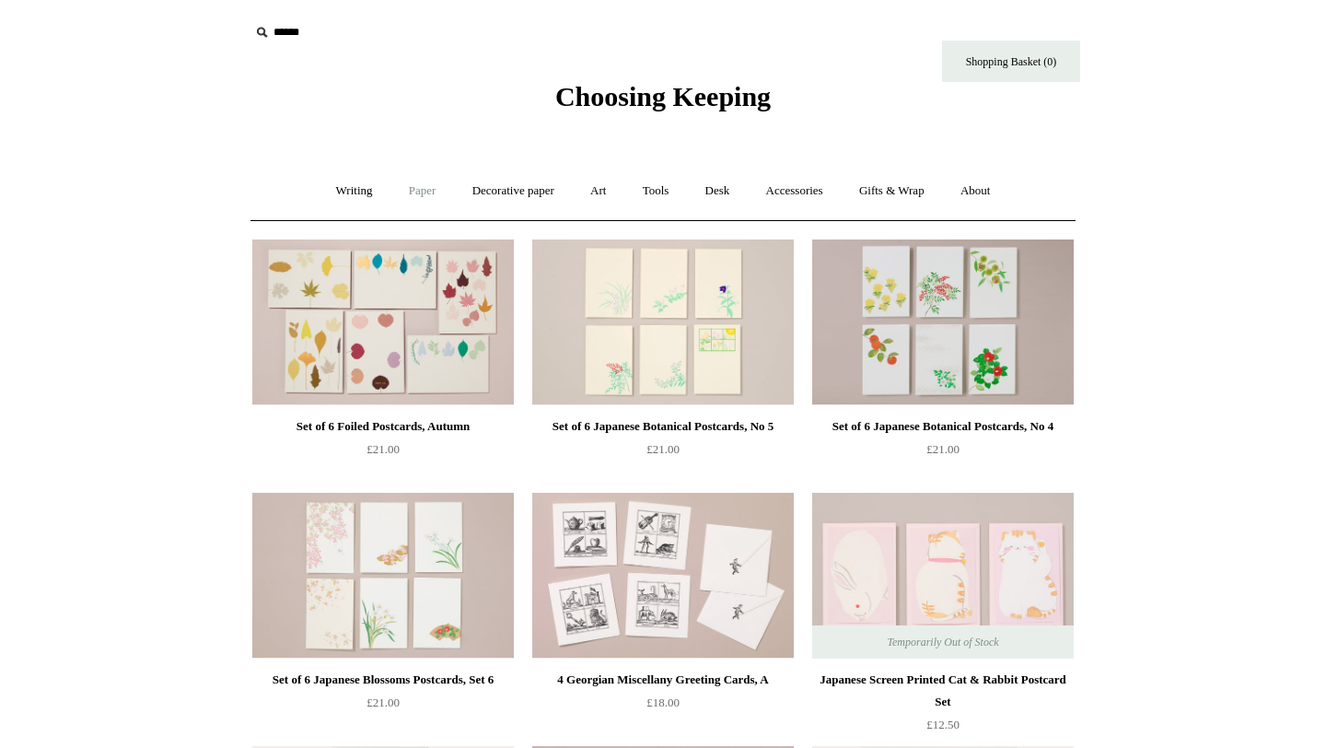
click at [414, 194] on link "Paper +" at bounding box center [422, 191] width 61 height 49
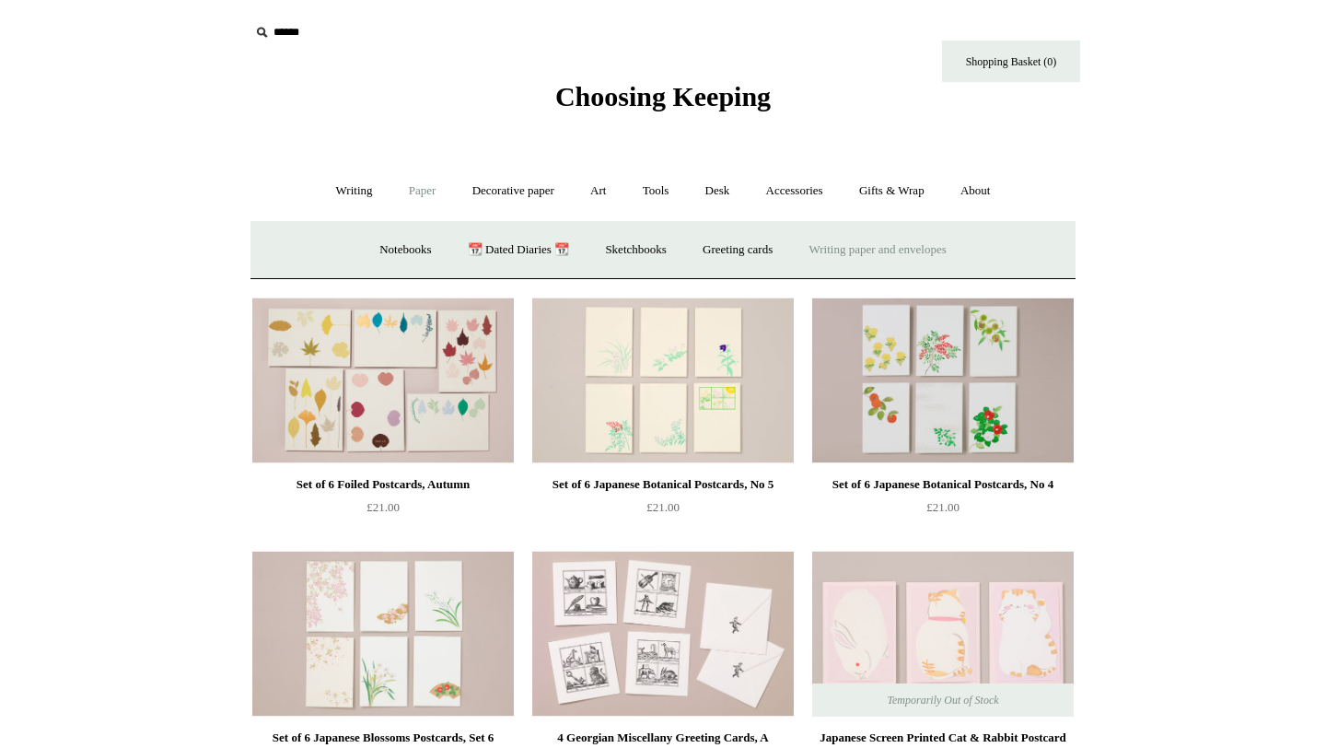
click at [849, 251] on link "Writing paper and envelopes +" at bounding box center [878, 250] width 170 height 49
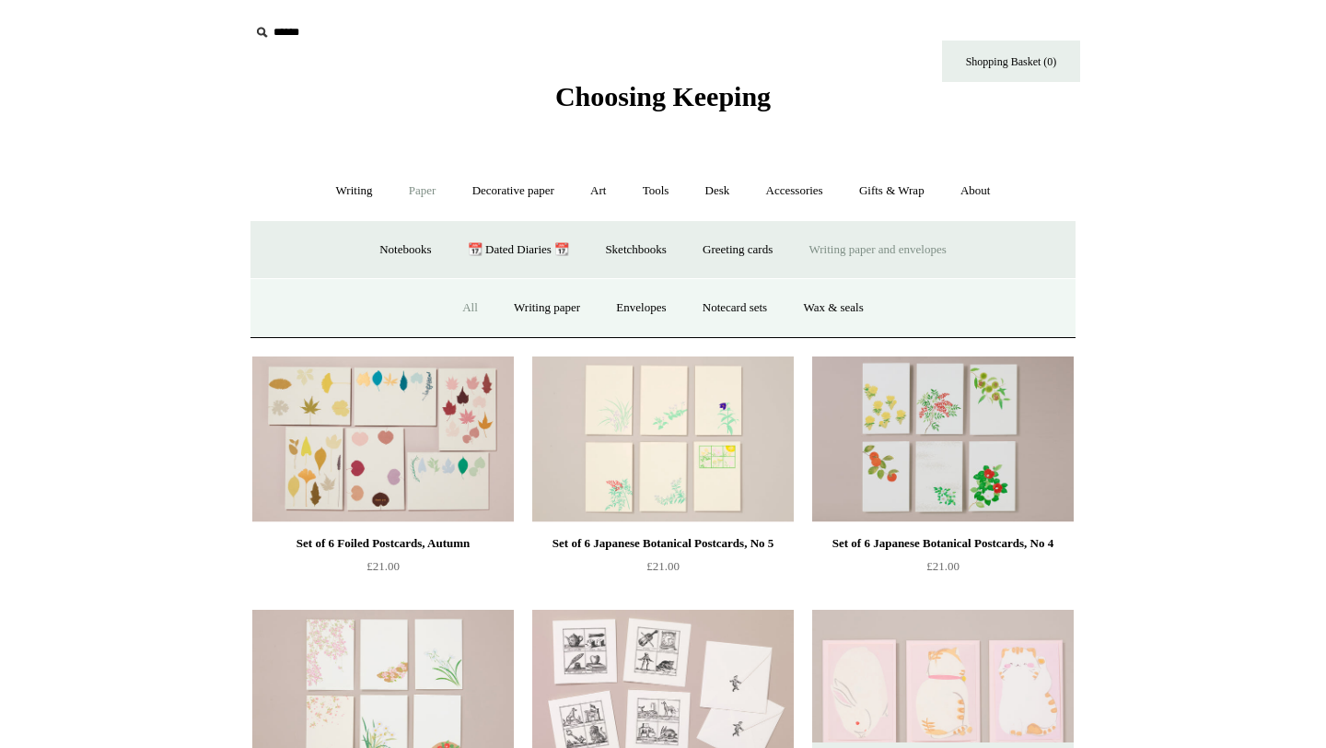
click at [467, 311] on link "All" at bounding box center [470, 308] width 49 height 49
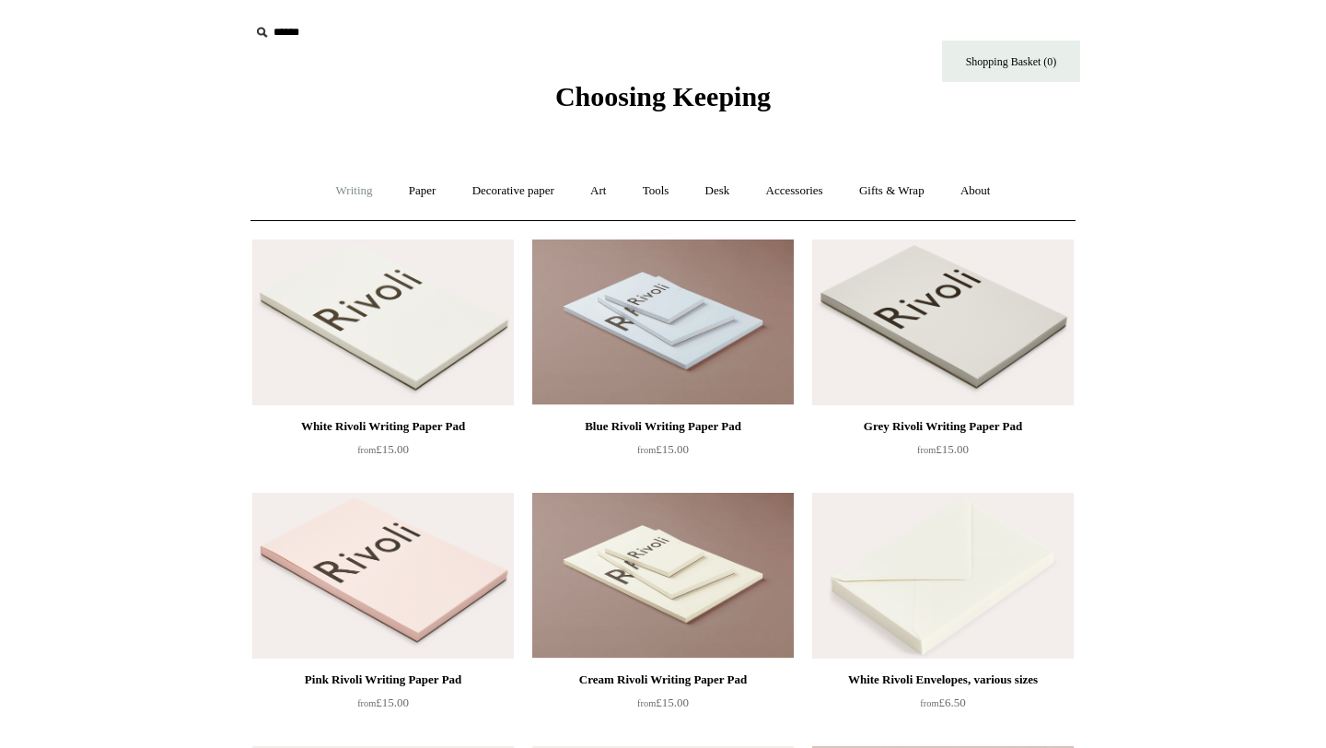
click at [356, 191] on link "Writing +" at bounding box center [354, 191] width 70 height 49
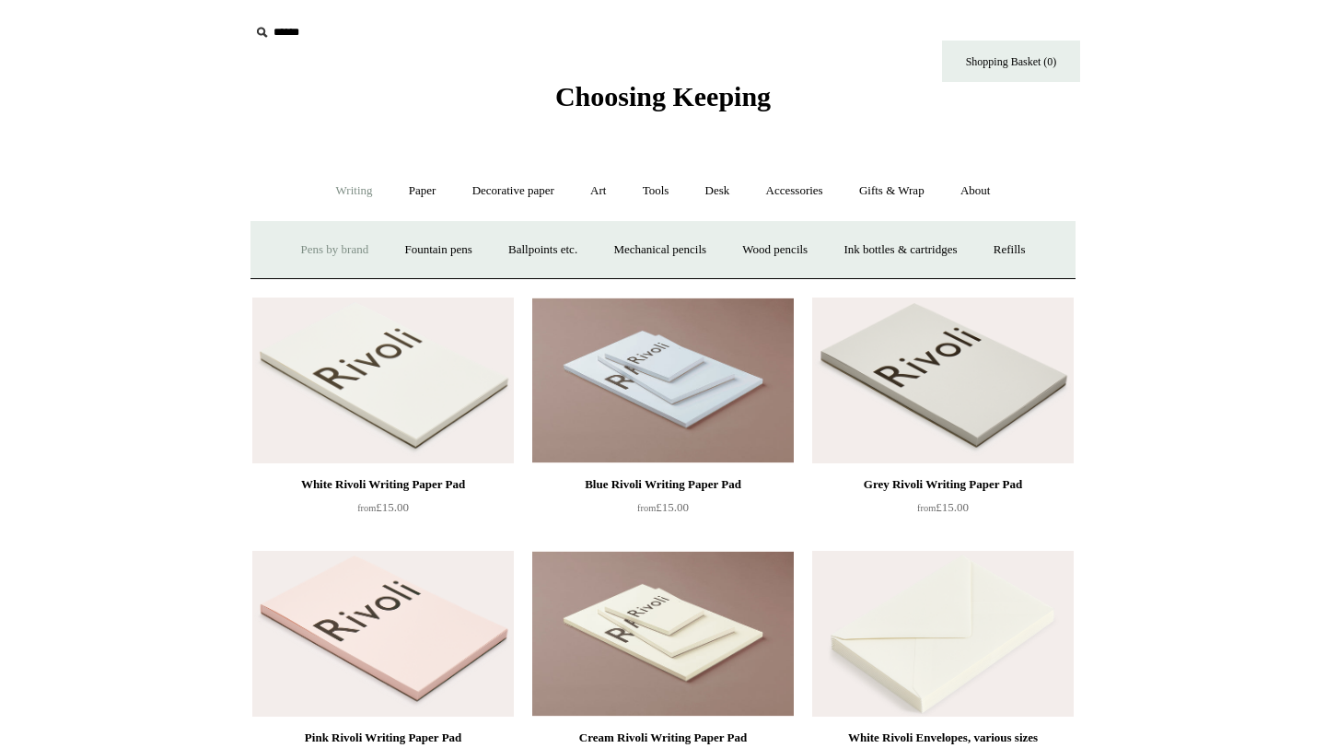
click at [322, 248] on link "Pens by brand +" at bounding box center [334, 250] width 101 height 49
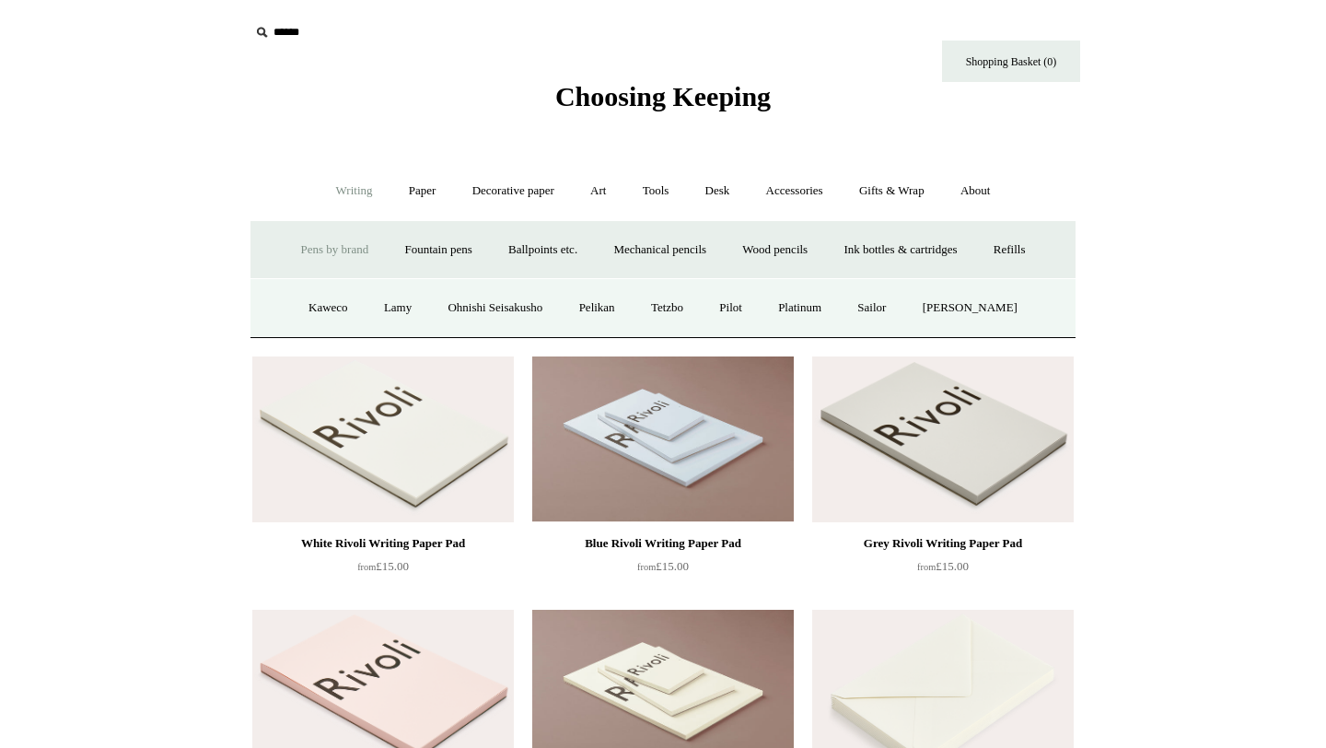
click at [337, 265] on link "Pens by brand -" at bounding box center [334, 250] width 101 height 49
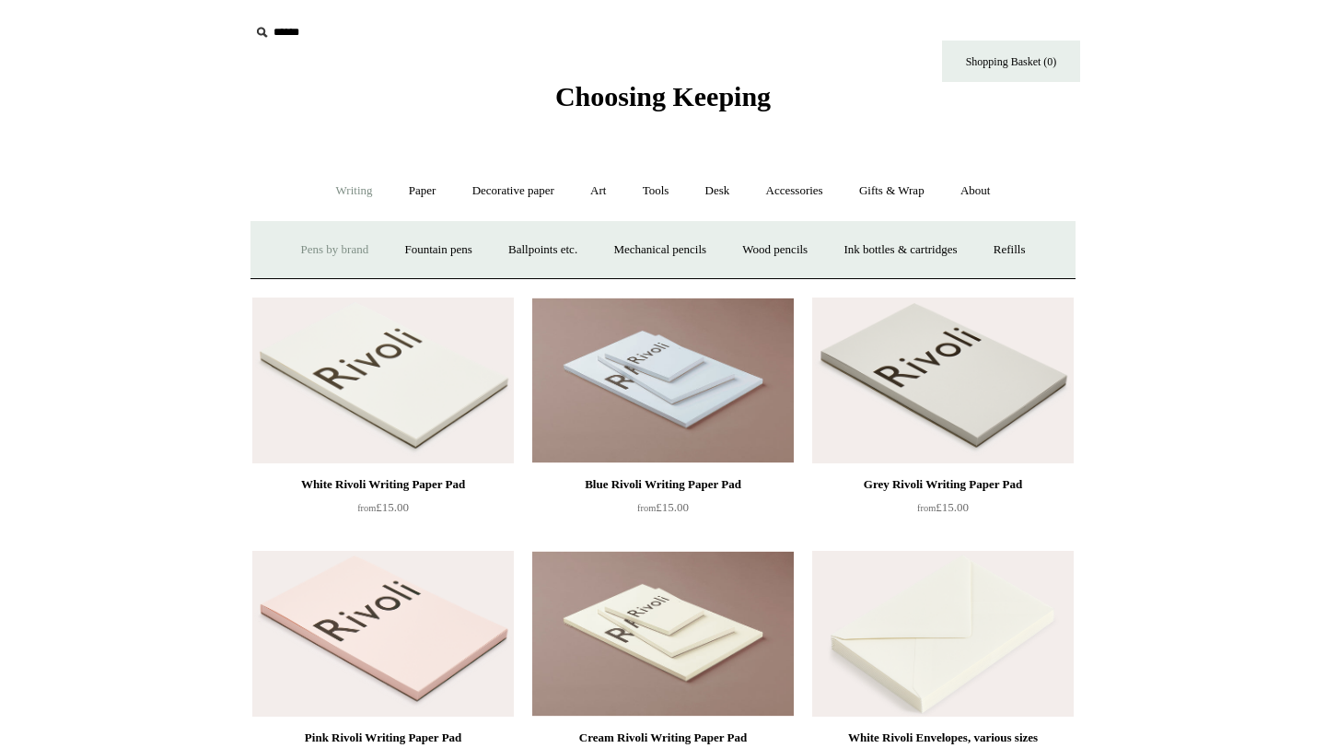
click at [336, 244] on link "Pens by brand +" at bounding box center [334, 250] width 101 height 49
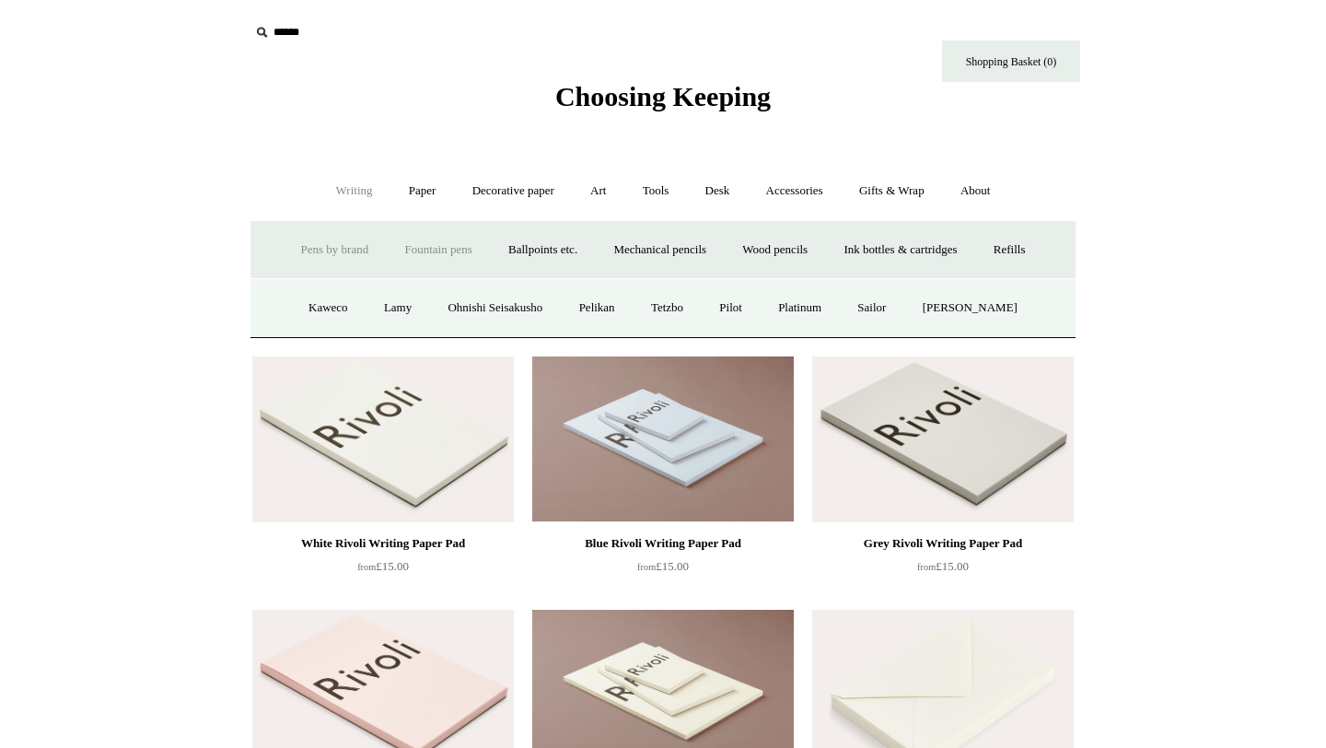
click at [390, 244] on link "Fountain pens +" at bounding box center [438, 250] width 100 height 49
click at [317, 304] on link "All" at bounding box center [338, 308] width 49 height 49
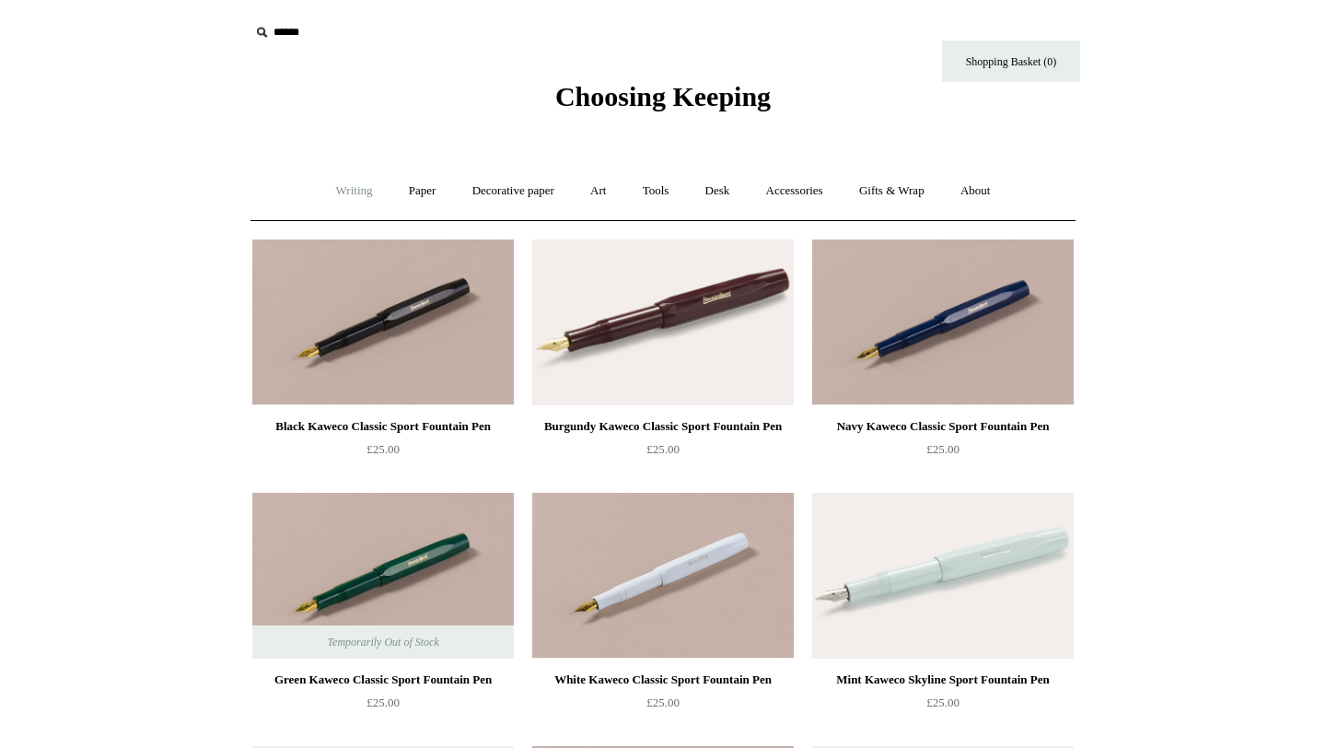
click at [339, 198] on link "Writing +" at bounding box center [354, 191] width 70 height 49
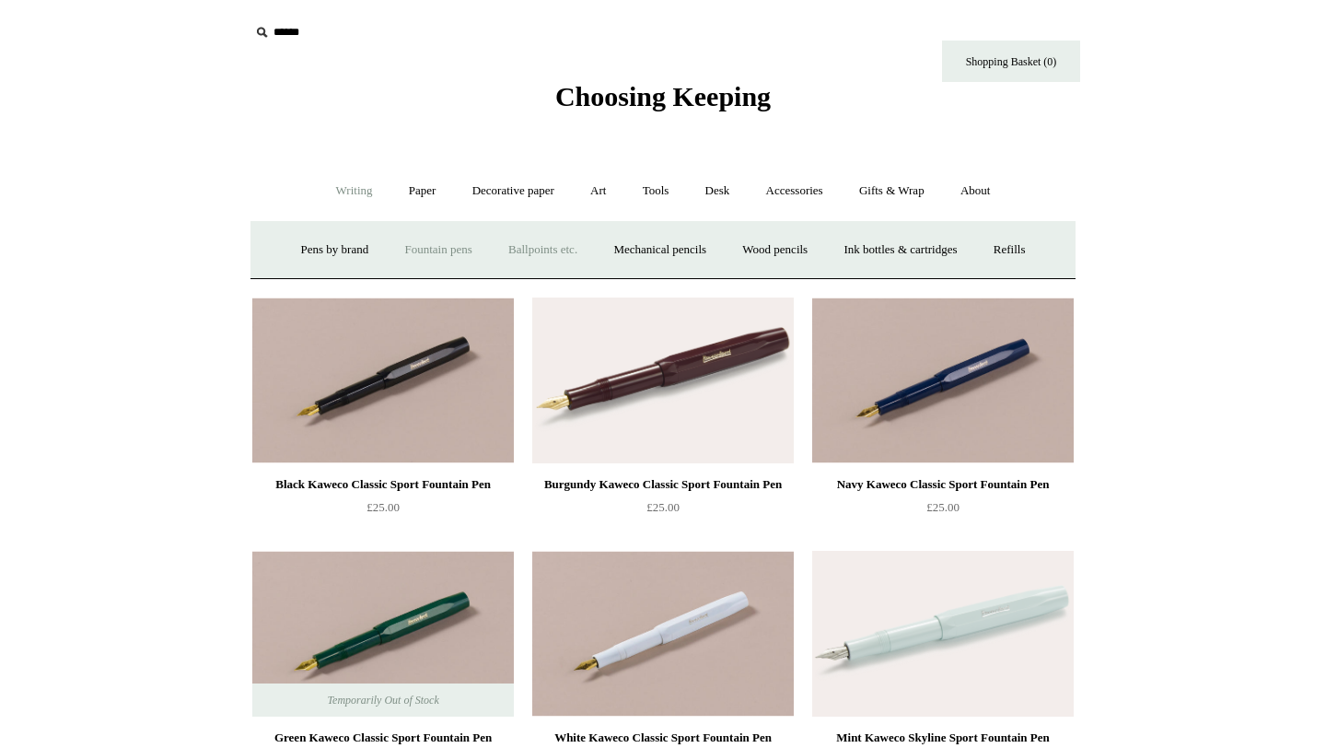
click at [525, 249] on link "Ballpoints etc. +" at bounding box center [543, 250] width 102 height 49
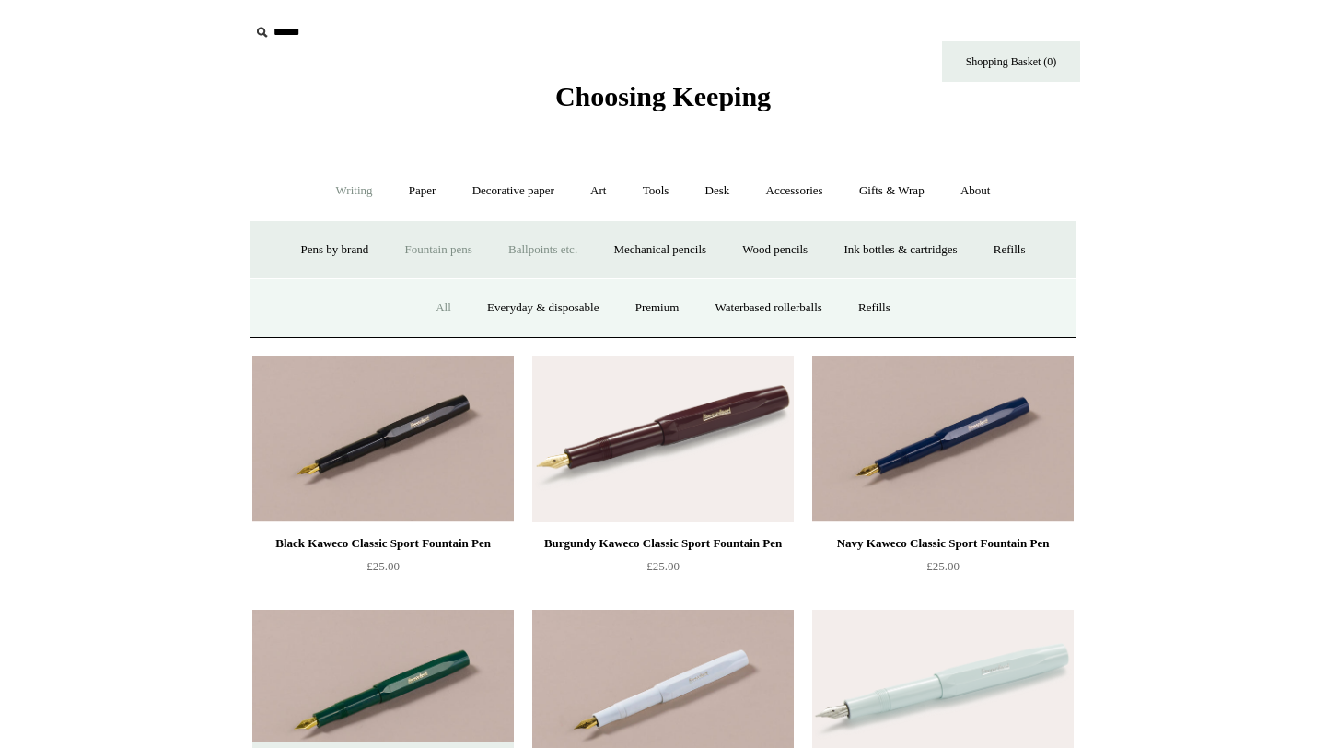
click at [439, 310] on link "All" at bounding box center [443, 308] width 49 height 49
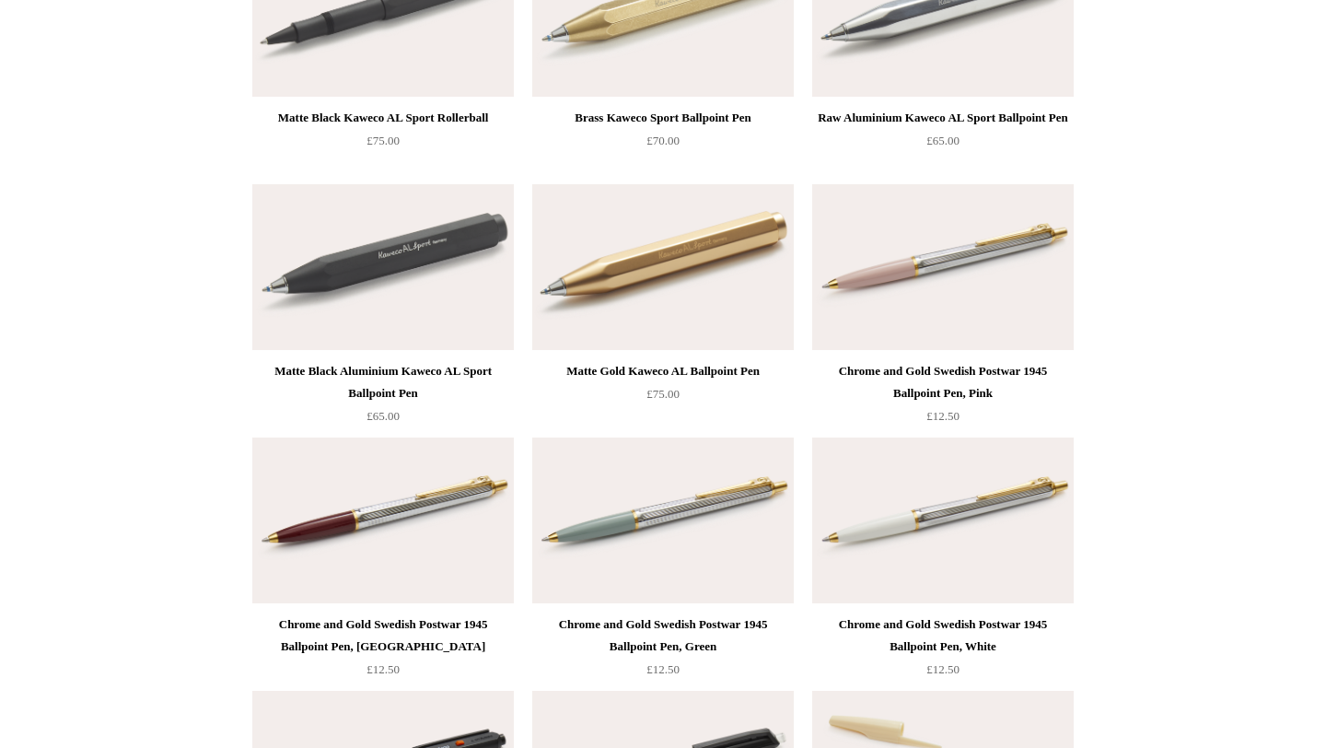
scroll to position [2555, 0]
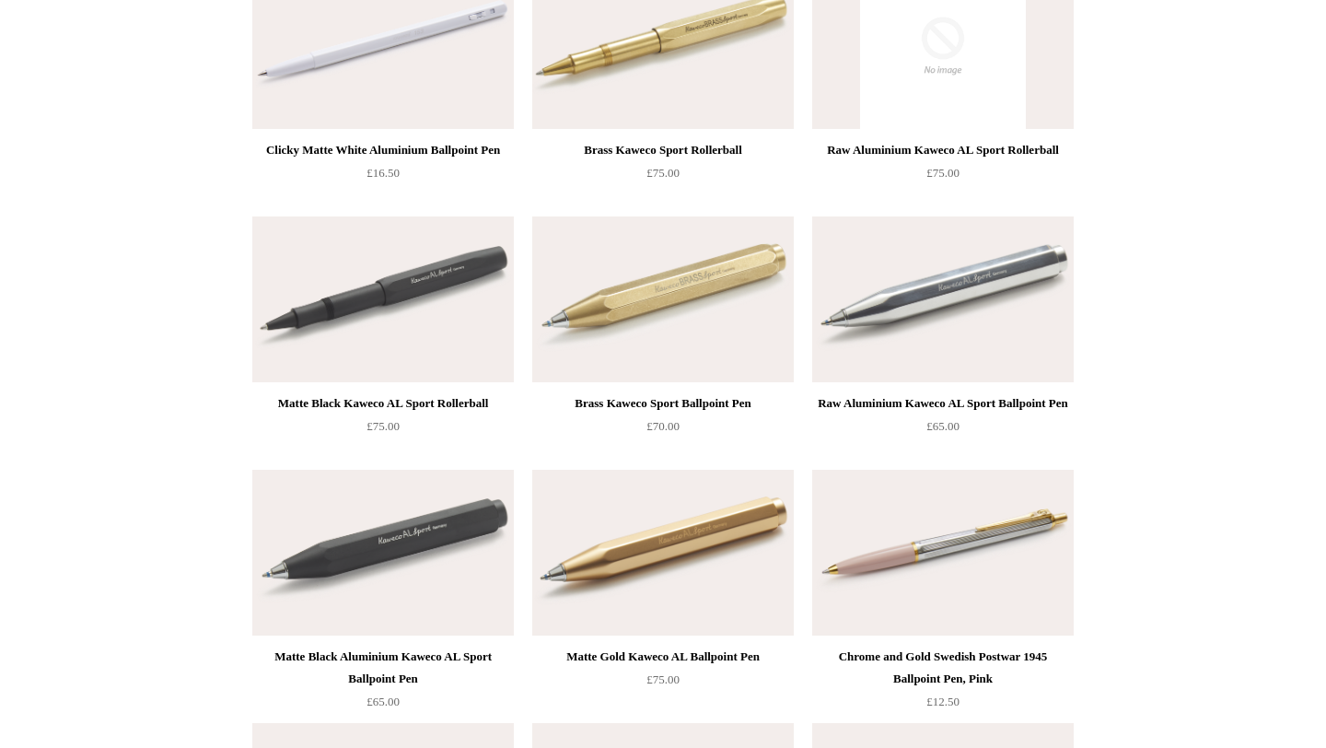
click at [637, 254] on img at bounding box center [662, 299] width 261 height 166
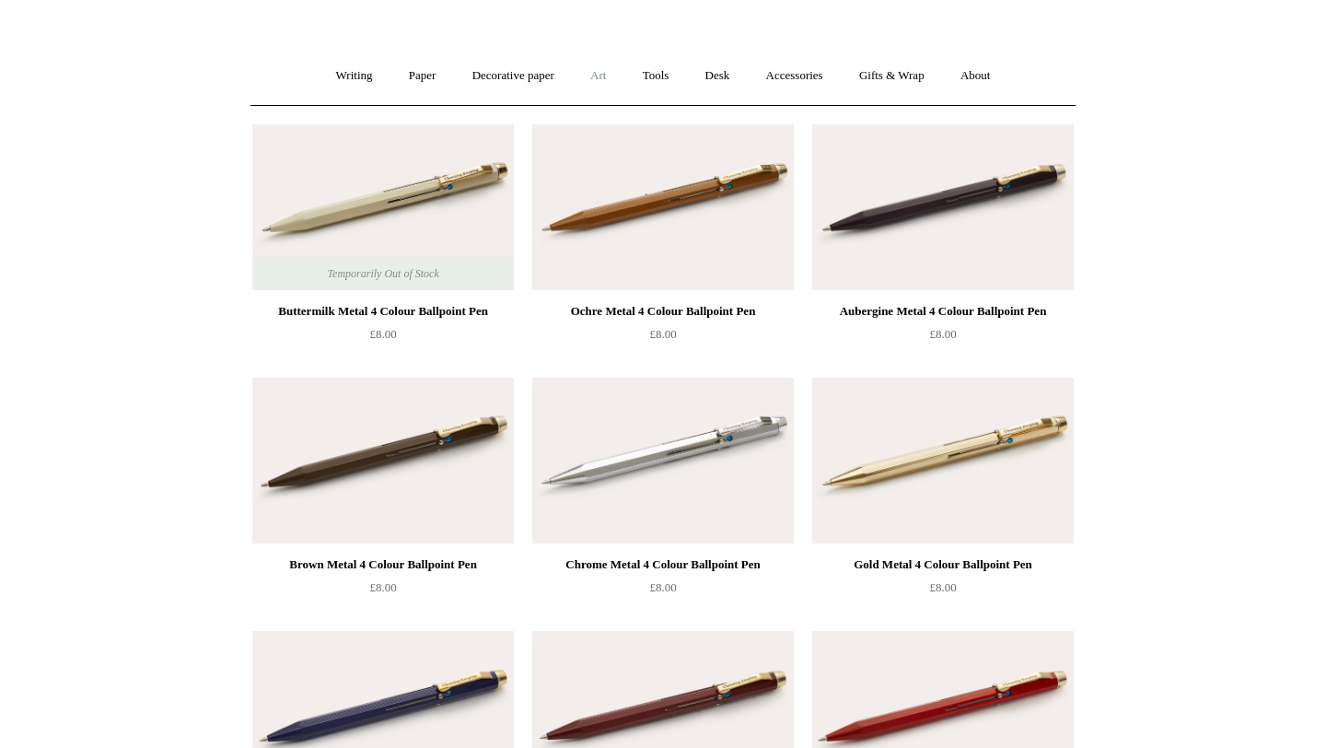
scroll to position [0, 0]
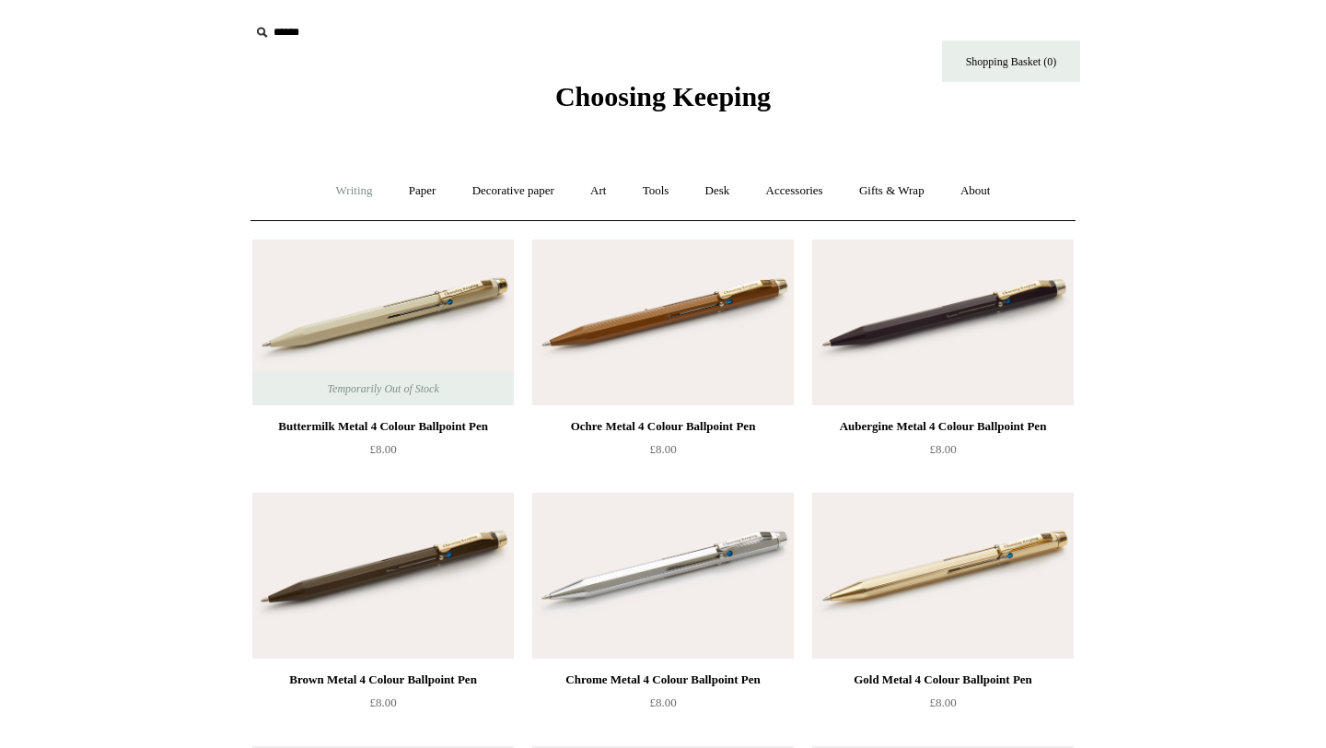
click at [363, 195] on link "Writing +" at bounding box center [354, 191] width 70 height 49
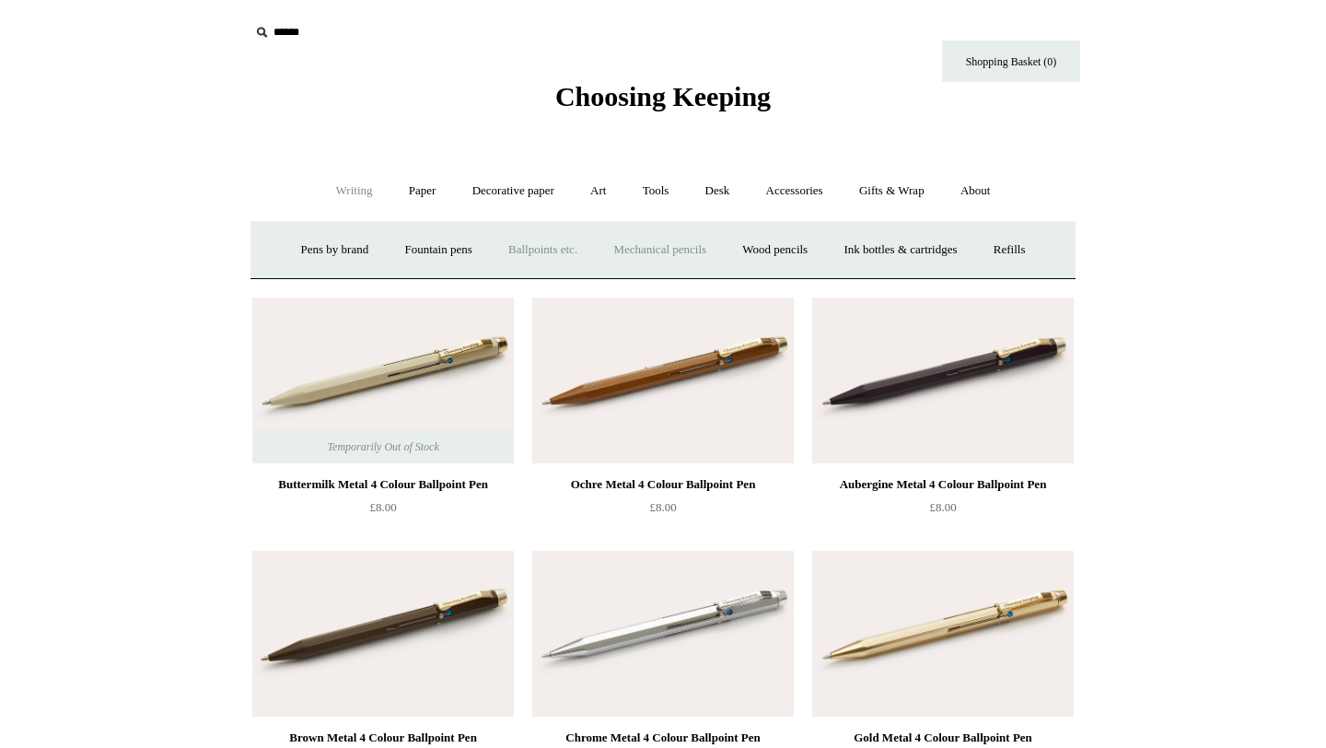
click at [639, 245] on link "Mechanical pencils +" at bounding box center [660, 250] width 126 height 49
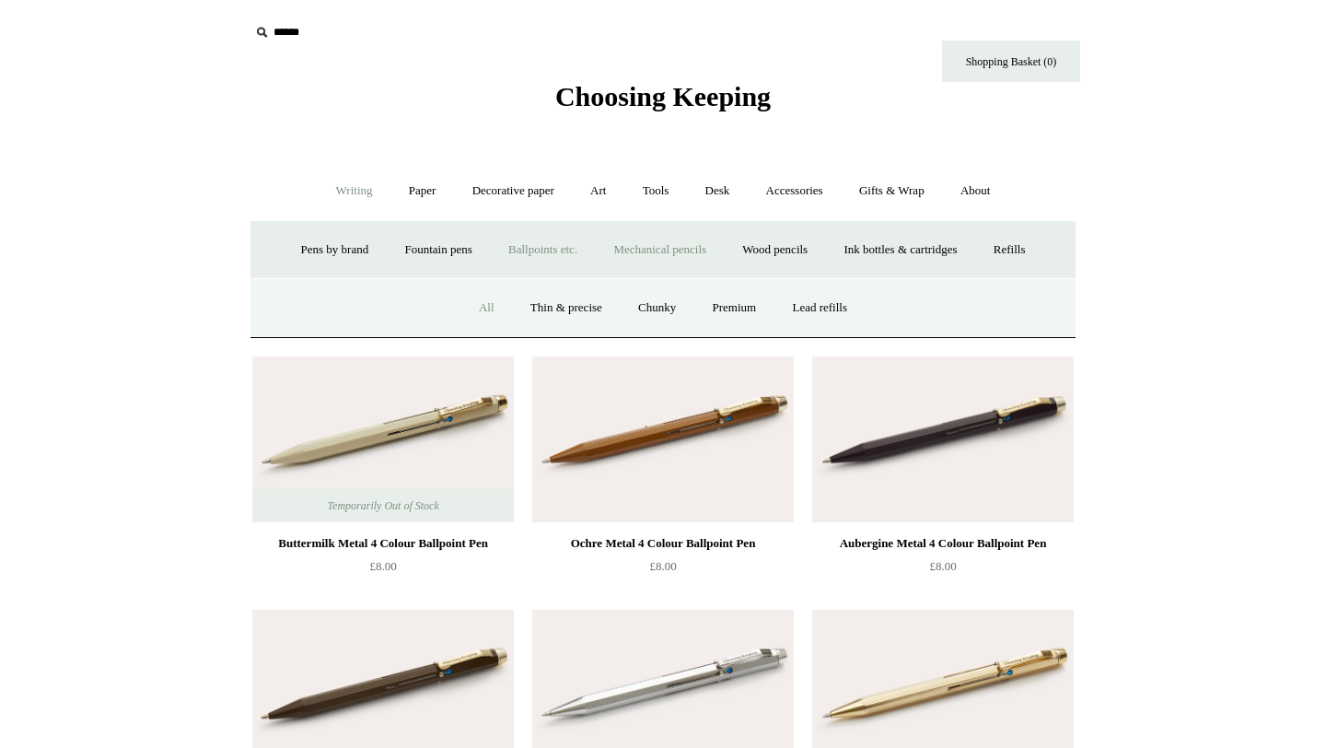
click at [481, 300] on link "All" at bounding box center [486, 308] width 49 height 49
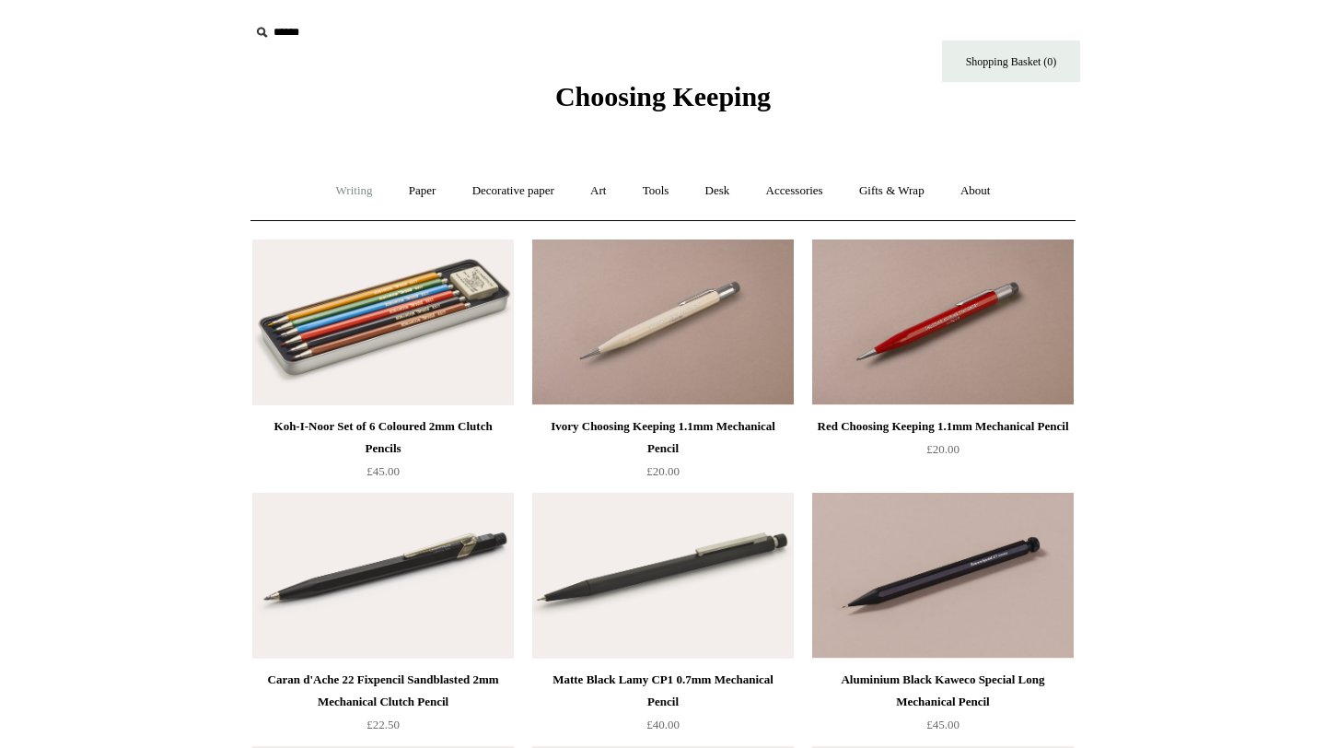
click at [349, 199] on link "Writing +" at bounding box center [354, 191] width 70 height 49
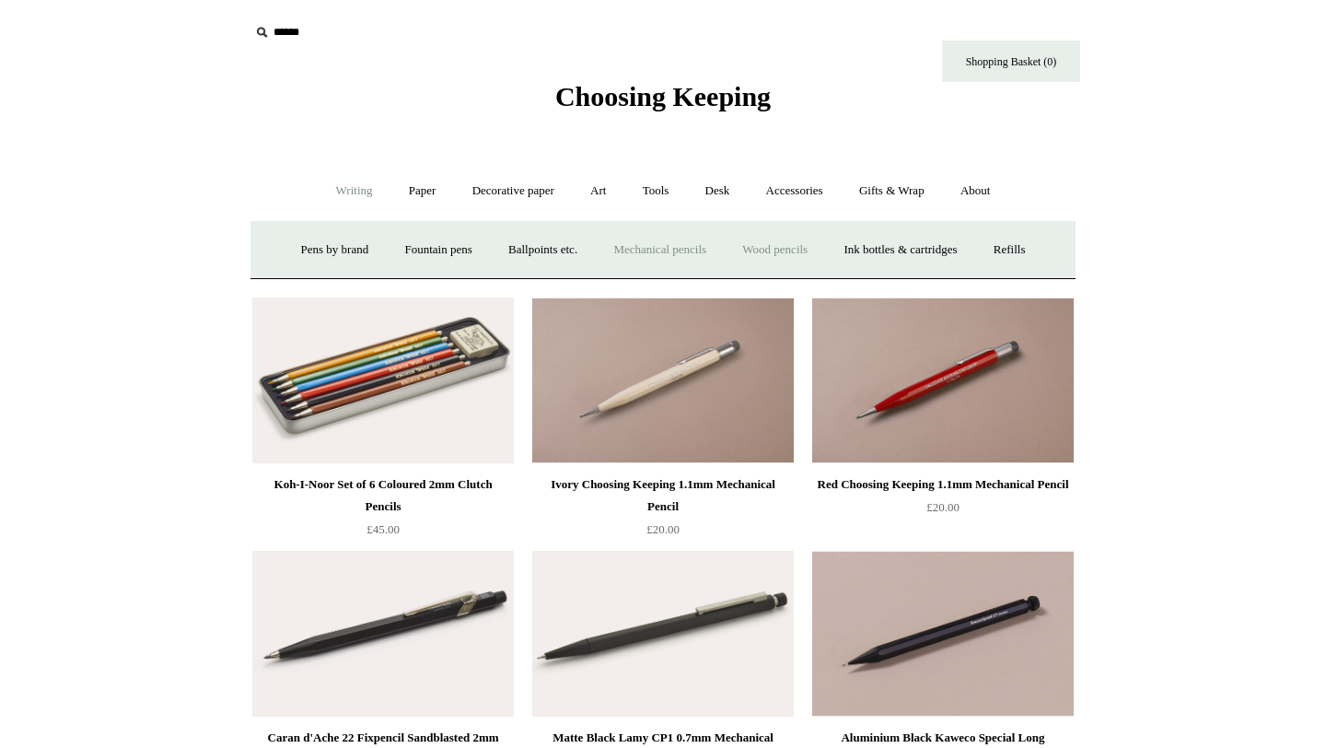
click at [769, 255] on link "Wood pencils +" at bounding box center [774, 250] width 99 height 49
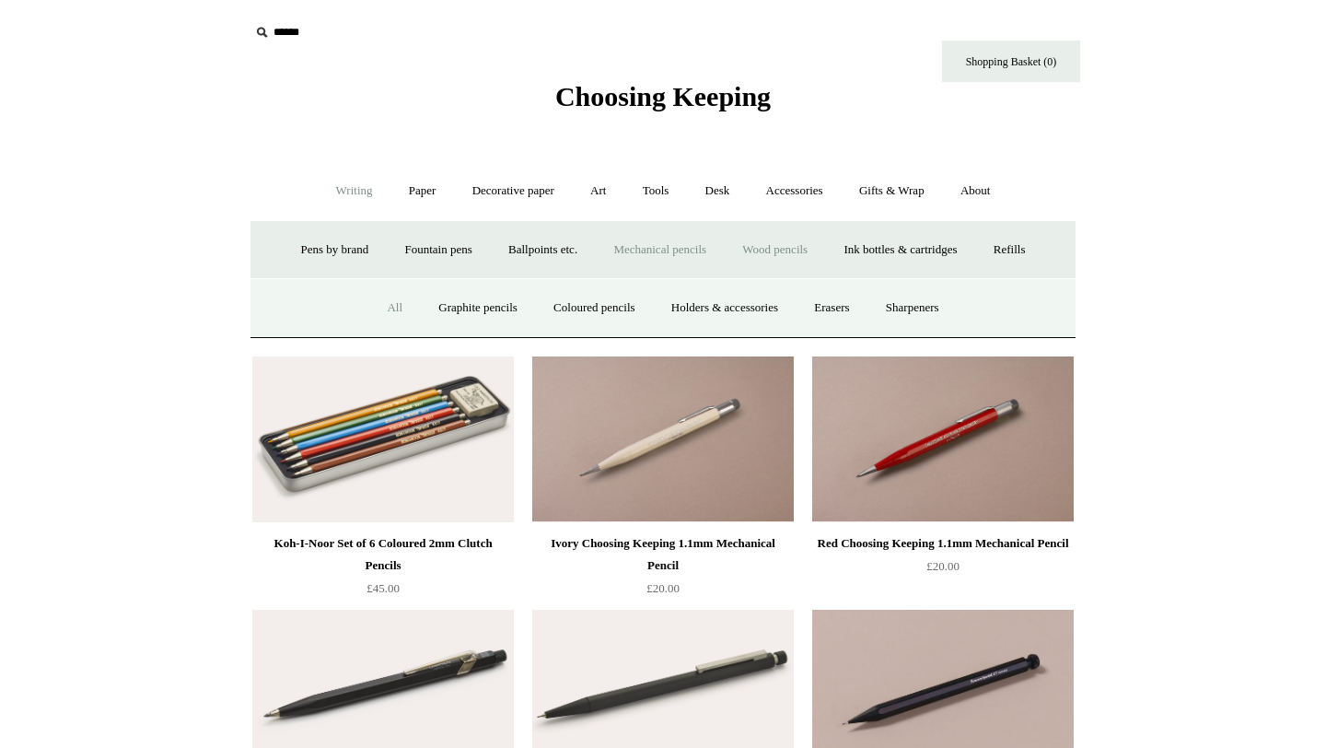
click at [388, 305] on link "All" at bounding box center [394, 308] width 49 height 49
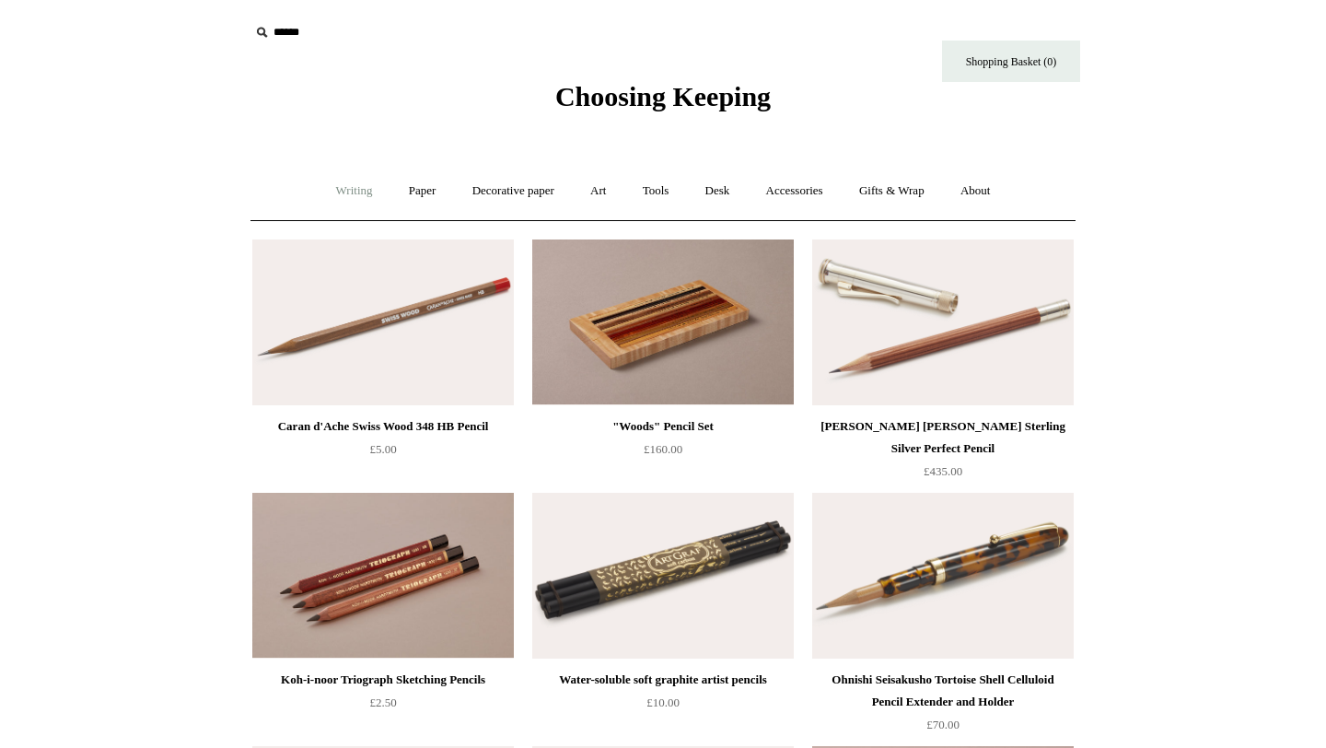
click at [332, 180] on link "Writing +" at bounding box center [354, 191] width 70 height 49
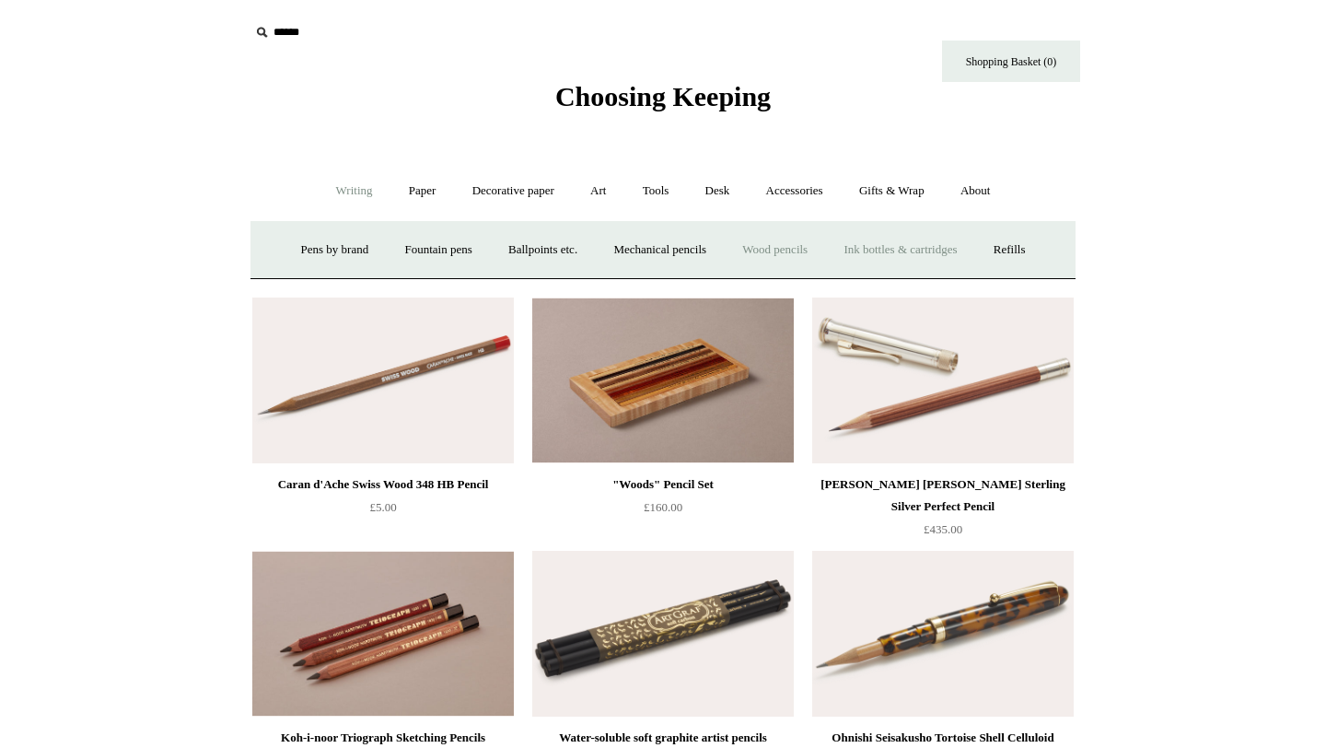
click at [864, 249] on link "Ink bottles & cartridges +" at bounding box center [900, 250] width 146 height 49
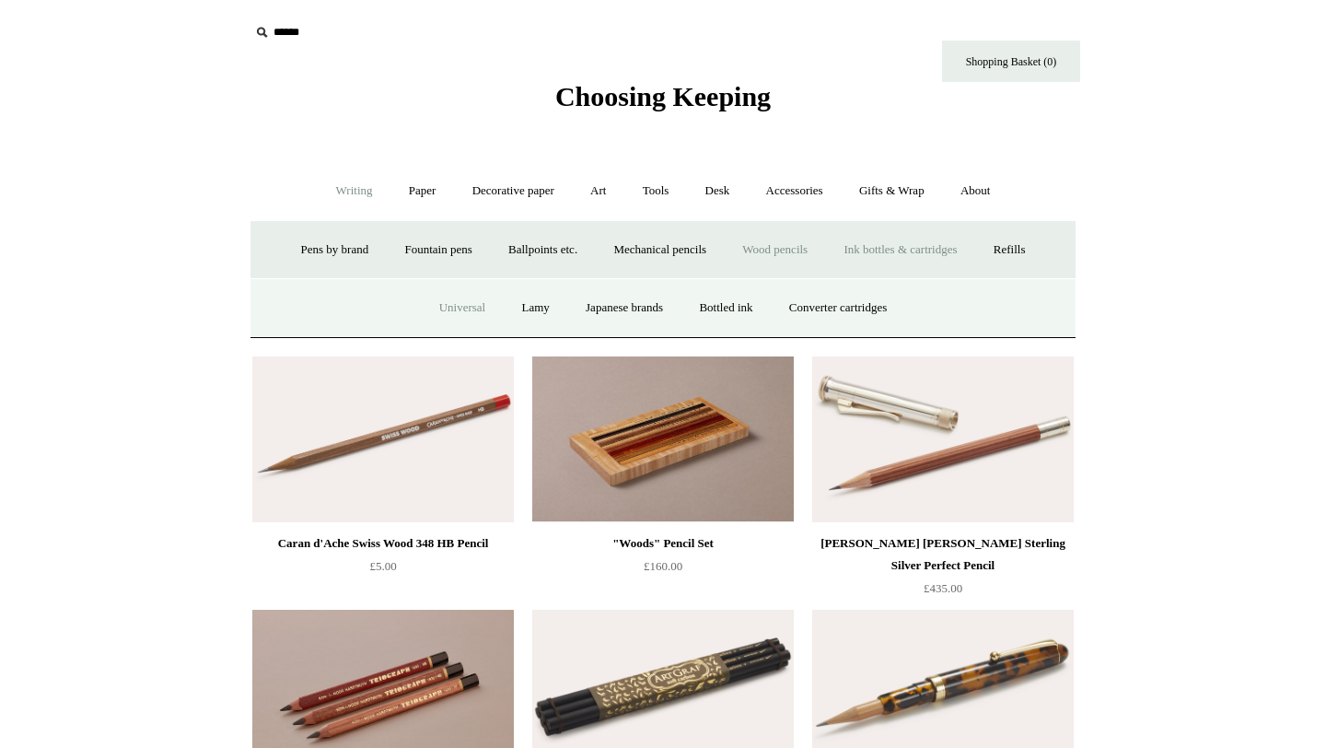
click at [457, 307] on link "Universal" at bounding box center [463, 308] width 80 height 49
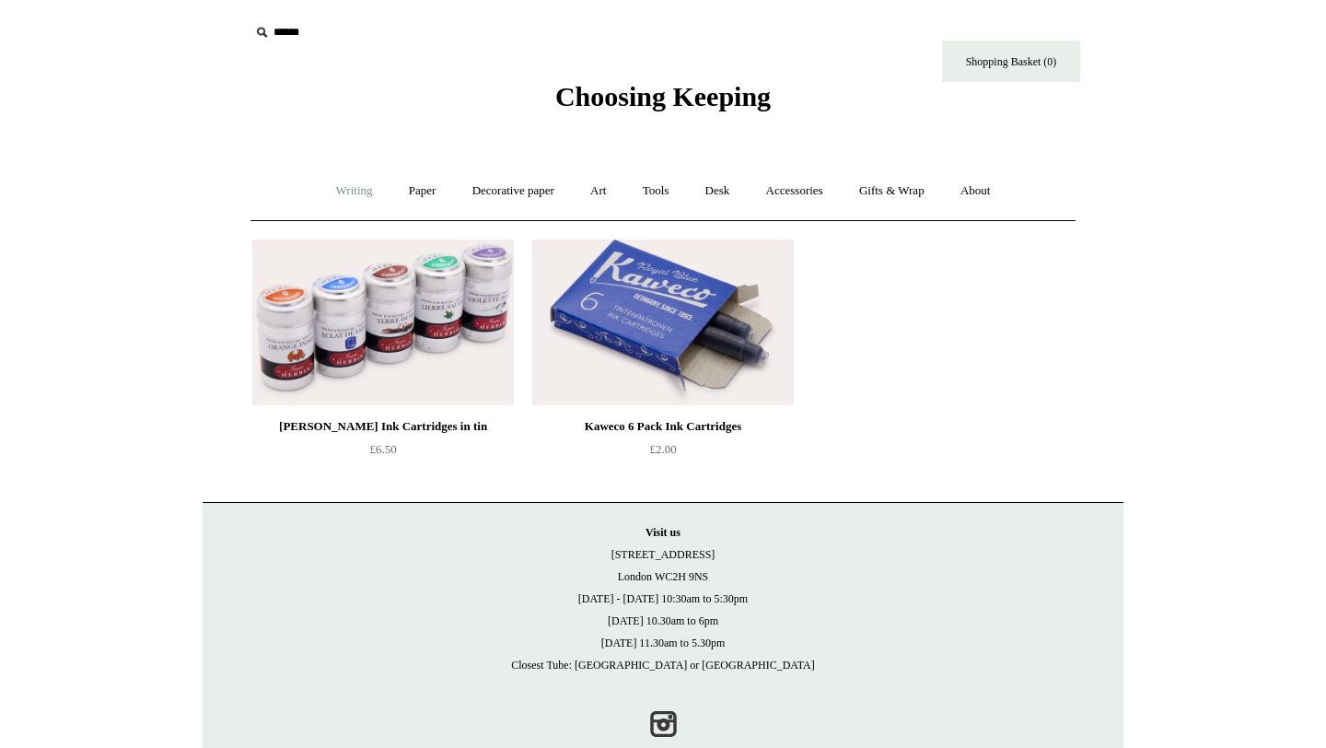
click at [353, 193] on link "Writing +" at bounding box center [354, 191] width 70 height 49
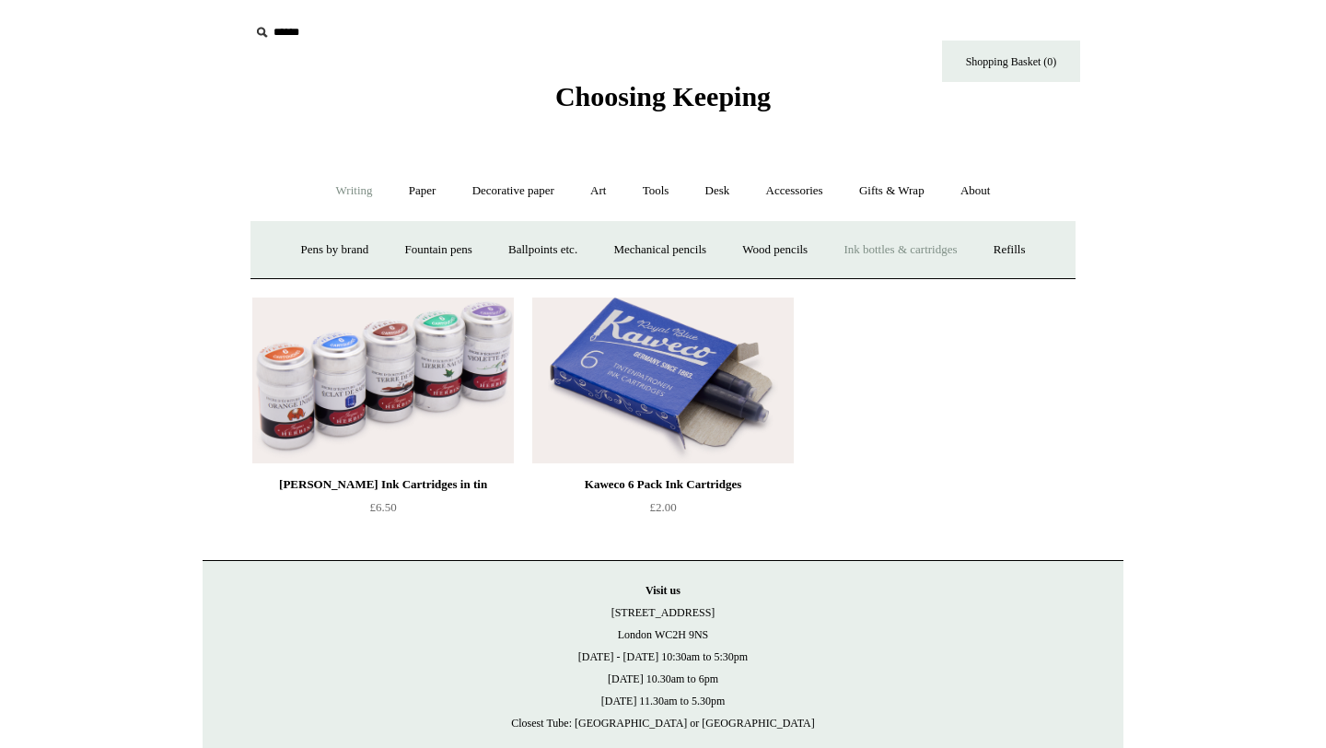
click at [921, 257] on link "Ink bottles & cartridges +" at bounding box center [900, 250] width 146 height 49
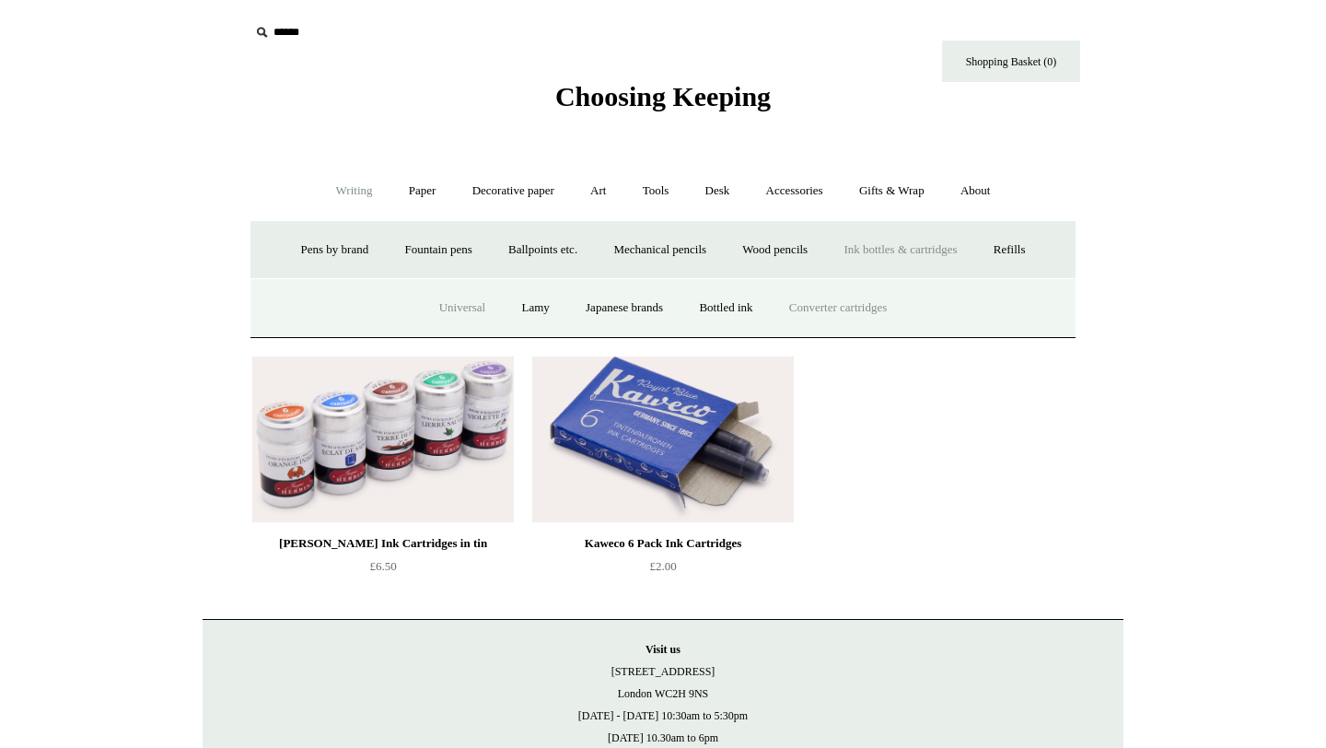
click at [855, 314] on link "Converter cartridges" at bounding box center [837, 308] width 131 height 49
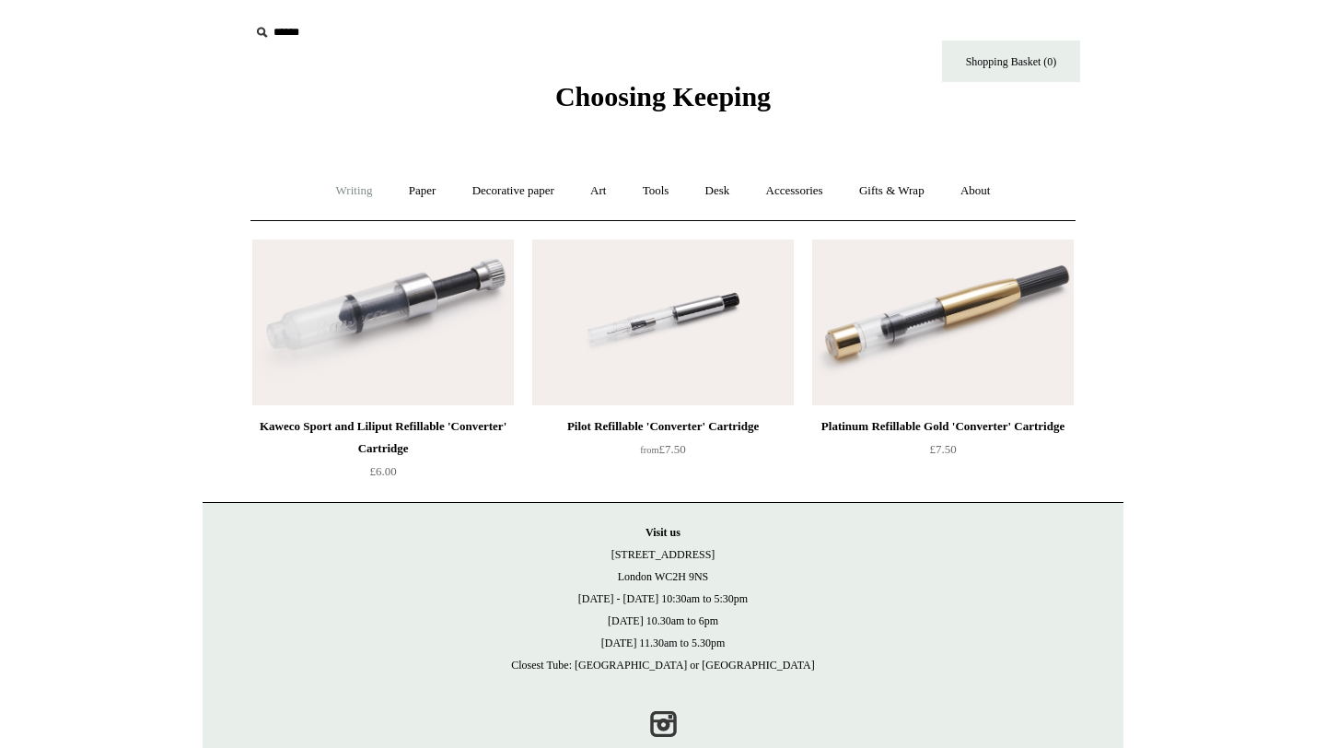
click at [342, 196] on link "Writing +" at bounding box center [354, 191] width 70 height 49
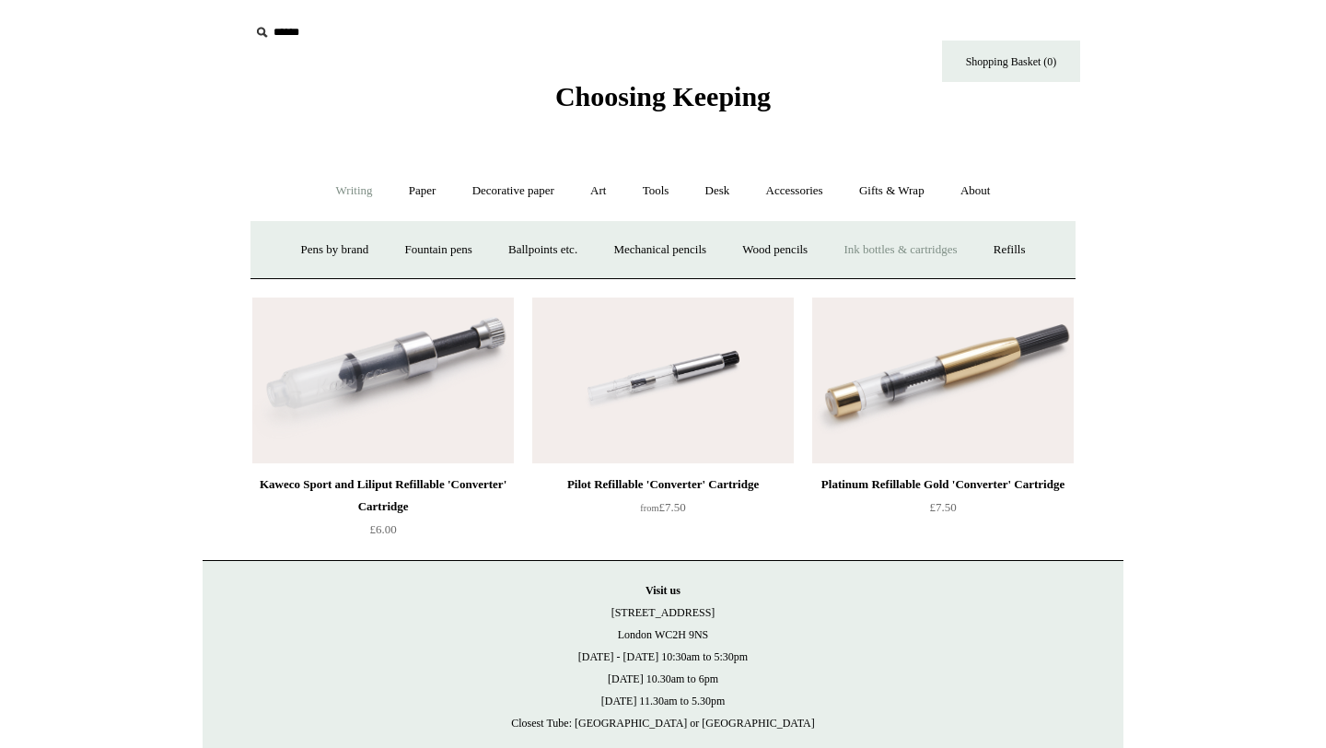
click at [889, 236] on link "Ink bottles & cartridges +" at bounding box center [900, 250] width 146 height 49
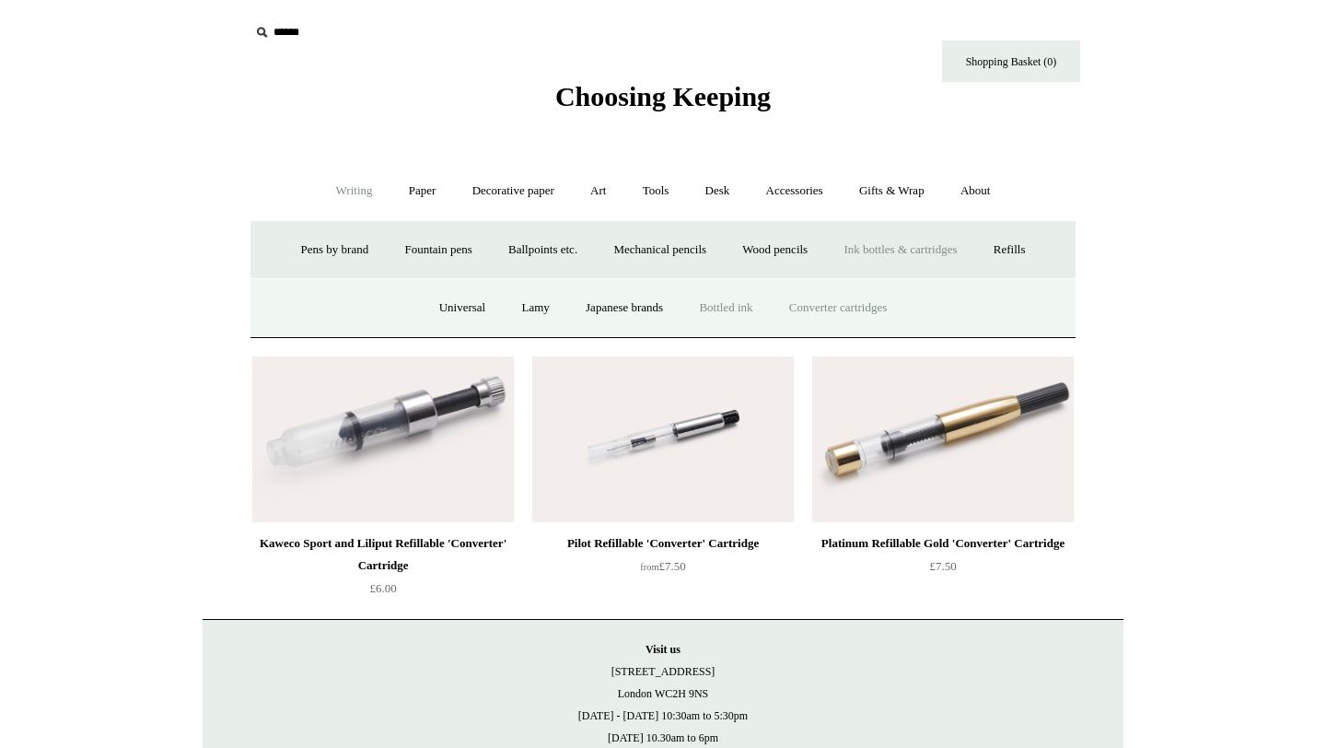
click at [724, 307] on link "Bottled ink" at bounding box center [725, 308] width 87 height 49
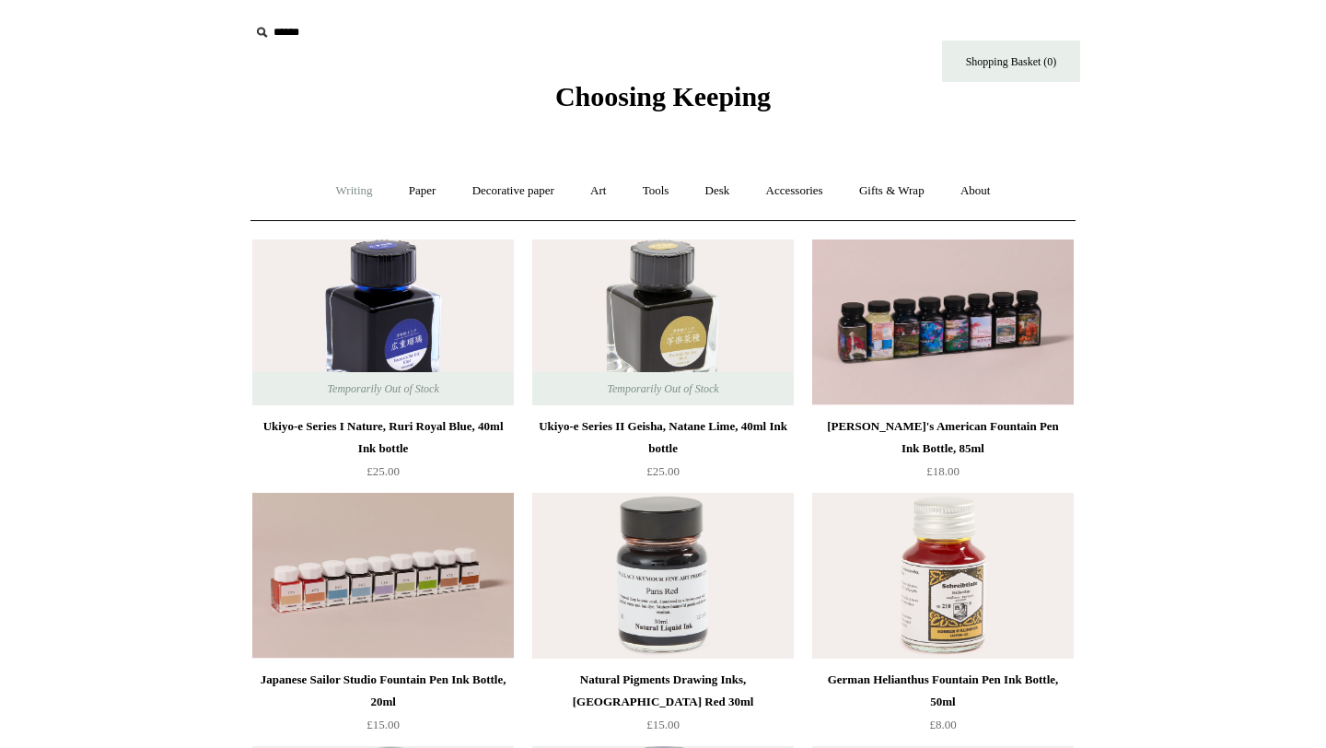
click at [335, 186] on link "Writing +" at bounding box center [354, 191] width 70 height 49
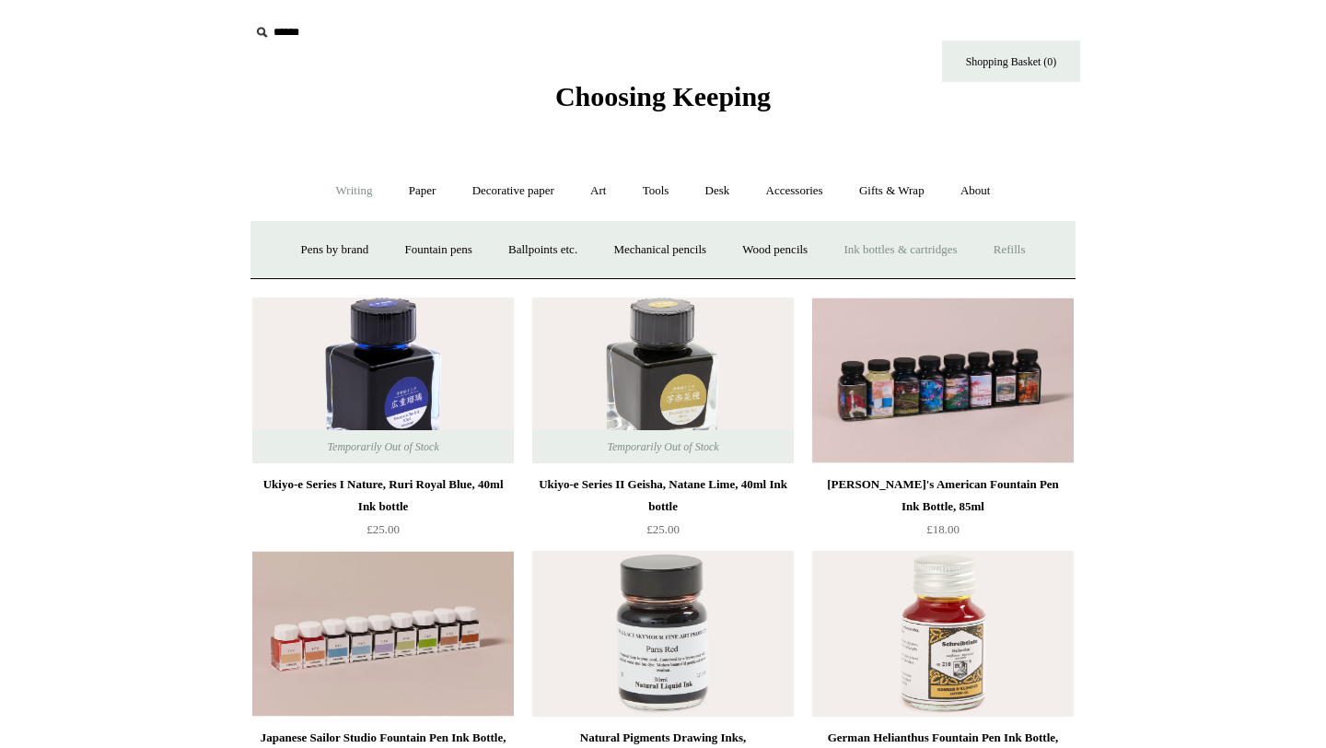
click at [1021, 254] on link "Refills +" at bounding box center [1009, 250] width 65 height 49
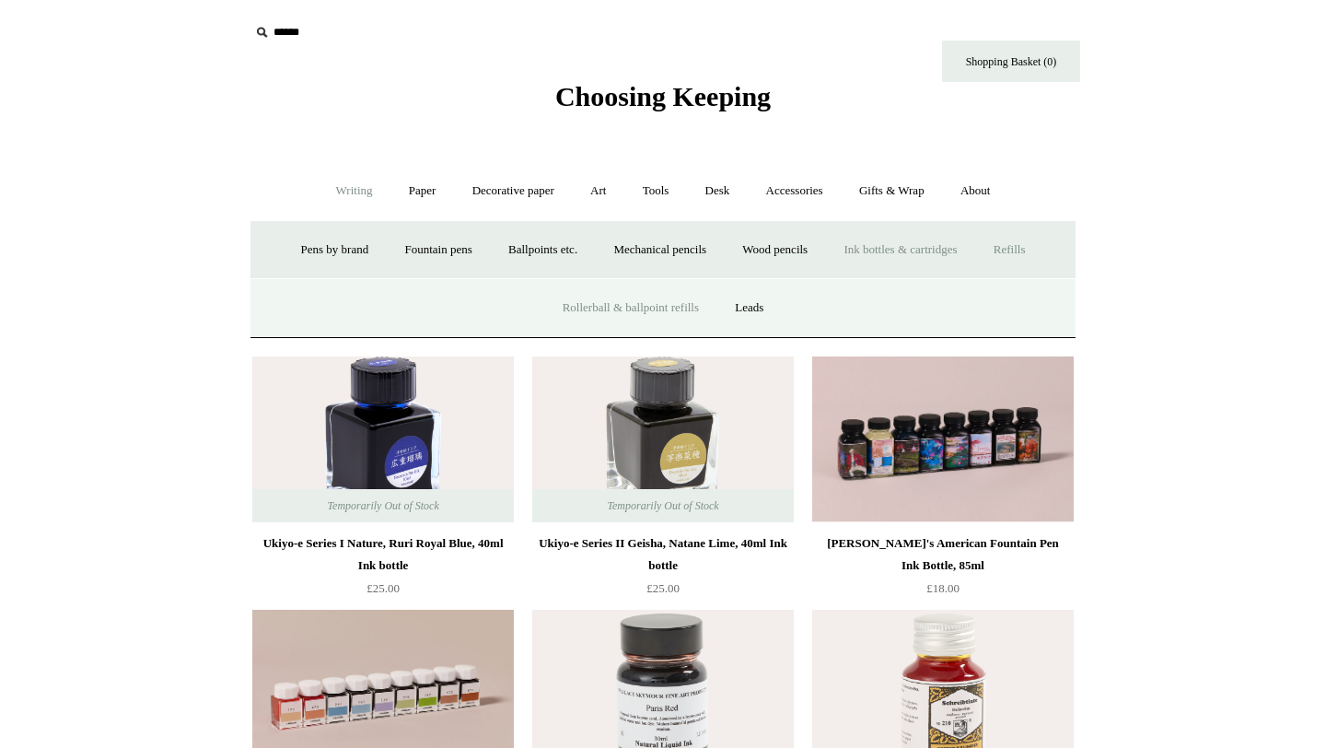
click at [663, 303] on link "Rollerball & ballpoint refills" at bounding box center [630, 308] width 169 height 49
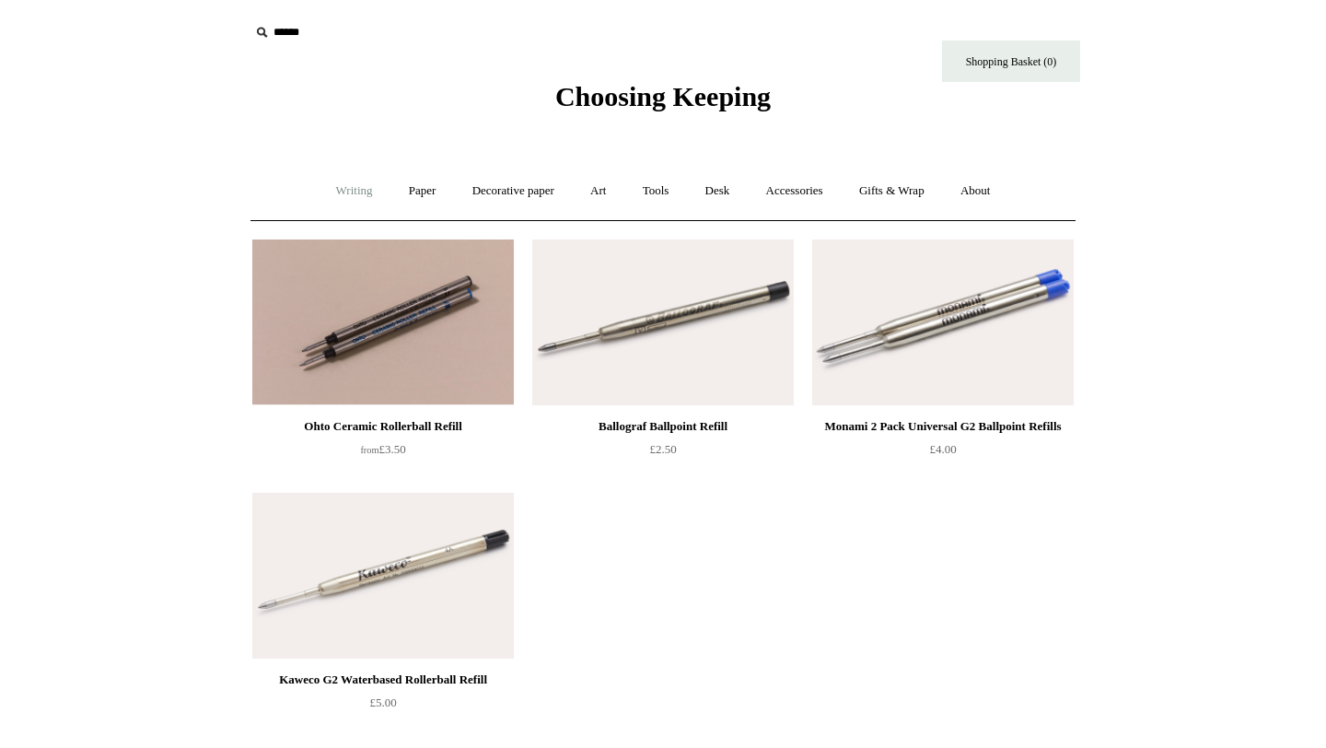
click at [331, 186] on link "Writing +" at bounding box center [354, 191] width 70 height 49
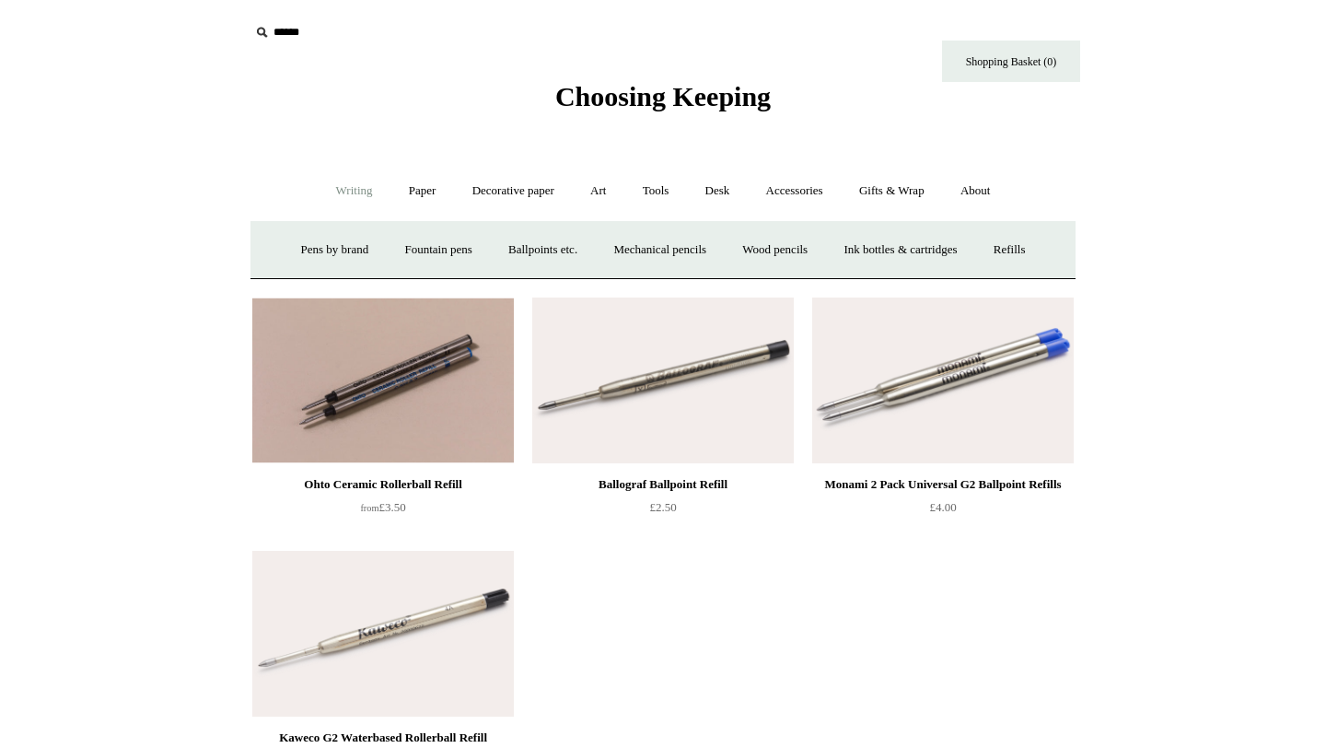
click at [683, 96] on span "Choosing Keeping" at bounding box center [662, 96] width 215 height 30
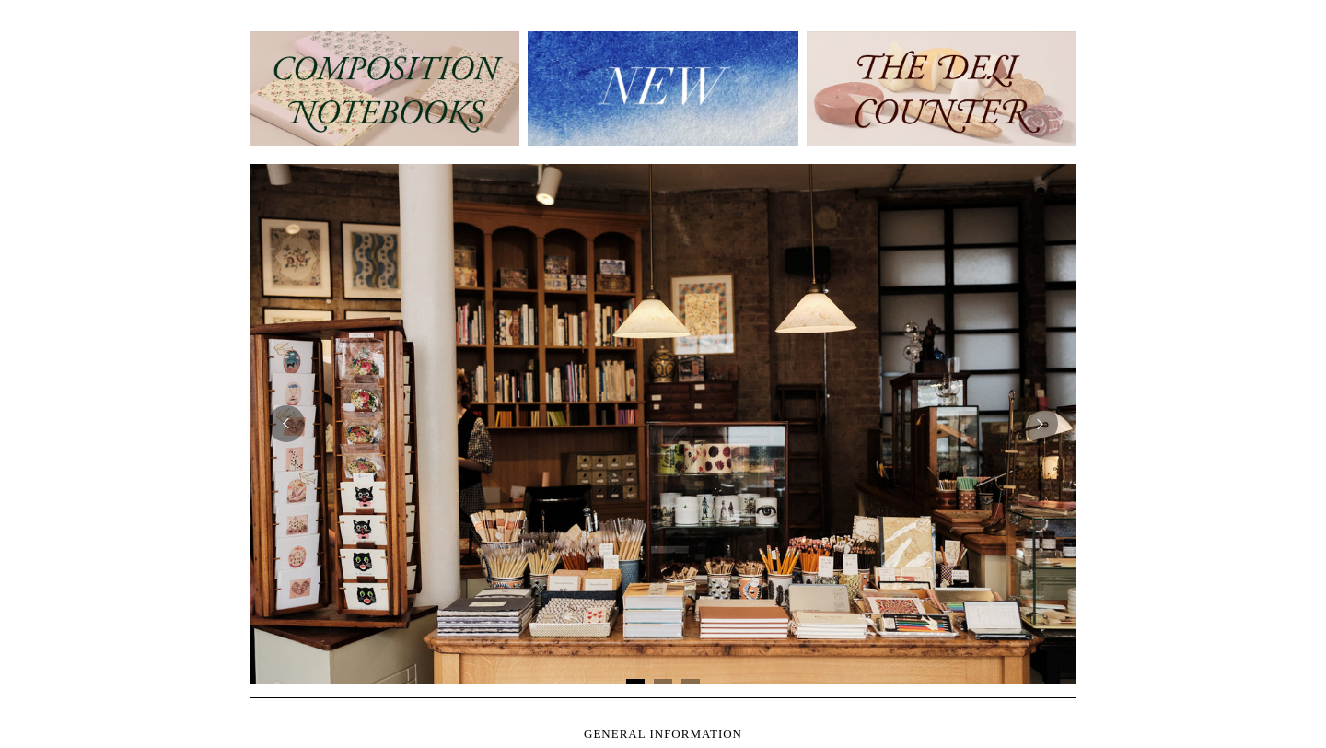
scroll to position [286, 0]
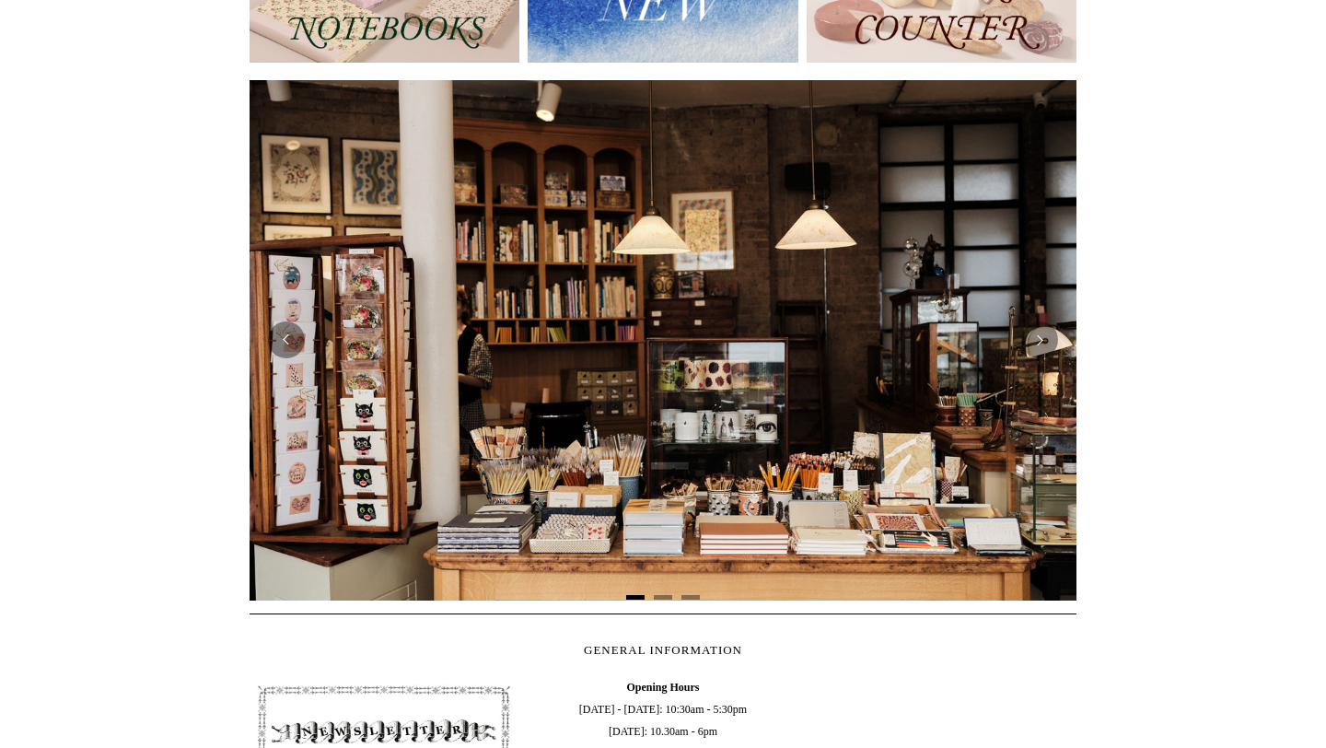
click at [447, 17] on img at bounding box center [384, 5] width 270 height 115
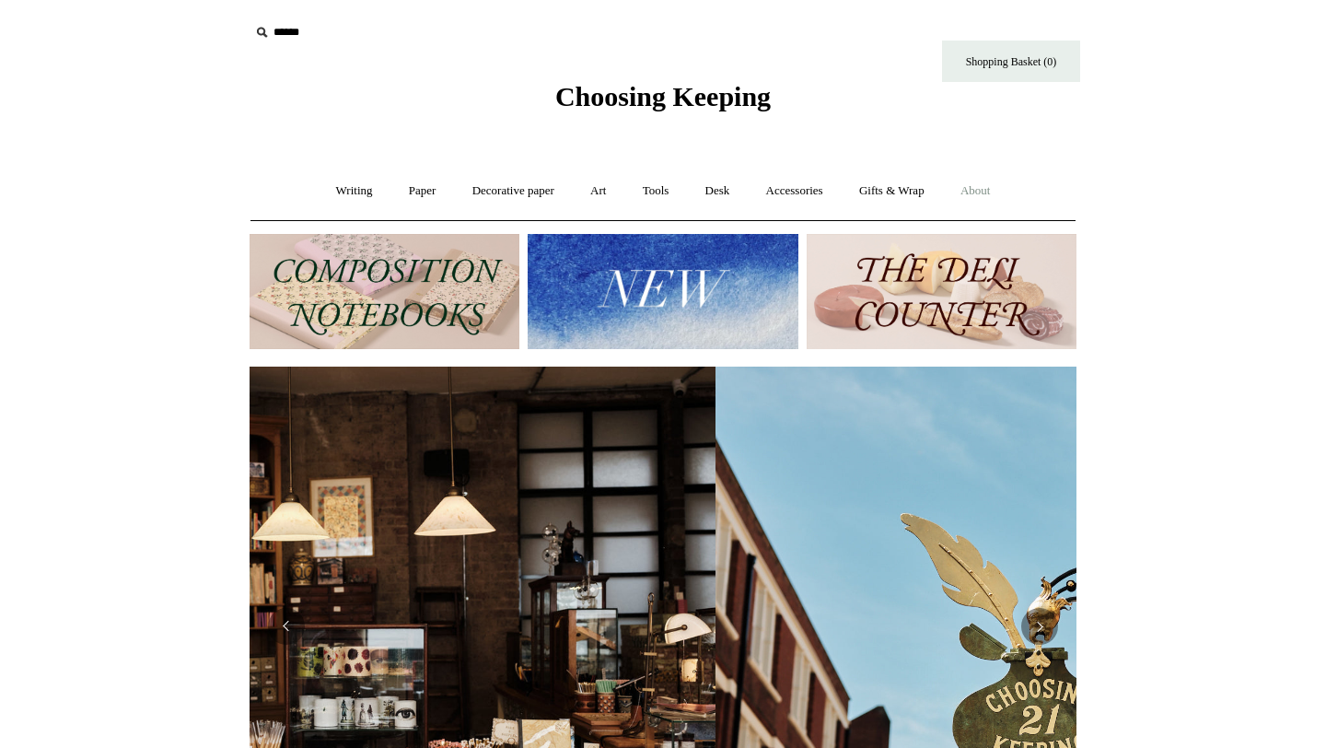
scroll to position [0, 28]
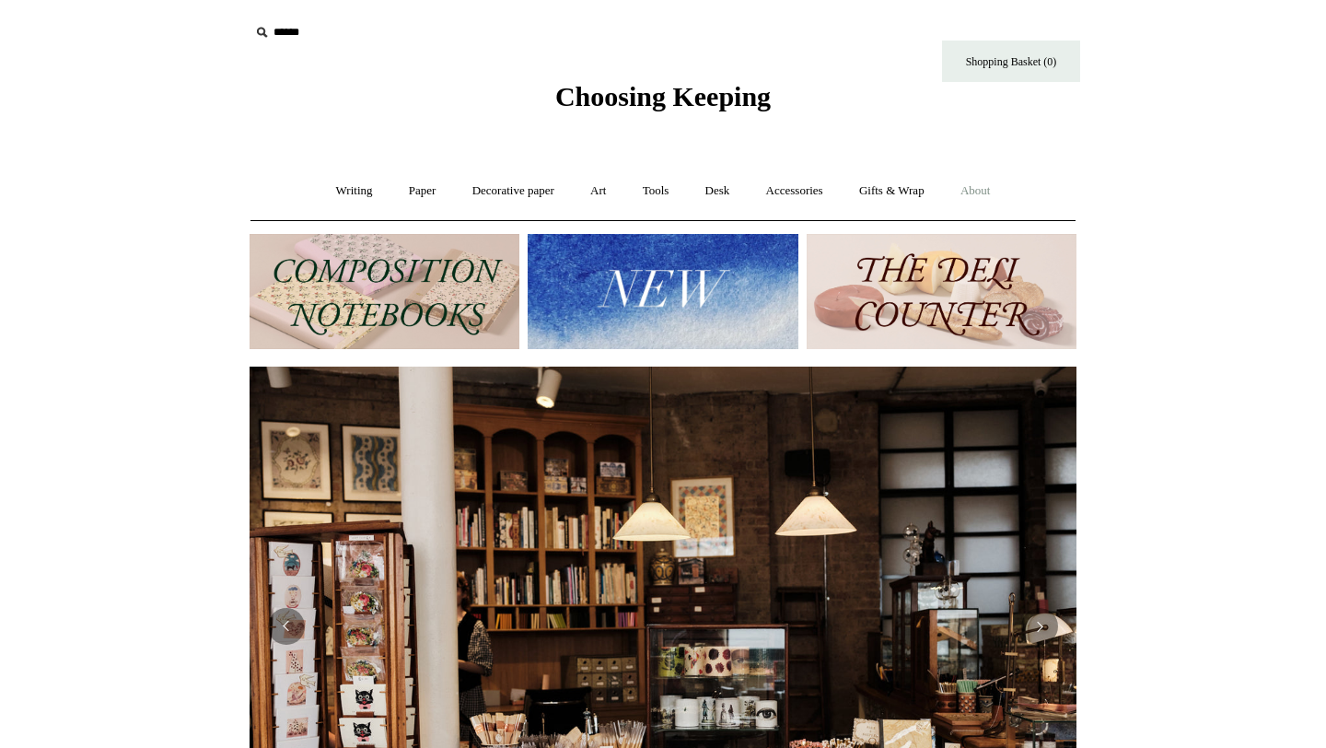
click at [1003, 181] on link "About +" at bounding box center [976, 191] width 64 height 49
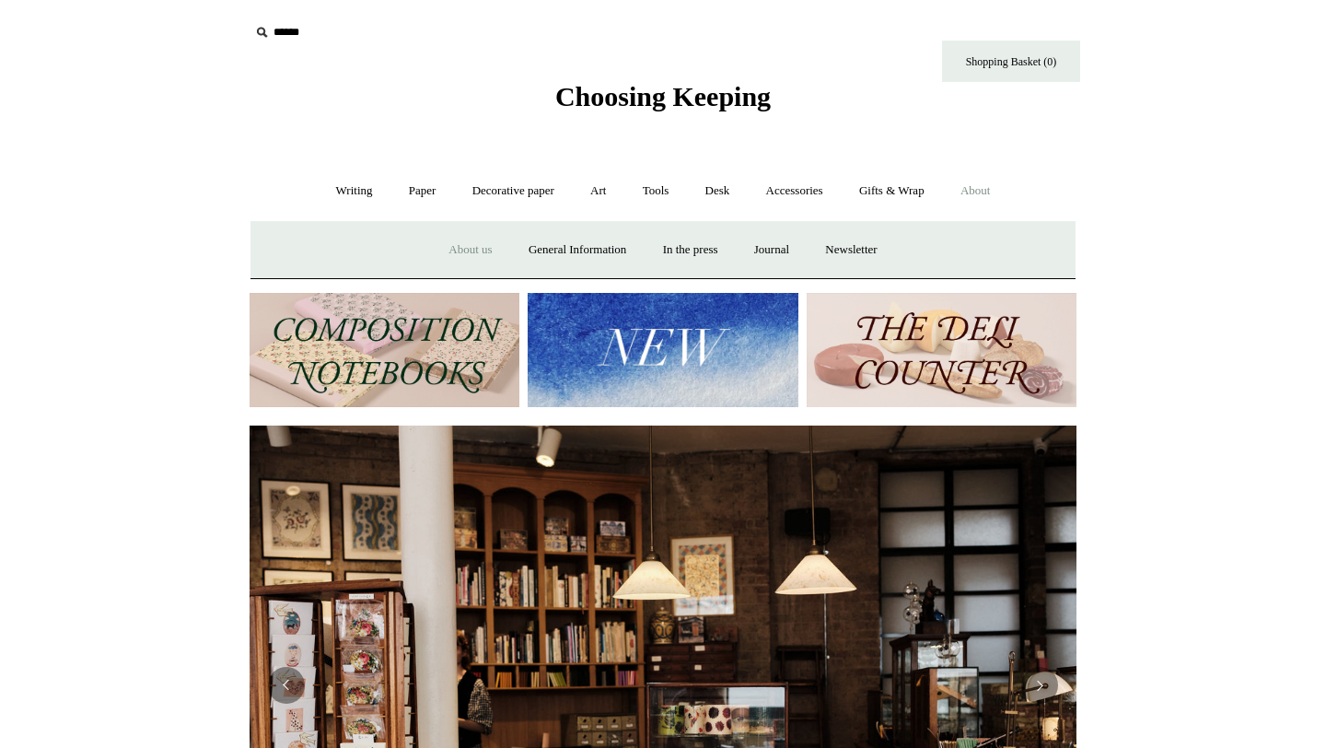
click at [457, 253] on link "About us" at bounding box center [470, 250] width 76 height 49
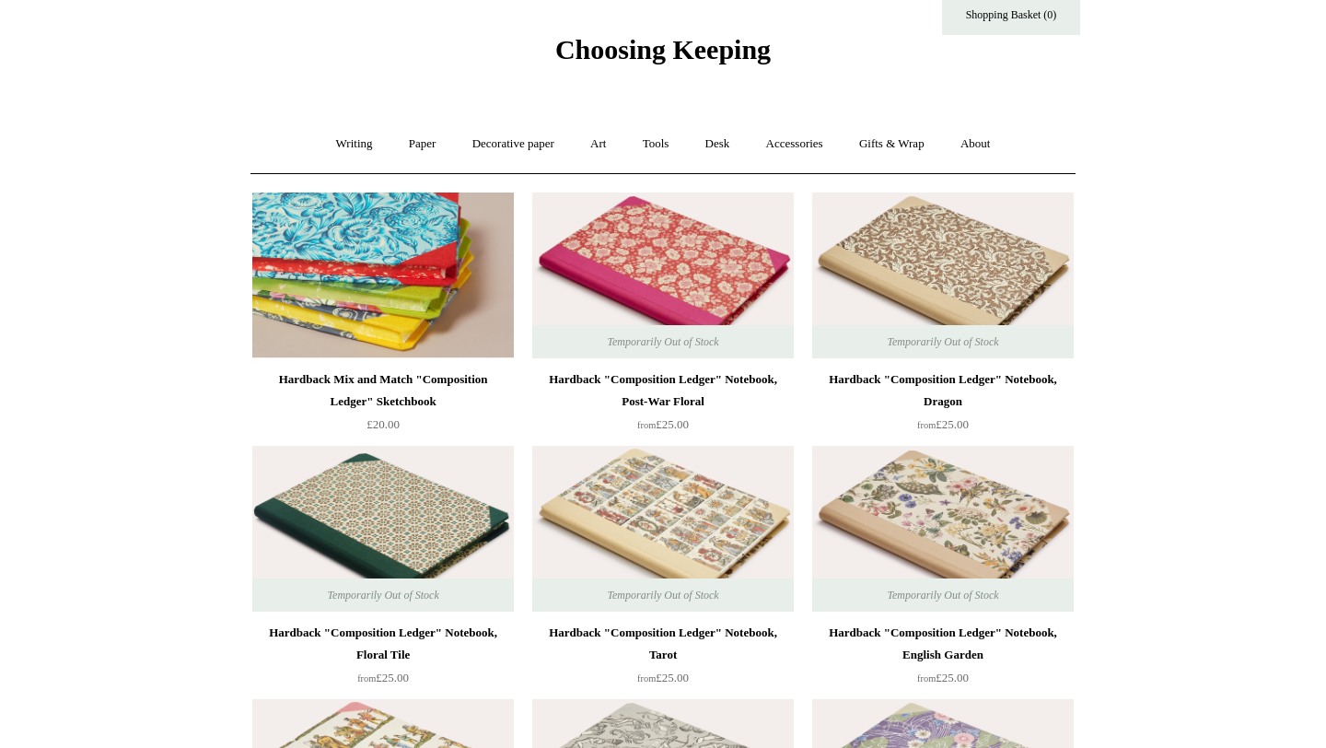
scroll to position [48, 0]
click at [409, 267] on img at bounding box center [382, 274] width 261 height 166
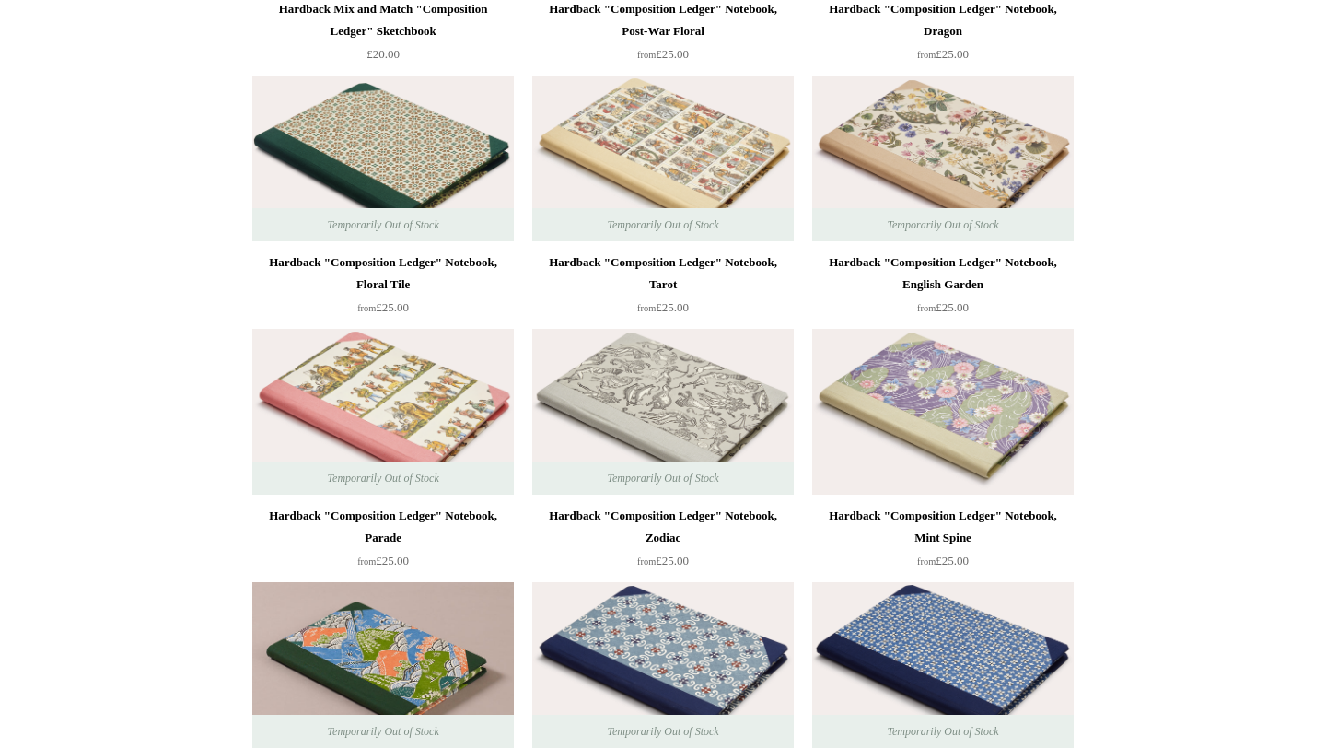
scroll to position [358, 0]
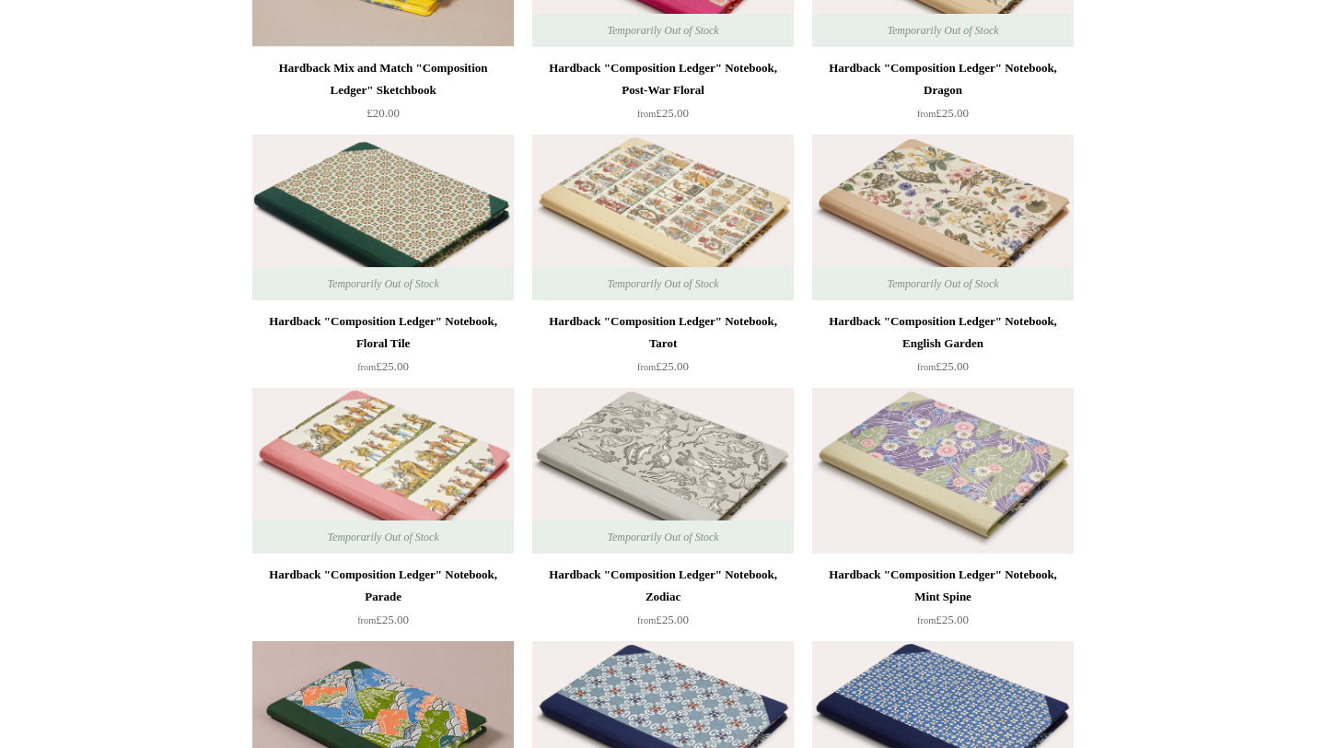
click at [657, 490] on img at bounding box center [662, 471] width 261 height 166
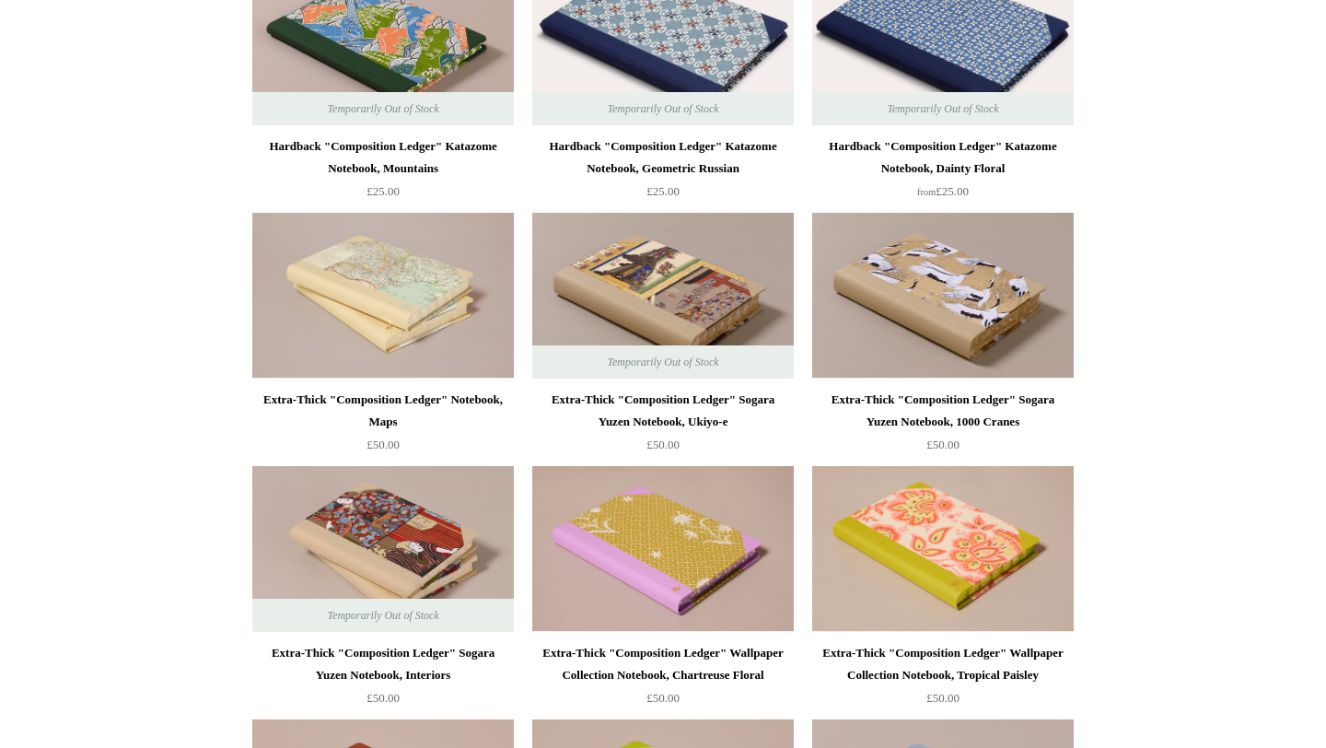
scroll to position [1100, 0]
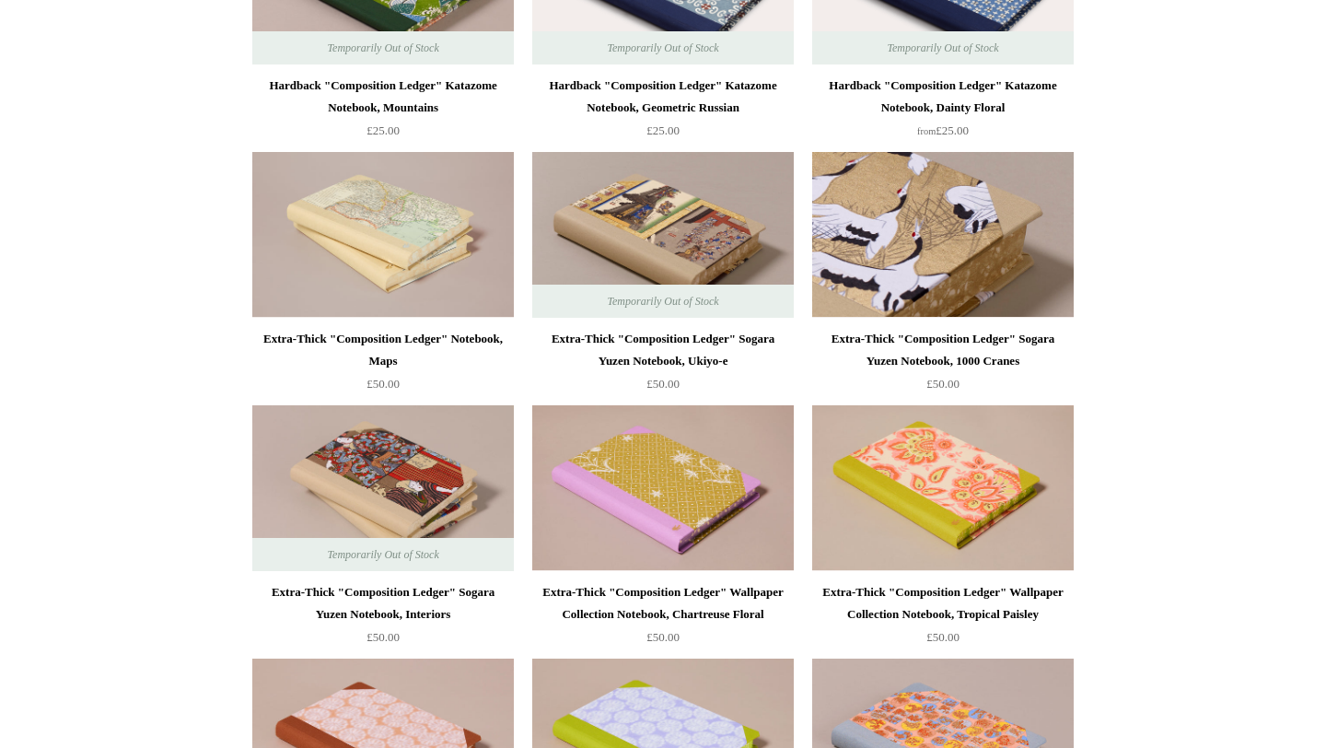
click at [995, 211] on img at bounding box center [942, 235] width 261 height 166
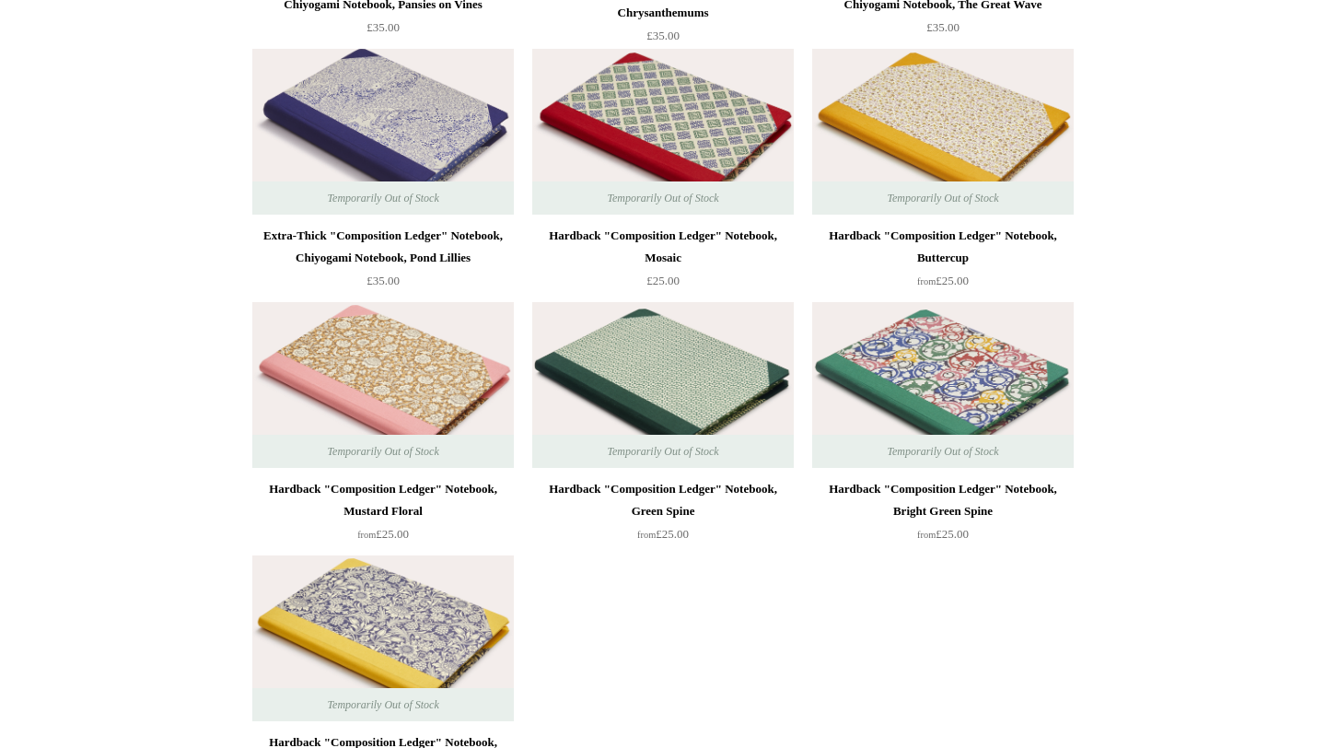
scroll to position [6372, 0]
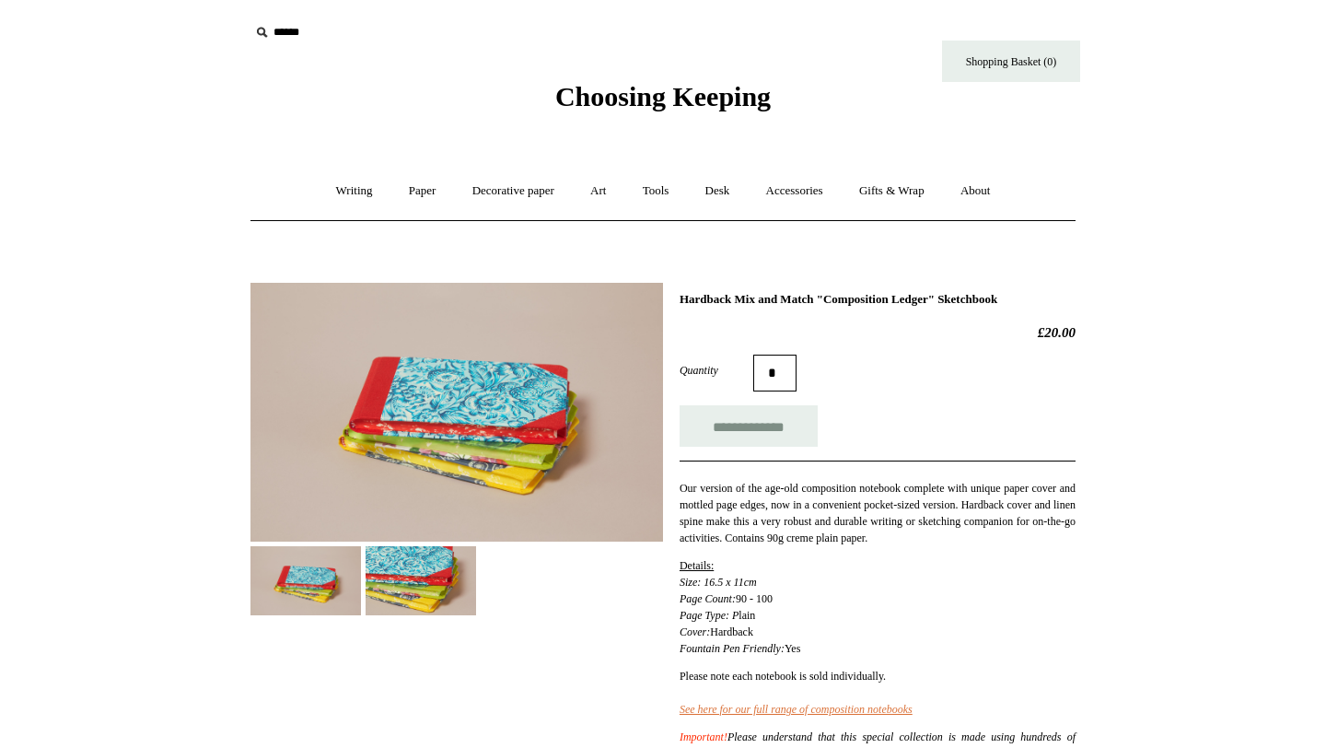
click at [423, 584] on img at bounding box center [420, 580] width 110 height 69
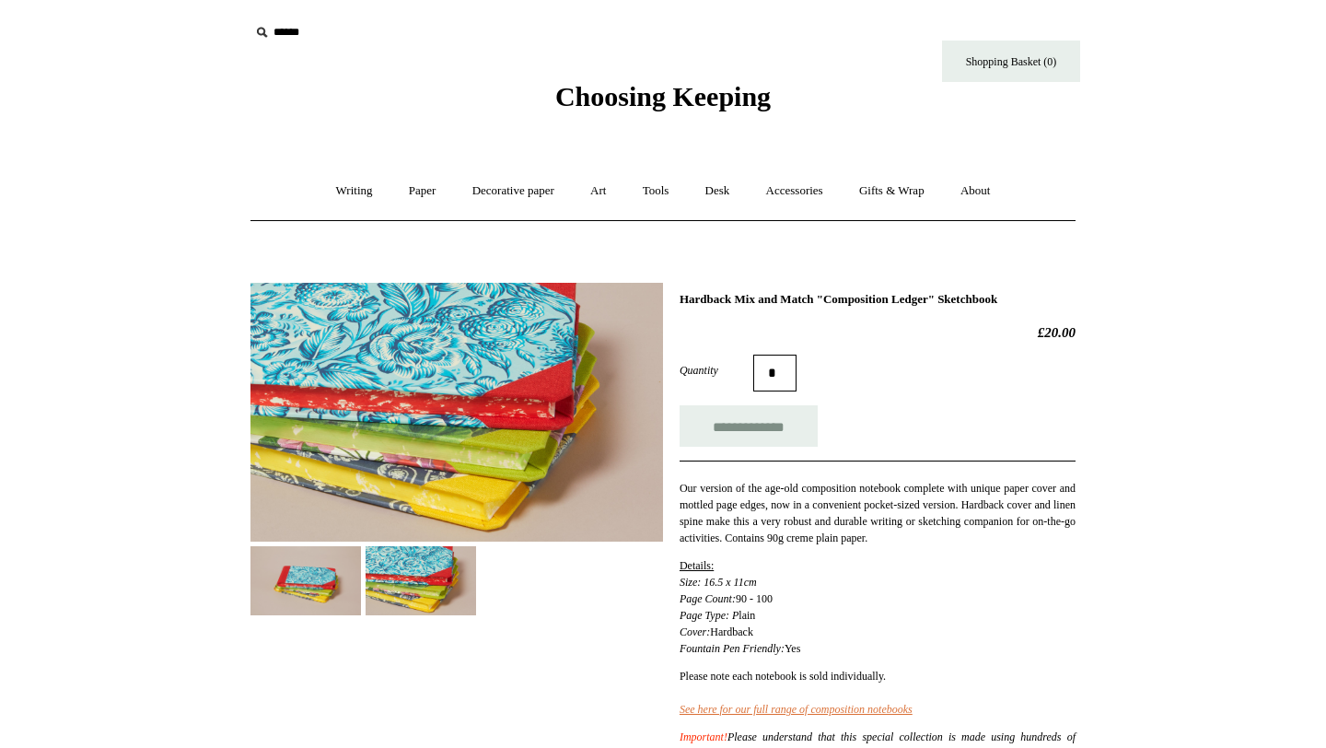
click at [436, 475] on img at bounding box center [456, 412] width 412 height 259
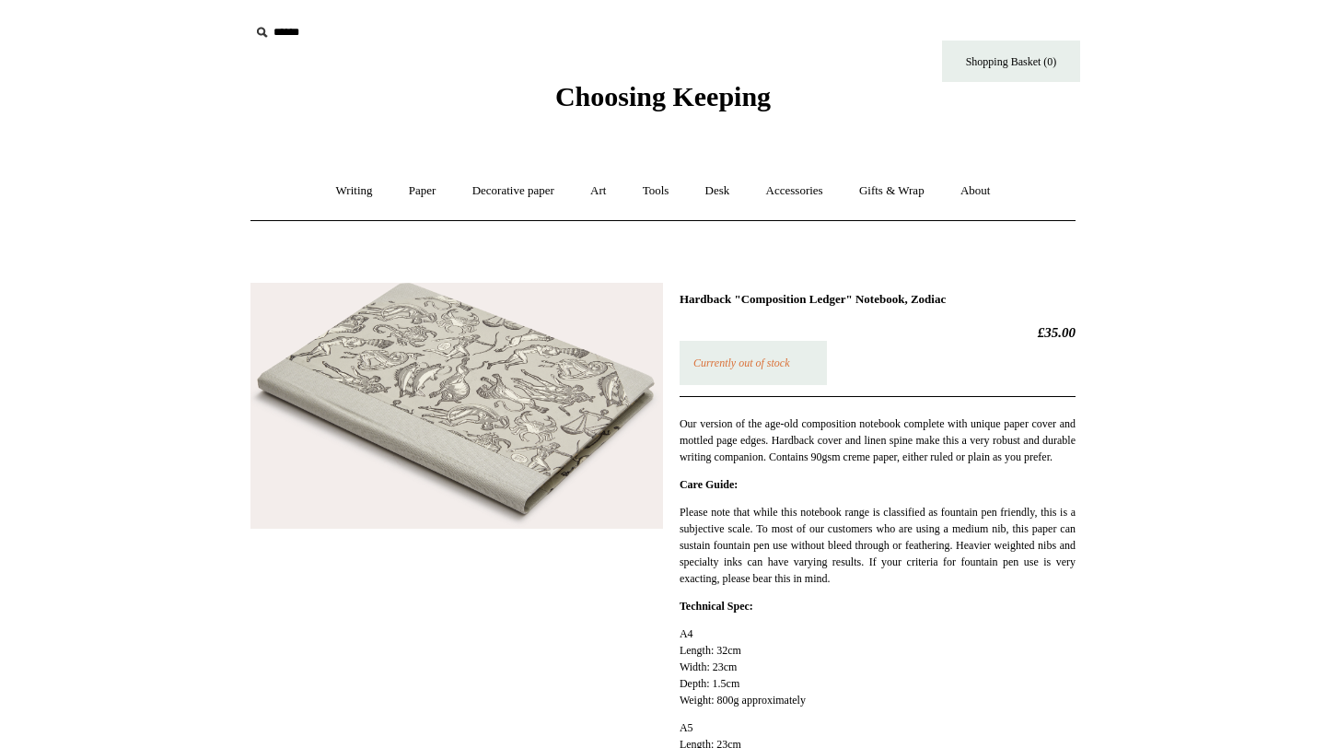
click at [477, 418] on img at bounding box center [456, 406] width 412 height 247
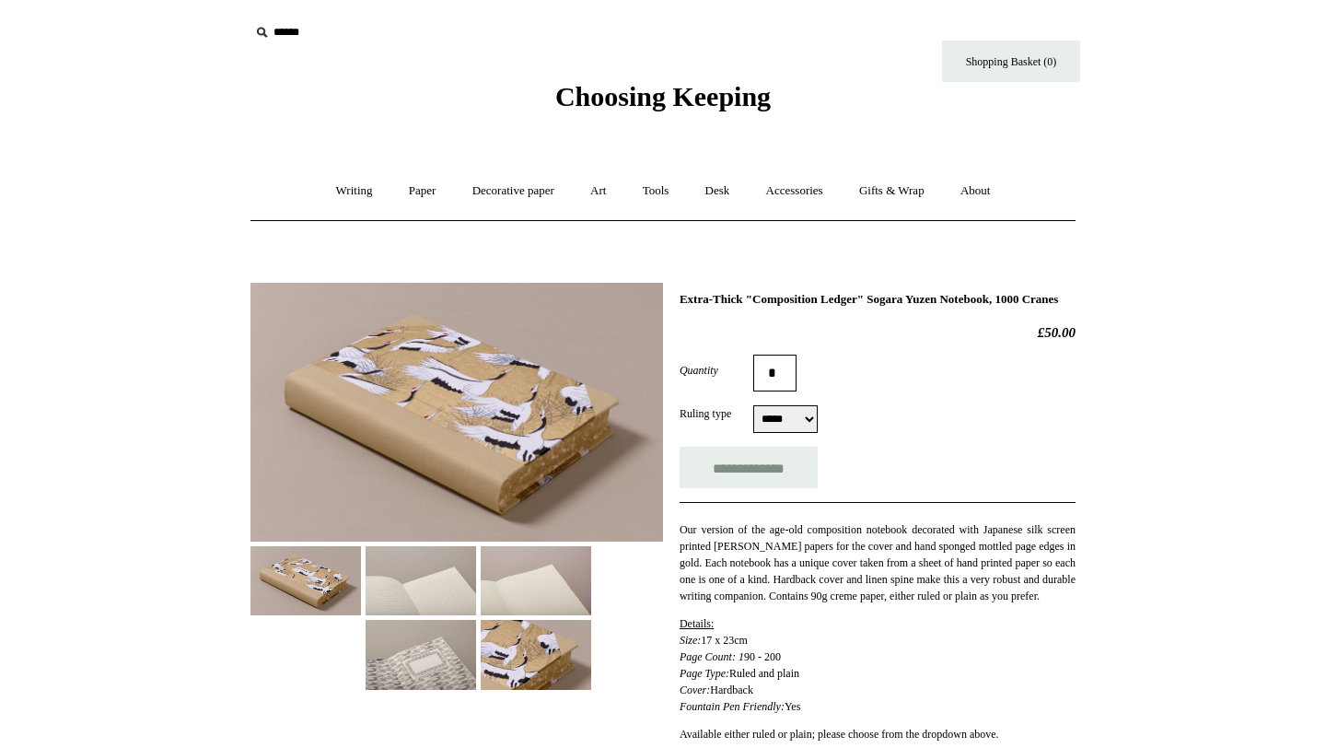
click at [533, 375] on img at bounding box center [456, 412] width 412 height 259
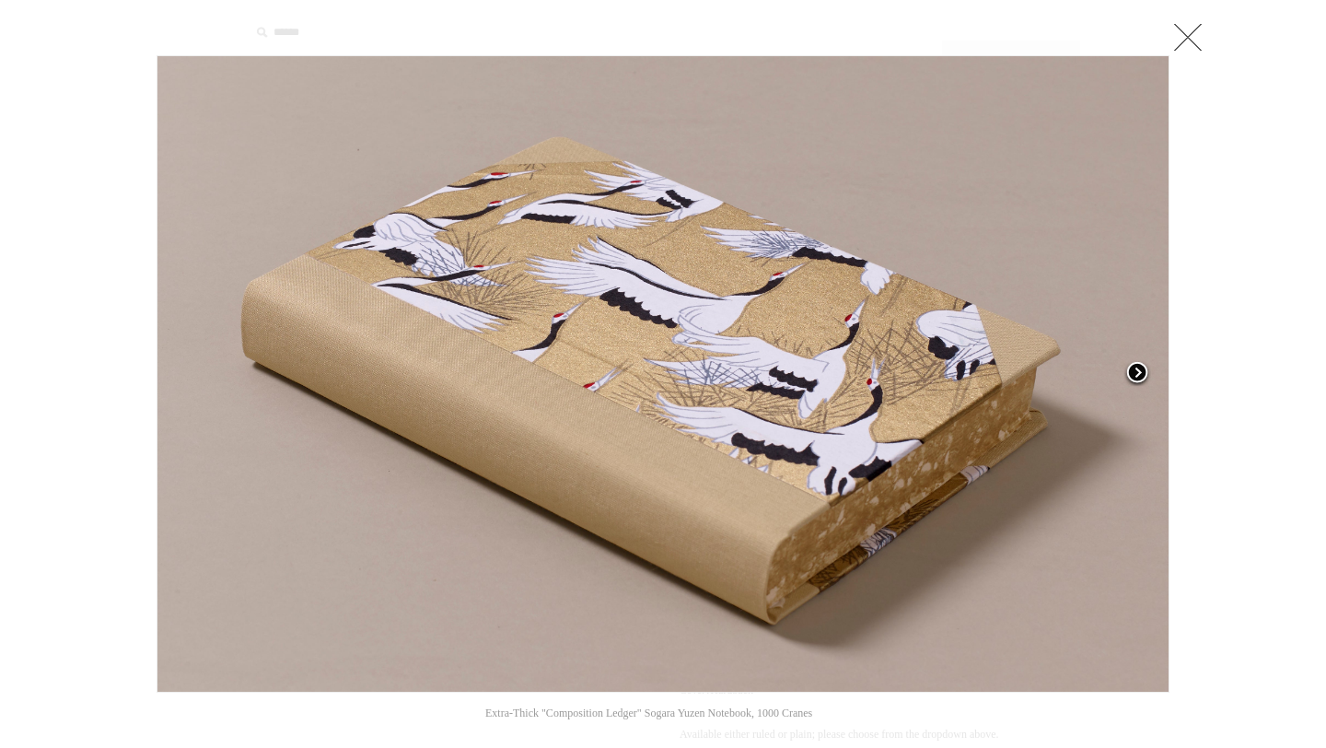
click at [1141, 362] on span at bounding box center [1137, 374] width 28 height 28
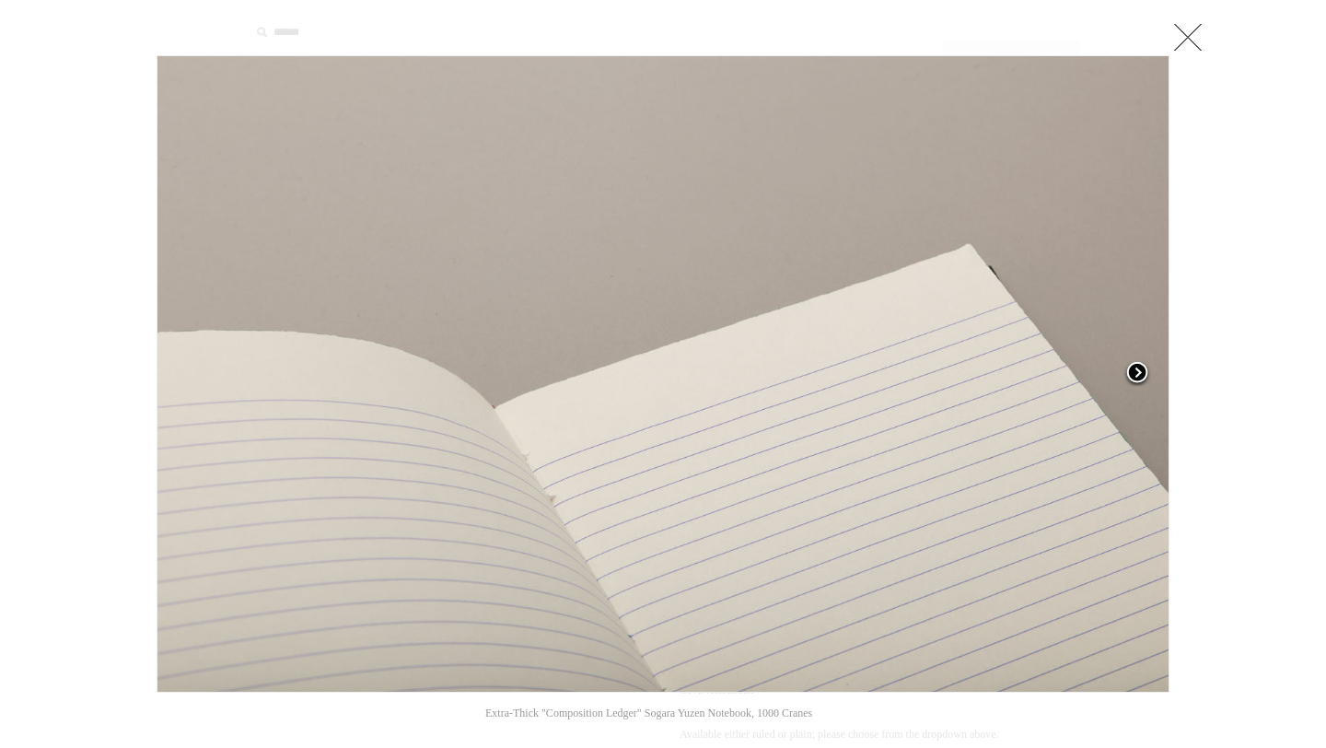
click at [1141, 365] on span at bounding box center [1137, 374] width 28 height 28
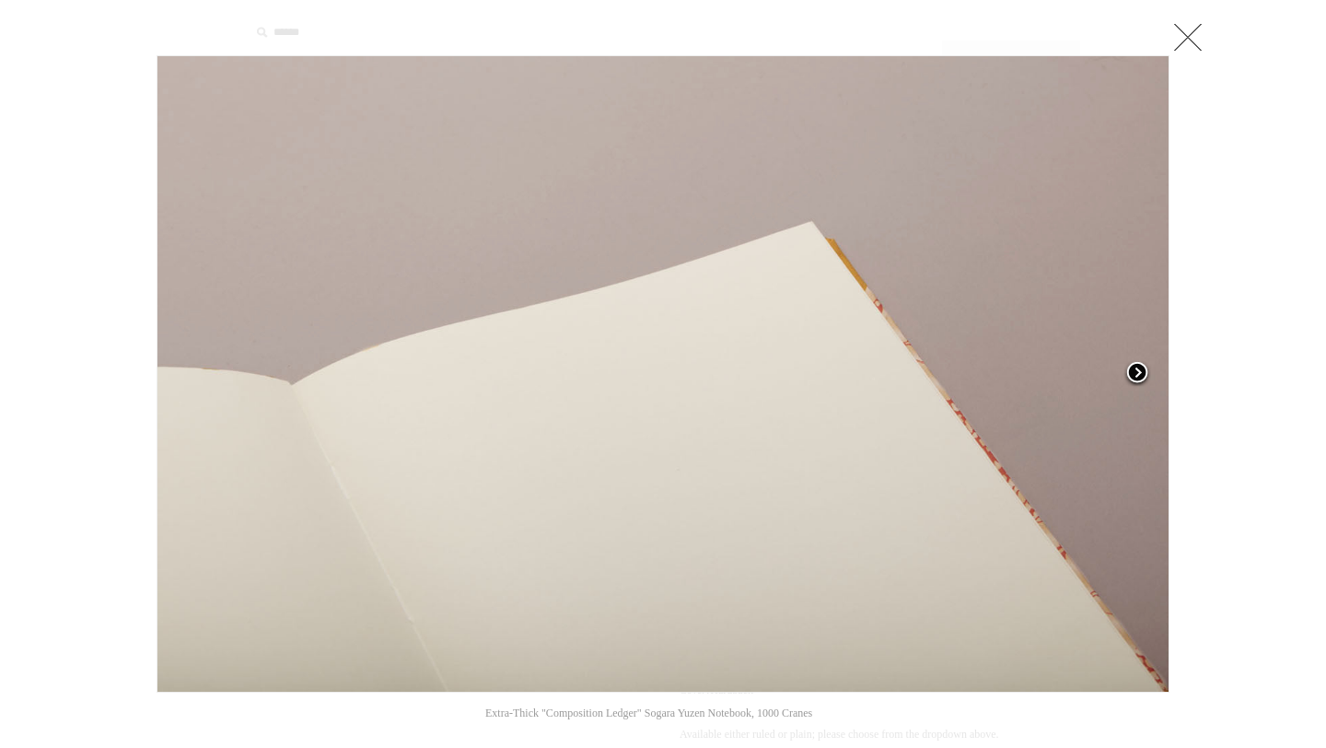
click at [1141, 365] on span at bounding box center [1137, 374] width 28 height 28
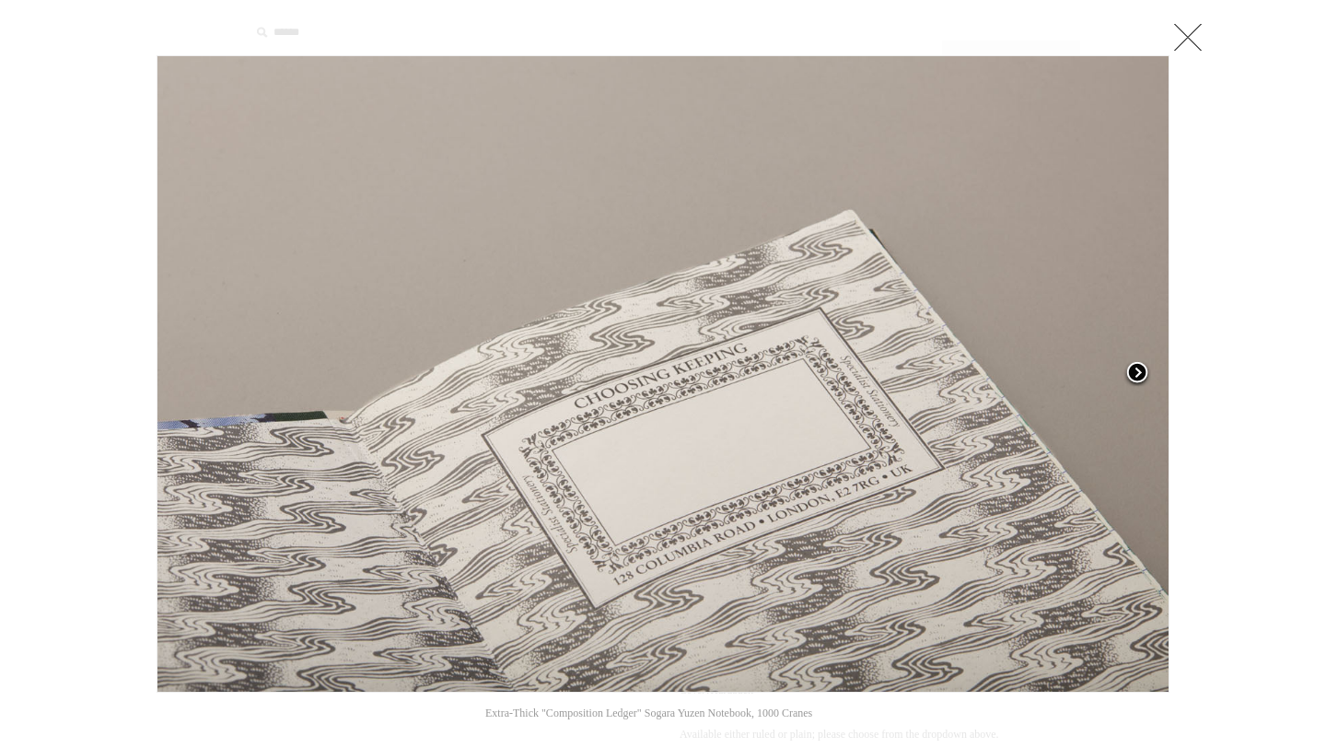
click at [1141, 365] on span at bounding box center [1137, 374] width 28 height 28
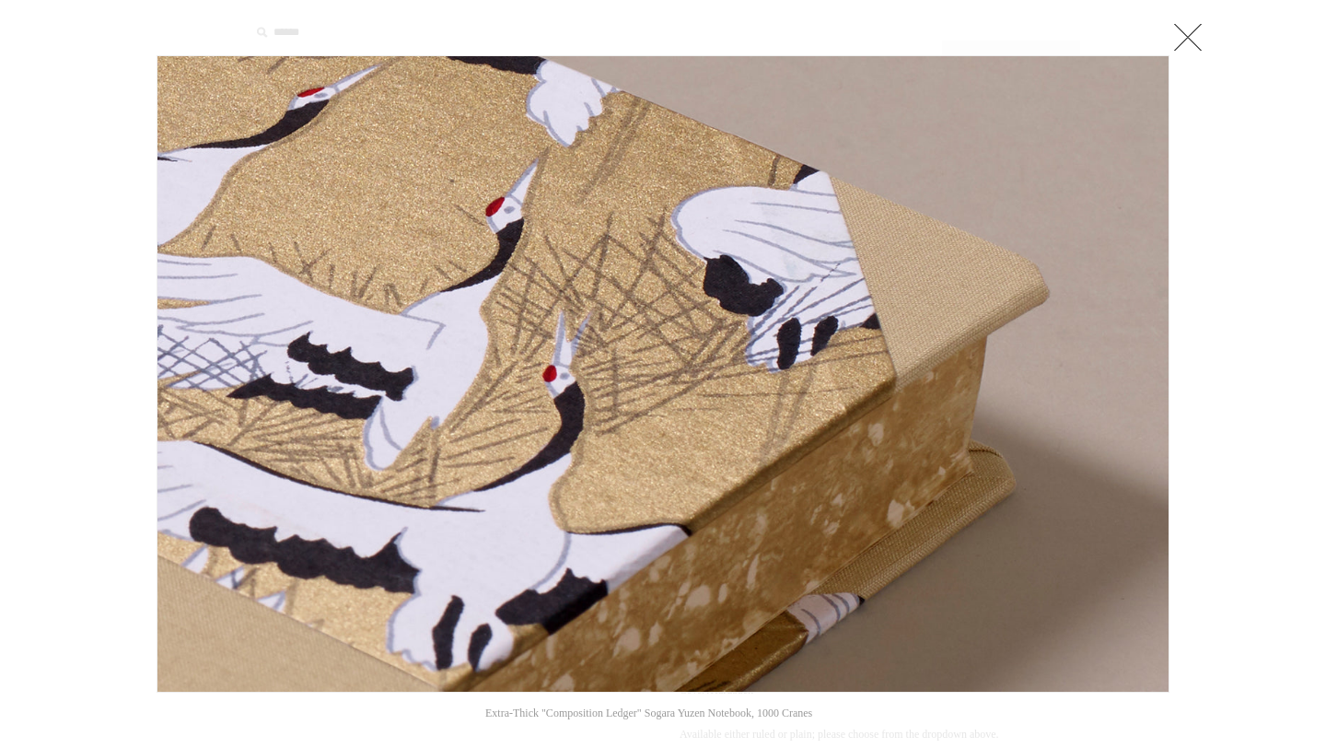
click at [1180, 42] on link at bounding box center [1187, 36] width 37 height 37
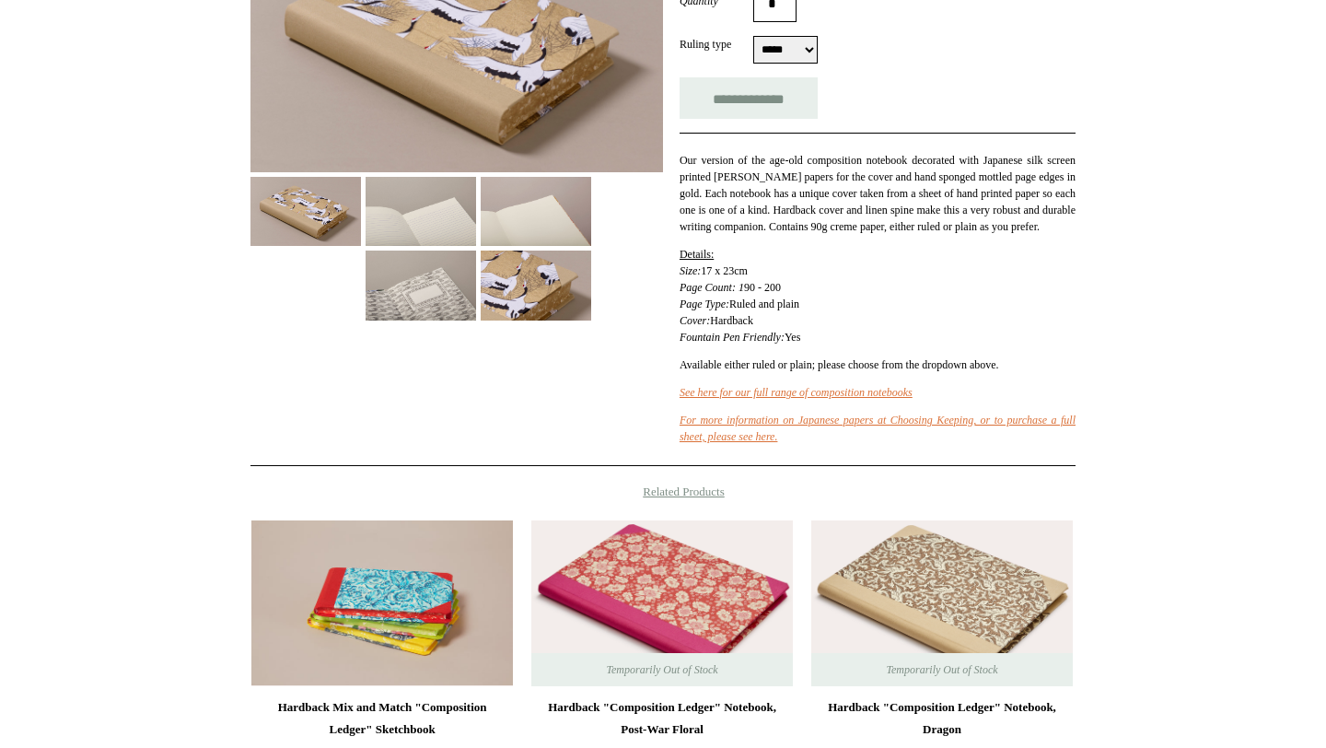
scroll to position [408, 0]
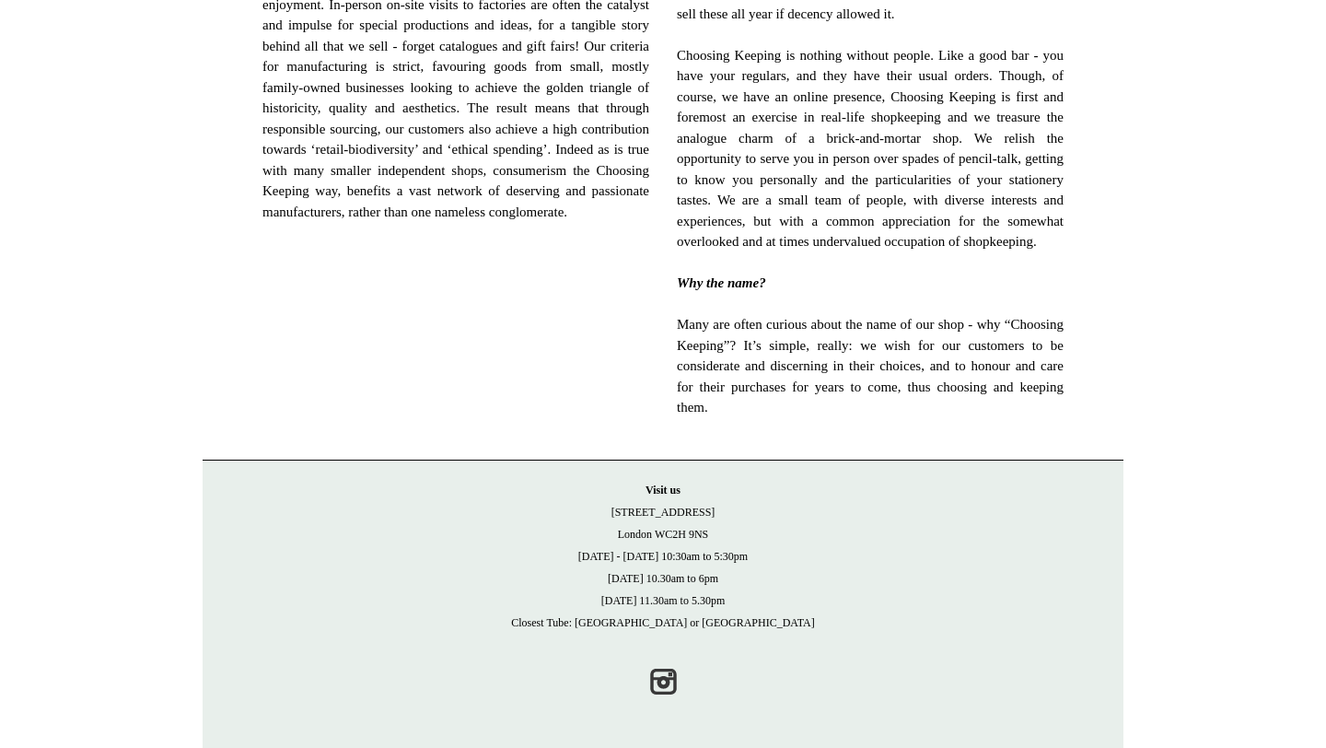
scroll to position [1184, 0]
click at [649, 683] on link "Instagram" at bounding box center [663, 681] width 41 height 41
